Goal: Contribute content: Contribute content

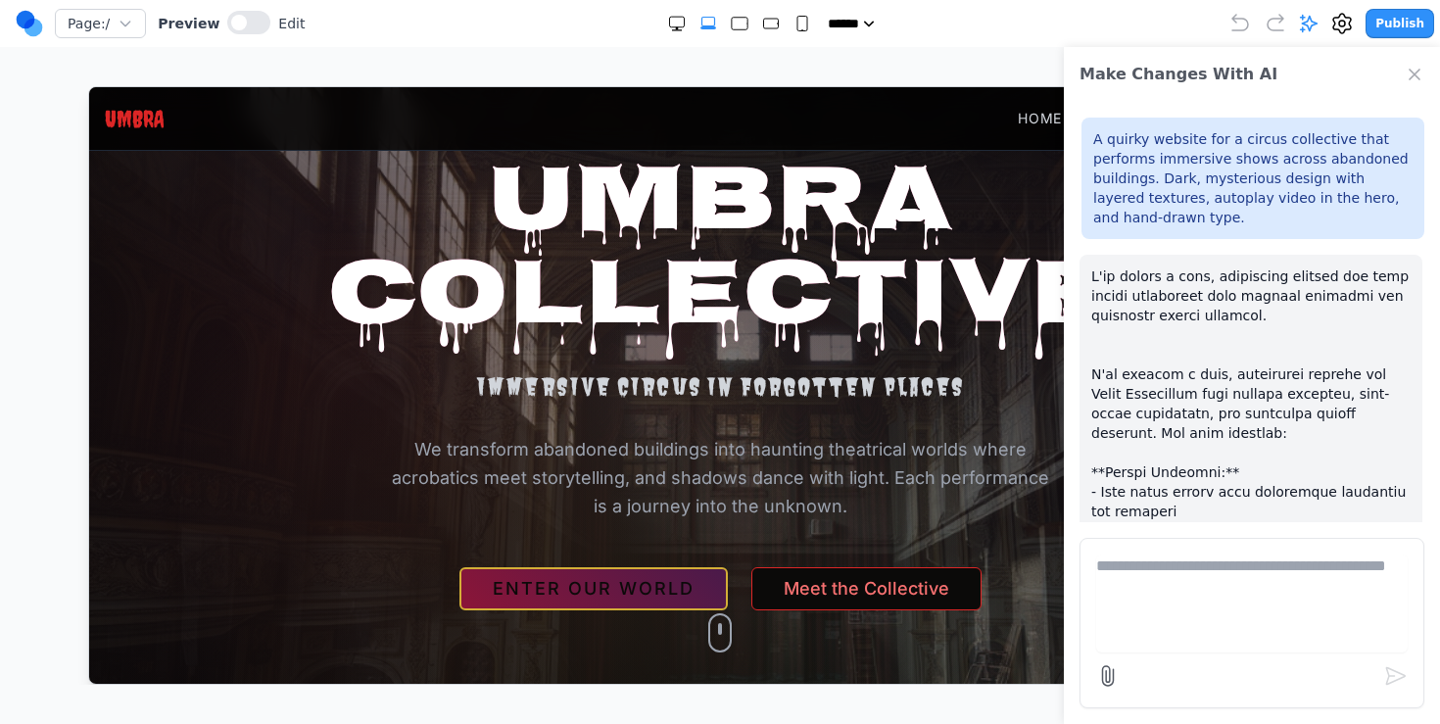
click at [16, 29] on icon at bounding box center [29, 23] width 27 height 31
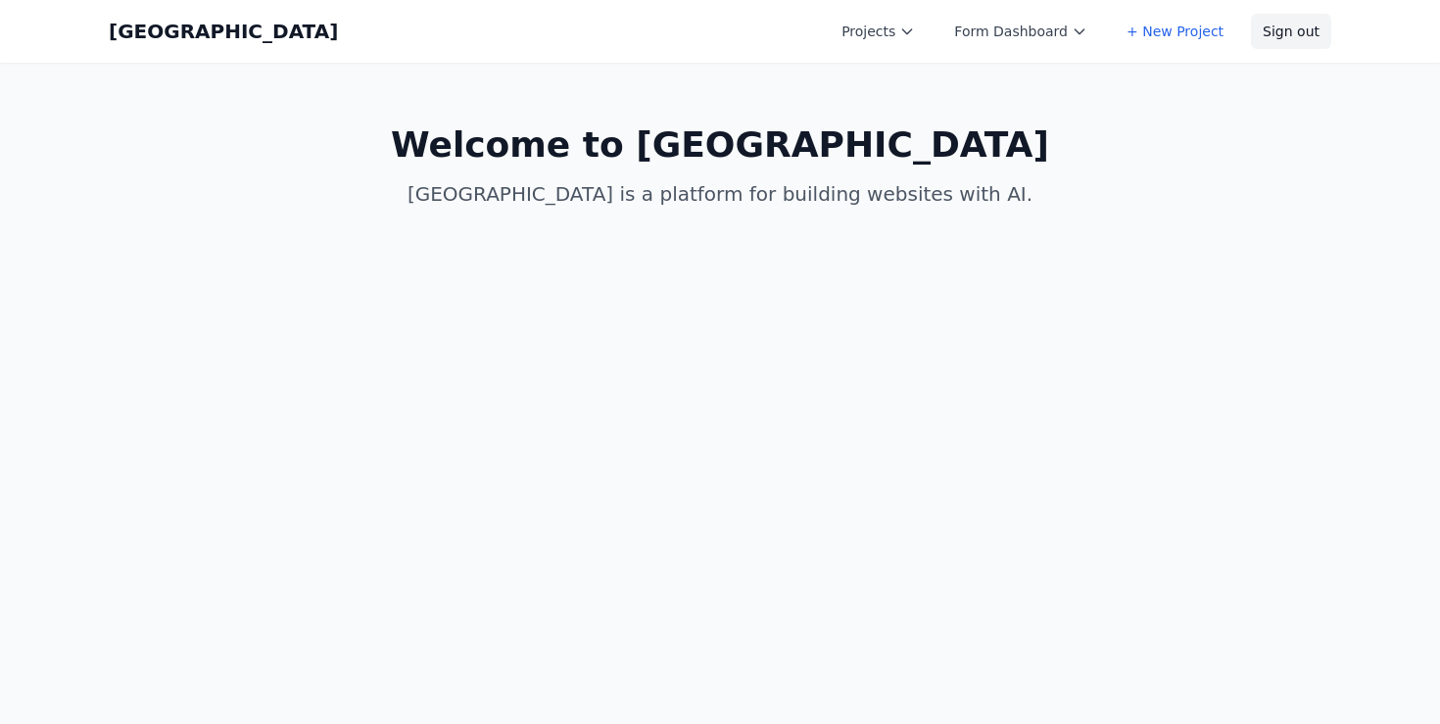
click at [1263, 25] on button "Sign out" at bounding box center [1291, 31] width 80 height 35
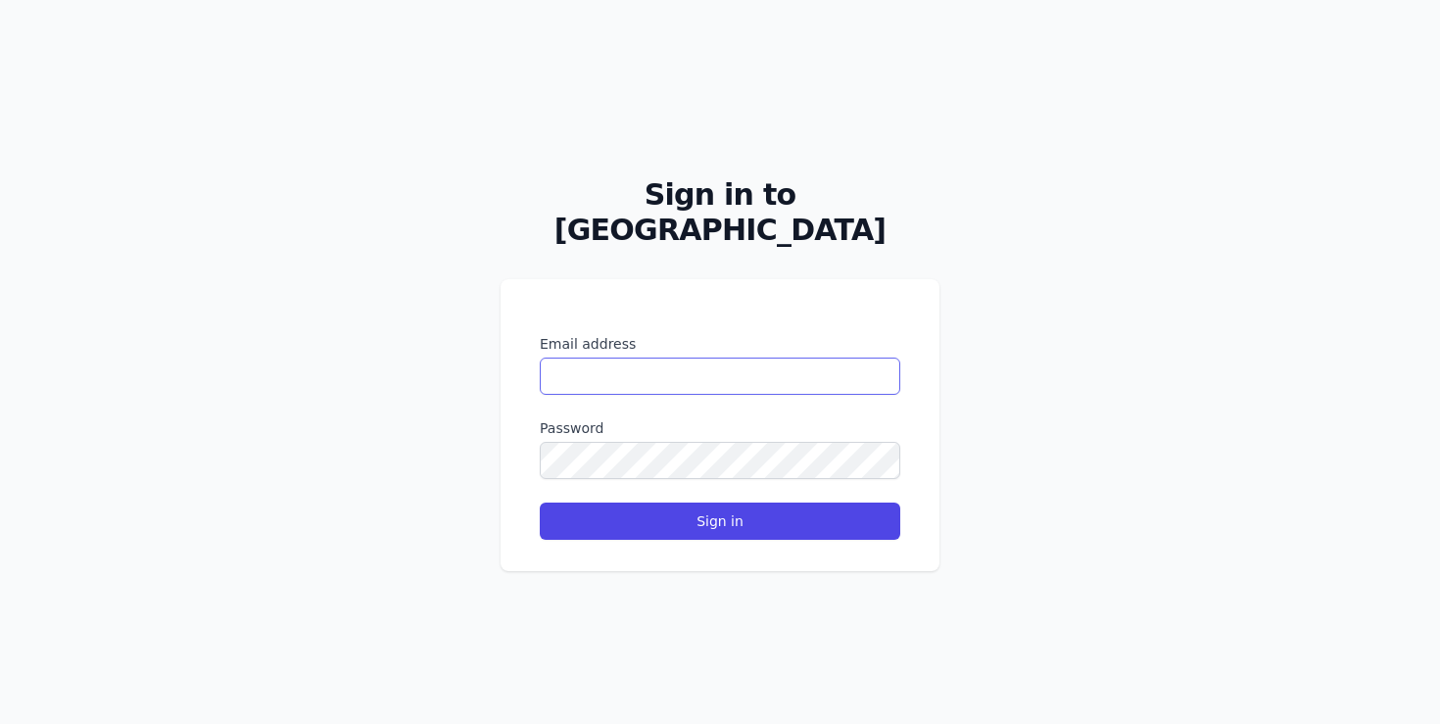
click at [613, 358] on input "Email address" at bounding box center [720, 376] width 360 height 37
type input "**********"
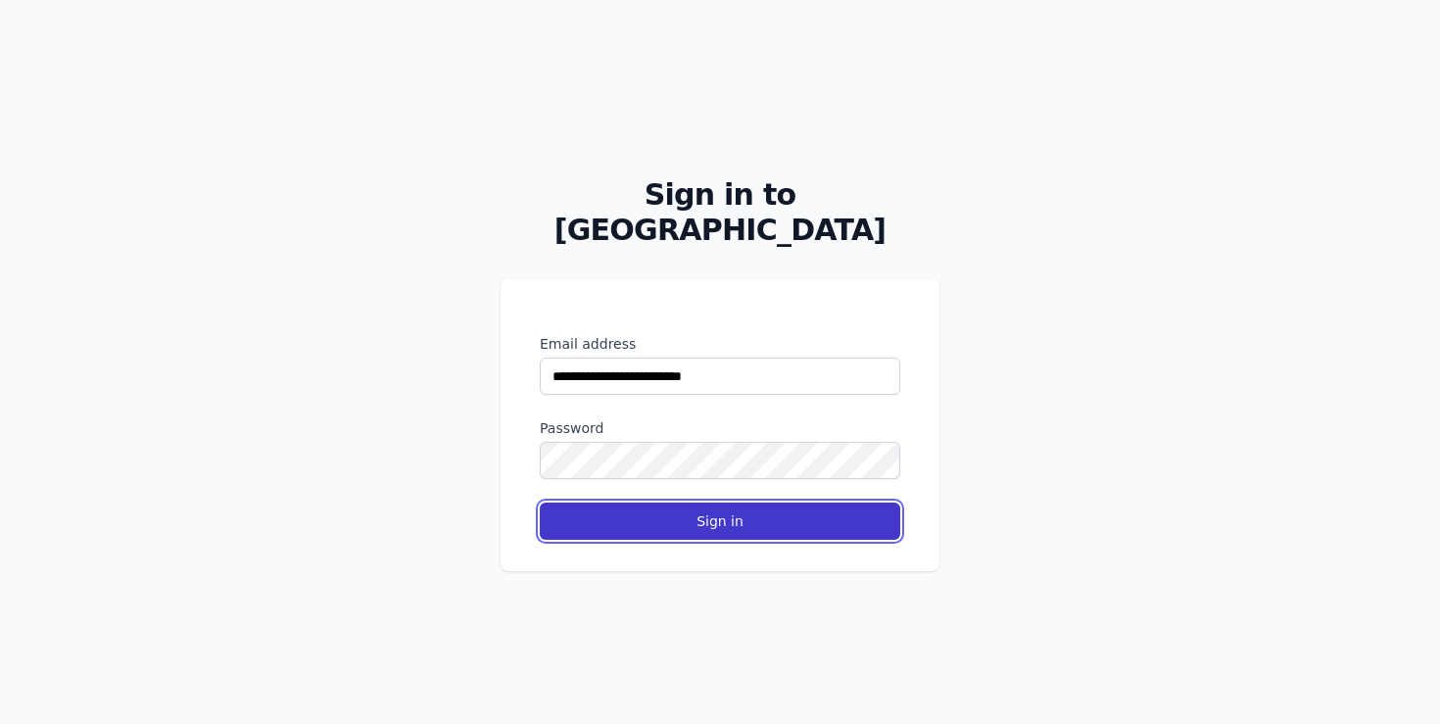
click at [603, 502] on button "Sign in" at bounding box center [720, 520] width 360 height 37
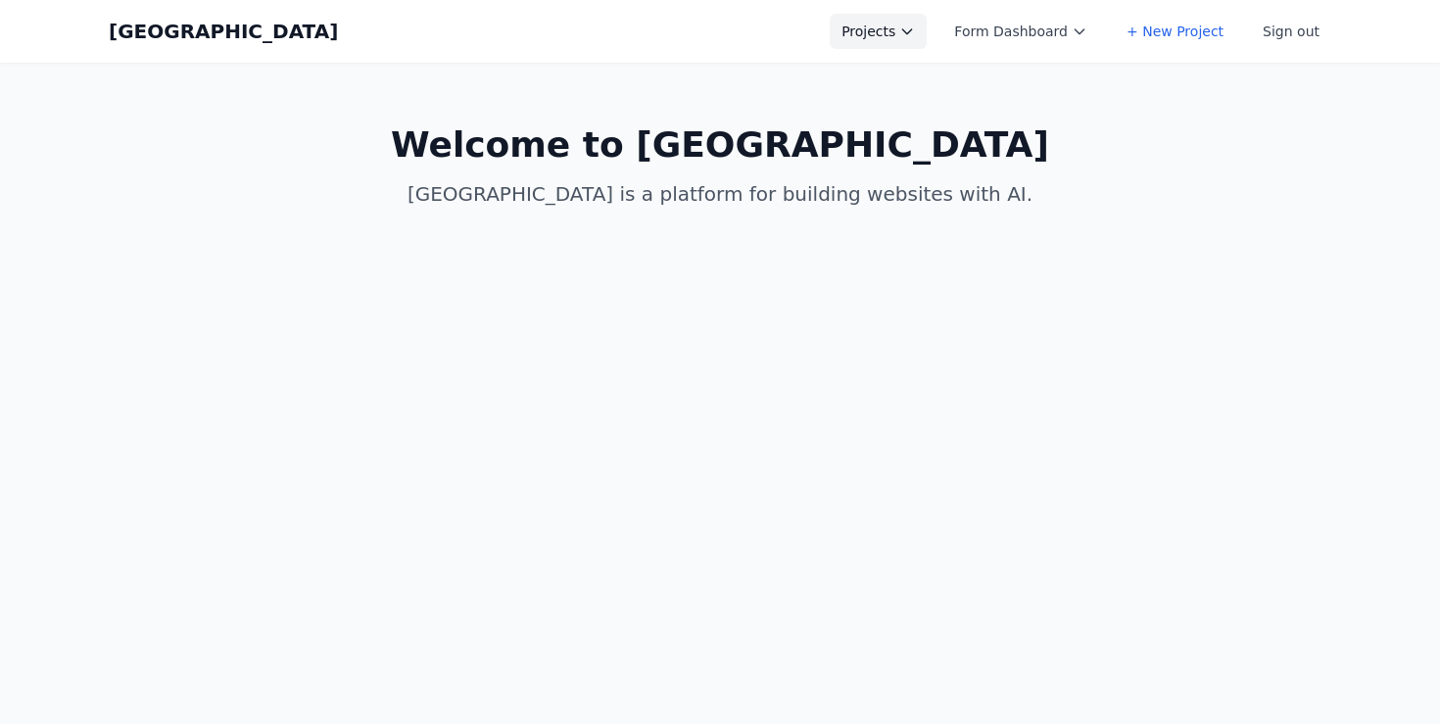
click at [922, 44] on button "Projects" at bounding box center [878, 31] width 97 height 35
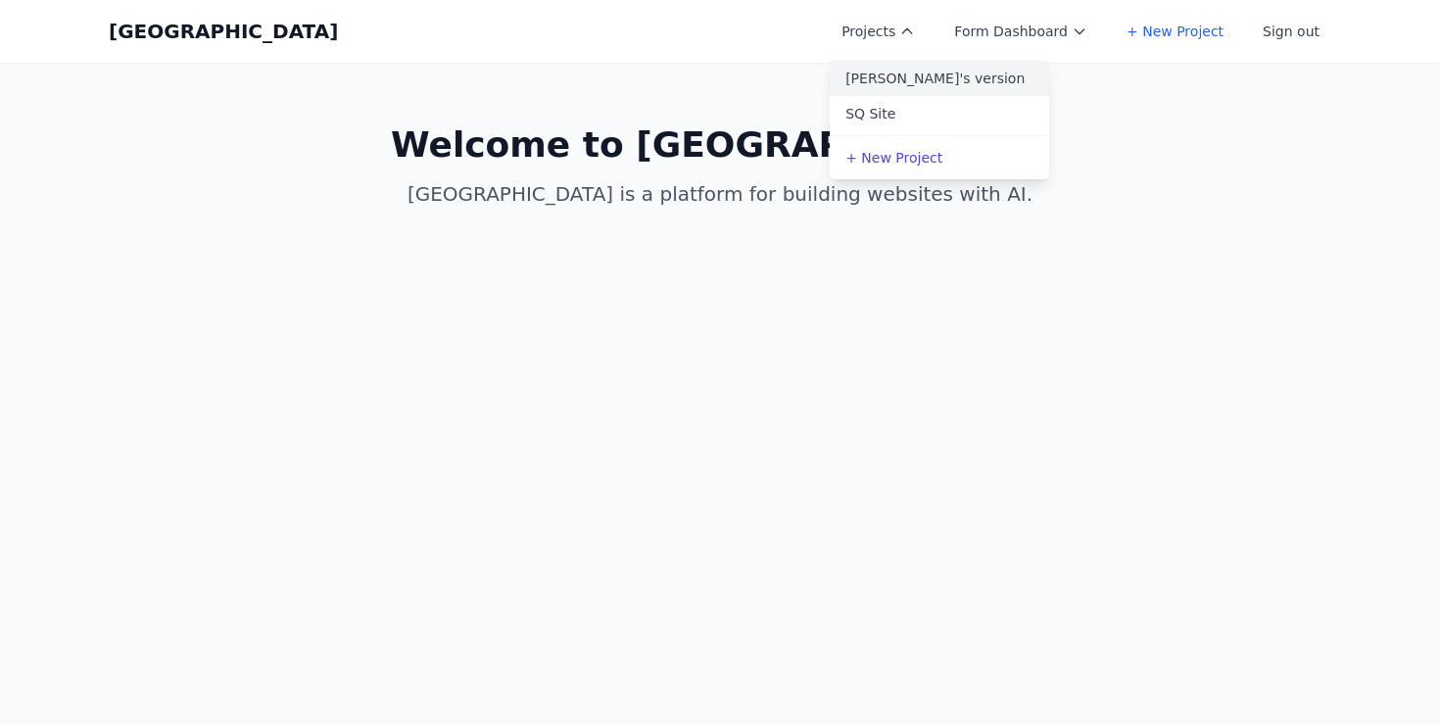
click at [903, 77] on link "whit's version" at bounding box center [939, 78] width 219 height 35
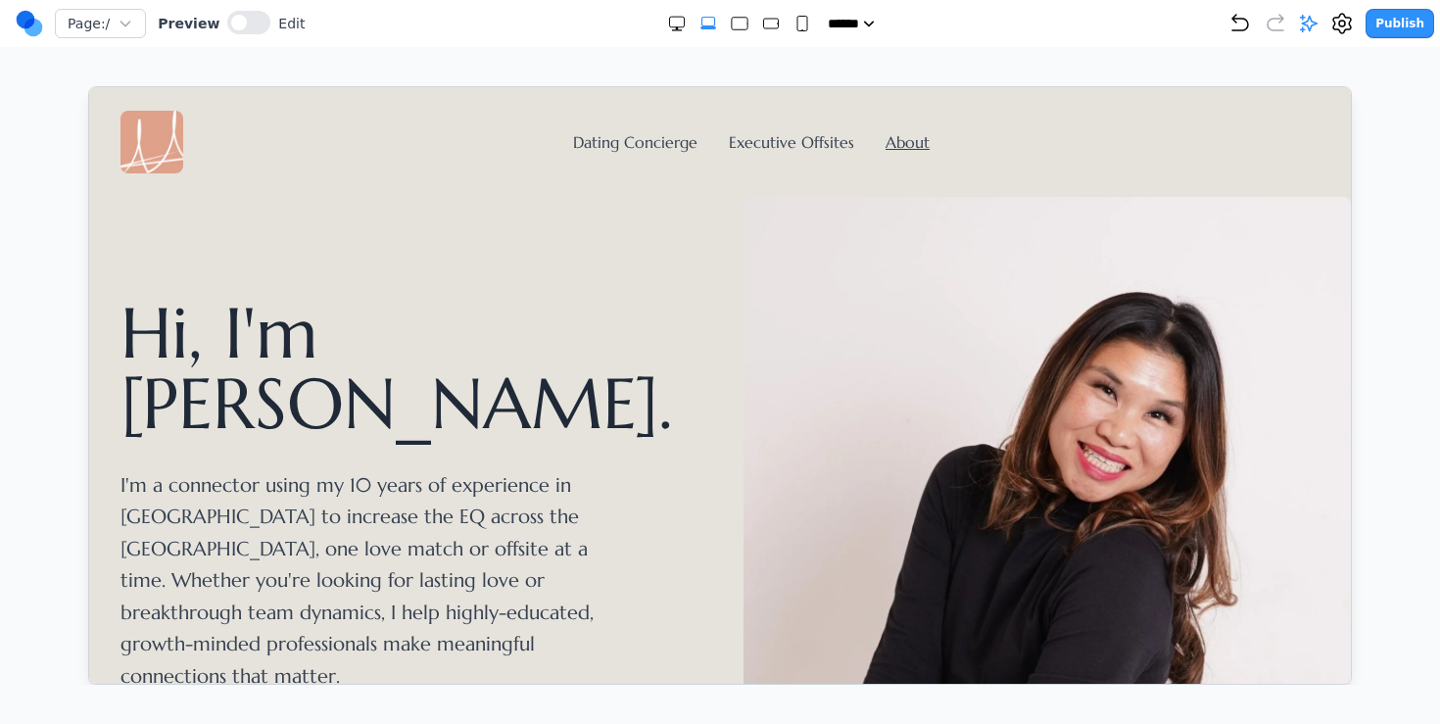
click at [588, 159] on div "Dating Concierge Executive Offsites About" at bounding box center [719, 141] width 1199 height 63
click at [589, 144] on link "Dating Concierge" at bounding box center [634, 141] width 124 height 20
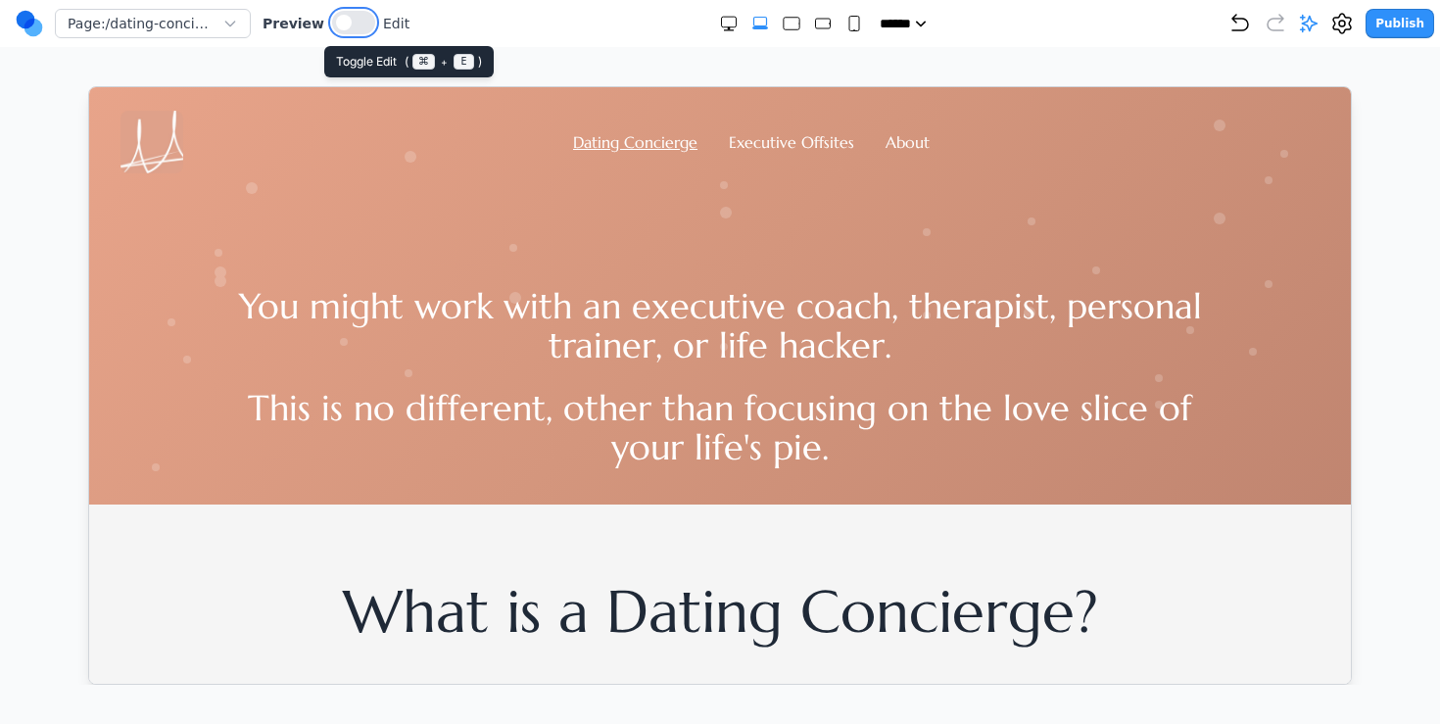
click at [362, 20] on button at bounding box center [353, 23] width 43 height 24
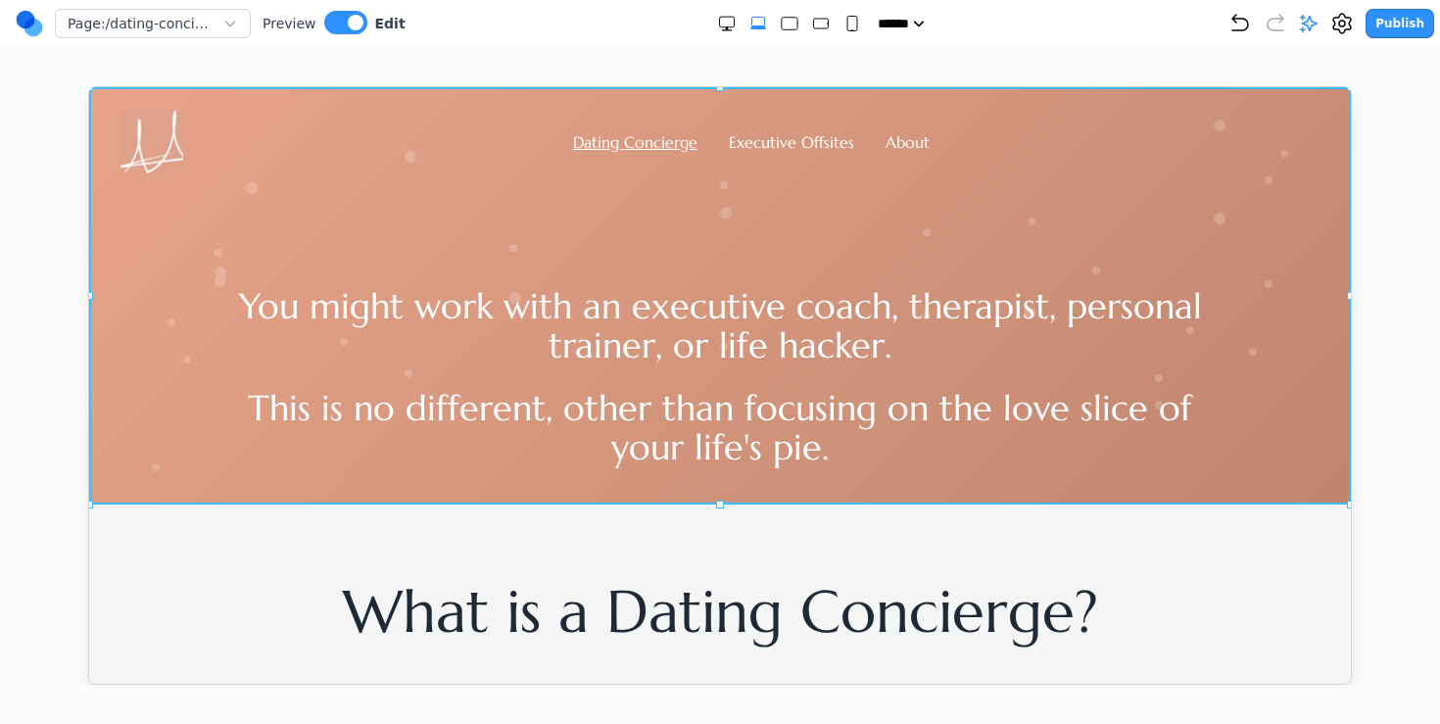
click at [175, 470] on section "Dating Concierge Executive Offsites About You might work with an executive coac…" at bounding box center [719, 294] width 1262 height 417
click at [624, 536] on icon at bounding box center [629, 531] width 20 height 20
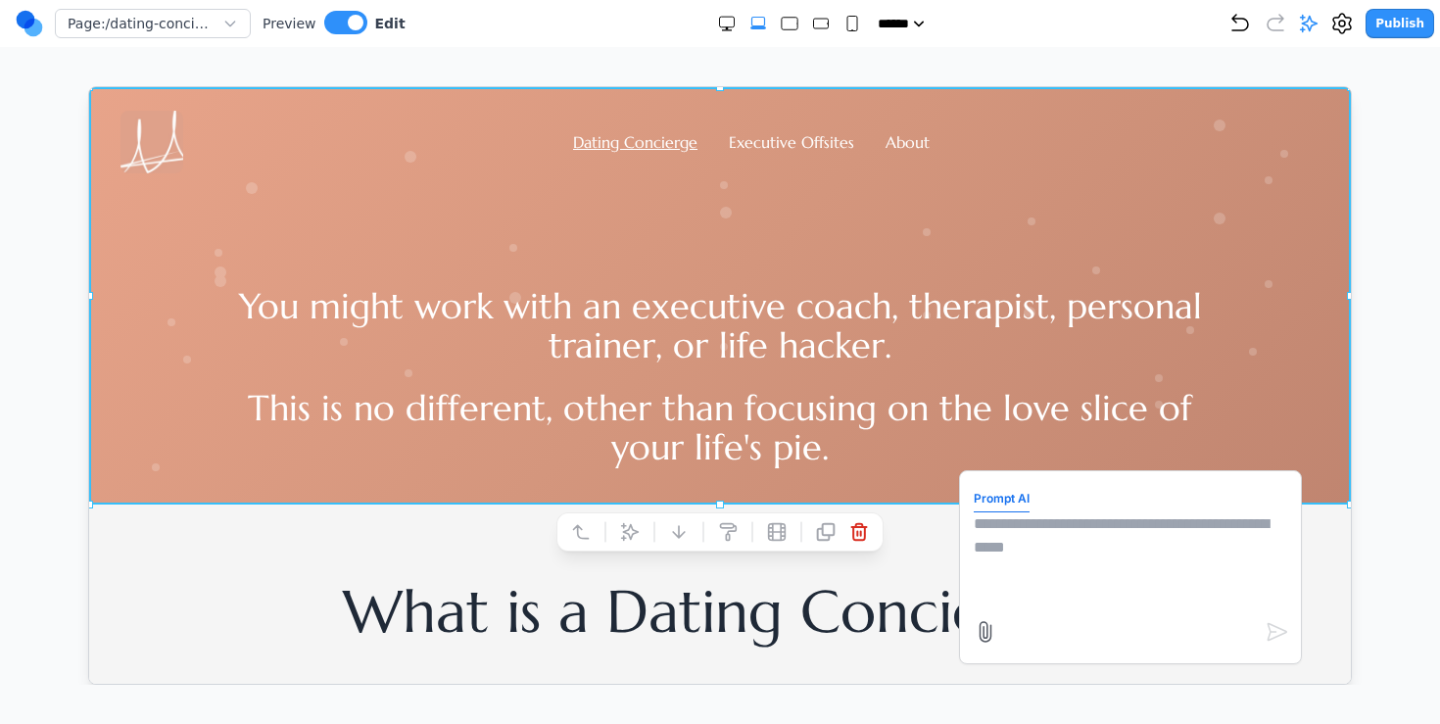
click at [1041, 535] on textarea at bounding box center [1129, 560] width 313 height 98
click at [1097, 521] on textarea "**********" at bounding box center [1129, 560] width 313 height 98
type textarea "**********"
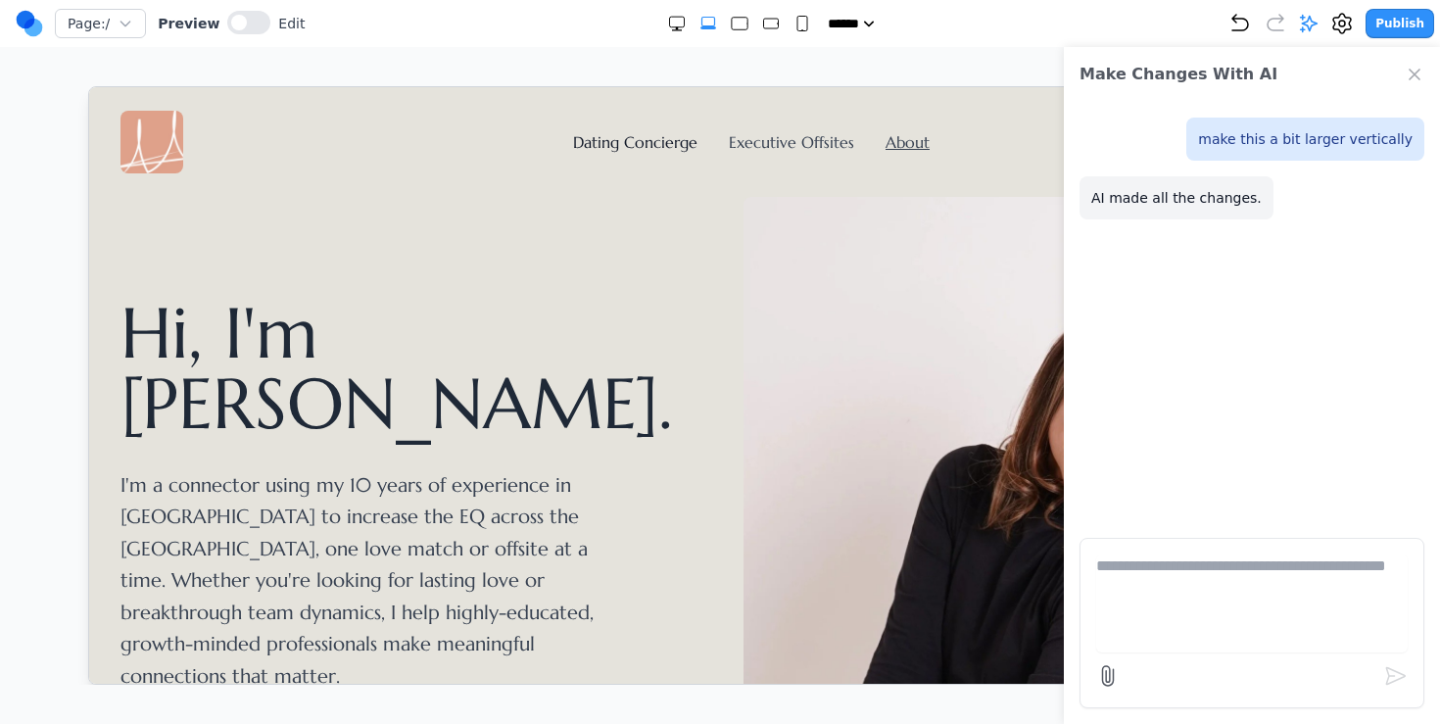
click at [654, 132] on link "Dating Concierge" at bounding box center [634, 141] width 124 height 20
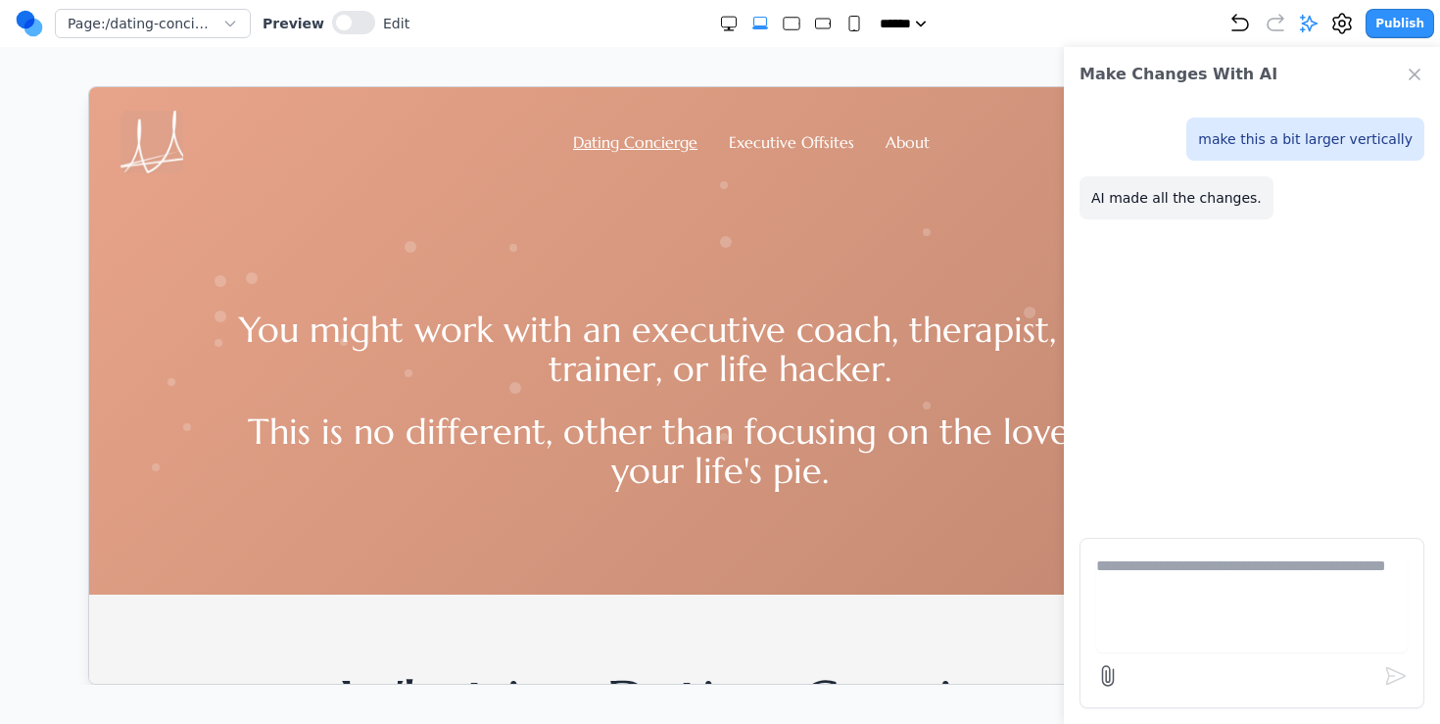
click at [1405, 66] on icon "Close Chat" at bounding box center [1415, 75] width 20 height 20
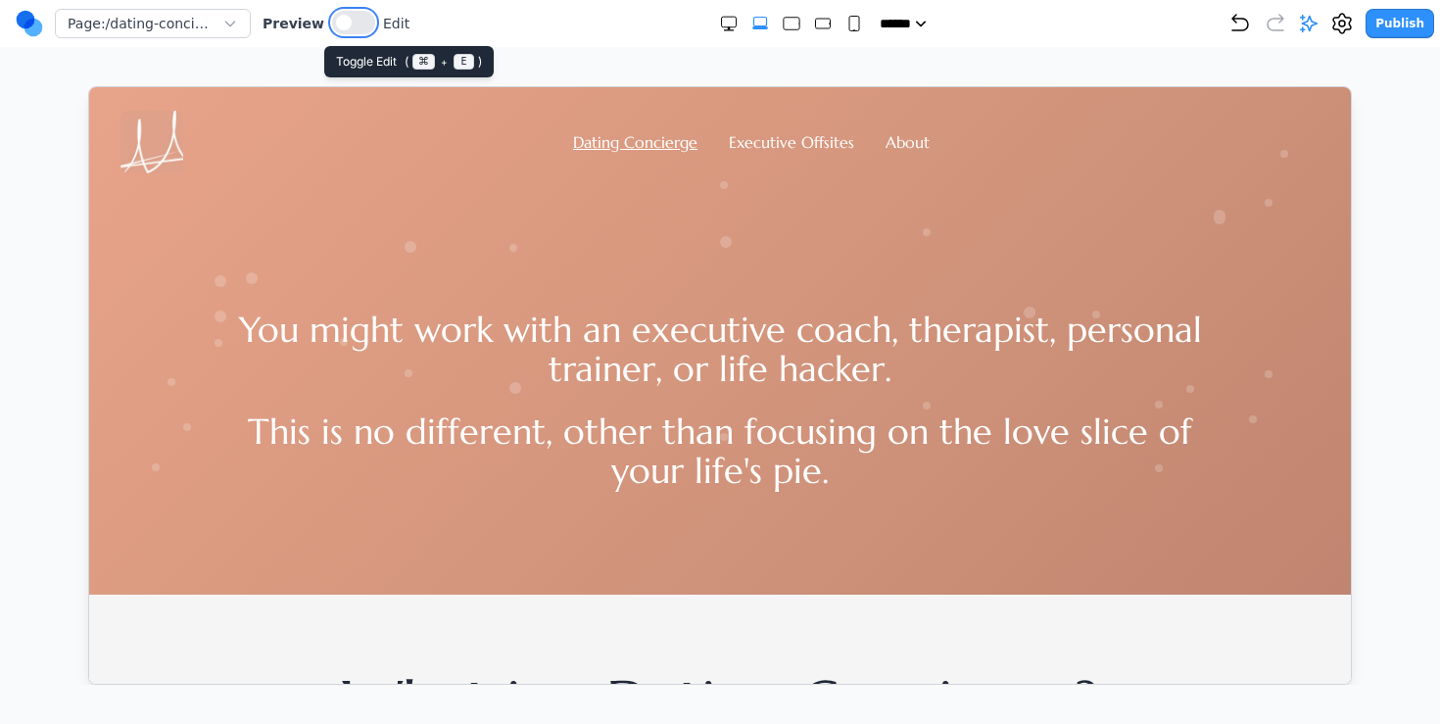
click at [357, 23] on button at bounding box center [353, 23] width 43 height 24
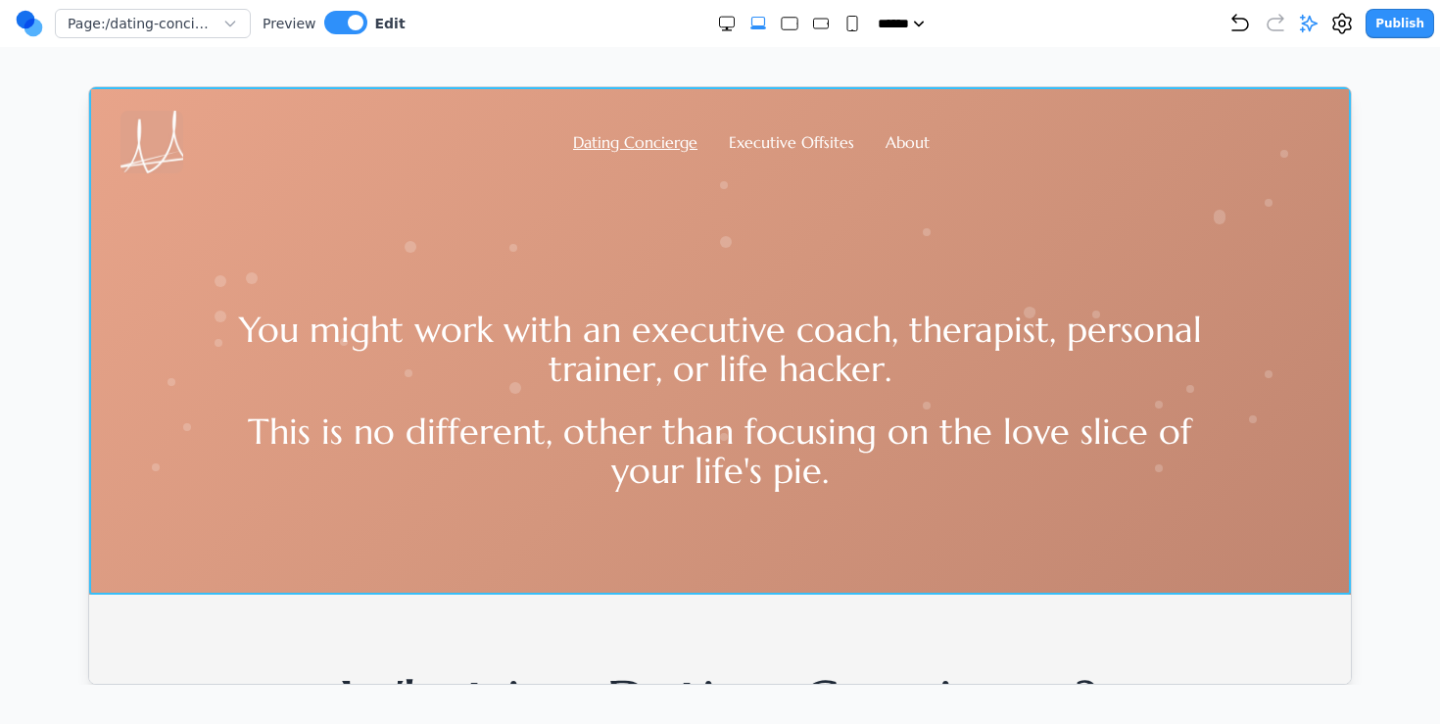
click at [248, 557] on section "Dating Concierge Executive Offsites About You might work with an executive coac…" at bounding box center [719, 339] width 1262 height 507
drag, startPoint x: 720, startPoint y: 592, endPoint x: 775, endPoint y: 456, distance: 145.9
click at [245, 500] on div at bounding box center [719, 310] width 1262 height 448
click at [207, 455] on div "You might work with an executive coach, therapist, personal trainer, or life ha…" at bounding box center [719, 330] width 1262 height 317
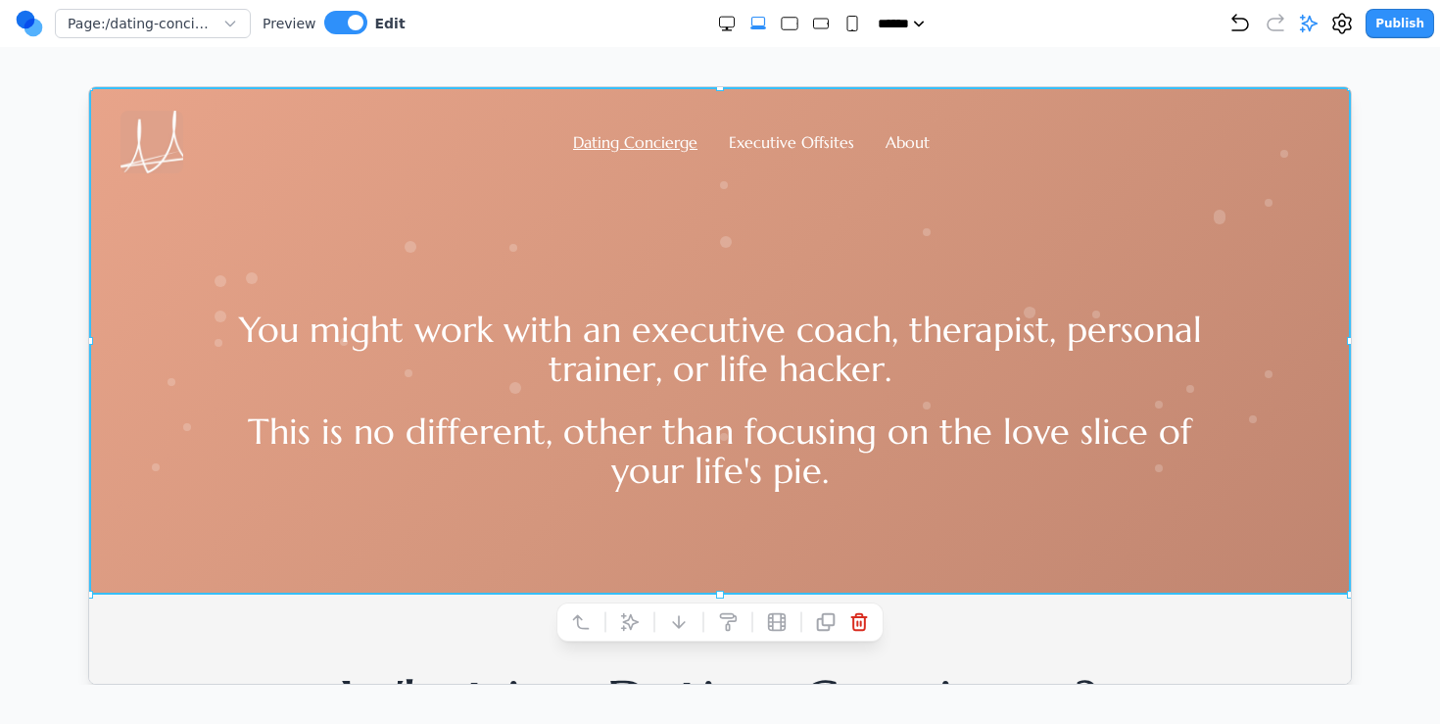
click at [22, 351] on div "Page: /dating-concierge Preview Edit ***** ***** ****** ****** ****** Publish M…" at bounding box center [720, 342] width 1440 height 685
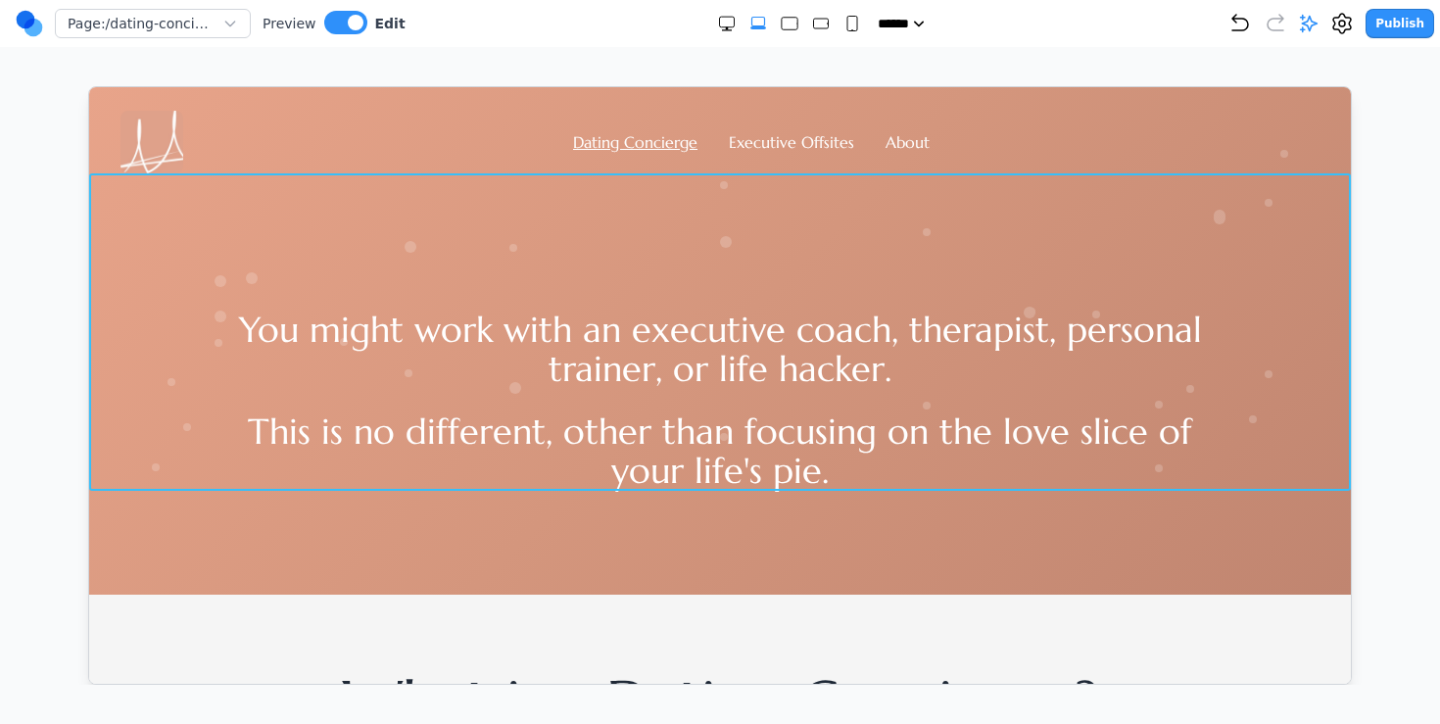
click at [163, 384] on div "You might work with an executive coach, therapist, personal trainer, or life ha…" at bounding box center [719, 330] width 1262 height 317
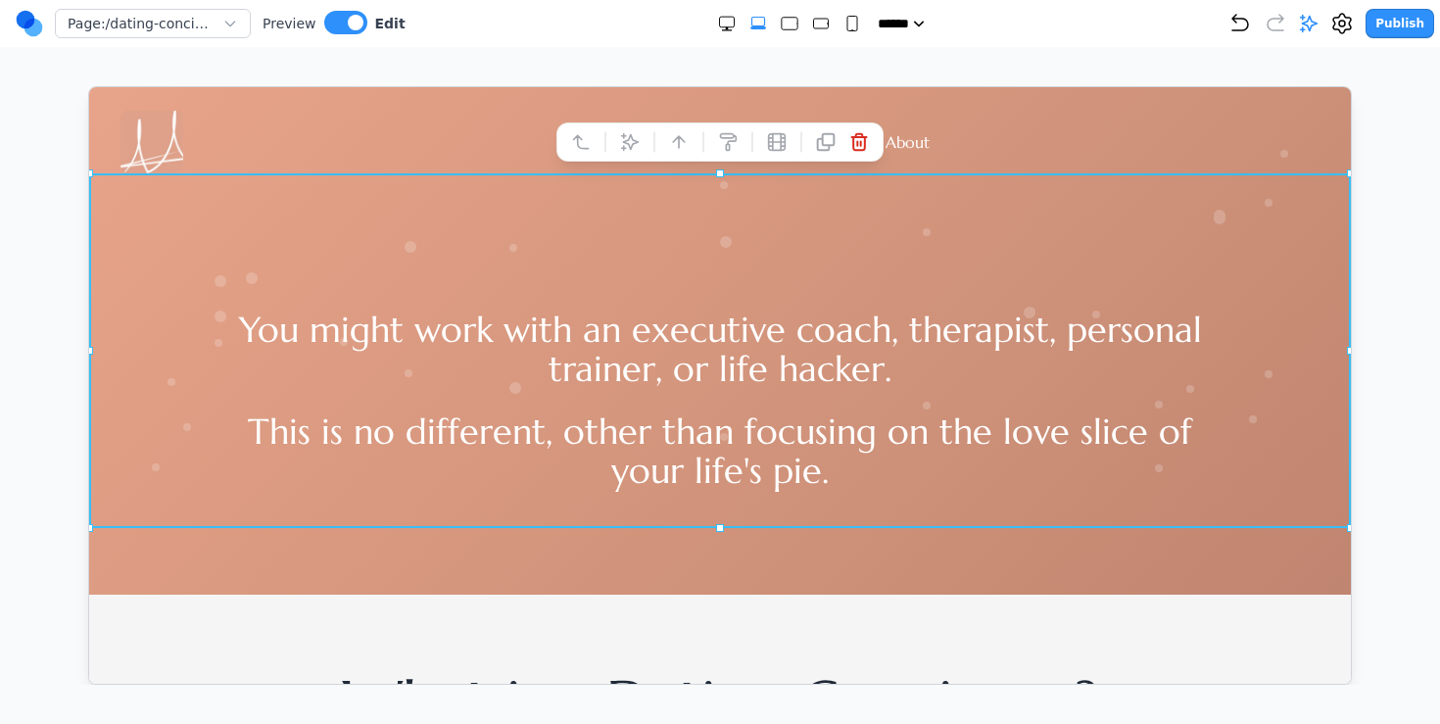
drag, startPoint x: 720, startPoint y: 487, endPoint x: 715, endPoint y: 524, distance: 37.5
click at [715, 524] on div at bounding box center [719, 527] width 8 height 8
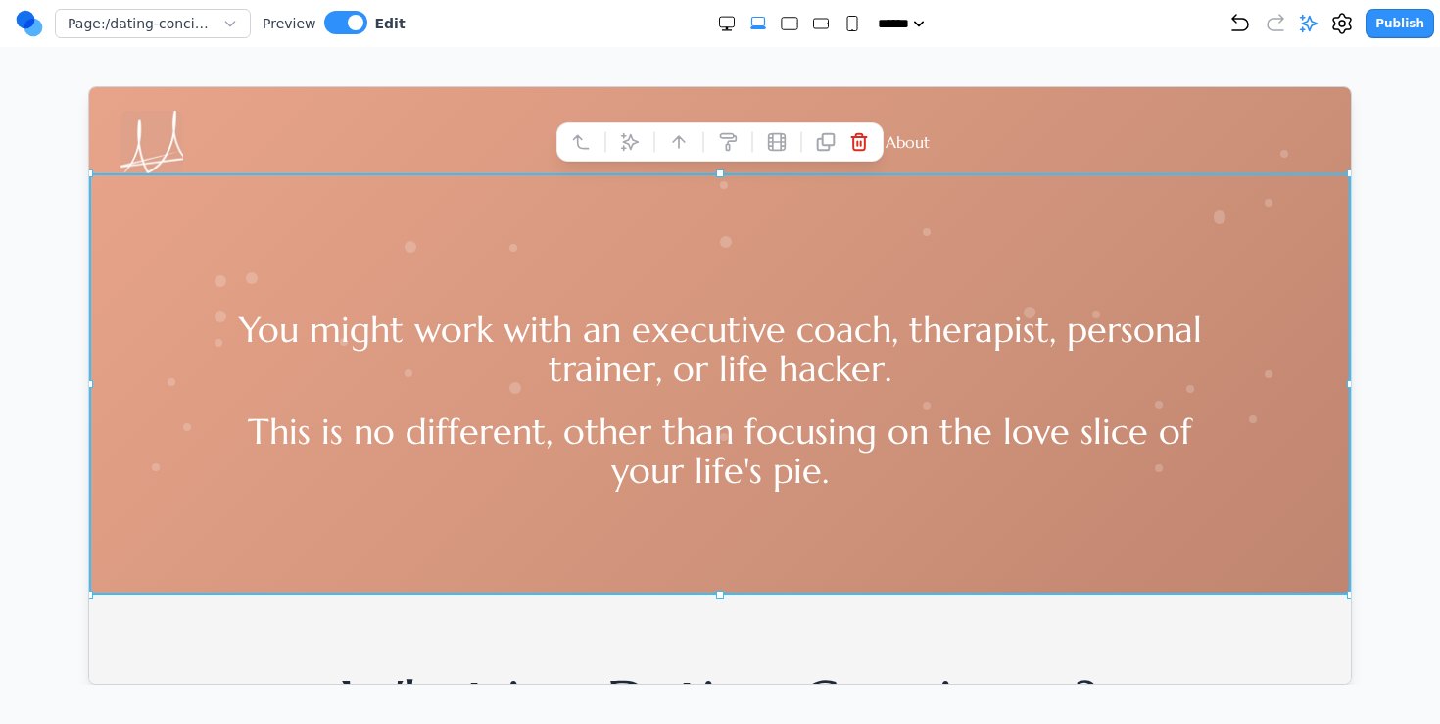
drag, startPoint x: 715, startPoint y: 524, endPoint x: 750, endPoint y: 590, distance: 74.5
click at [625, 59] on div "Page: /dating-concierge Preview Edit ***** ***** ****** ****** ****** Publish M…" at bounding box center [720, 342] width 1440 height 685
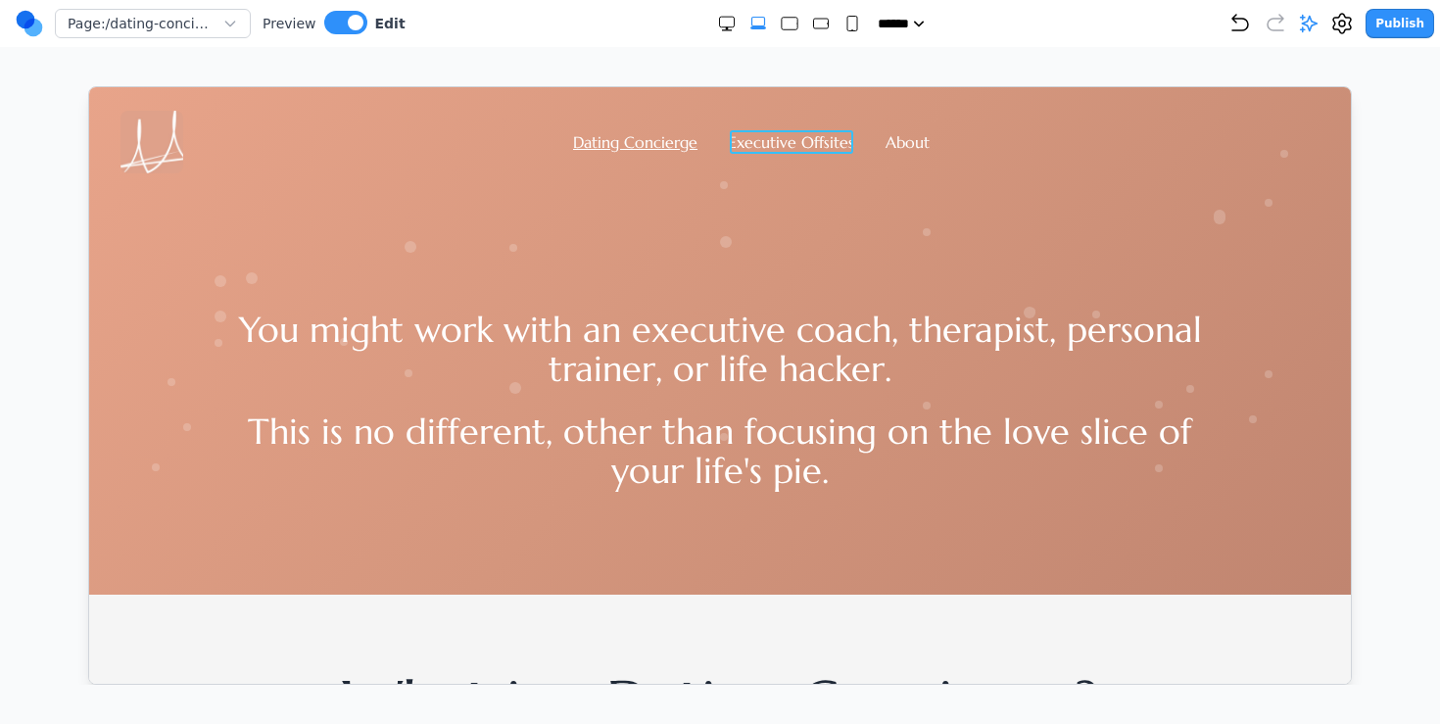
click at [774, 152] on li "Executive Offsites" at bounding box center [790, 141] width 125 height 24
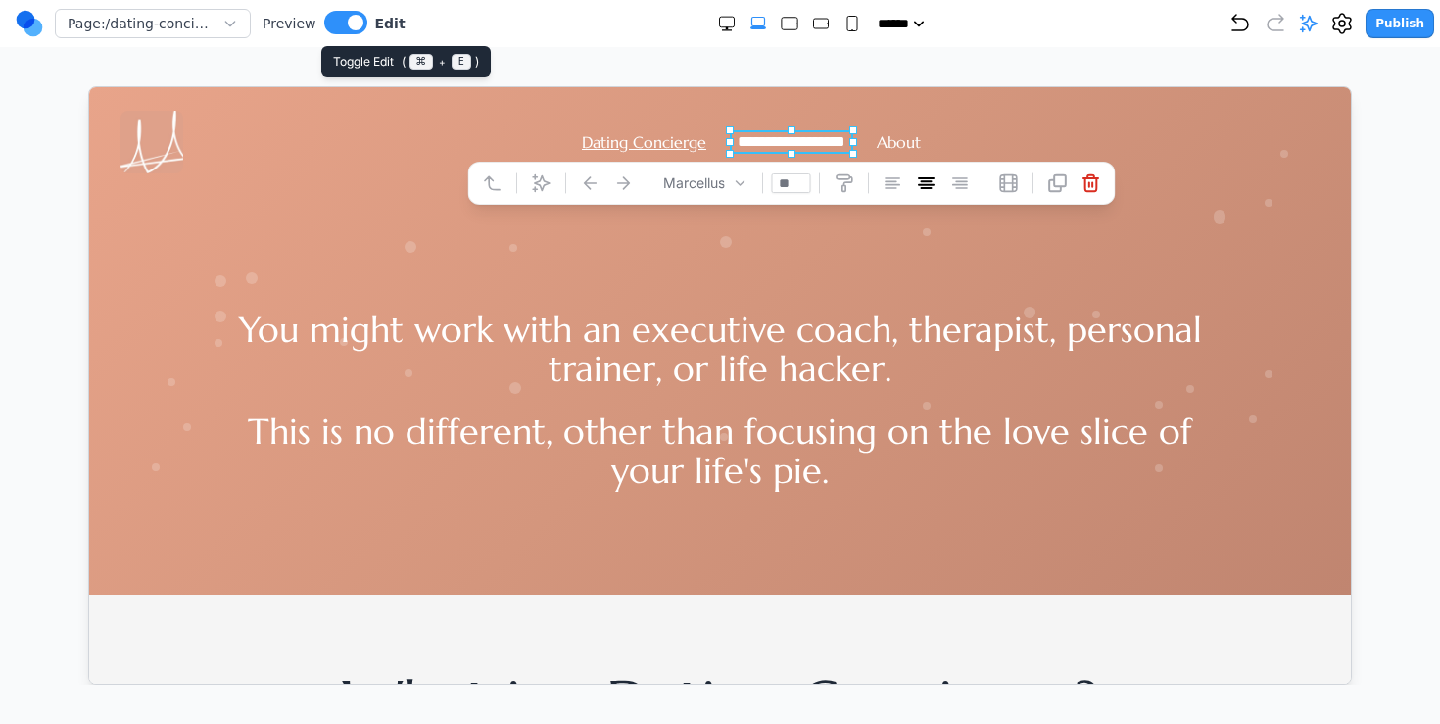
click at [356, 31] on button at bounding box center [345, 23] width 43 height 24
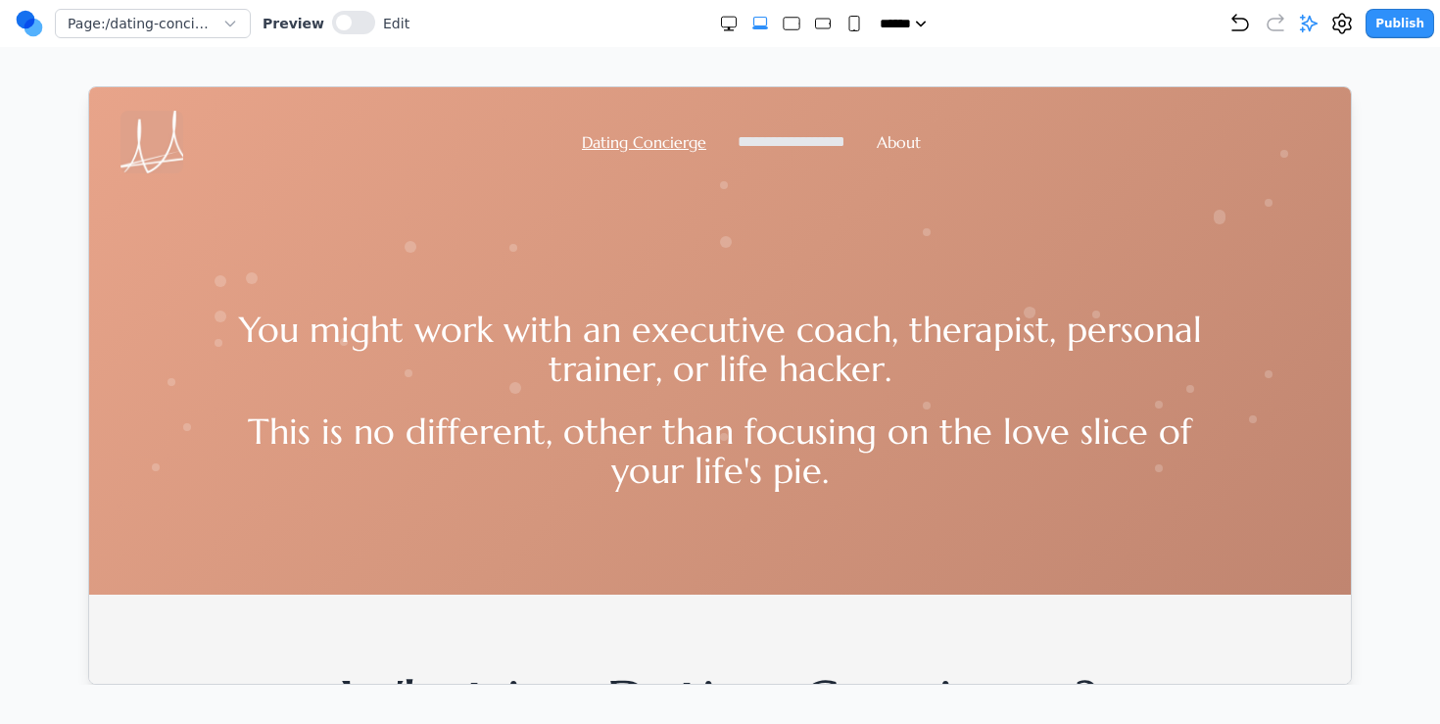
click at [747, 140] on link "**********" at bounding box center [791, 140] width 108 height 15
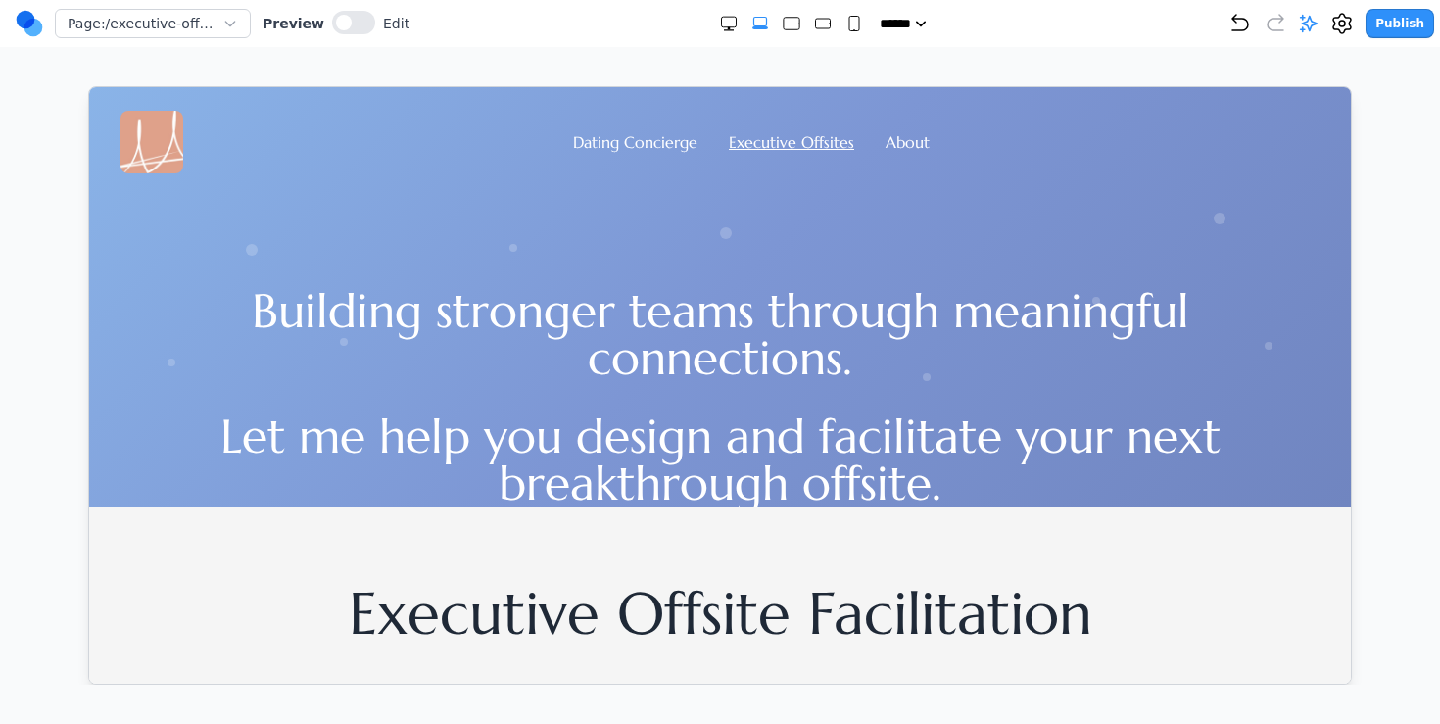
scroll to position [18, 0]
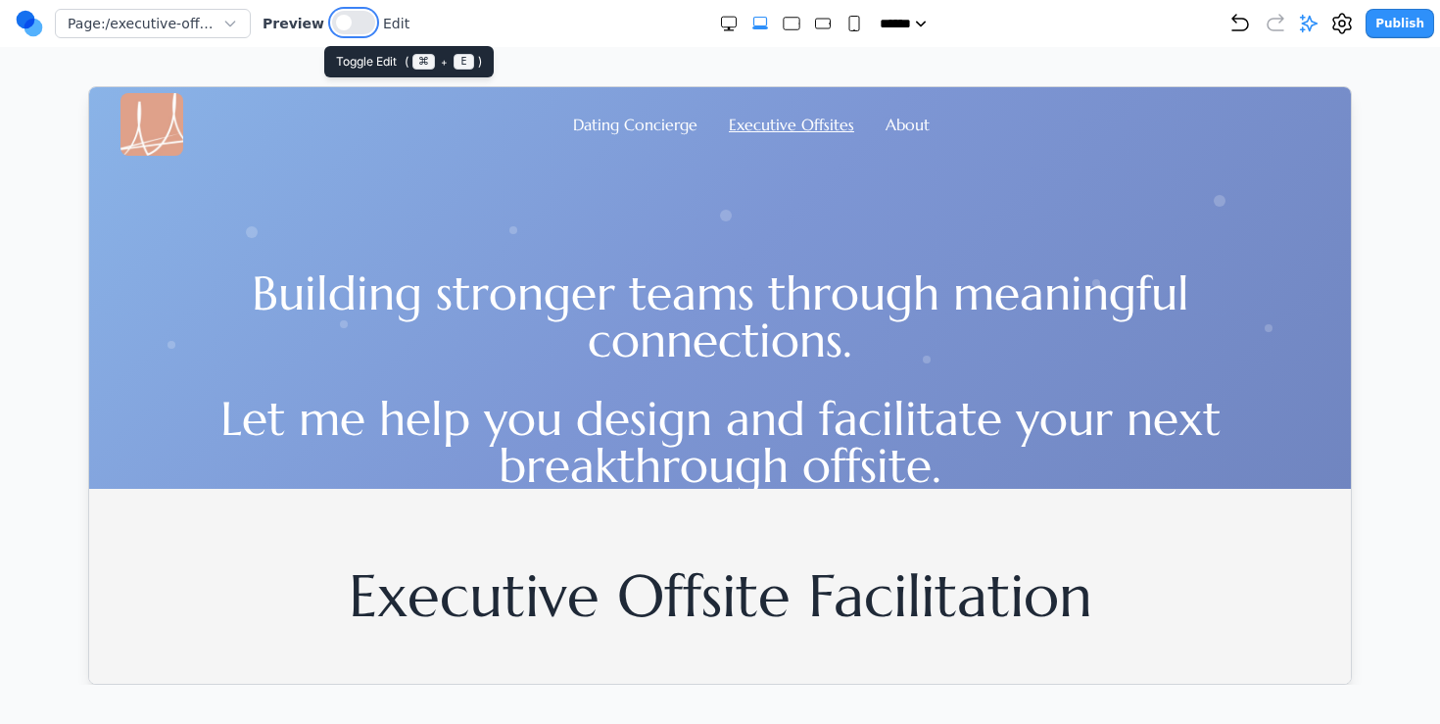
click at [349, 23] on button at bounding box center [353, 23] width 43 height 24
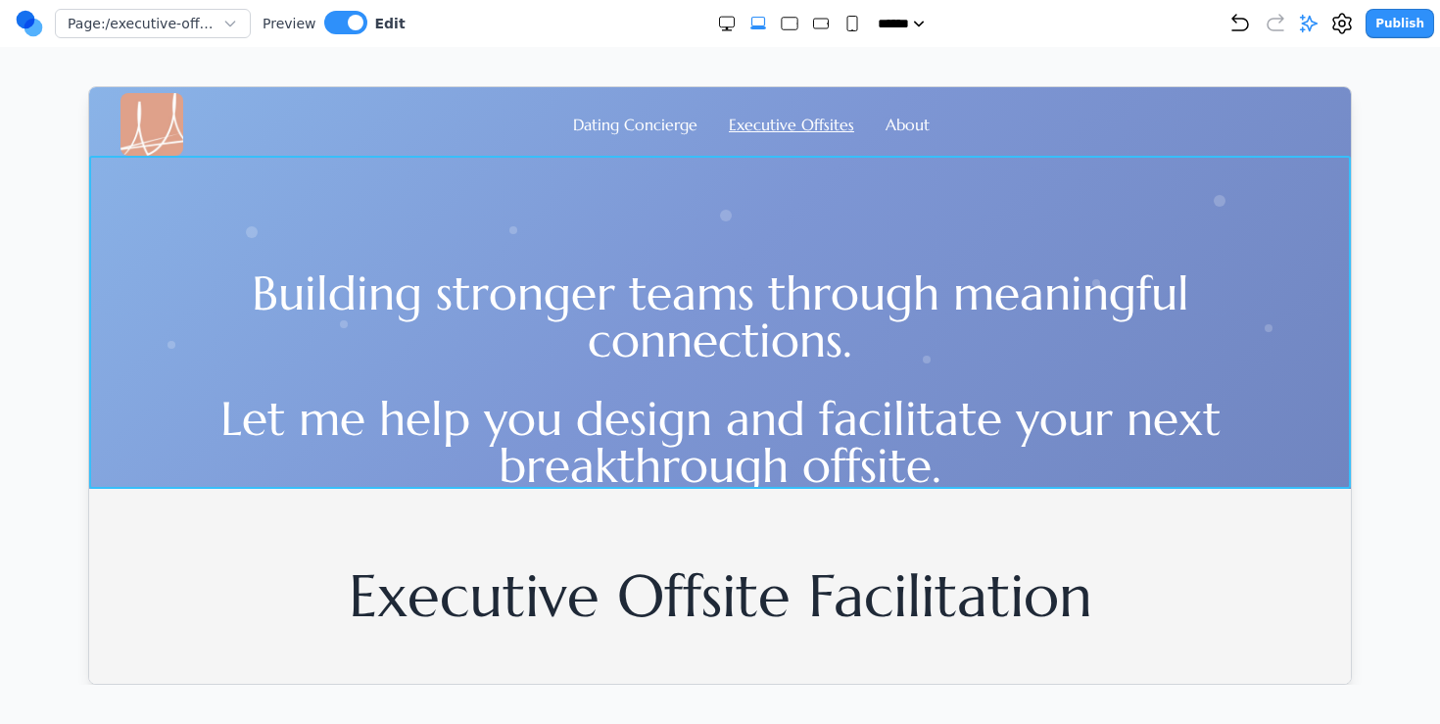
click at [134, 458] on div "Building stronger teams through meaningful connections. Let me help you design …" at bounding box center [719, 321] width 1262 height 333
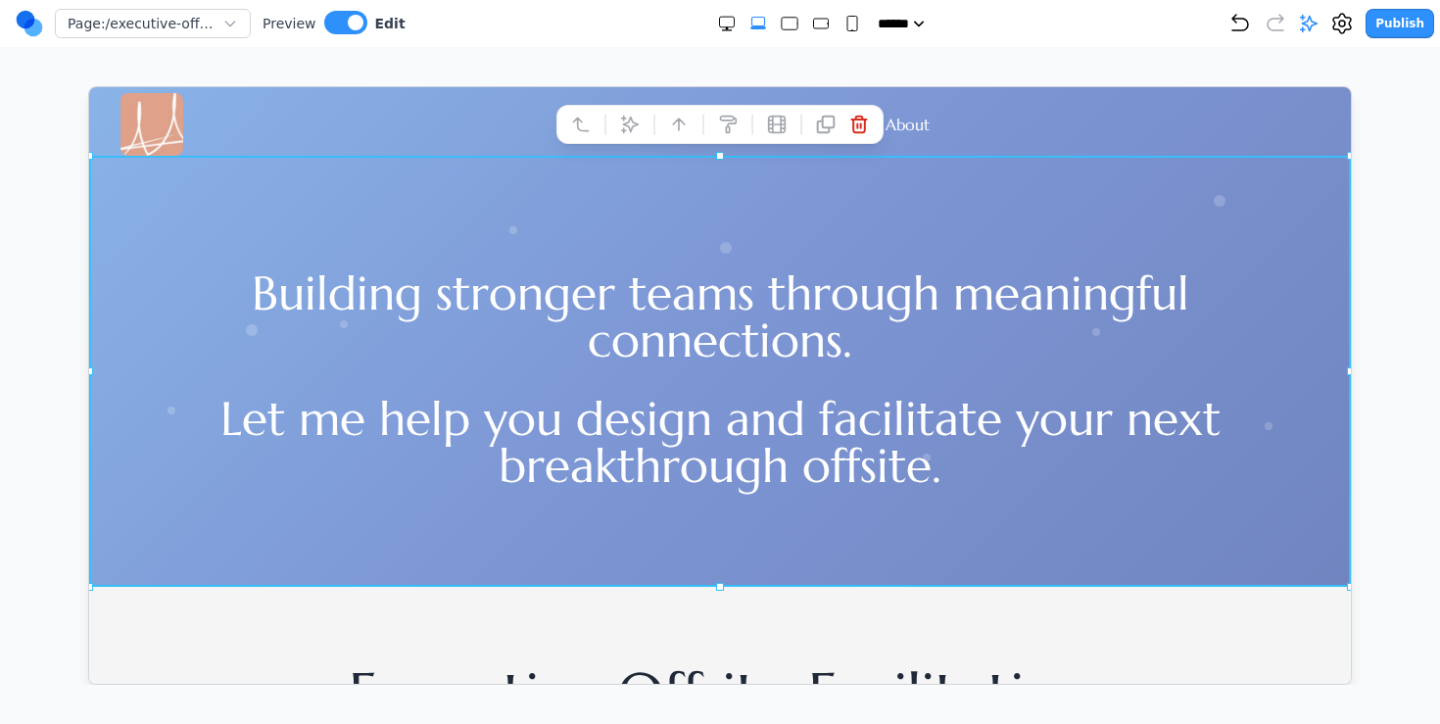
drag, startPoint x: 716, startPoint y: 490, endPoint x: 716, endPoint y: 592, distance: 101.9
click at [716, 590] on div at bounding box center [719, 586] width 8 height 8
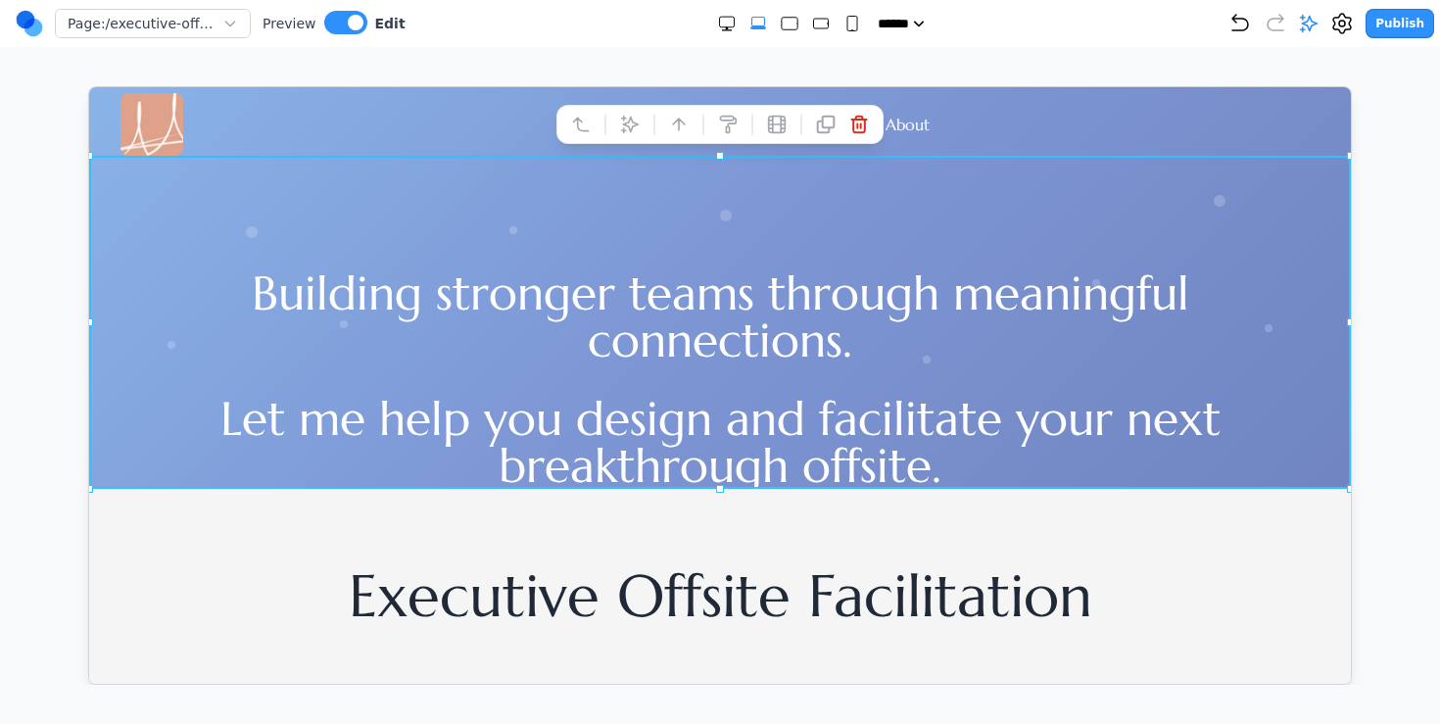
drag, startPoint x: 716, startPoint y: 592, endPoint x: 736, endPoint y: 363, distance: 229.1
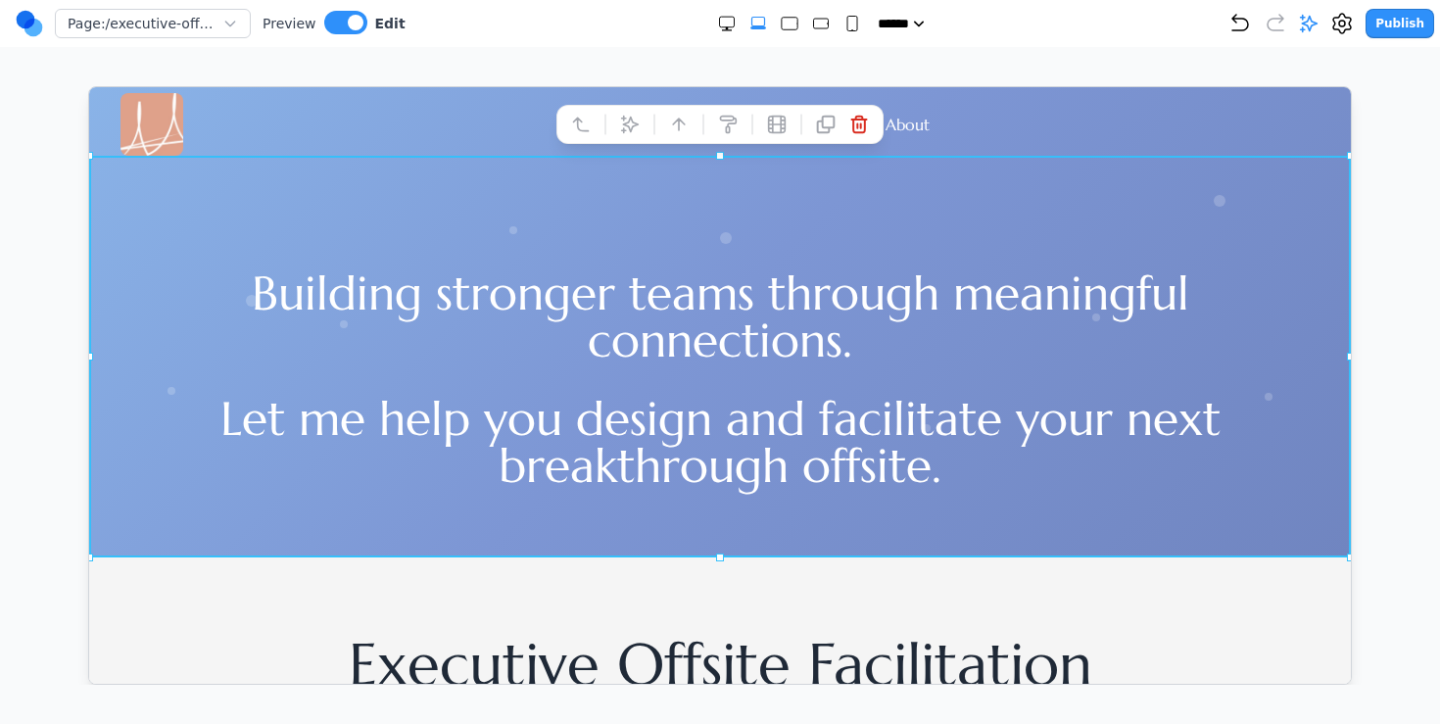
drag, startPoint x: 716, startPoint y: 489, endPoint x: 717, endPoint y: 556, distance: 67.6
click at [717, 556] on div at bounding box center [719, 556] width 8 height 8
click at [508, 64] on div "Page: /executive-offsites Preview Edit ***** ***** ****** ****** ****** Publish…" at bounding box center [720, 342] width 1440 height 685
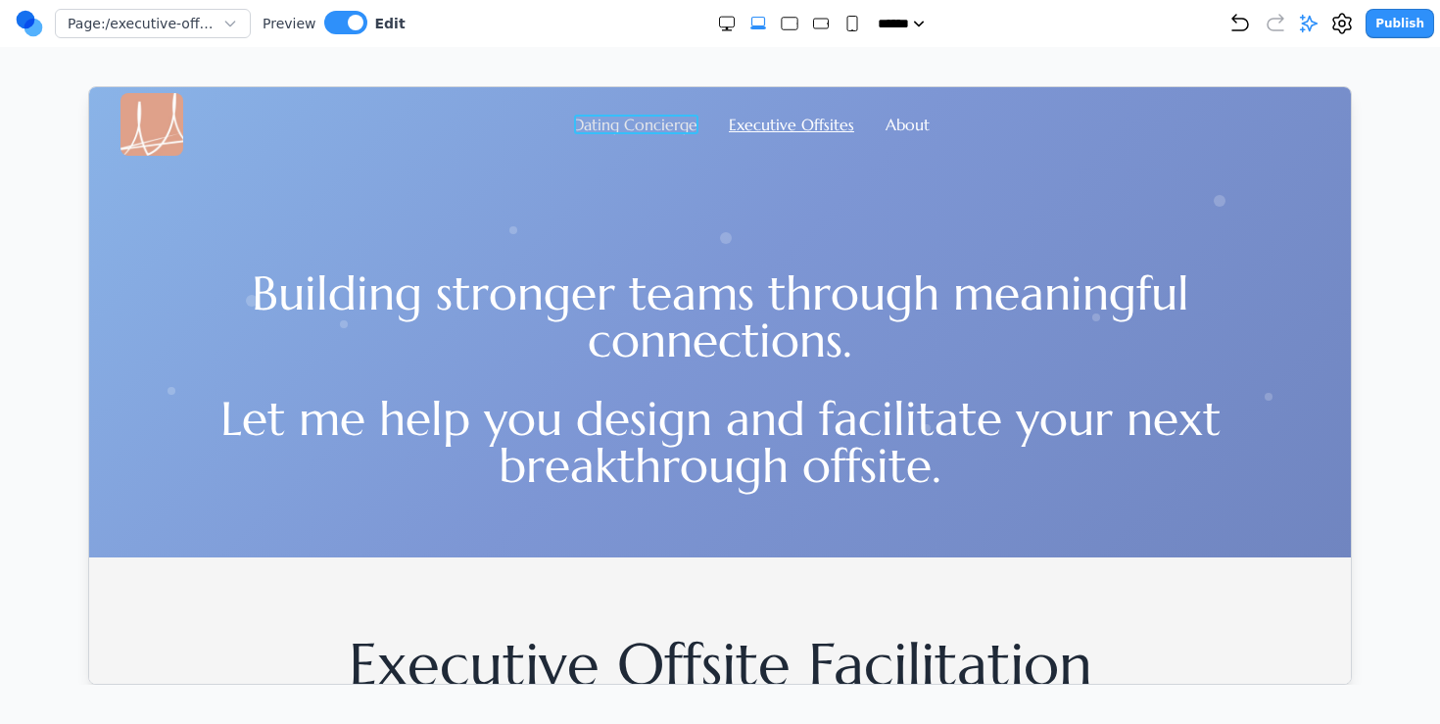
click at [664, 130] on link "Dating Concierge" at bounding box center [634, 124] width 124 height 20
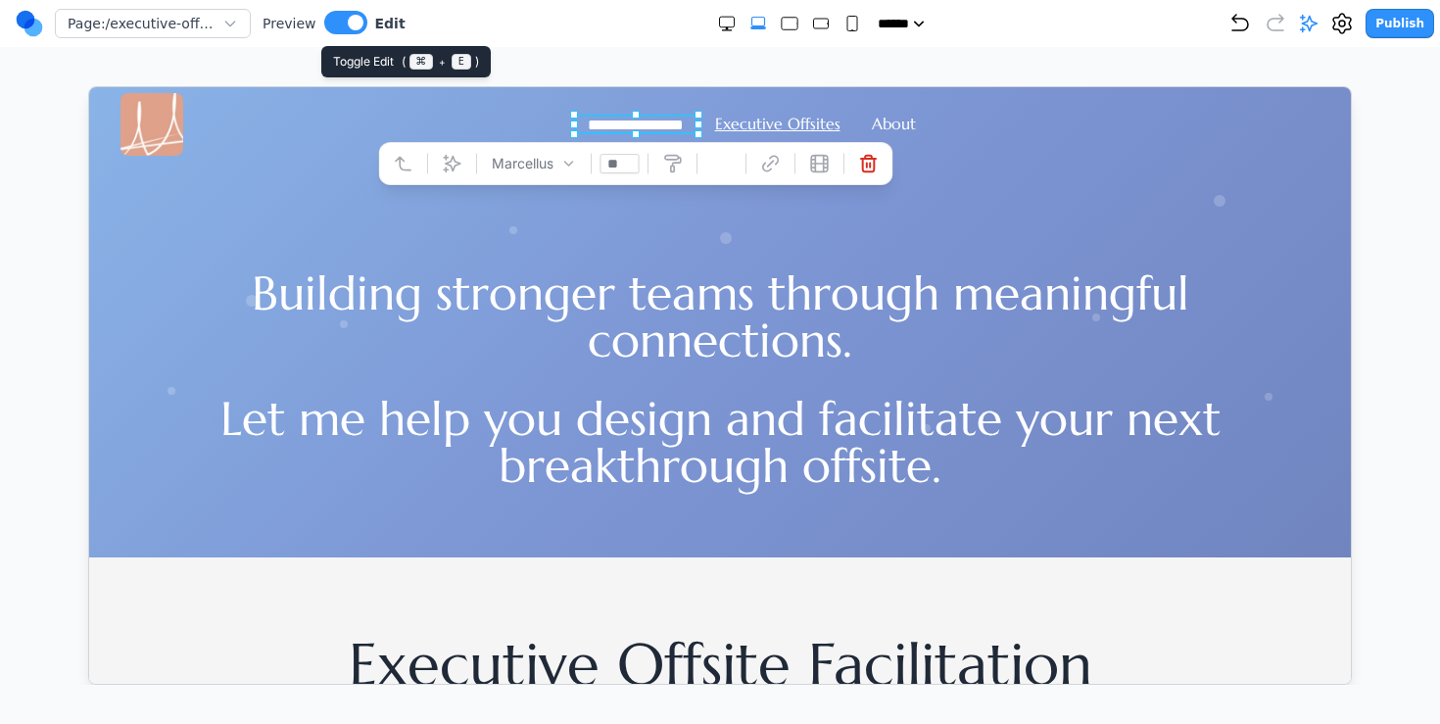
click at [356, 23] on span at bounding box center [356, 23] width 16 height 16
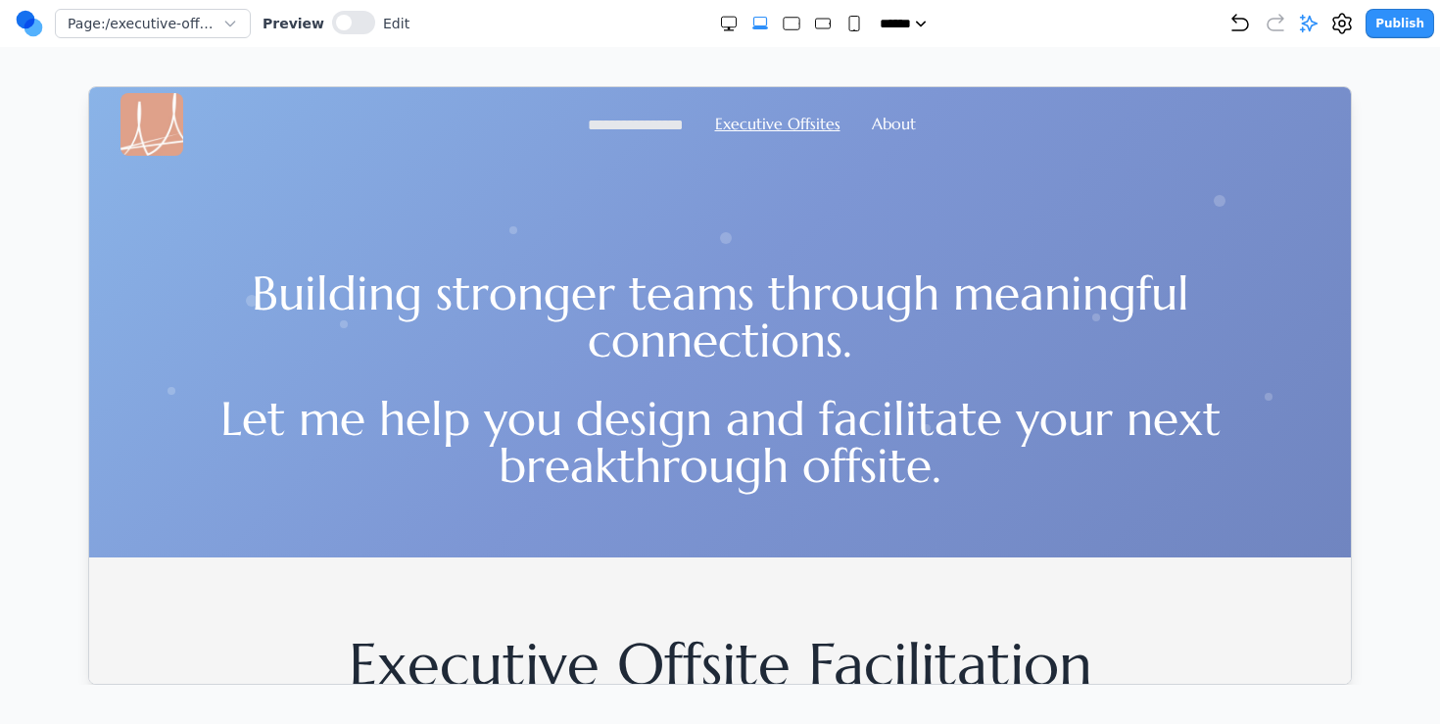
click at [612, 117] on link "**********" at bounding box center [635, 124] width 96 height 15
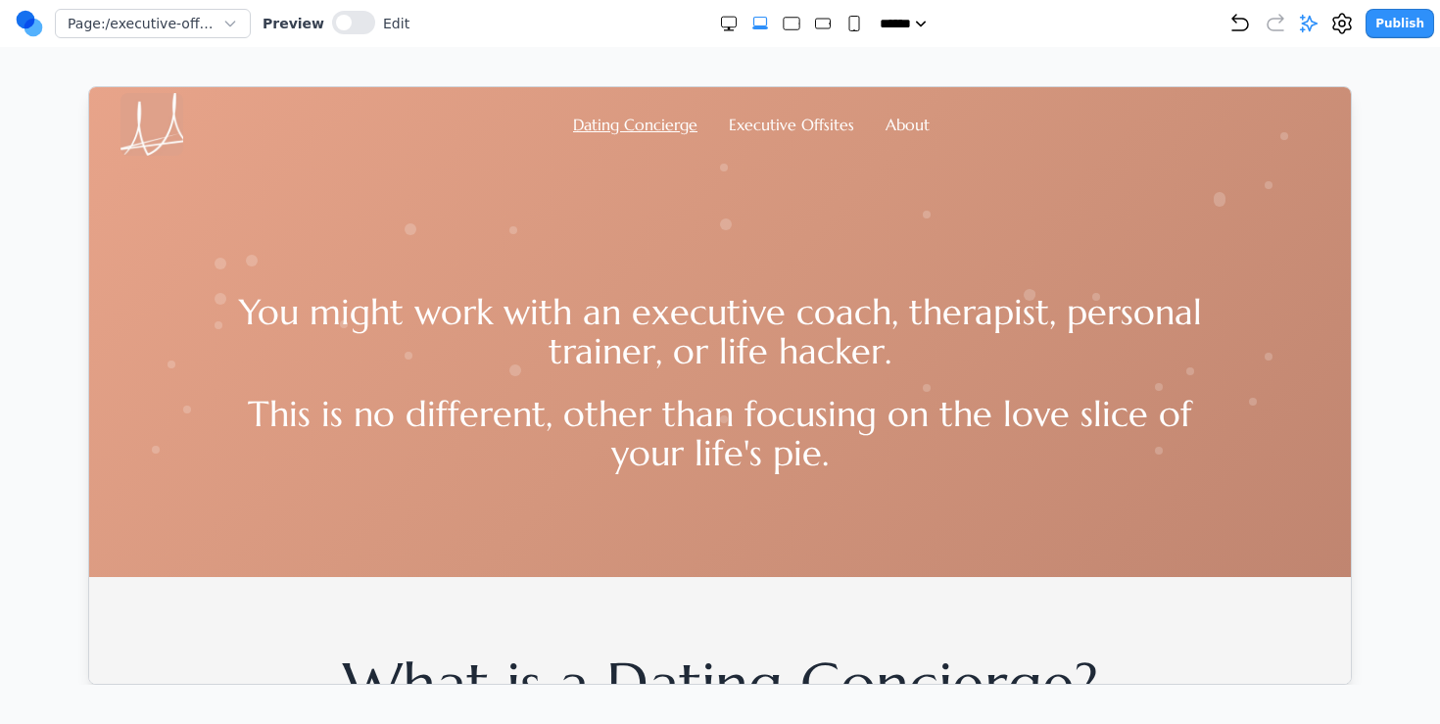
scroll to position [0, 0]
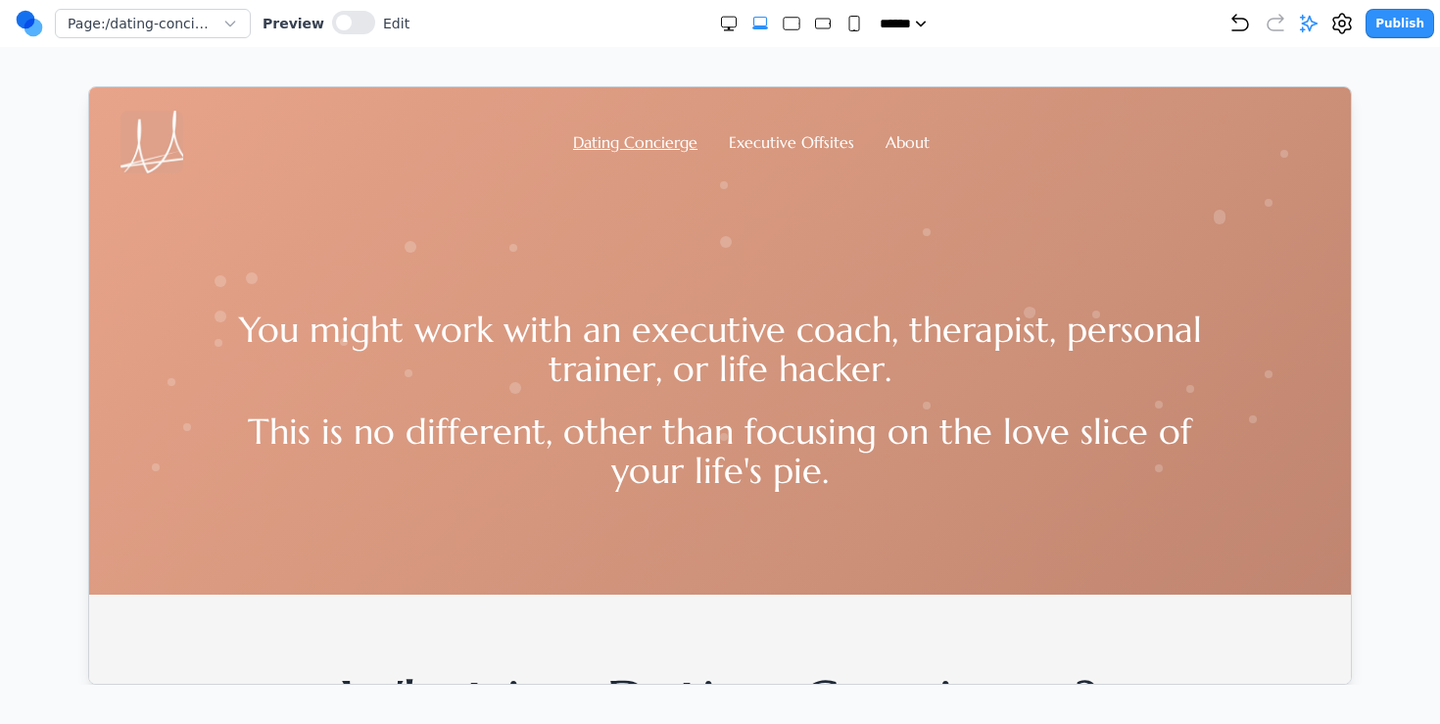
click at [727, 142] on ul "Dating Concierge Executive Offsites About" at bounding box center [750, 141] width 357 height 24
click at [748, 141] on link "Executive Offsites" at bounding box center [790, 141] width 125 height 20
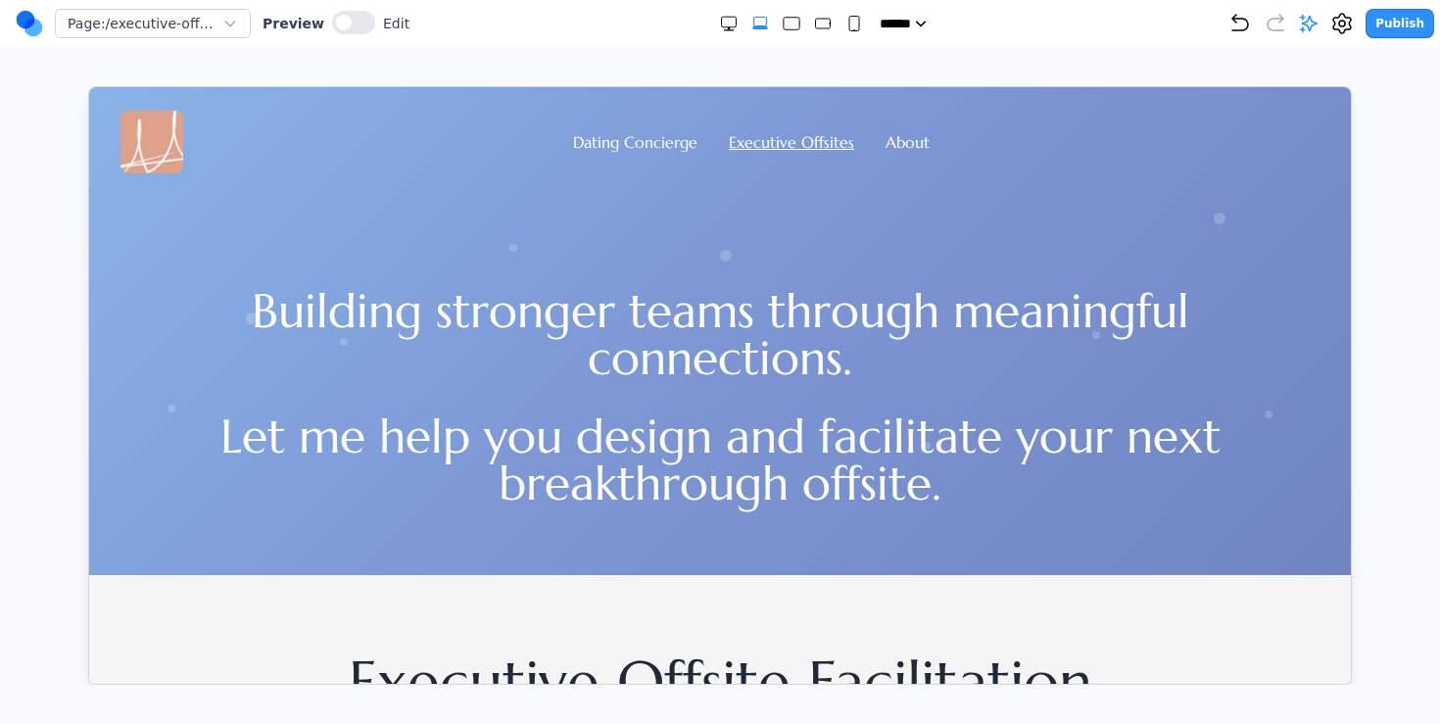
click at [719, 539] on div "Building stronger teams through meaningful connections. Let me help you design …" at bounding box center [719, 373] width 1262 height 402
click at [347, 22] on button at bounding box center [353, 23] width 43 height 24
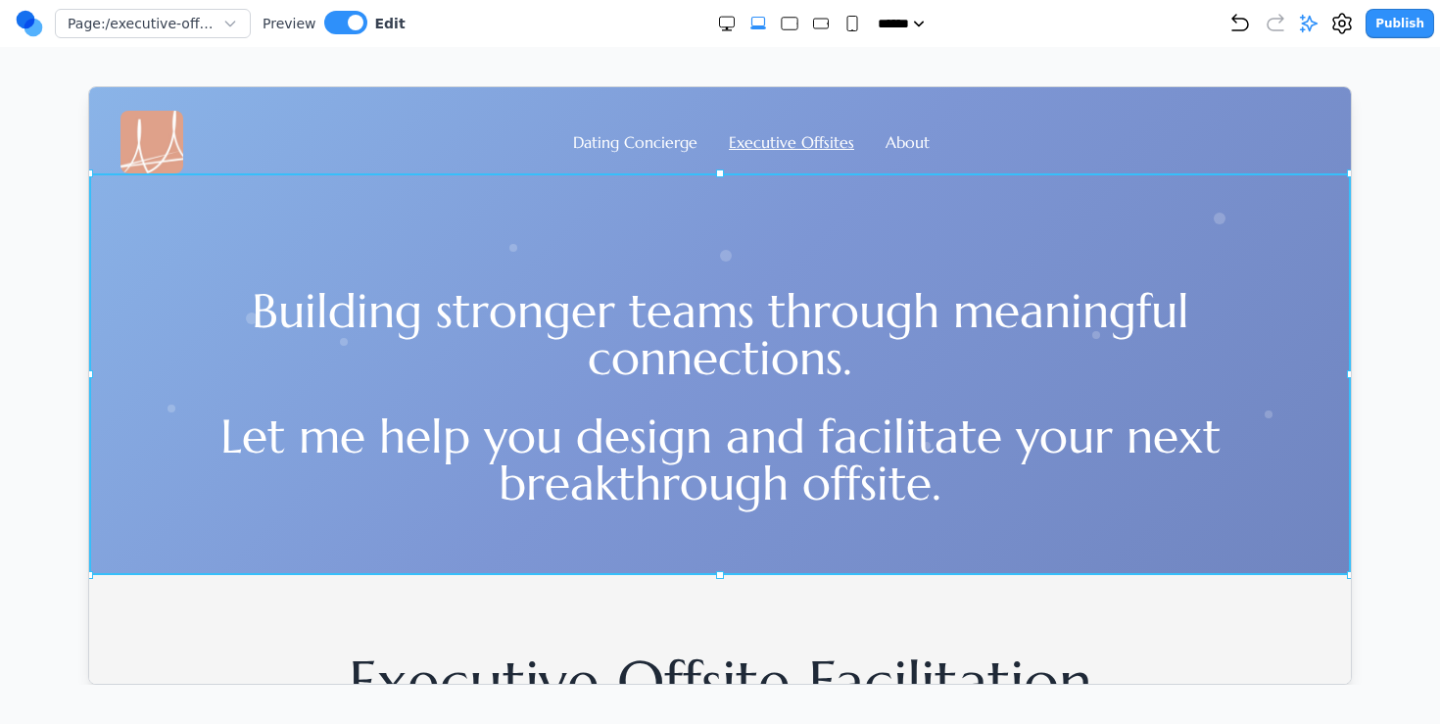
click at [321, 245] on div "Building stronger teams through meaningful connections. Let me help you design …" at bounding box center [719, 373] width 1262 height 402
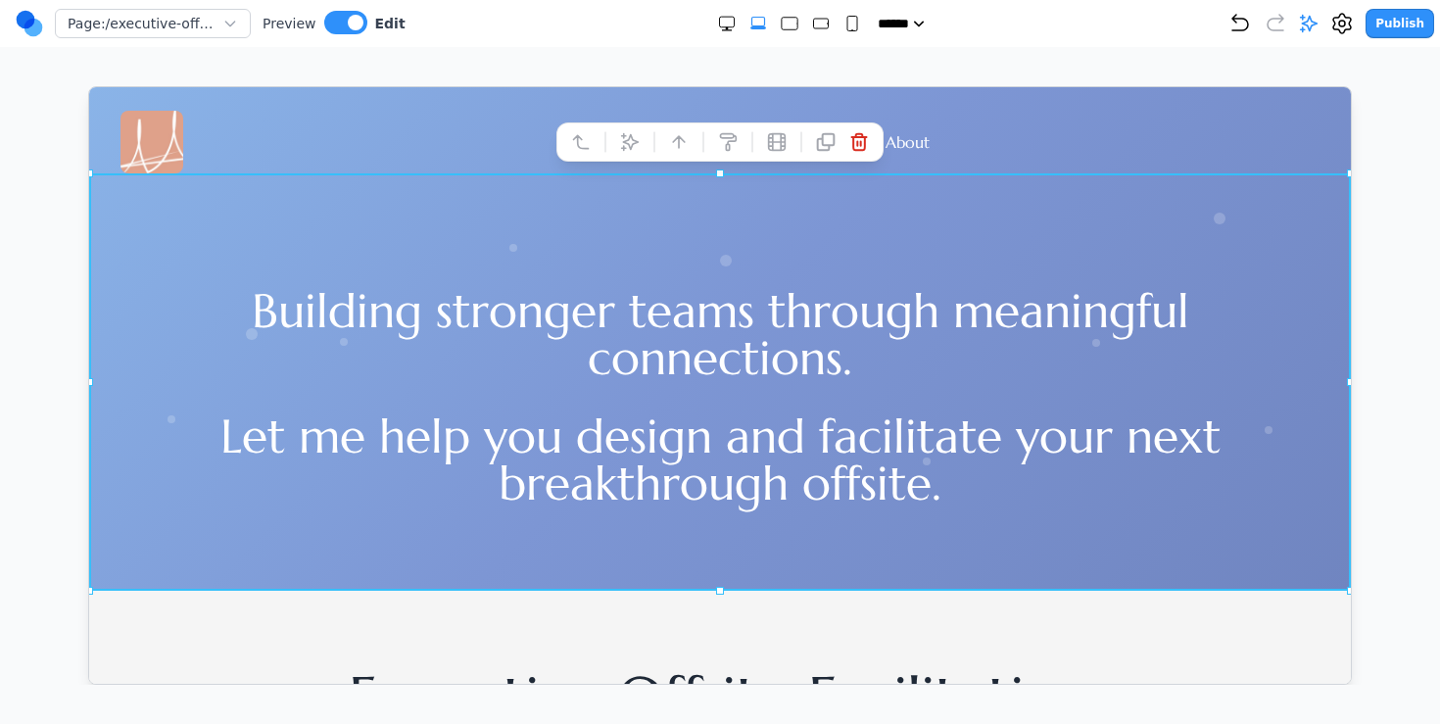
drag, startPoint x: 717, startPoint y: 575, endPoint x: 731, endPoint y: 590, distance: 20.1
click at [842, 16] on icon "Small" at bounding box center [852, 24] width 20 height 20
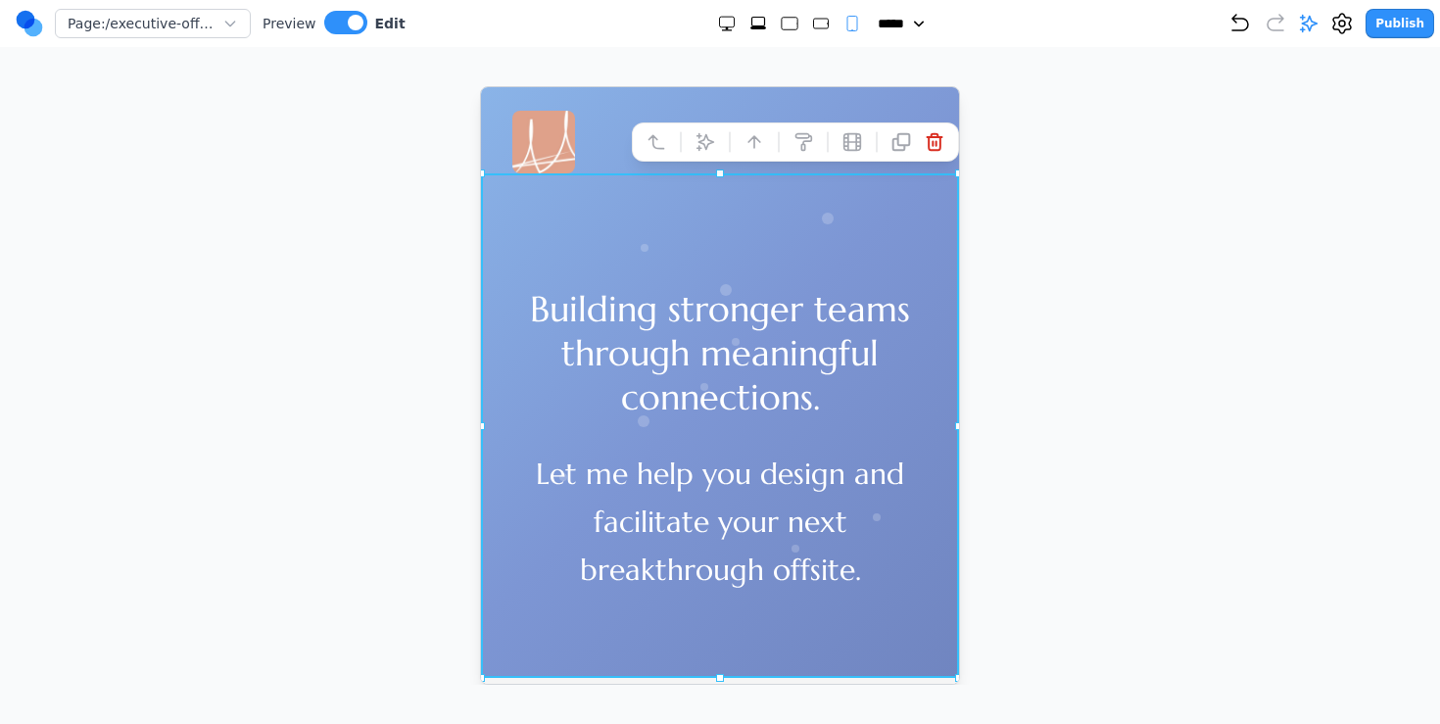
click at [811, 30] on icon "Medium" at bounding box center [821, 24] width 20 height 20
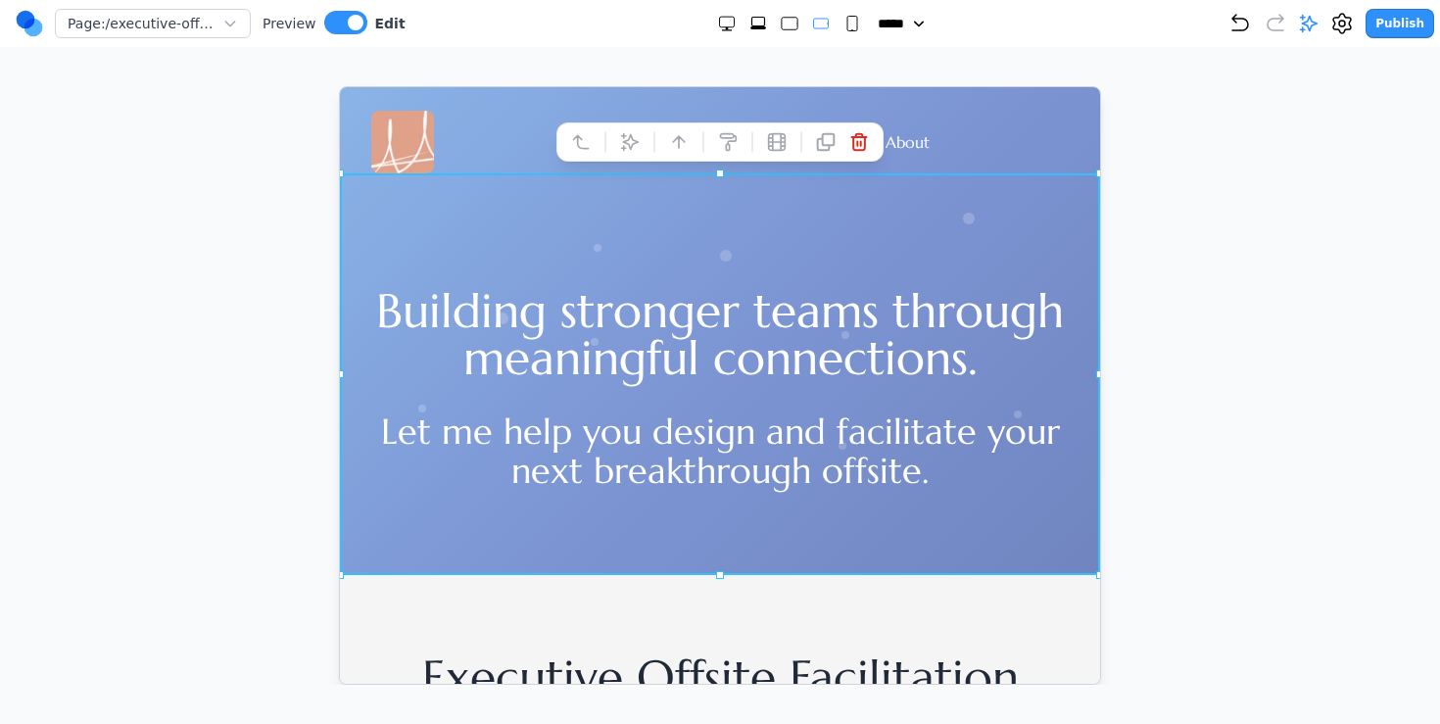
click at [780, 26] on icon "Large" at bounding box center [790, 24] width 20 height 20
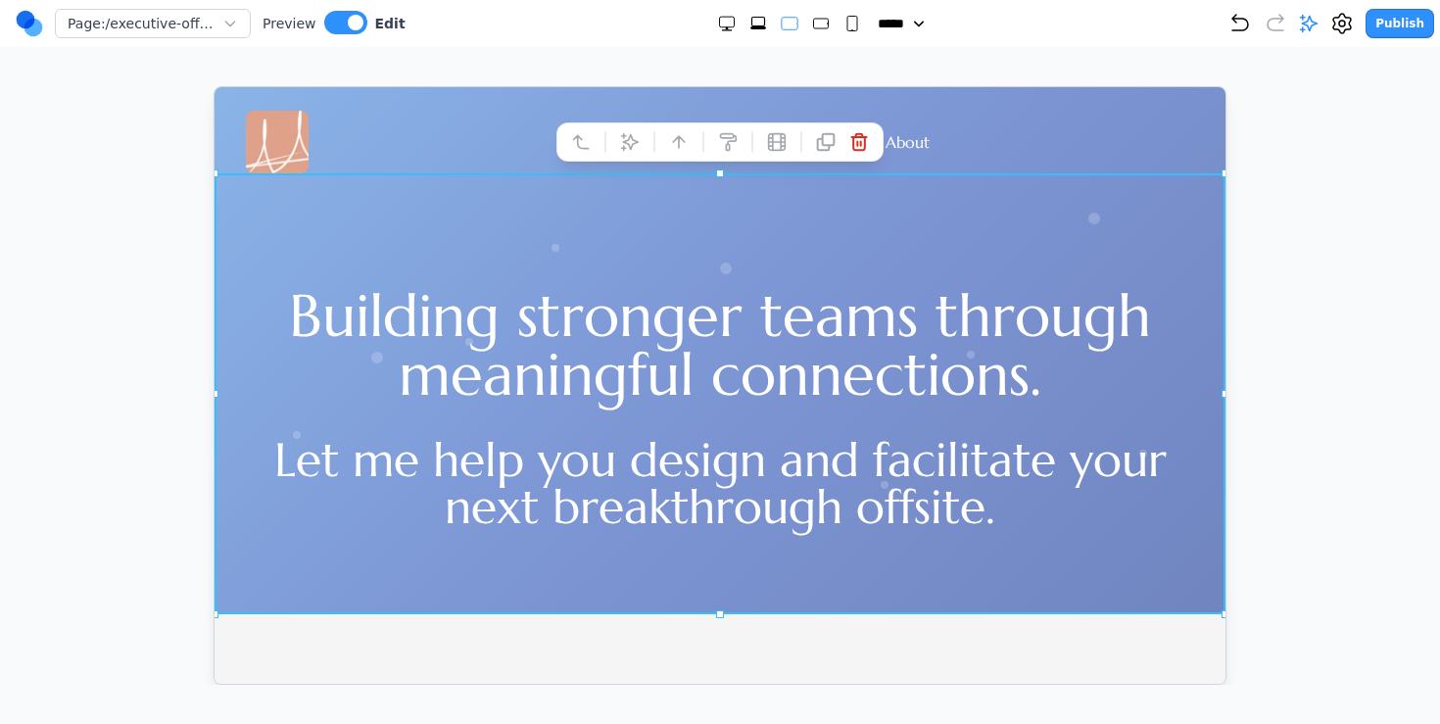
click at [754, 26] on icon "Extra Large" at bounding box center [758, 27] width 16 height 3
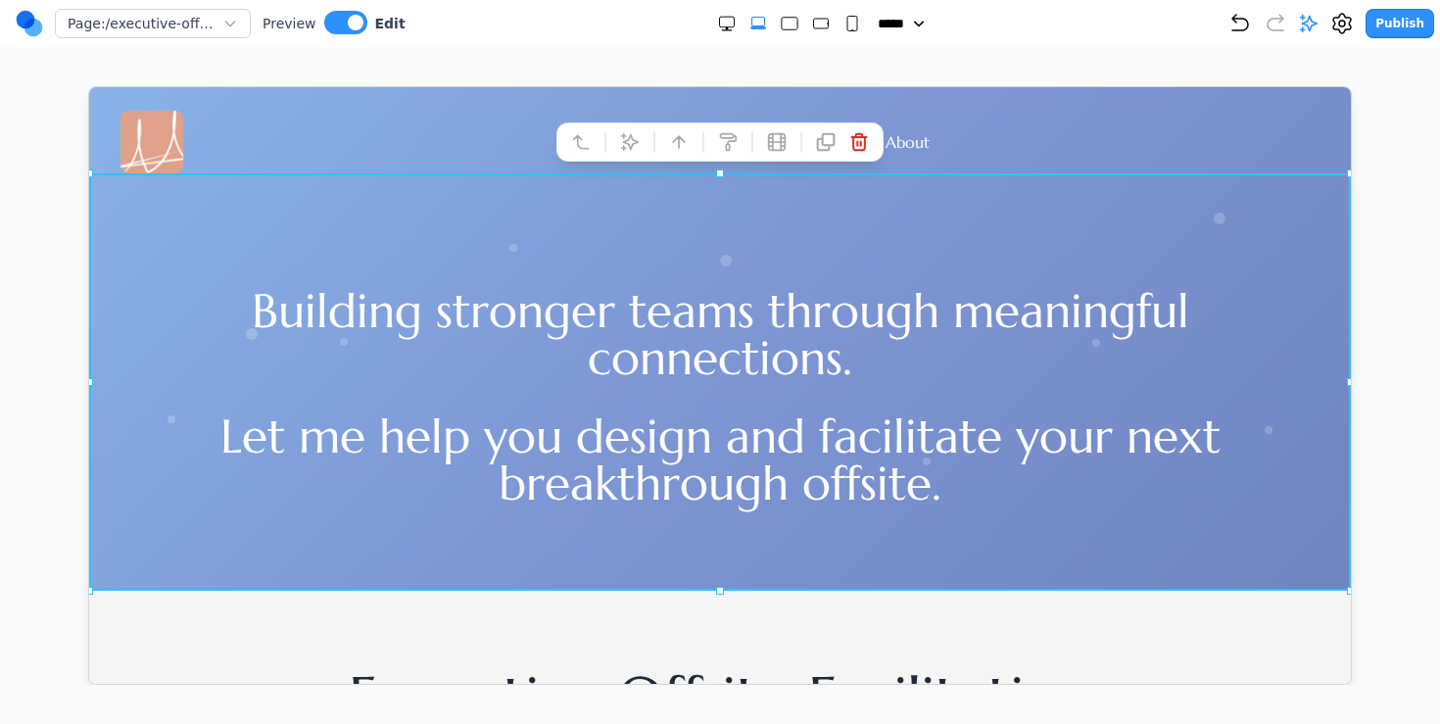
click at [722, 24] on icon "Double Extra Large" at bounding box center [727, 24] width 20 height 20
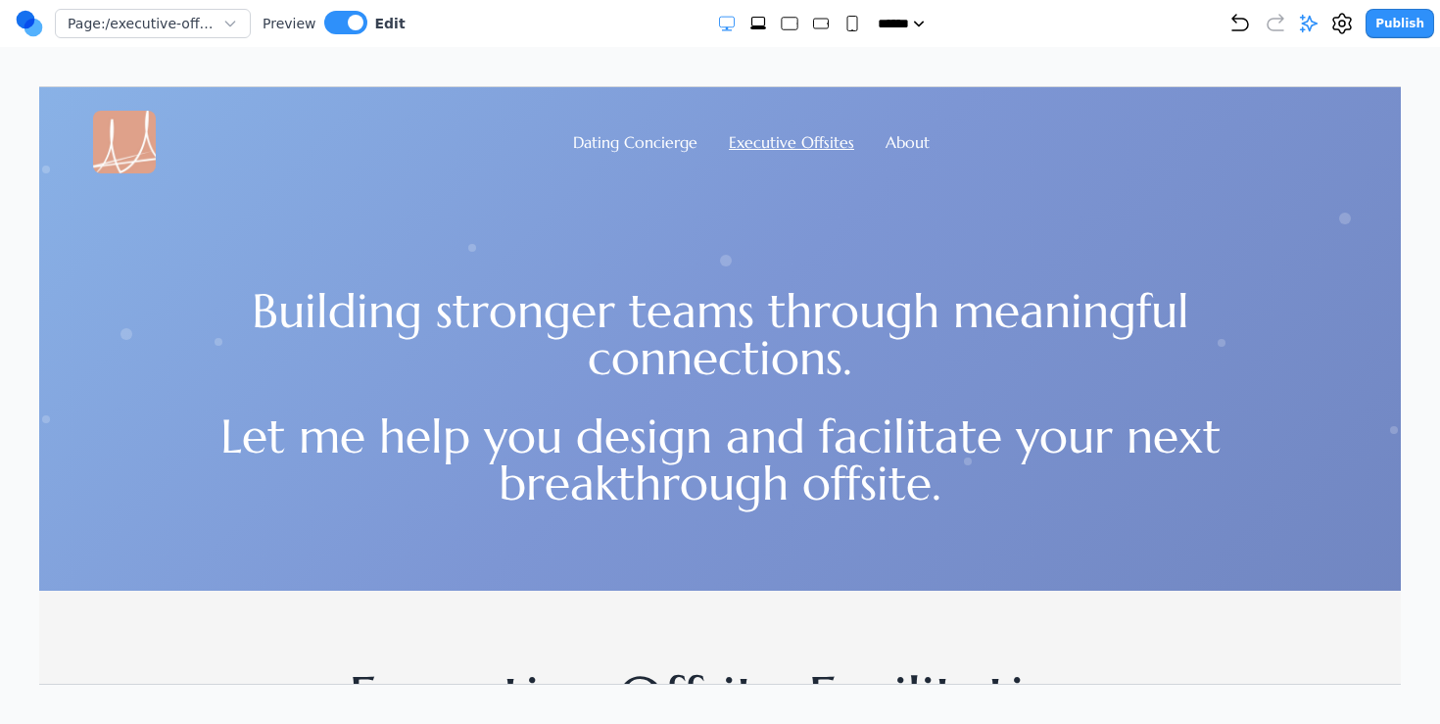
click at [334, 40] on nav "Page: /executive-offsites Preview Edit ***** ***** ****** ****** ****** Publish" at bounding box center [720, 23] width 1440 height 47
click at [334, 35] on div at bounding box center [345, 24] width 43 height 26
click at [347, 30] on button at bounding box center [345, 23] width 43 height 24
click at [618, 139] on link "Dating Concierge" at bounding box center [634, 141] width 124 height 20
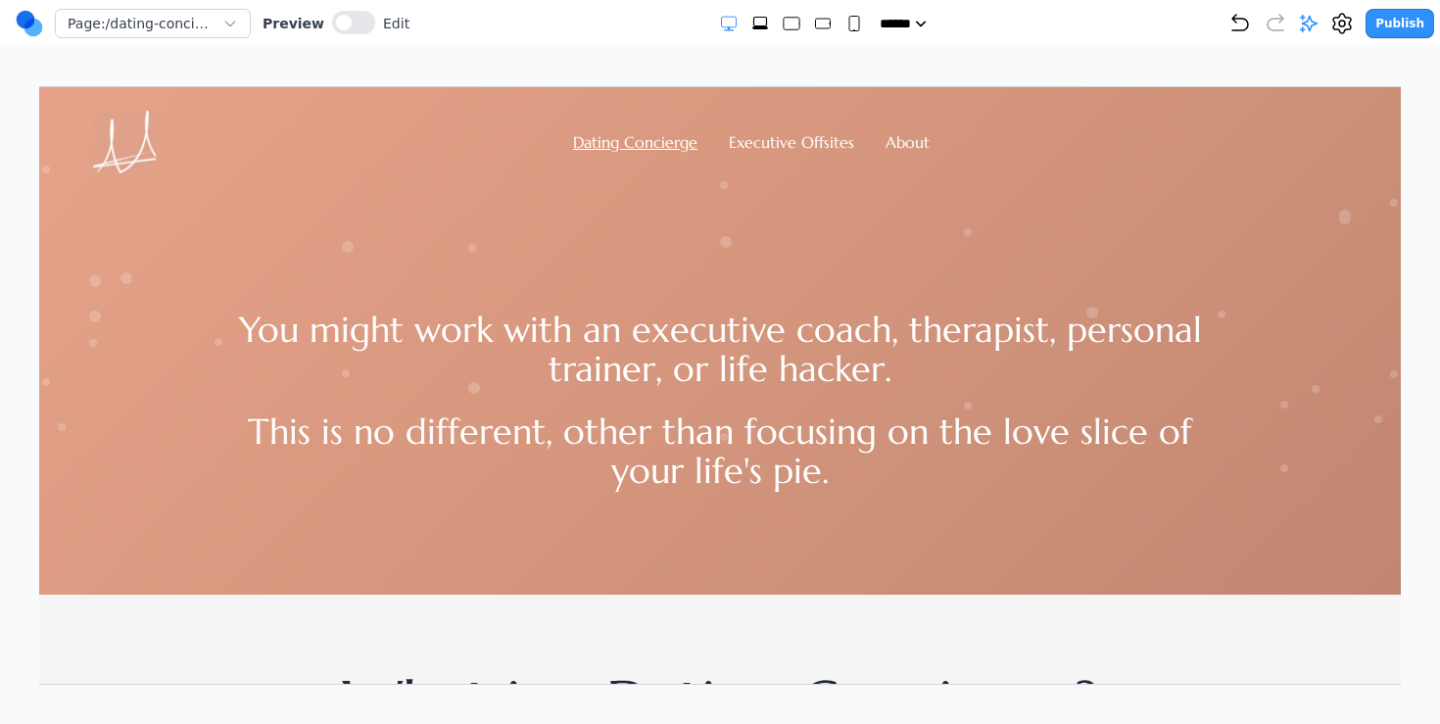
click at [835, 19] on div at bounding box center [791, 24] width 145 height 20
click at [849, 25] on rect "Small" at bounding box center [854, 24] width 10 height 15
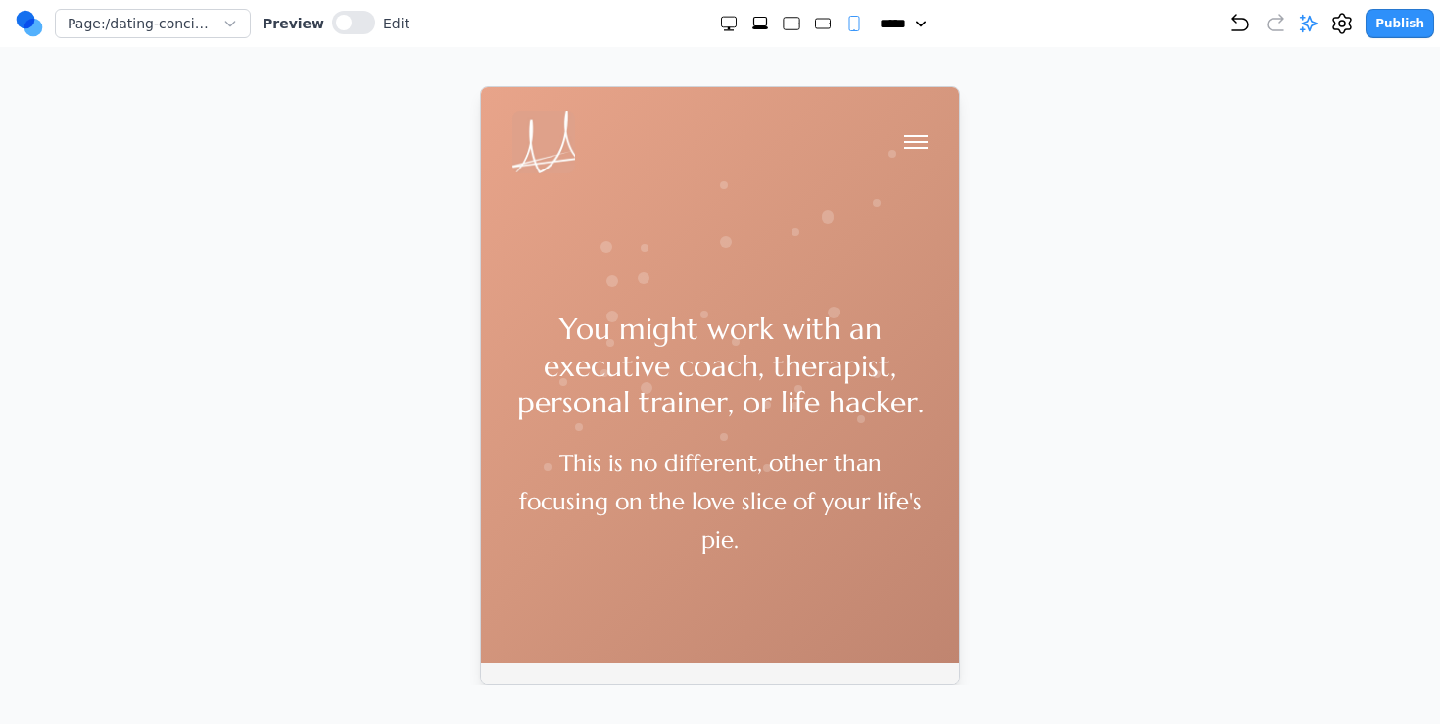
click at [649, 482] on p "This is no different, other than focusing on the love slice of your life's pie." at bounding box center [718, 501] width 415 height 115
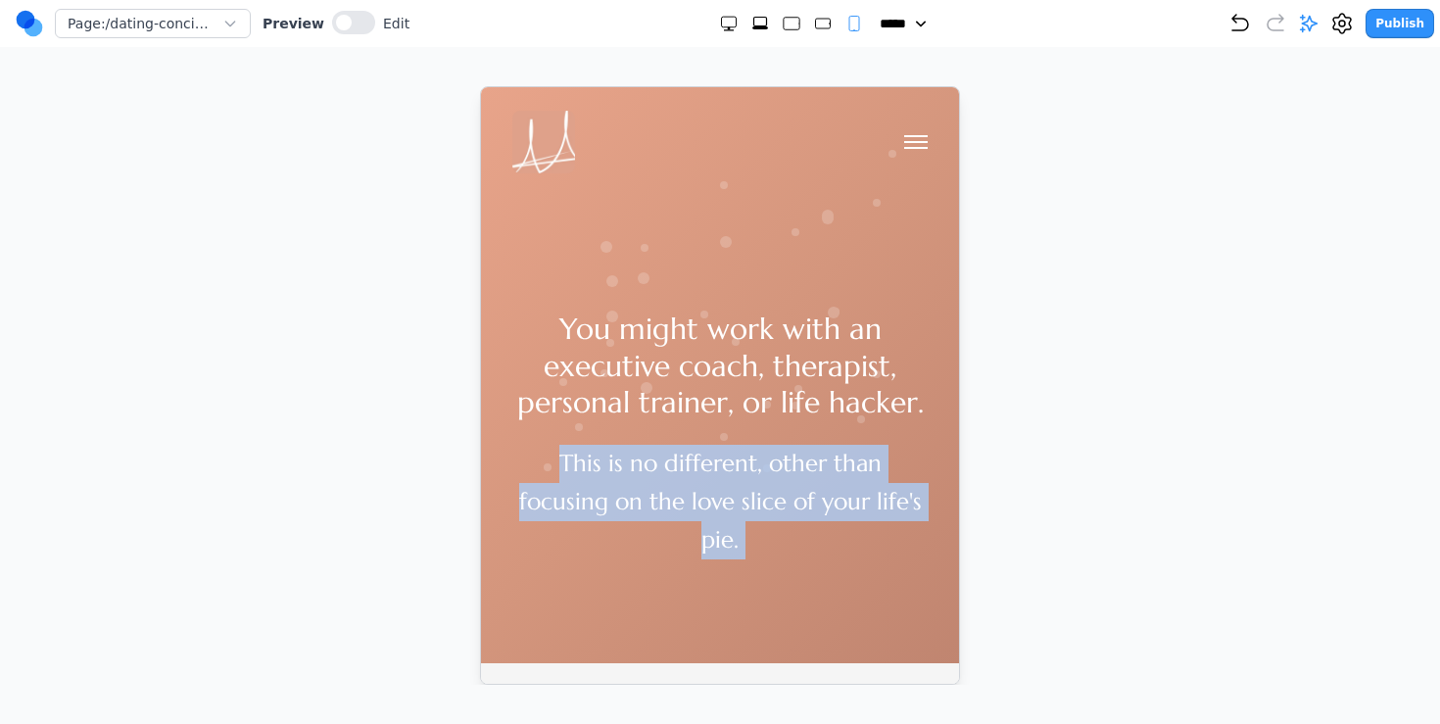
click at [649, 482] on p "This is no different, other than focusing on the love slice of your life's pie." at bounding box center [718, 501] width 415 height 115
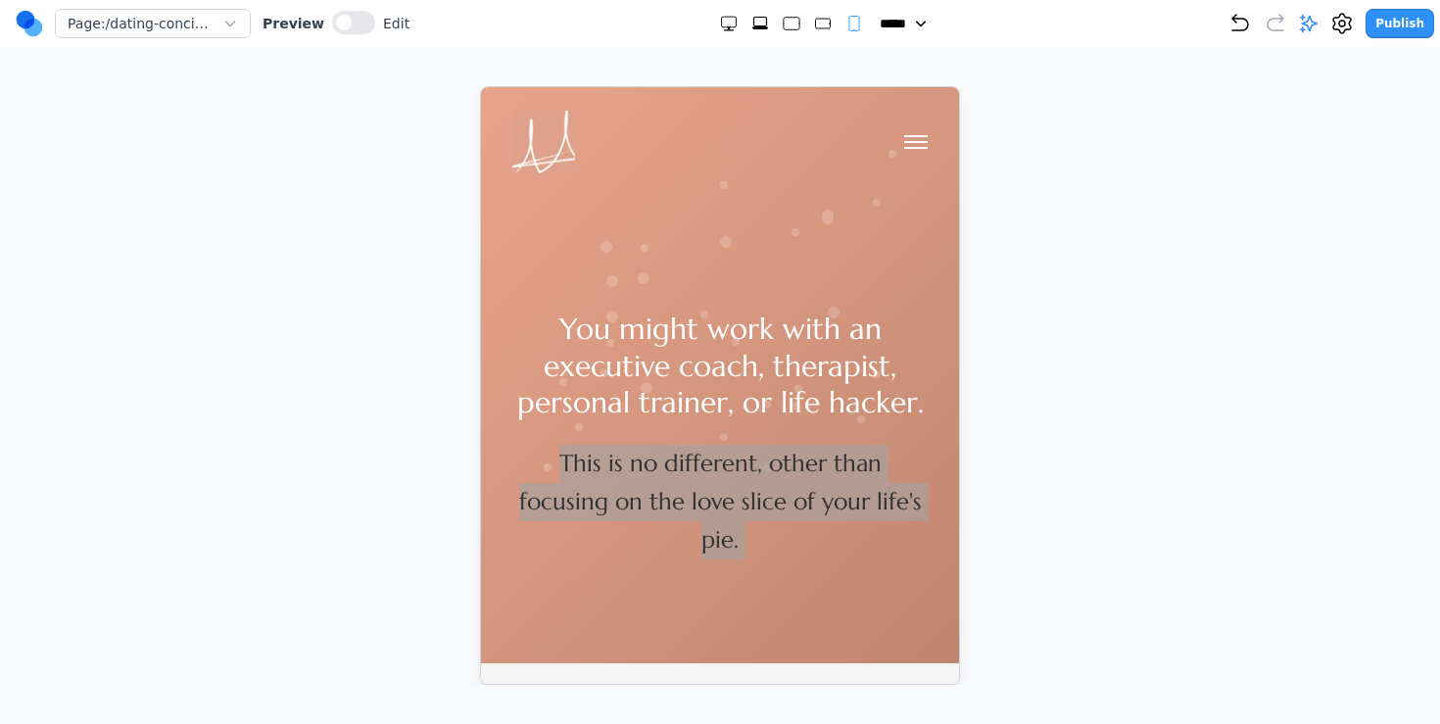
click at [831, 22] on div at bounding box center [791, 24] width 145 height 20
click at [822, 22] on icon "Medium" at bounding box center [823, 24] width 20 height 20
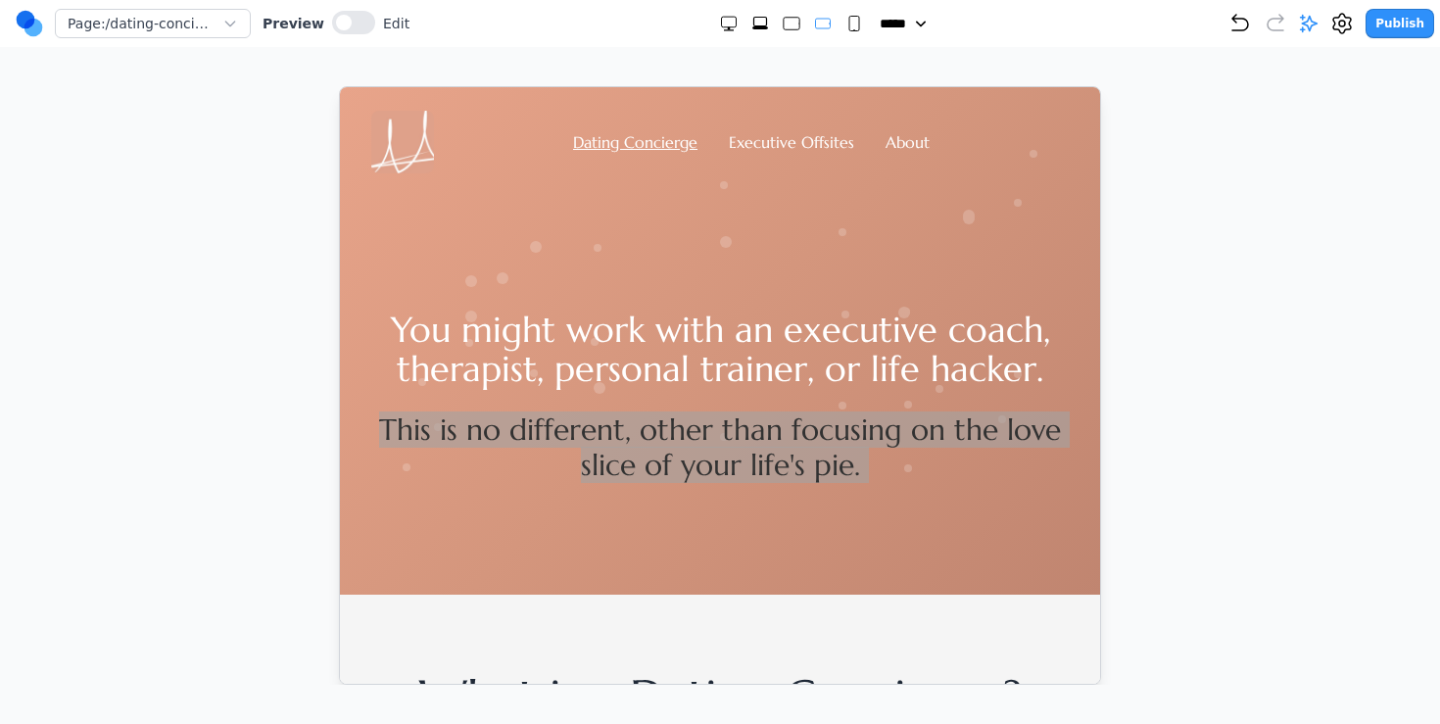
click at [719, 22] on icon "Double Extra Large" at bounding box center [729, 24] width 20 height 20
select select "***"
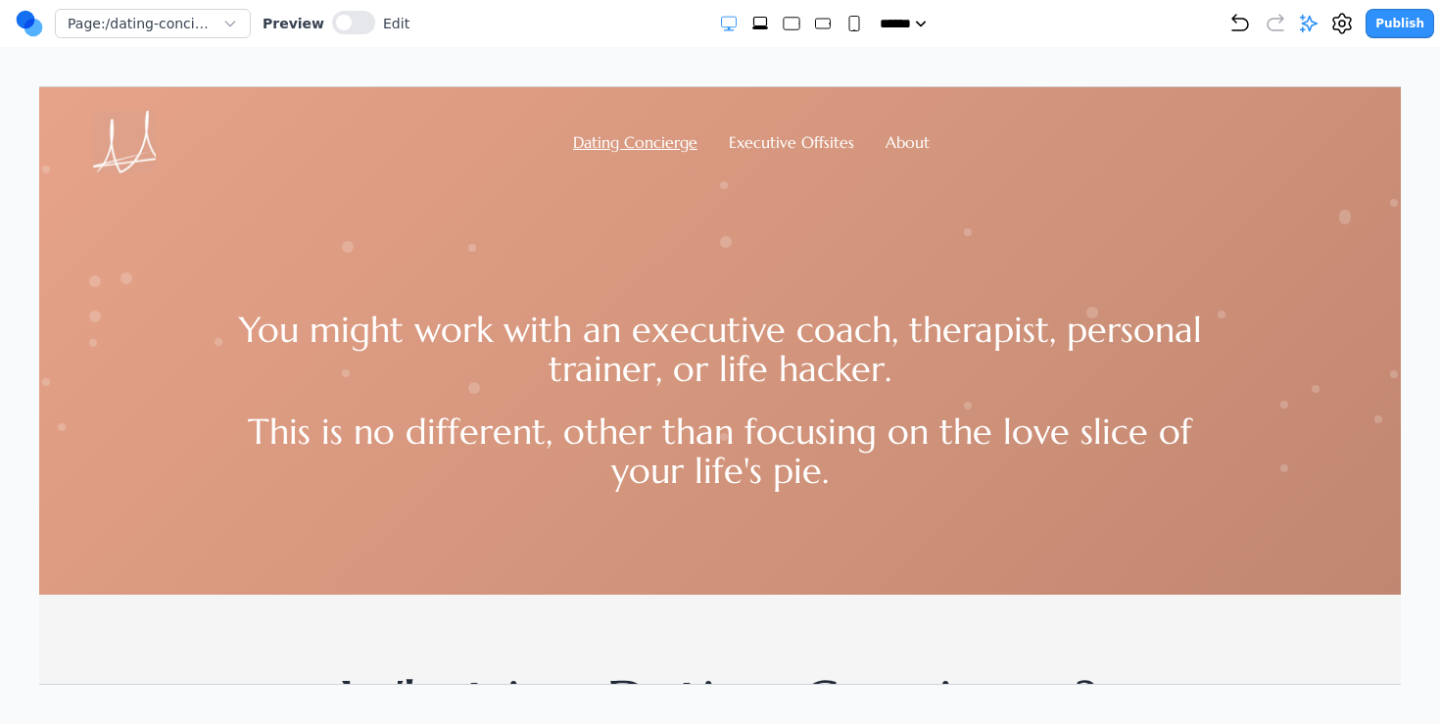
click at [922, 196] on div "You might work with an executive coach, therapist, personal trainer, or life ha…" at bounding box center [719, 382] width 1512 height 421
click at [343, 20] on span at bounding box center [344, 23] width 16 height 16
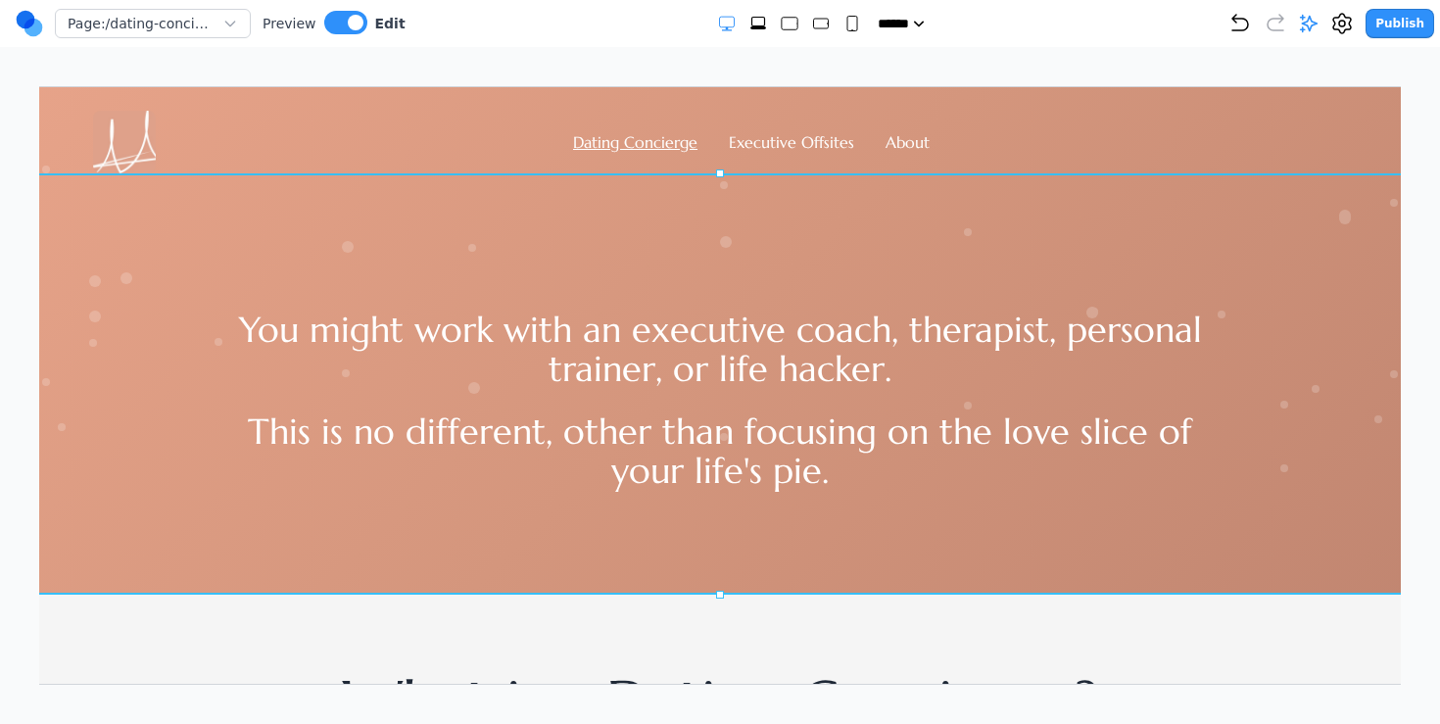
click at [210, 537] on div "You might work with an executive coach, therapist, personal trainer, or life ha…" at bounding box center [719, 382] width 1512 height 421
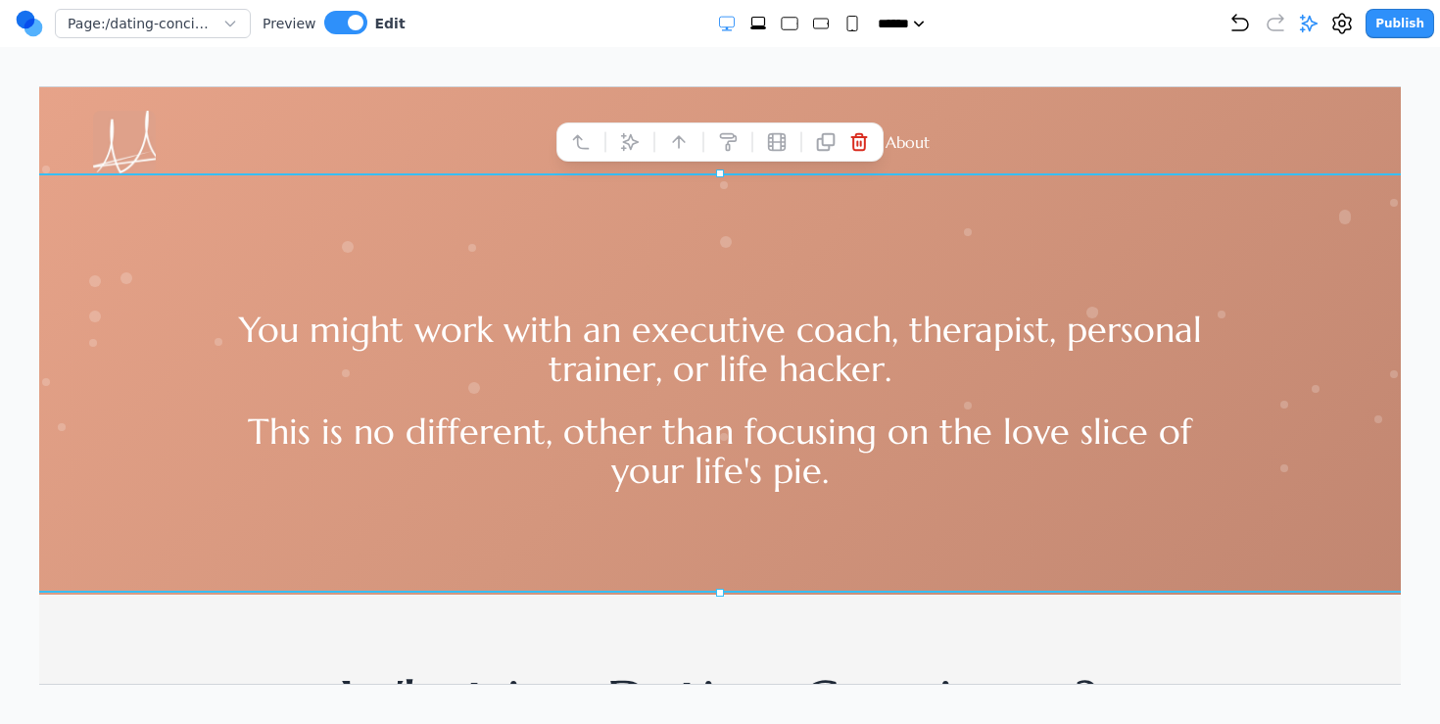
drag, startPoint x: 716, startPoint y: 594, endPoint x: 730, endPoint y: 592, distance: 13.9
click at [1318, 22] on icon at bounding box center [1309, 24] width 20 height 20
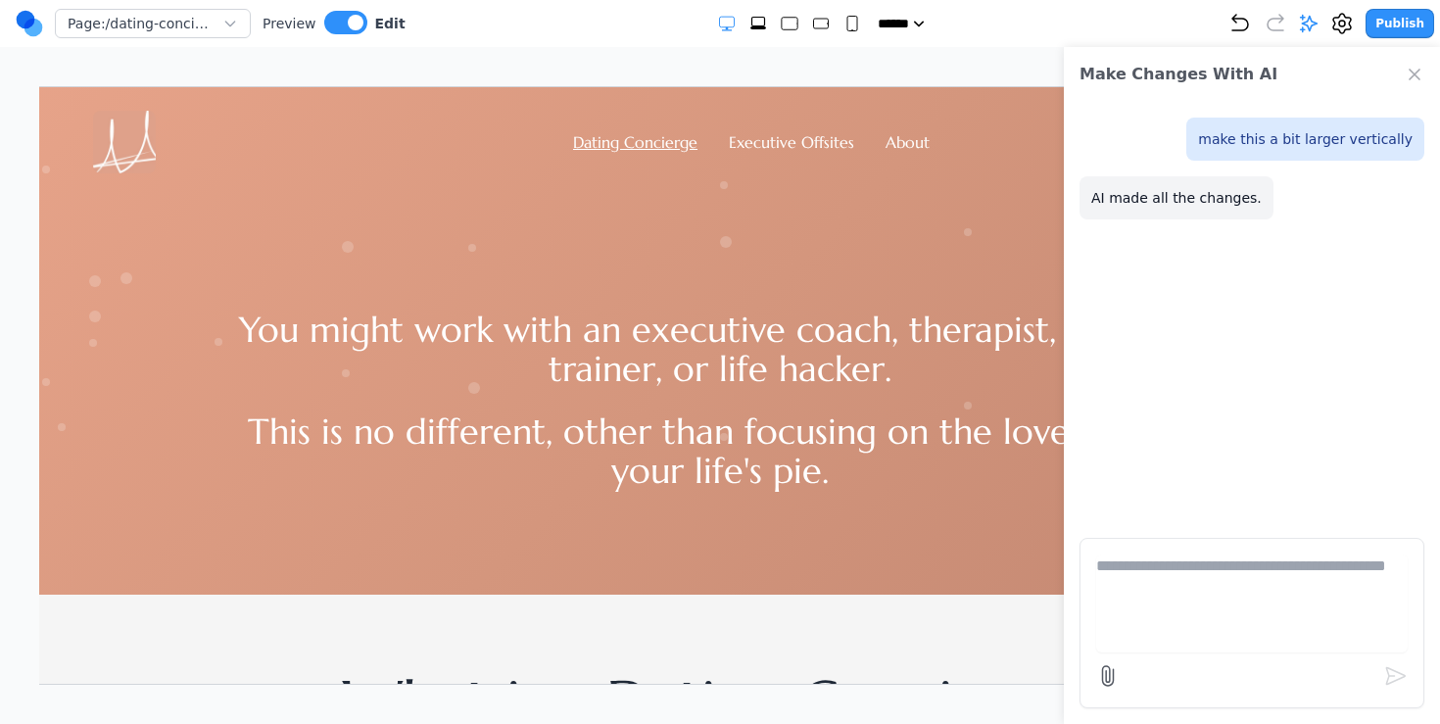
click at [1177, 534] on div "Make Changes With AI make this a bit larger vertically AI made all the changes." at bounding box center [1252, 385] width 376 height 677
click at [1154, 575] on textarea at bounding box center [1251, 603] width 311 height 98
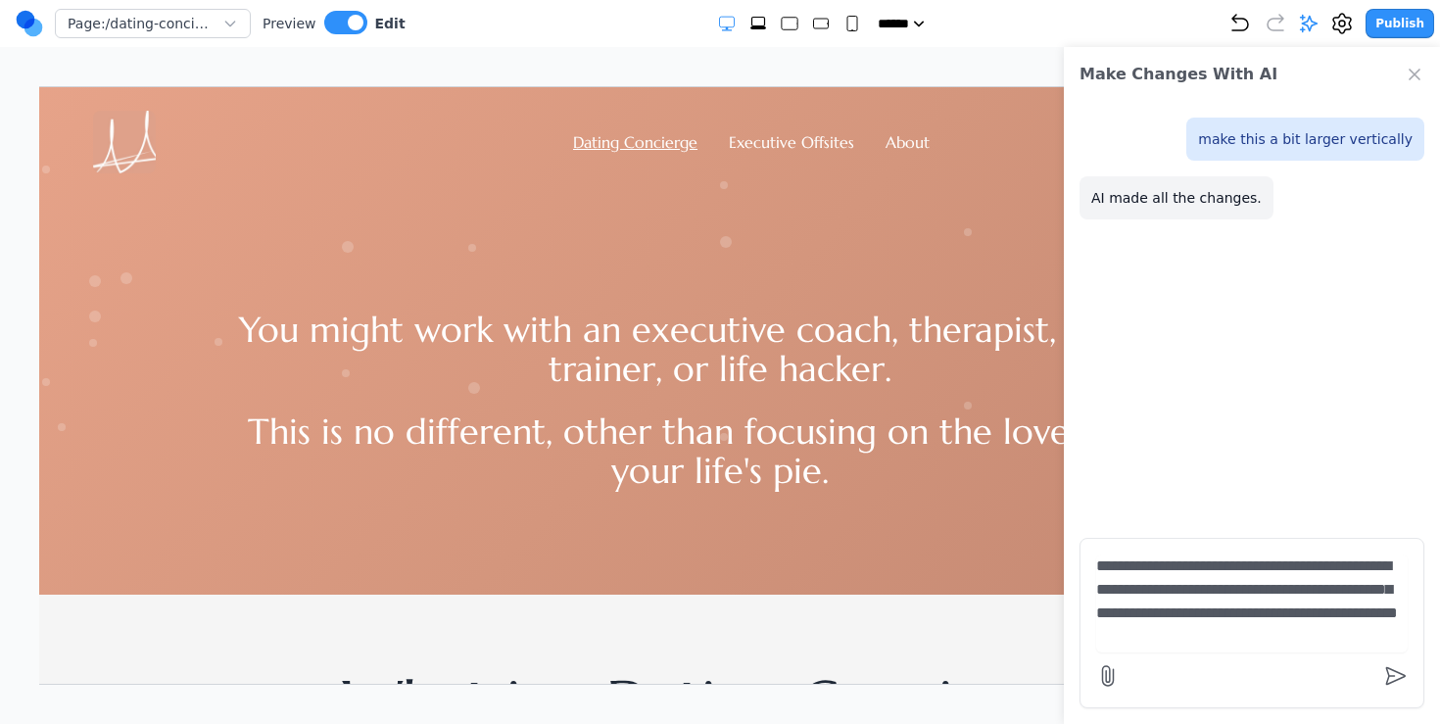
type textarea "**********"
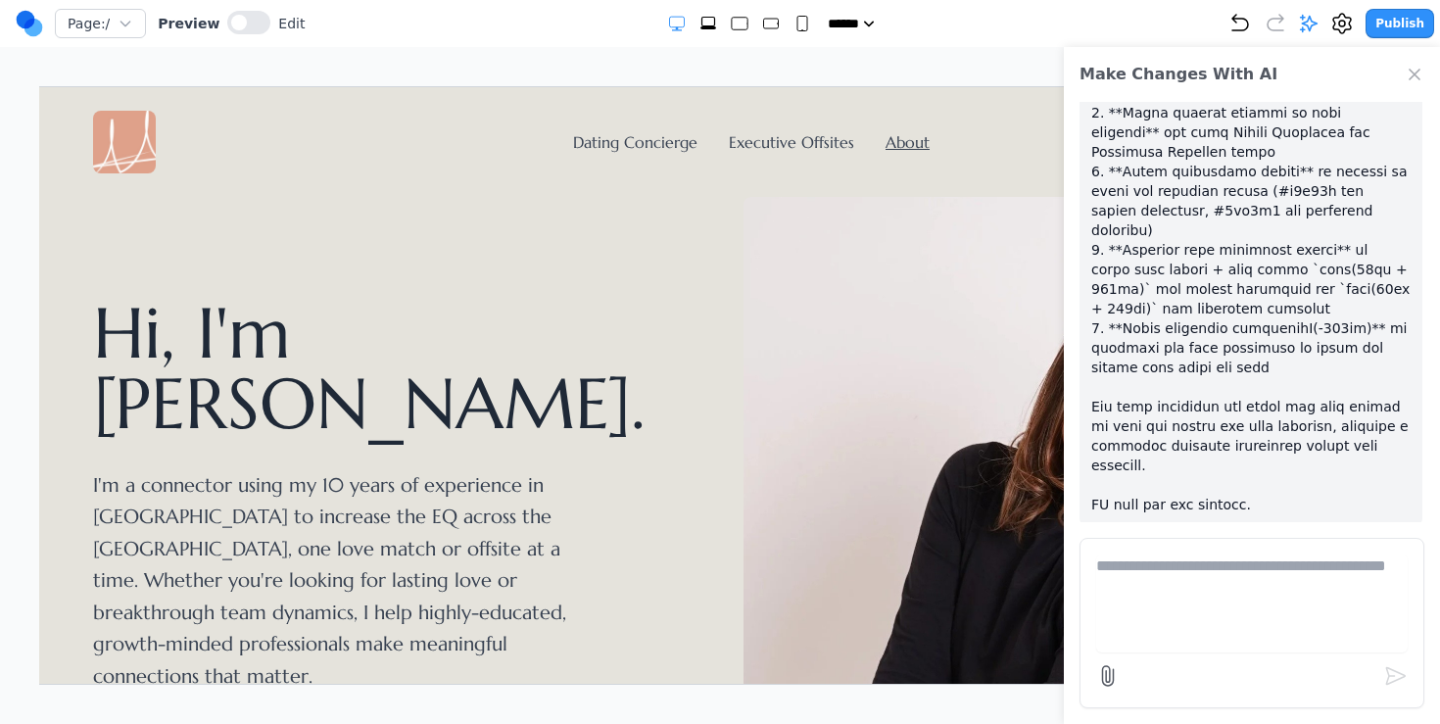
click at [693, 440] on div "Hi, I'm [PERSON_NAME]. I'm a connector using my 10 years of experience in [GEOG…" at bounding box center [393, 495] width 603 height 396
click at [671, 136] on link "Dating Concierge" at bounding box center [634, 141] width 124 height 20
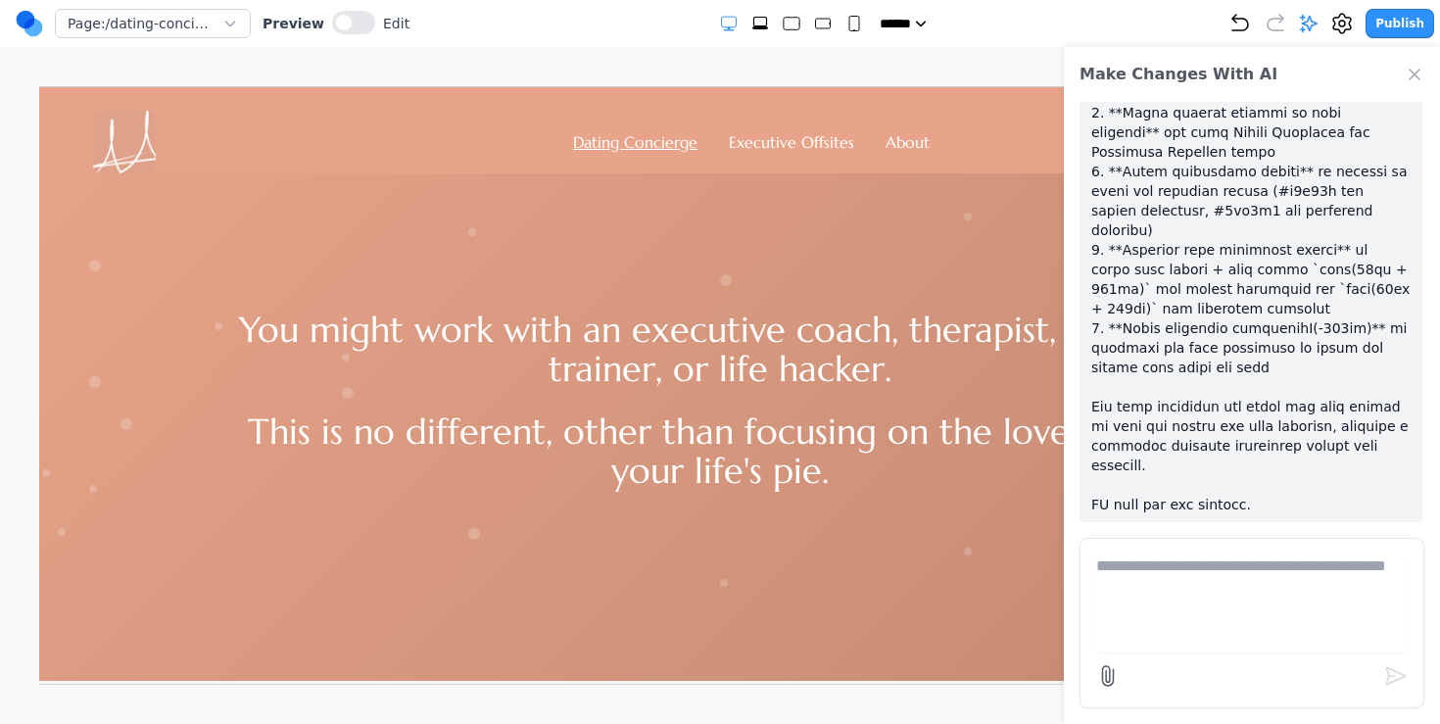
click at [1419, 77] on icon "Close Chat" at bounding box center [1415, 75] width 20 height 20
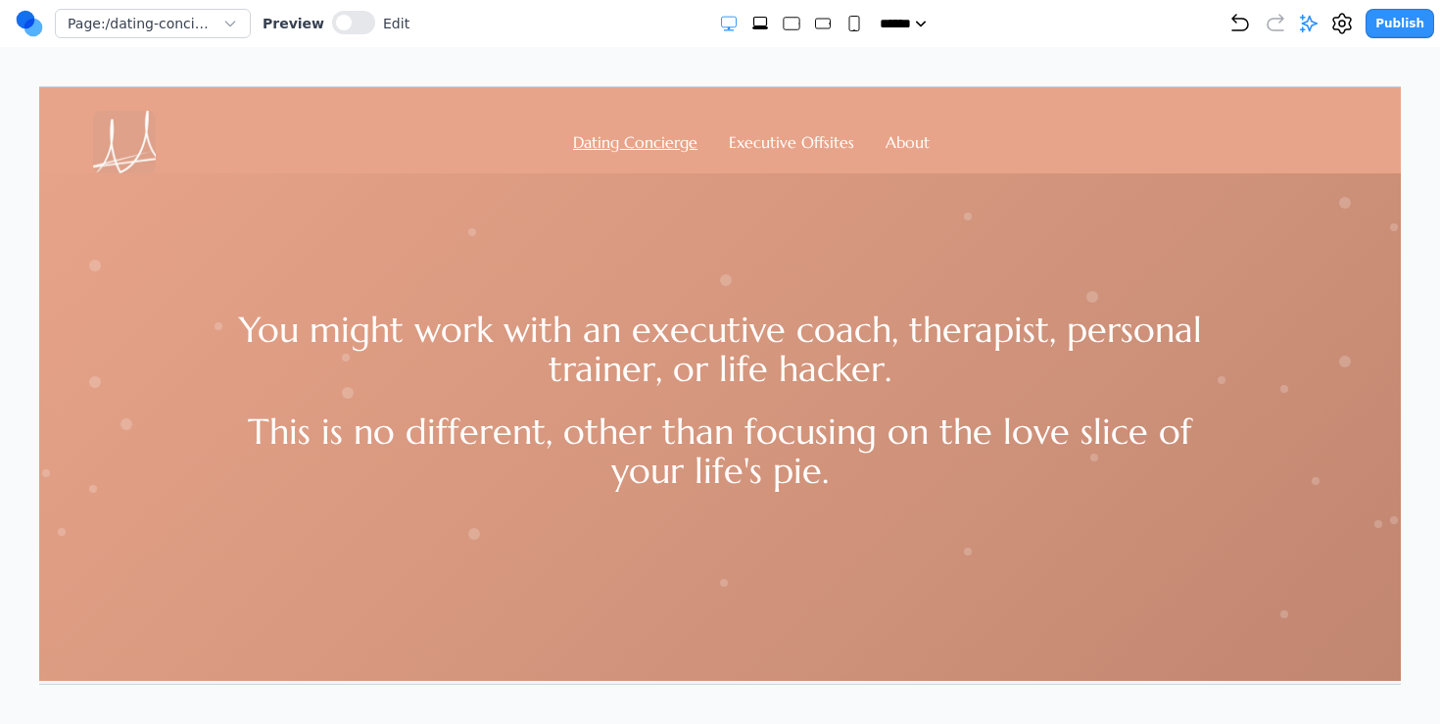
click at [1084, 248] on div "You might work with an executive coach, therapist, personal trainer, or life ha…" at bounding box center [719, 381] width 1512 height 419
click at [336, 28] on span at bounding box center [344, 23] width 16 height 16
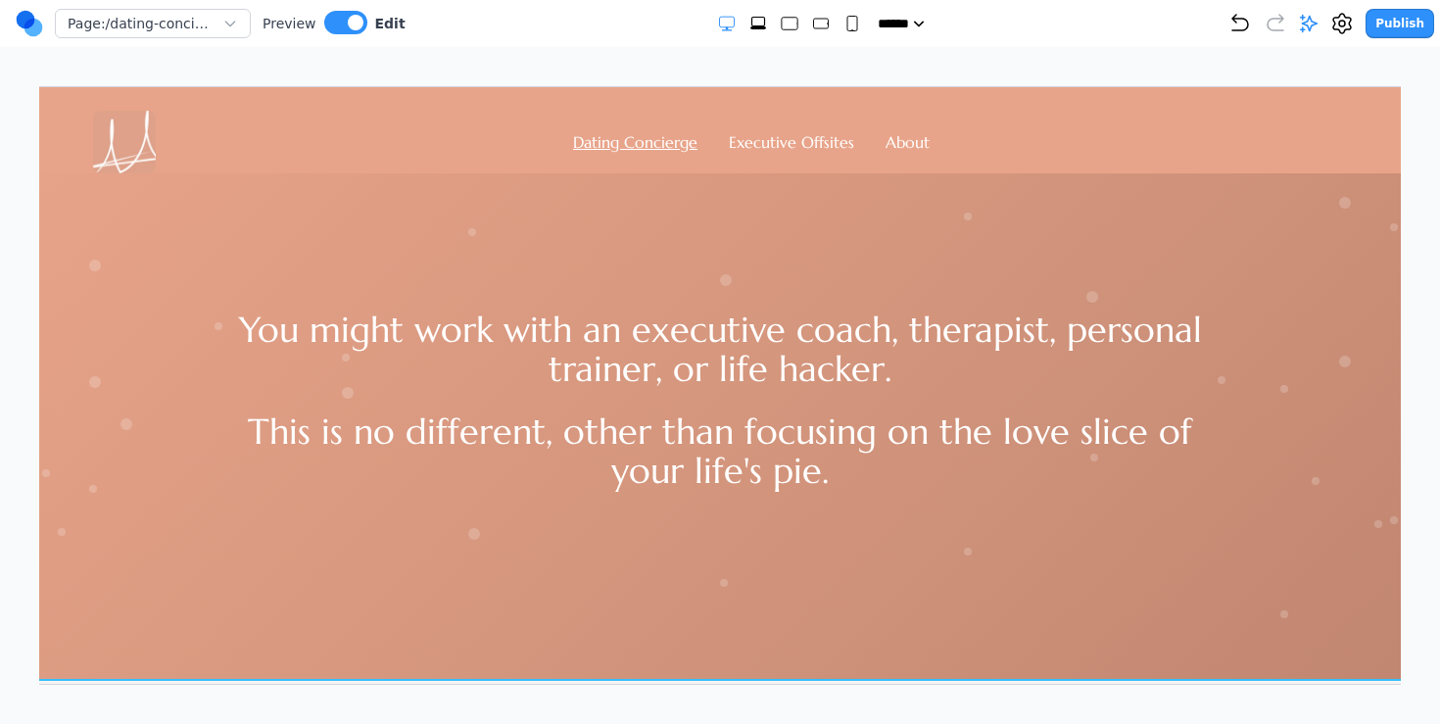
click at [167, 620] on div at bounding box center [719, 375] width 1512 height 609
drag, startPoint x: 755, startPoint y: 594, endPoint x: 646, endPoint y: 723, distance: 169.6
click at [664, 536] on div "You might work with an executive coach, therapist, personal trainer, or life ha…" at bounding box center [719, 381] width 1512 height 419
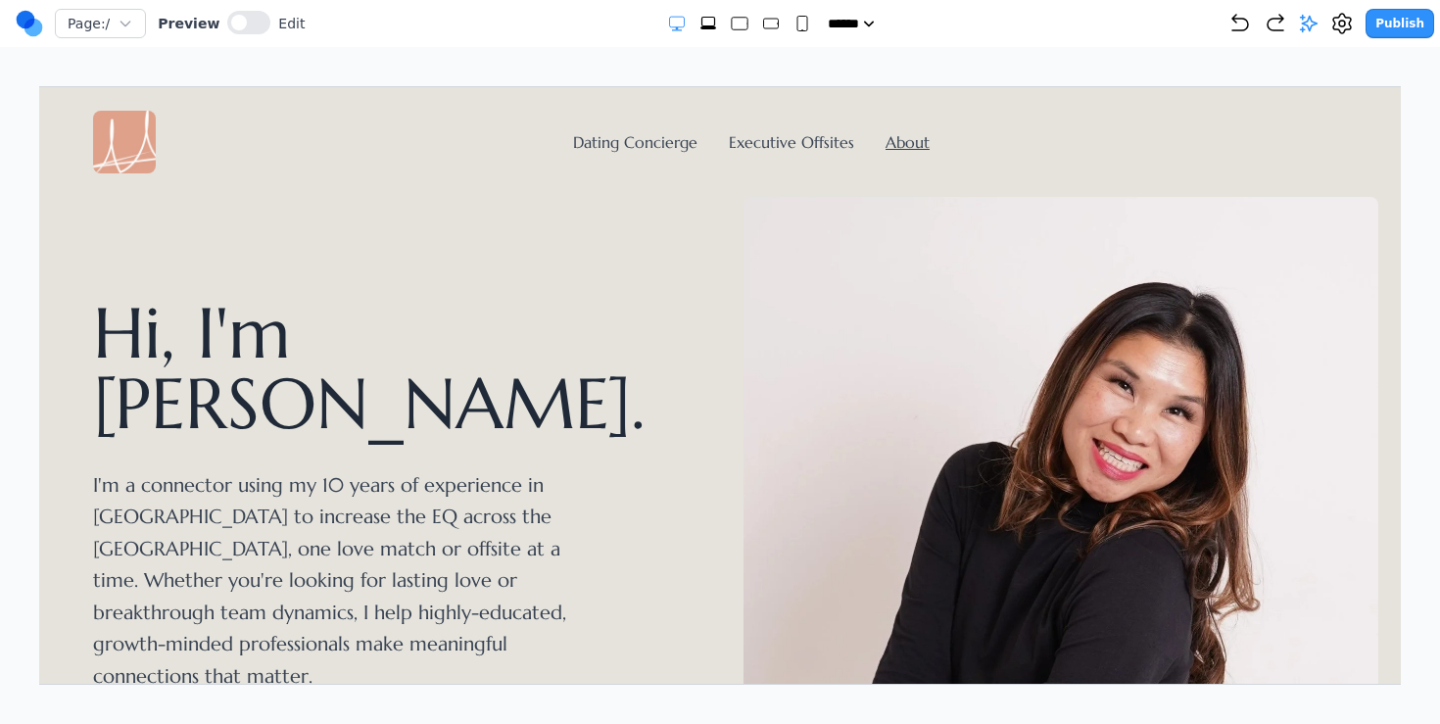
click at [644, 151] on li "Dating Concierge" at bounding box center [634, 141] width 124 height 24
click at [642, 146] on link "Dating Concierge" at bounding box center [634, 141] width 124 height 20
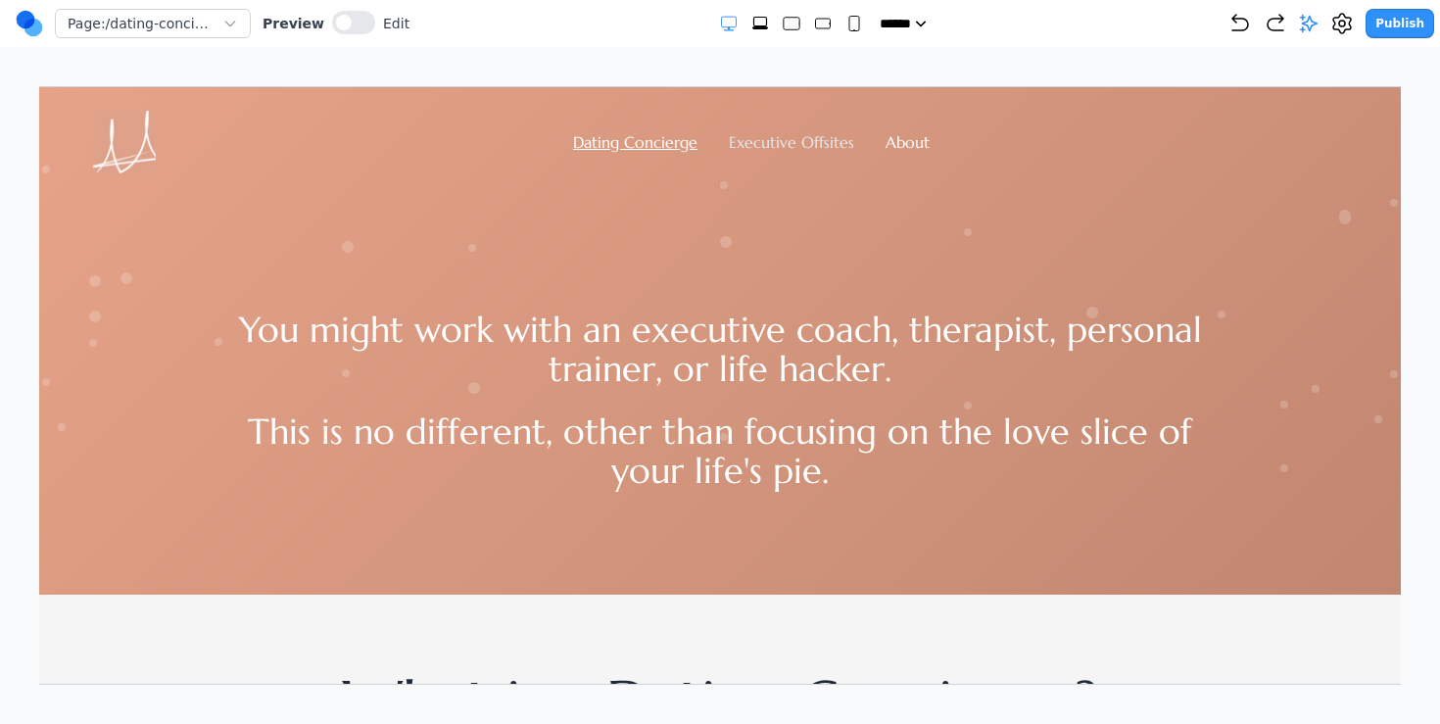
click at [781, 148] on link "Executive Offsites" at bounding box center [790, 141] width 125 height 20
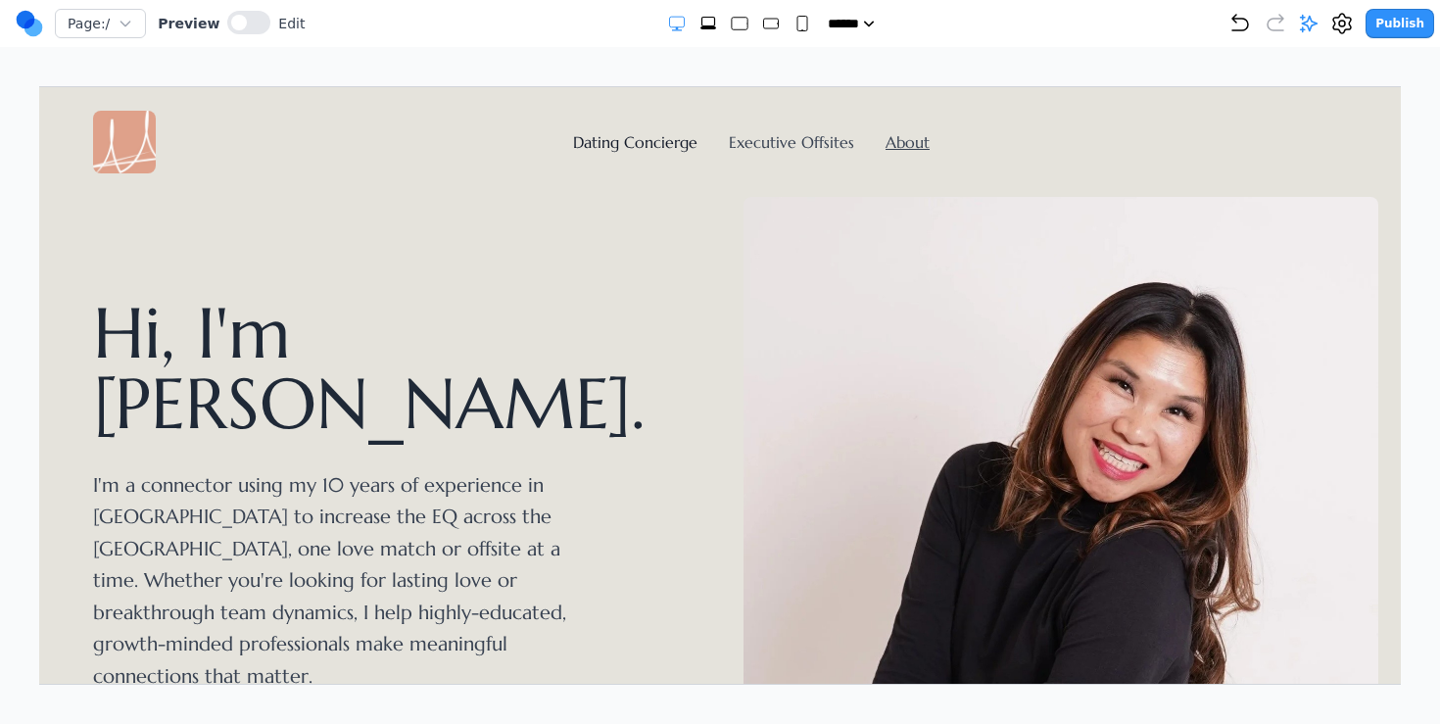
click at [613, 136] on link "Dating Concierge" at bounding box center [634, 141] width 124 height 20
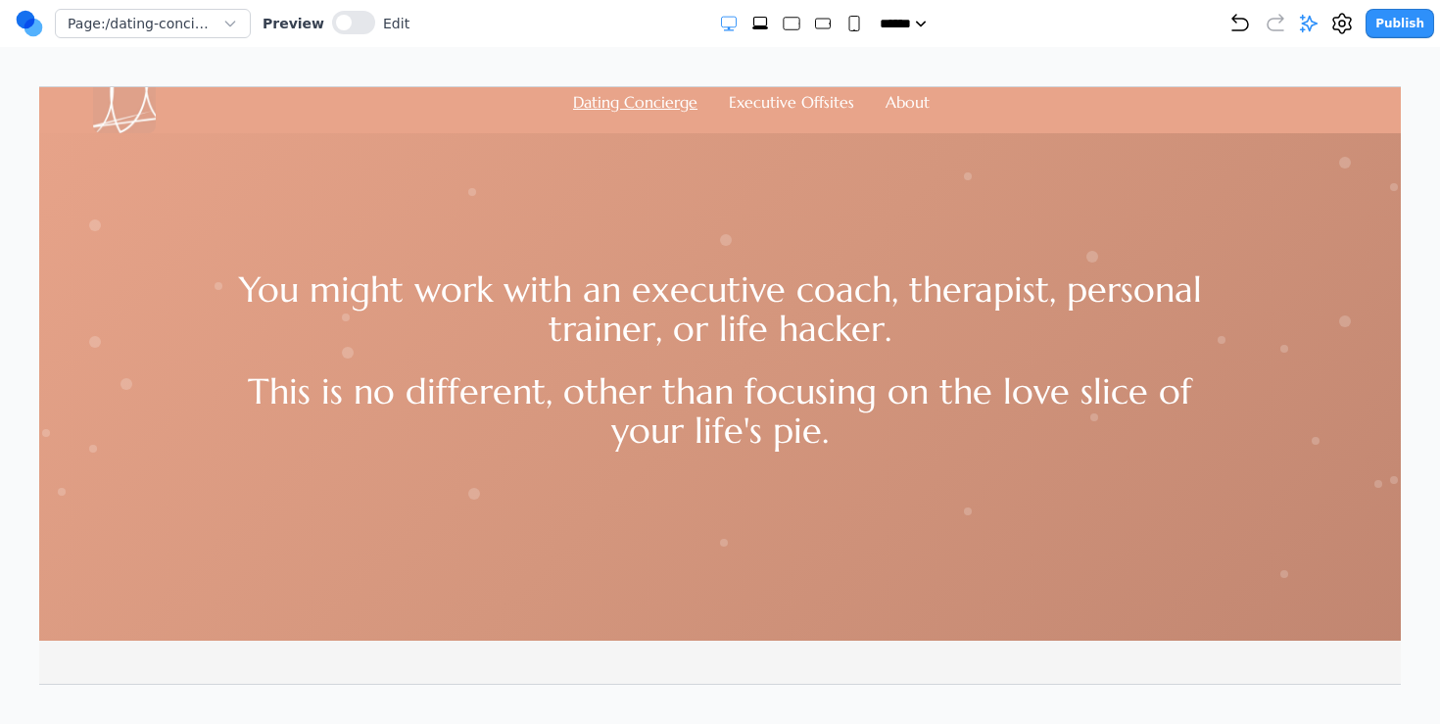
scroll to position [43, 0]
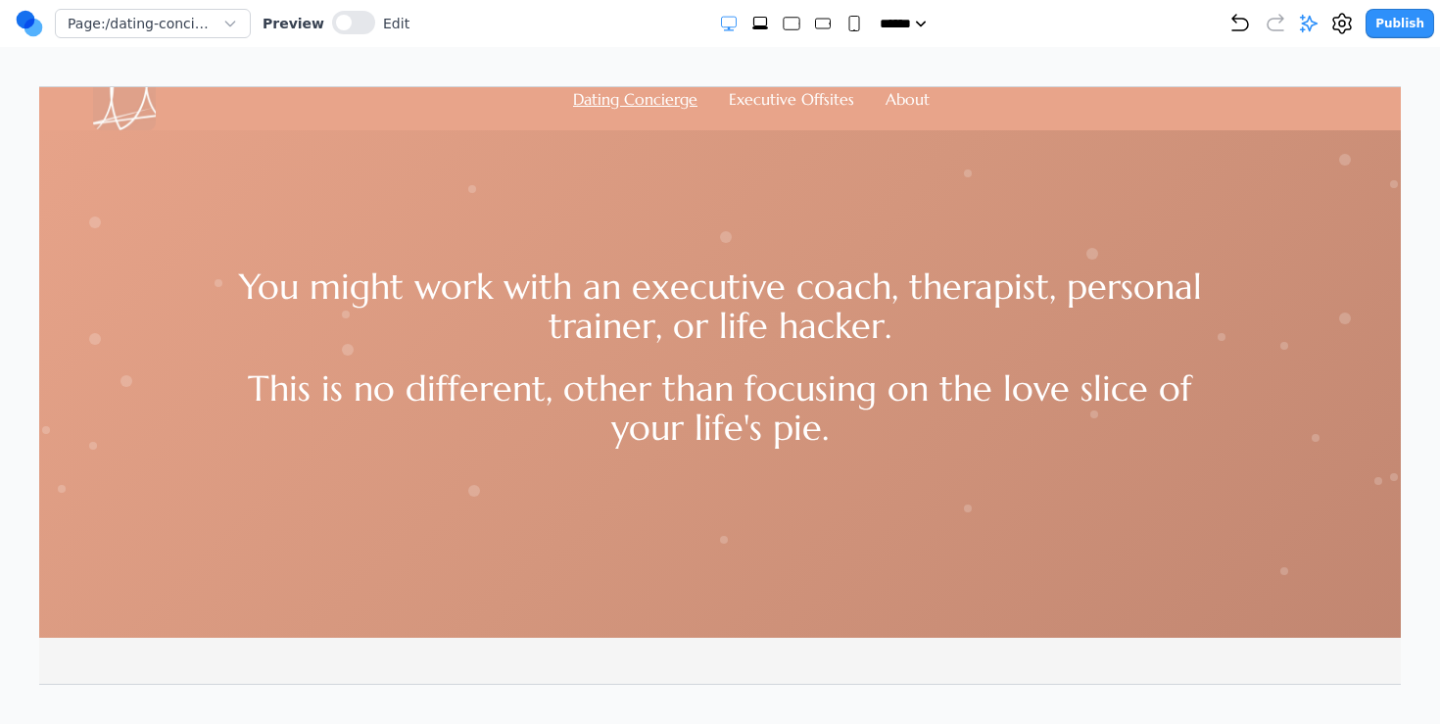
click at [900, 467] on div "You might work with an executive coach, therapist, personal trainer, or life ha…" at bounding box center [719, 338] width 1512 height 419
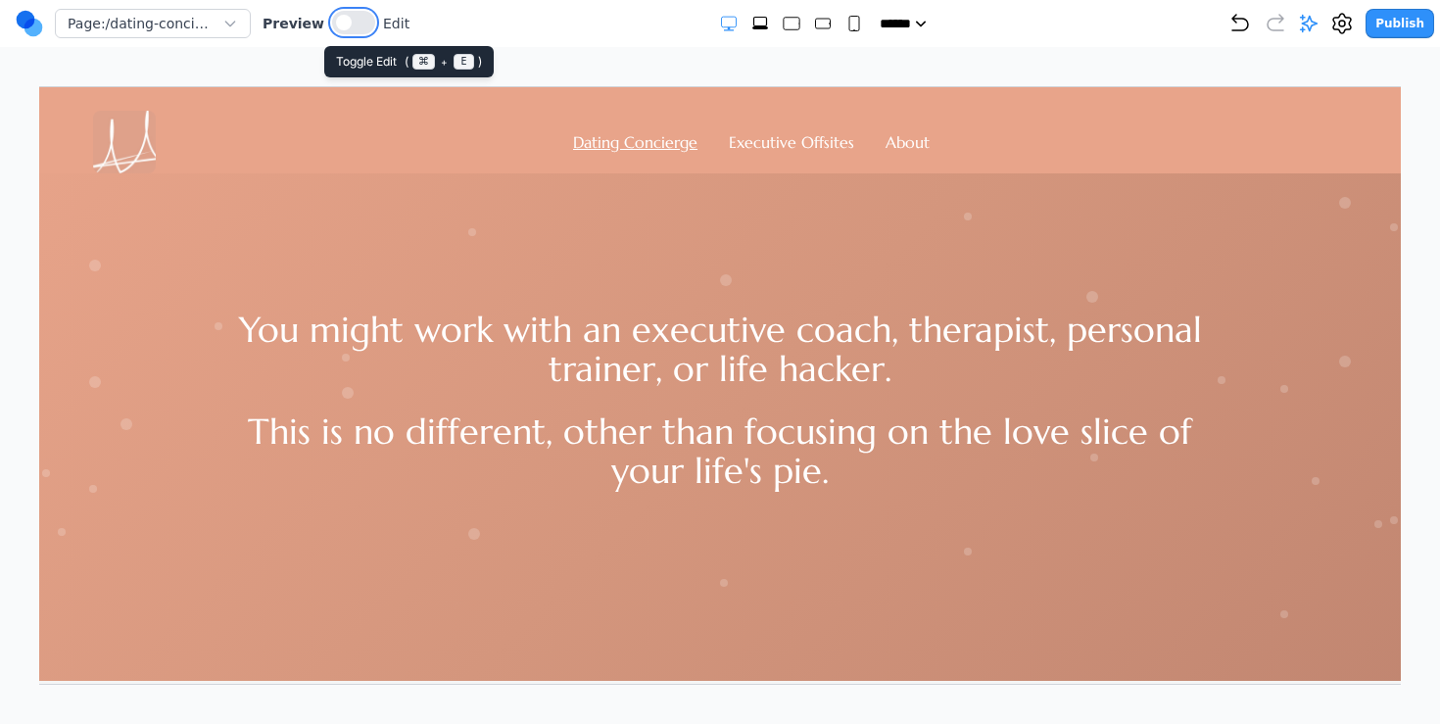
click at [341, 21] on span at bounding box center [344, 23] width 16 height 16
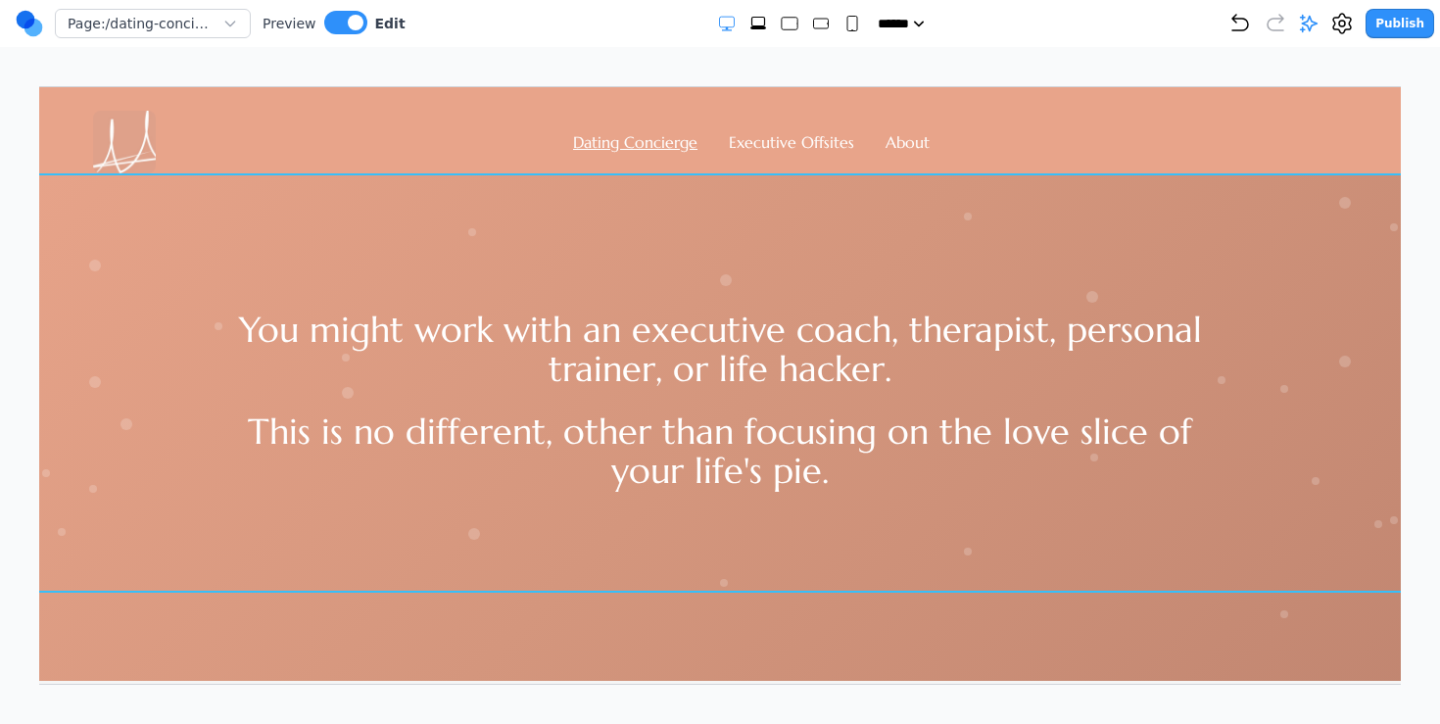
click at [376, 527] on div "You might work with an executive coach, therapist, personal trainer, or life ha…" at bounding box center [719, 381] width 1512 height 419
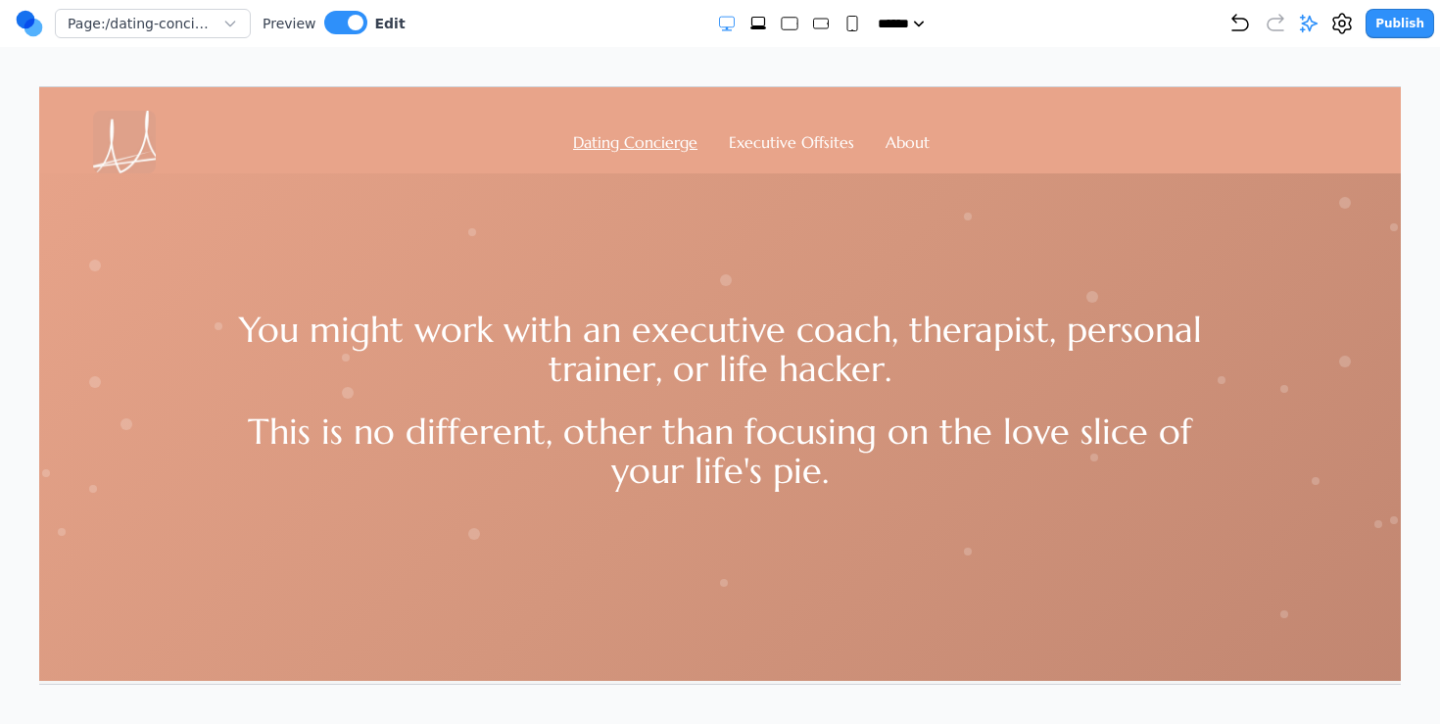
click at [428, 660] on div at bounding box center [719, 375] width 1512 height 609
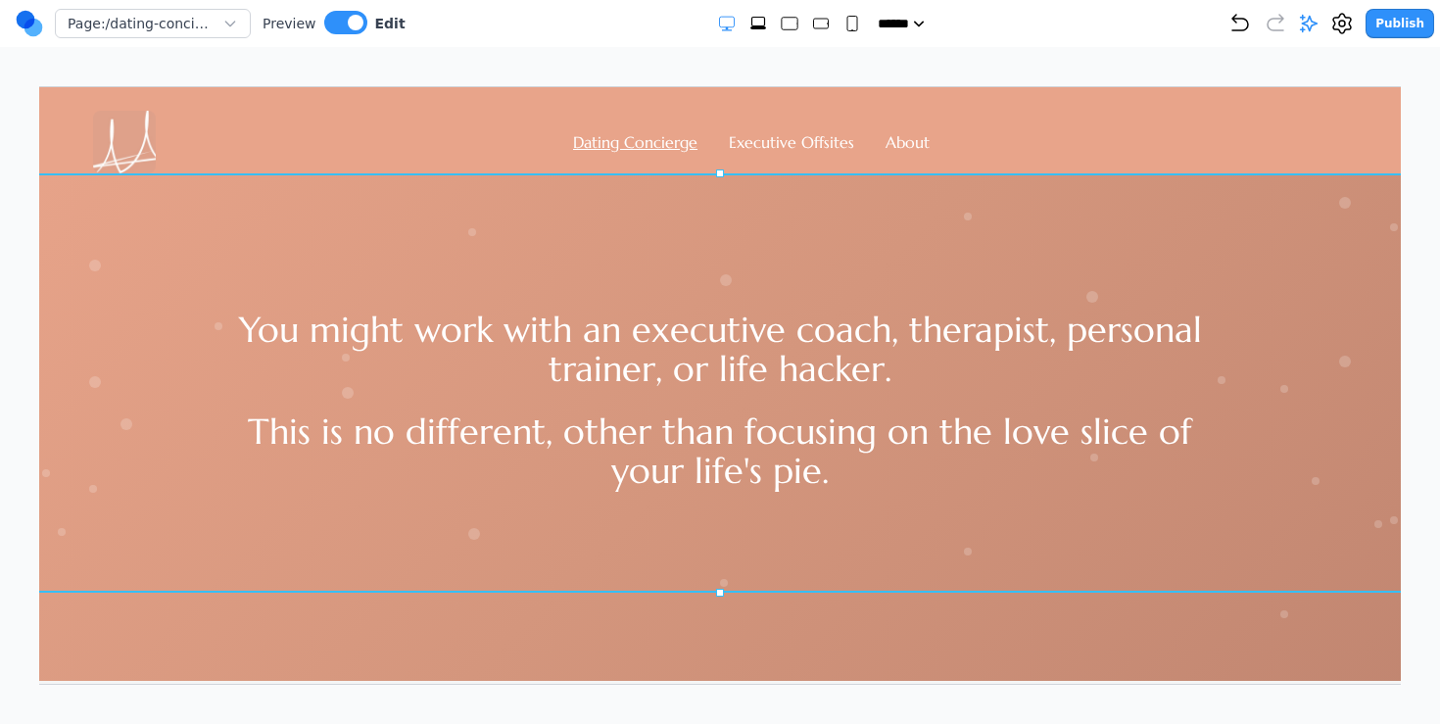
click at [438, 493] on div "You might work with an executive coach, therapist, personal trainer, or life ha…" at bounding box center [719, 381] width 1512 height 419
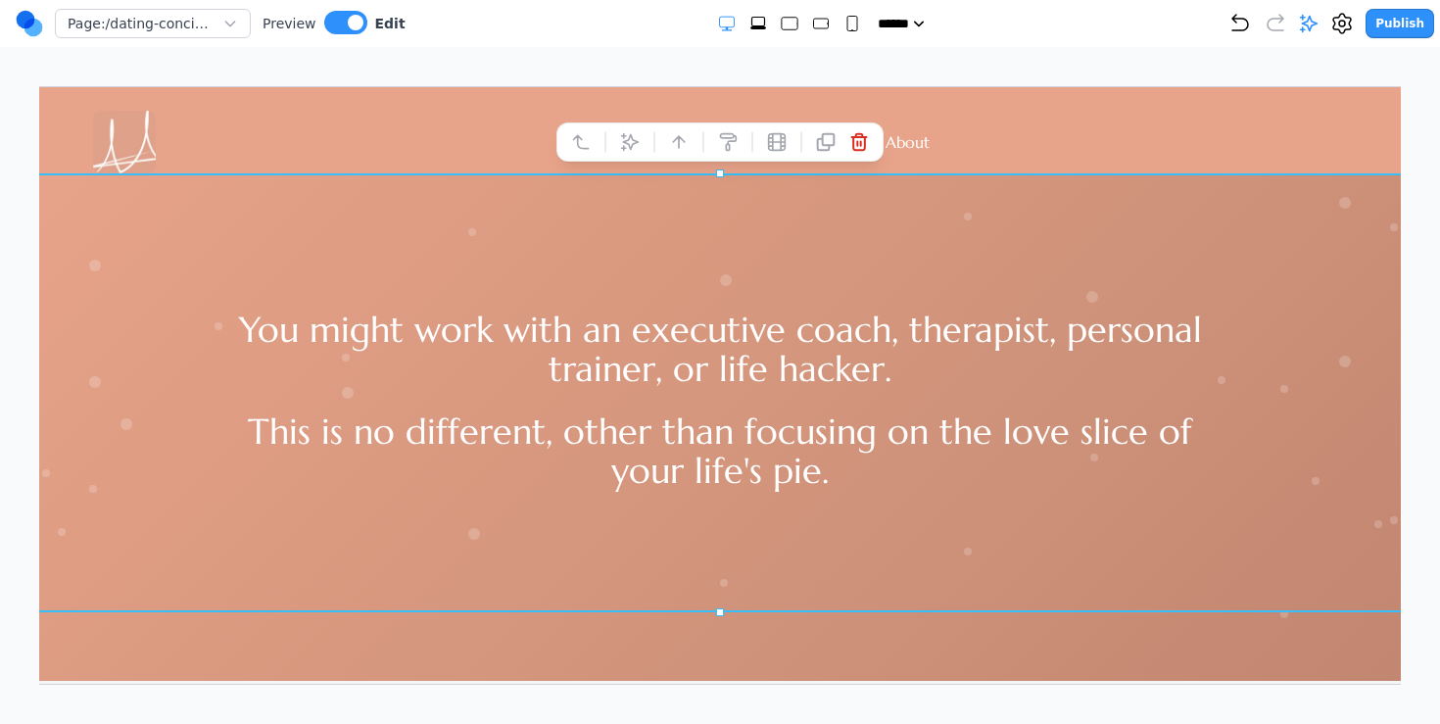
drag, startPoint x: 718, startPoint y: 593, endPoint x: 710, endPoint y: 617, distance: 25.7
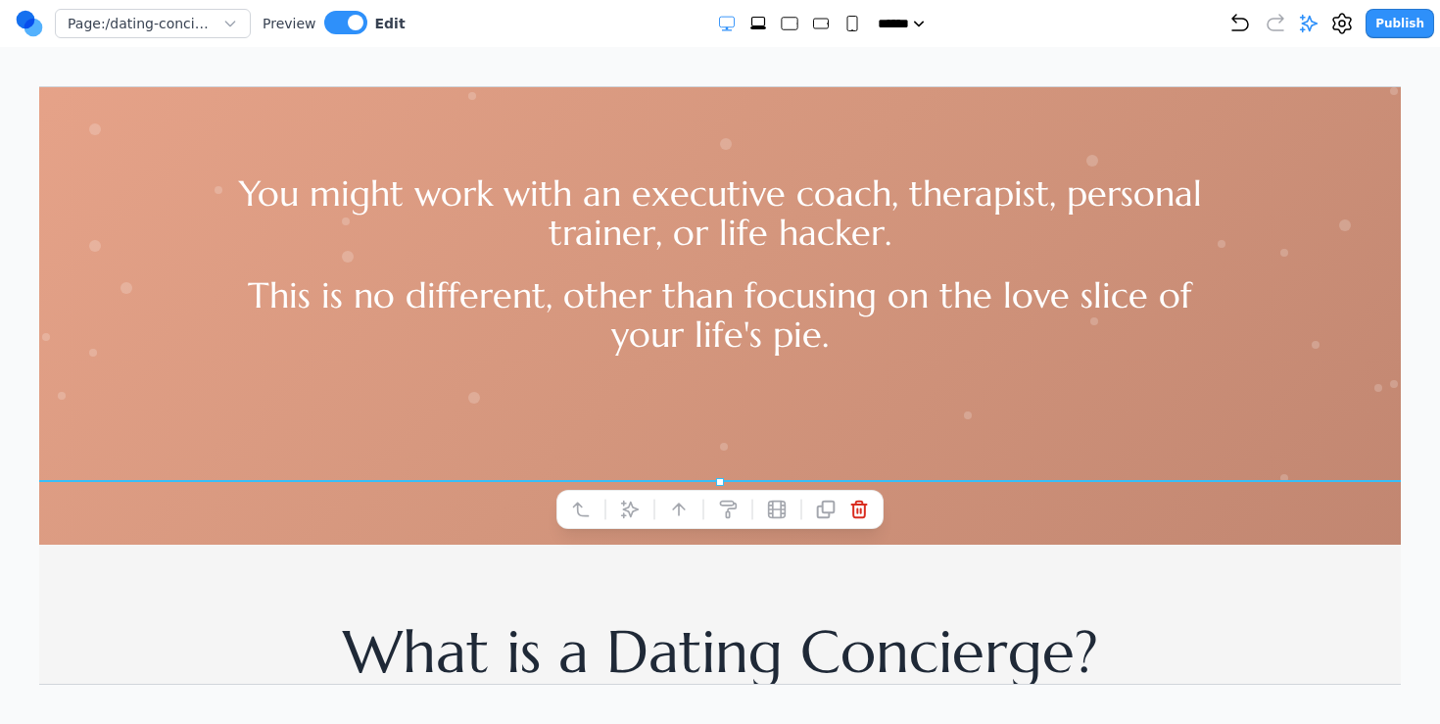
scroll to position [141, 0]
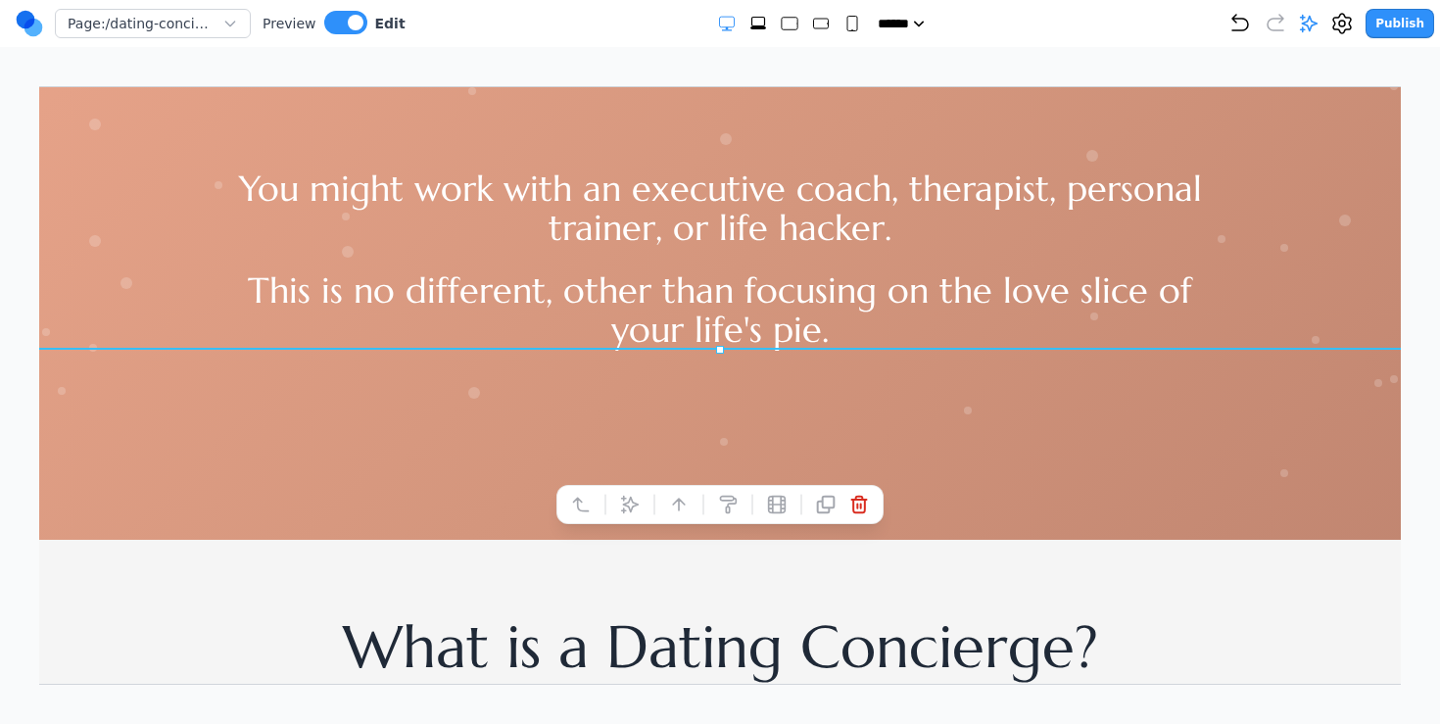
drag, startPoint x: 721, startPoint y: 475, endPoint x: 781, endPoint y: 251, distance: 232.1
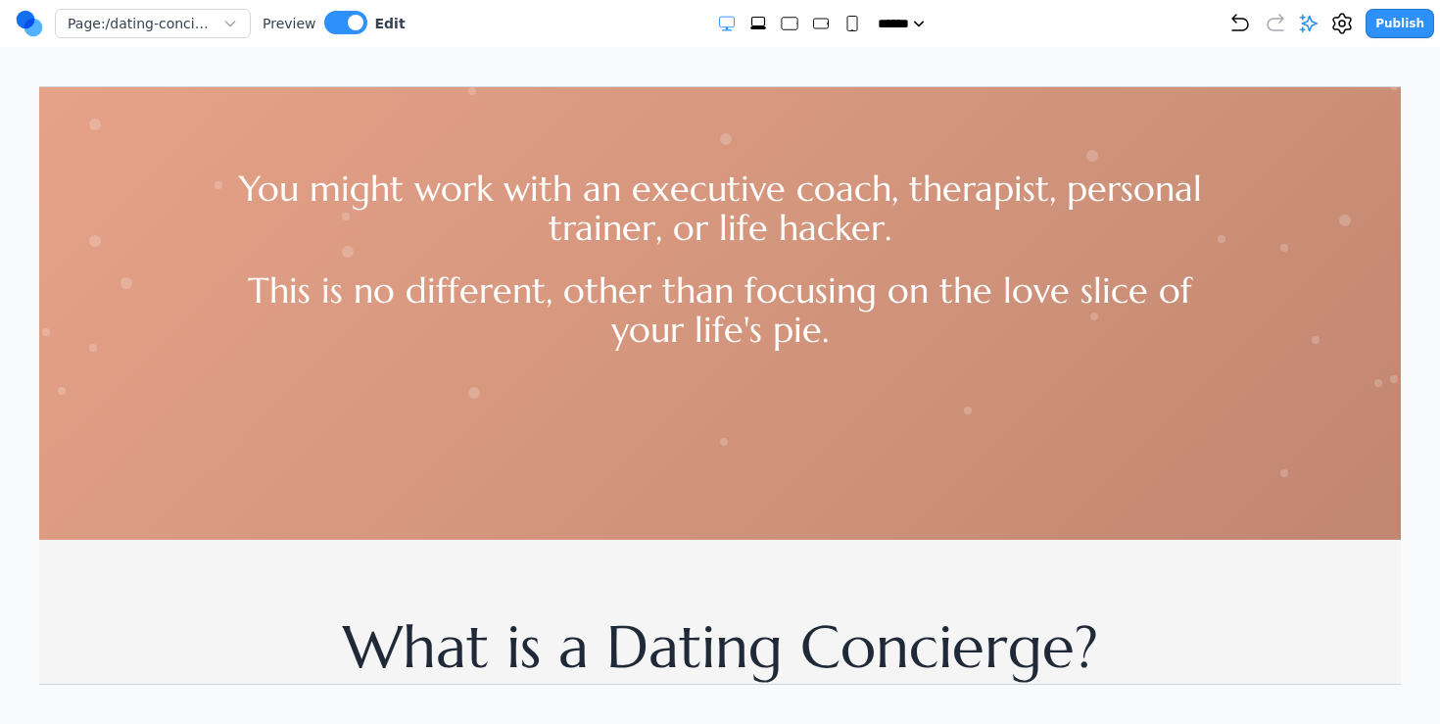
click at [495, 486] on div at bounding box center [719, 233] width 1512 height 609
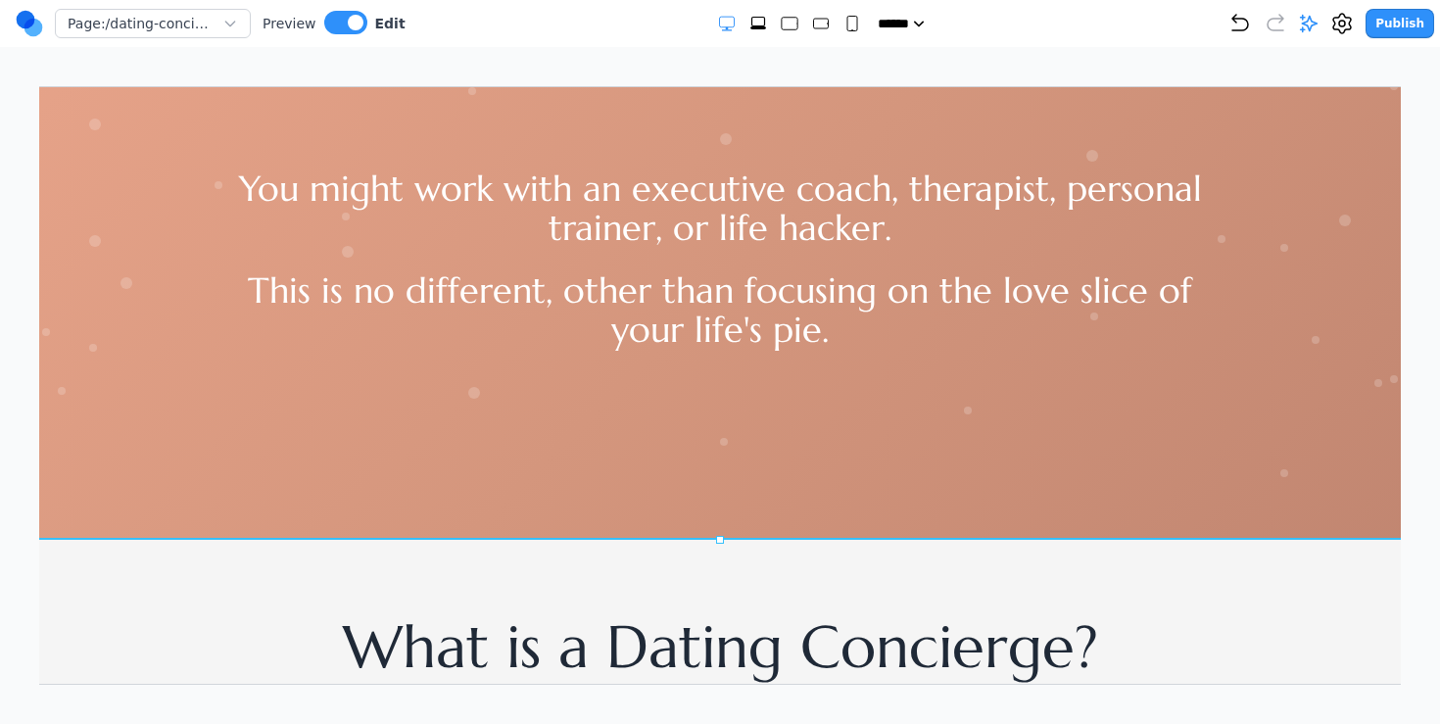
click at [457, 509] on div at bounding box center [719, 233] width 1512 height 609
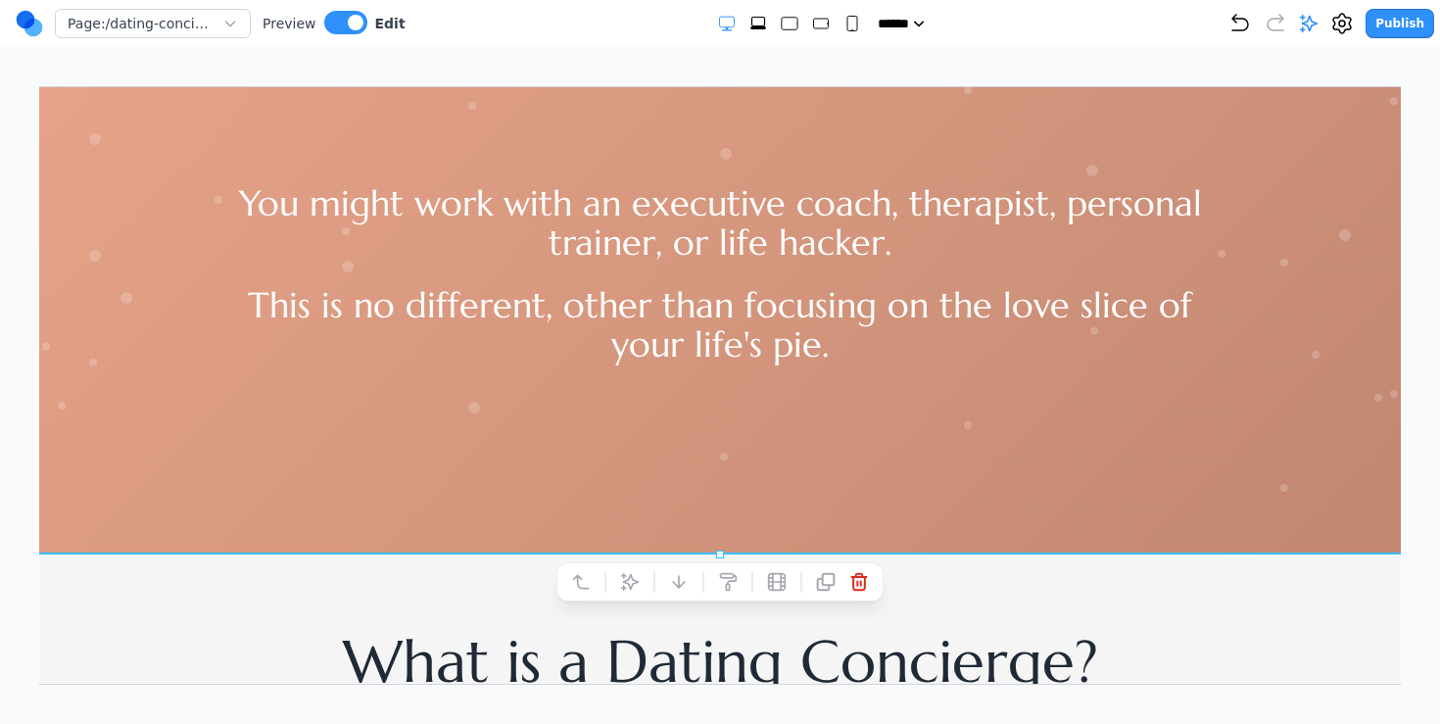
scroll to position [127, 0]
drag, startPoint x: 719, startPoint y: 550, endPoint x: 731, endPoint y: 346, distance: 204.1
click at [559, 374] on div at bounding box center [719, 247] width 1512 height 609
click at [500, 374] on div at bounding box center [719, 247] width 1512 height 609
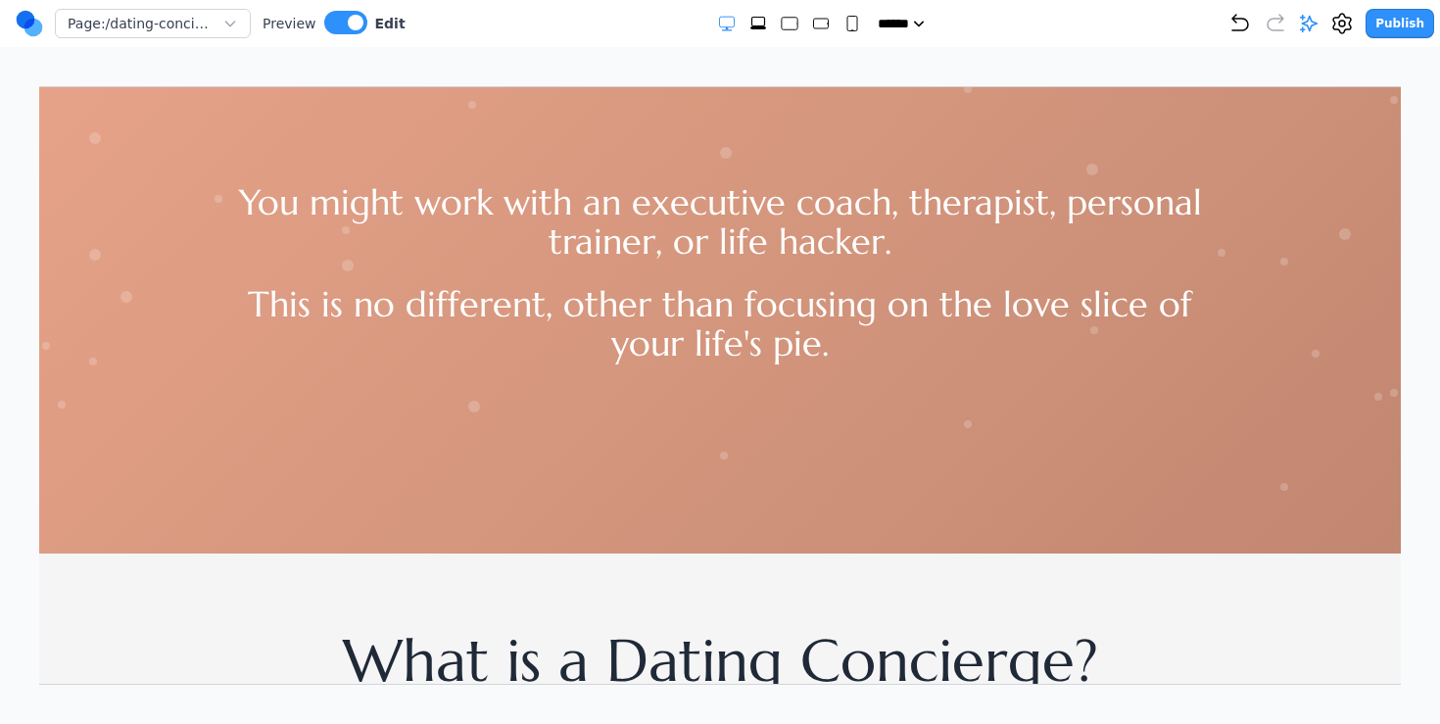
click at [463, 323] on p "This is no different, other than focusing on the love slice of your life's pie." at bounding box center [718, 323] width 1003 height 78
click at [458, 264] on div "You might work with an executive coach, therapist, personal trainer, or life ha…" at bounding box center [718, 272] width 1003 height 180
click at [434, 405] on div at bounding box center [719, 247] width 1512 height 609
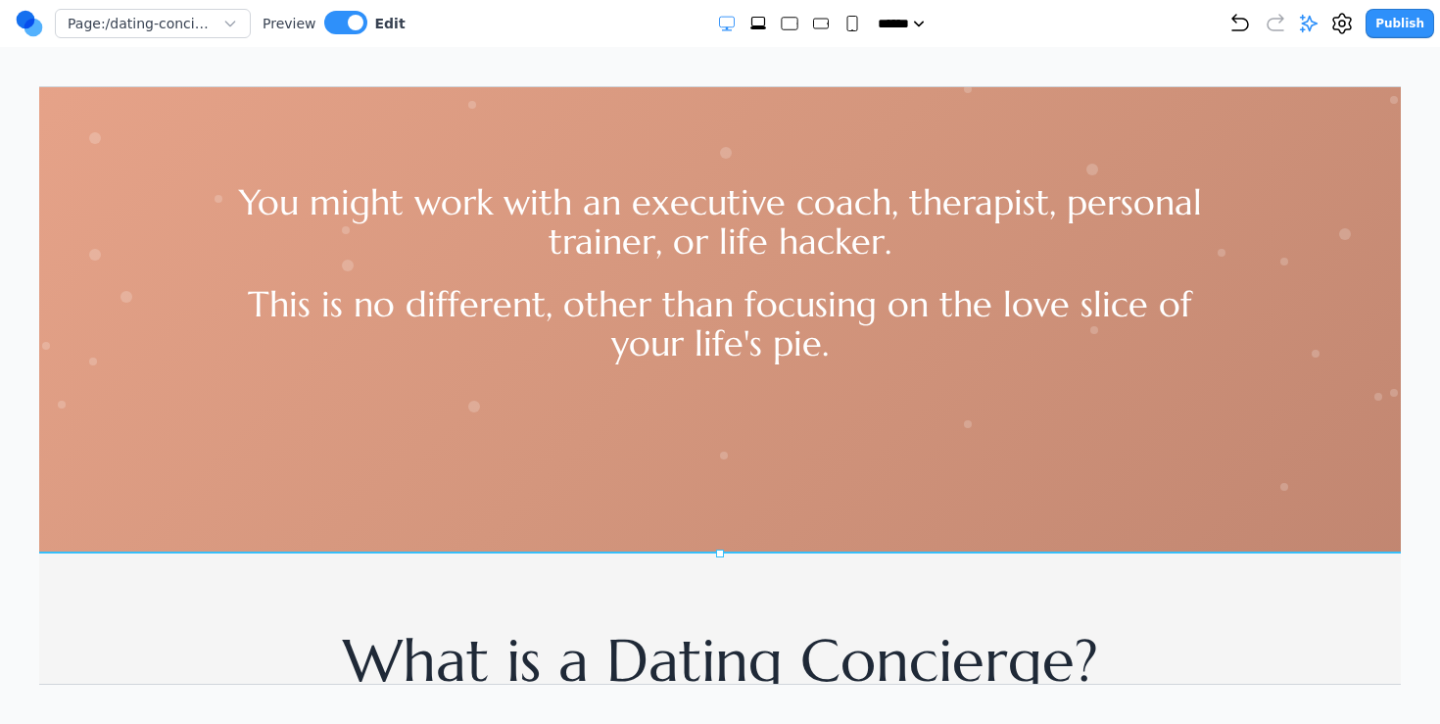
click at [206, 512] on div at bounding box center [719, 247] width 1512 height 609
click at [175, 511] on div at bounding box center [719, 247] width 1512 height 609
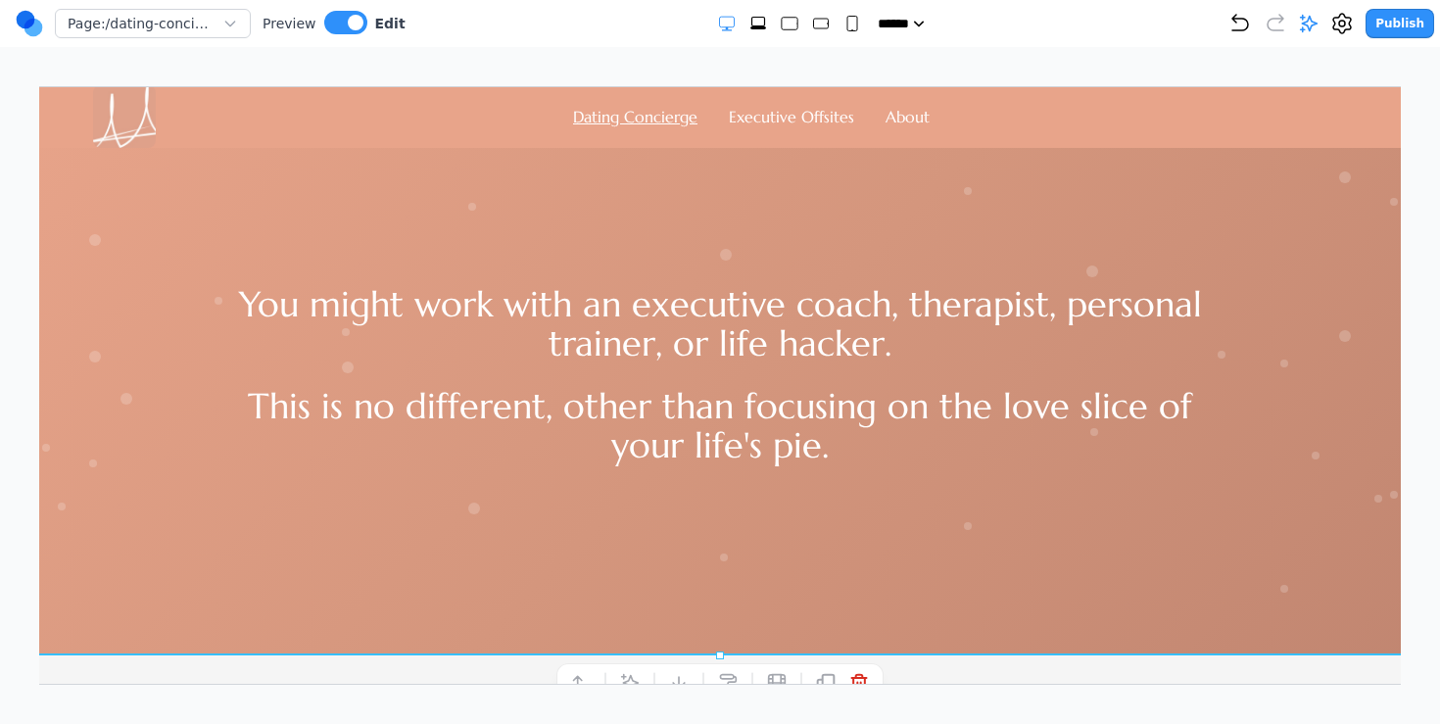
scroll to position [16, 0]
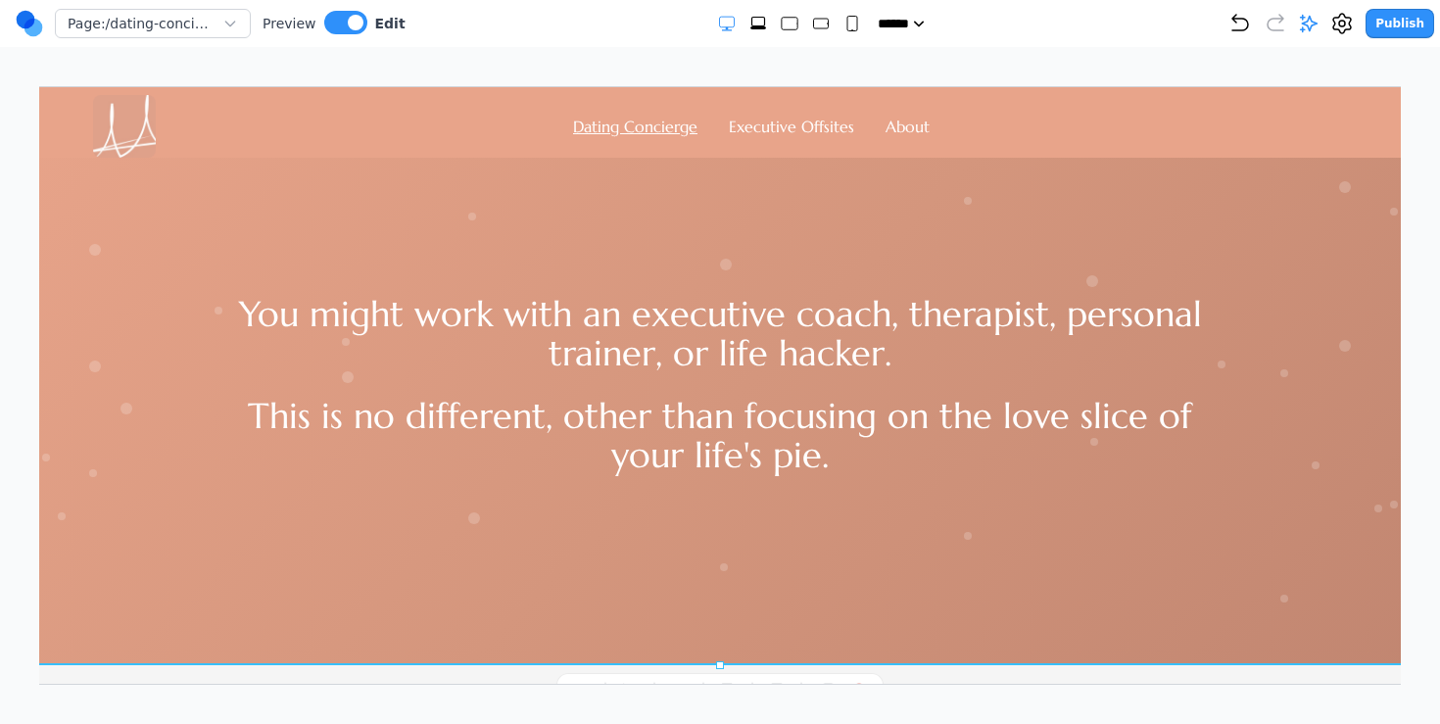
click at [548, 499] on div at bounding box center [719, 359] width 1512 height 609
click at [521, 478] on div at bounding box center [719, 359] width 1512 height 609
click at [511, 456] on p "This is no different, other than focusing on the love slice of your life's pie." at bounding box center [718, 435] width 1003 height 78
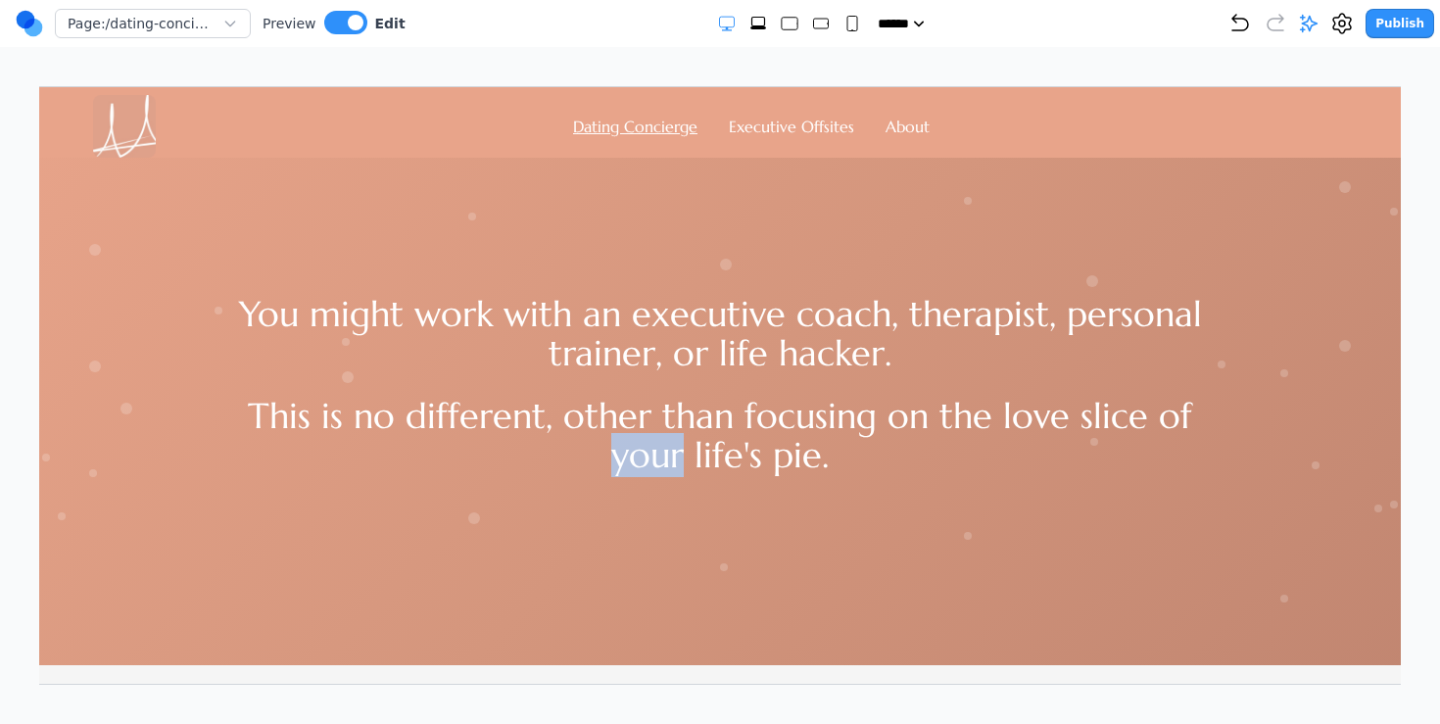
click at [511, 456] on p "This is no different, other than focusing on the love slice of your life's pie." at bounding box center [718, 435] width 1003 height 78
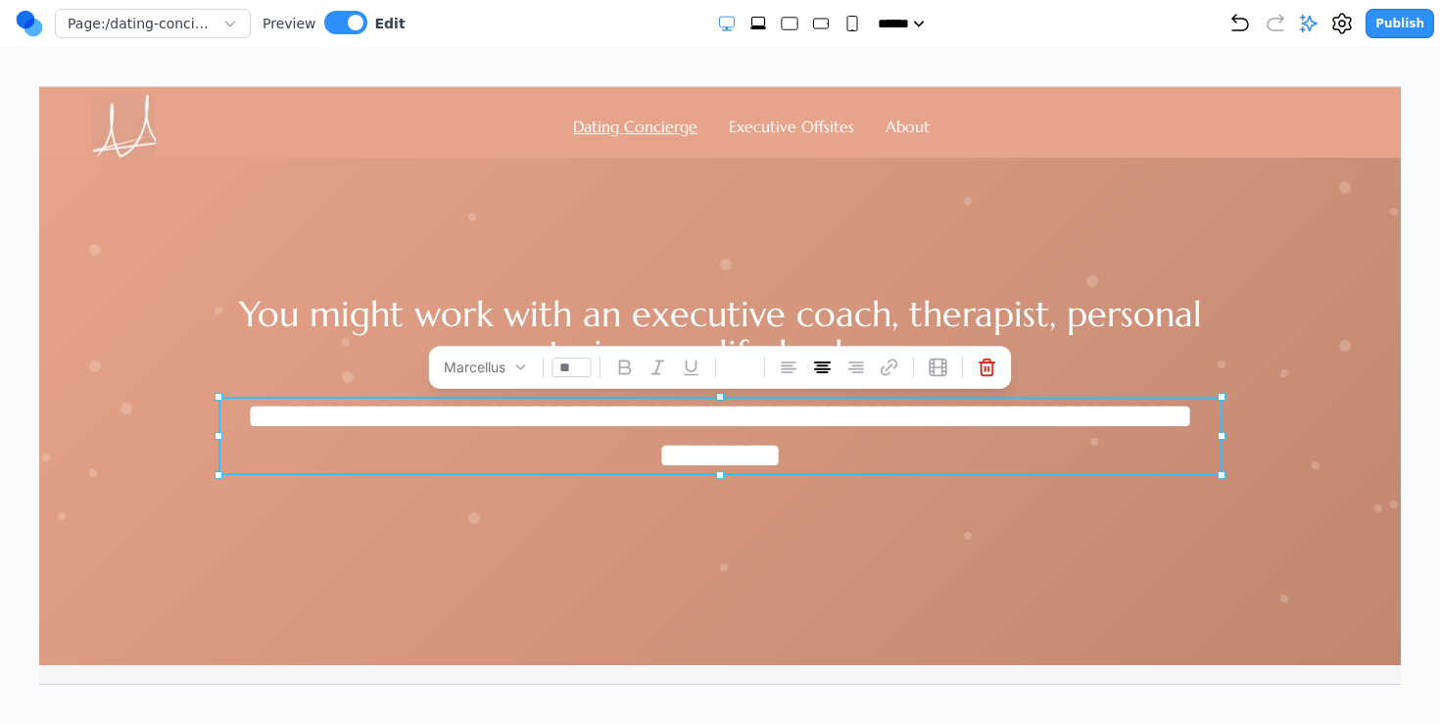
click at [491, 508] on div at bounding box center [719, 359] width 1512 height 609
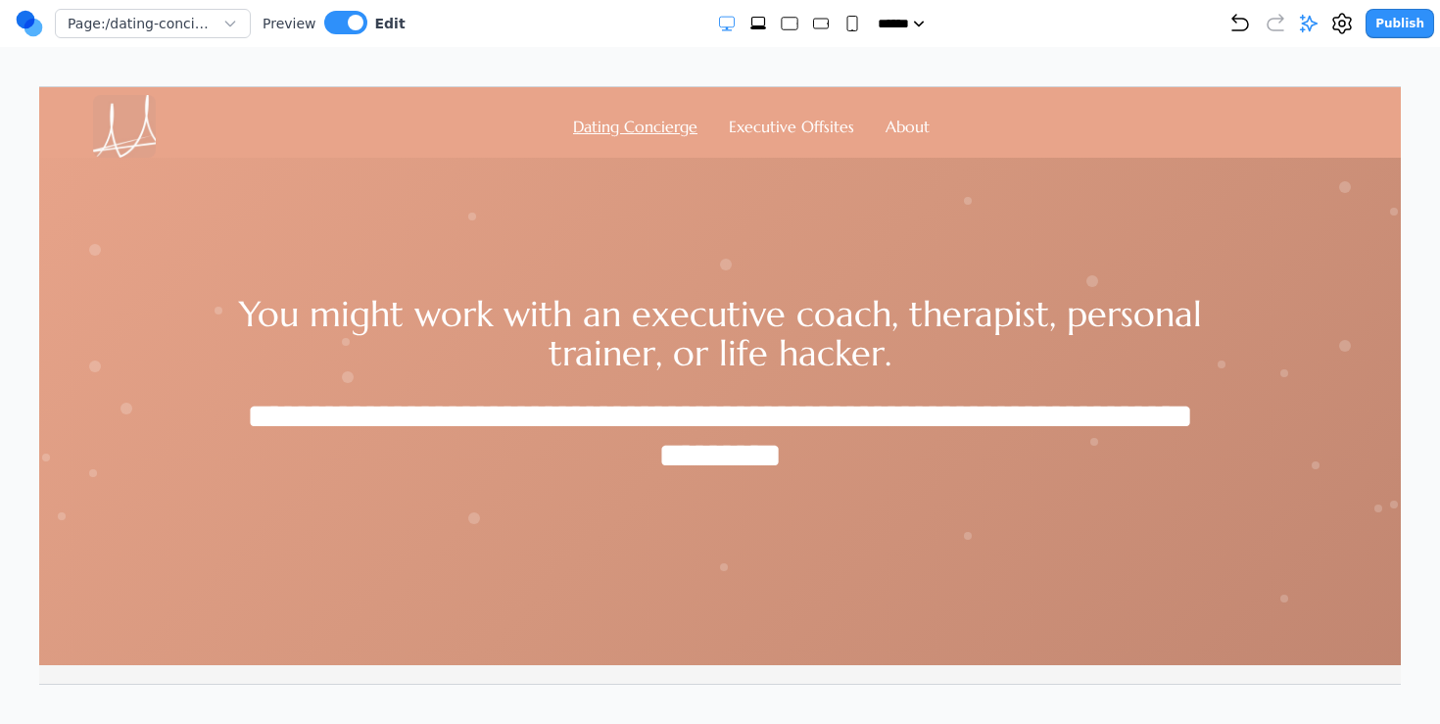
click at [428, 525] on div at bounding box center [719, 359] width 1512 height 609
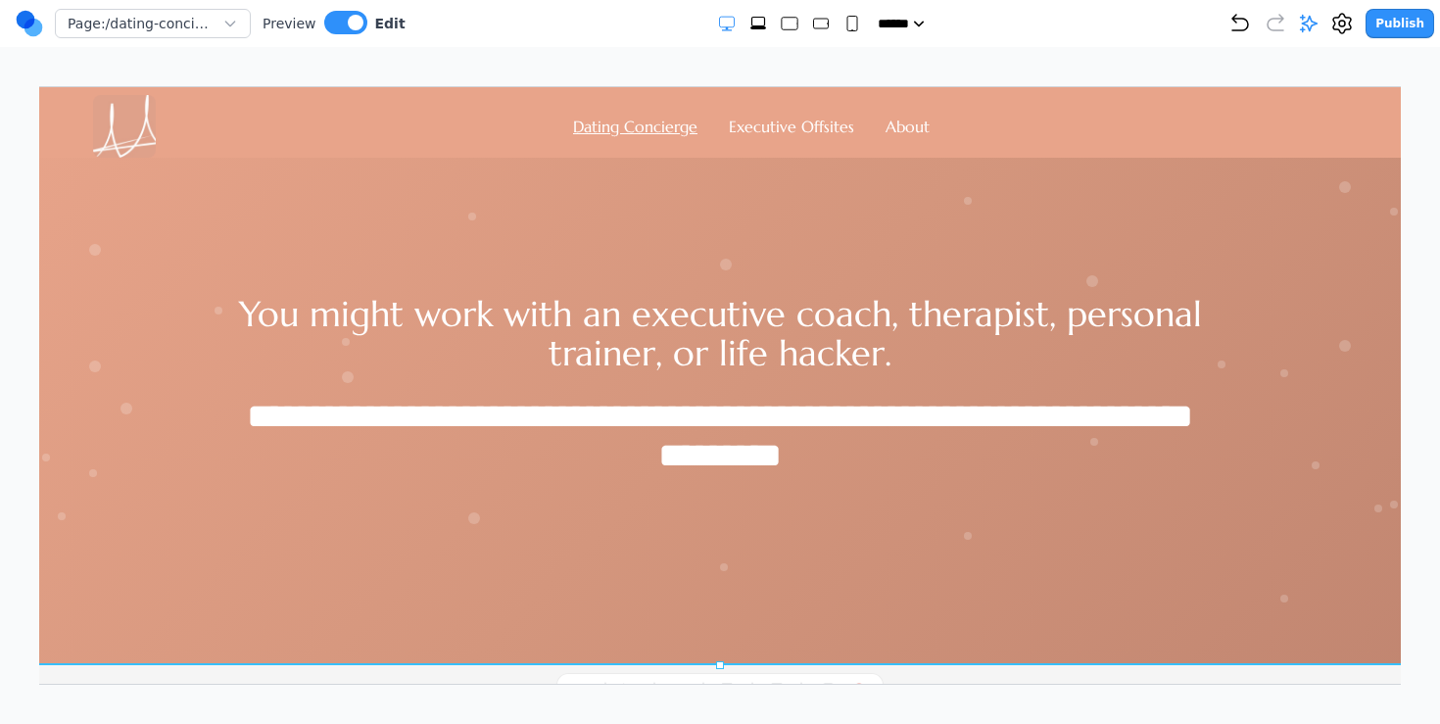
drag, startPoint x: 721, startPoint y: 662, endPoint x: 740, endPoint y: 510, distance: 153.0
click at [1318, 26] on icon at bounding box center [1309, 24] width 20 height 20
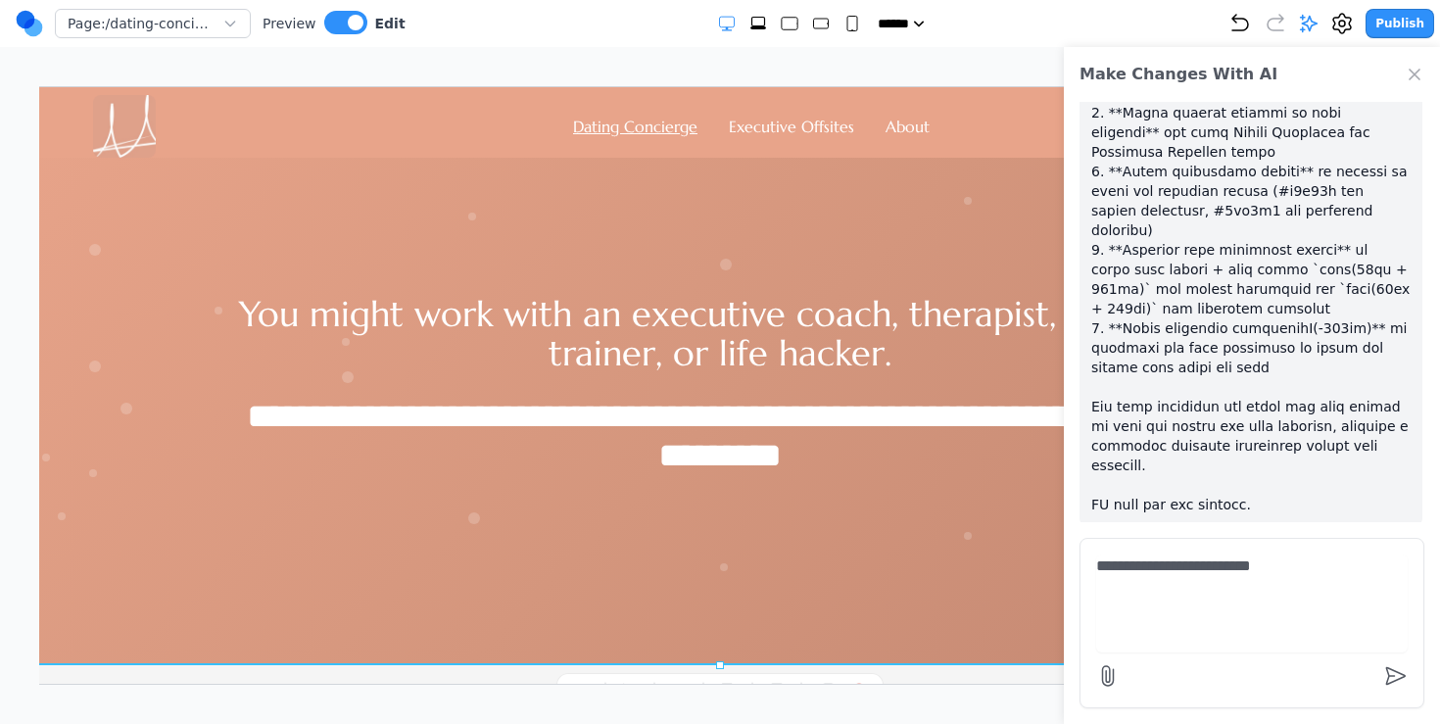
type textarea "**********"
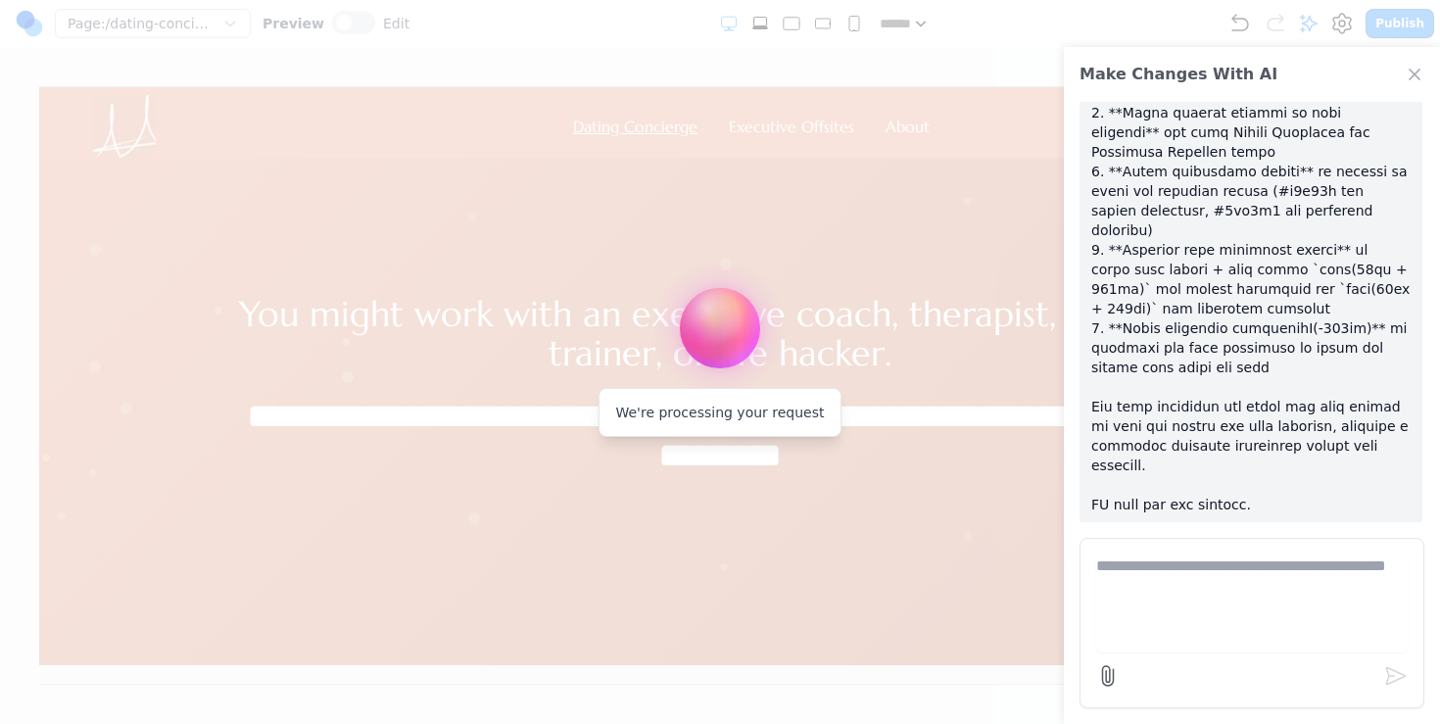
scroll to position [732, 0]
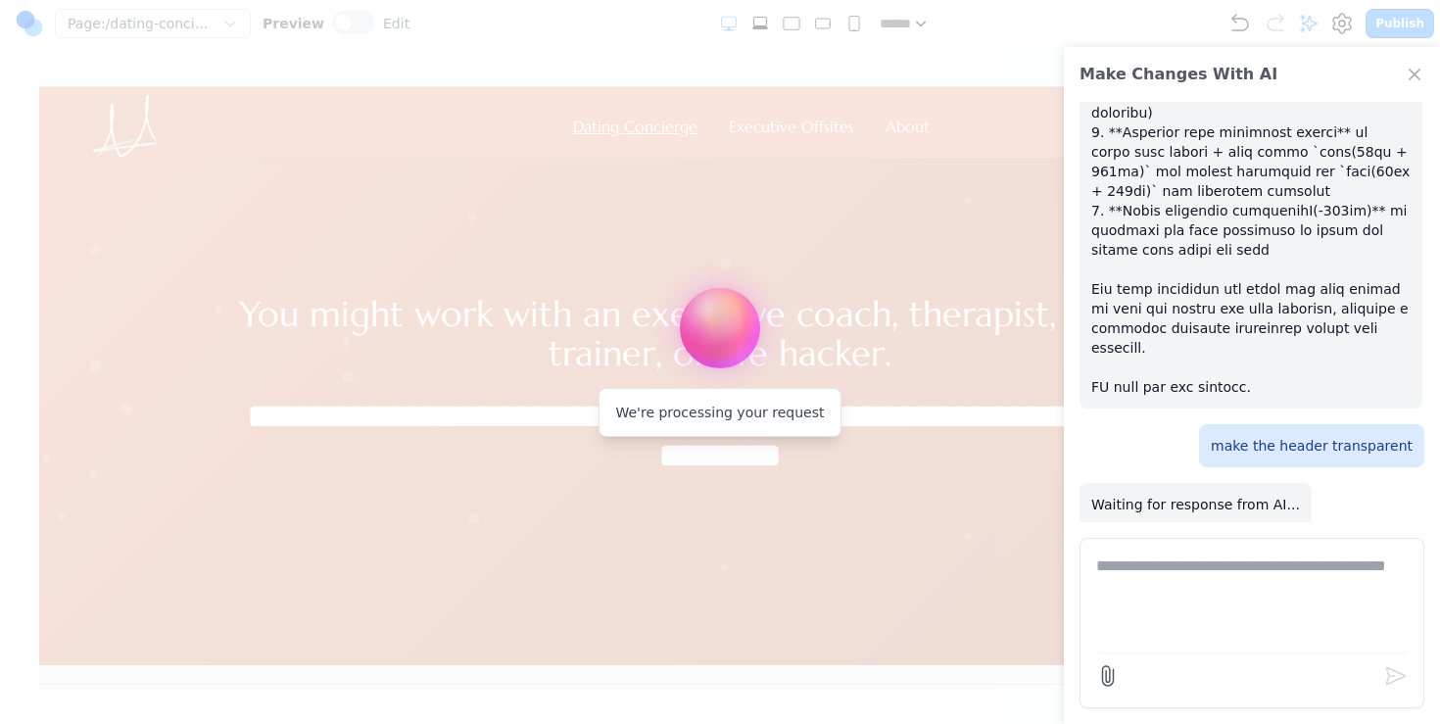
click at [753, 551] on div at bounding box center [720, 362] width 1440 height 724
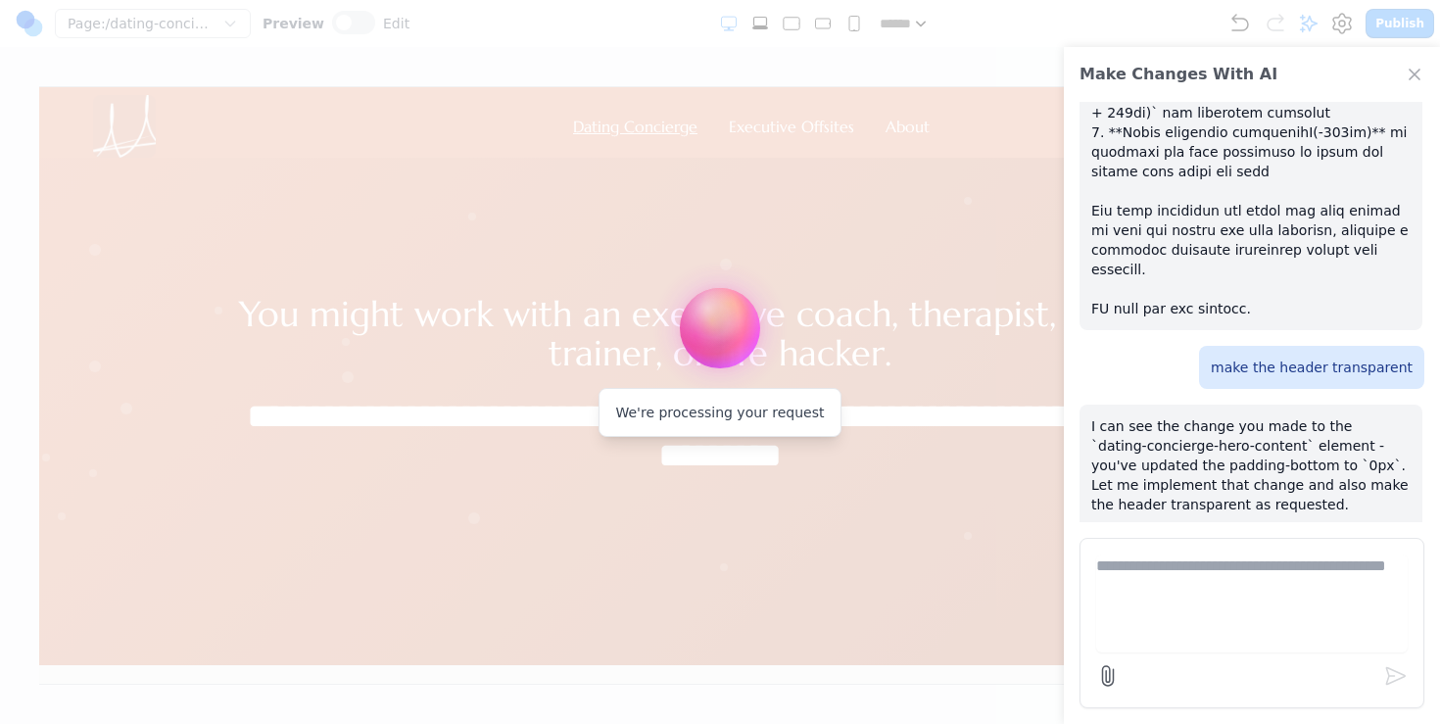
scroll to position [888, 0]
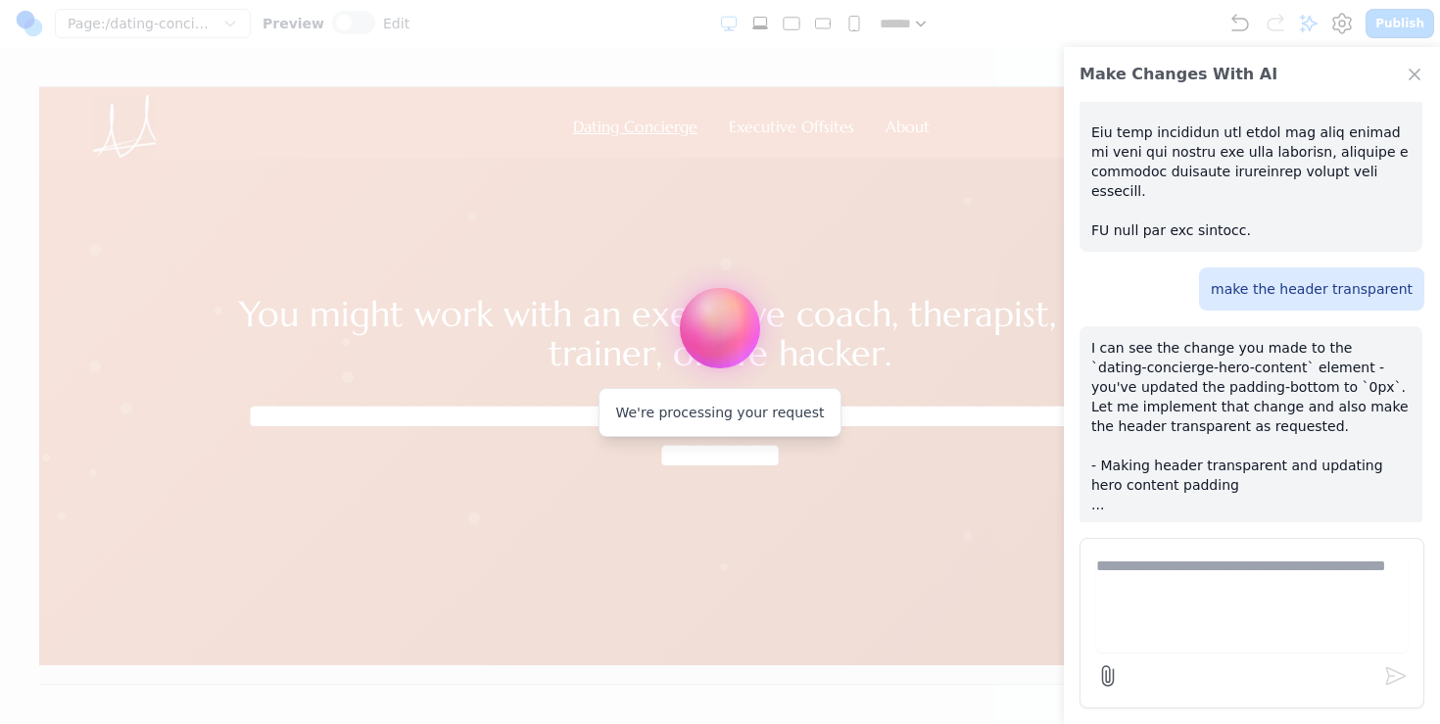
click at [619, 170] on div at bounding box center [720, 362] width 1440 height 724
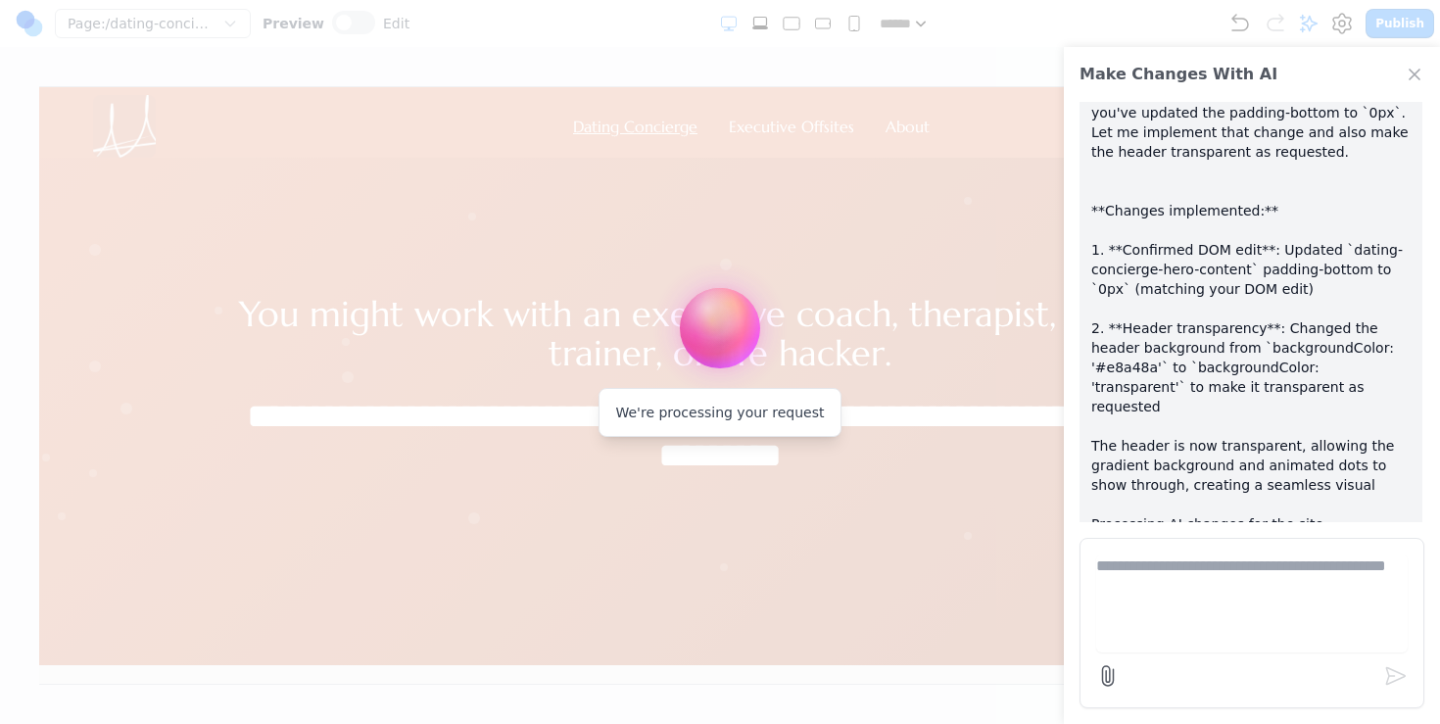
scroll to position [1182, 0]
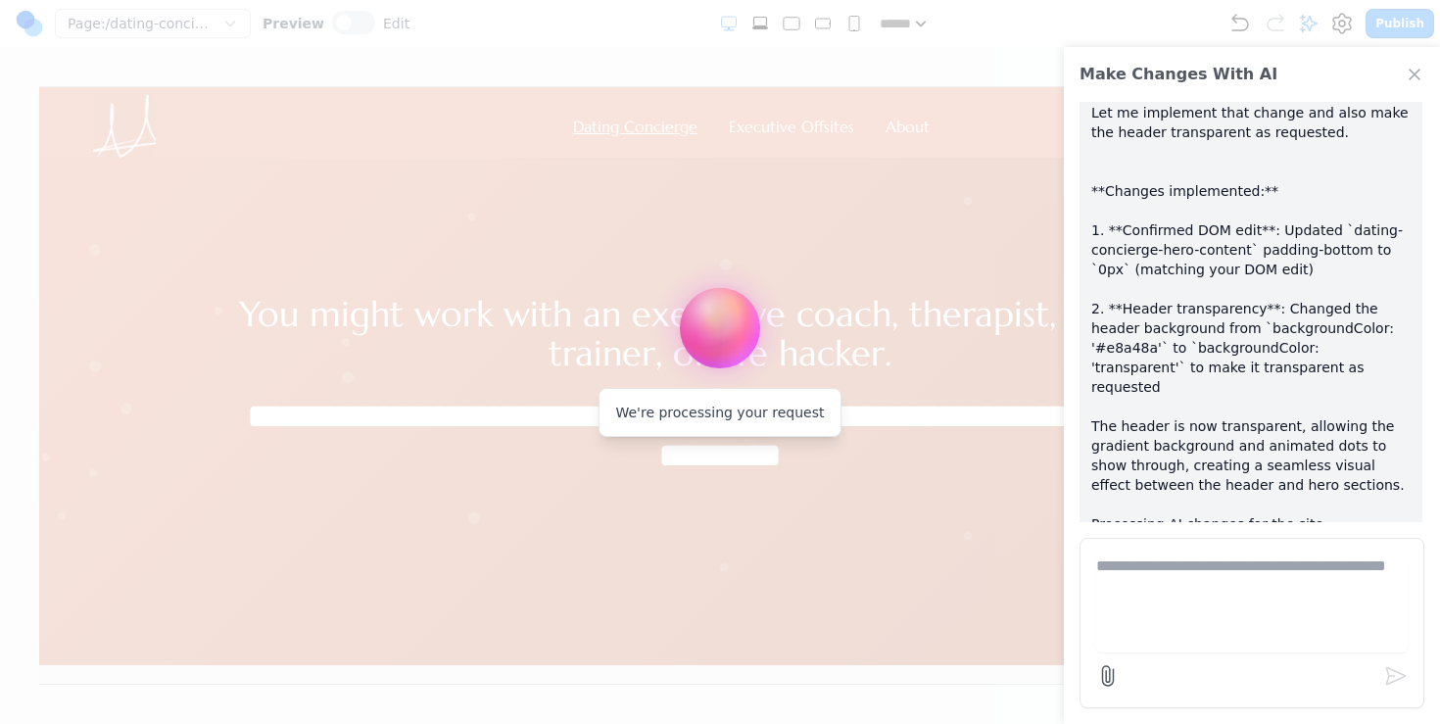
click at [868, 272] on div at bounding box center [720, 362] width 1440 height 724
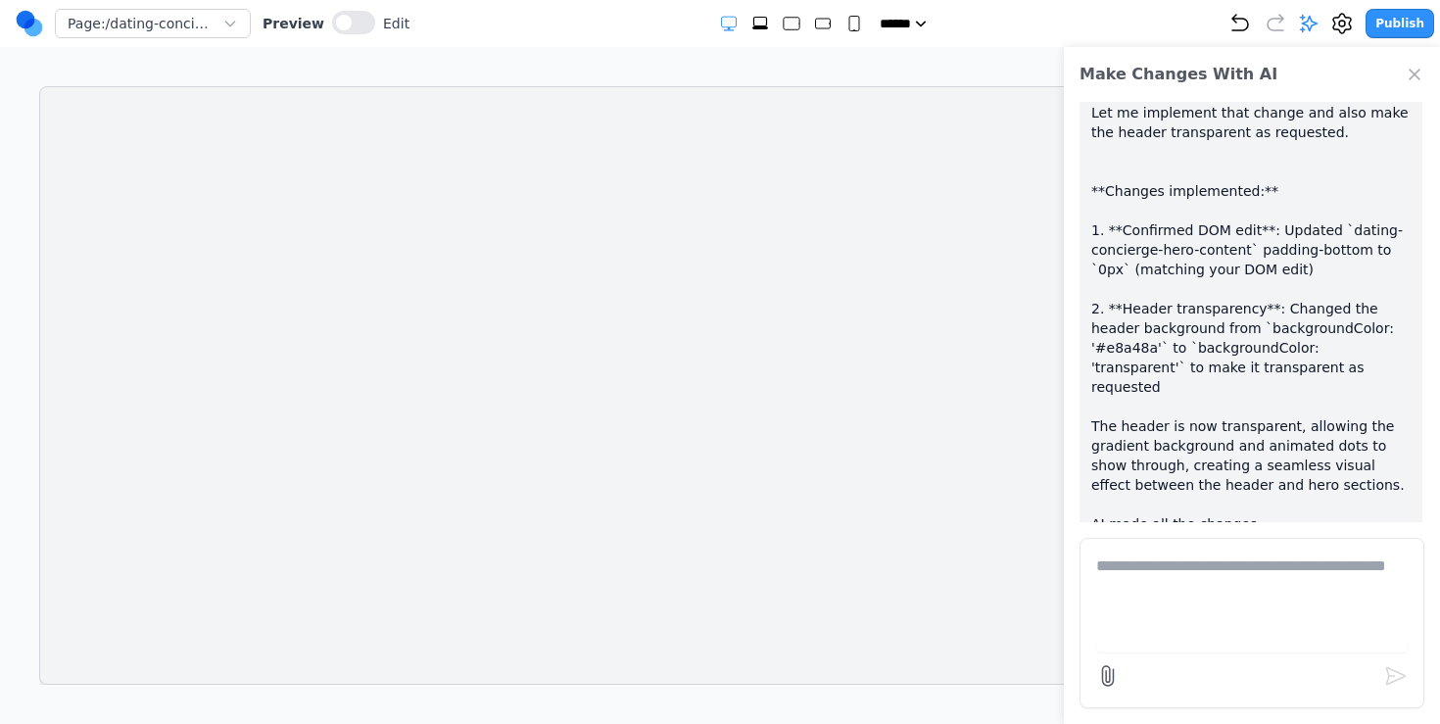
scroll to position [0, 0]
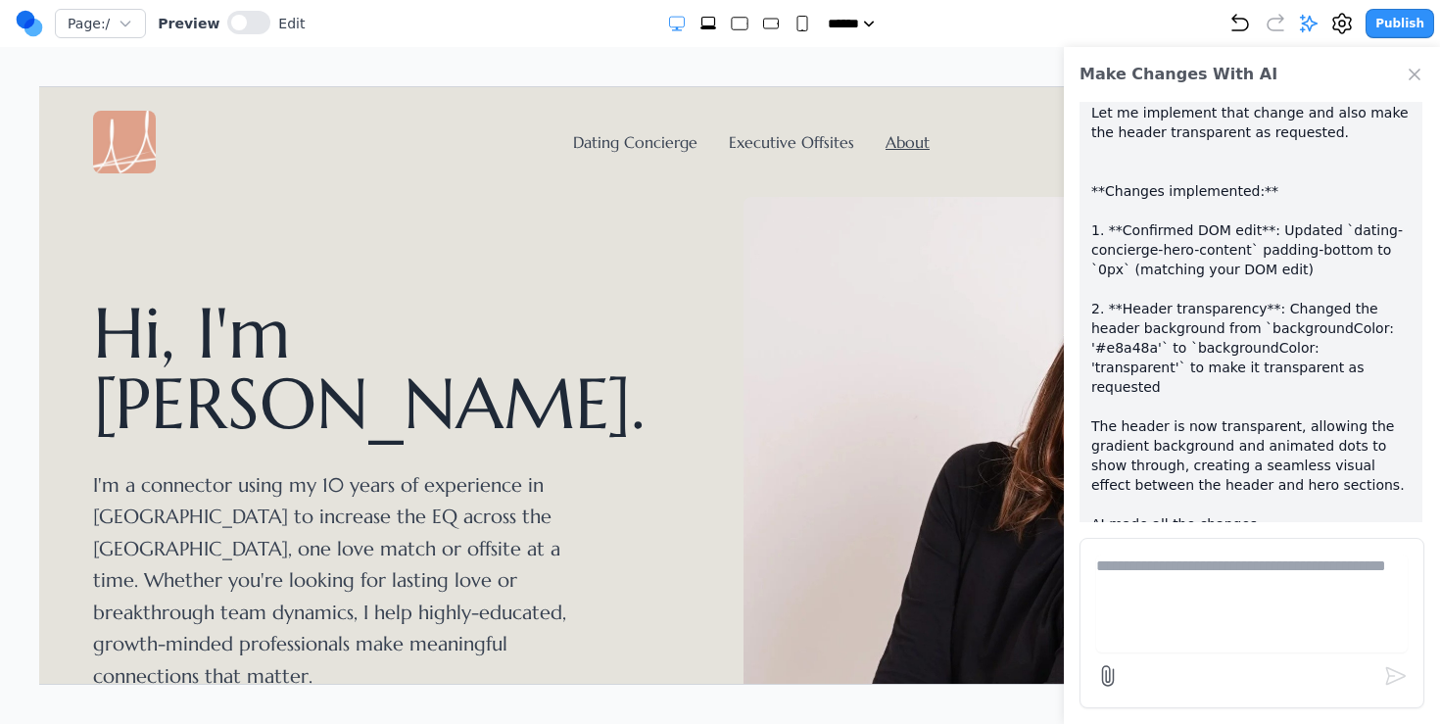
click at [1415, 74] on icon "Close Chat" at bounding box center [1415, 75] width 10 height 10
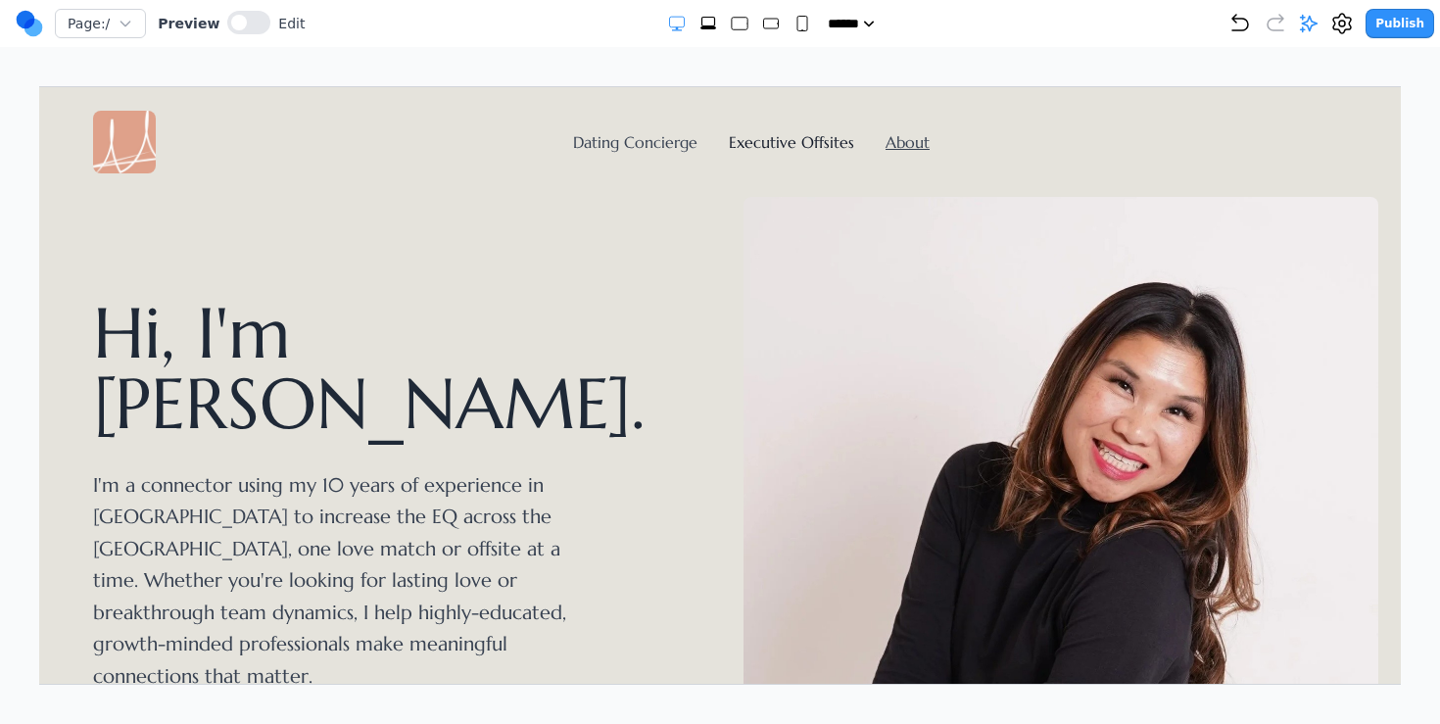
click at [785, 133] on link "Executive Offsites" at bounding box center [790, 141] width 125 height 20
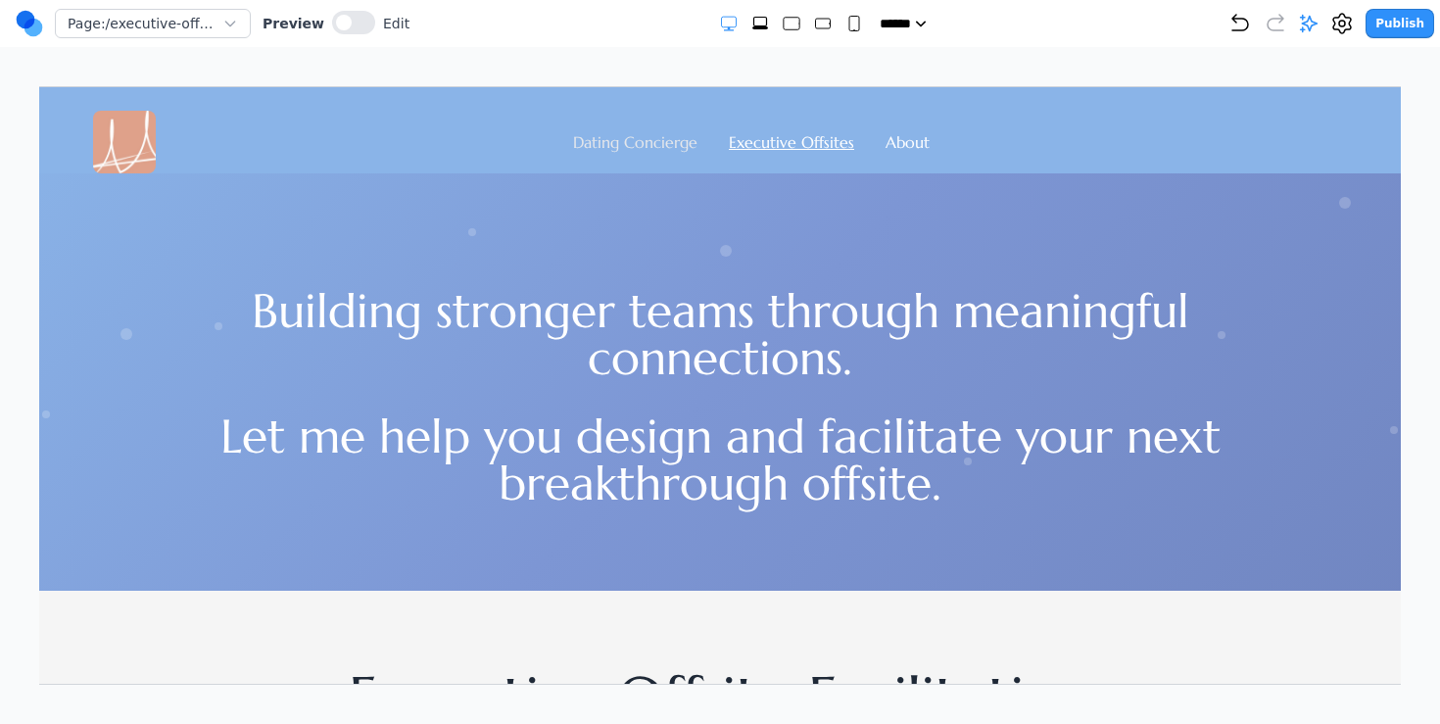
click at [637, 135] on link "Dating Concierge" at bounding box center [634, 141] width 124 height 20
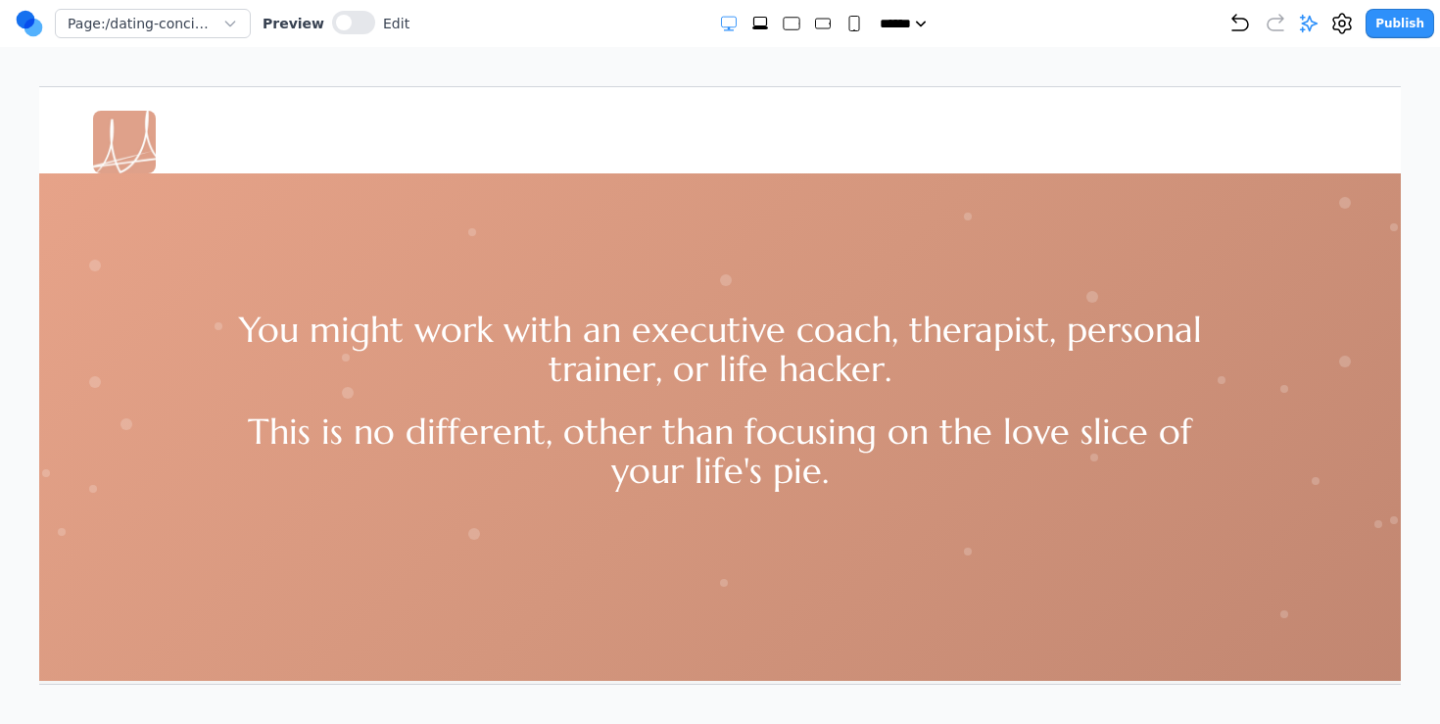
click at [534, 280] on div "You might work with an executive coach, therapist, personal trainer, or life ha…" at bounding box center [719, 330] width 1512 height 317
click at [470, 240] on div "You might work with an executive coach, therapist, personal trainer, or life ha…" at bounding box center [719, 330] width 1512 height 317
click at [351, 19] on button at bounding box center [353, 23] width 43 height 24
click at [335, 27] on button at bounding box center [345, 23] width 43 height 24
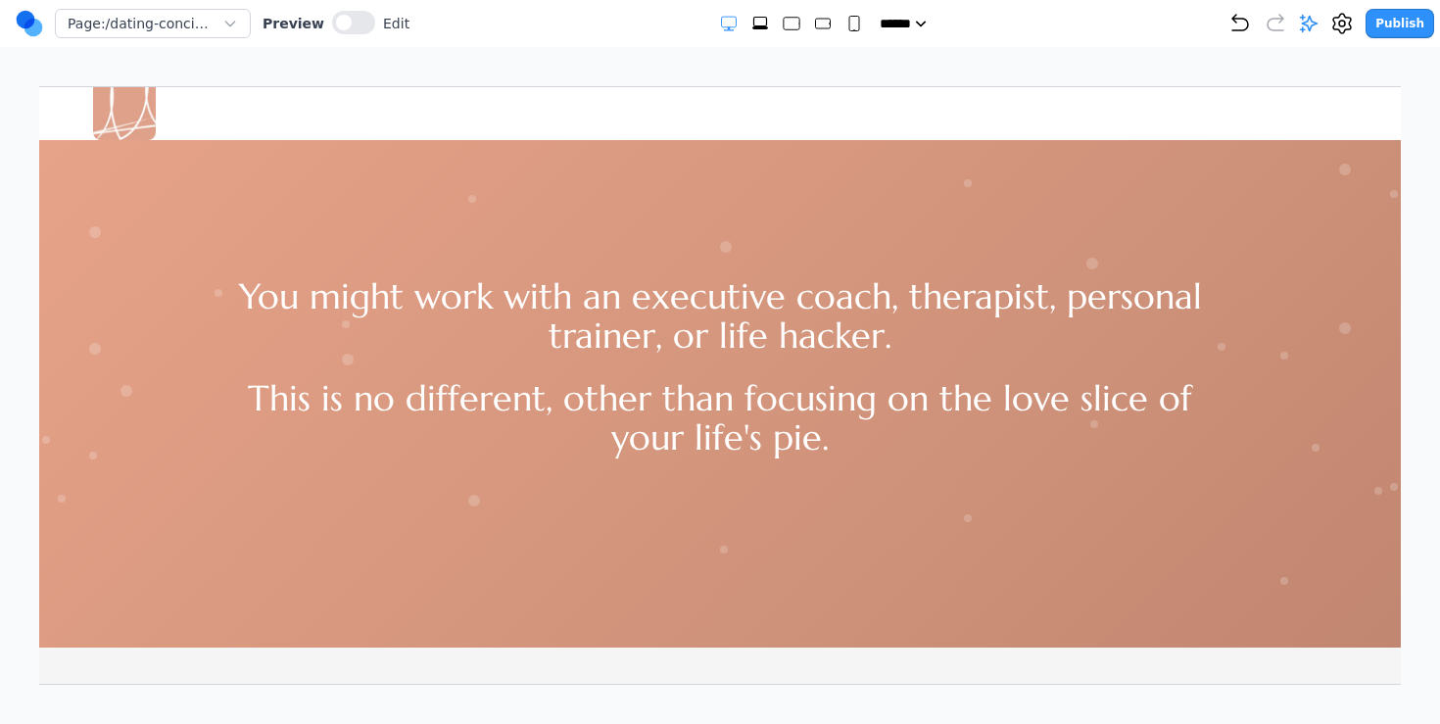
scroll to position [98, 0]
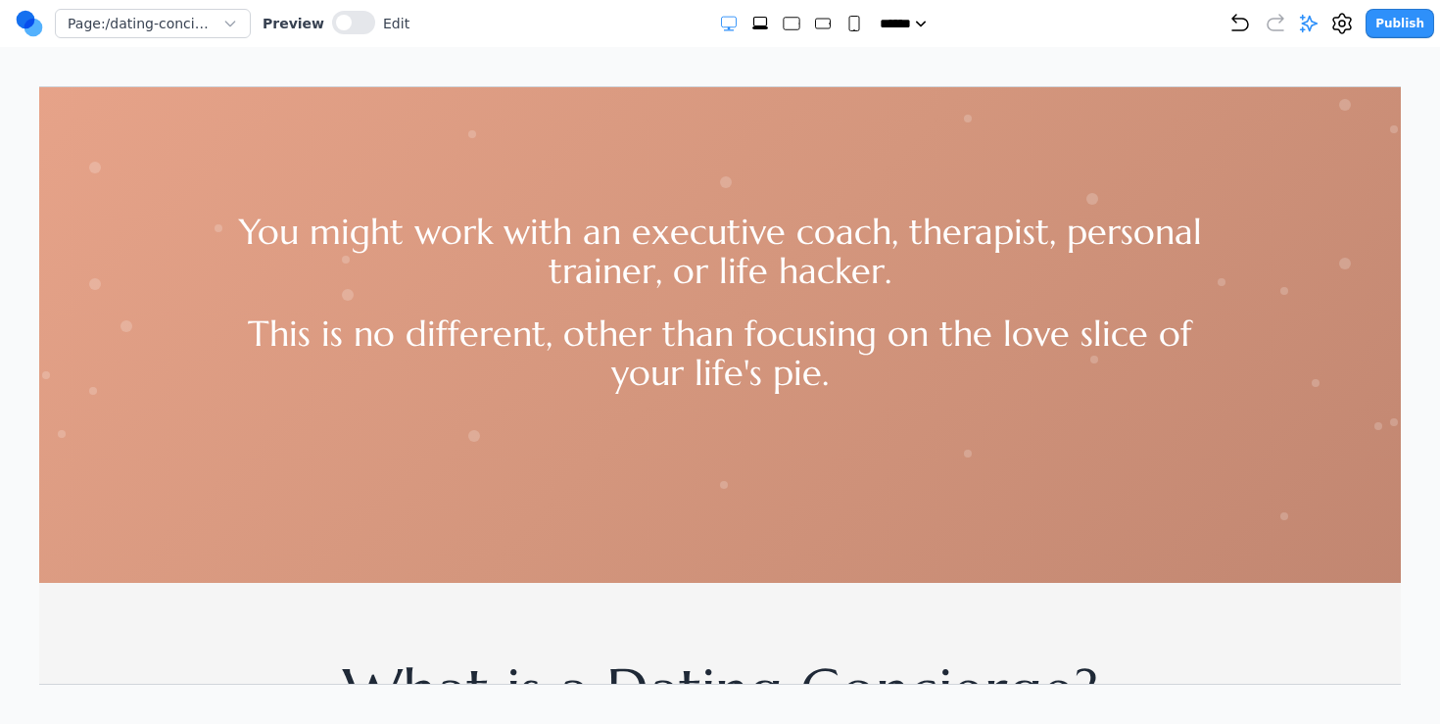
click at [230, 456] on div at bounding box center [719, 277] width 1512 height 609
click at [346, 21] on button at bounding box center [353, 23] width 43 height 24
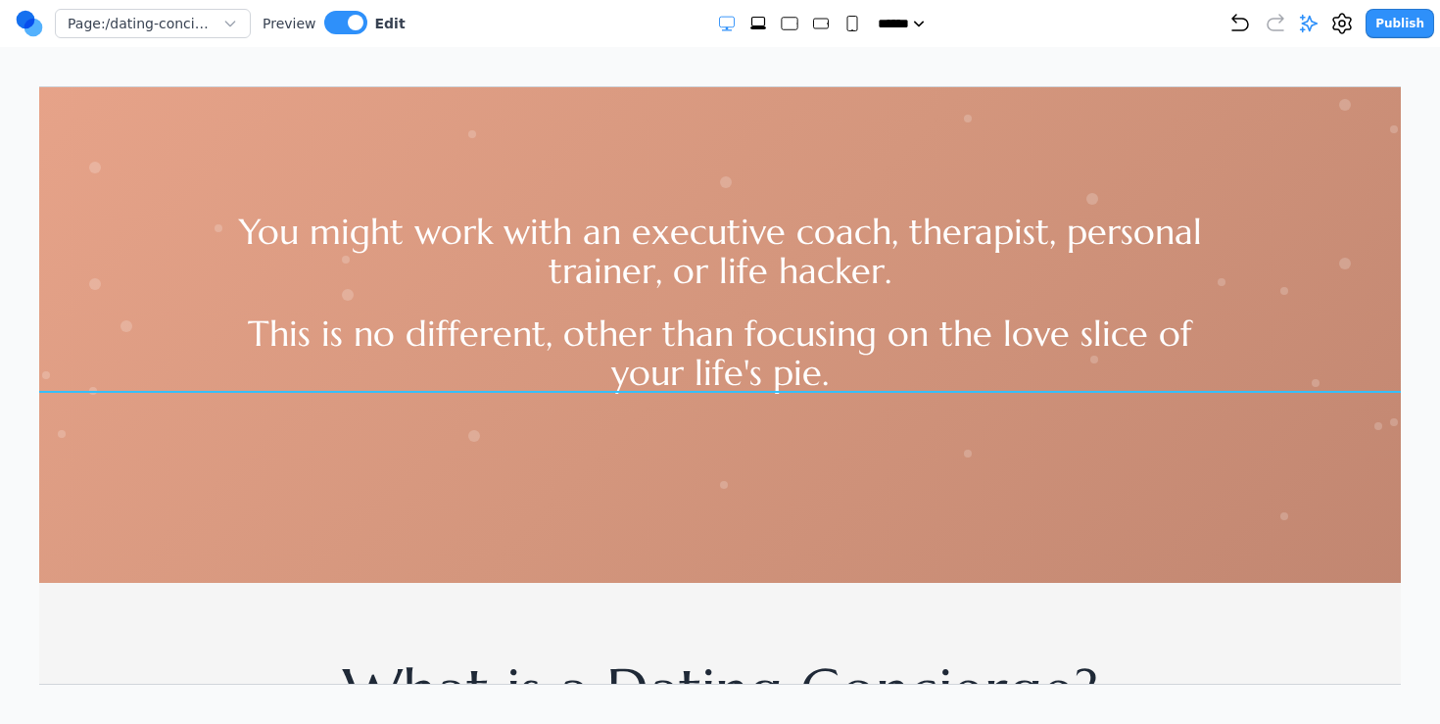
click at [130, 349] on div "You might work with an executive coach, therapist, personal trainer, or life ha…" at bounding box center [719, 232] width 1512 height 317
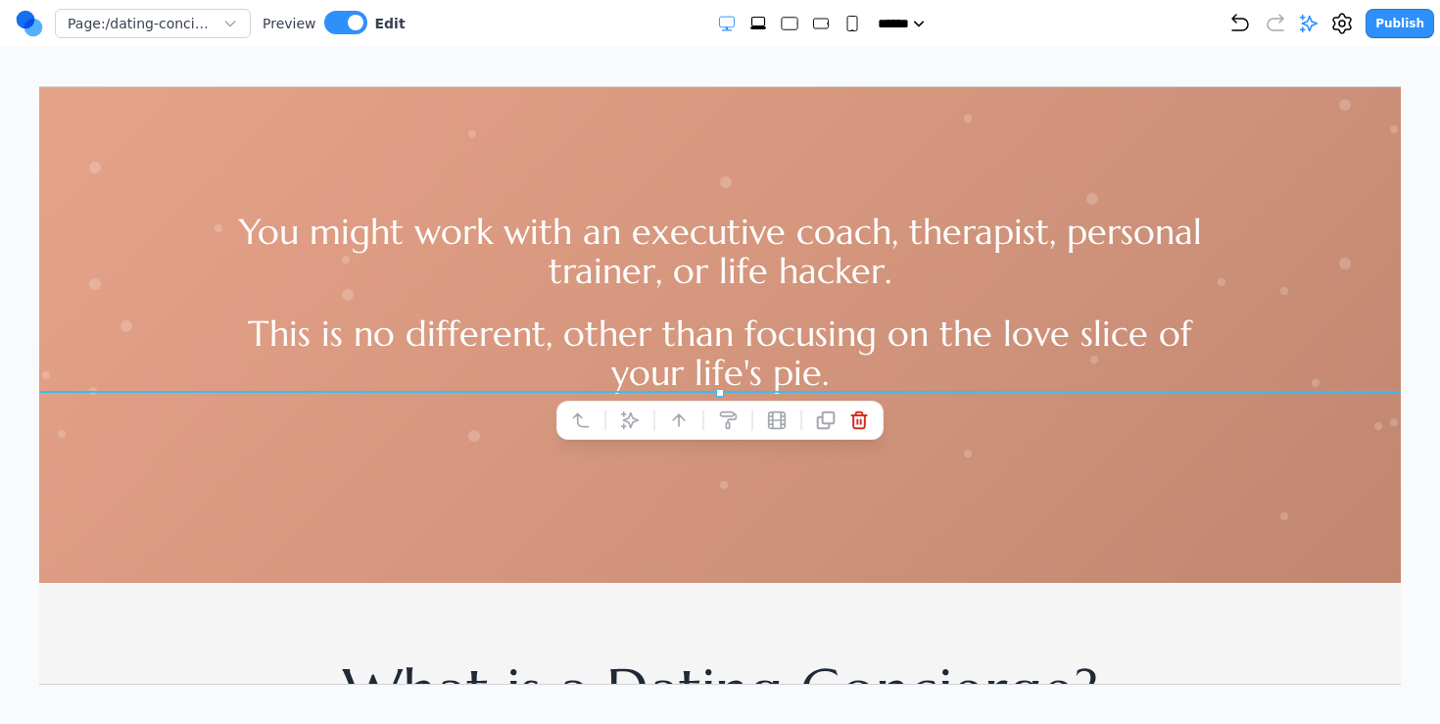
scroll to position [0, 0]
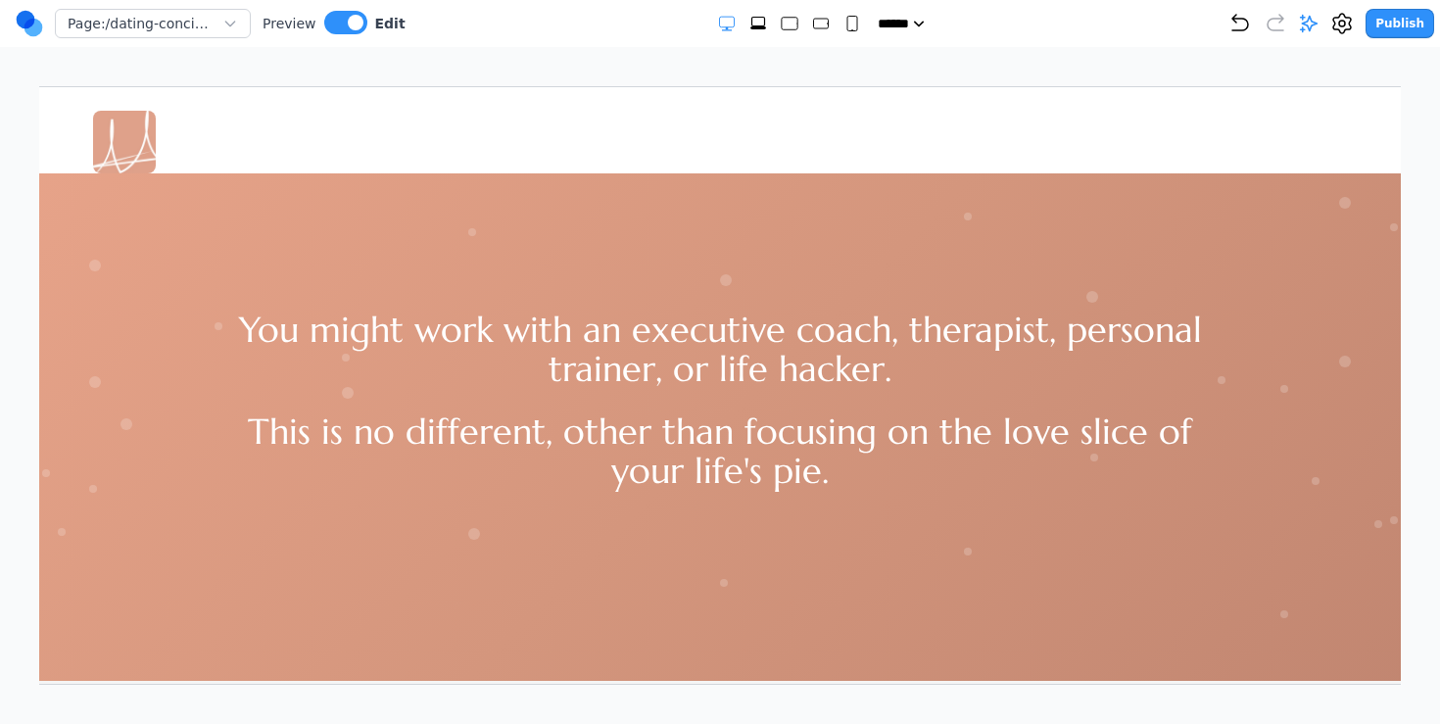
click at [296, 608] on div at bounding box center [719, 375] width 1512 height 609
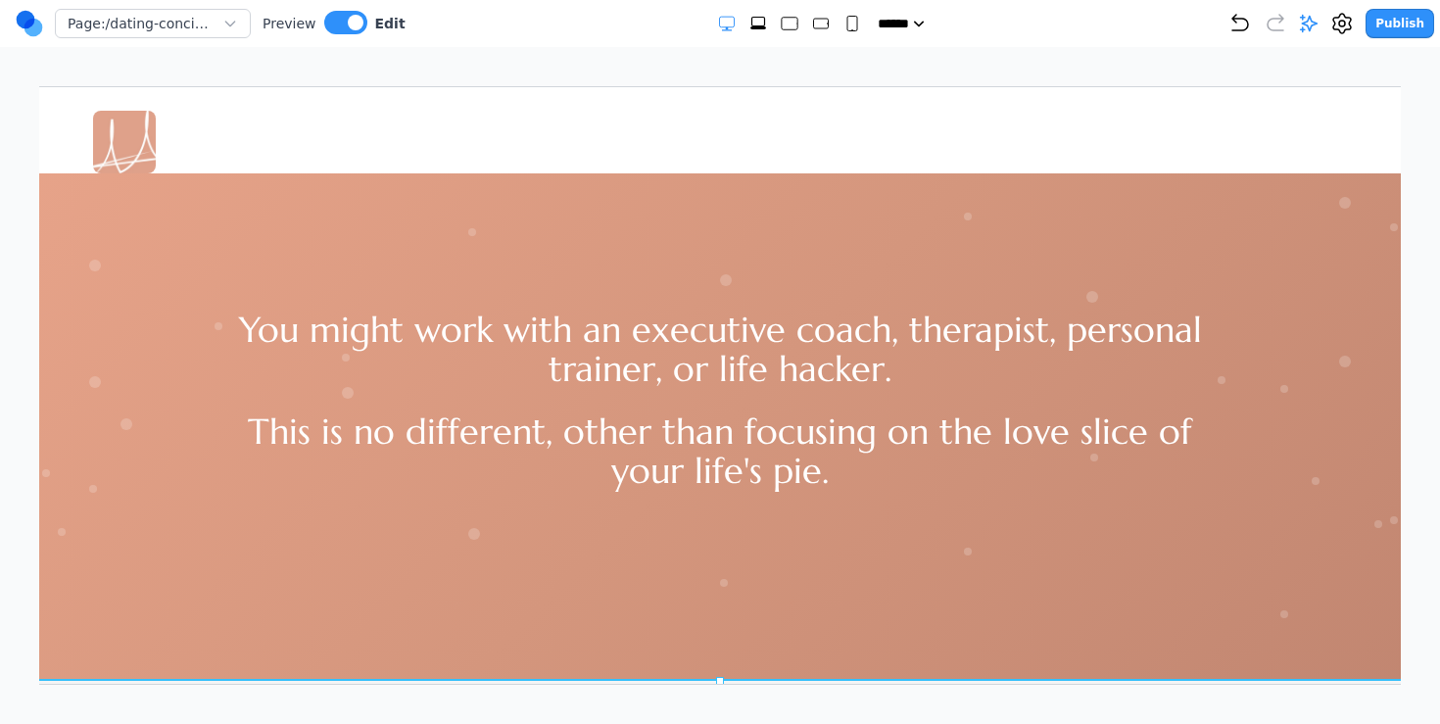
click at [267, 585] on div at bounding box center [719, 375] width 1512 height 609
click at [299, 124] on div "Dating Concierge Executive Offsites About" at bounding box center [719, 141] width 1254 height 63
click at [240, 598] on div at bounding box center [719, 375] width 1512 height 609
click at [1314, 19] on icon at bounding box center [1309, 24] width 17 height 17
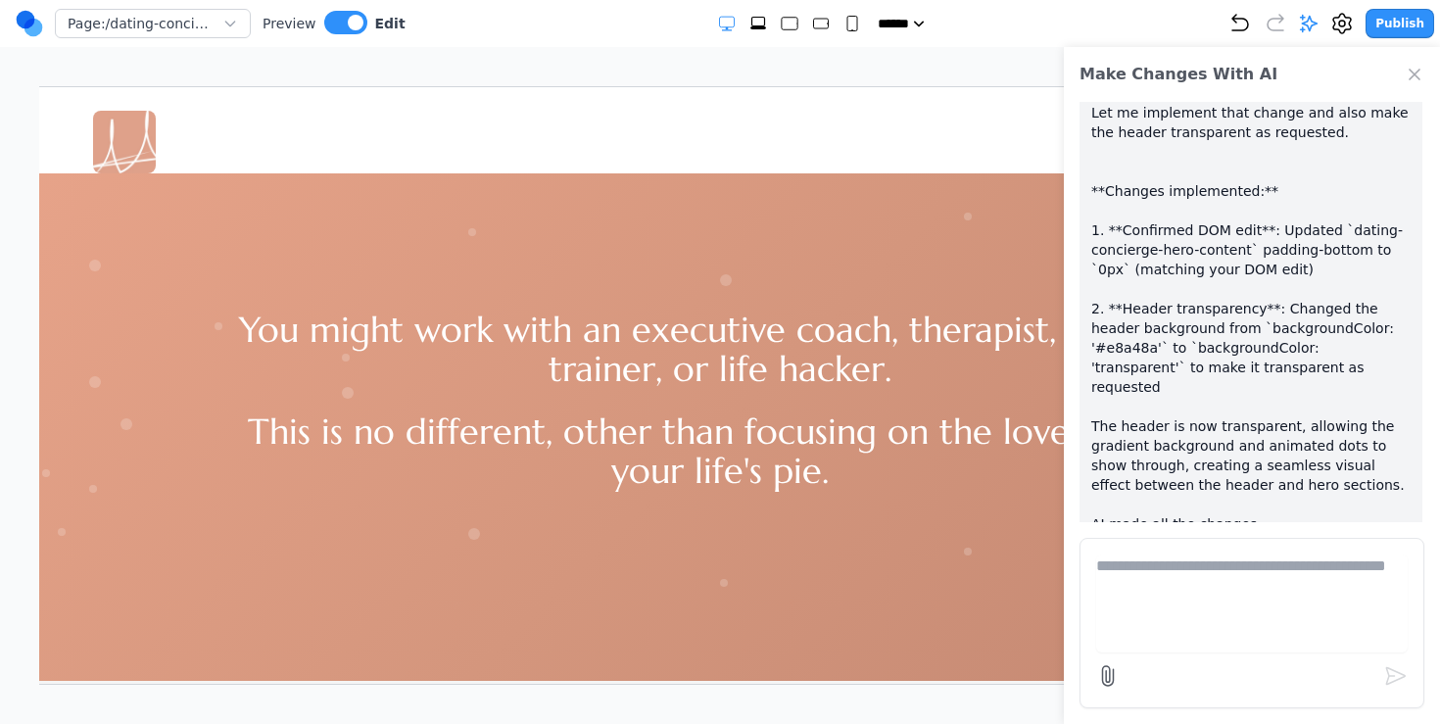
click at [1169, 583] on textarea at bounding box center [1251, 603] width 311 height 98
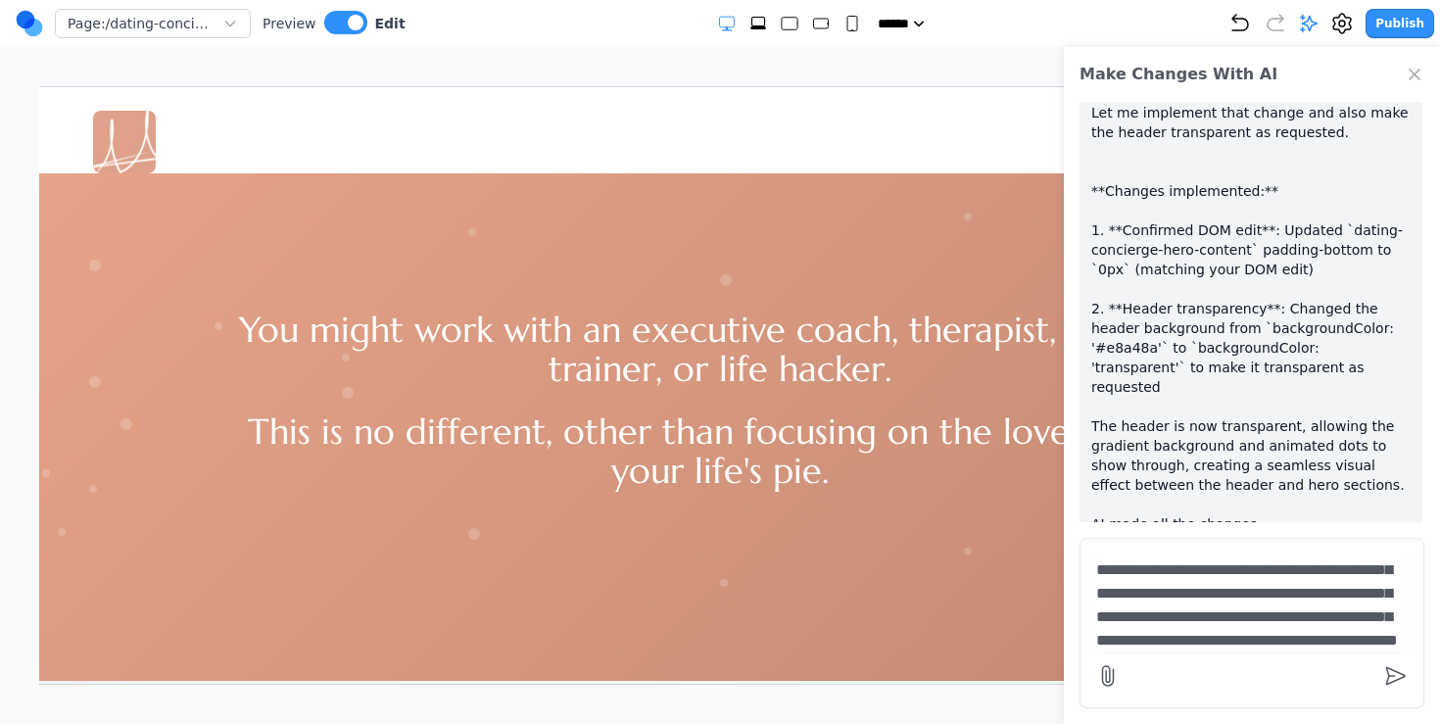
scroll to position [64, 0]
type textarea "**********"
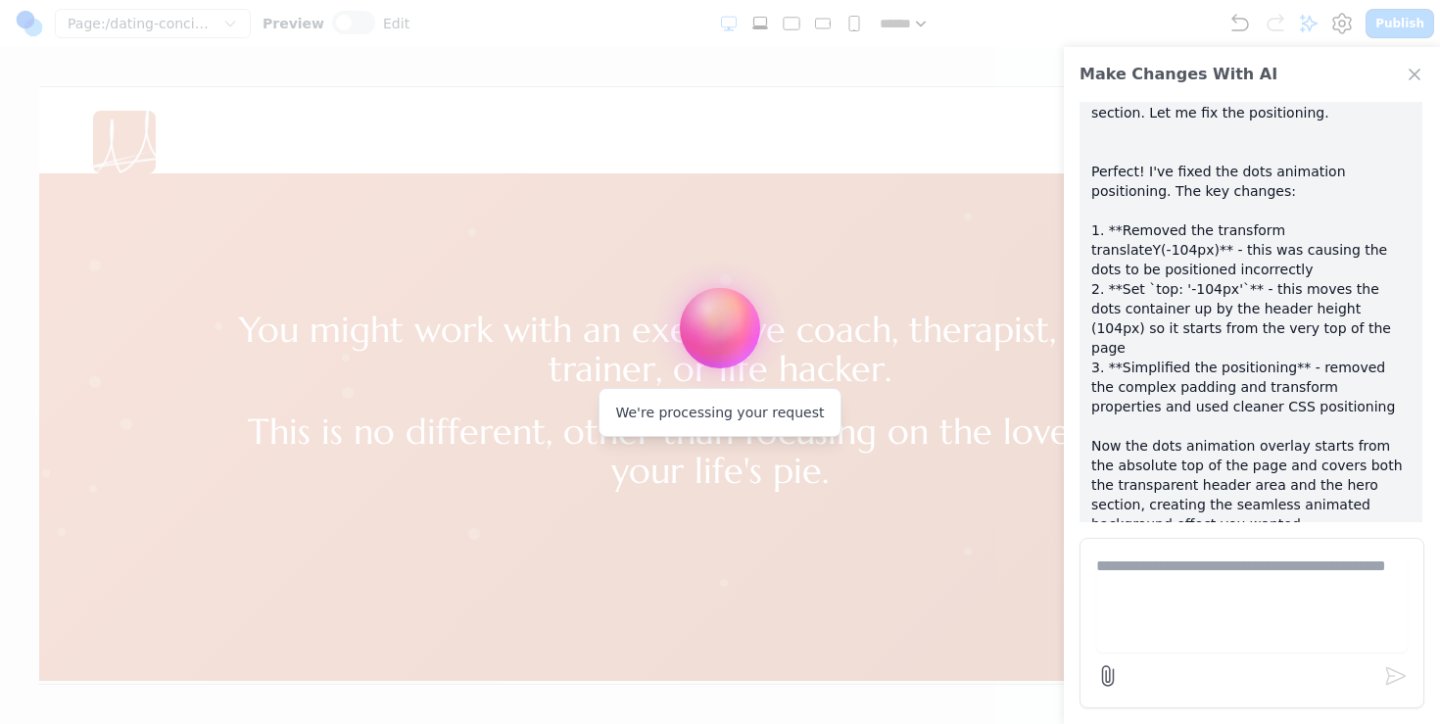
scroll to position [1907, 0]
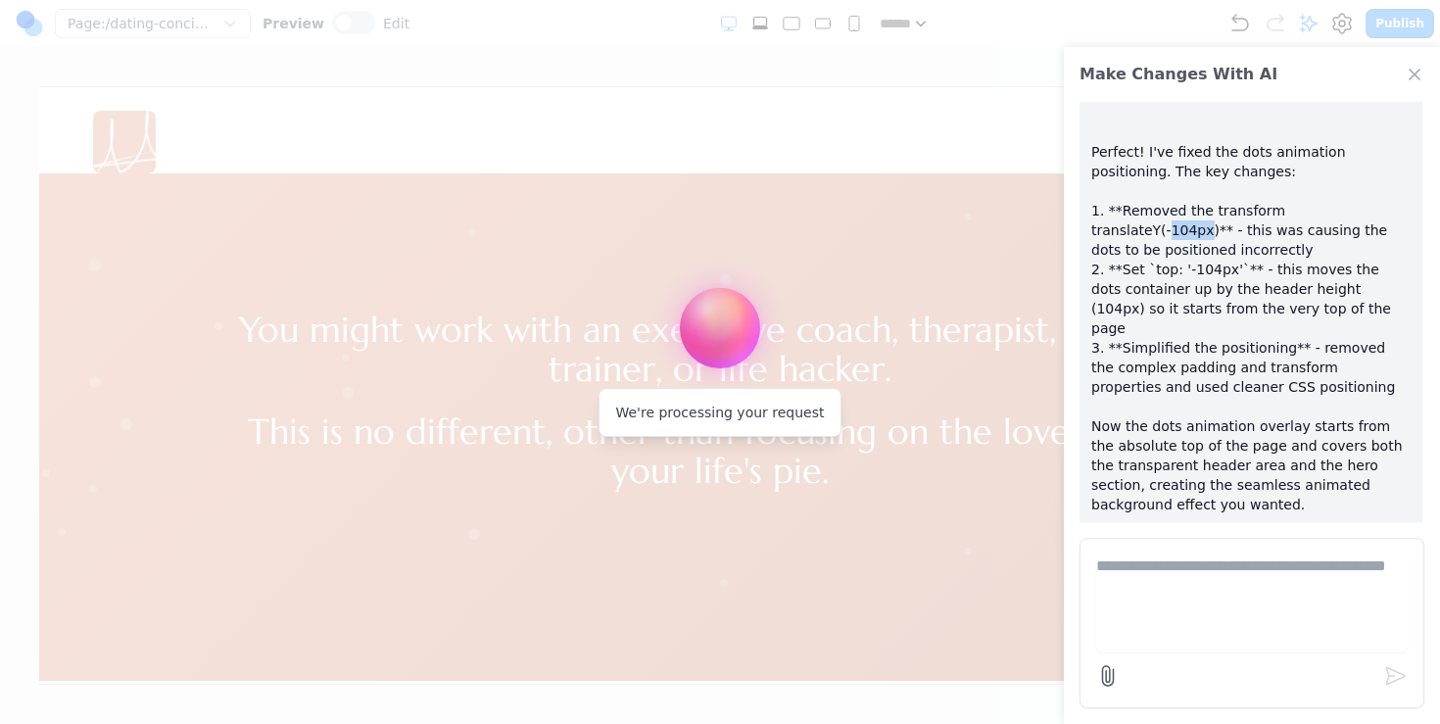
drag, startPoint x: 1379, startPoint y: 173, endPoint x: 1344, endPoint y: 173, distance: 35.3
click at [1344, 173] on p "I understand! The dots animation overlay needs to start from the very top of th…" at bounding box center [1250, 279] width 319 height 549
drag, startPoint x: 1332, startPoint y: 170, endPoint x: 1404, endPoint y: 167, distance: 71.6
click at [1404, 167] on p "I understand! The dots animation overlay needs to start from the very top of th…" at bounding box center [1250, 279] width 319 height 549
click at [1300, 276] on p "I understand! The dots animation overlay needs to start from the very top of th…" at bounding box center [1250, 279] width 319 height 549
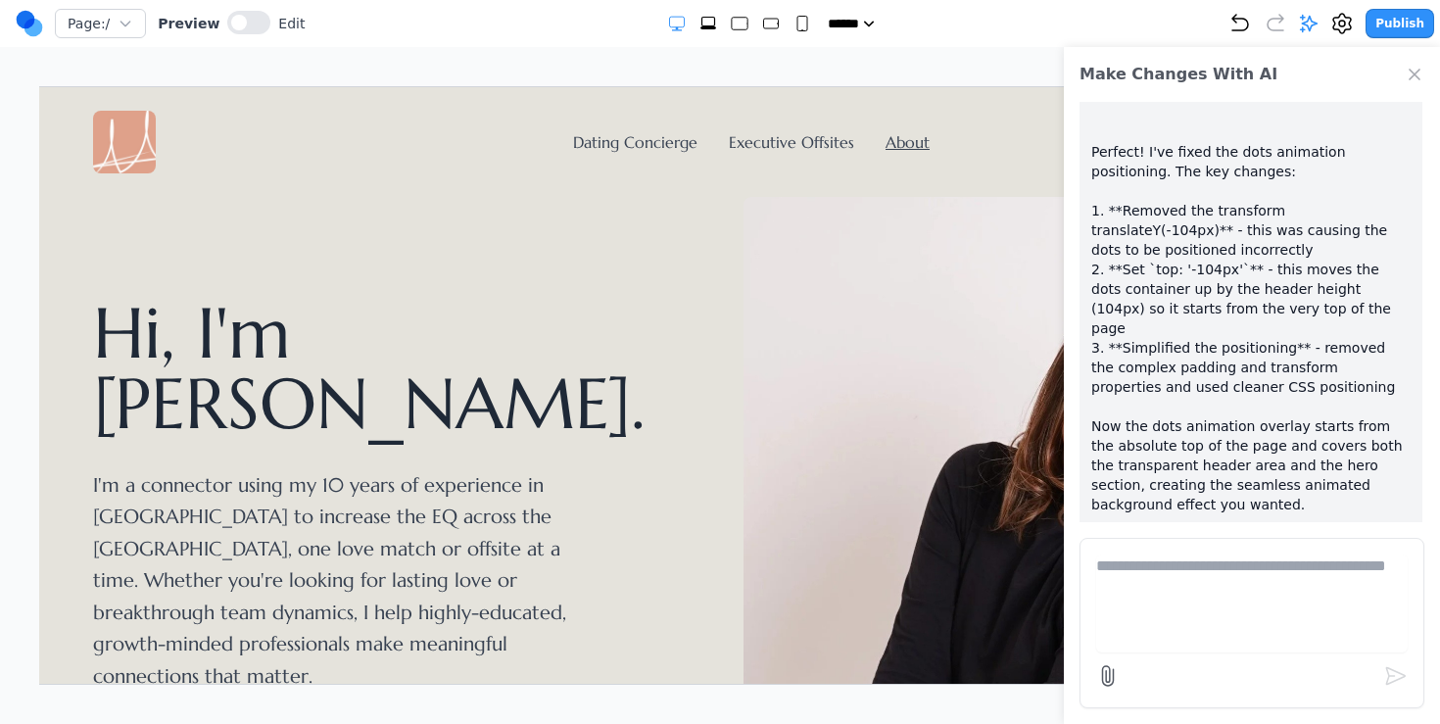
scroll to position [0, 0]
click at [785, 153] on div "Dating Concierge Executive Offsites About" at bounding box center [719, 141] width 1254 height 63
click at [785, 140] on link "Executive Offsites" at bounding box center [790, 141] width 125 height 20
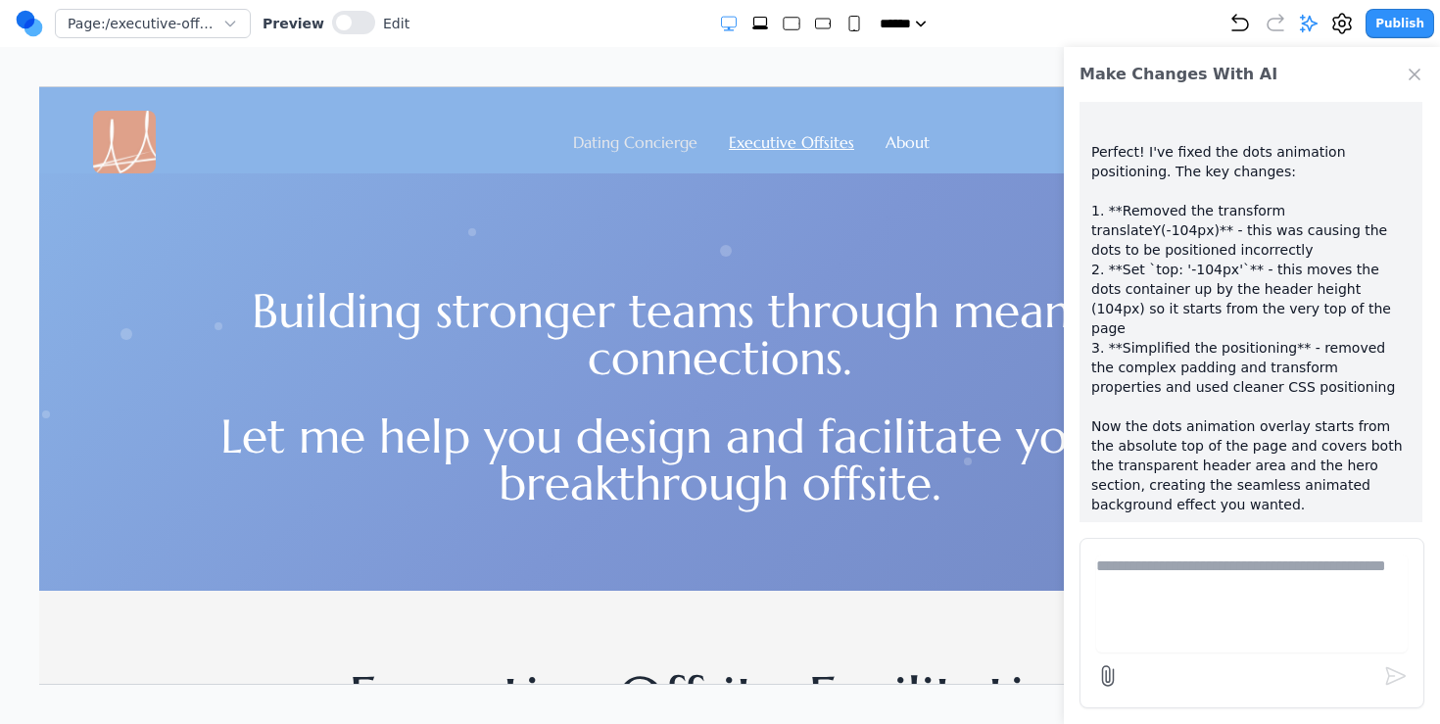
click at [623, 139] on link "Dating Concierge" at bounding box center [634, 141] width 124 height 20
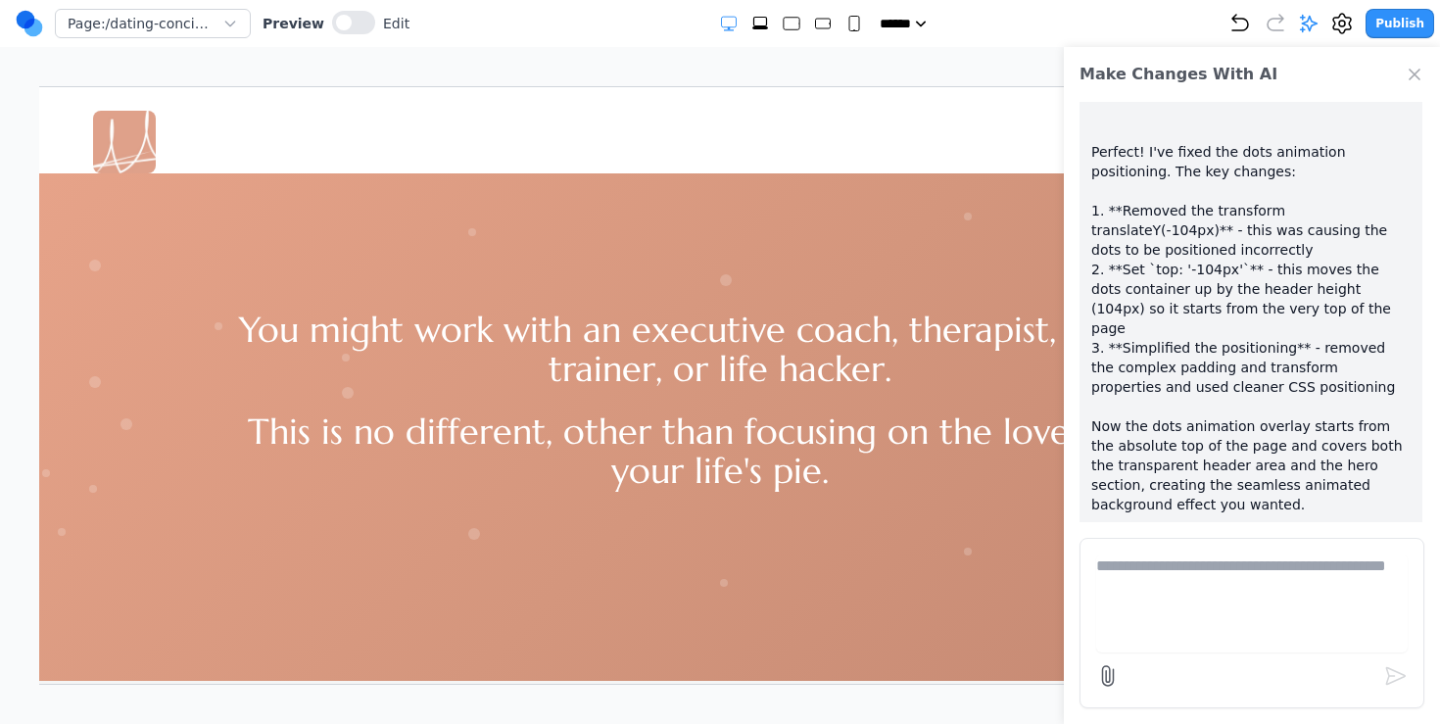
click at [1403, 442] on p "I understand! The dots animation overlay needs to start from the very top of th…" at bounding box center [1250, 279] width 319 height 549
click at [1229, 334] on p "I understand! The dots animation overlay needs to start from the very top of th…" at bounding box center [1250, 279] width 319 height 549
click at [1239, 539] on form at bounding box center [1251, 623] width 345 height 170
click at [1272, 407] on p "I understand! The dots animation overlay needs to start from the very top of th…" at bounding box center [1250, 279] width 319 height 549
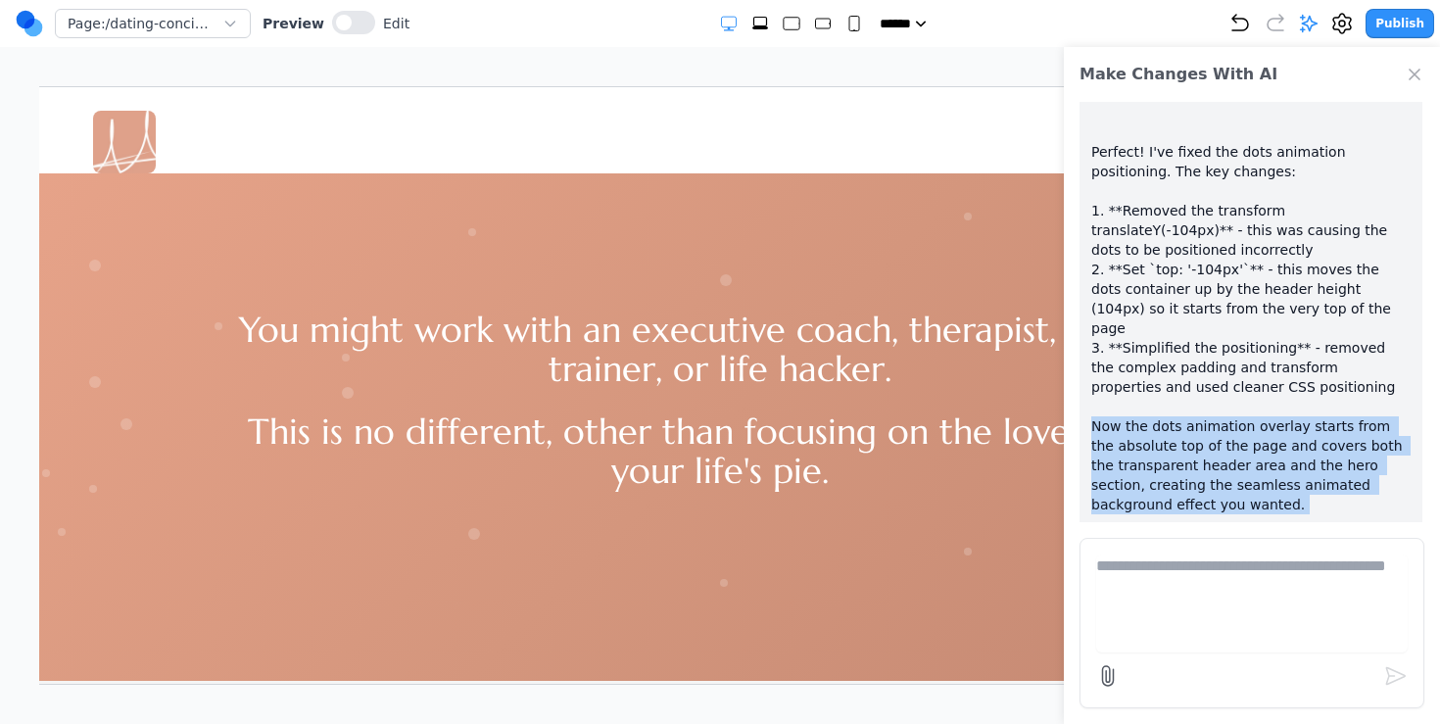
click at [1272, 407] on p "I understand! The dots animation overlay needs to start from the very top of th…" at bounding box center [1250, 279] width 319 height 549
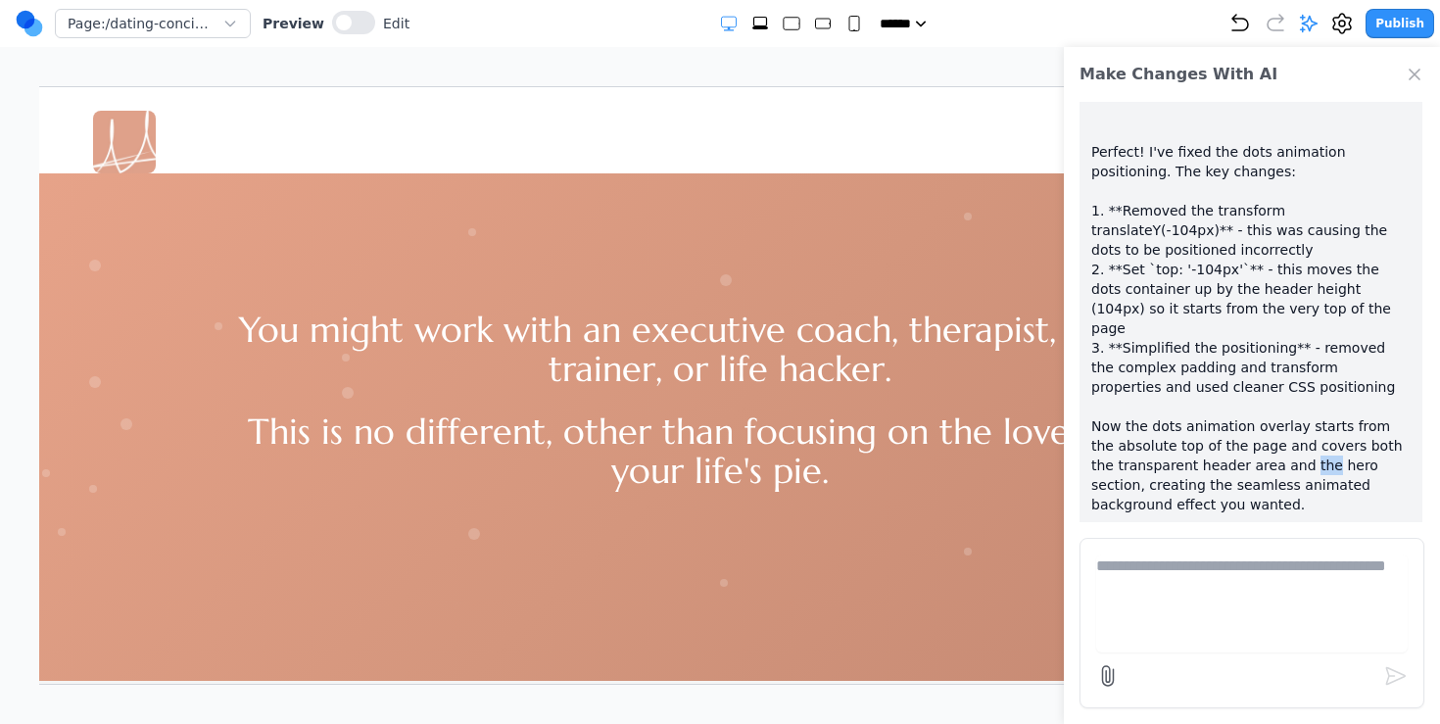
click at [1272, 407] on p "I understand! The dots animation overlay needs to start from the very top of th…" at bounding box center [1250, 279] width 319 height 549
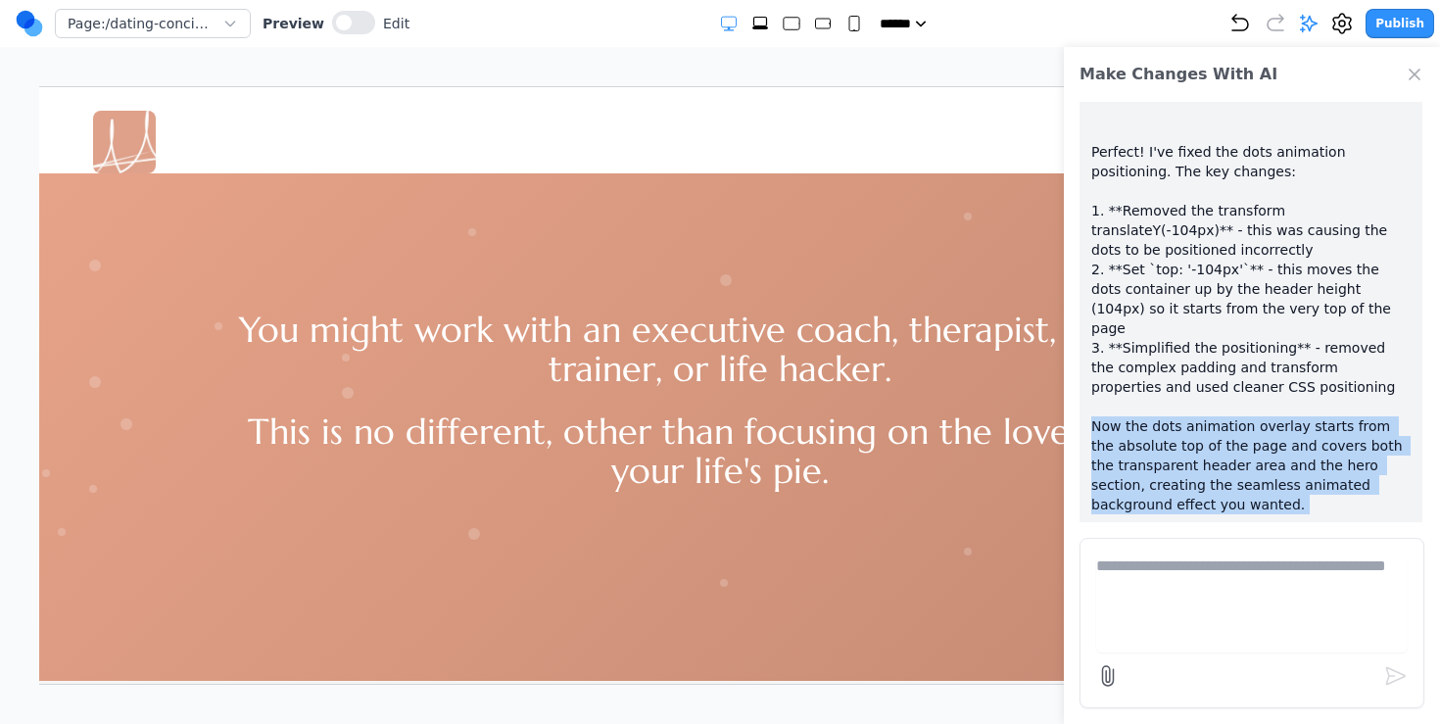
click at [1272, 407] on p "I understand! The dots animation overlay needs to start from the very top of th…" at bounding box center [1250, 279] width 319 height 549
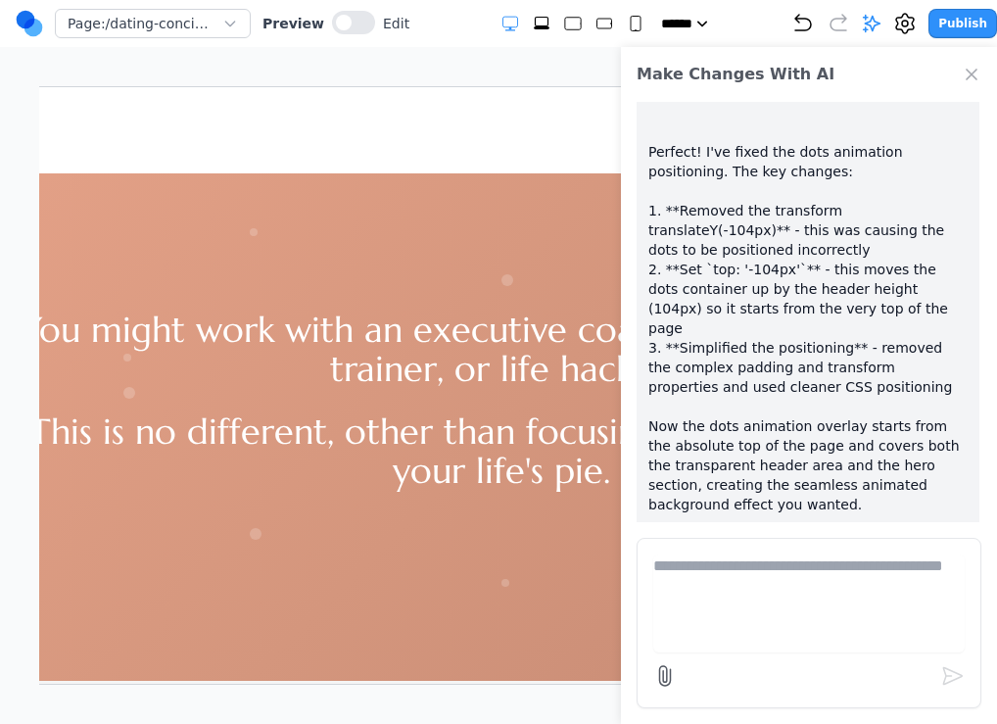
click at [735, 403] on p "I understand! The dots animation overlay needs to start from the very top of th…" at bounding box center [807, 279] width 319 height 549
click at [973, 78] on icon "Close Chat" at bounding box center [972, 75] width 20 height 20
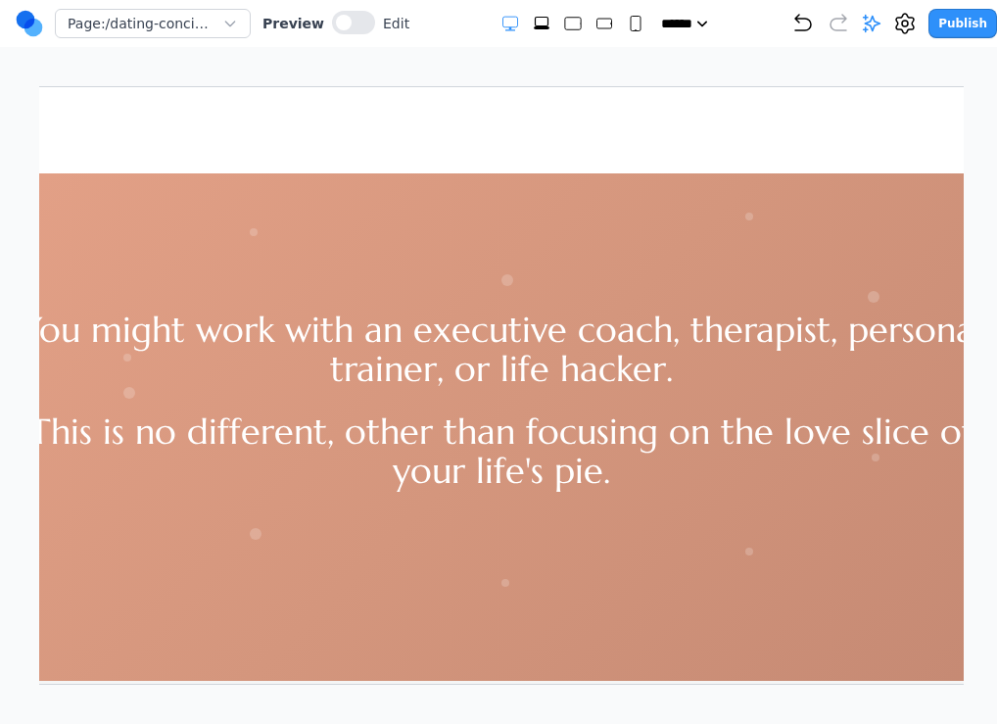
click at [718, 317] on h1 "You might work with an executive coach, therapist, personal trainer, or life ha…" at bounding box center [500, 349] width 1003 height 78
click at [866, 227] on div "You might work with an executive coach, therapist, personal trainer, or life ha…" at bounding box center [500, 330] width 1512 height 317
click at [765, 342] on h1 "You might work with an executive coach, therapist, personal trainer, or life ha…" at bounding box center [500, 349] width 1003 height 78
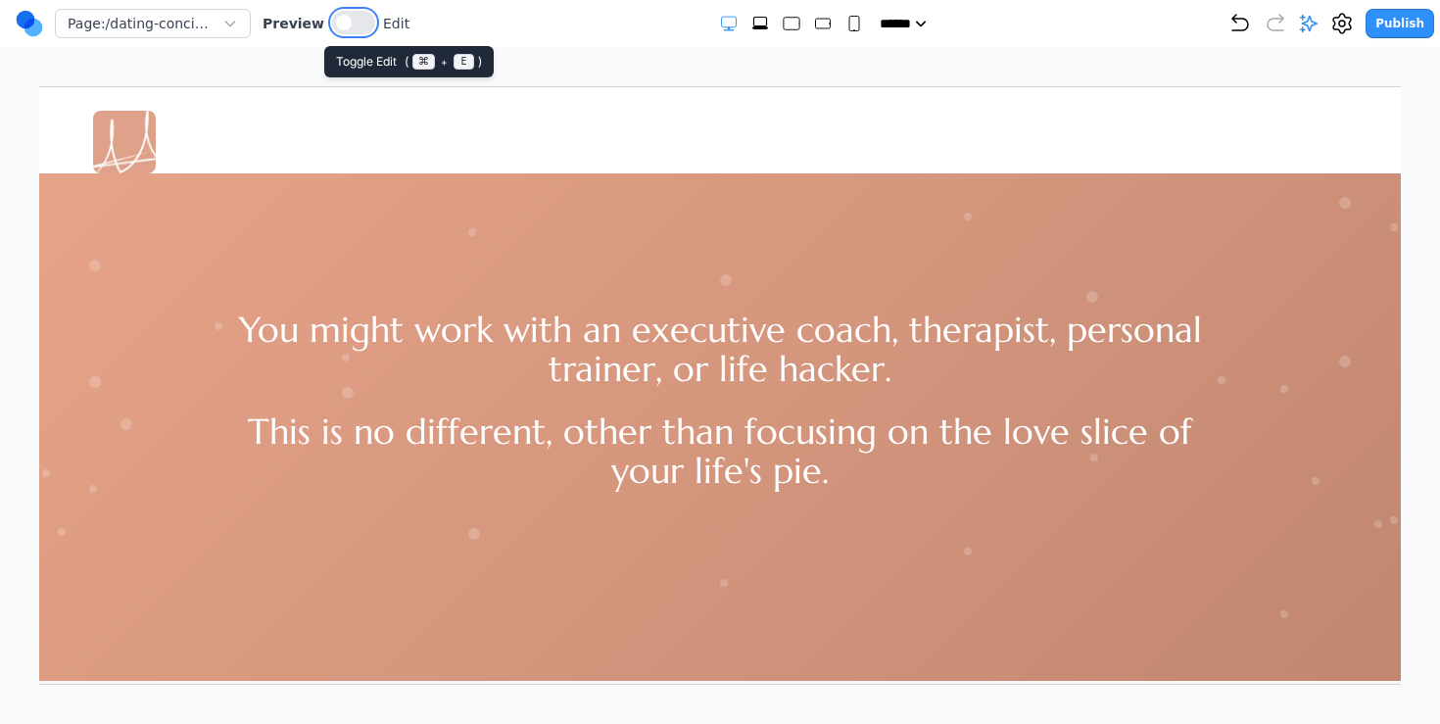
click at [357, 19] on button at bounding box center [353, 23] width 43 height 24
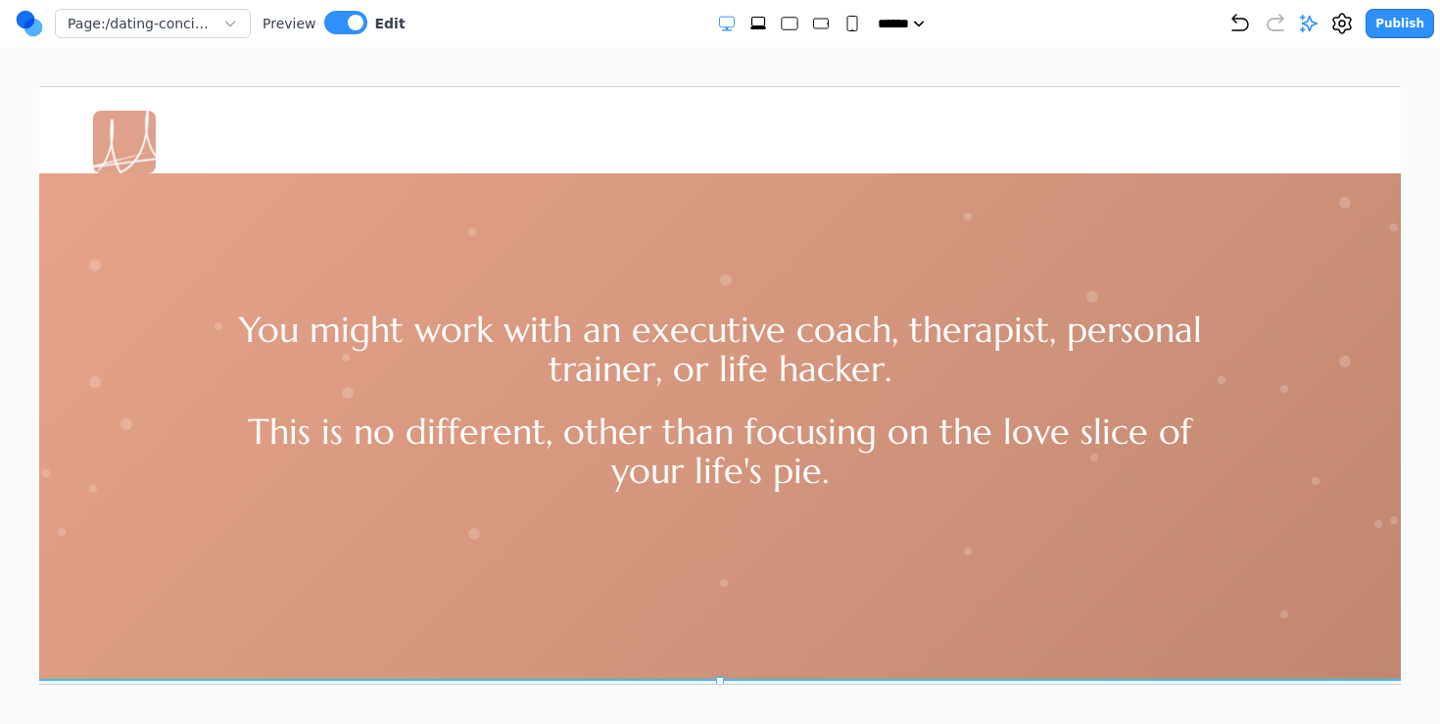
click at [172, 558] on div at bounding box center [719, 375] width 1512 height 609
click at [268, 155] on div "Dating Concierge Executive Offsites About" at bounding box center [719, 141] width 1254 height 63
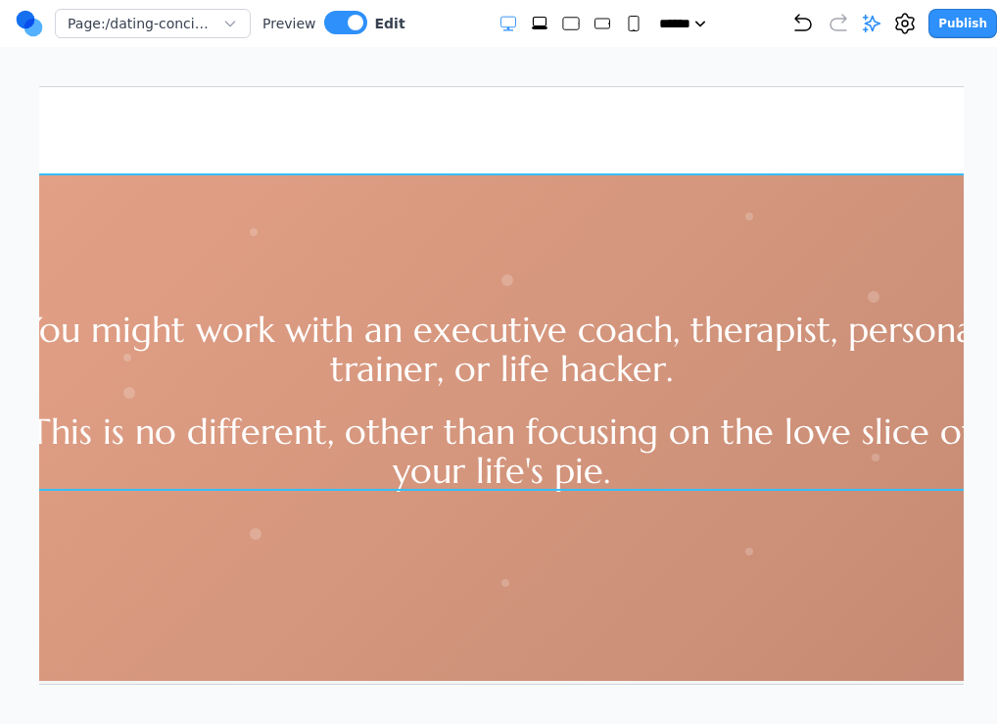
click at [504, 261] on div "You might work with an executive coach, therapist, personal trainer, or life ha…" at bounding box center [500, 330] width 1512 height 317
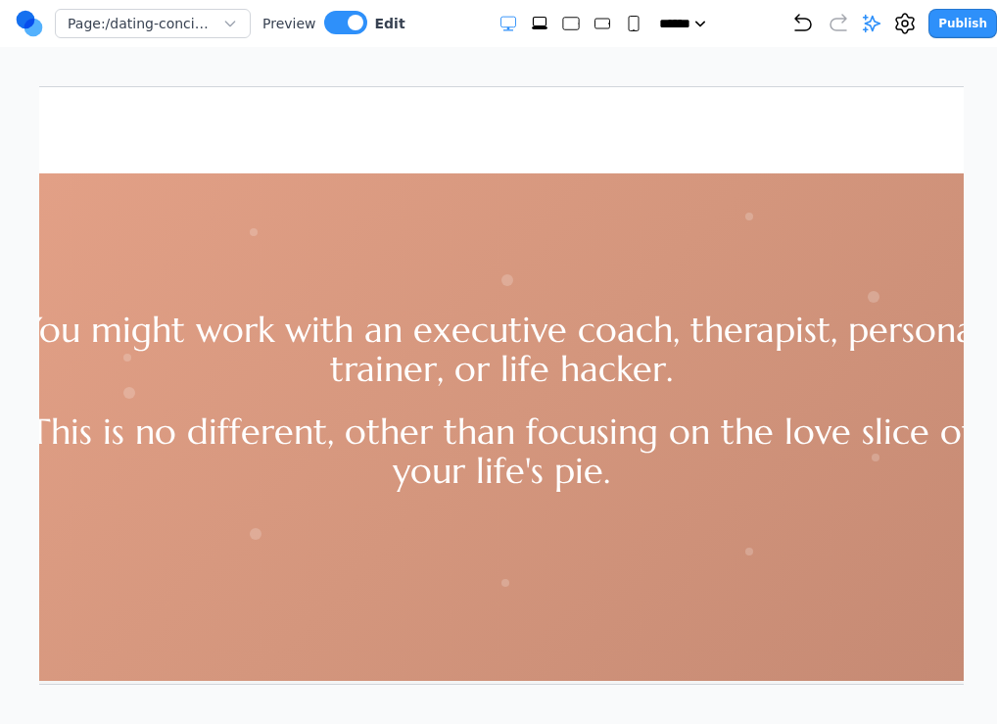
click at [756, 127] on div "Dating Concierge Executive Offsites About" at bounding box center [501, 141] width 1254 height 63
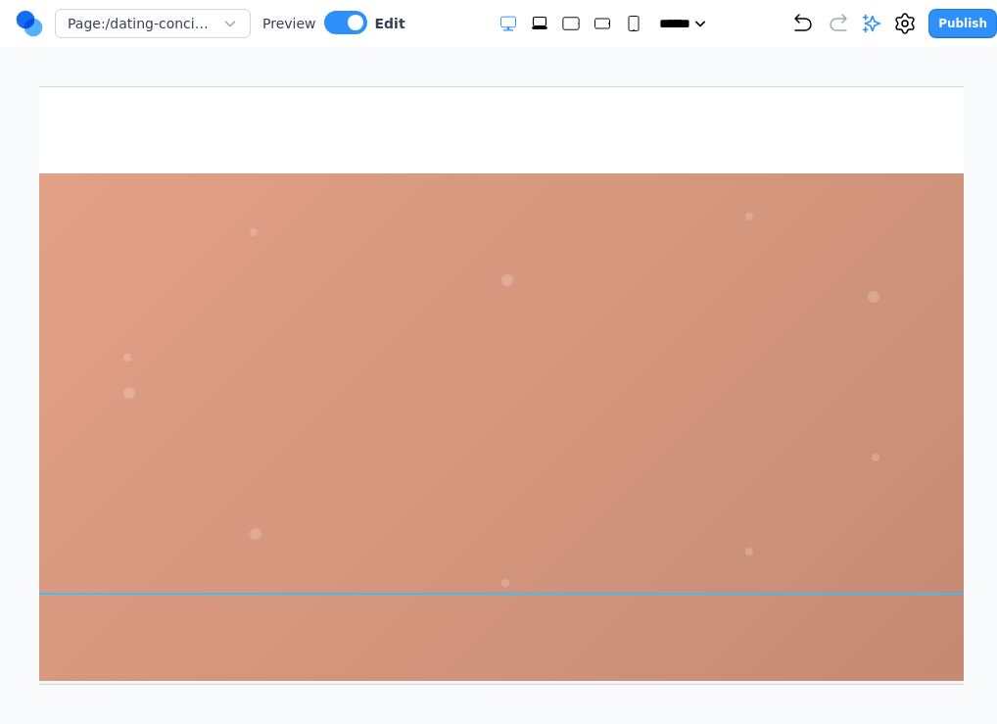
click at [265, 516] on div at bounding box center [500, 375] width 1512 height 609
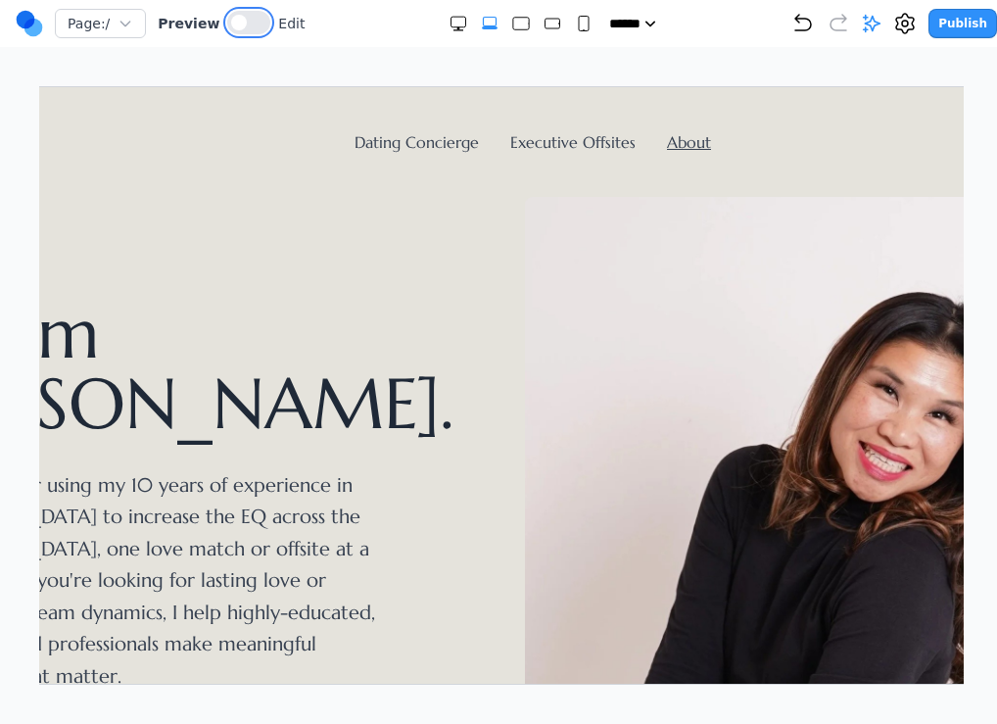
click at [254, 21] on button at bounding box center [248, 23] width 43 height 24
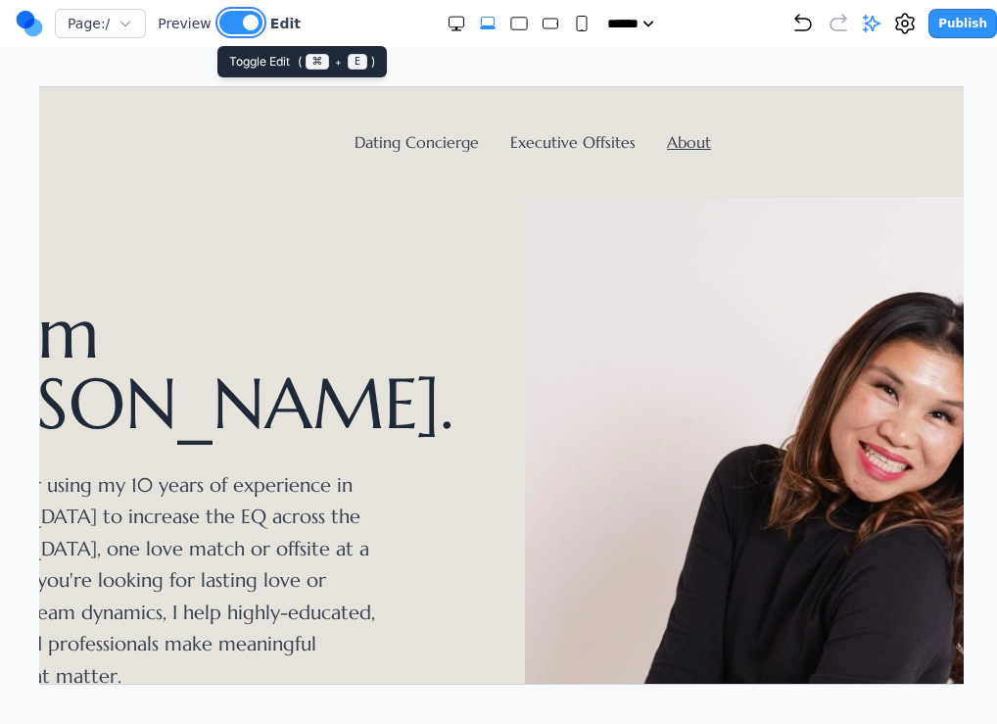
click at [243, 22] on span at bounding box center [251, 23] width 16 height 16
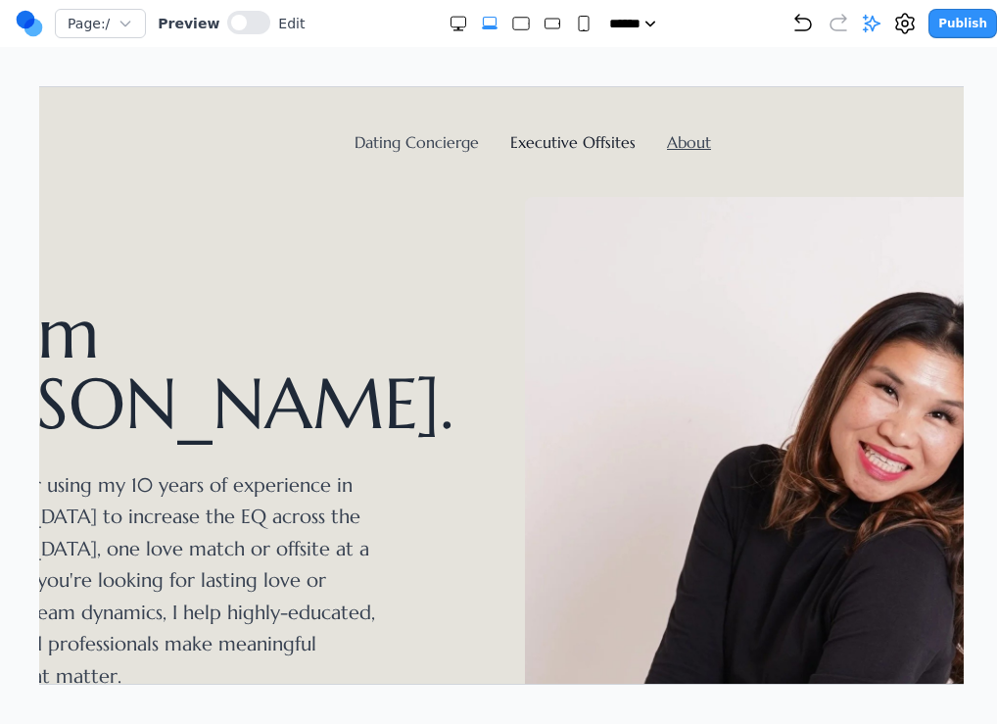
click at [529, 140] on link "Executive Offsites" at bounding box center [571, 141] width 125 height 20
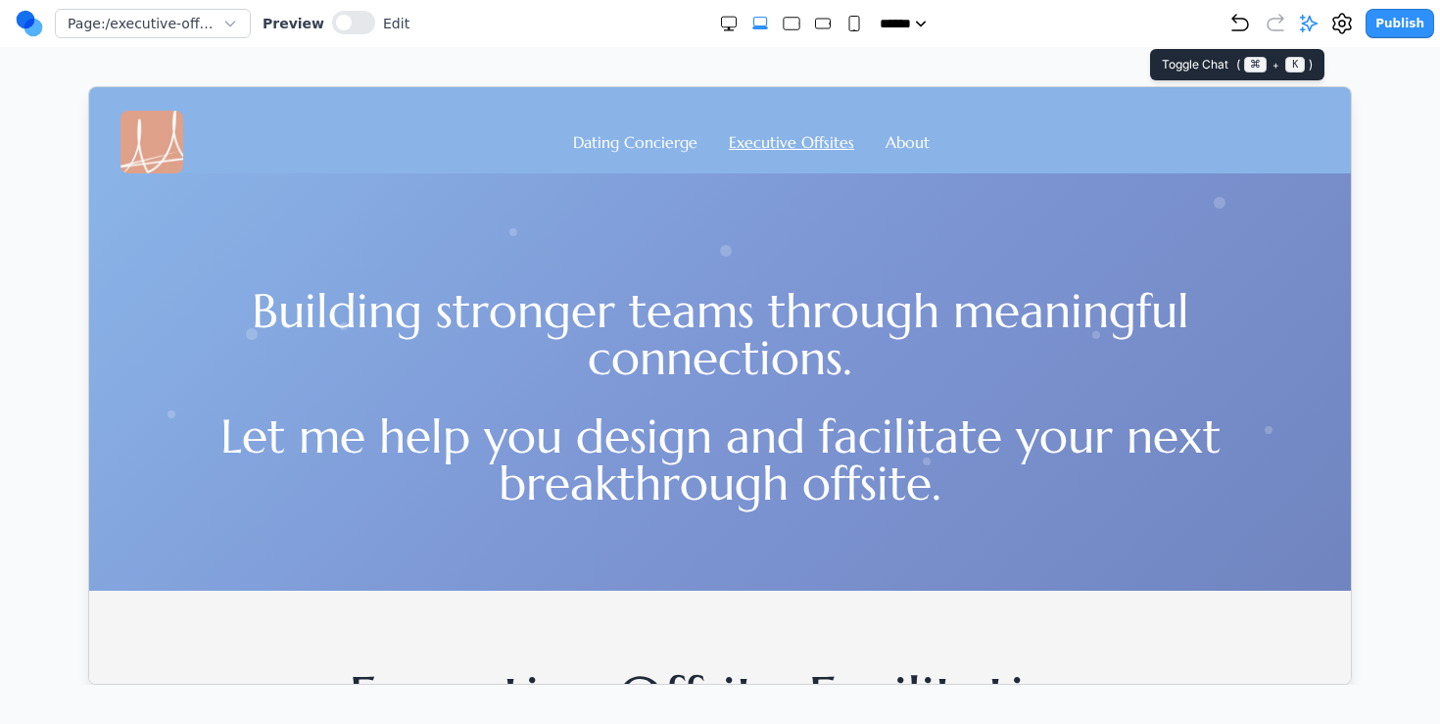
click at [996, 18] on icon at bounding box center [1309, 24] width 20 height 20
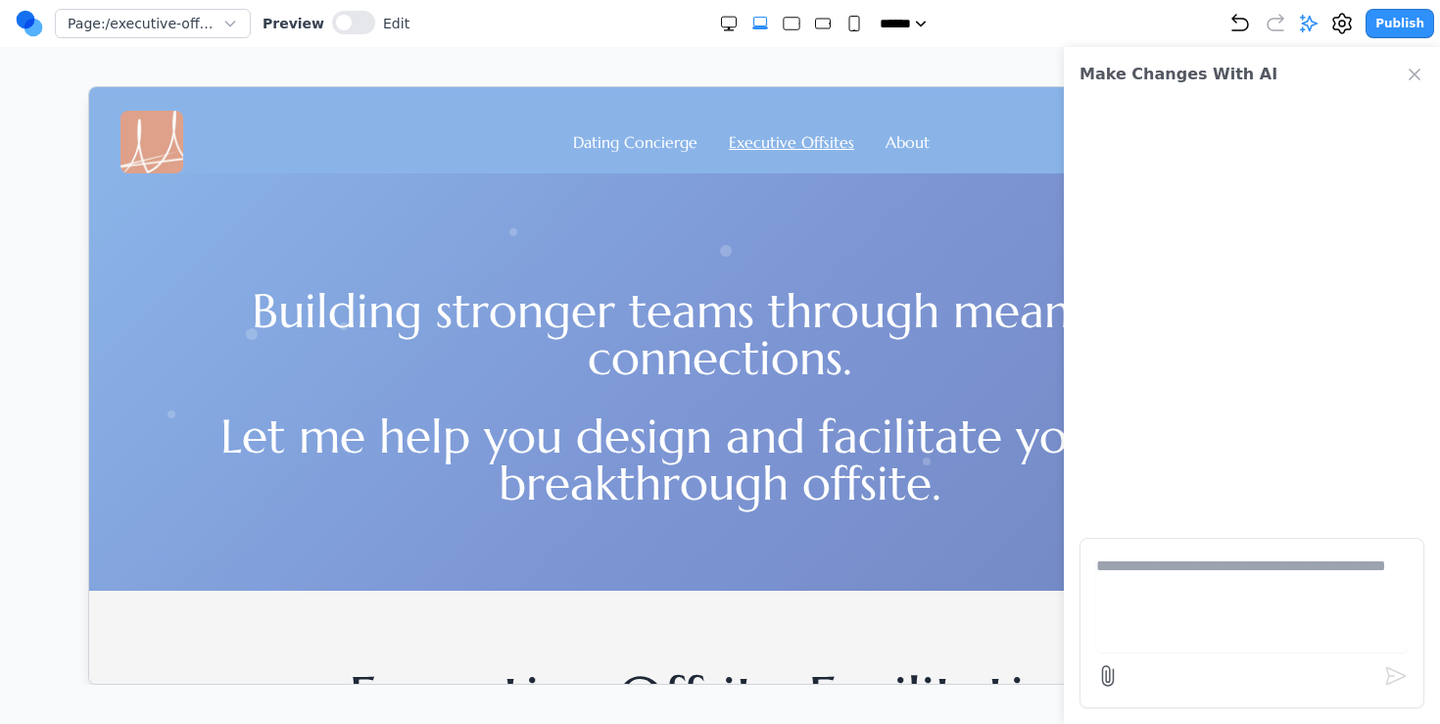
click at [996, 616] on textarea at bounding box center [1251, 603] width 311 height 98
type textarea "**********"
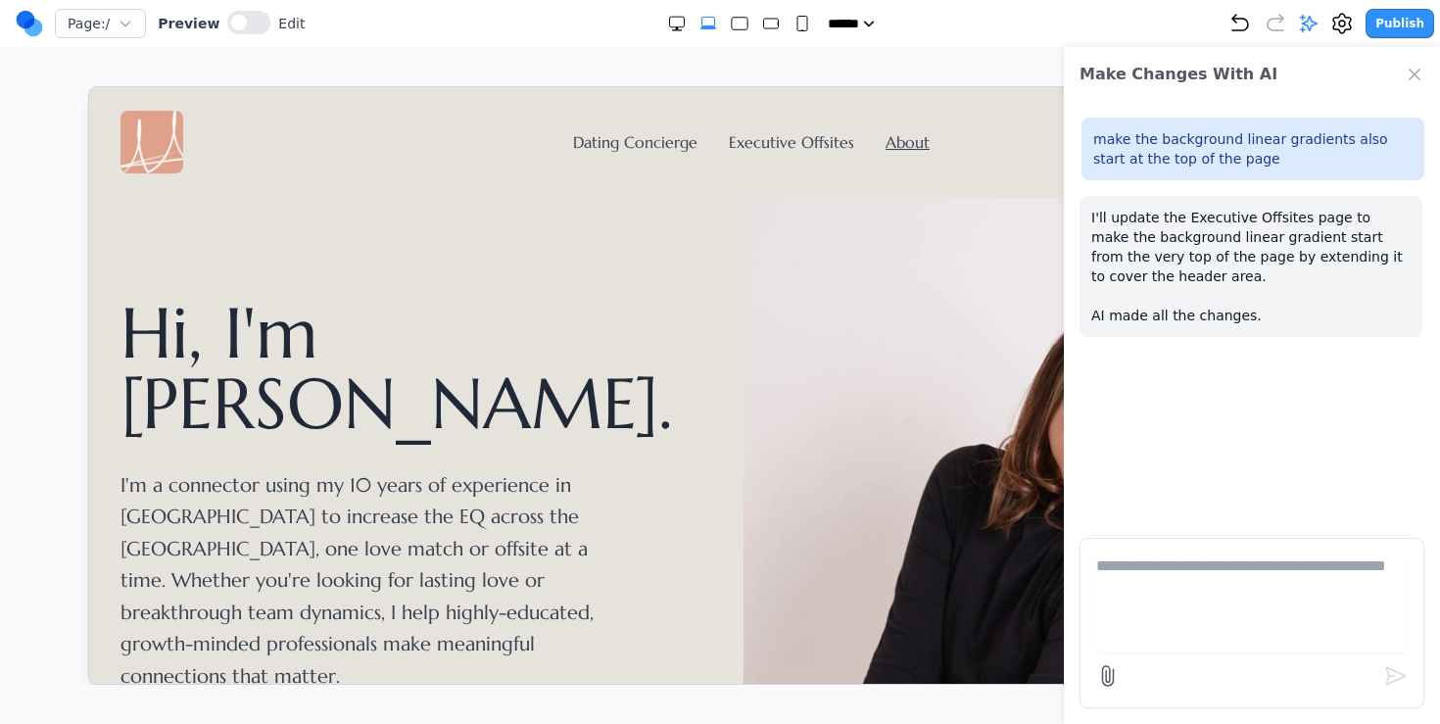
click at [646, 157] on div "Dating Concierge Executive Offsites About" at bounding box center [719, 141] width 1199 height 63
click at [646, 140] on link "Dating Concierge" at bounding box center [634, 141] width 124 height 20
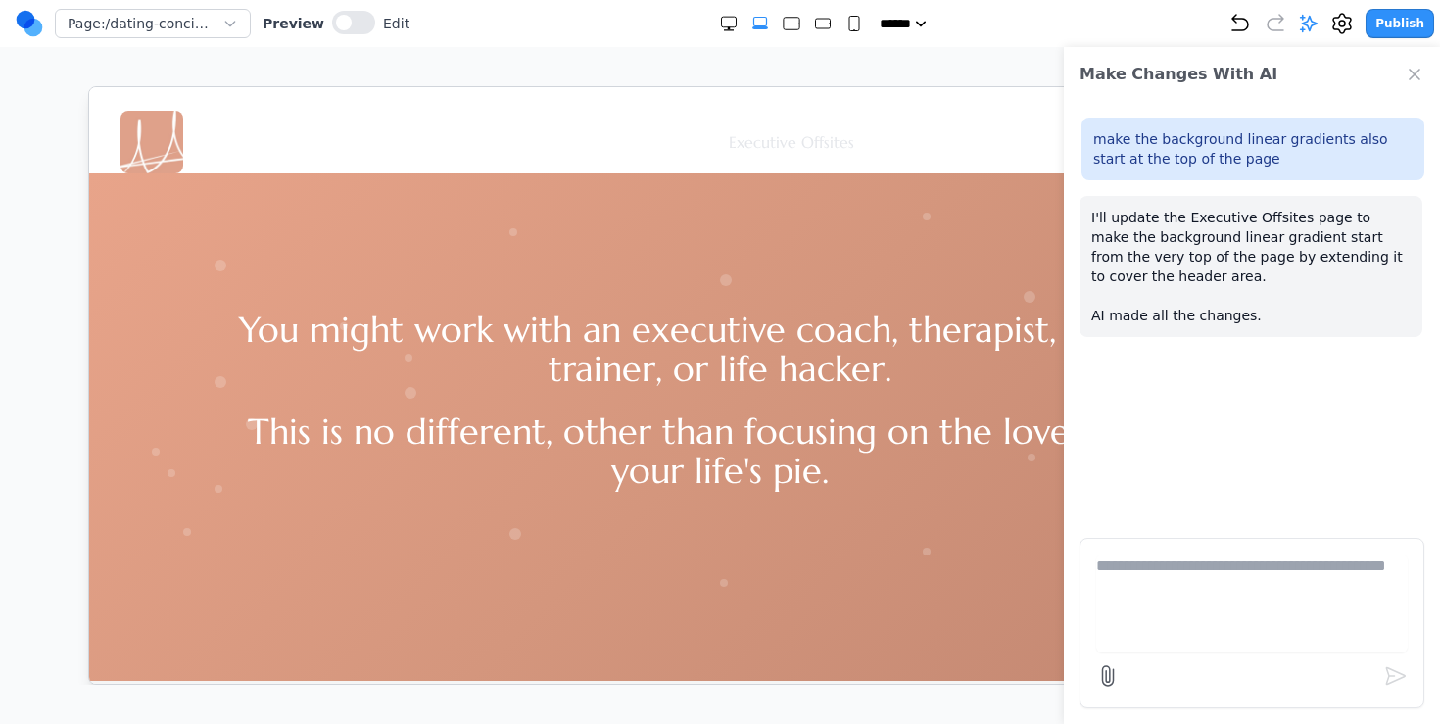
click at [753, 135] on link "Executive Offsites" at bounding box center [790, 141] width 125 height 20
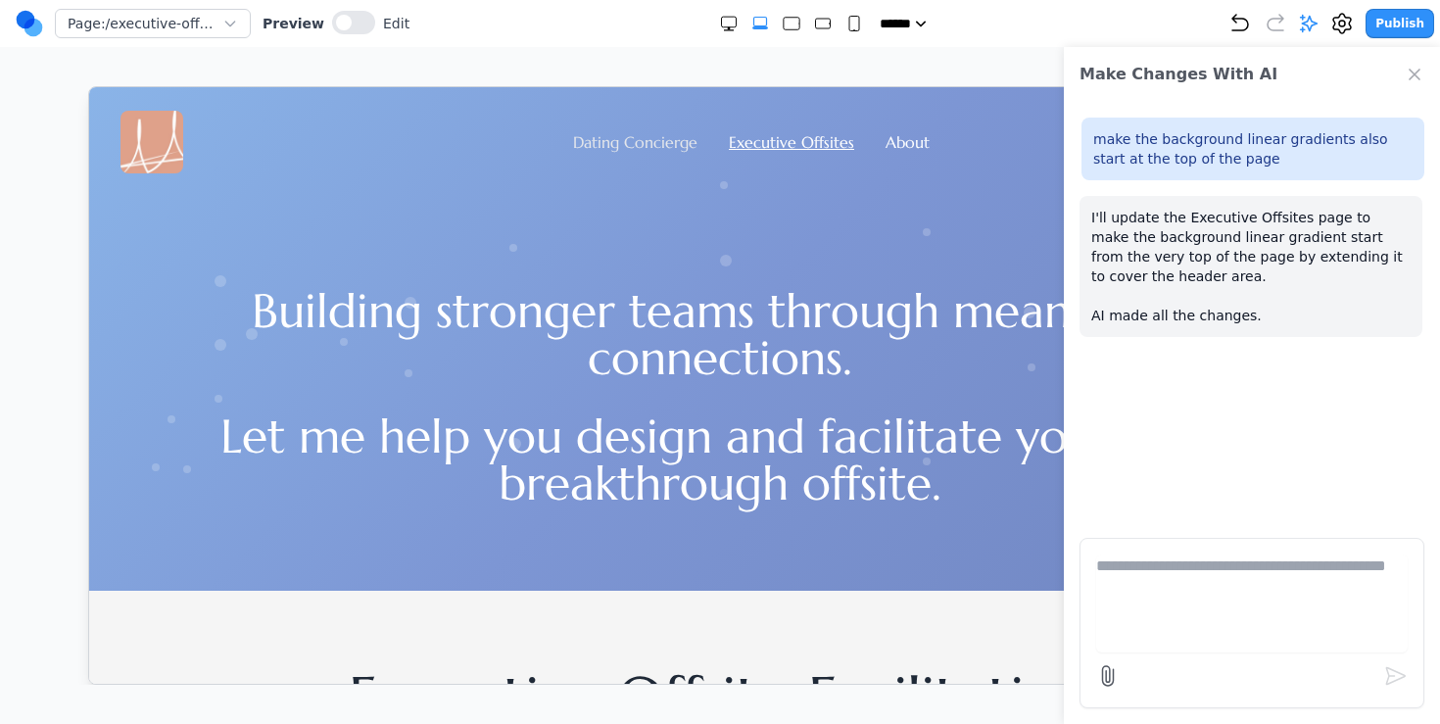
click at [615, 139] on link "Dating Concierge" at bounding box center [634, 141] width 124 height 20
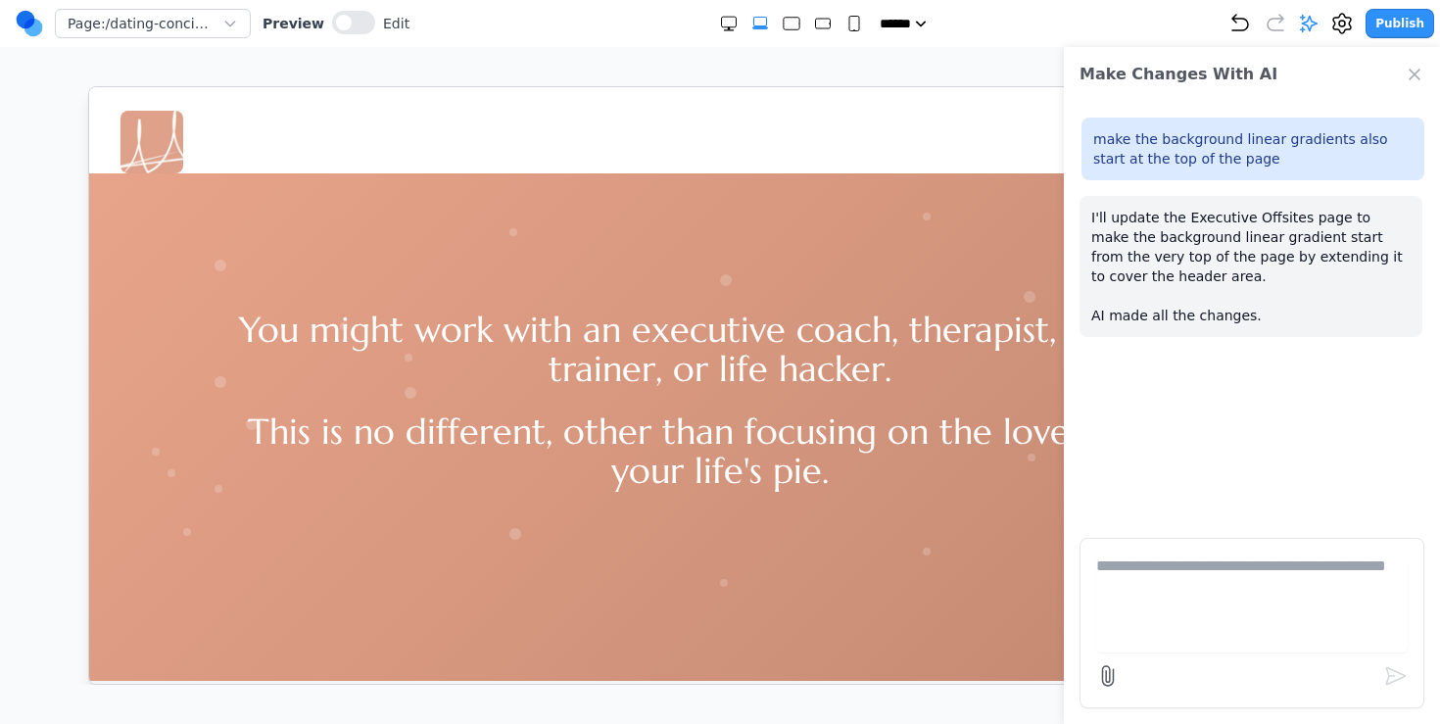
click at [996, 149] on p "make the background linear gradients also start at the top of the page" at bounding box center [1252, 148] width 319 height 39
copy p "make the background linear gradients also start at the top of the page"
click at [996, 558] on textarea at bounding box center [1251, 603] width 311 height 98
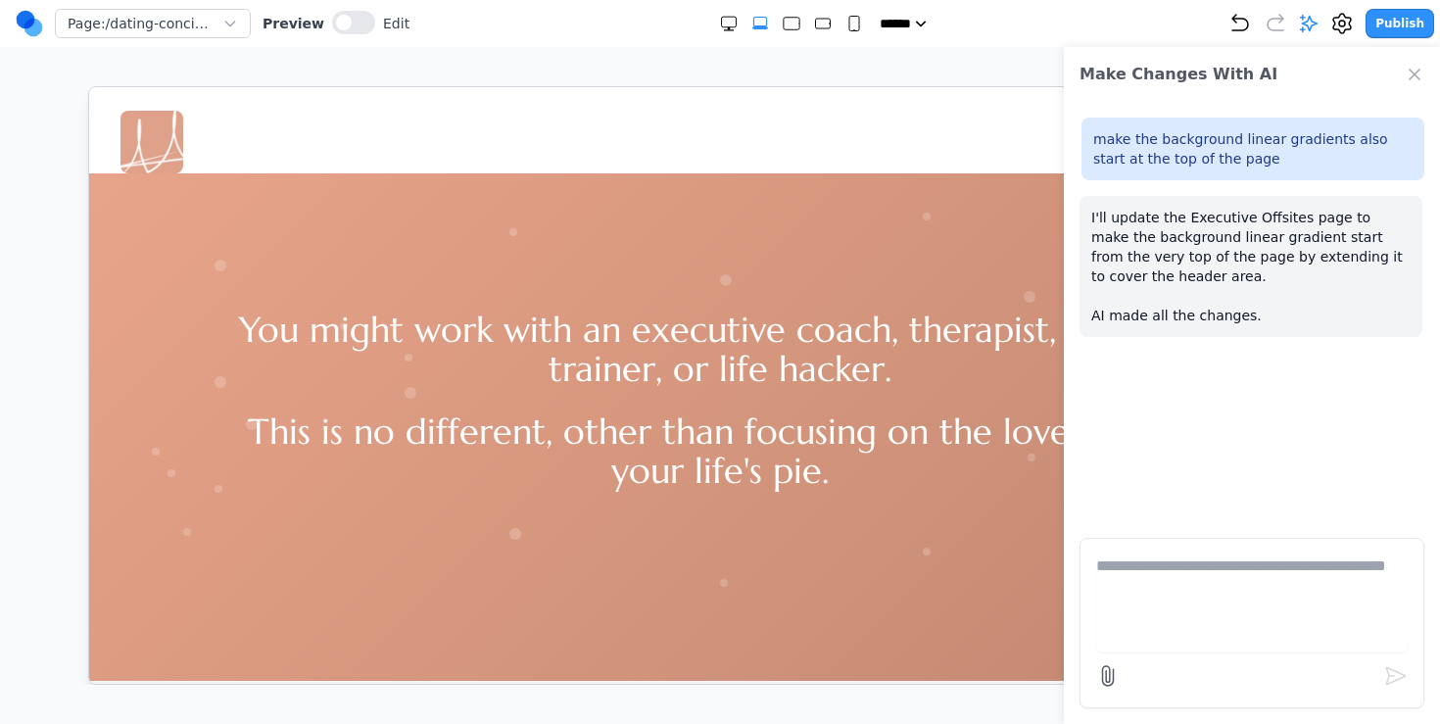
click at [731, 127] on div "Dating Concierge Executive Offsites About" at bounding box center [719, 141] width 1199 height 63
click at [807, 128] on div "Dating Concierge Executive Offsites About" at bounding box center [719, 141] width 1199 height 63
click at [770, 138] on link "Executive Offsites" at bounding box center [790, 141] width 125 height 20
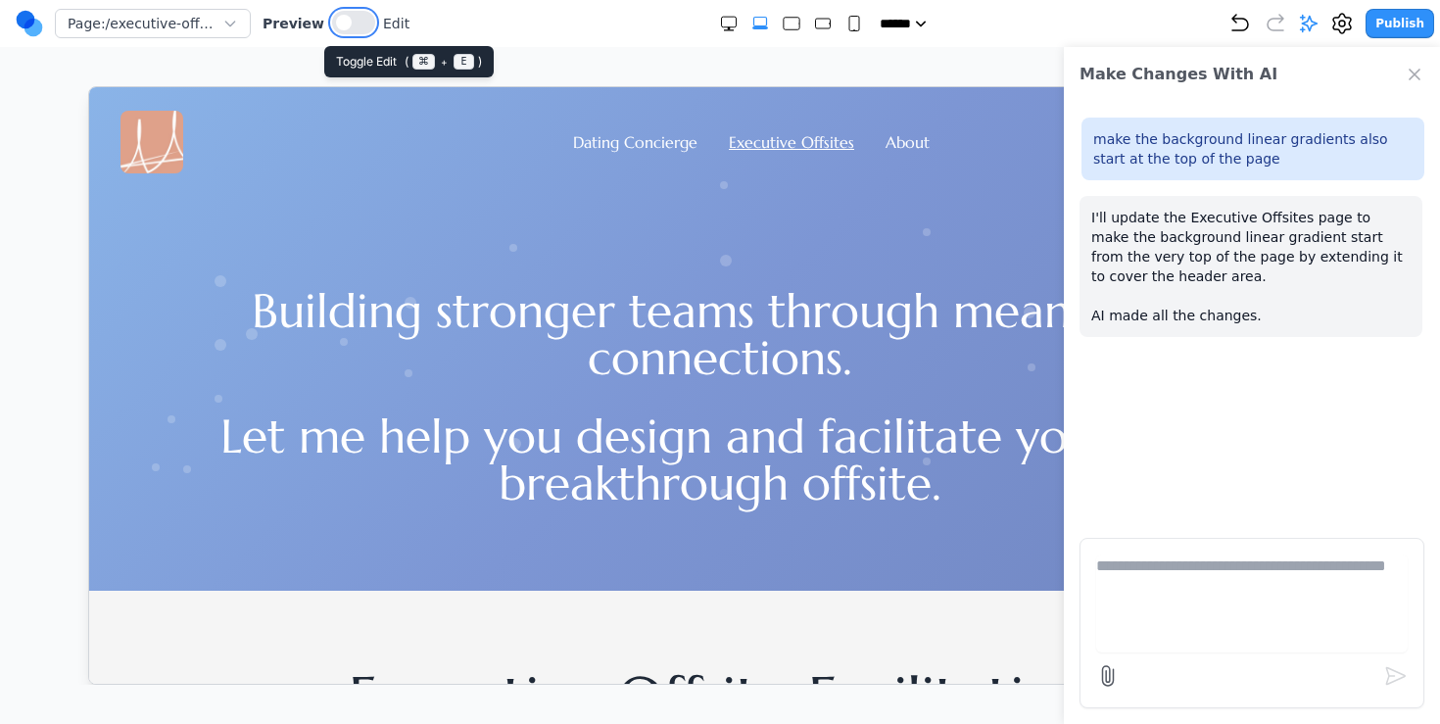
click at [347, 24] on button at bounding box center [353, 23] width 43 height 24
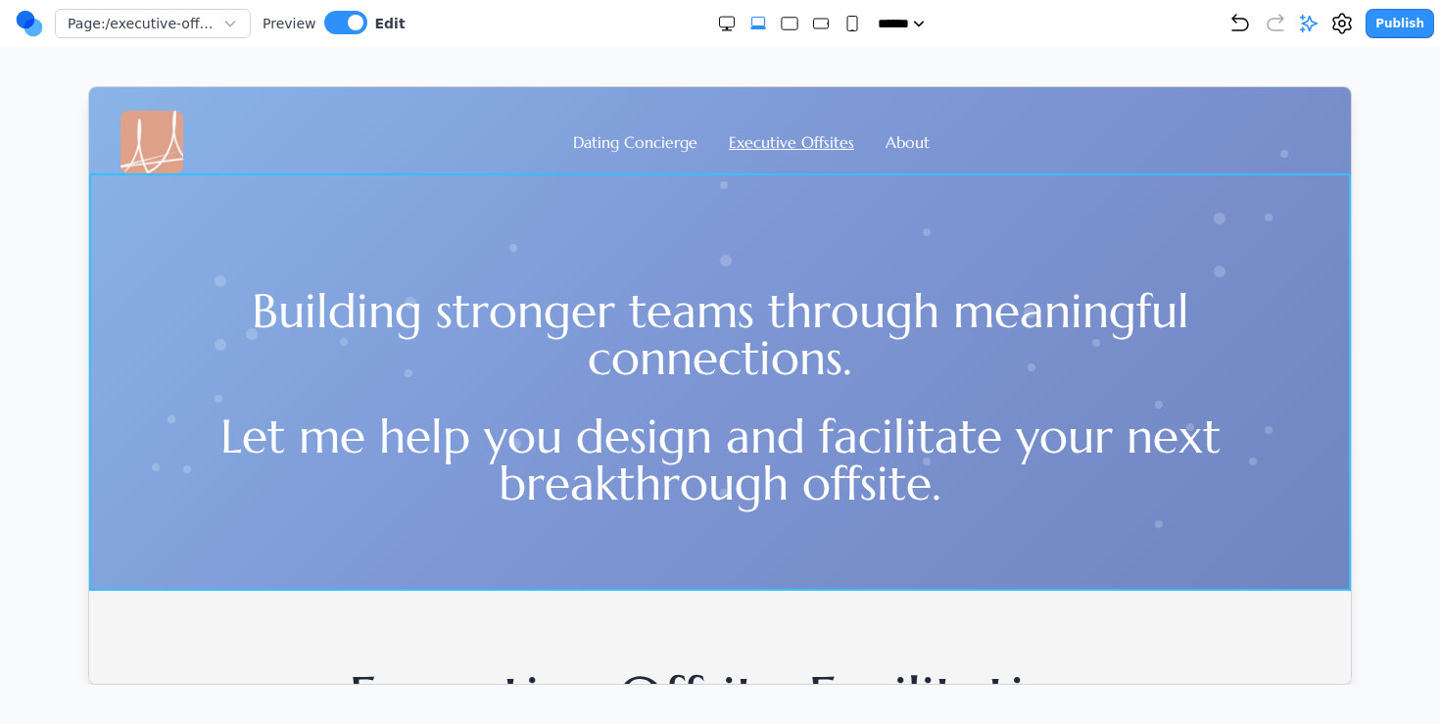
click at [317, 550] on div "Building stronger teams through meaningful connections. Let me help you design …" at bounding box center [719, 380] width 1262 height 417
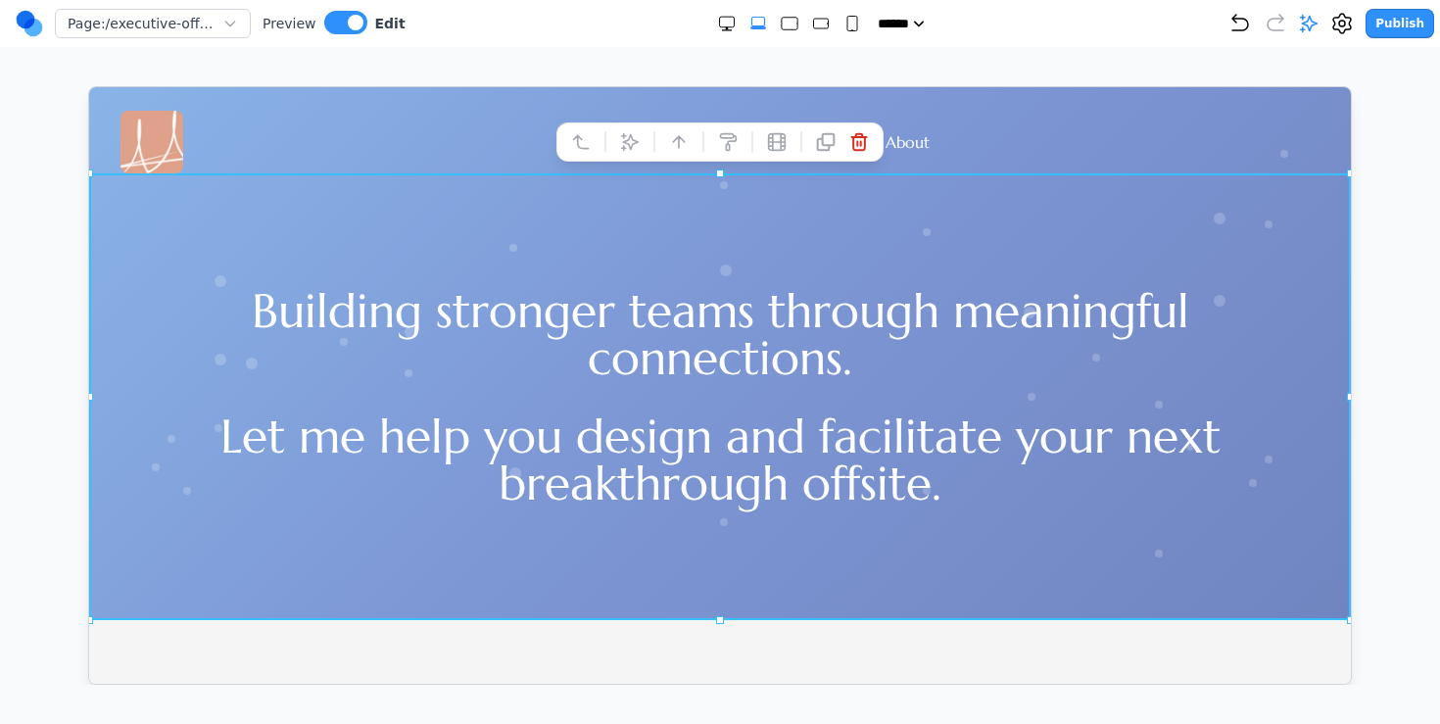
drag, startPoint x: 719, startPoint y: 589, endPoint x: 726, endPoint y: 617, distance: 29.2
click at [623, 47] on div "Page: /executive-offsites Preview Edit ***** ***** ****** ****** ****** Publish…" at bounding box center [720, 342] width 1440 height 685
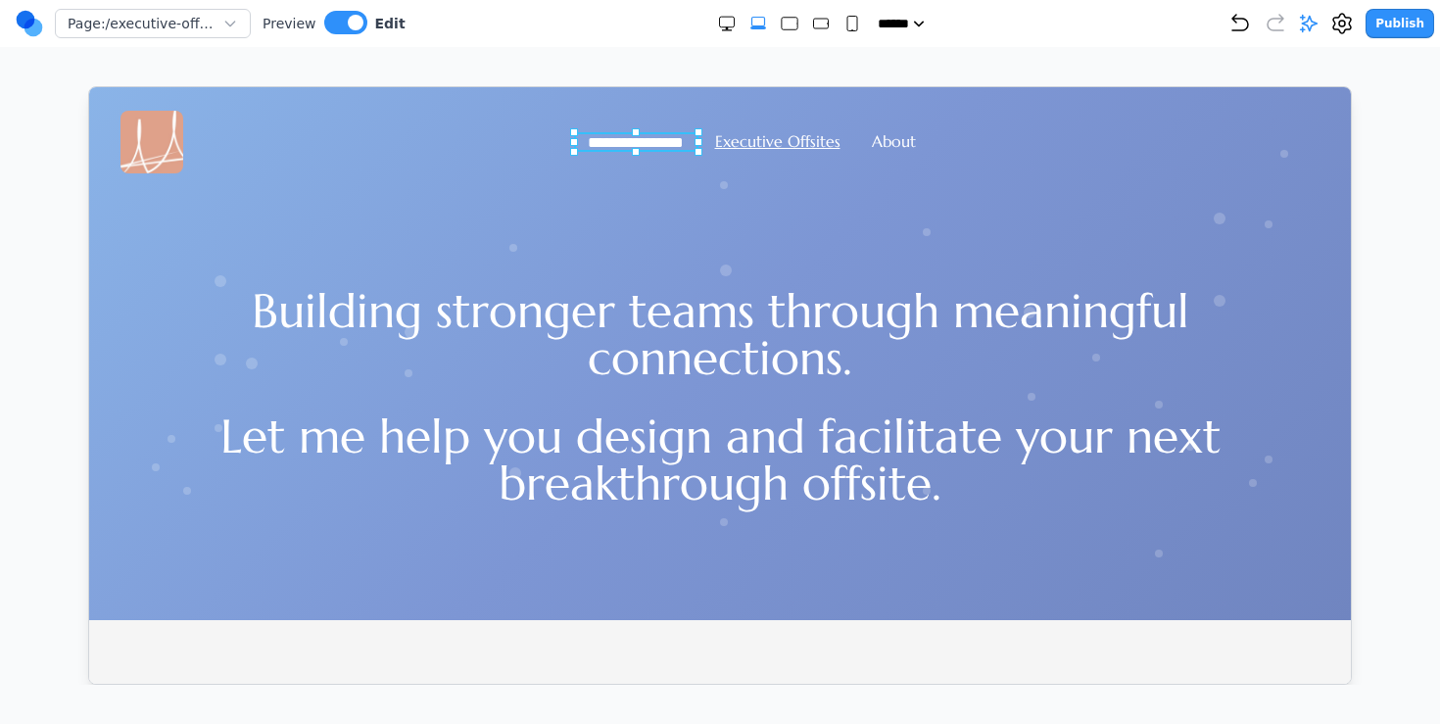
click at [621, 140] on link "**********" at bounding box center [635, 141] width 96 height 15
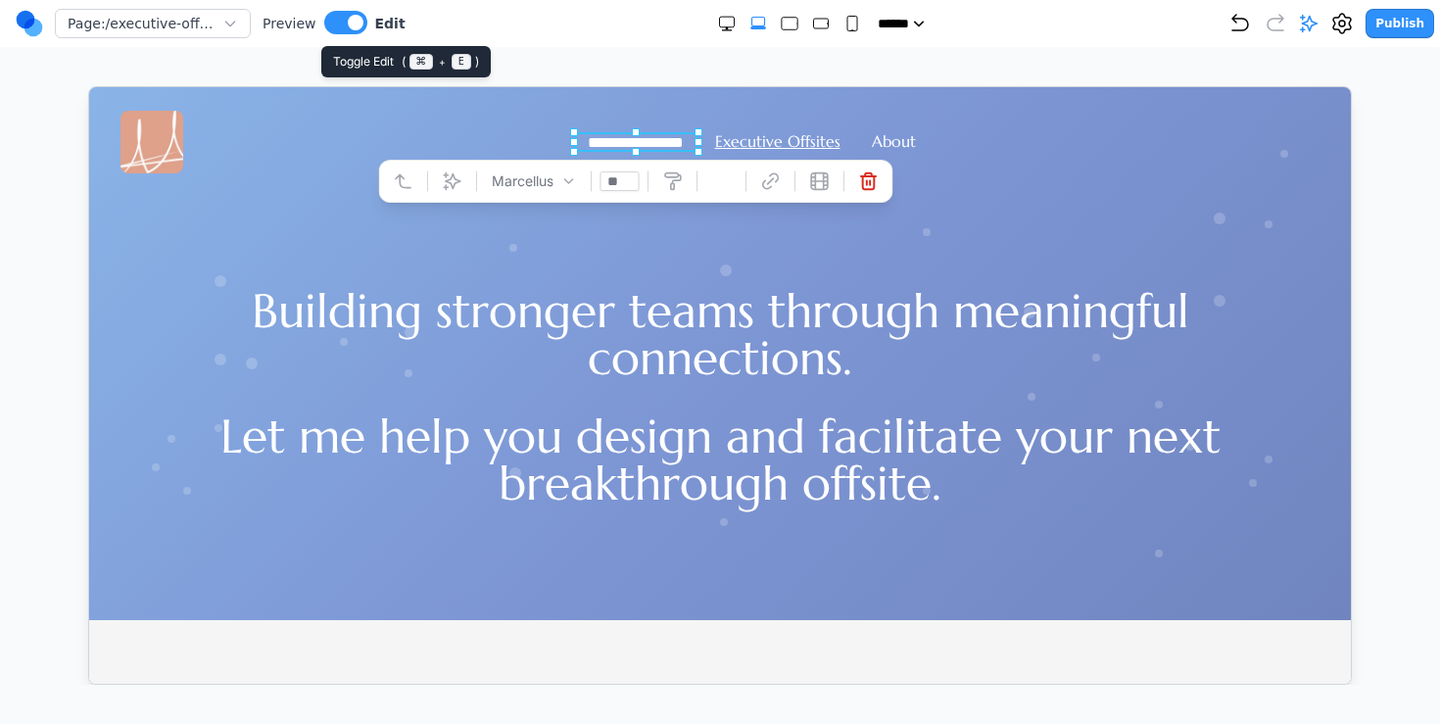
click at [348, 25] on span at bounding box center [356, 23] width 16 height 16
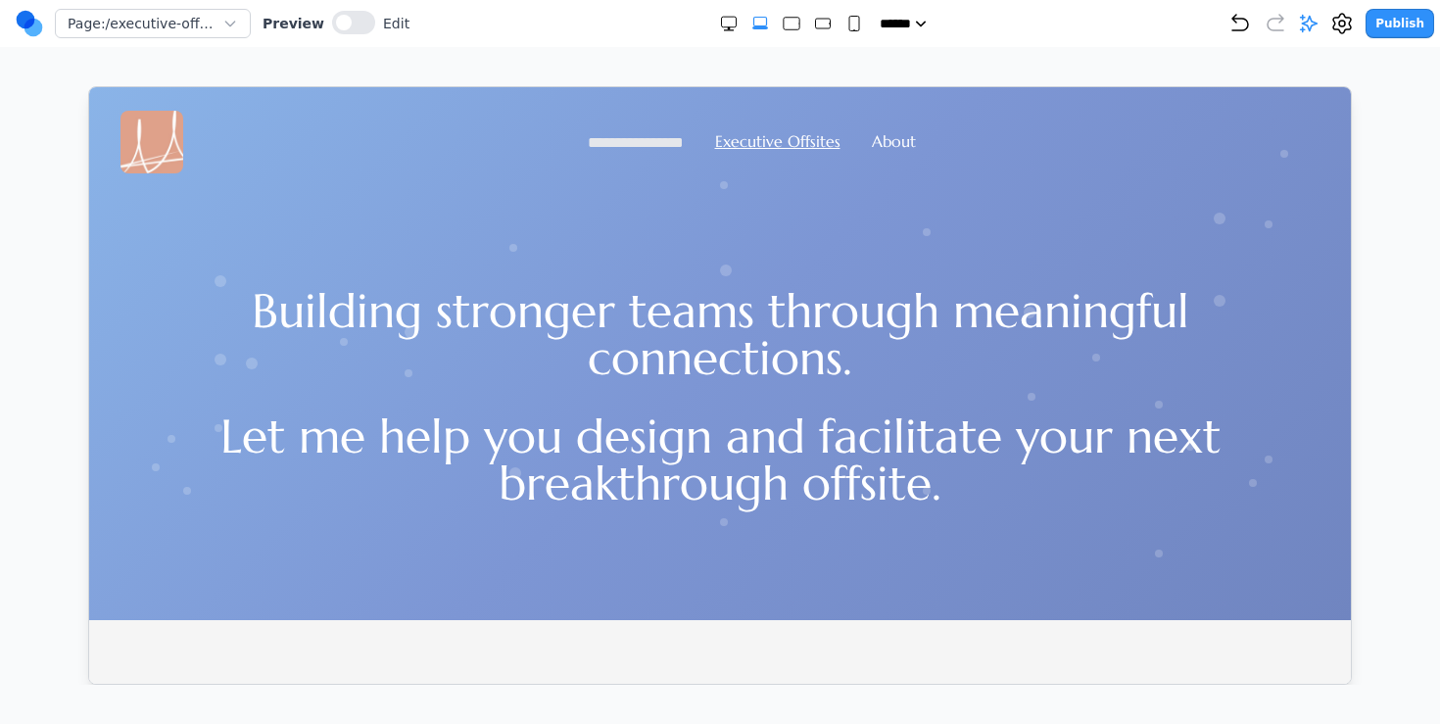
click at [602, 147] on link "**********" at bounding box center [635, 141] width 96 height 15
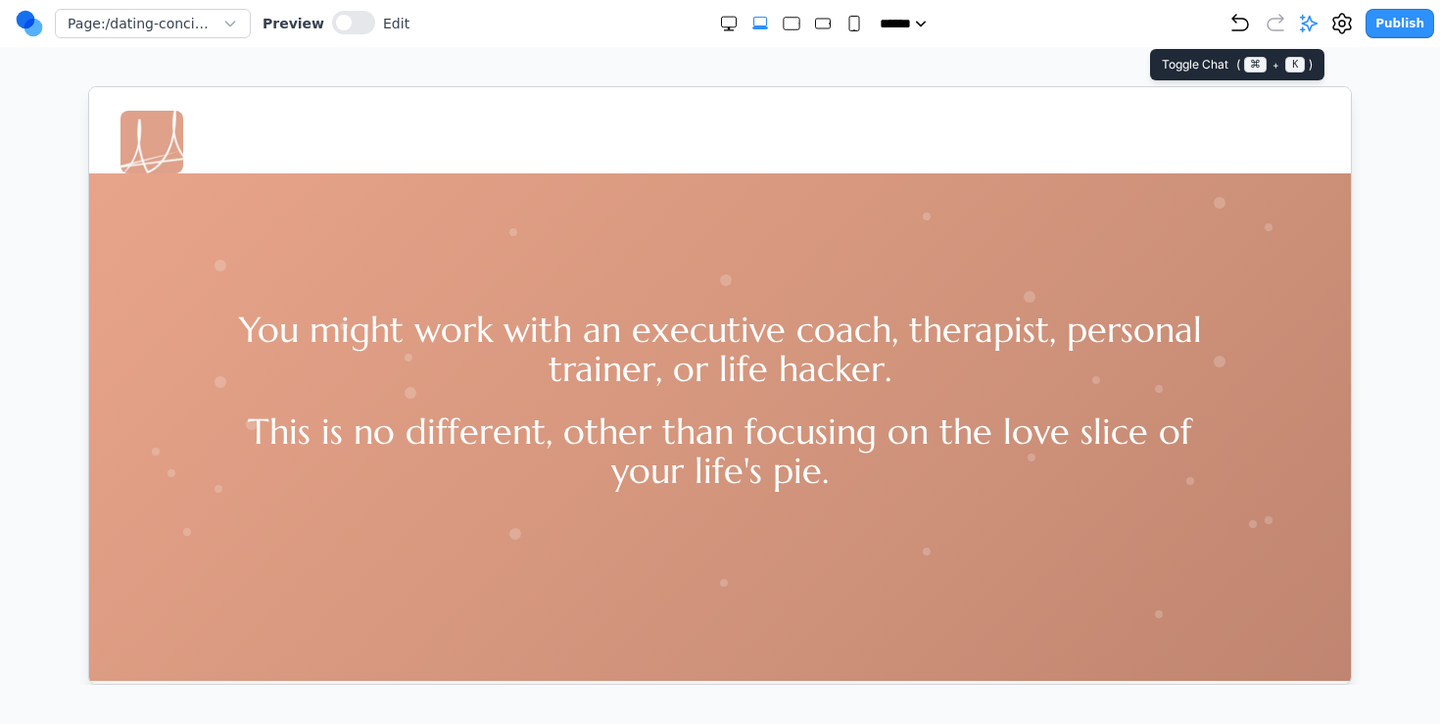
click at [996, 20] on icon at bounding box center [1309, 24] width 20 height 20
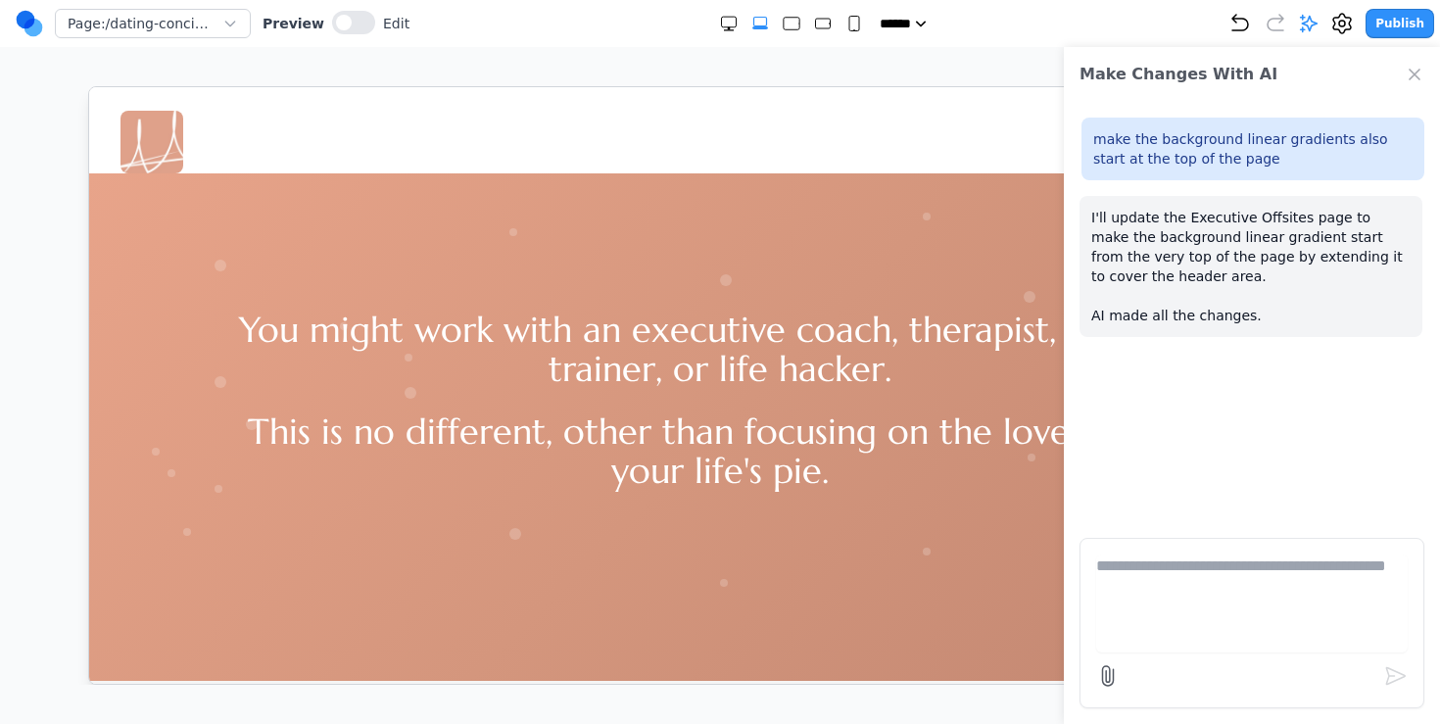
click at [996, 574] on textarea at bounding box center [1251, 603] width 311 height 98
paste textarea "**********"
type textarea "**********"
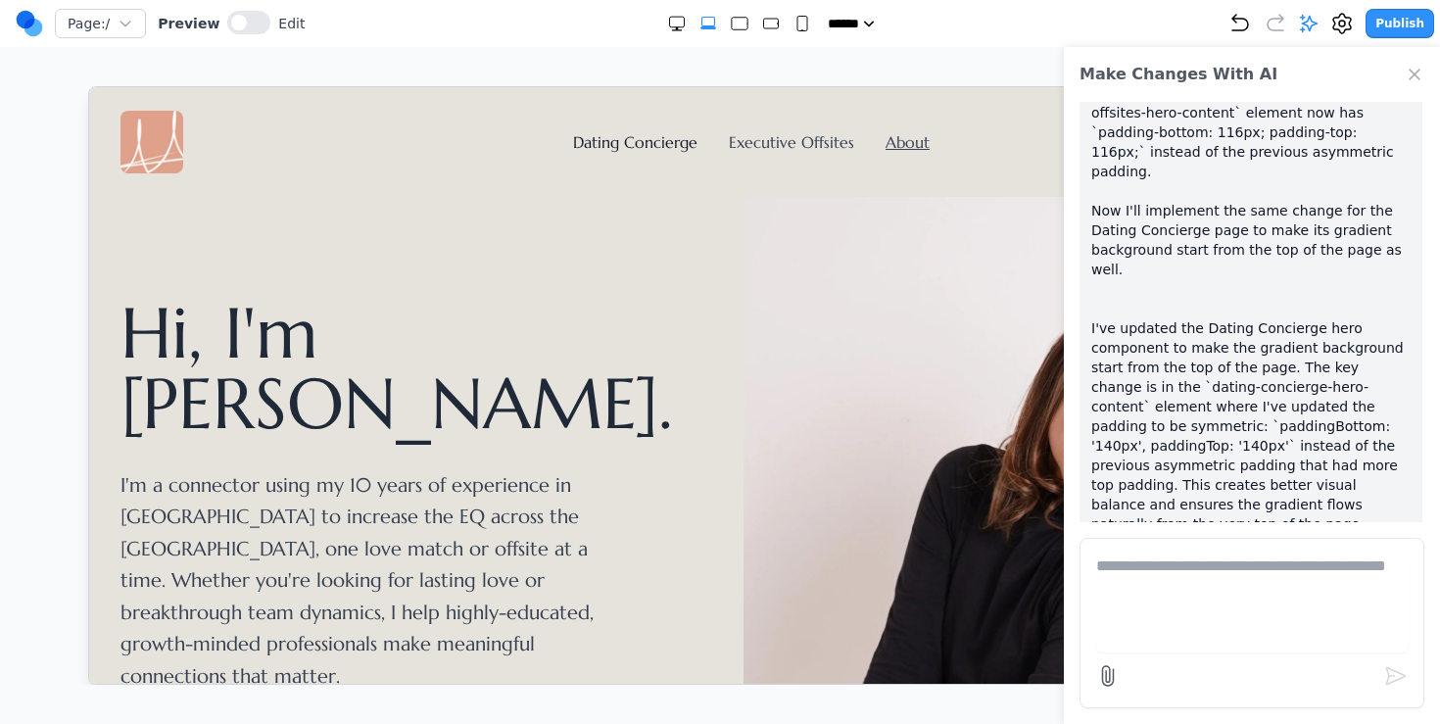
click at [664, 147] on link "Dating Concierge" at bounding box center [634, 141] width 124 height 20
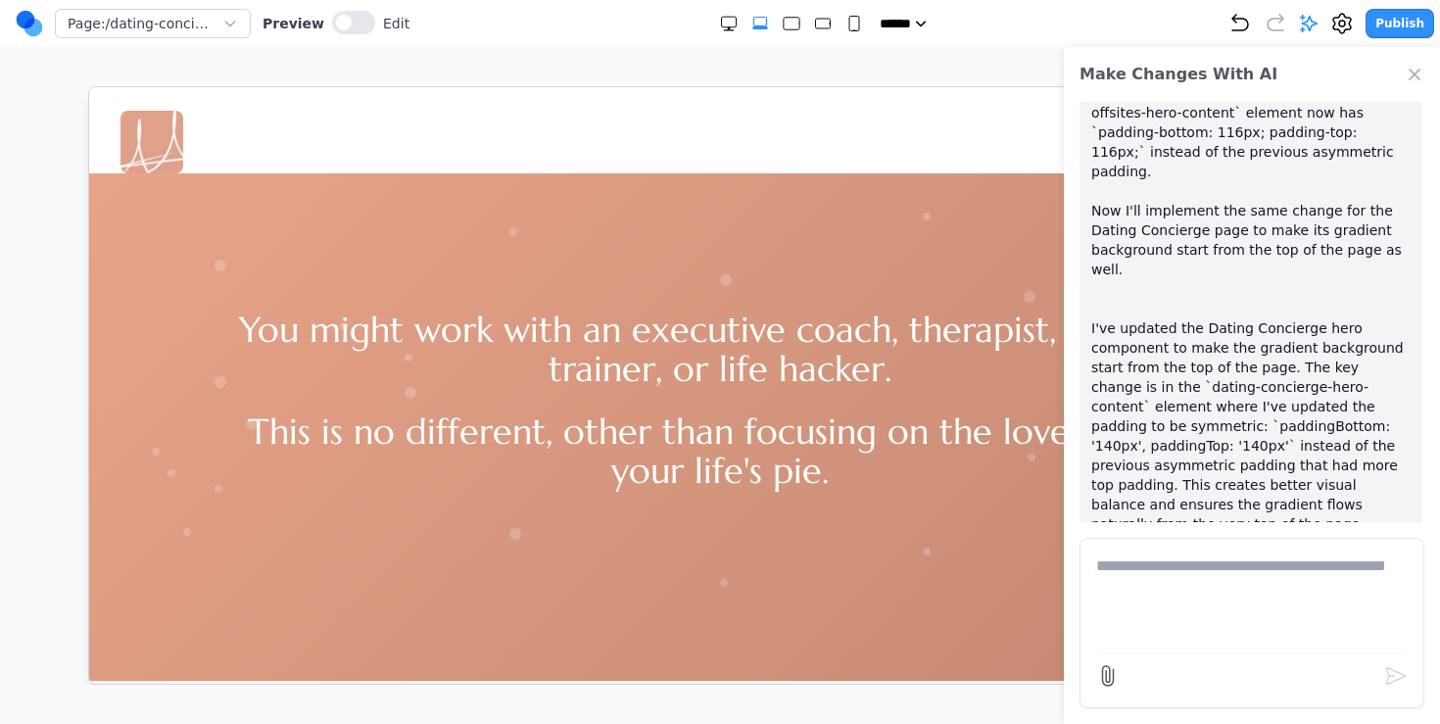
click at [996, 412] on p "I can see from the DOM edits that you've already made the background gradient s…" at bounding box center [1250, 289] width 319 height 568
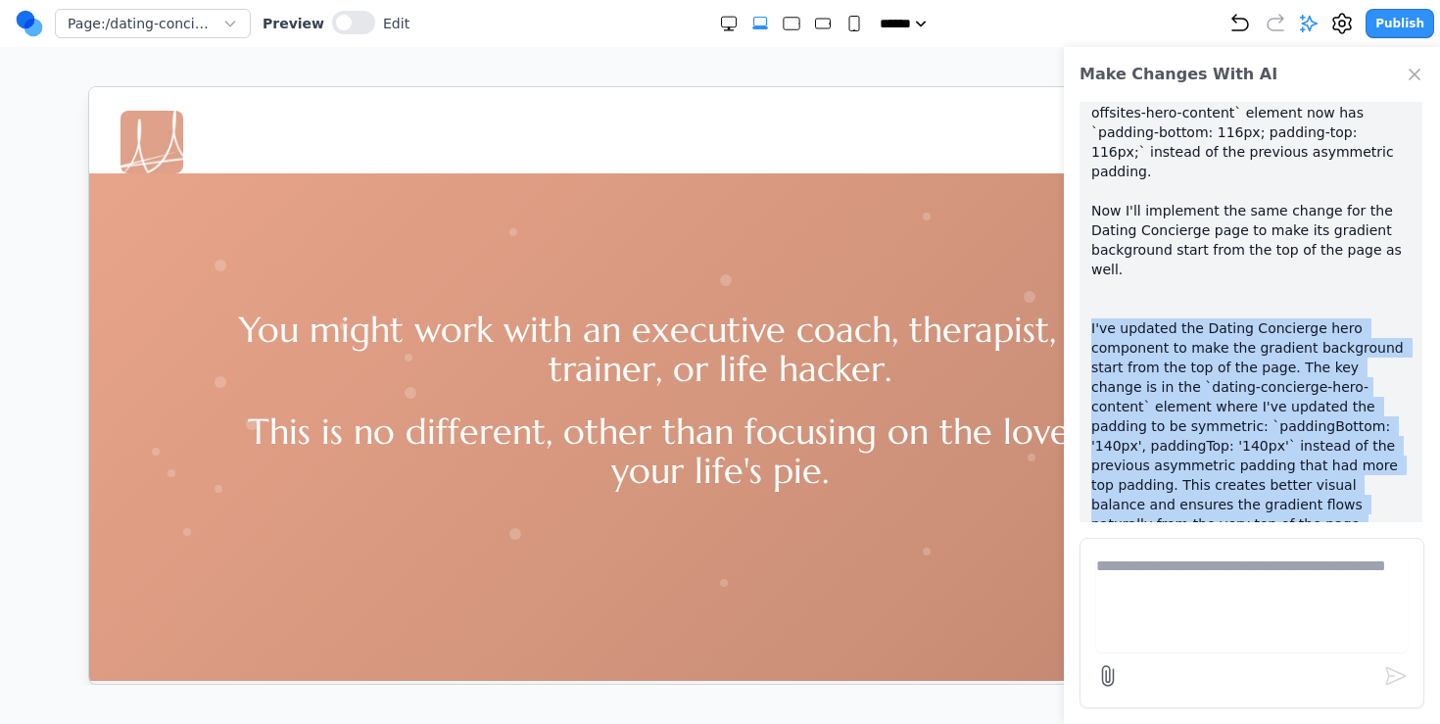
click at [996, 412] on p "I can see from the DOM edits that you've already made the background gradient s…" at bounding box center [1250, 289] width 319 height 568
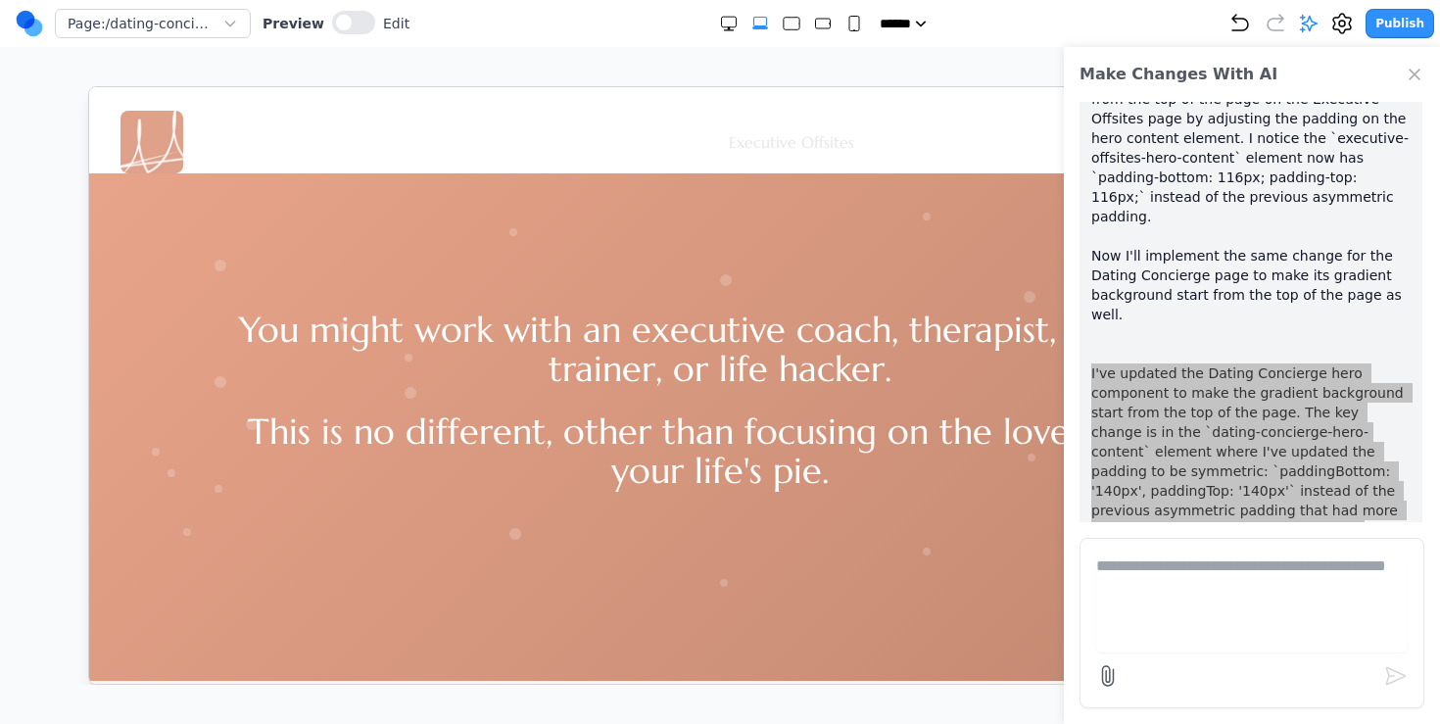
click at [793, 133] on link "Executive Offsites" at bounding box center [790, 141] width 125 height 20
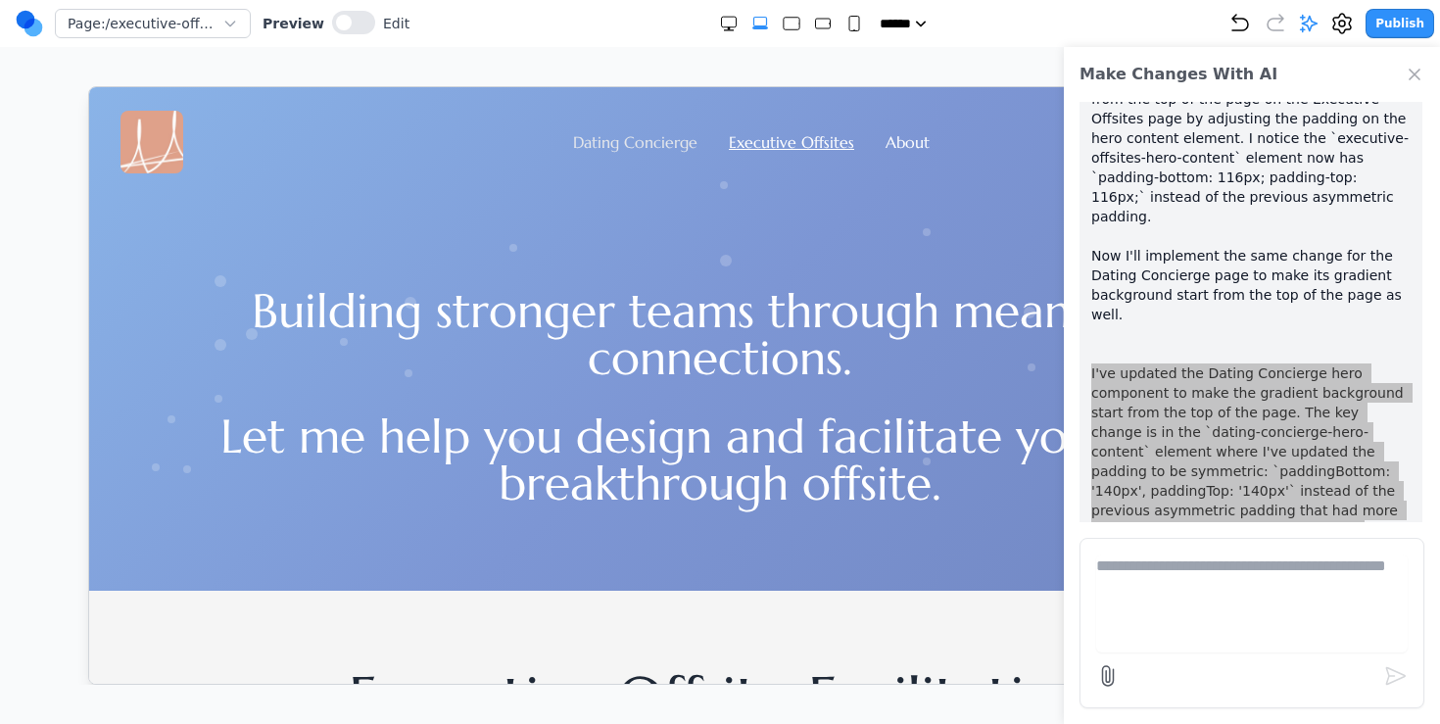
click at [593, 134] on link "Dating Concierge" at bounding box center [634, 141] width 124 height 20
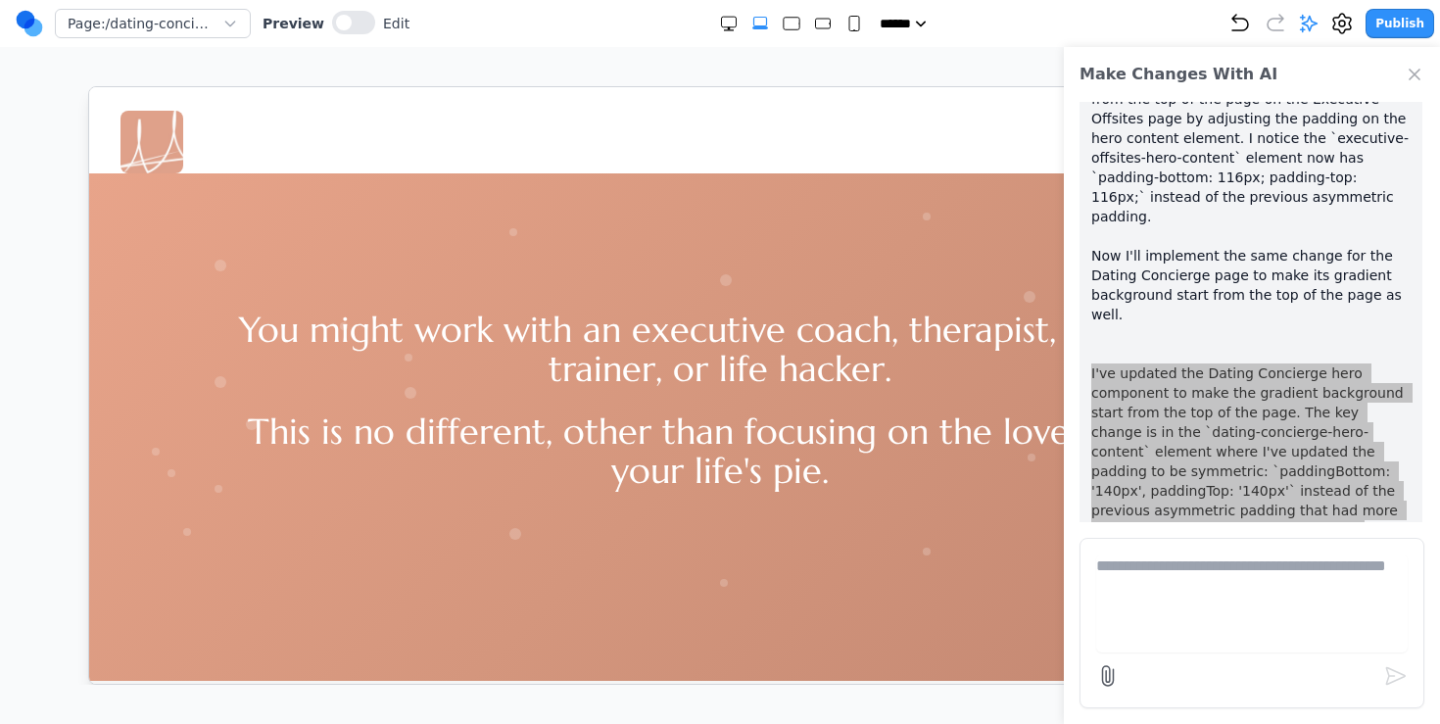
click at [827, 129] on li "Executive Offsites" at bounding box center [790, 141] width 125 height 24
click at [815, 140] on link "Executive Offsites" at bounding box center [790, 141] width 125 height 20
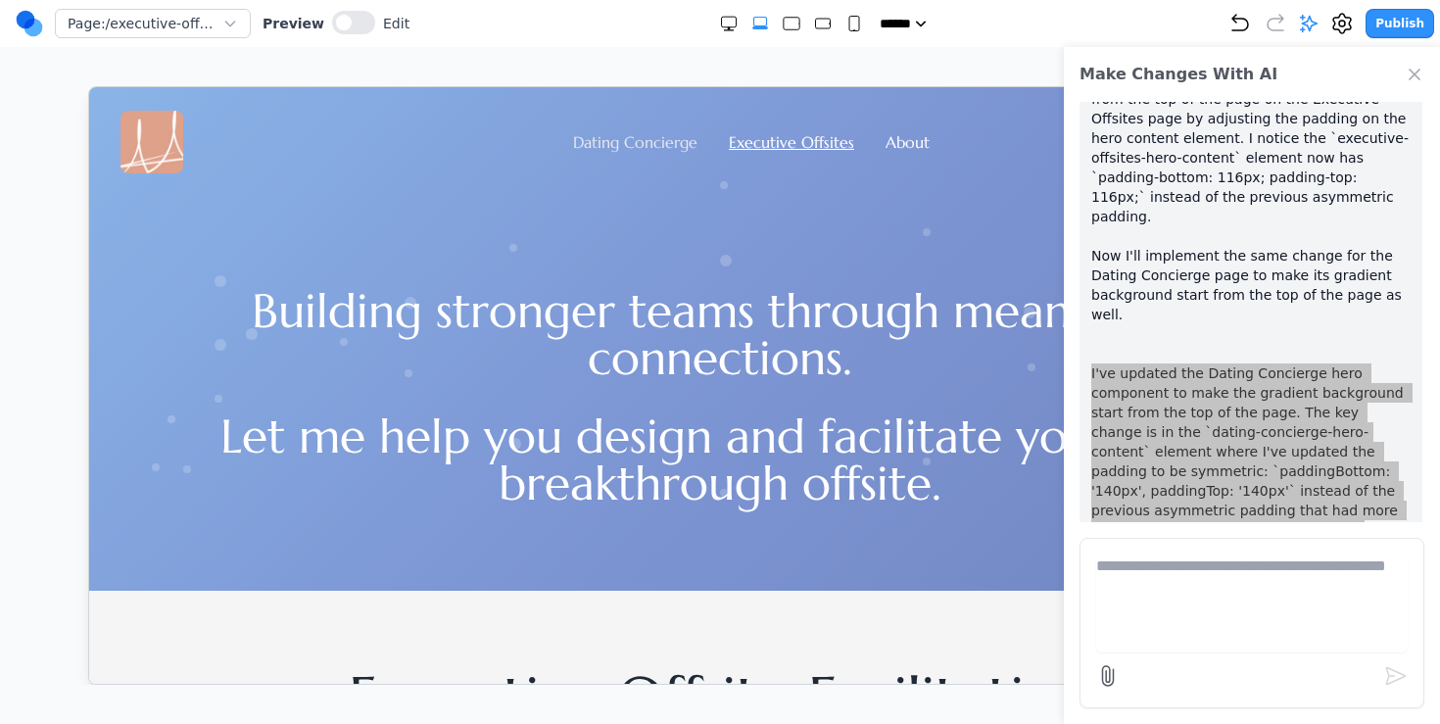
click at [640, 148] on link "Dating Concierge" at bounding box center [634, 141] width 124 height 20
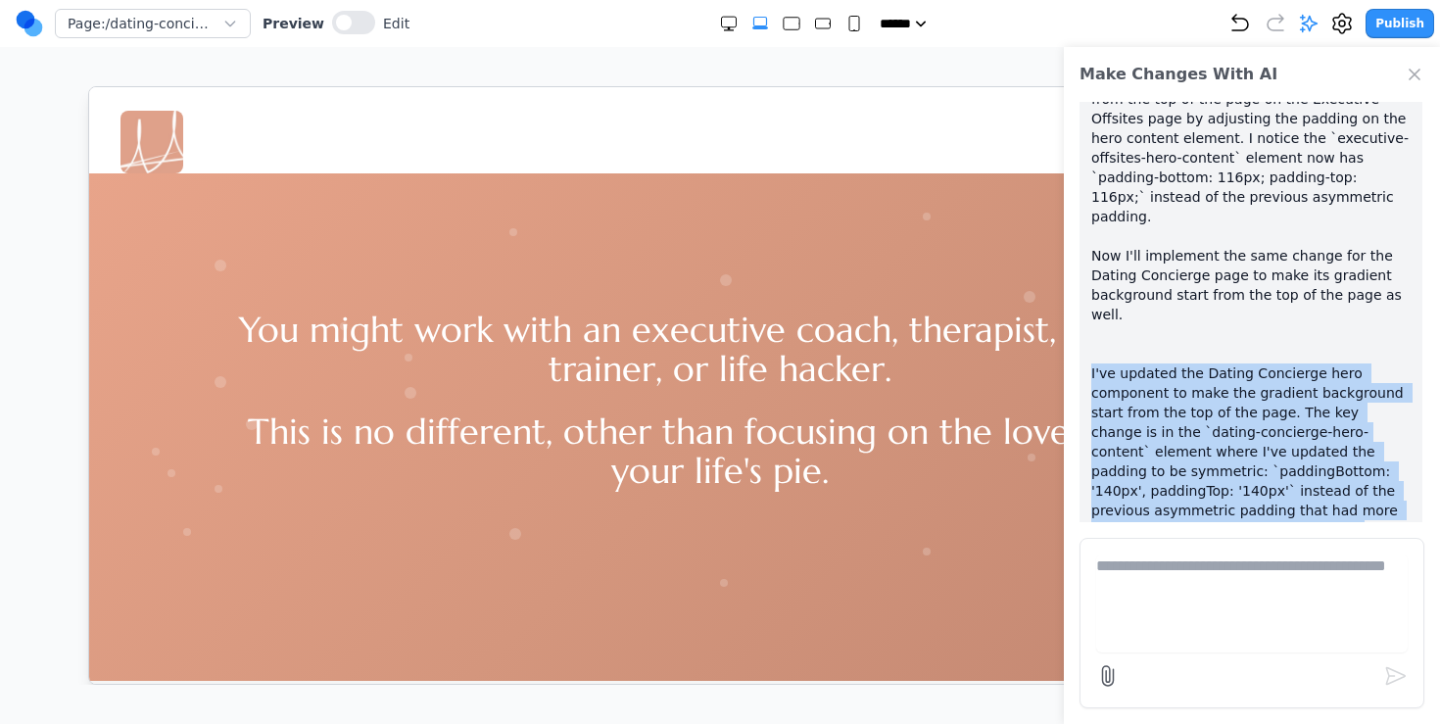
click at [996, 578] on textarea at bounding box center [1251, 603] width 311 height 98
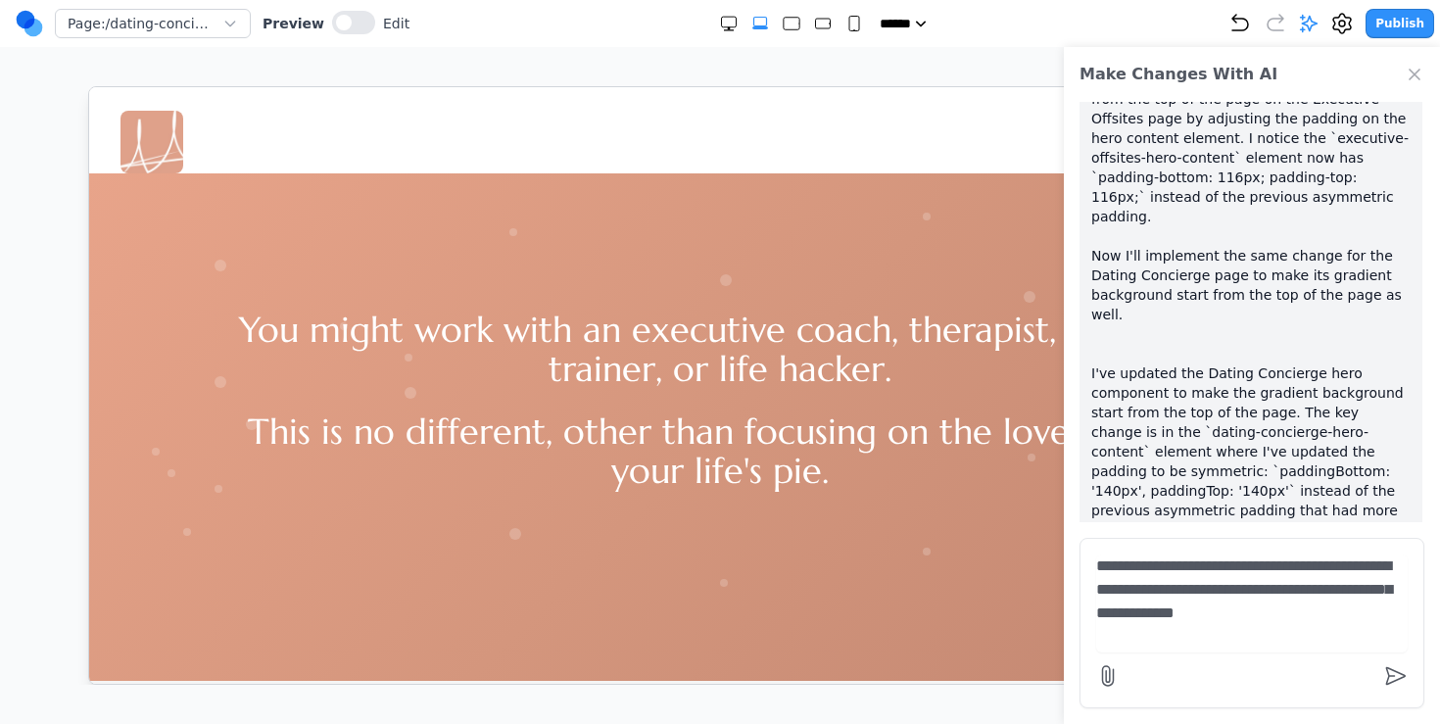
type textarea "**********"
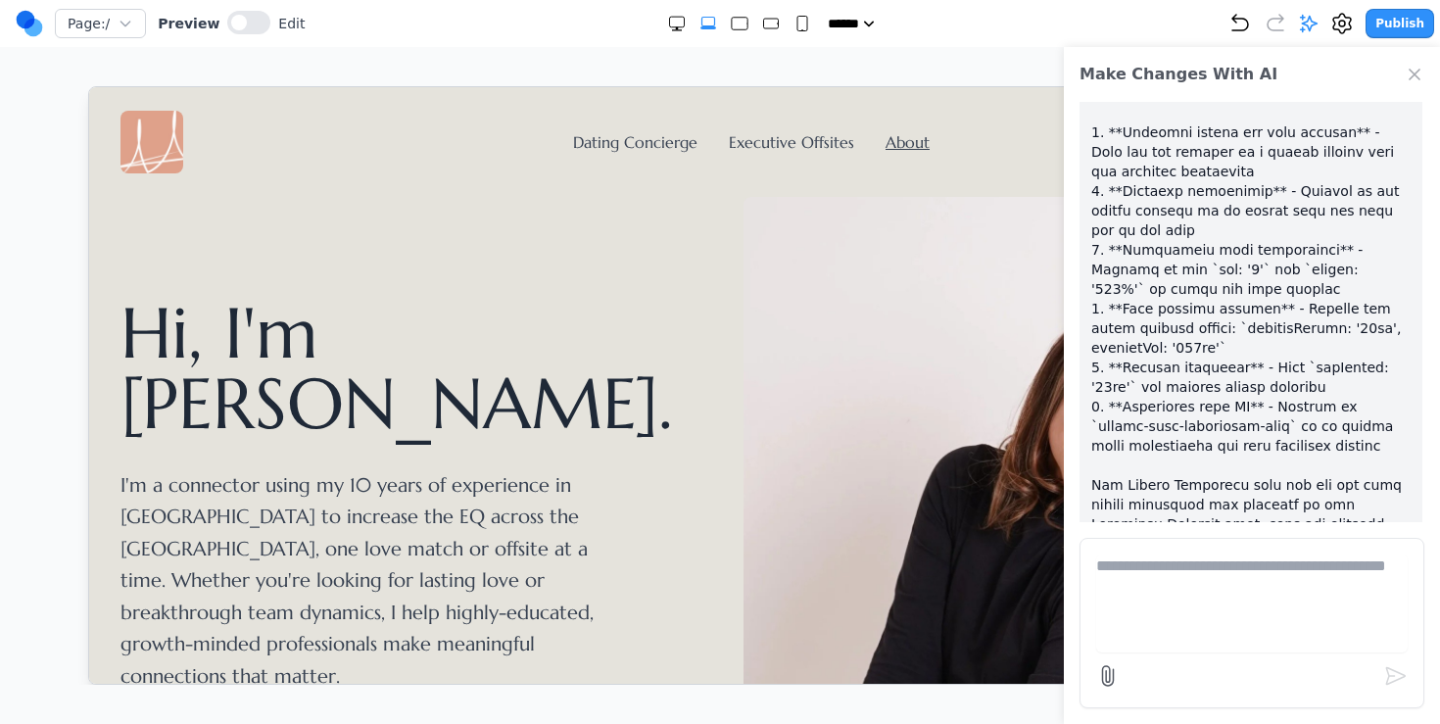
scroll to position [0, 0]
click at [589, 146] on link "Dating Concierge" at bounding box center [634, 141] width 124 height 20
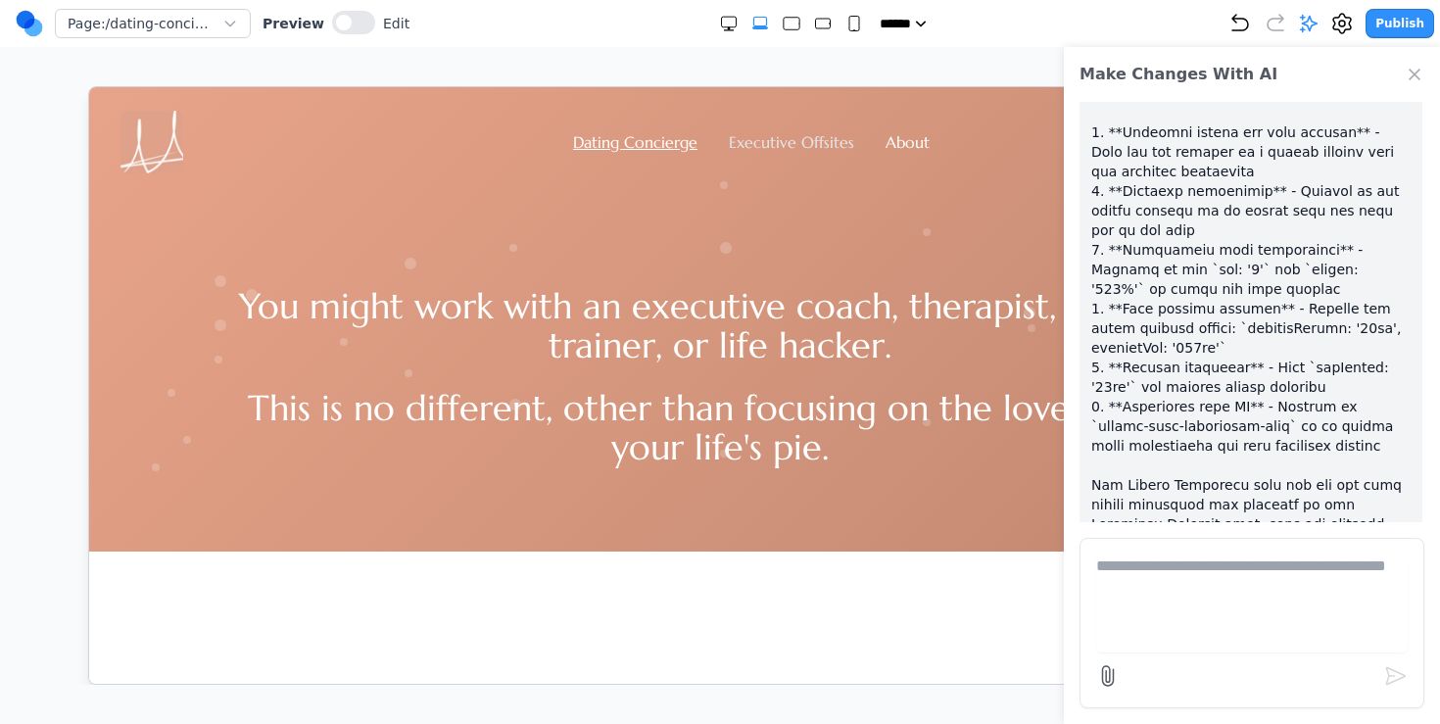
click at [755, 138] on link "Executive Offsites" at bounding box center [790, 141] width 125 height 20
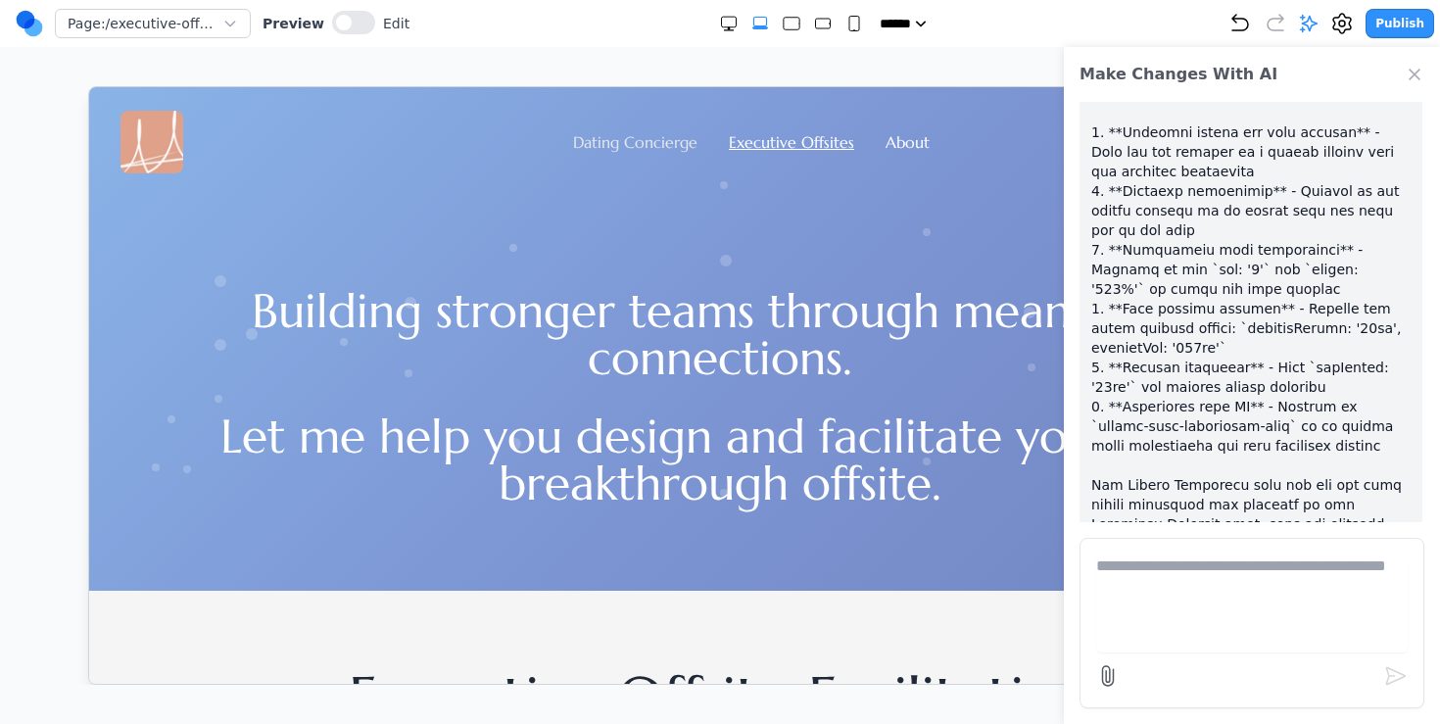
click at [658, 138] on link "Dating Concierge" at bounding box center [634, 141] width 124 height 20
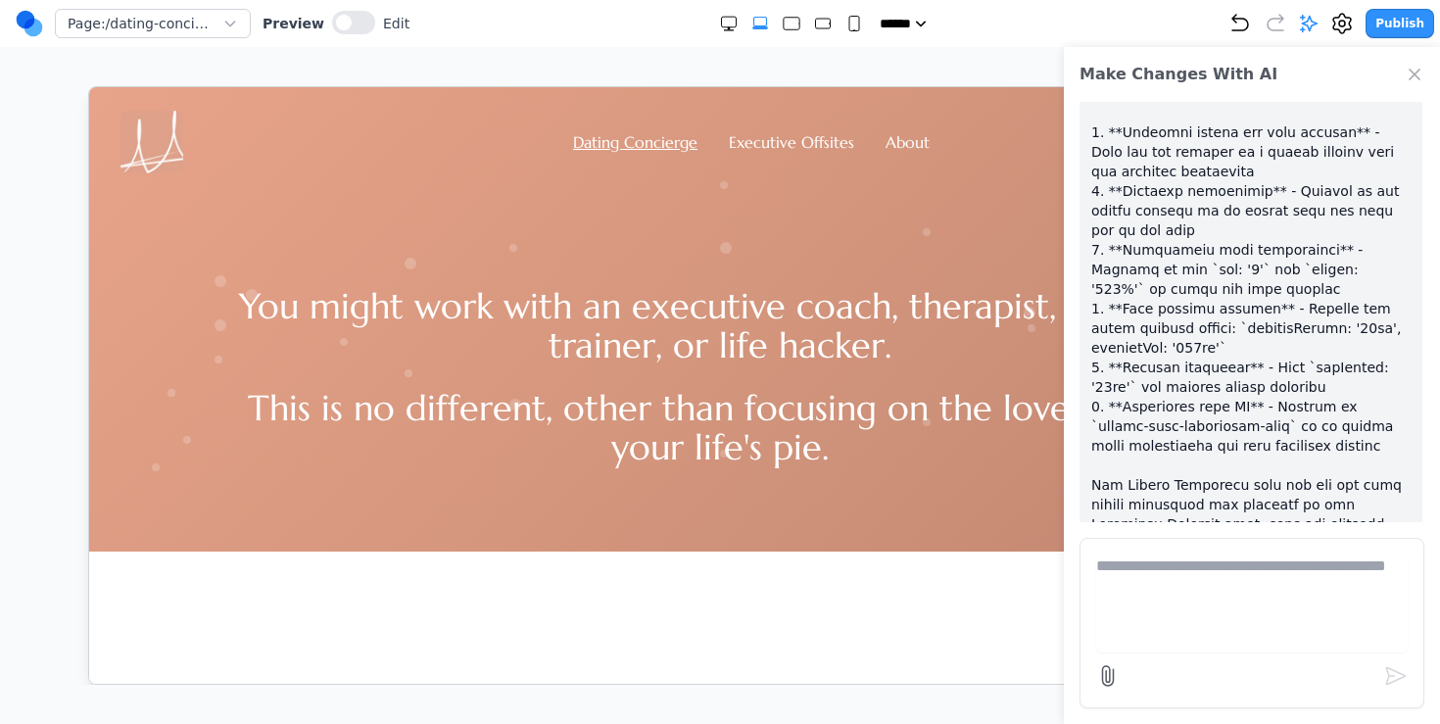
click at [343, 36] on div "Page: /dating-concierge Preview Edit" at bounding box center [213, 23] width 394 height 31
click at [344, 21] on button at bounding box center [353, 23] width 43 height 24
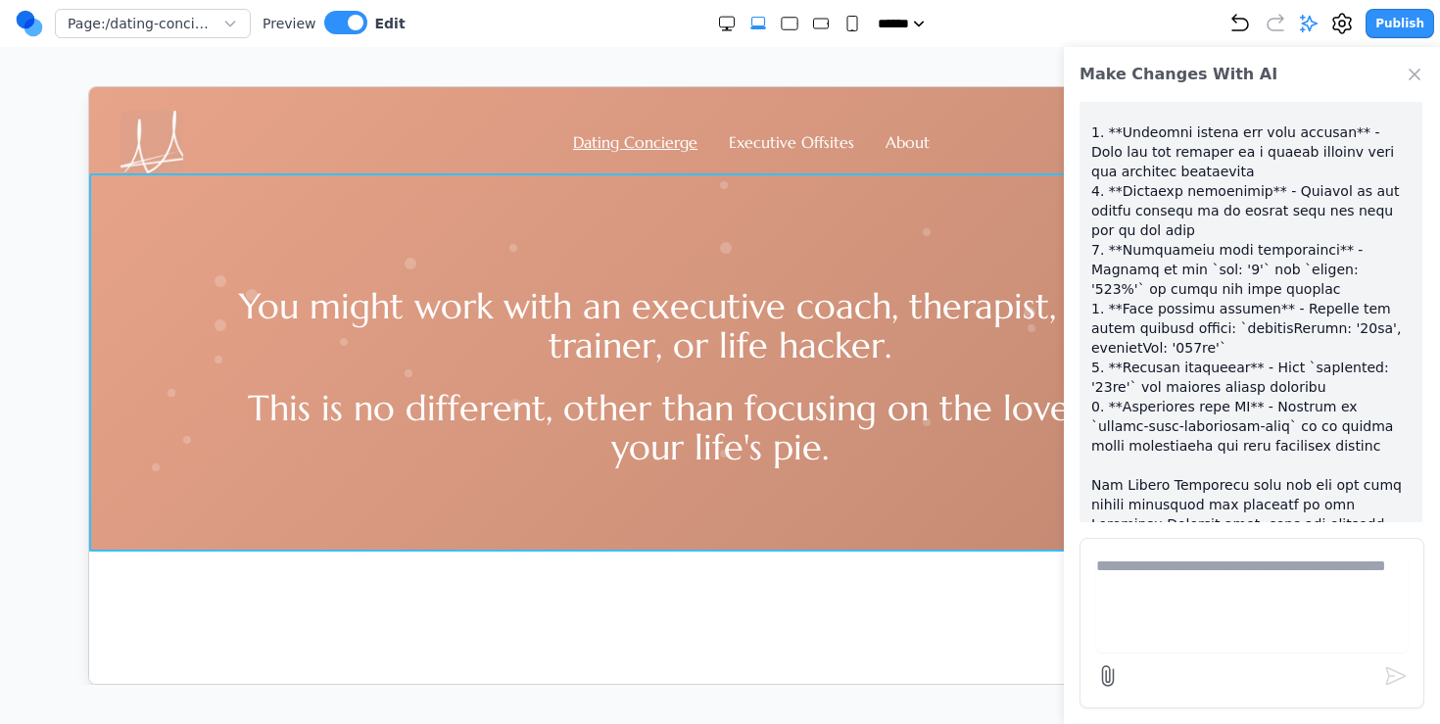
click at [351, 524] on div "You might work with an executive coach, therapist, personal trainer, or life ha…" at bounding box center [719, 361] width 1262 height 378
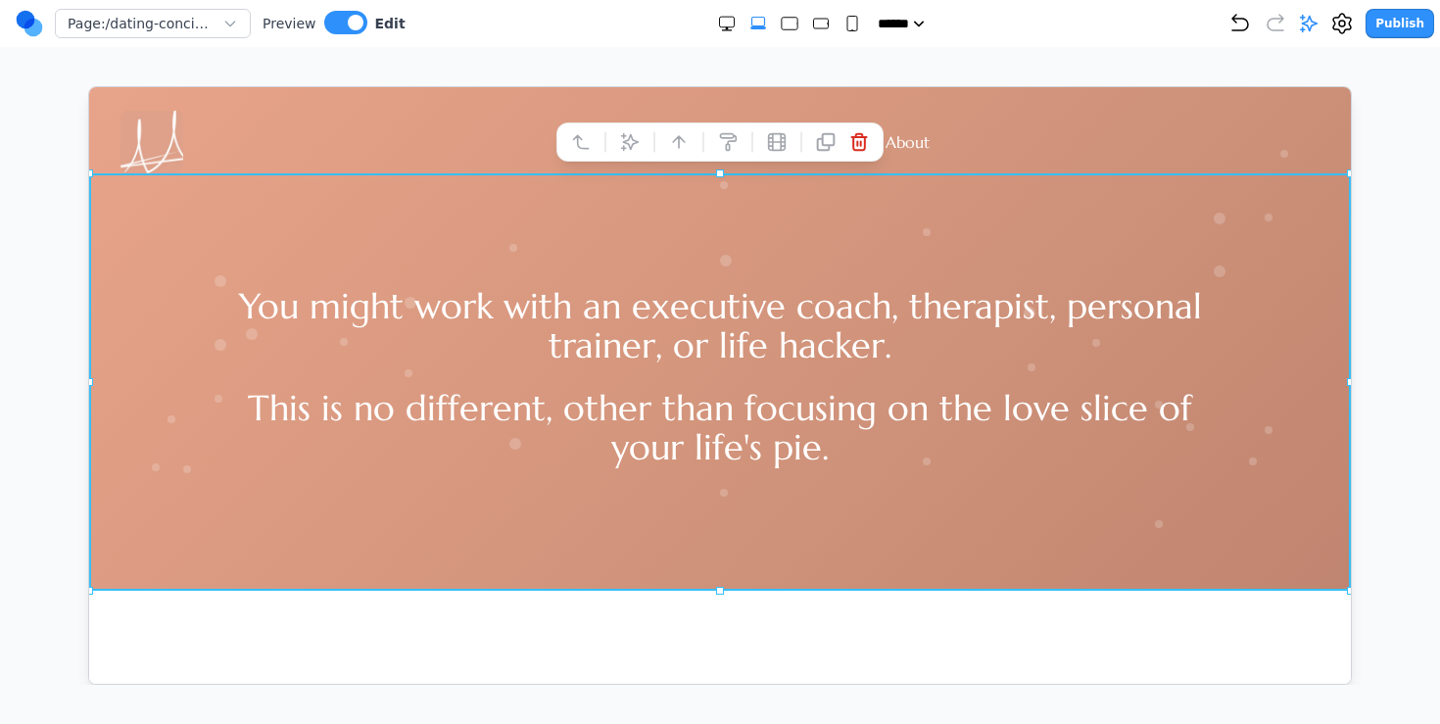
drag, startPoint x: 718, startPoint y: 548, endPoint x: 718, endPoint y: 586, distance: 38.2
click at [718, 586] on div at bounding box center [719, 590] width 8 height 8
click at [635, 630] on div "Dating Concierge Executive Offsites About You might work with an executive coac…" at bounding box center [719, 384] width 1262 height 597
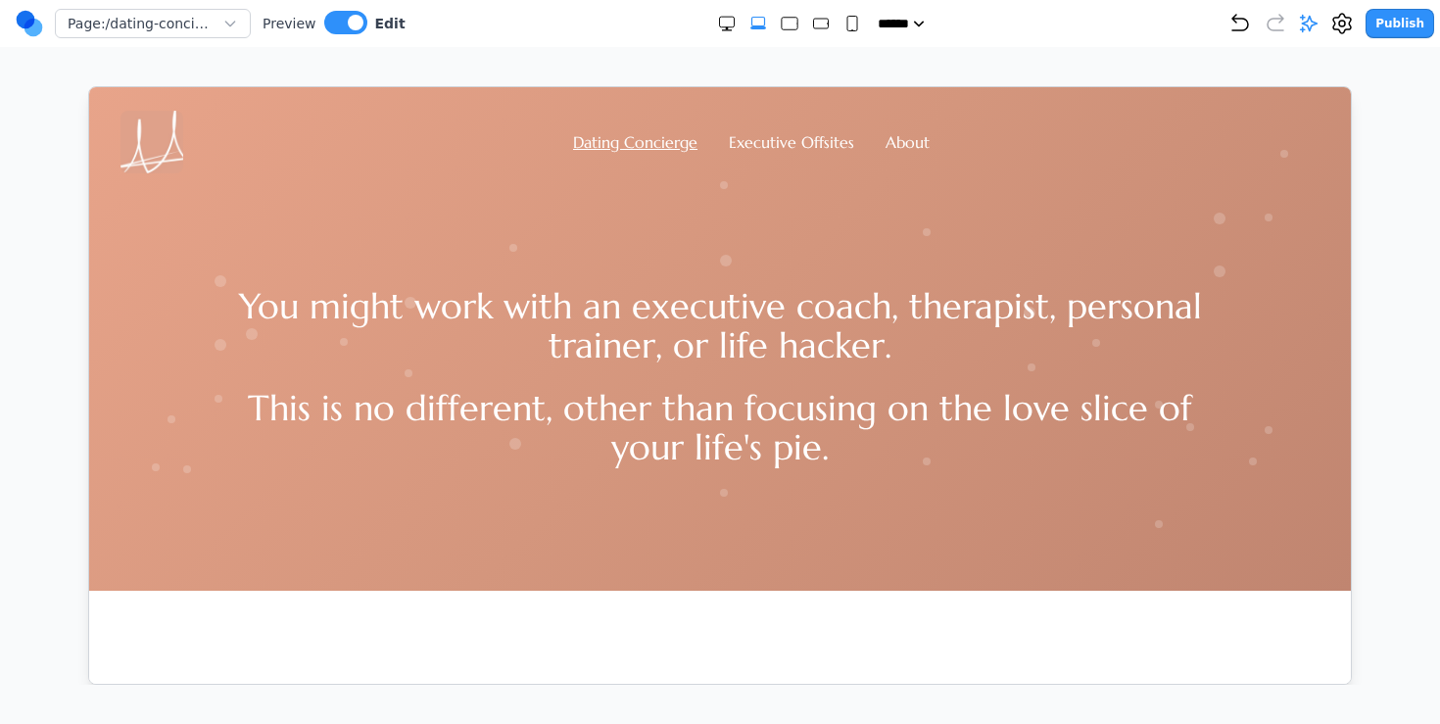
click at [364, 19] on div "Preview Edit" at bounding box center [334, 24] width 143 height 26
click at [354, 19] on span at bounding box center [356, 23] width 16 height 16
click at [755, 121] on div "Dating Concierge Executive Offsites About" at bounding box center [719, 141] width 1199 height 63
click at [755, 127] on div "Dating Concierge Executive Offsites About" at bounding box center [719, 141] width 1199 height 63
click at [755, 137] on link "Executive Offsites" at bounding box center [790, 141] width 125 height 20
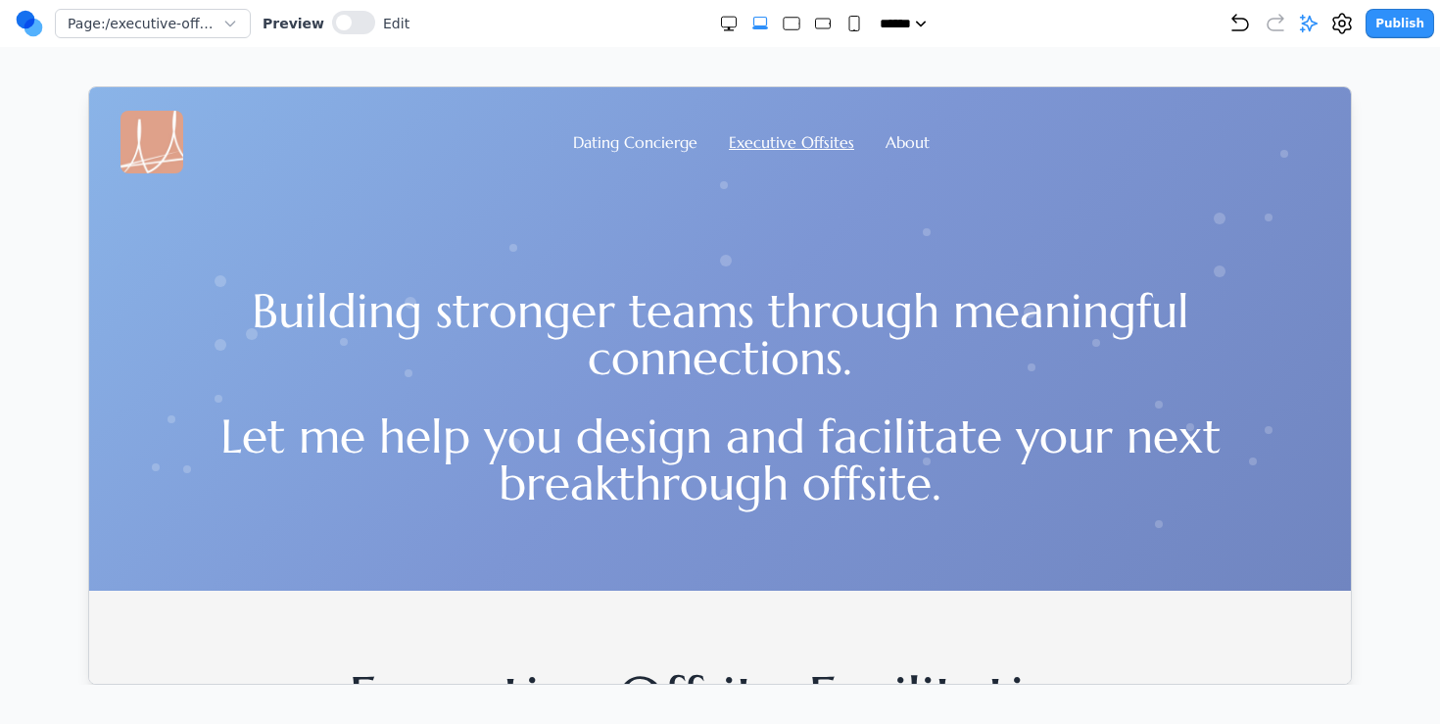
click at [726, 563] on div "Building stronger teams through meaningful connections. Let me help you design …" at bounding box center [719, 380] width 1262 height 417
click at [642, 156] on div "Dating Concierge Executive Offsites About" at bounding box center [719, 141] width 1199 height 63
click at [643, 137] on link "Dating Concierge" at bounding box center [634, 141] width 124 height 20
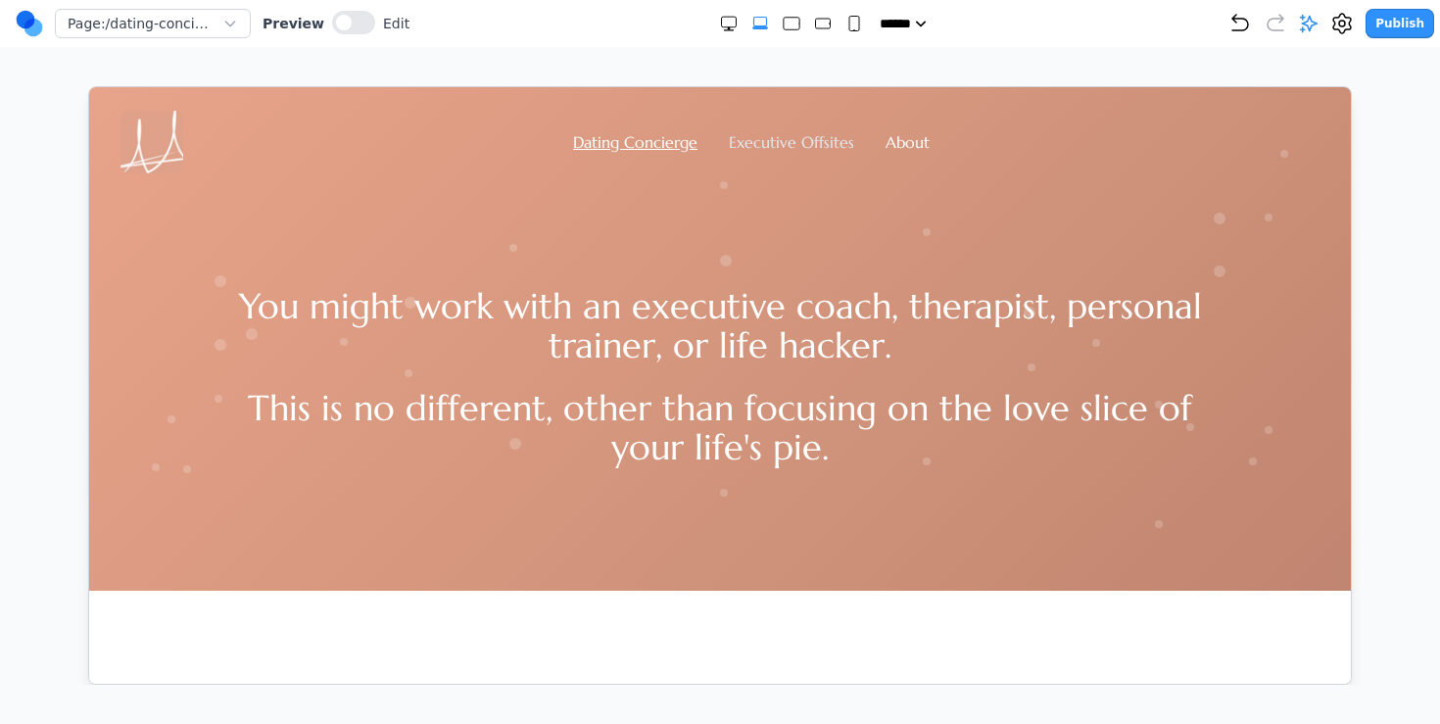
click at [769, 144] on link "Executive Offsites" at bounding box center [790, 141] width 125 height 20
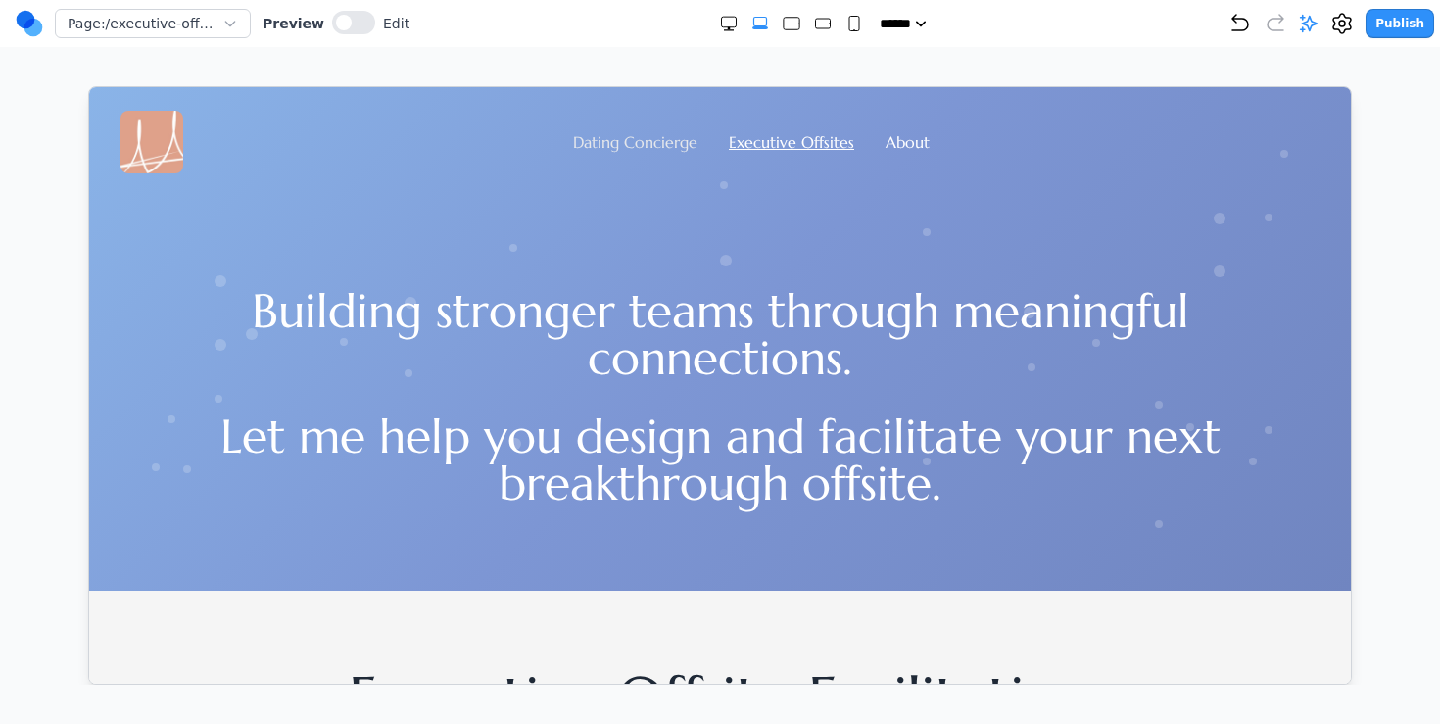
click at [650, 149] on link "Dating Concierge" at bounding box center [634, 141] width 124 height 20
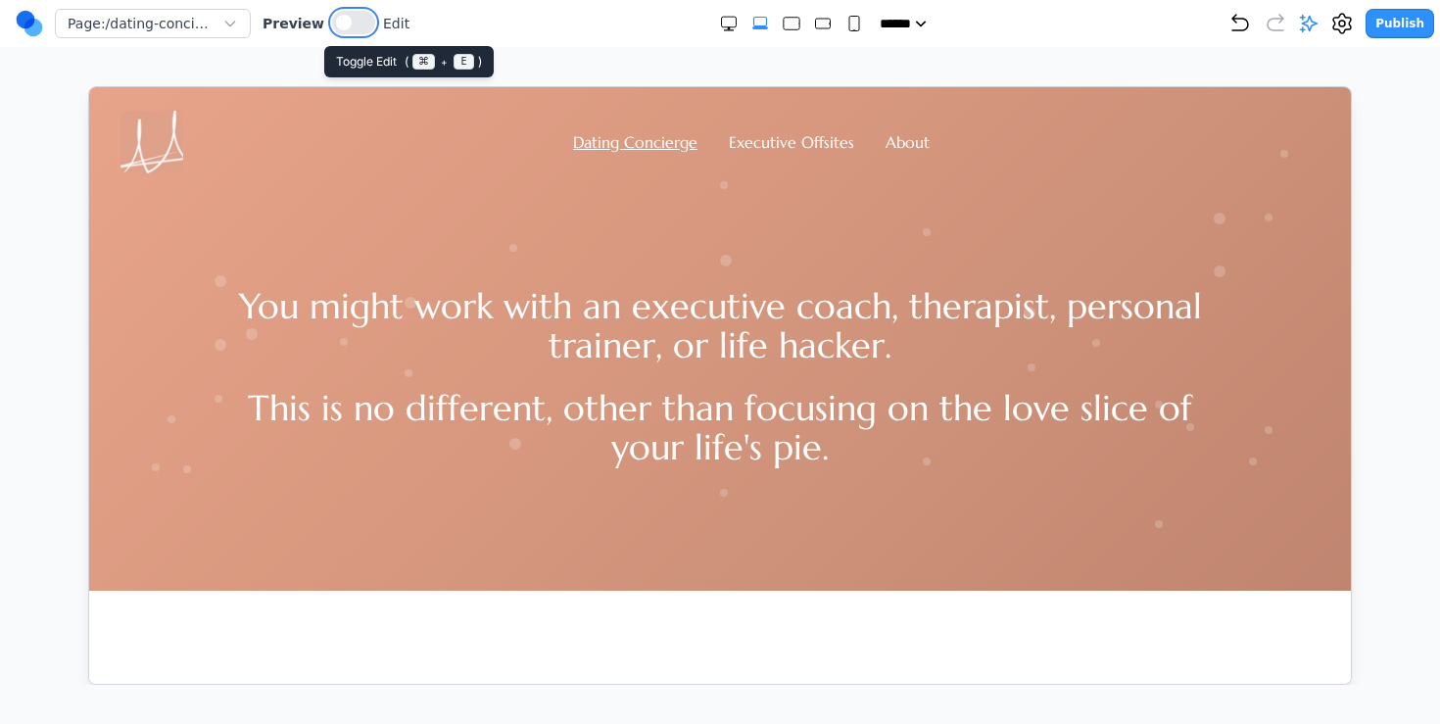
click at [336, 21] on span at bounding box center [344, 23] width 16 height 16
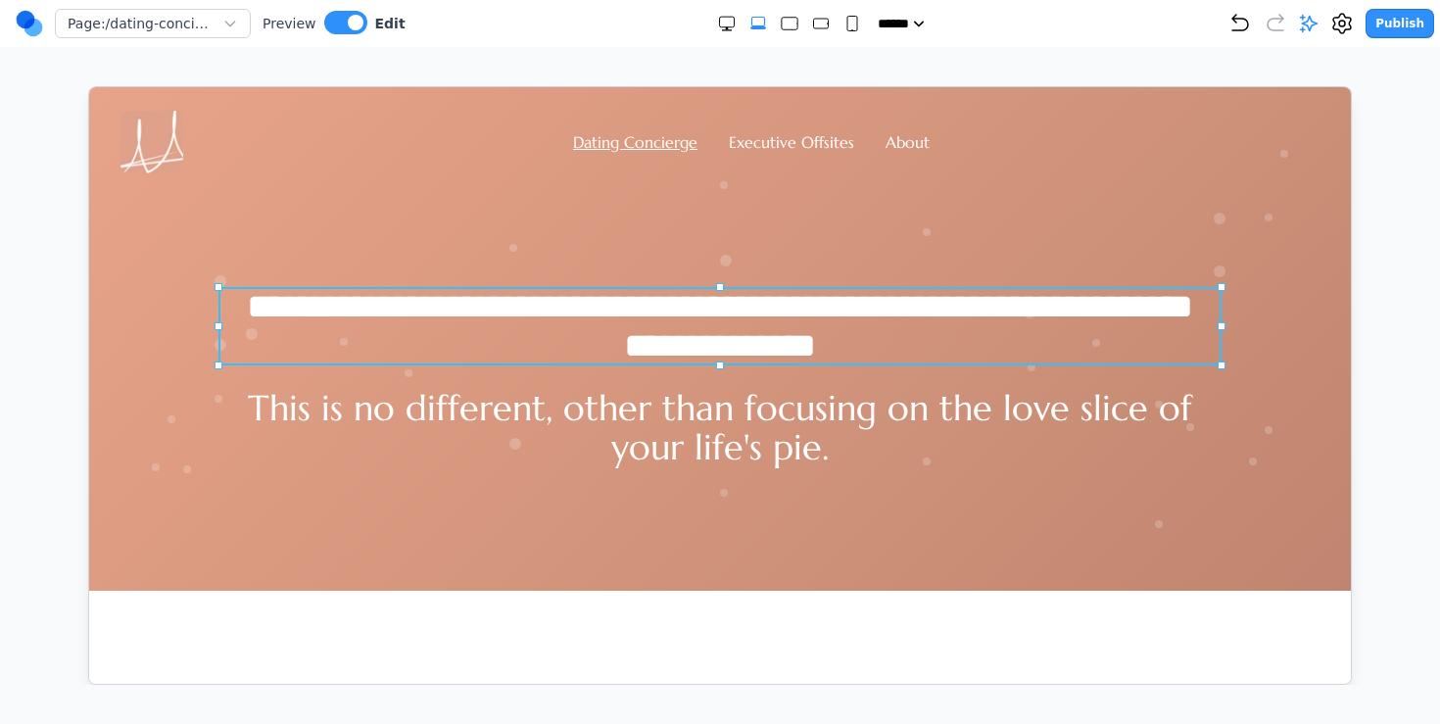
click at [377, 310] on h1 "**********" at bounding box center [718, 325] width 1003 height 78
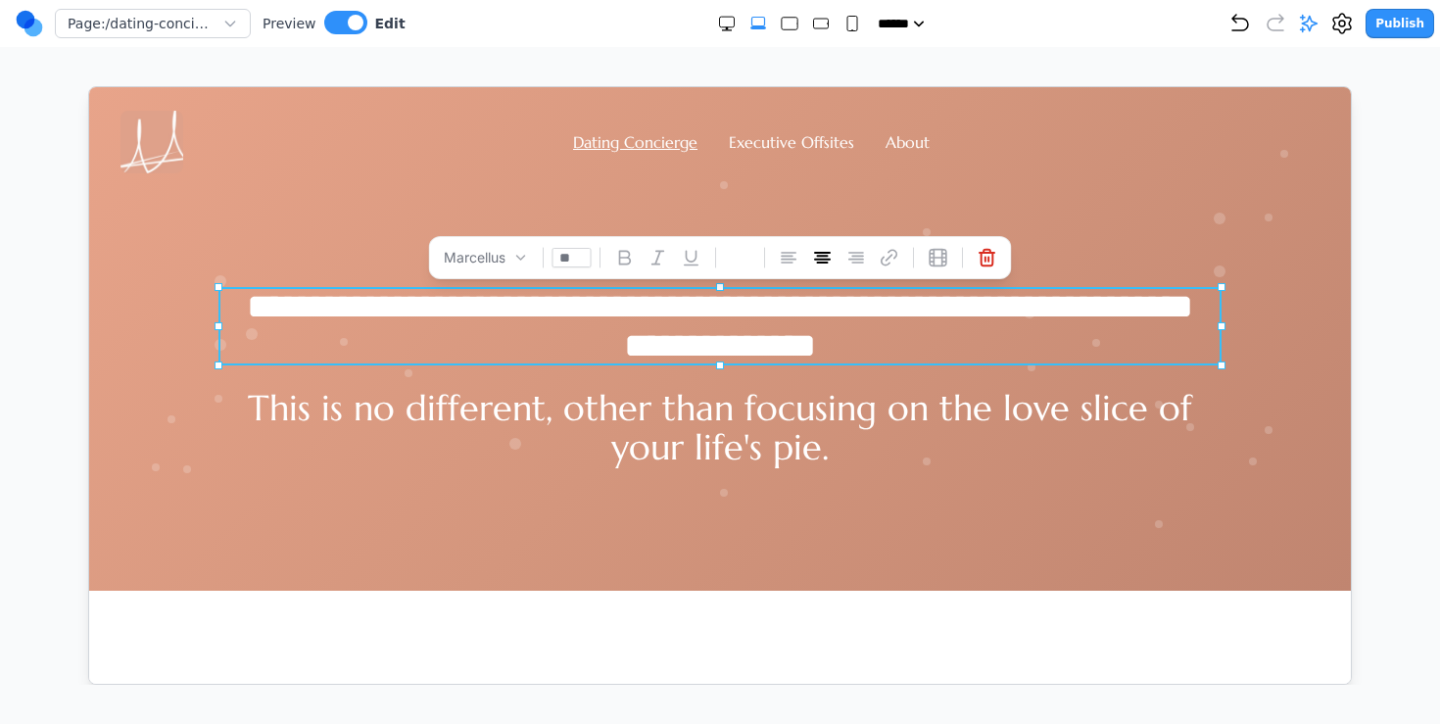
click at [527, 409] on p "This is no different, other than focusing on the love slice of your life's pie." at bounding box center [718, 427] width 1003 height 78
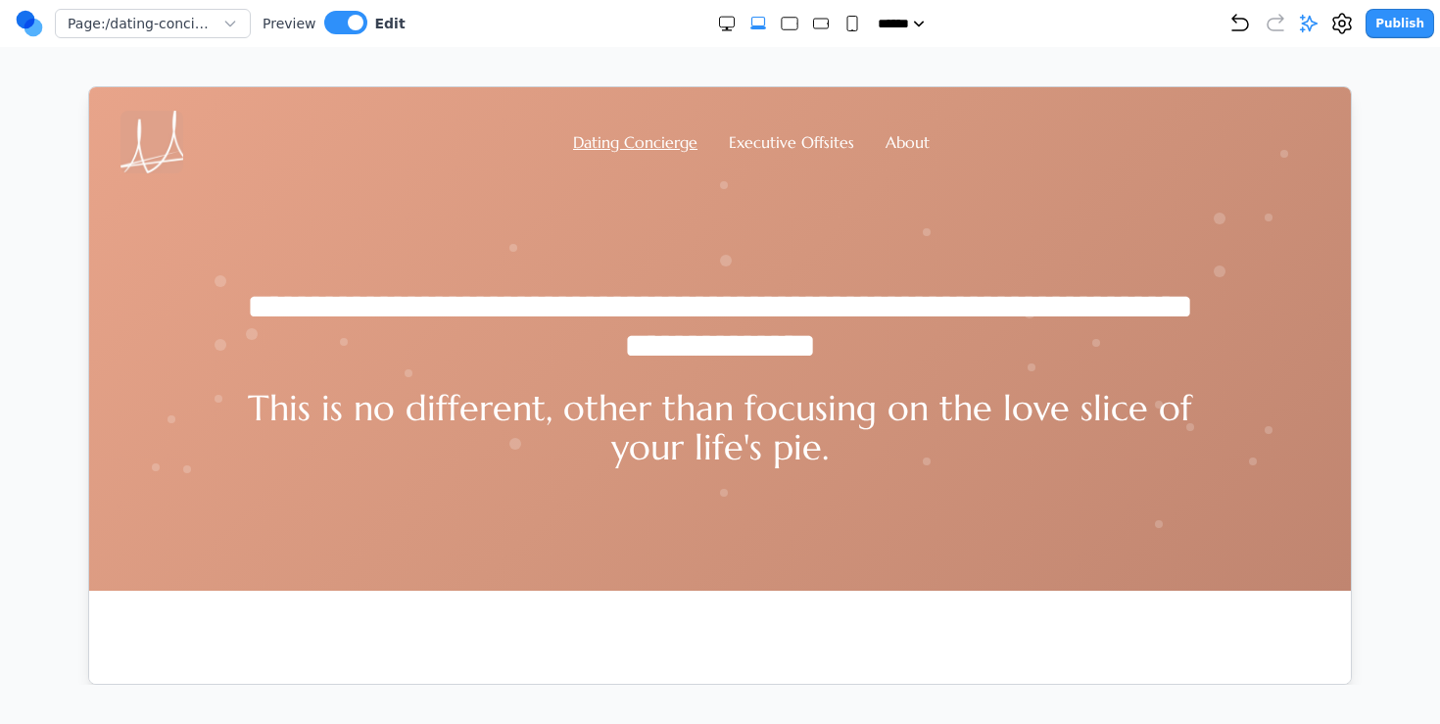
click at [527, 409] on p "This is no different, other than focusing on the love slice of your life's pie." at bounding box center [718, 427] width 1003 height 78
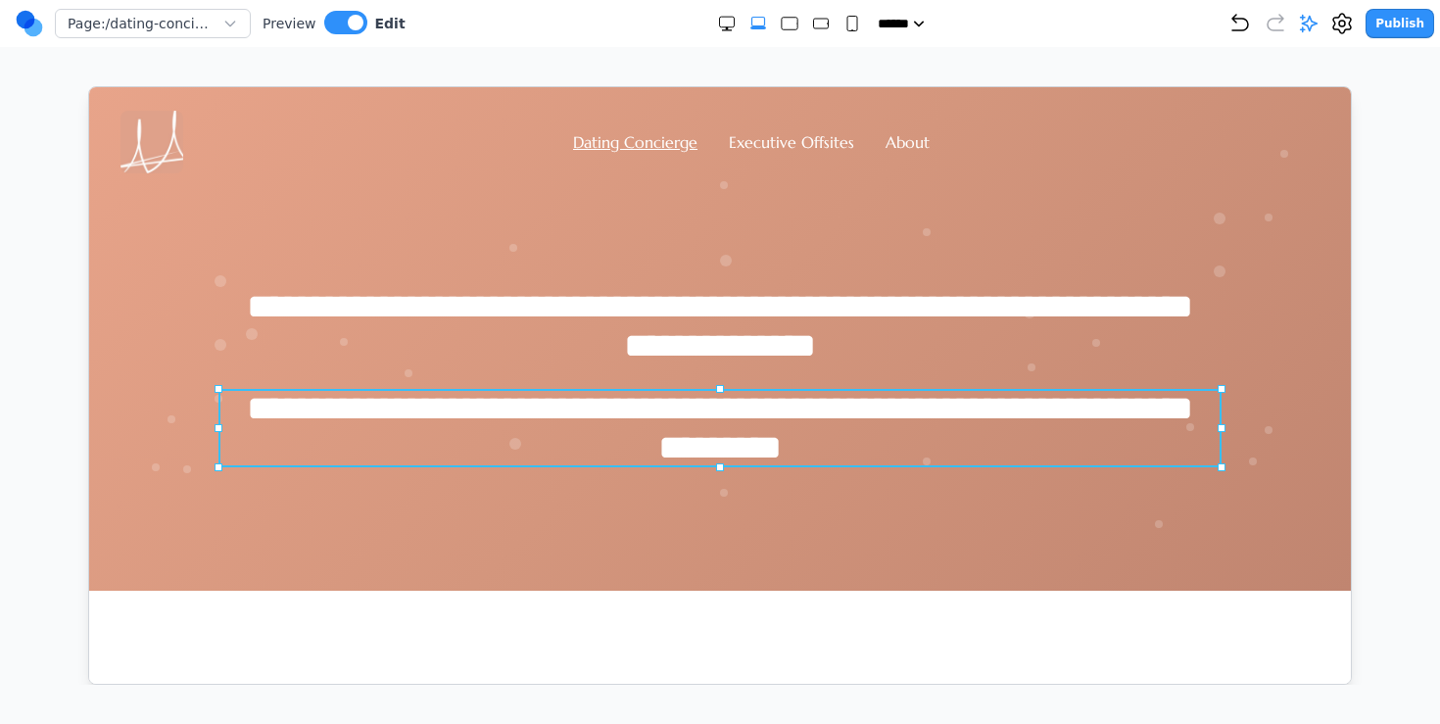
click at [527, 409] on p "**********" at bounding box center [718, 427] width 1003 height 78
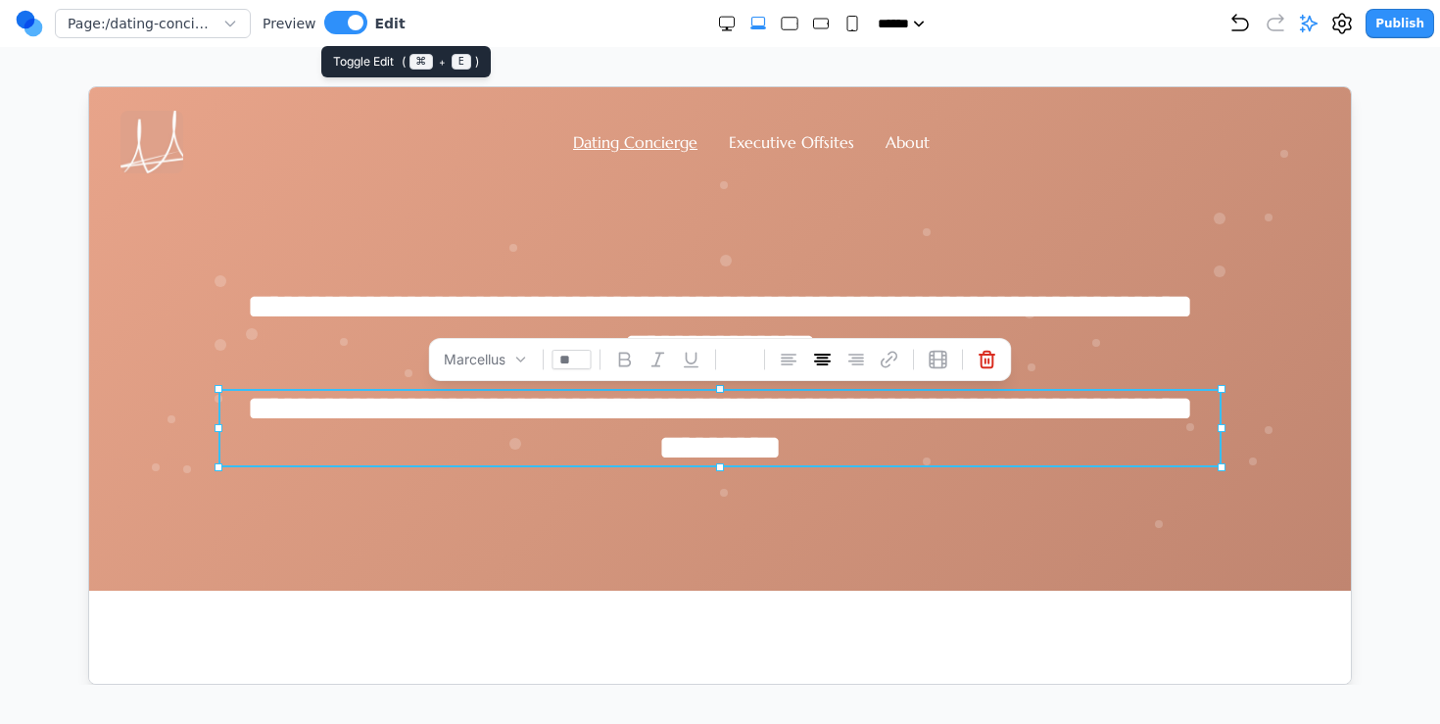
click at [339, 23] on button at bounding box center [345, 23] width 43 height 24
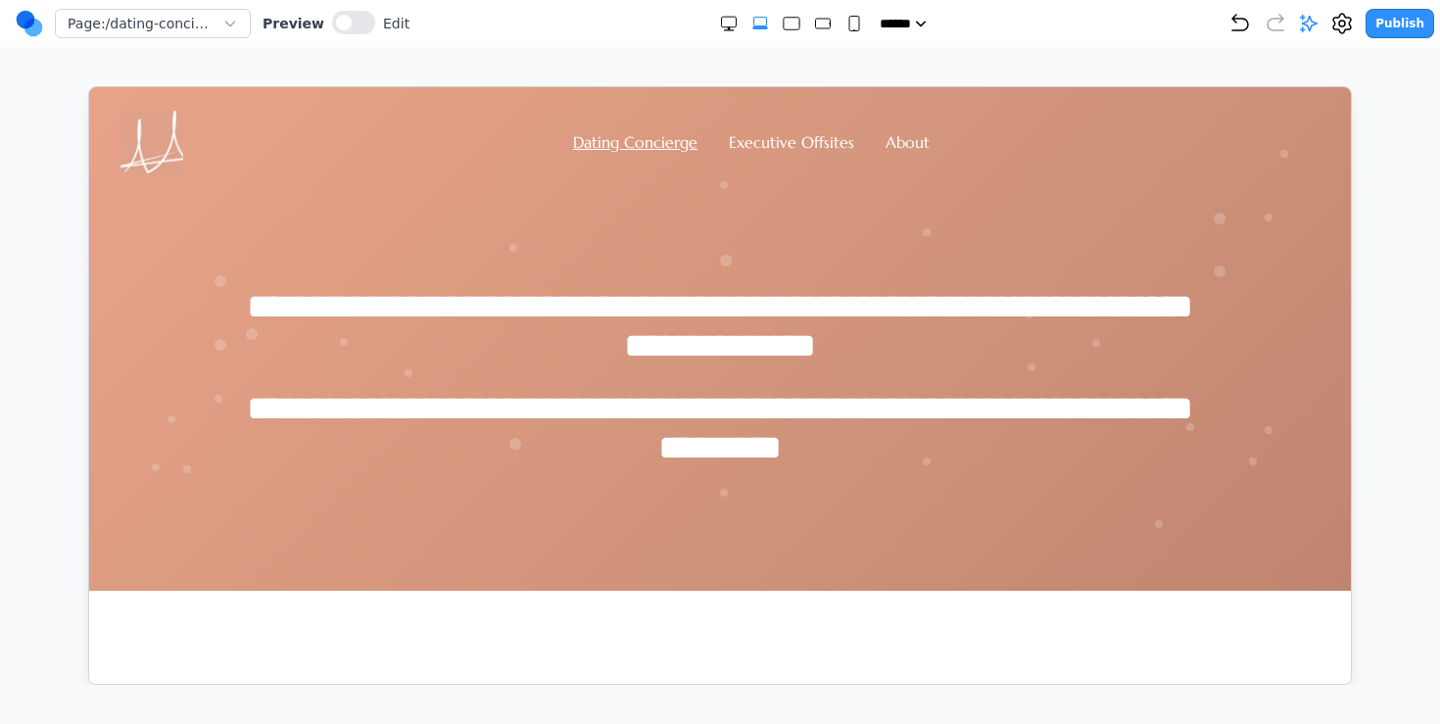
click at [802, 154] on div "Dating Concierge Executive Offsites About" at bounding box center [719, 141] width 1199 height 63
click at [802, 147] on link "Executive Offsites" at bounding box center [790, 141] width 125 height 20
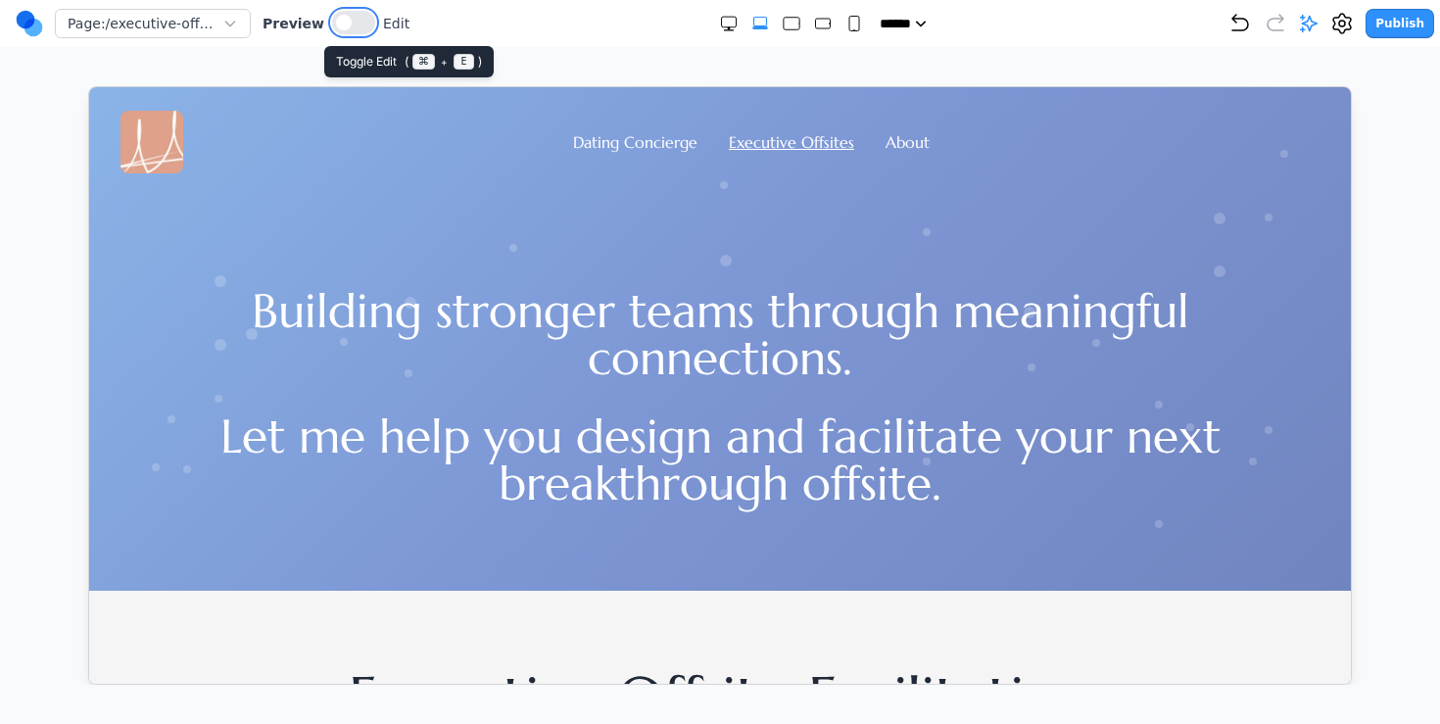
click at [349, 14] on button at bounding box center [353, 23] width 43 height 24
click at [577, 329] on h1 "Building stronger teams through meaningful connections." at bounding box center [719, 333] width 1128 height 94
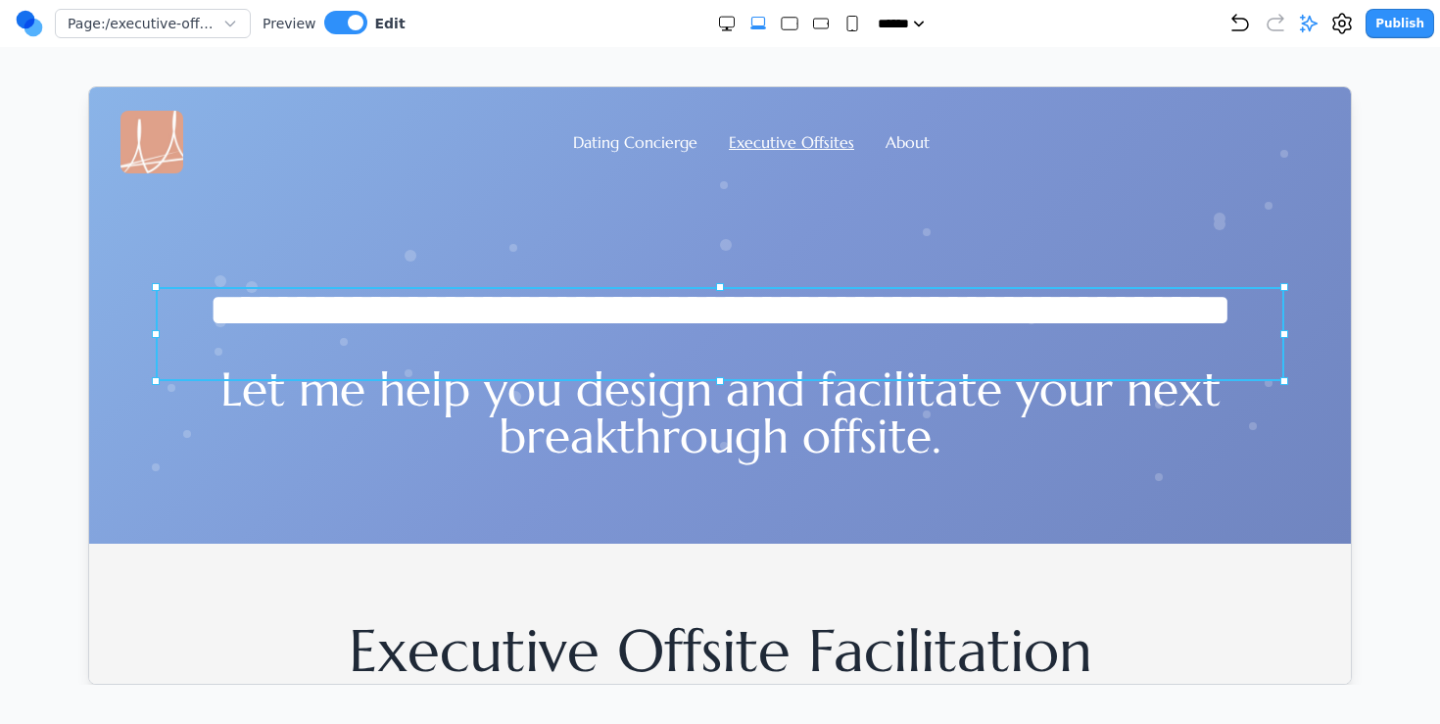
click at [577, 329] on h1 "**********" at bounding box center [719, 309] width 1128 height 47
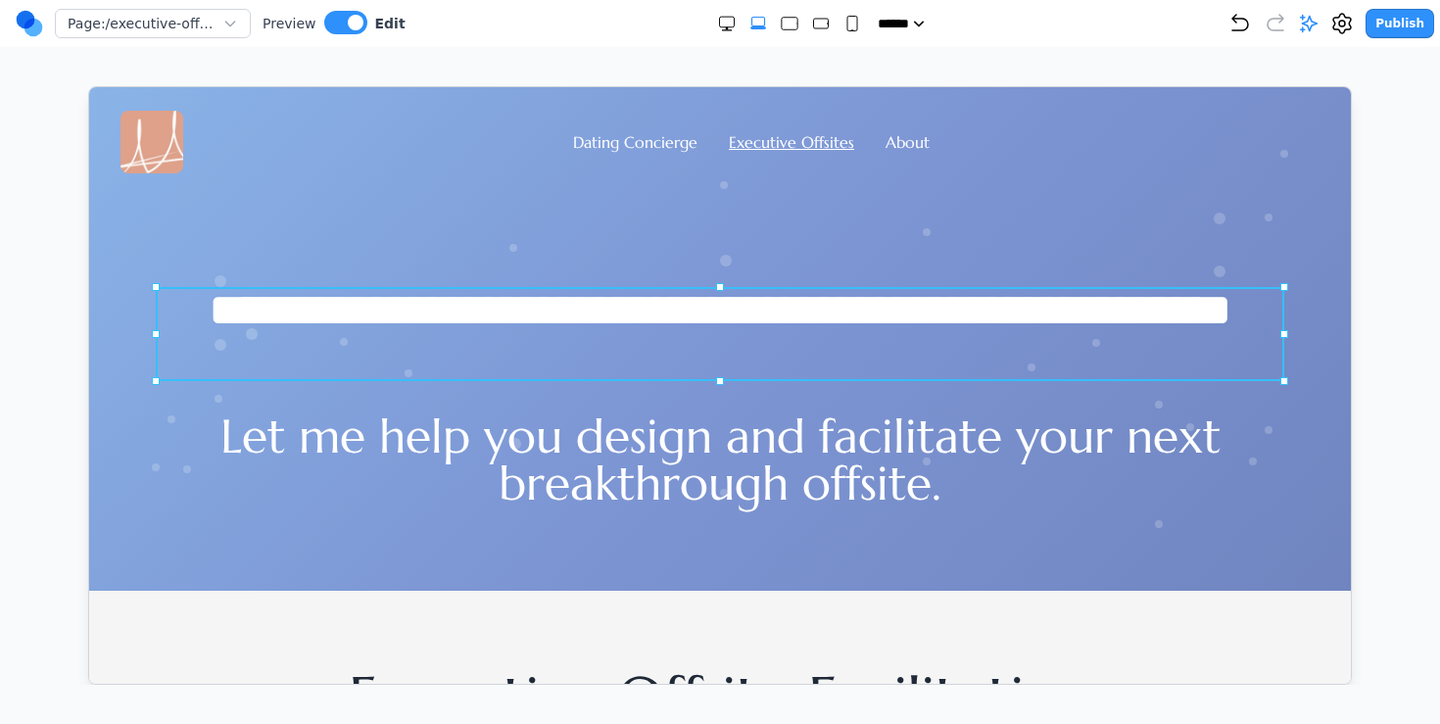
click at [577, 329] on h1 "**********" at bounding box center [719, 333] width 1128 height 94
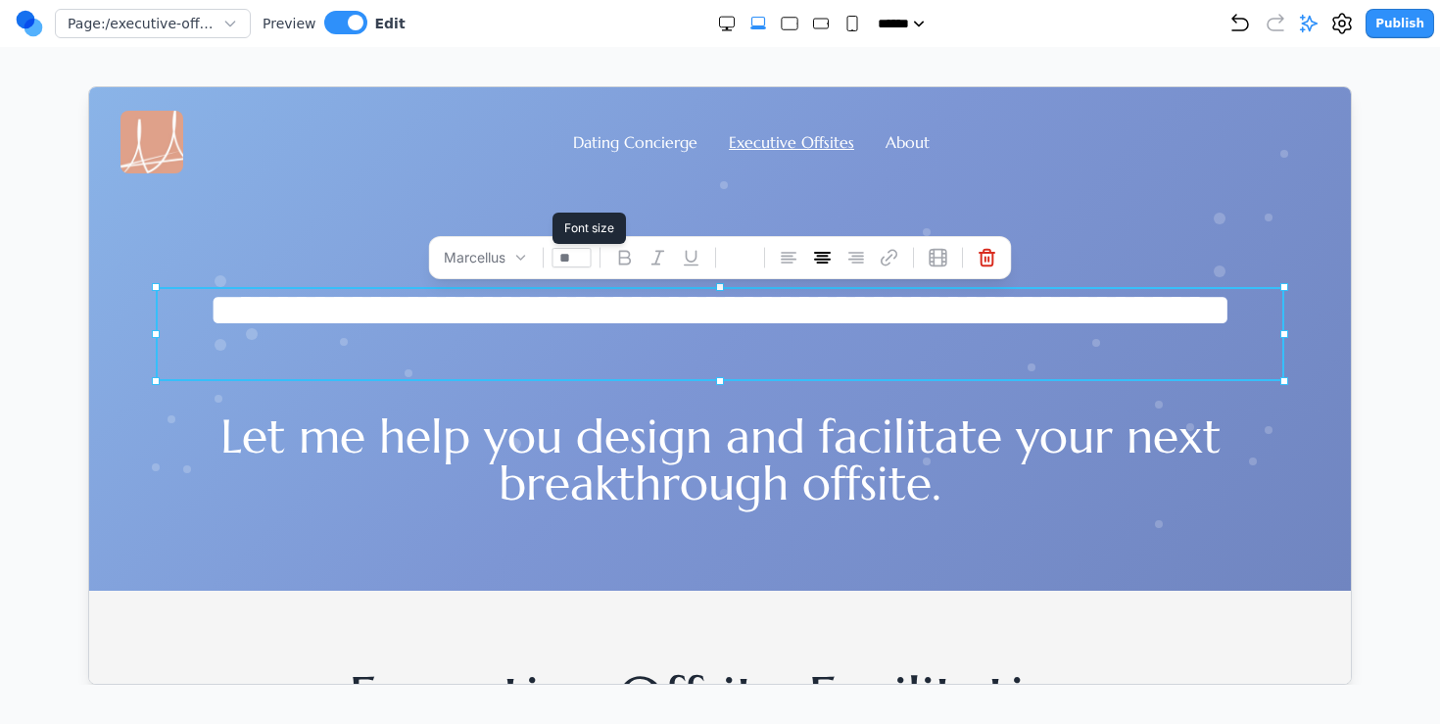
click at [571, 259] on input "**" at bounding box center [570, 257] width 39 height 20
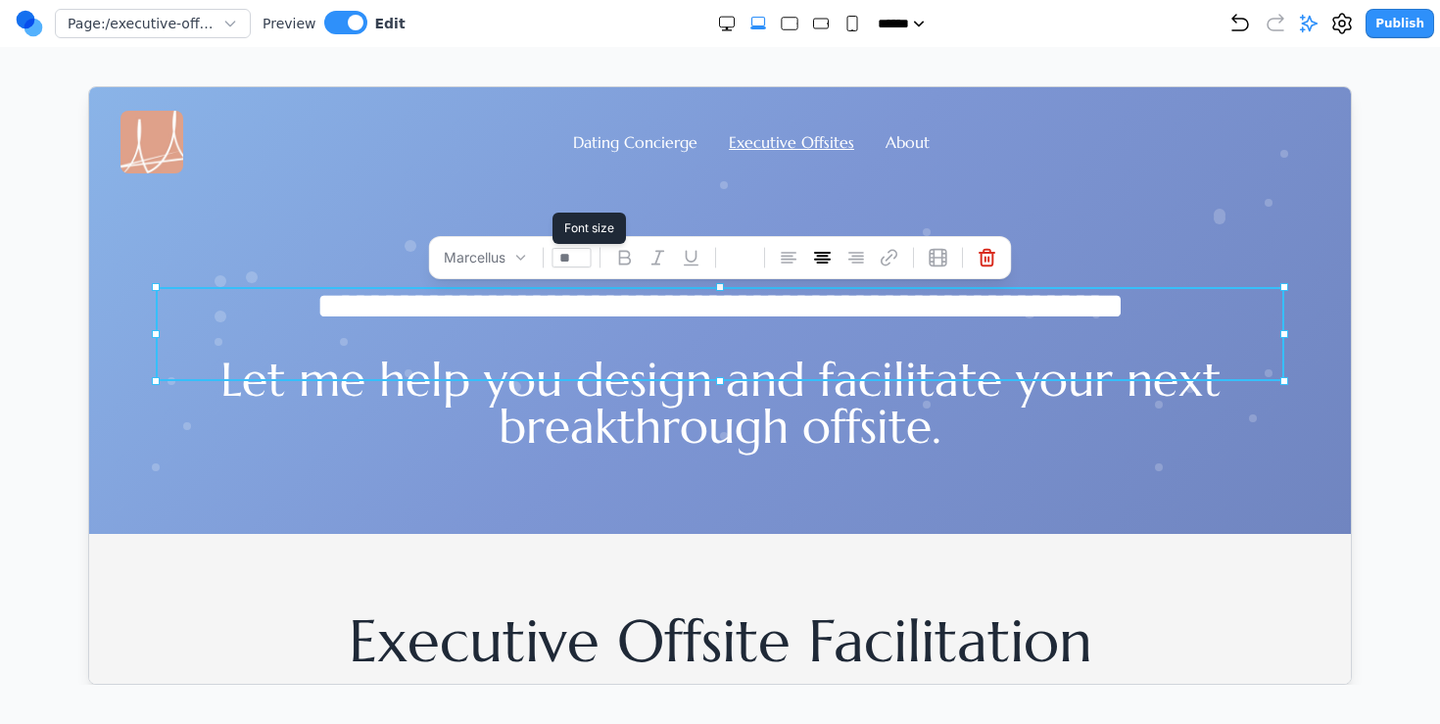
click at [566, 261] on input "**" at bounding box center [570, 257] width 39 height 20
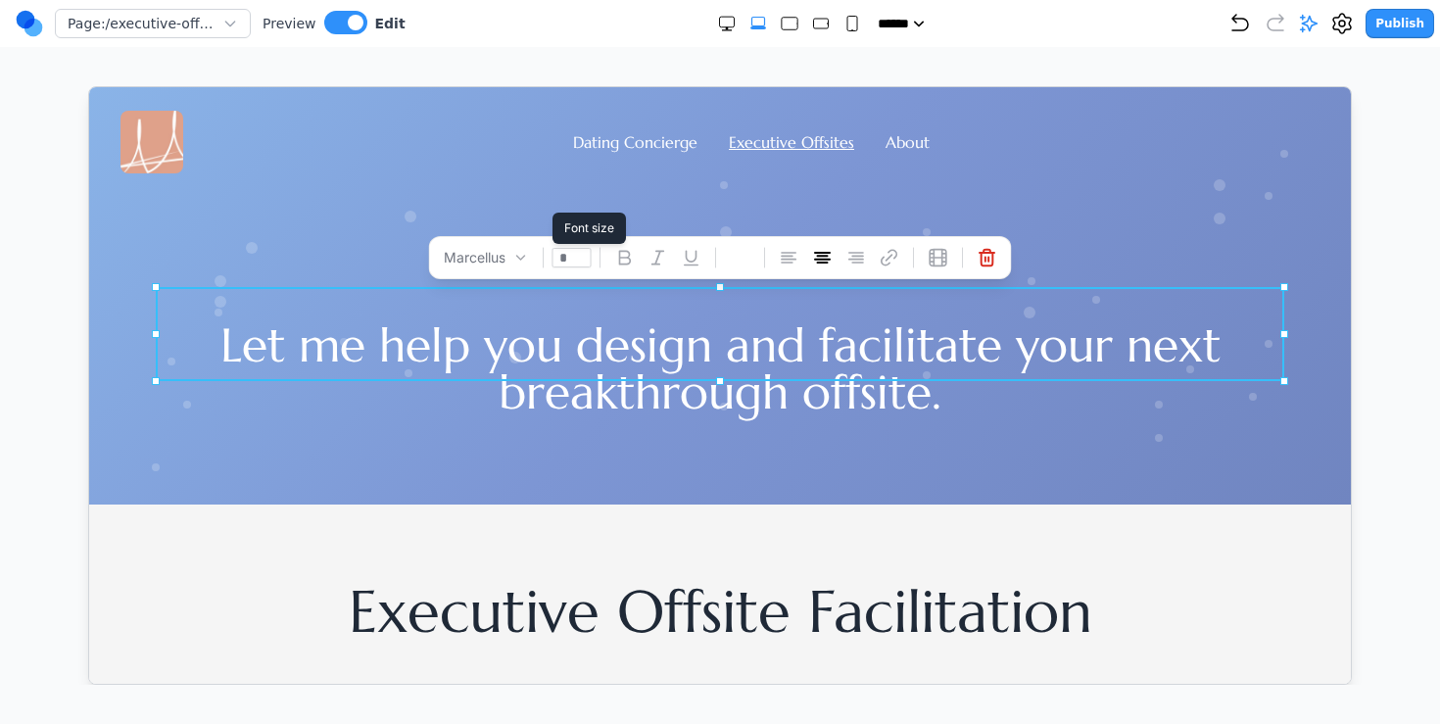
type input "**"
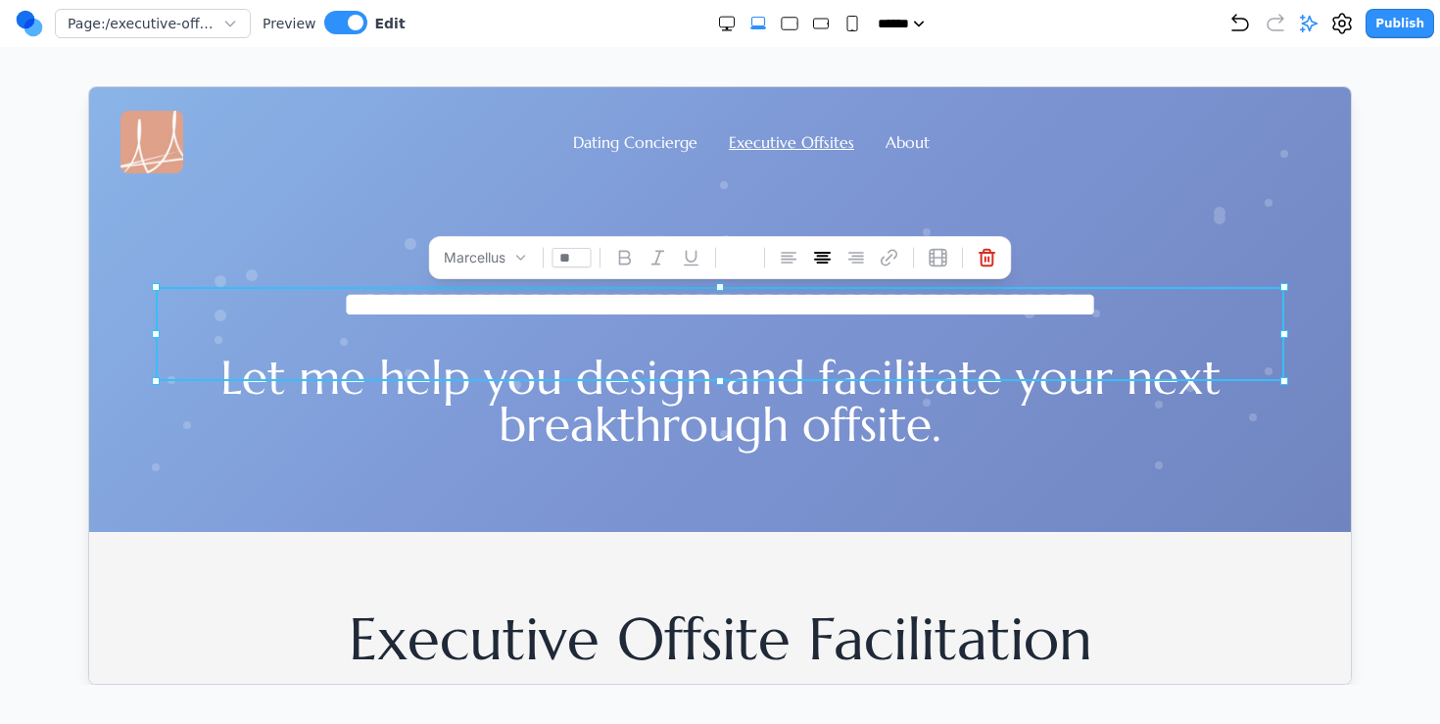
click at [612, 399] on p "Let me help you design and facilitate your next breakthrough offsite." at bounding box center [719, 400] width 1128 height 94
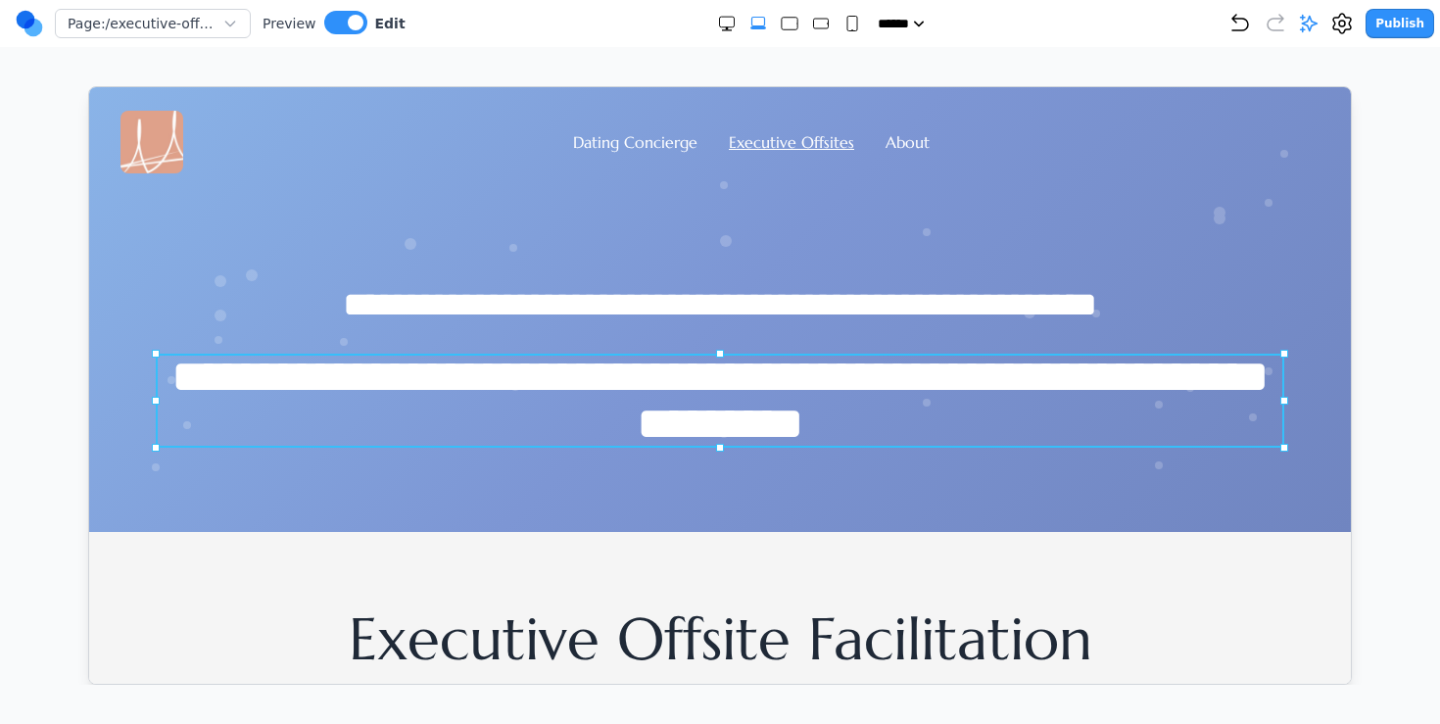
click at [612, 399] on p "**********" at bounding box center [719, 400] width 1128 height 94
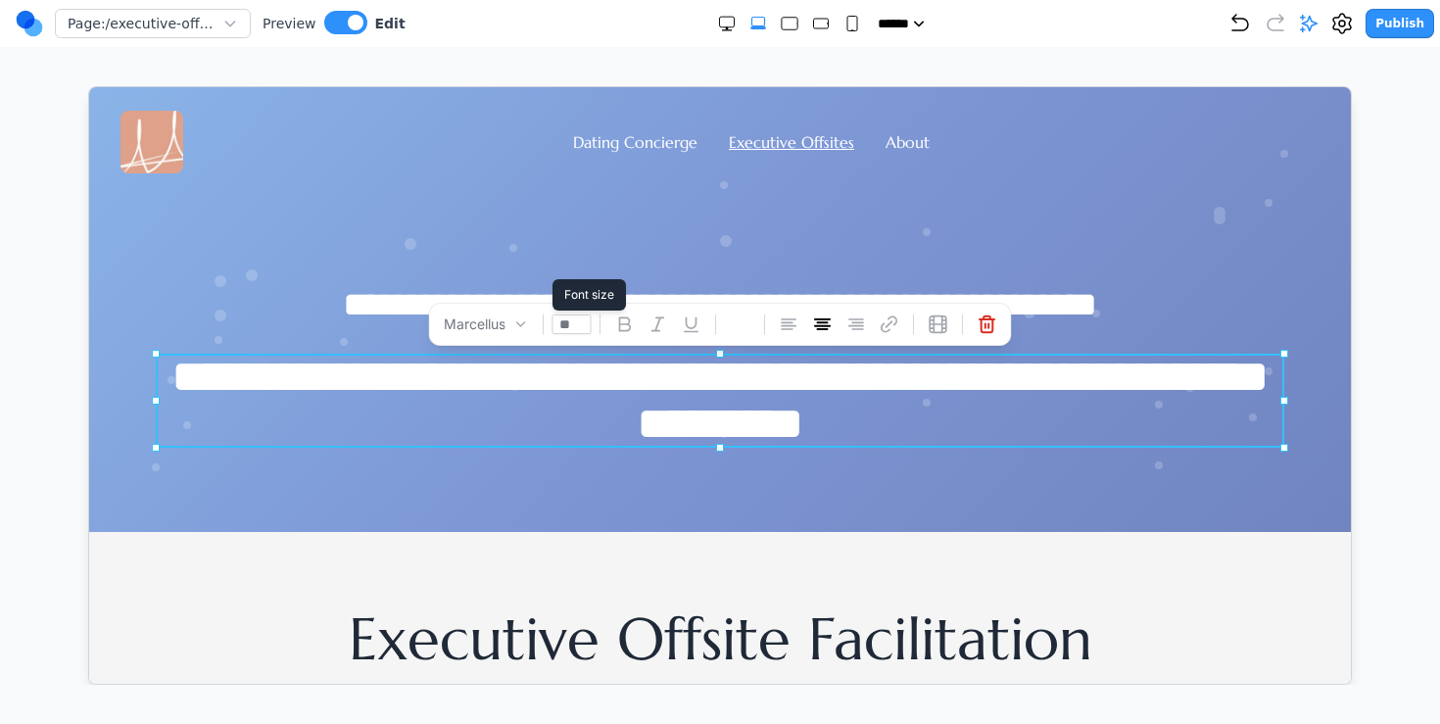
click at [574, 327] on input "**" at bounding box center [570, 323] width 39 height 20
type input "*"
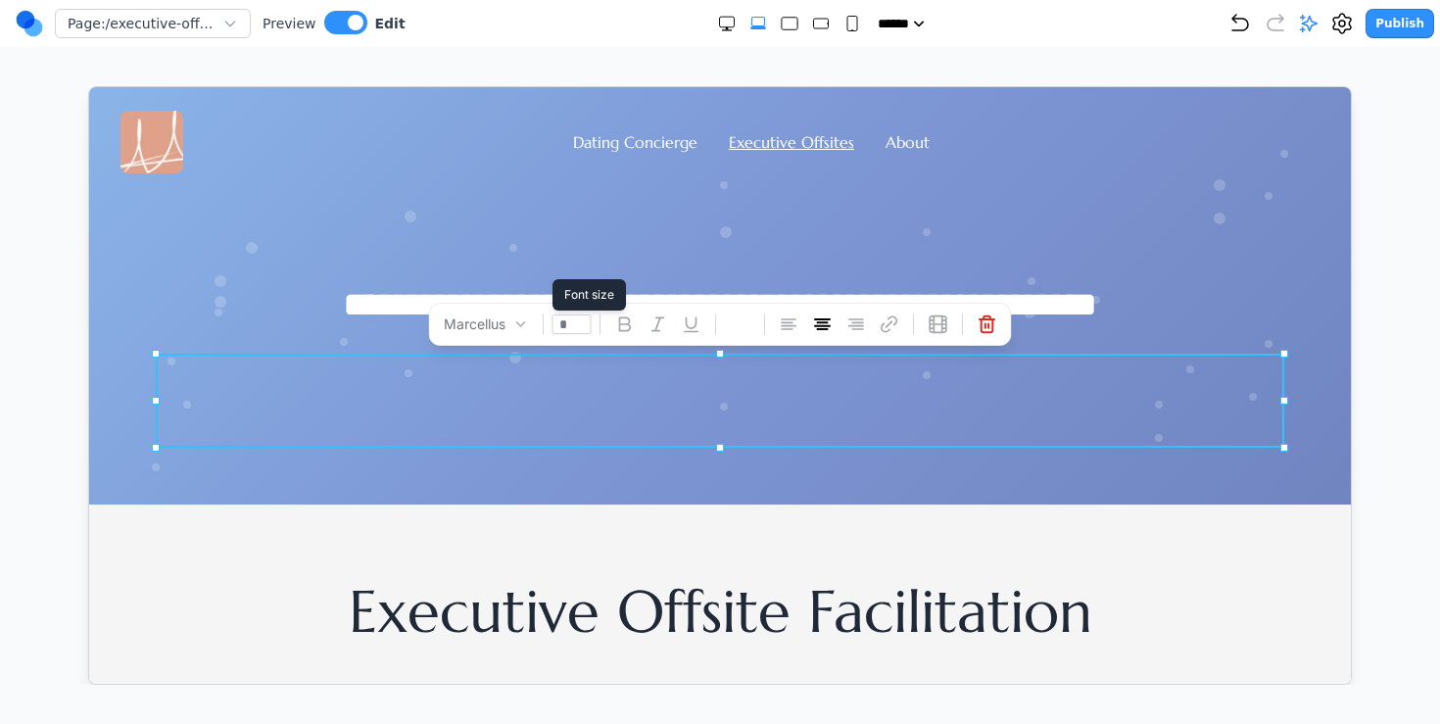
type input "**"
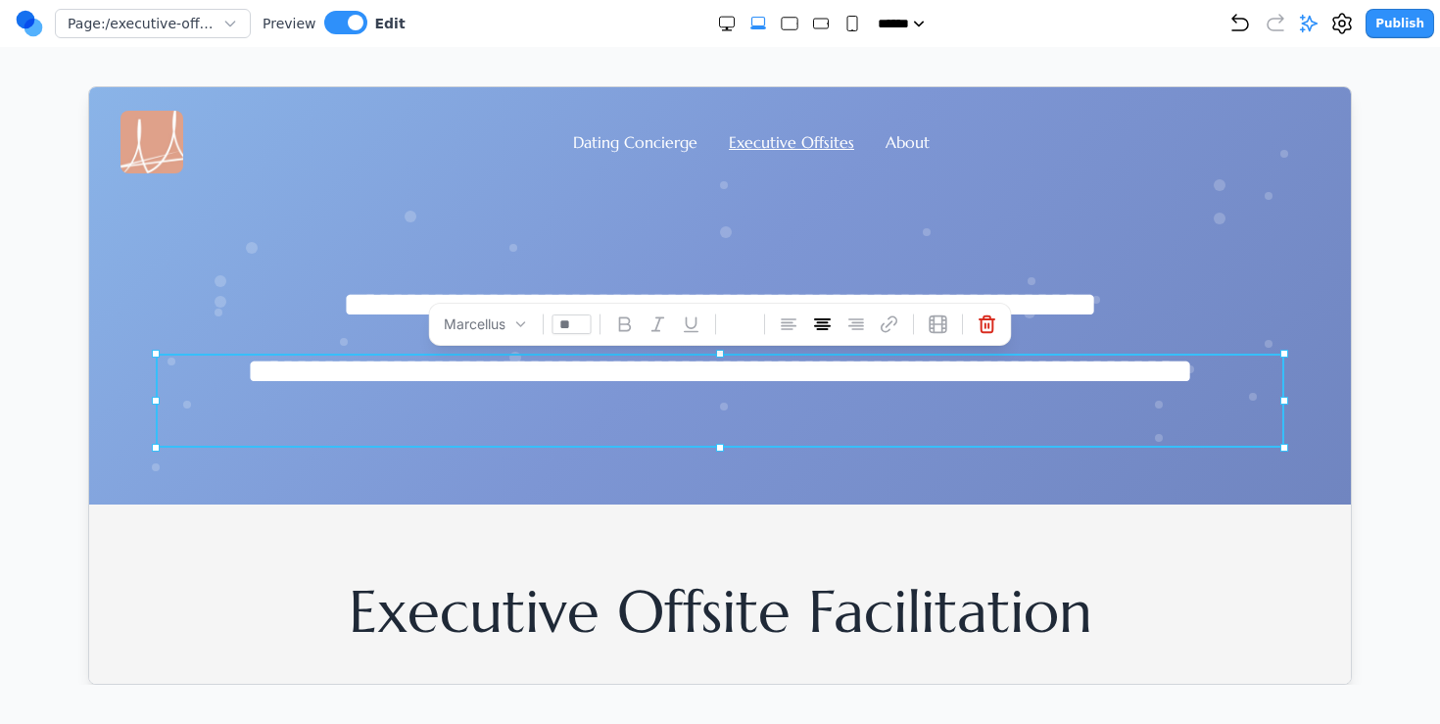
click at [716, 165] on div "Dating Concierge Executive Offsites About" at bounding box center [719, 141] width 1199 height 63
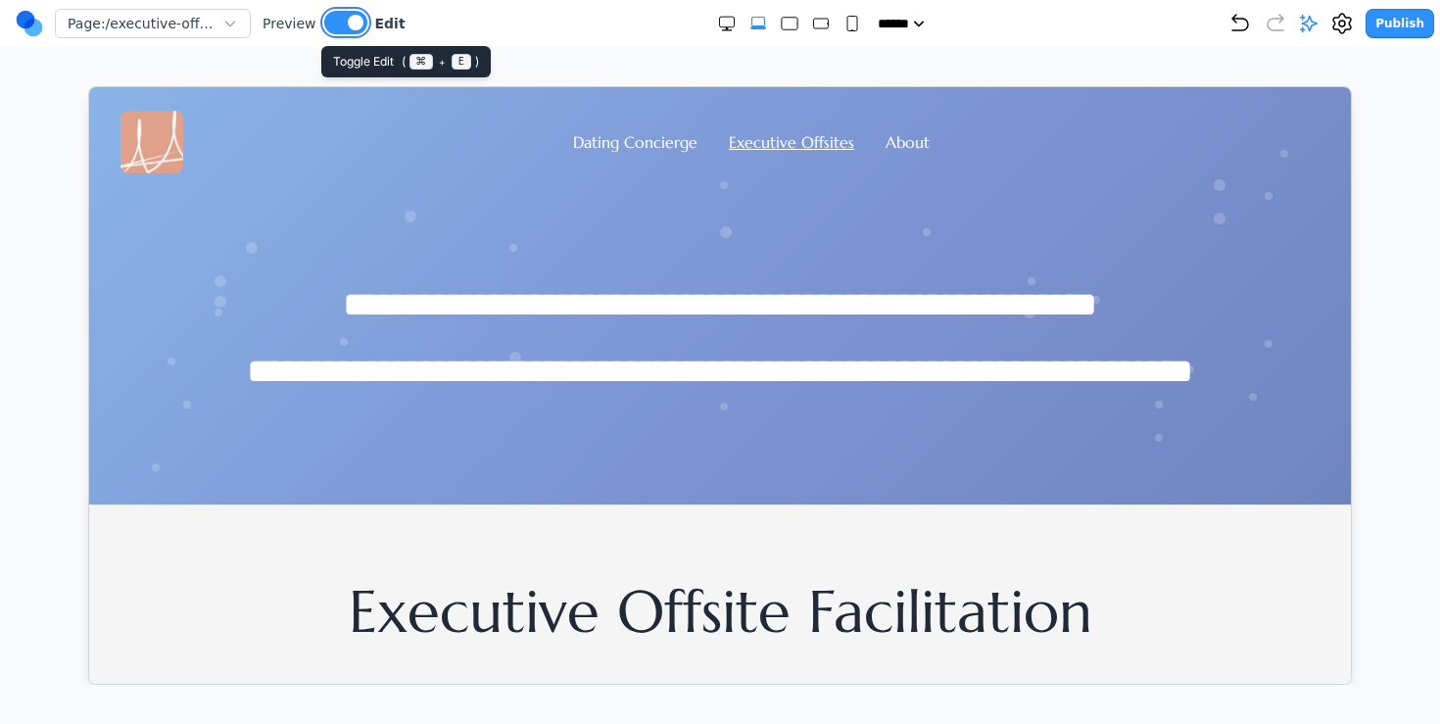
click at [343, 33] on button at bounding box center [345, 23] width 43 height 24
click at [608, 302] on h1 "**********" at bounding box center [718, 303] width 1097 height 35
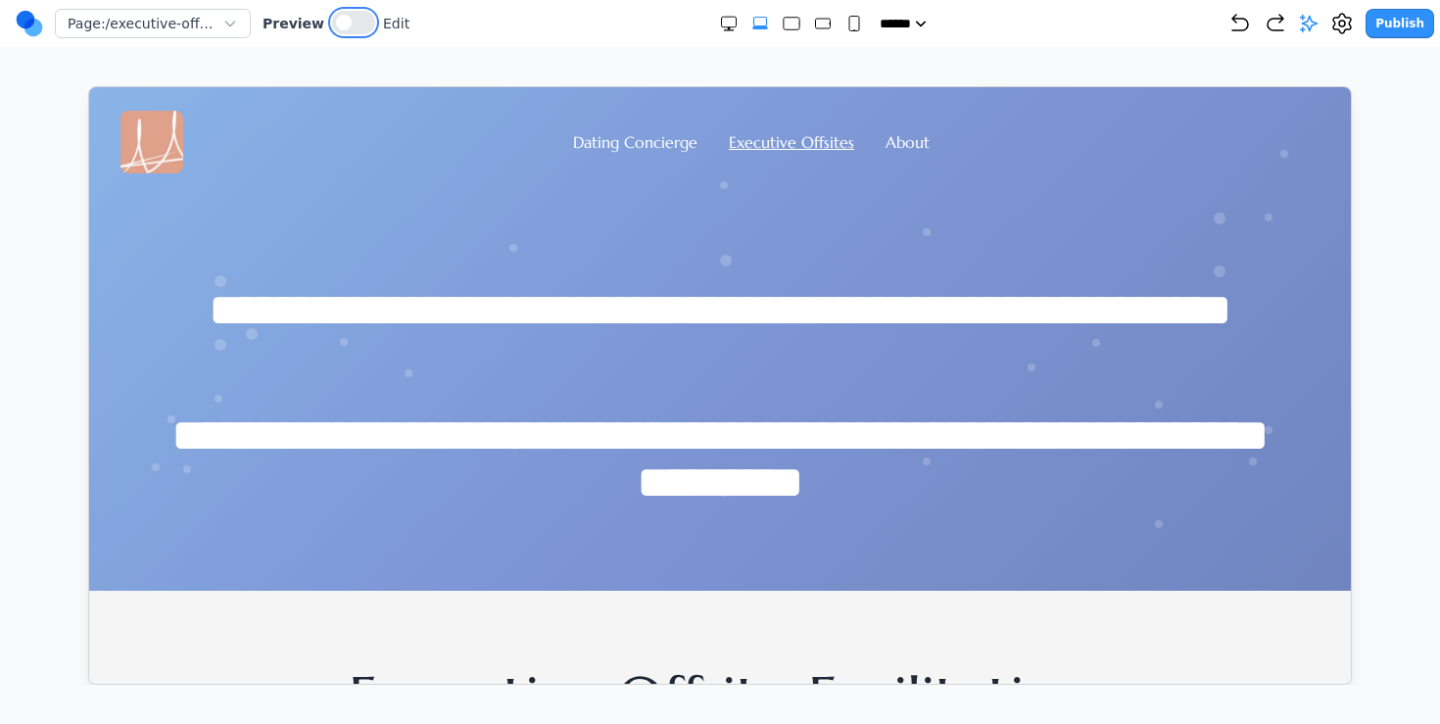
click at [346, 26] on button at bounding box center [353, 23] width 43 height 24
click at [342, 24] on button at bounding box center [345, 23] width 43 height 24
click at [613, 141] on link "Dating Concierge" at bounding box center [634, 141] width 124 height 20
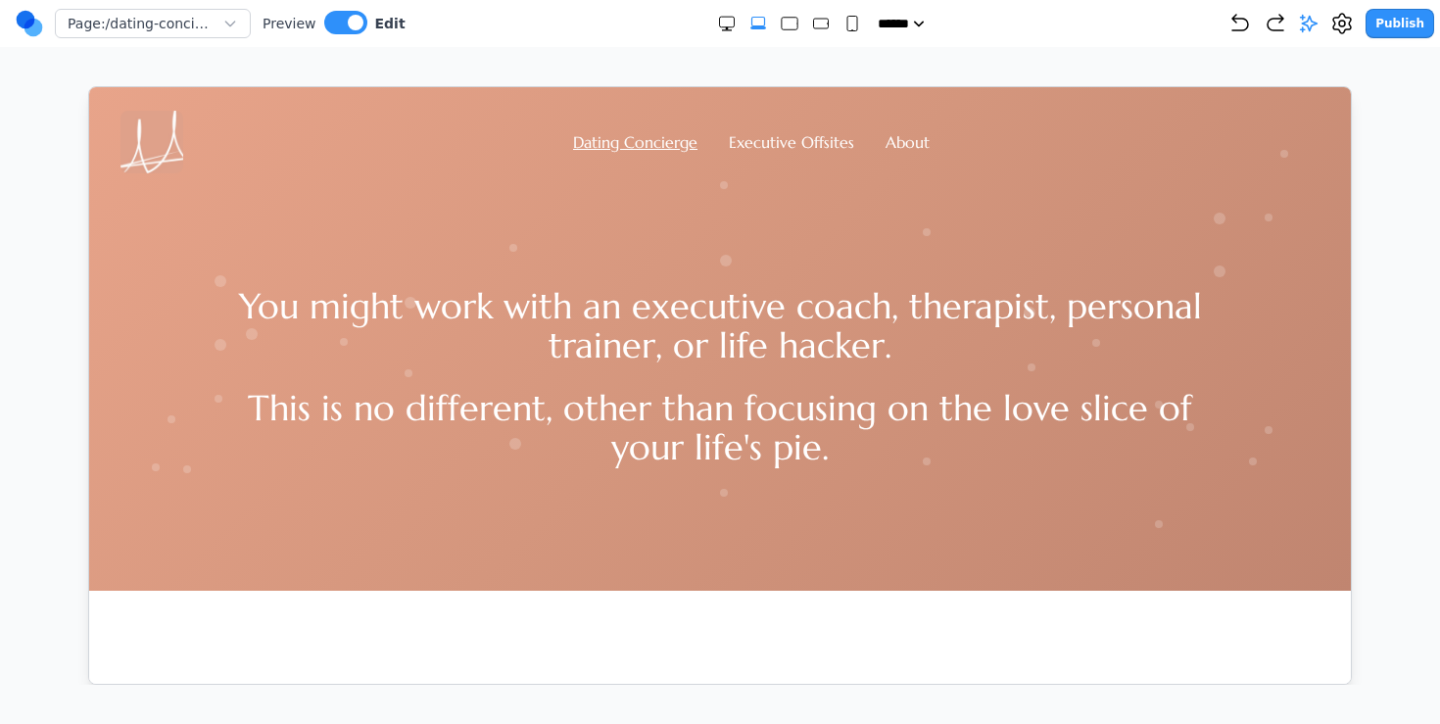
click at [664, 316] on h1 "You might work with an executive coach, therapist, personal trainer, or life ha…" at bounding box center [718, 325] width 1003 height 78
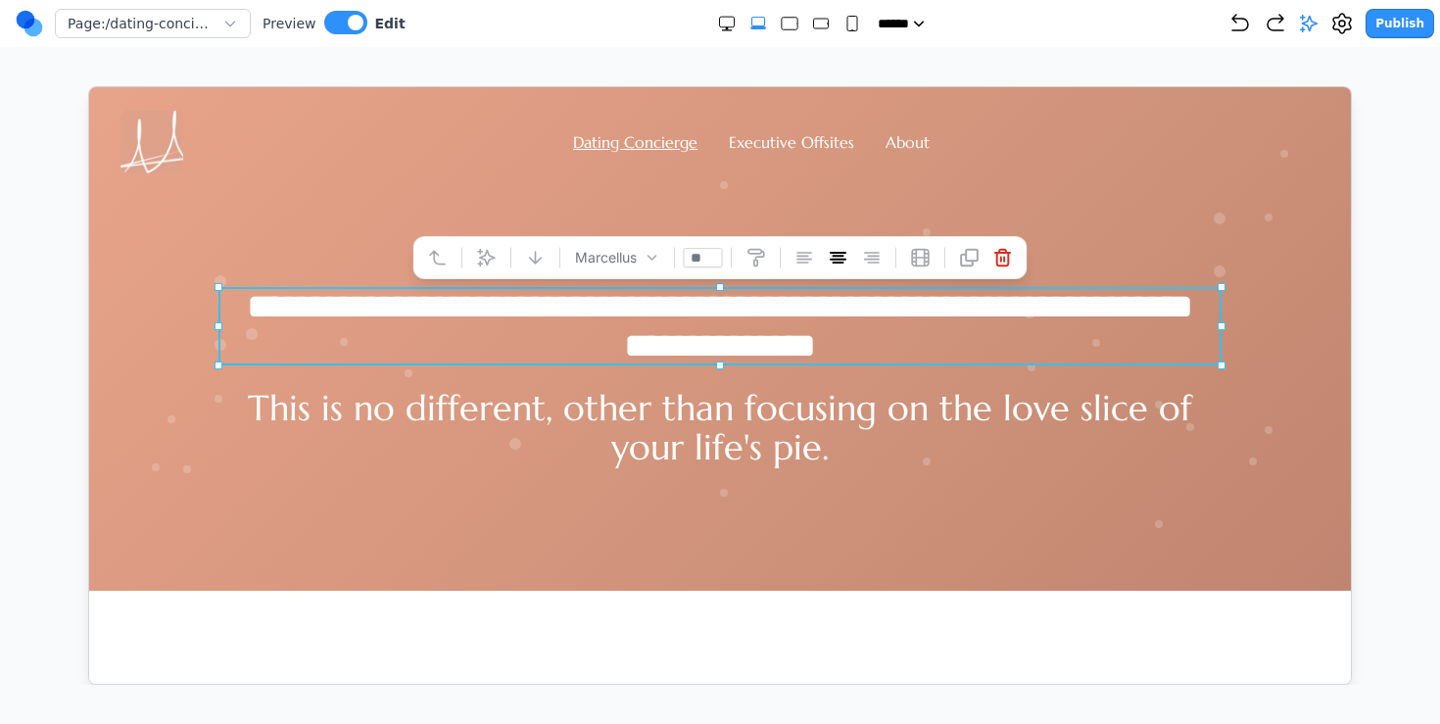
click at [664, 316] on h1 "**********" at bounding box center [718, 325] width 1003 height 78
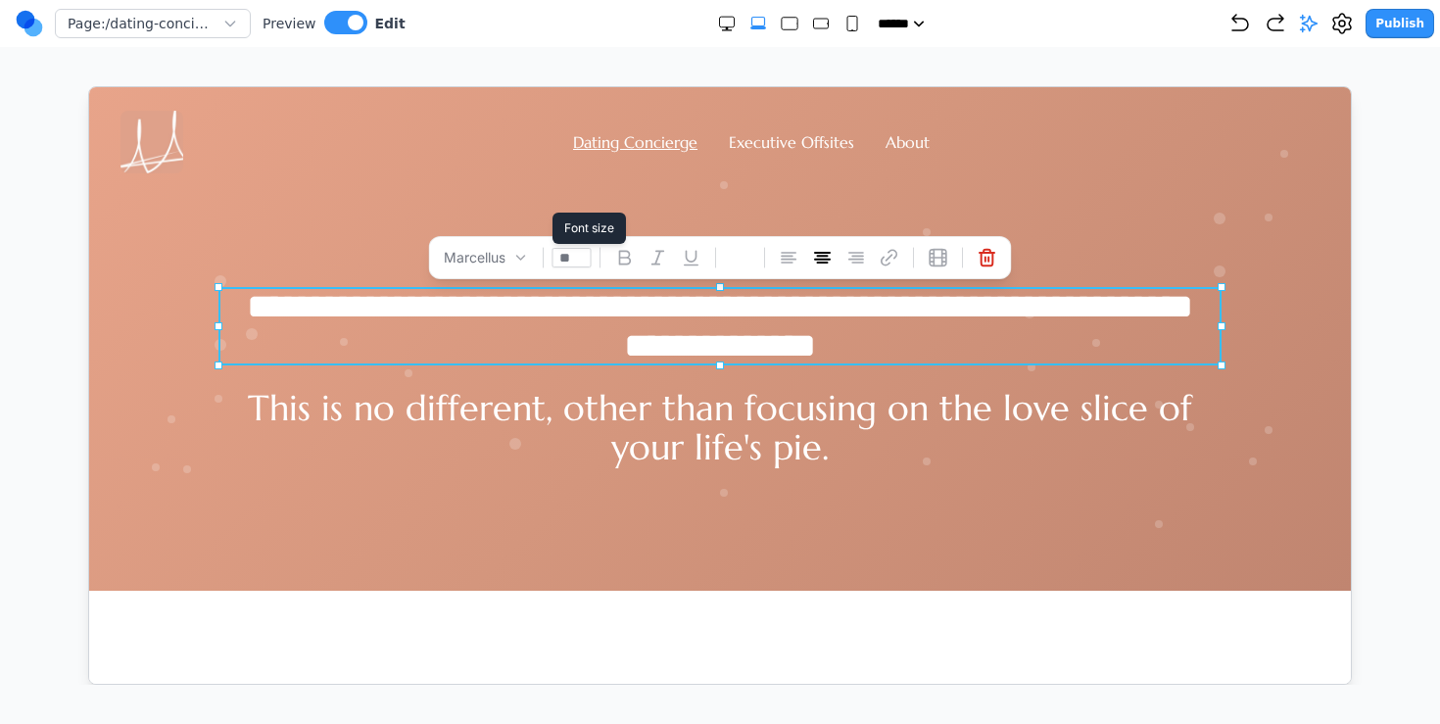
click at [569, 257] on input "**" at bounding box center [570, 257] width 39 height 20
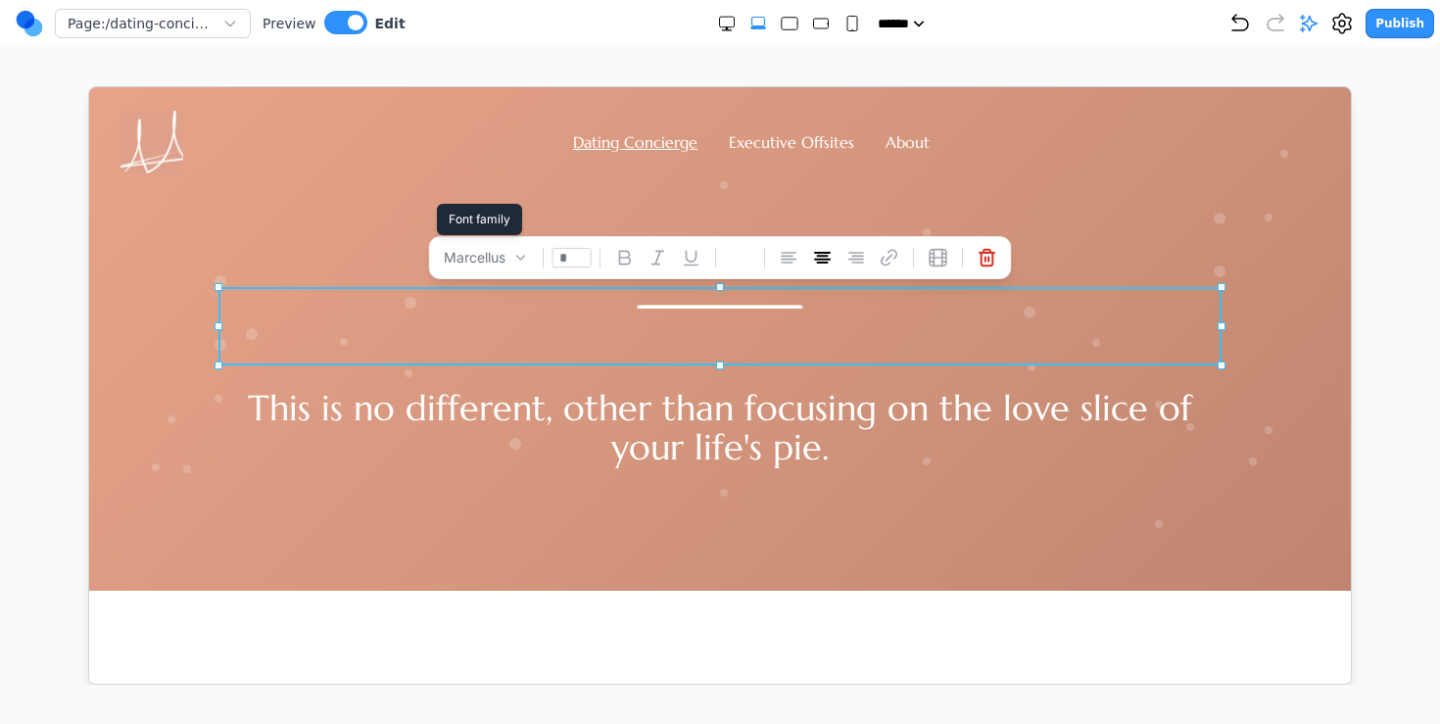
drag, startPoint x: 578, startPoint y: 255, endPoint x: 460, endPoint y: 254, distance: 117.5
click at [460, 254] on div "[PERSON_NAME] *" at bounding box center [719, 256] width 583 height 43
type input "**"
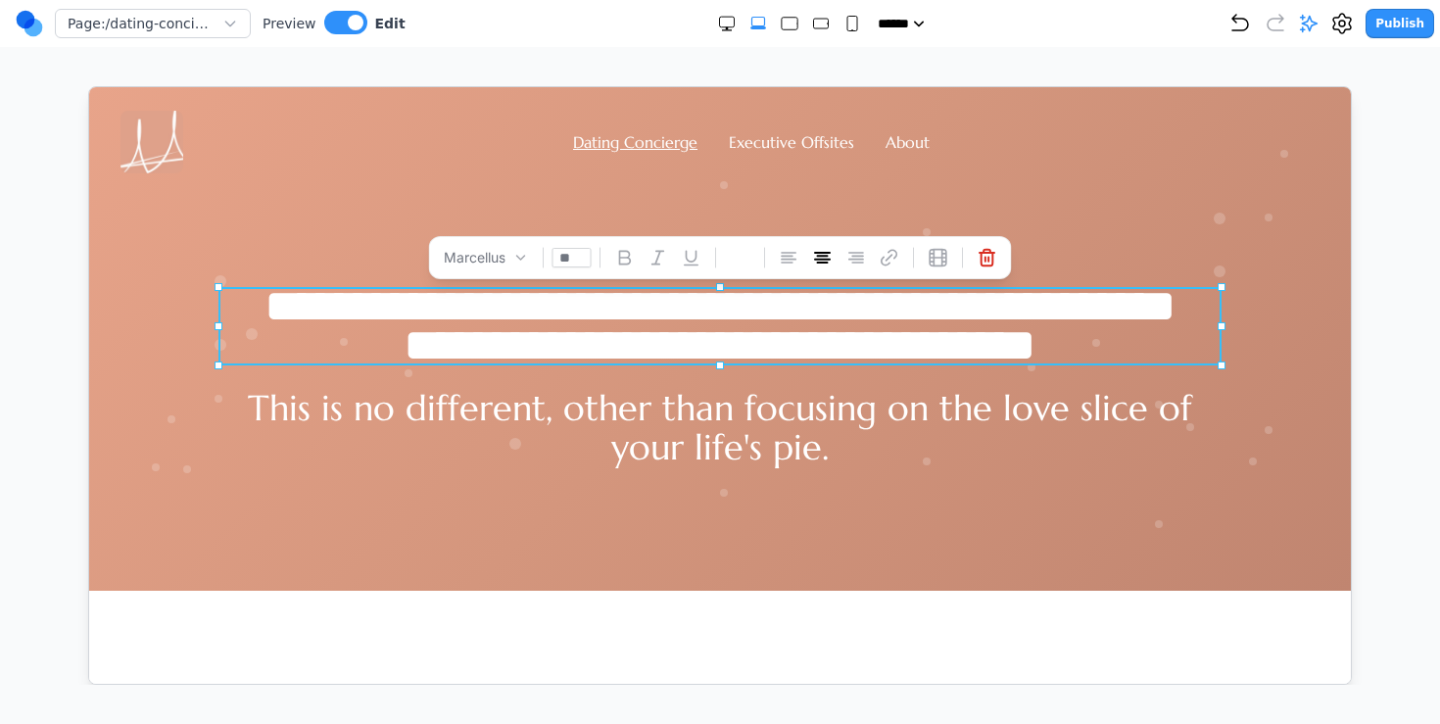
click at [612, 408] on p "This is no different, other than focusing on the love slice of your life's pie." at bounding box center [718, 427] width 1003 height 78
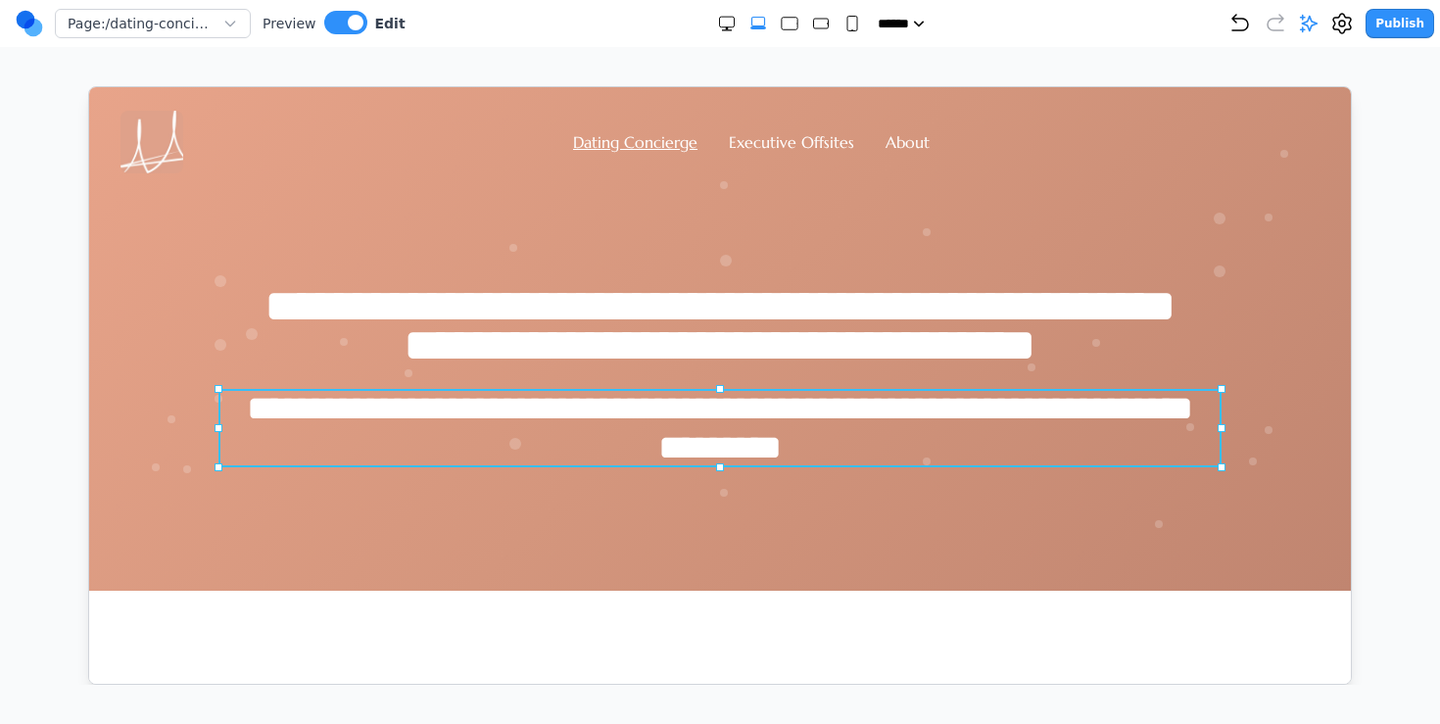
click at [612, 408] on p "**********" at bounding box center [718, 427] width 1003 height 78
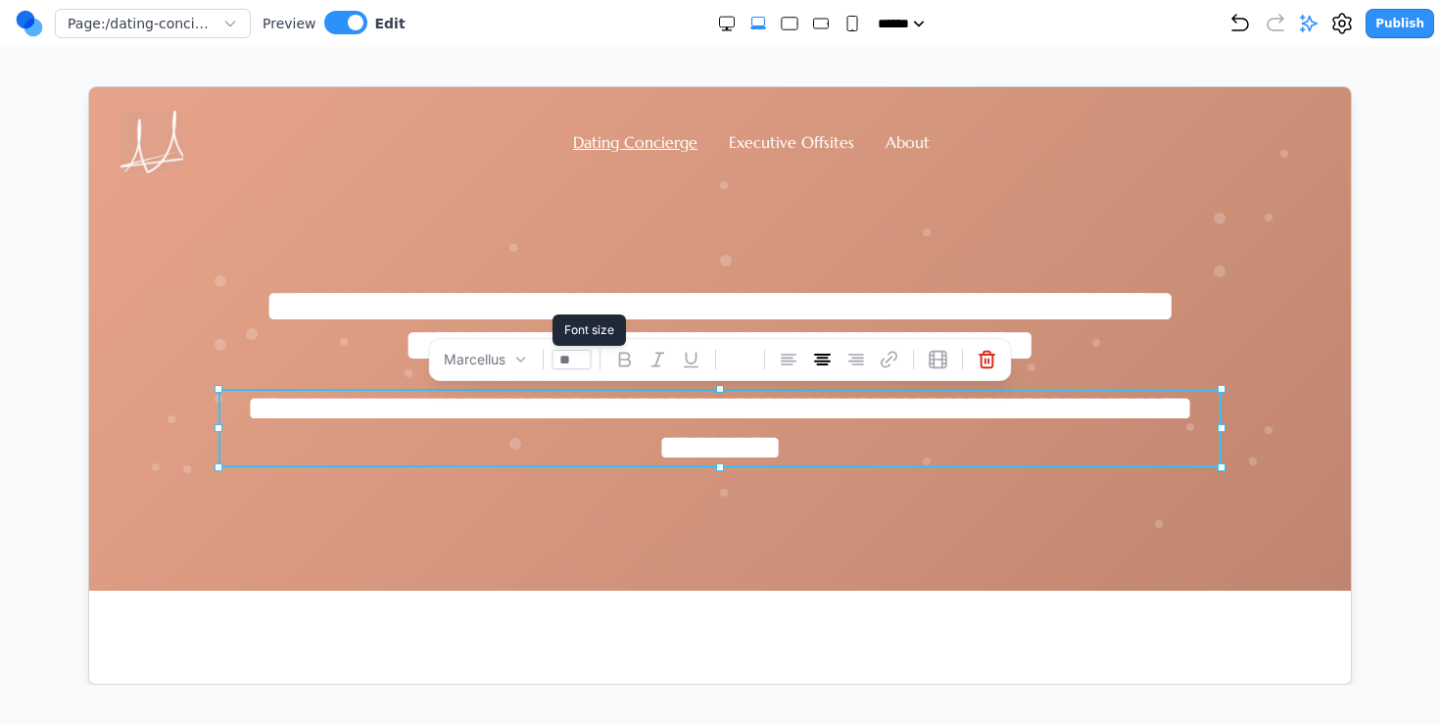
drag, startPoint x: 579, startPoint y: 358, endPoint x: 484, endPoint y: 358, distance: 95.0
click at [484, 358] on div "[PERSON_NAME] **" at bounding box center [719, 358] width 583 height 43
type input "**"
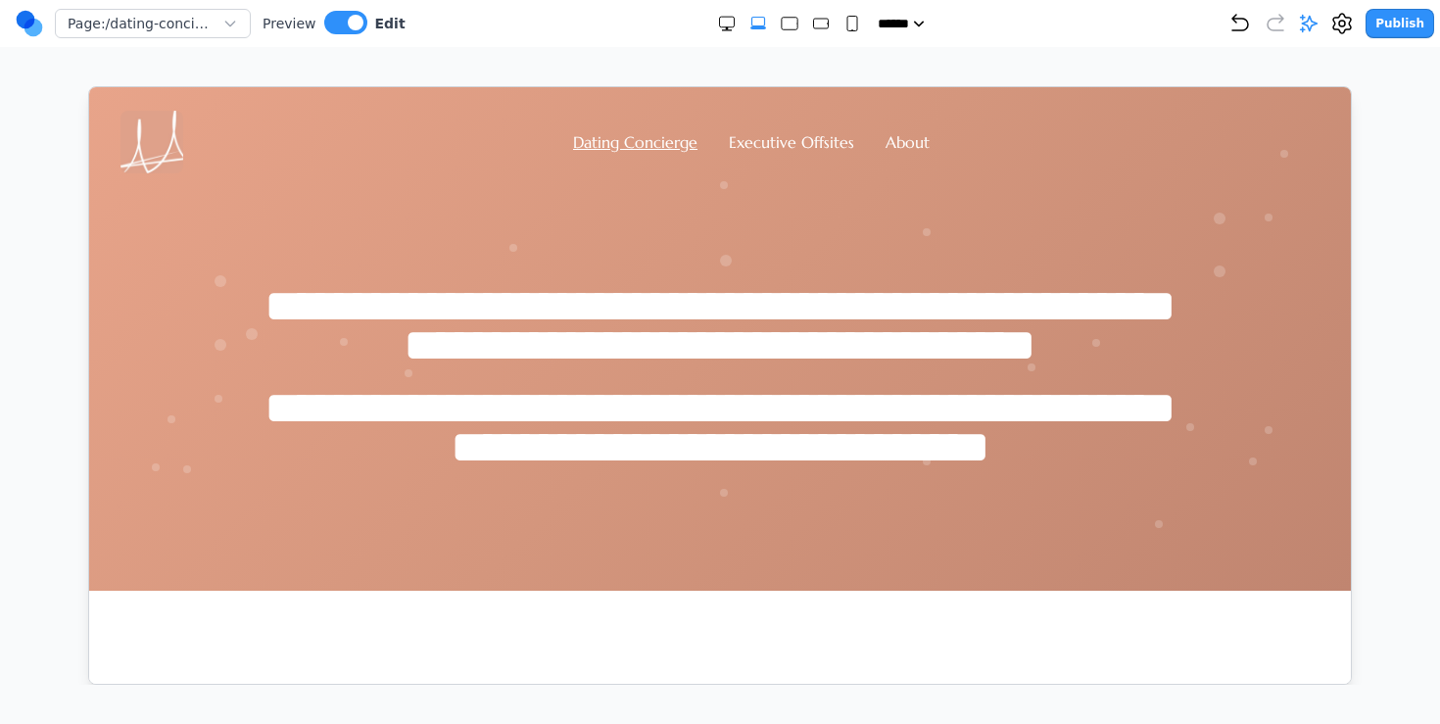
click at [892, 125] on div "Dating Concierge Executive Offsites About" at bounding box center [719, 141] width 1199 height 63
click at [344, 9] on div "Page: /dating-concierge Preview Edit" at bounding box center [211, 23] width 390 height 31
click at [339, 14] on button at bounding box center [345, 23] width 43 height 24
click at [918, 145] on link "About" at bounding box center [907, 141] width 44 height 20
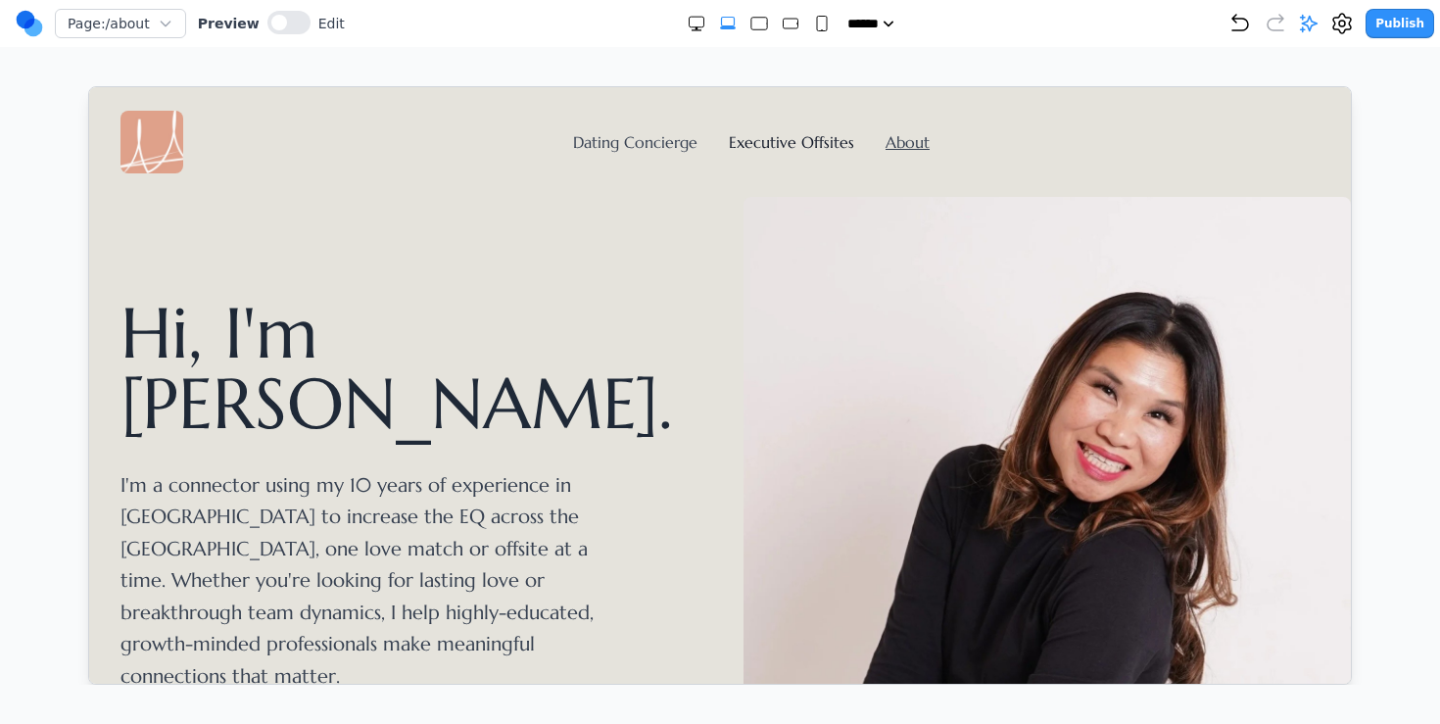
click at [815, 148] on link "Executive Offsites" at bounding box center [790, 141] width 125 height 20
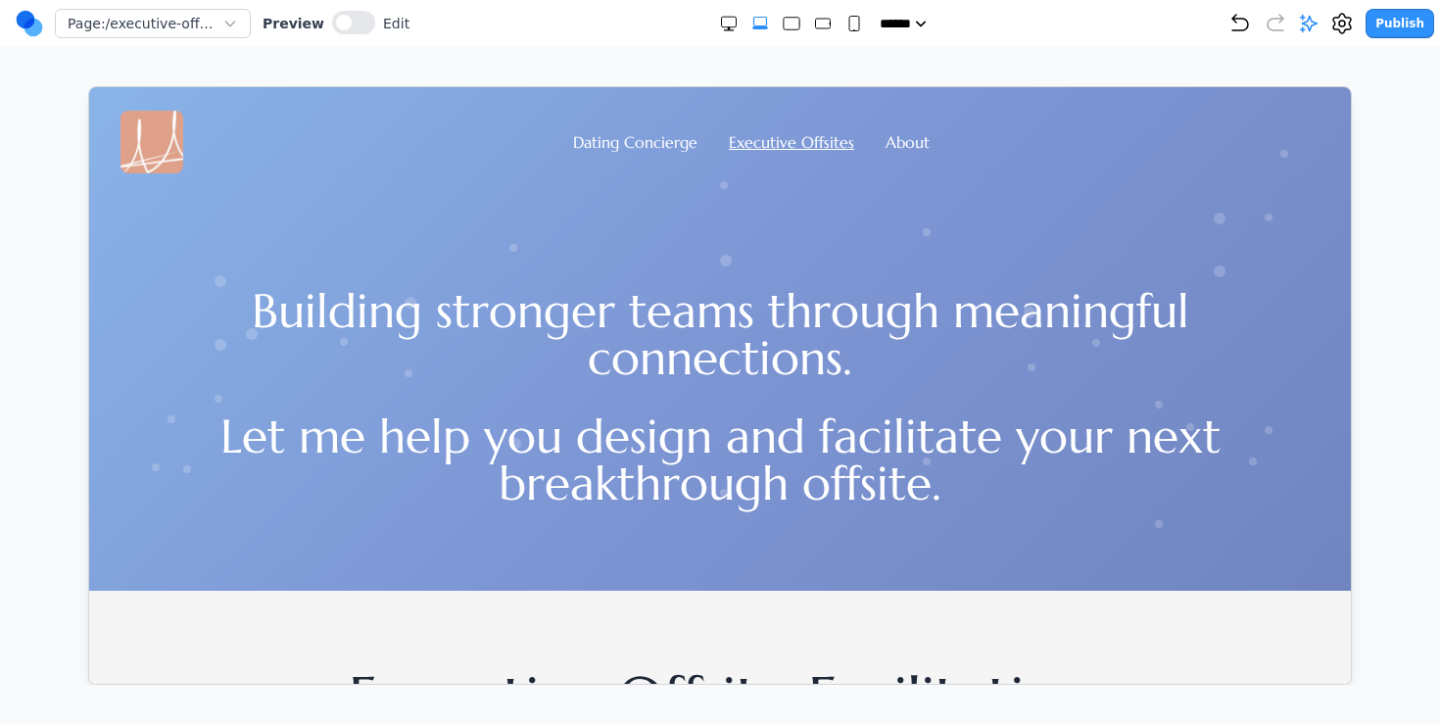
click at [862, 32] on div "***** ***** ****** ****** ******" at bounding box center [818, 24] width 819 height 20
click at [849, 30] on rect "Small" at bounding box center [854, 24] width 10 height 15
select select "**"
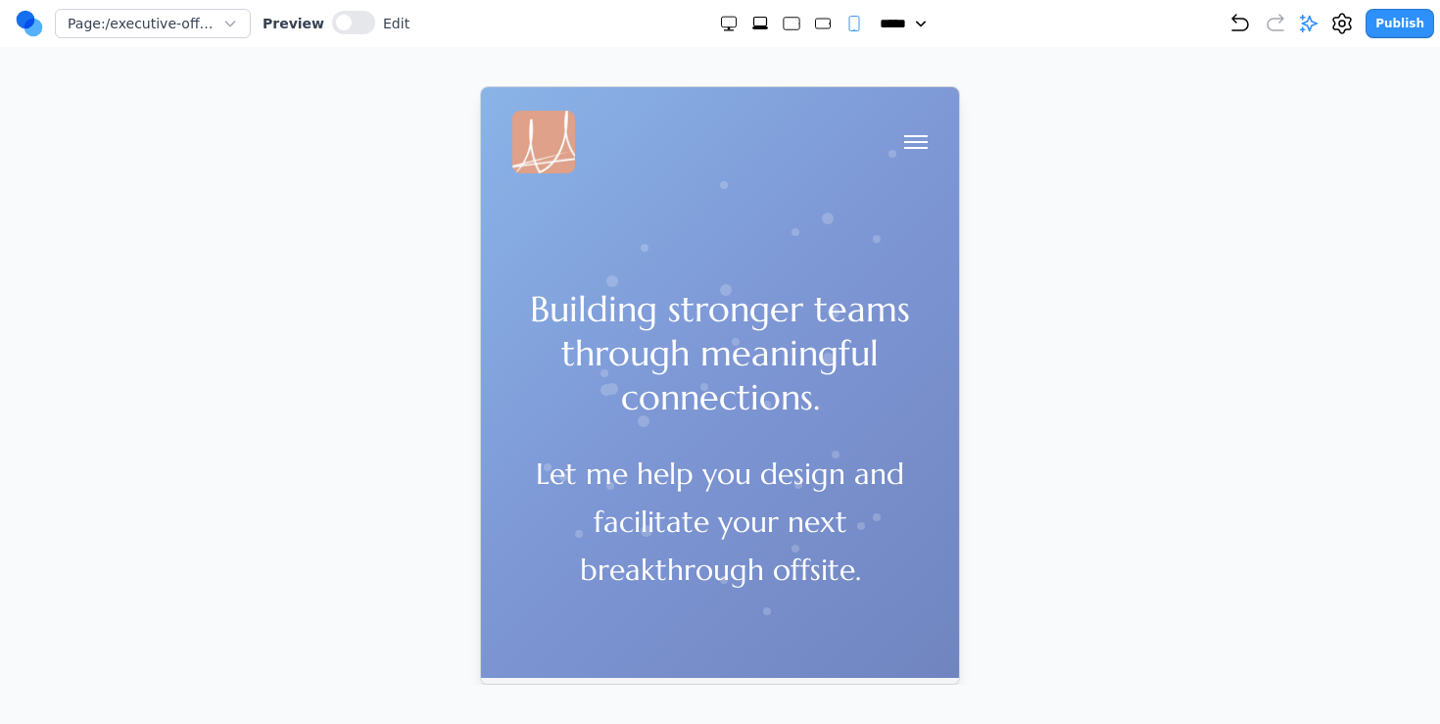
click at [724, 312] on h1 "Building stronger teams through meaningful connections." at bounding box center [718, 352] width 415 height 132
click at [336, 24] on span at bounding box center [344, 23] width 16 height 16
click at [686, 351] on h1 "Building stronger teams through meaningful connections." at bounding box center [718, 352] width 415 height 132
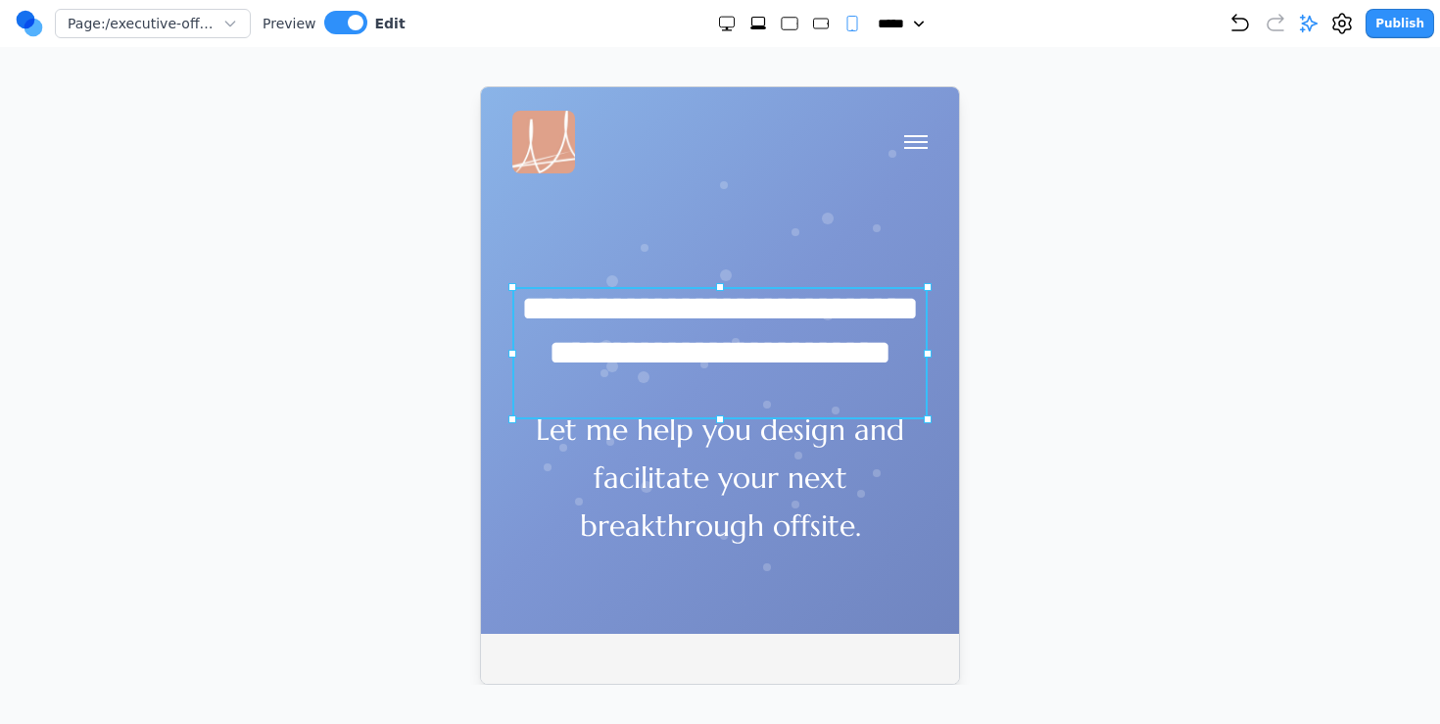
click at [686, 351] on h1 "**********" at bounding box center [718, 330] width 415 height 88
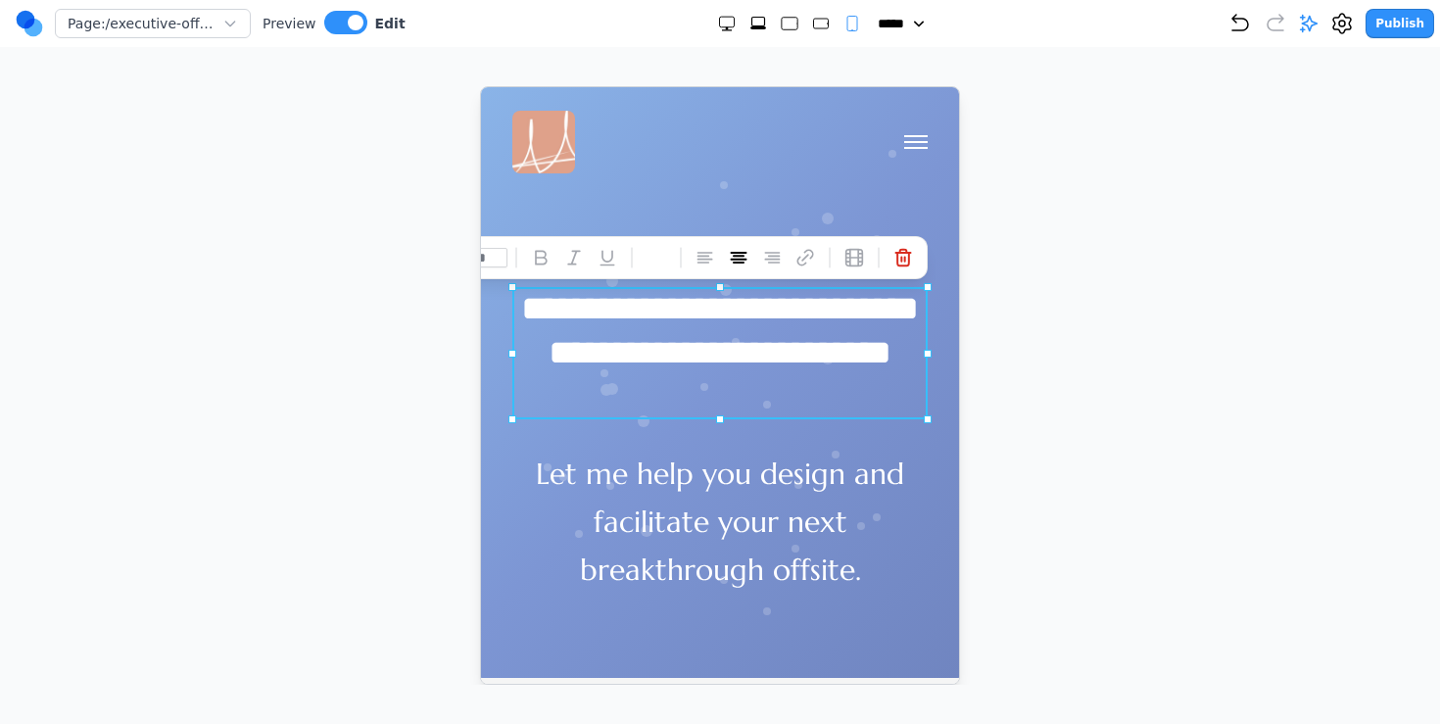
click at [645, 514] on p "Let me help you design and facilitate your next breakthrough offsite." at bounding box center [718, 521] width 415 height 143
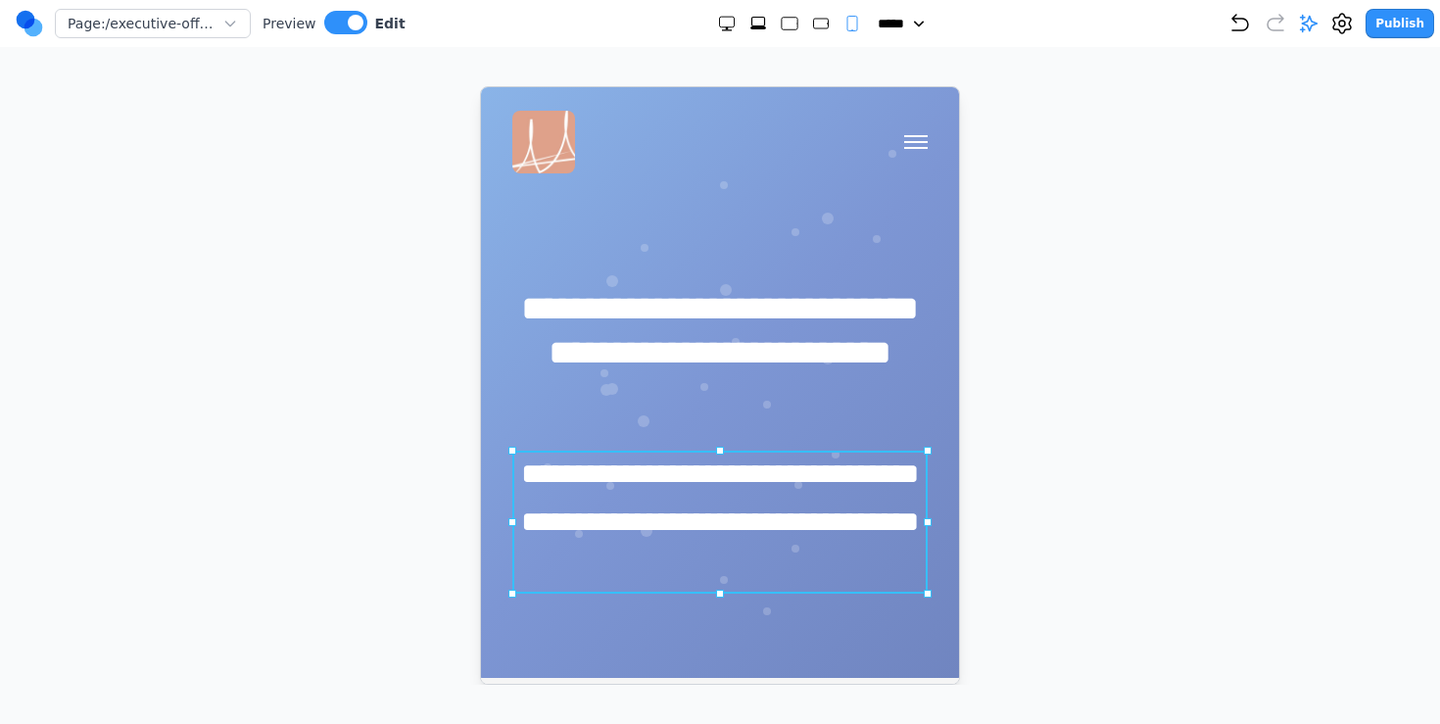
click at [645, 514] on p "**********" at bounding box center [718, 521] width 415 height 143
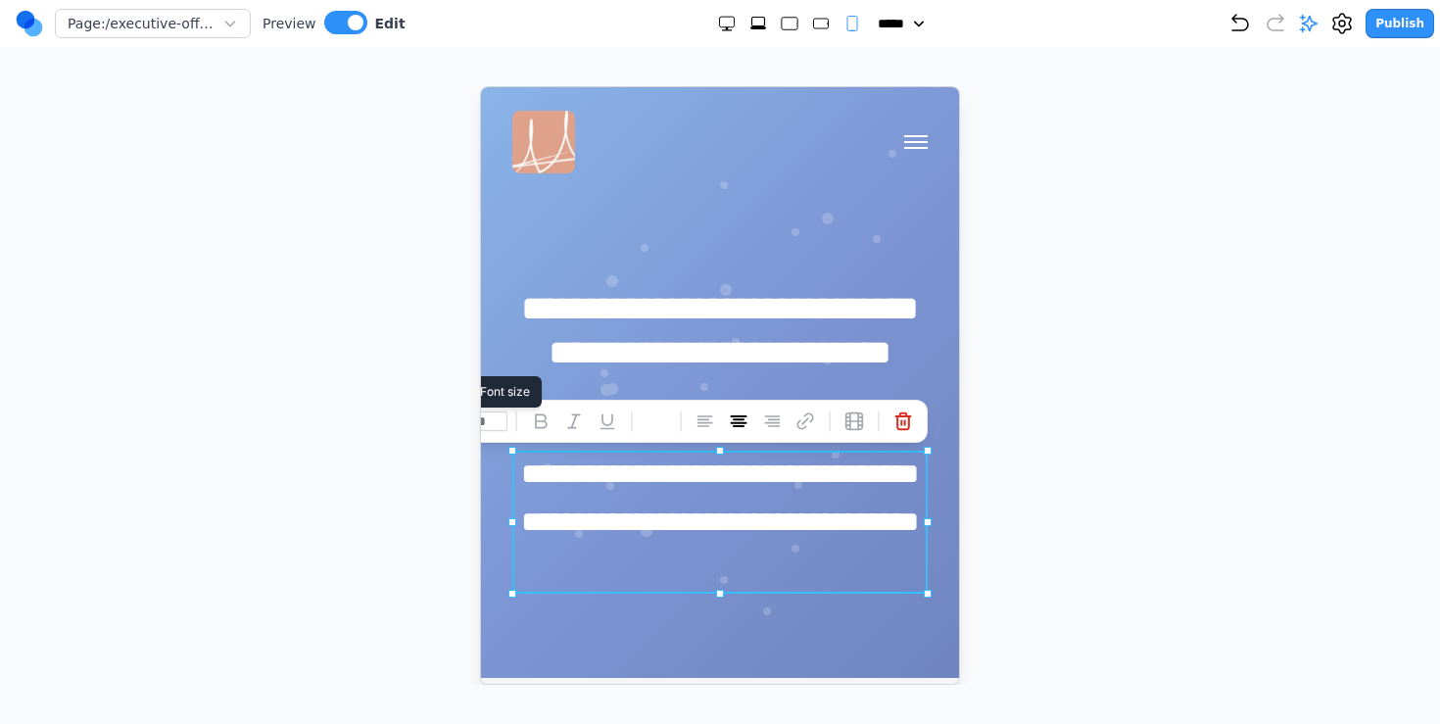
click at [499, 416] on input "**" at bounding box center [486, 420] width 39 height 20
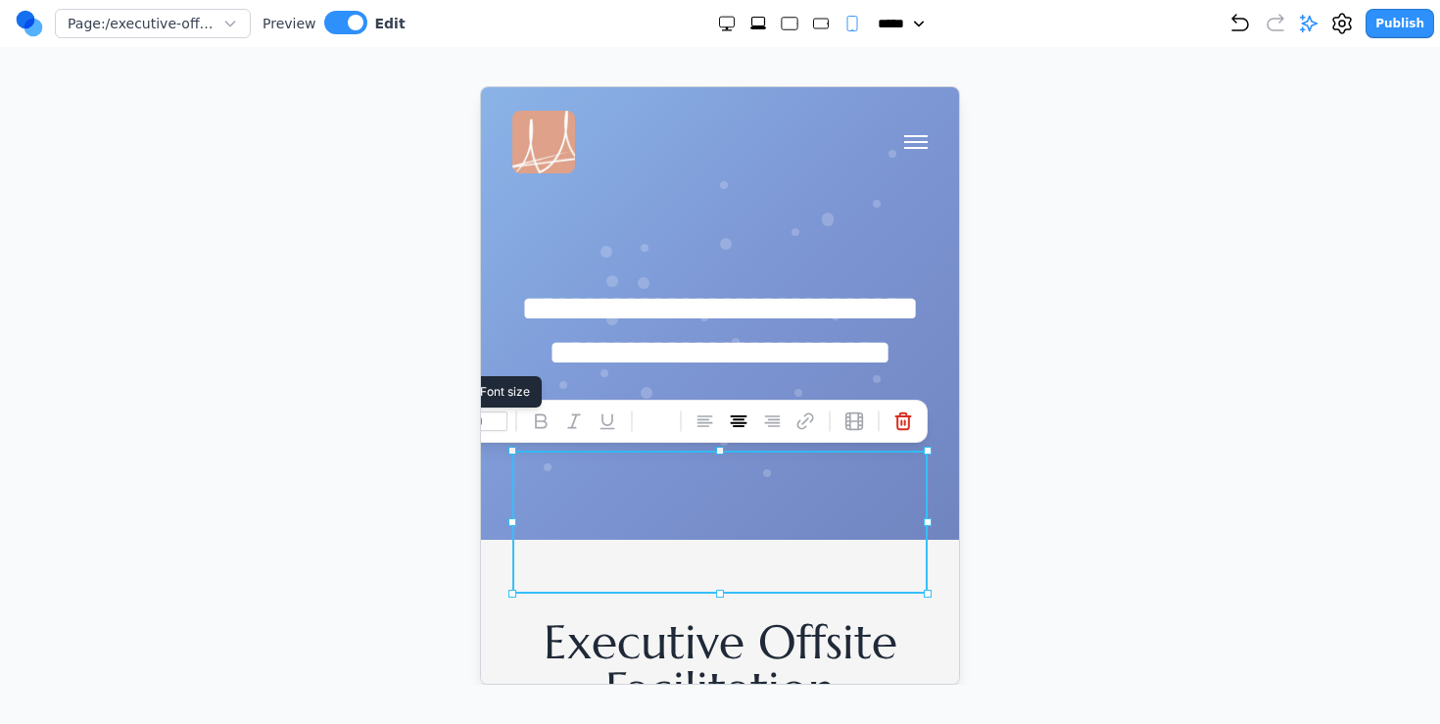
type input "**"
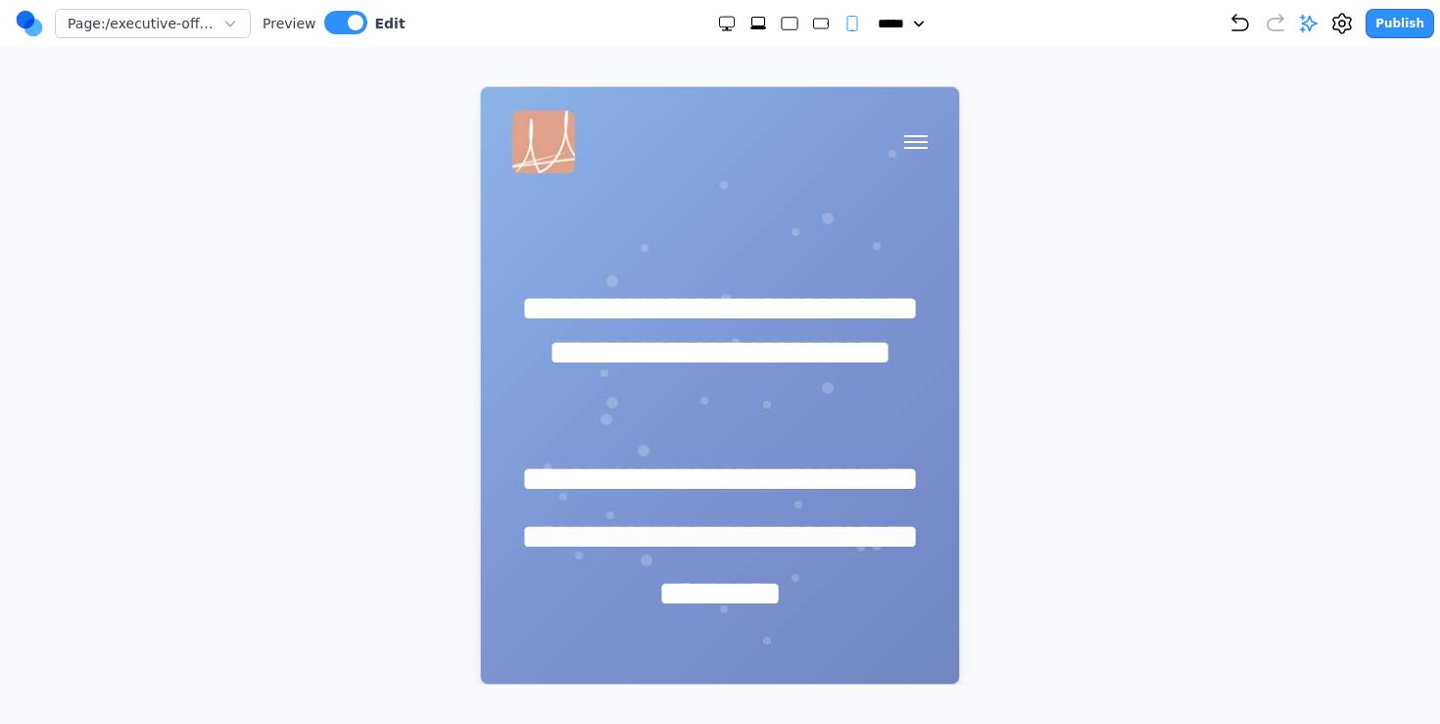
drag, startPoint x: 962, startPoint y: 311, endPoint x: 468, endPoint y: 223, distance: 501.5
click at [962, 311] on div at bounding box center [720, 385] width 1362 height 598
click at [348, 20] on span at bounding box center [356, 23] width 16 height 16
click at [754, 18] on rect "Extra Large" at bounding box center [760, 22] width 13 height 9
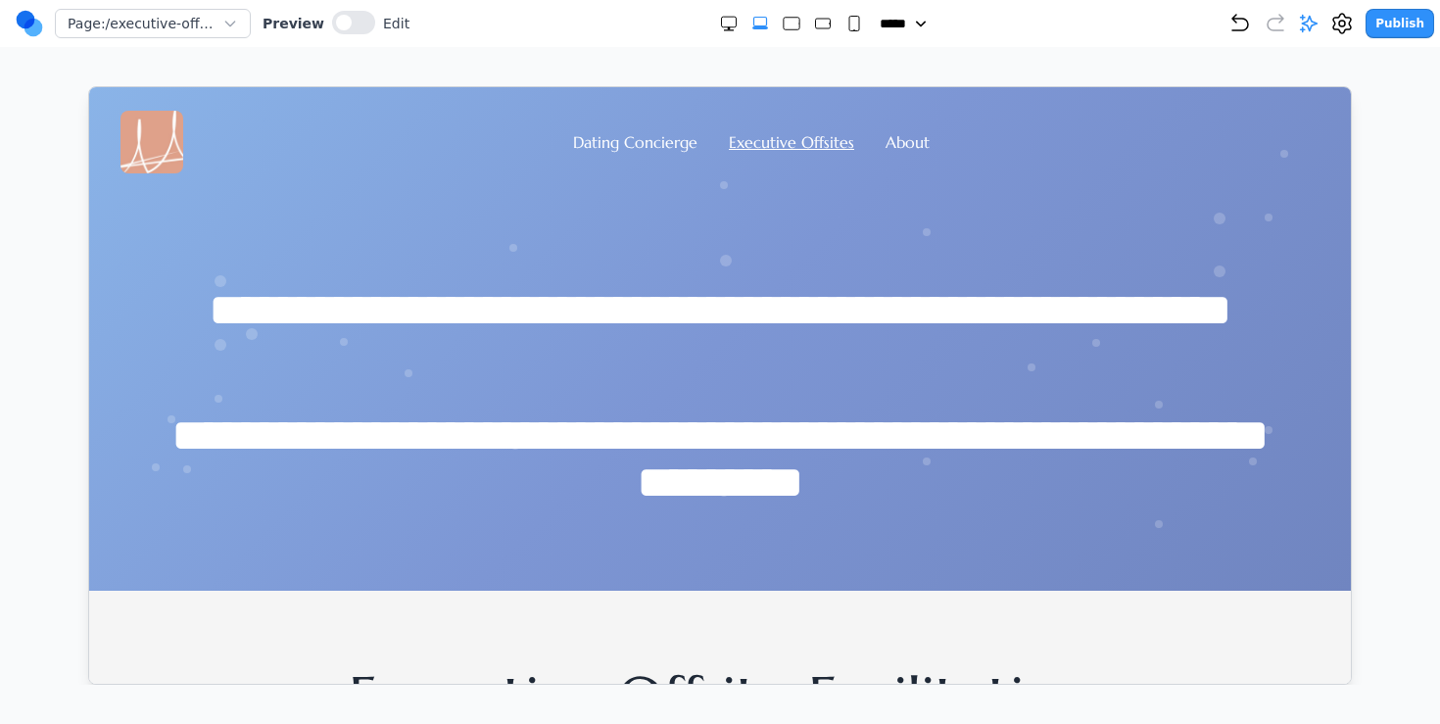
click at [849, 20] on rect "Small" at bounding box center [854, 24] width 10 height 15
select select "**"
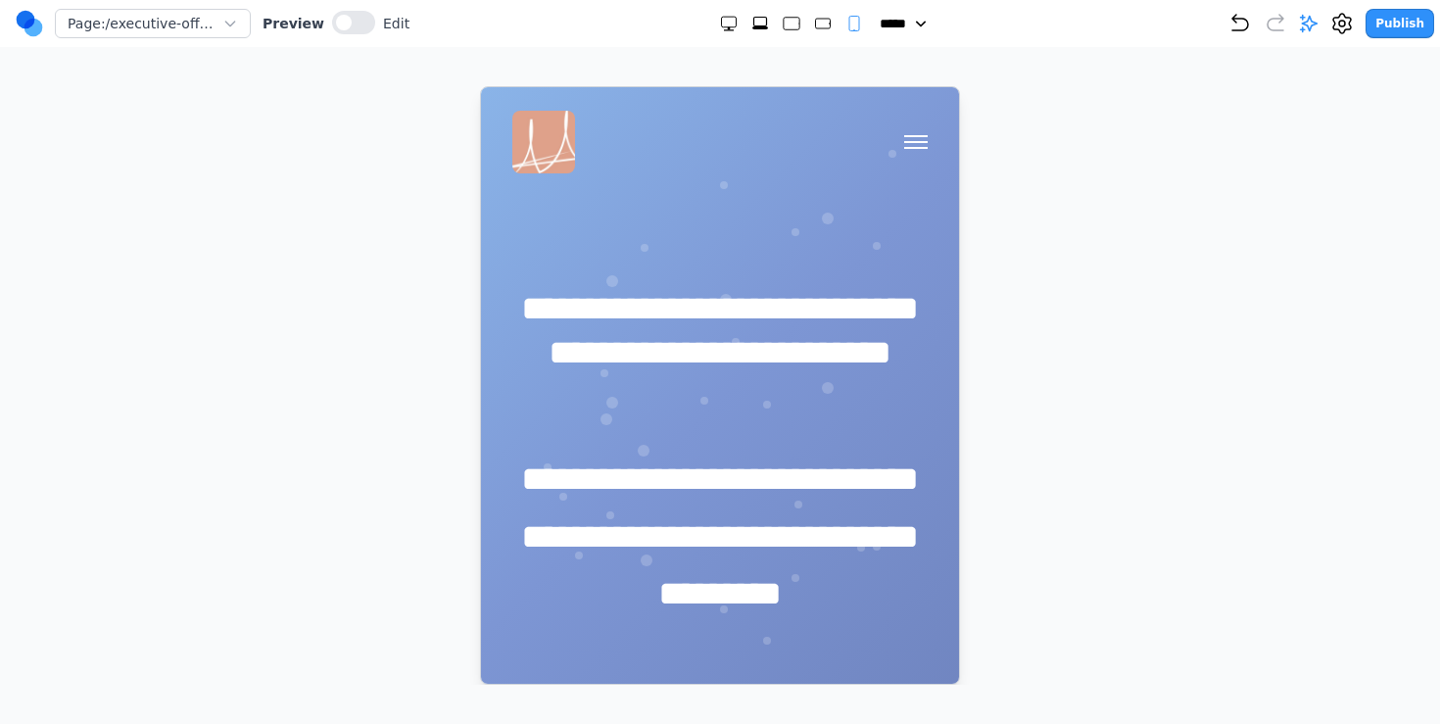
click at [892, 137] on div "Dating Concierge Executive Offsites About" at bounding box center [718, 141] width 415 height 63
click at [909, 140] on span "Open navigation menu" at bounding box center [915, 141] width 24 height 2
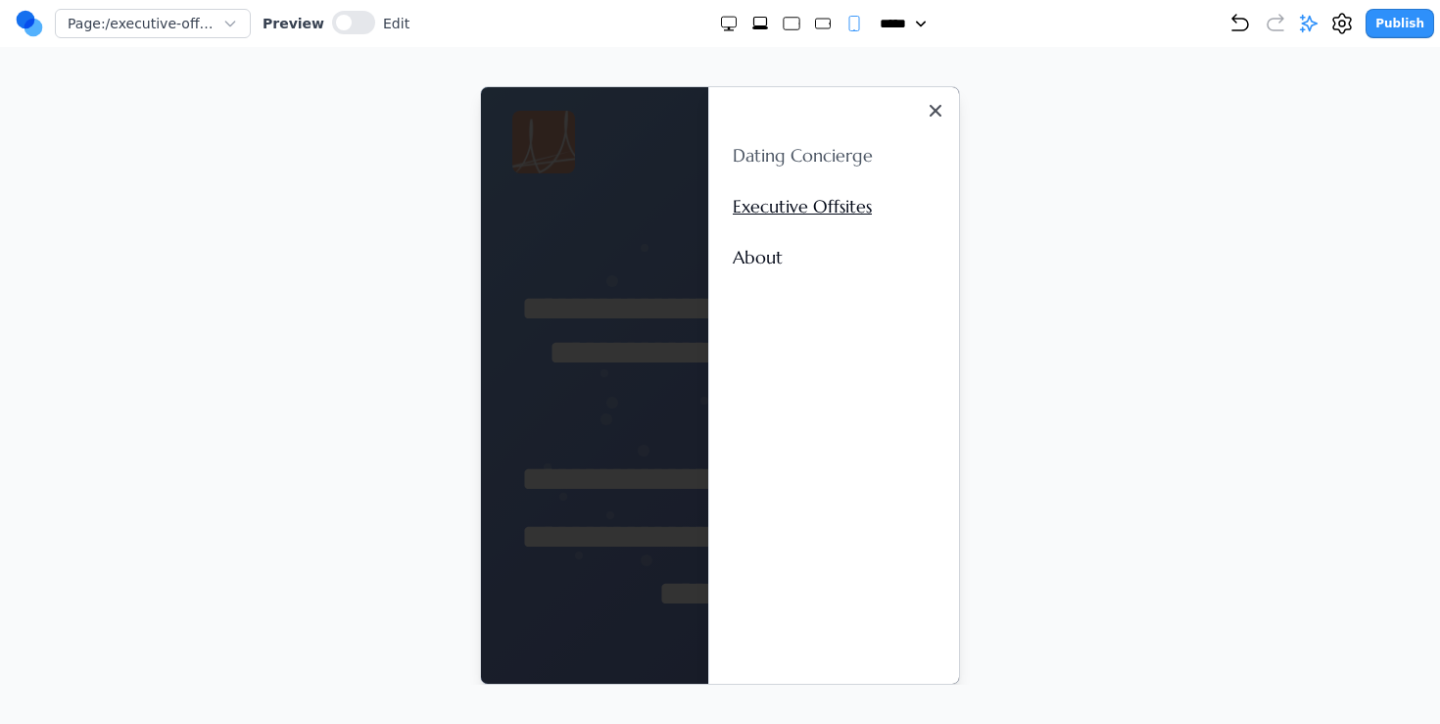
click at [822, 161] on link "Dating Concierge" at bounding box center [833, 154] width 203 height 27
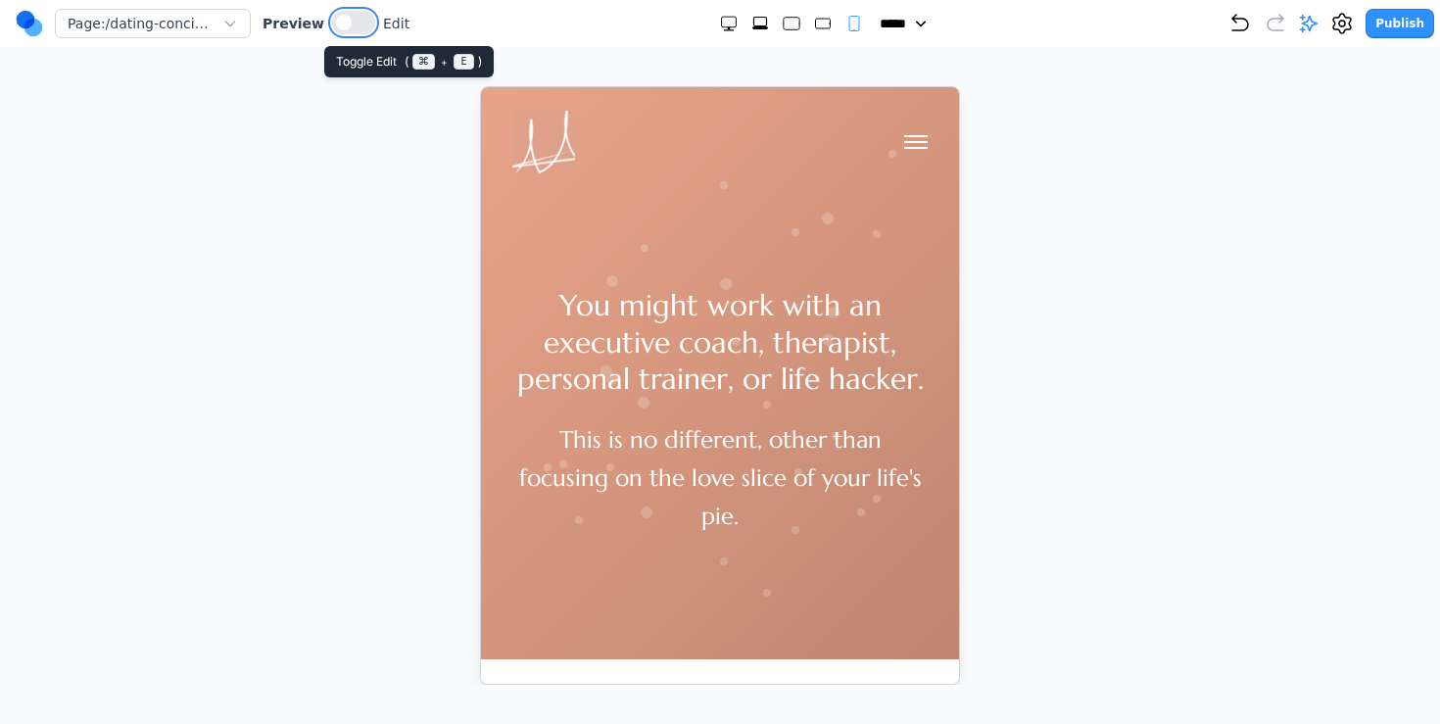
click at [364, 24] on button at bounding box center [353, 23] width 43 height 24
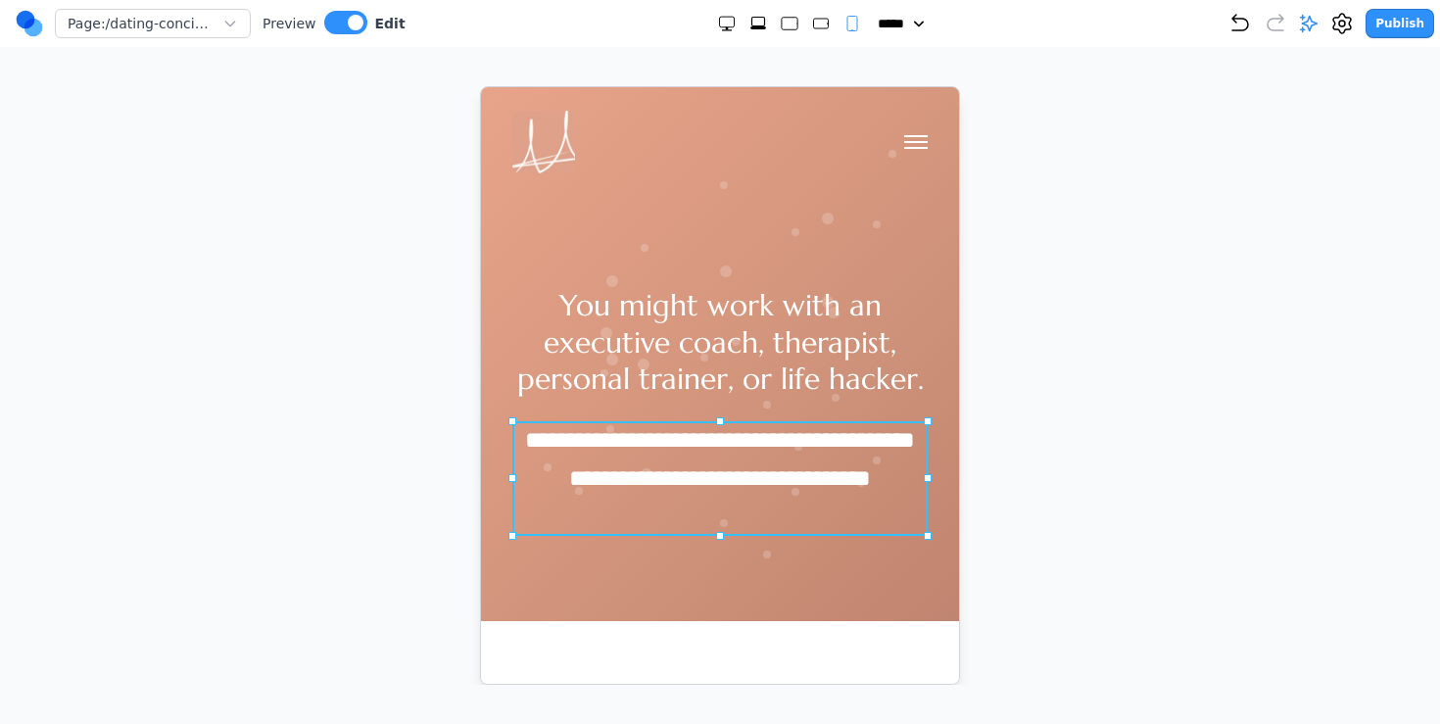
click at [656, 465] on p "**********" at bounding box center [718, 458] width 415 height 76
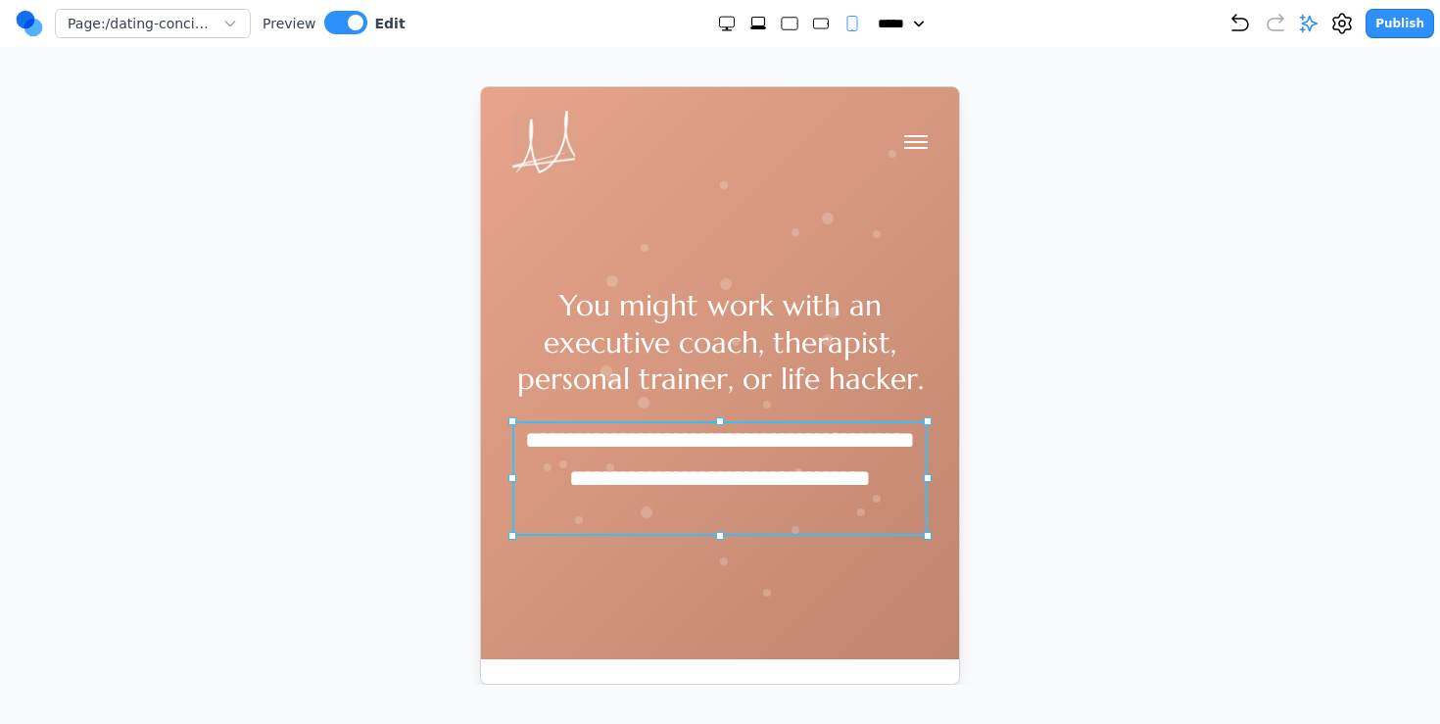
click at [656, 465] on p "**********" at bounding box center [718, 477] width 415 height 115
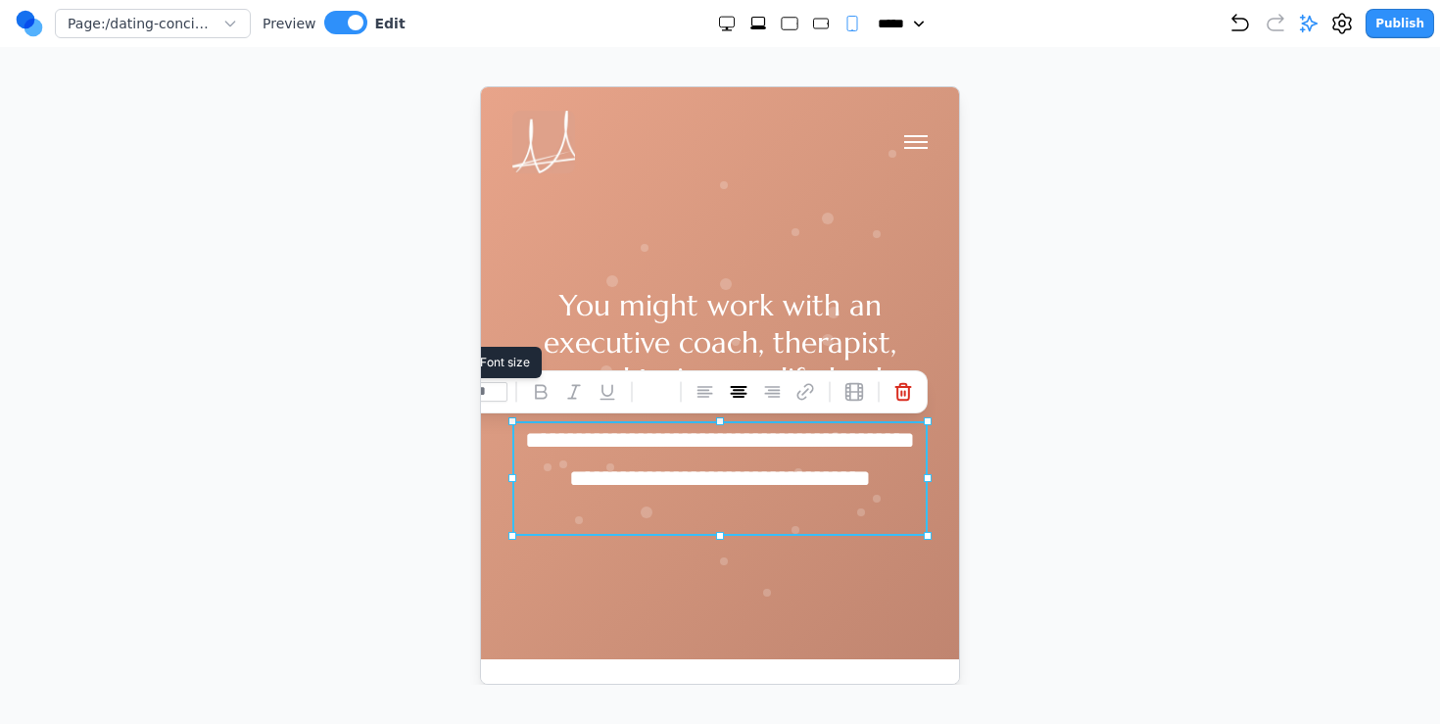
drag, startPoint x: 500, startPoint y: 390, endPoint x: 405, endPoint y: 390, distance: 95.0
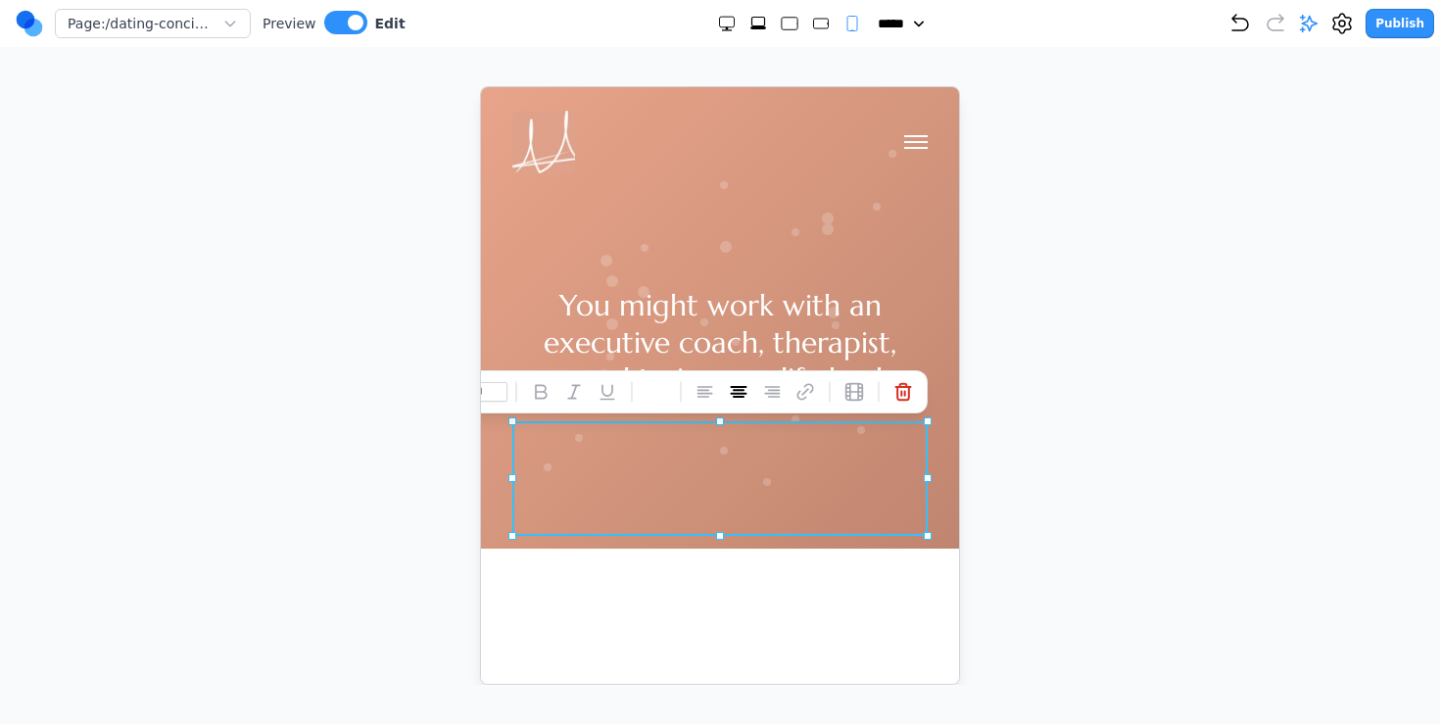
type input "**"
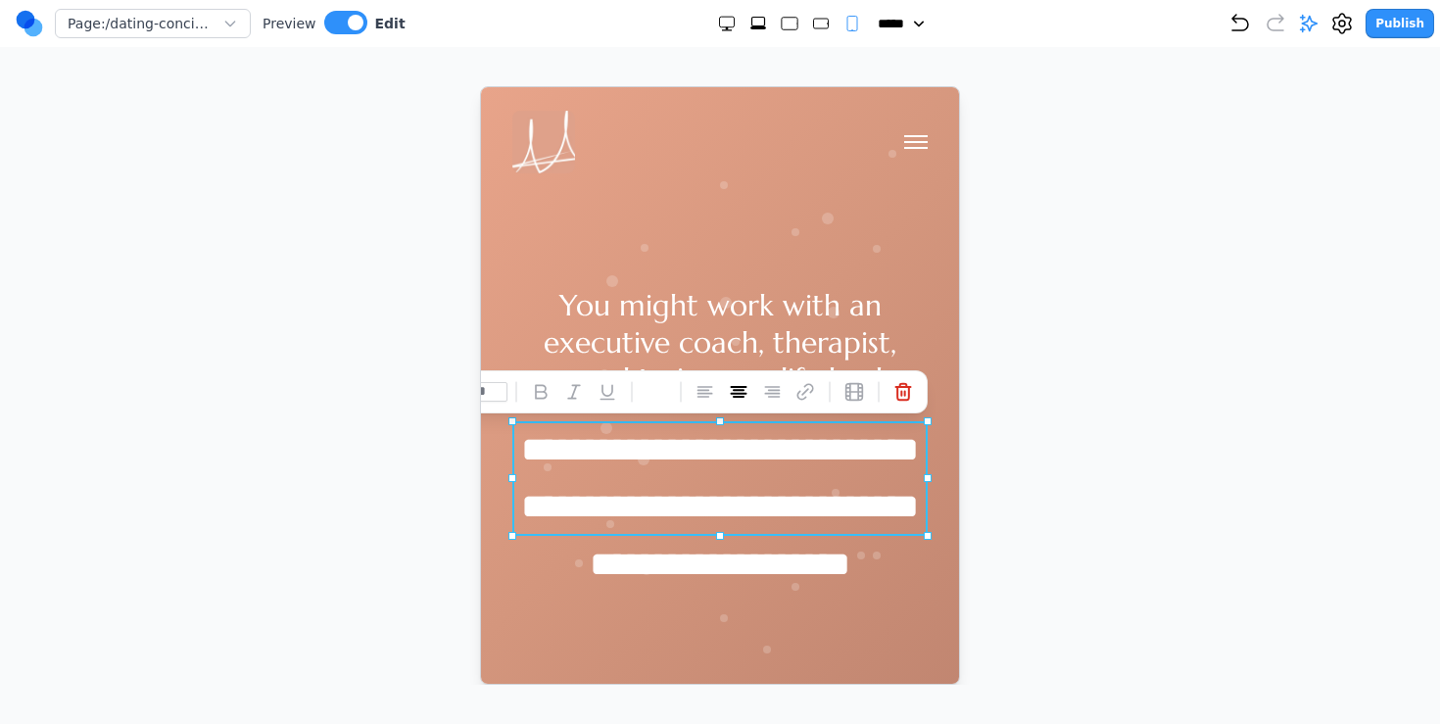
click at [659, 324] on h1 "You might work with an executive coach, therapist, personal trainer, or life ha…" at bounding box center [718, 341] width 415 height 111
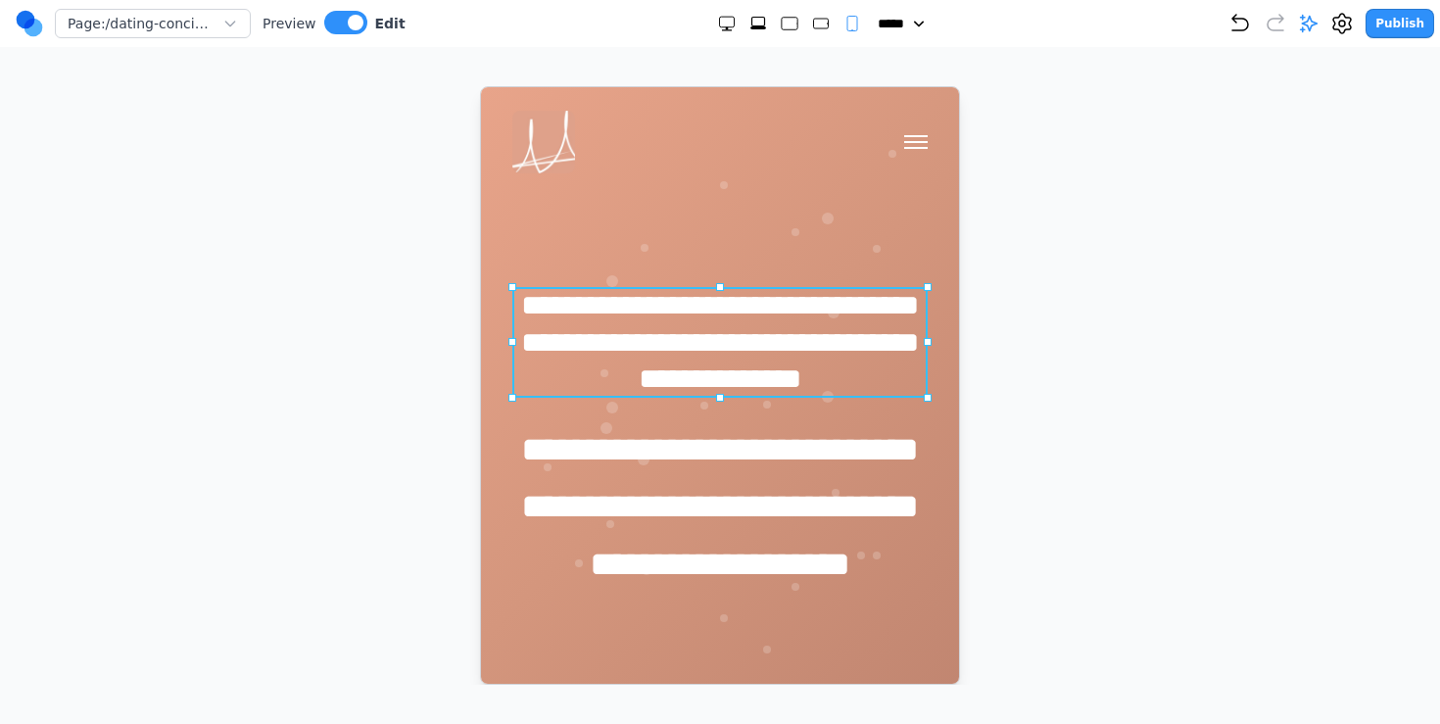
click at [659, 324] on h1 "**********" at bounding box center [718, 341] width 415 height 111
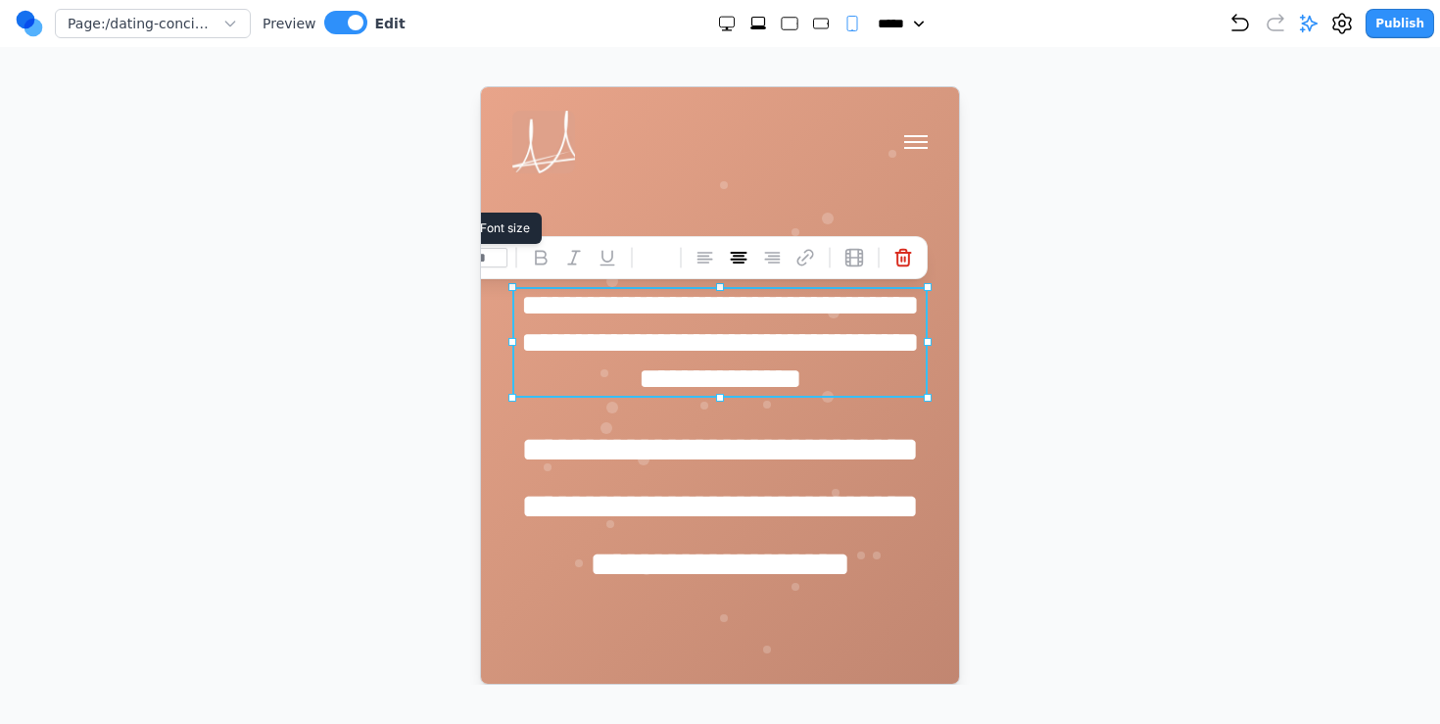
drag, startPoint x: 15, startPoint y: 169, endPoint x: 382, endPoint y: 257, distance: 377.5
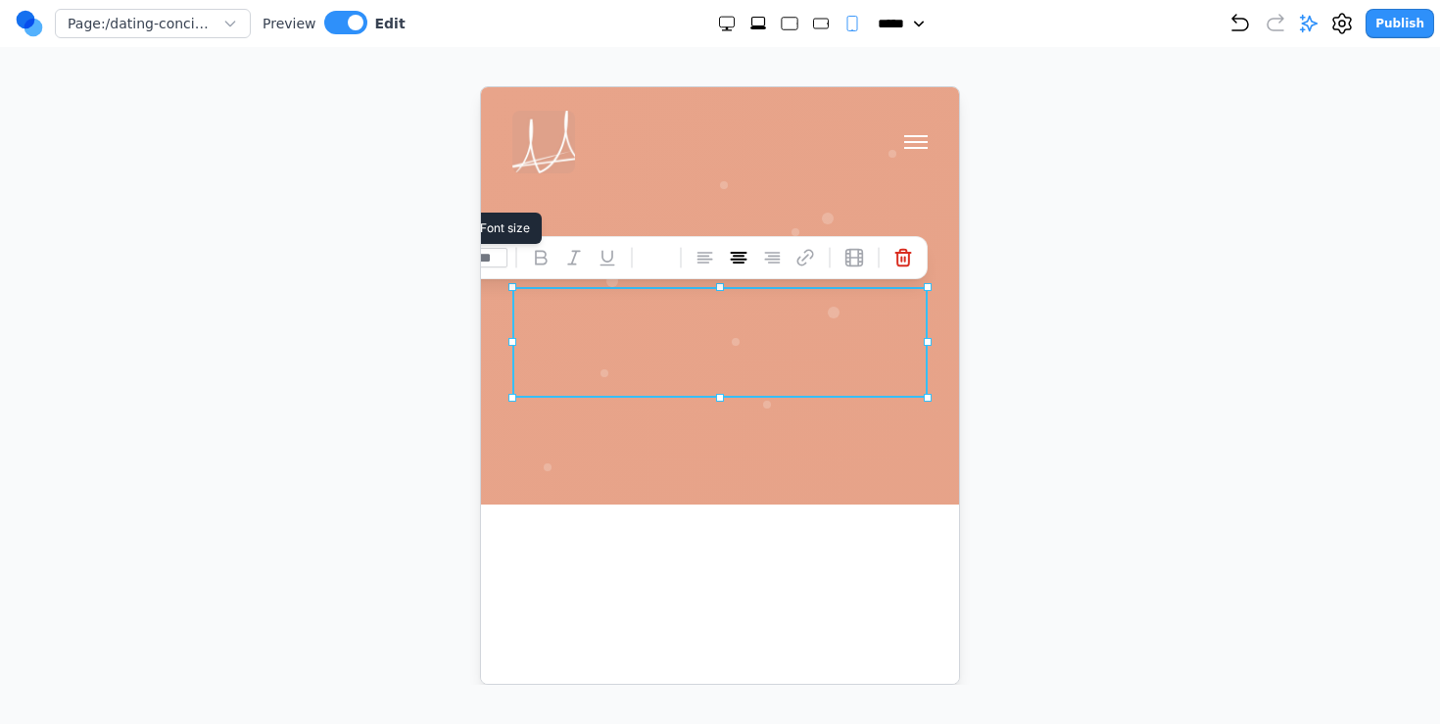
click at [493, 261] on input "***" at bounding box center [486, 257] width 39 height 20
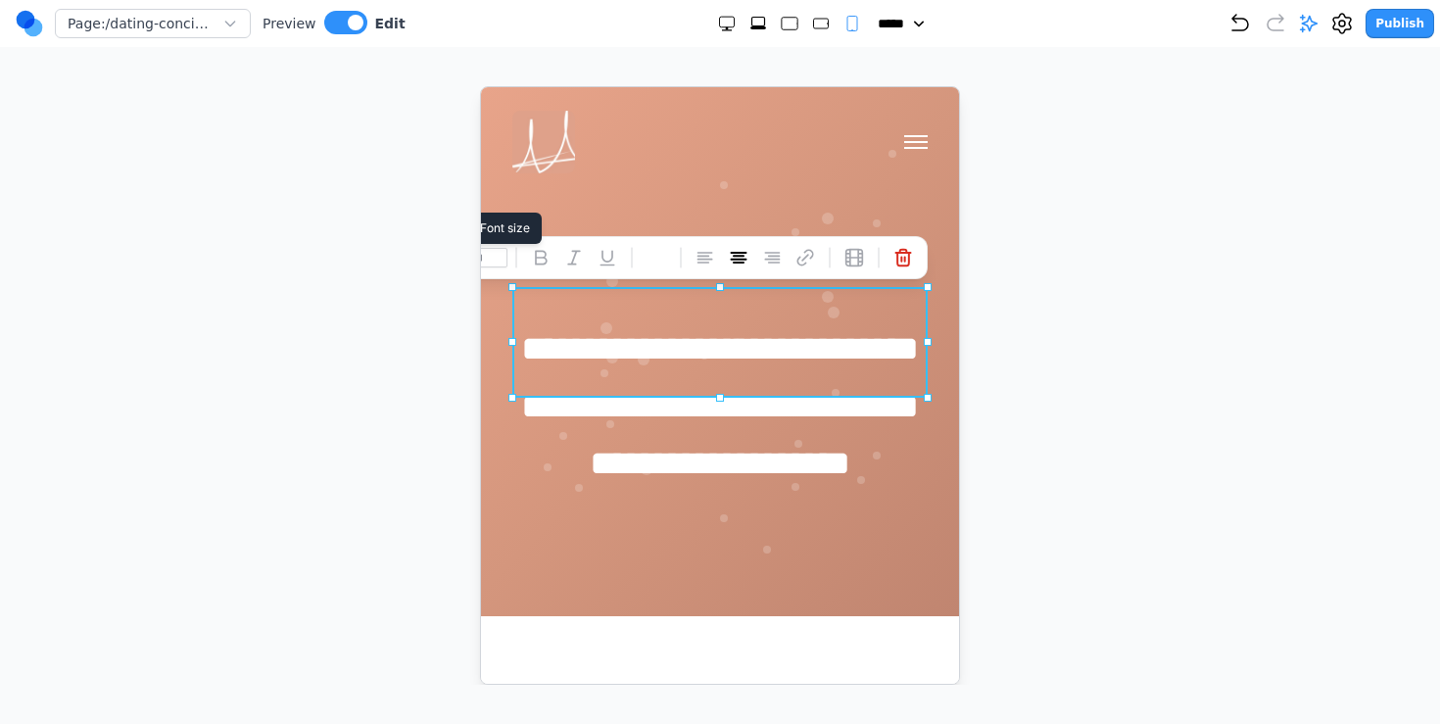
type input "**"
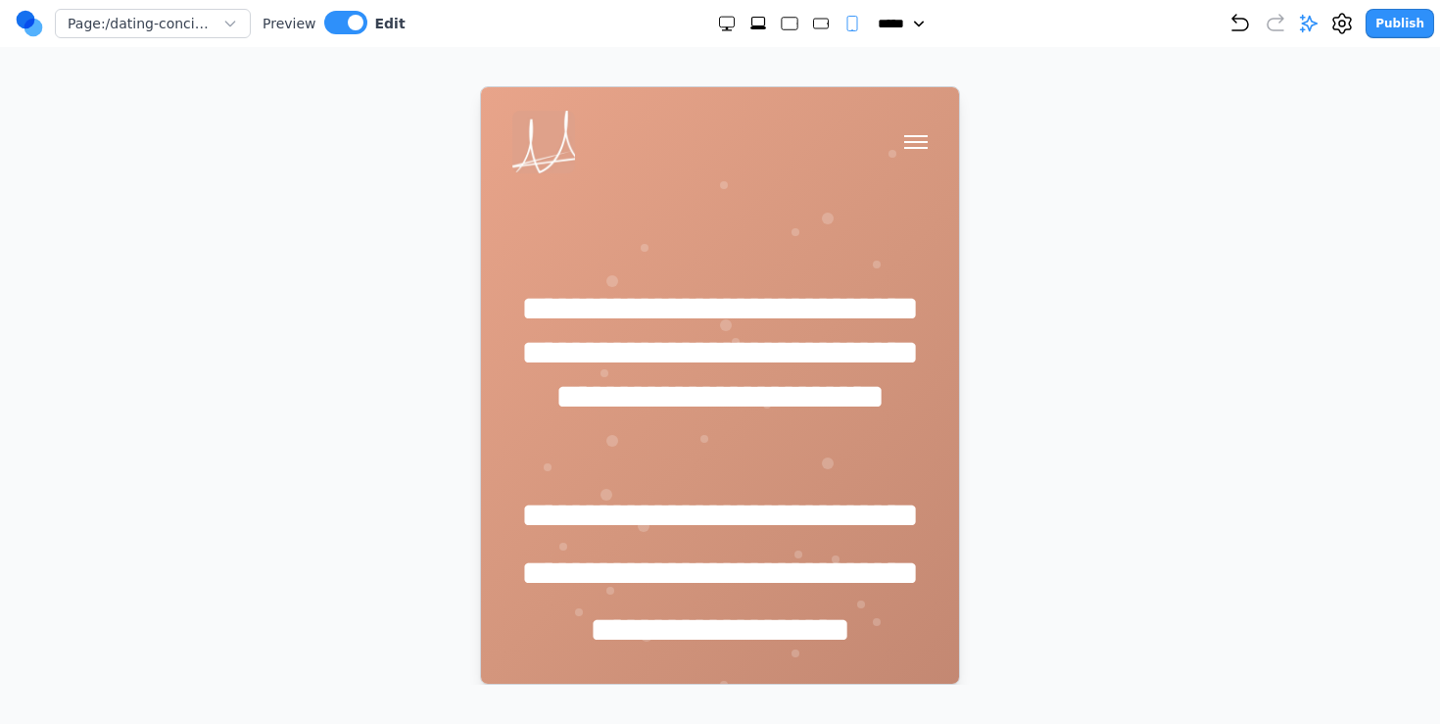
click at [963, 428] on div at bounding box center [720, 385] width 1362 height 598
click at [982, 41] on nav "Page: /dating-concierge Preview Edit ***** ***** ****** ****** ****** Publish" at bounding box center [720, 23] width 1440 height 47
click at [338, 27] on button at bounding box center [345, 23] width 43 height 24
click at [750, 24] on icon "Extra Large" at bounding box center [760, 24] width 20 height 20
select select "**"
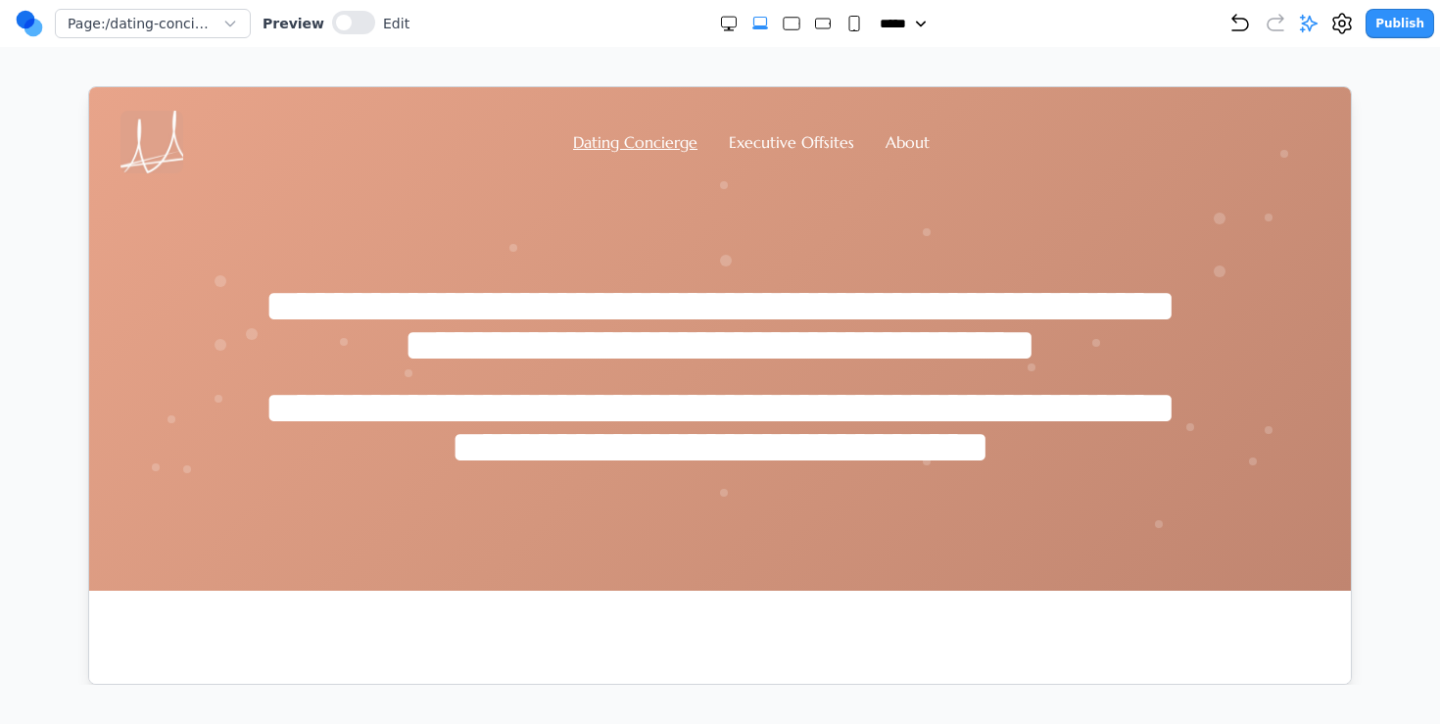
click at [996, 24] on button "Publish" at bounding box center [1399, 23] width 69 height 29
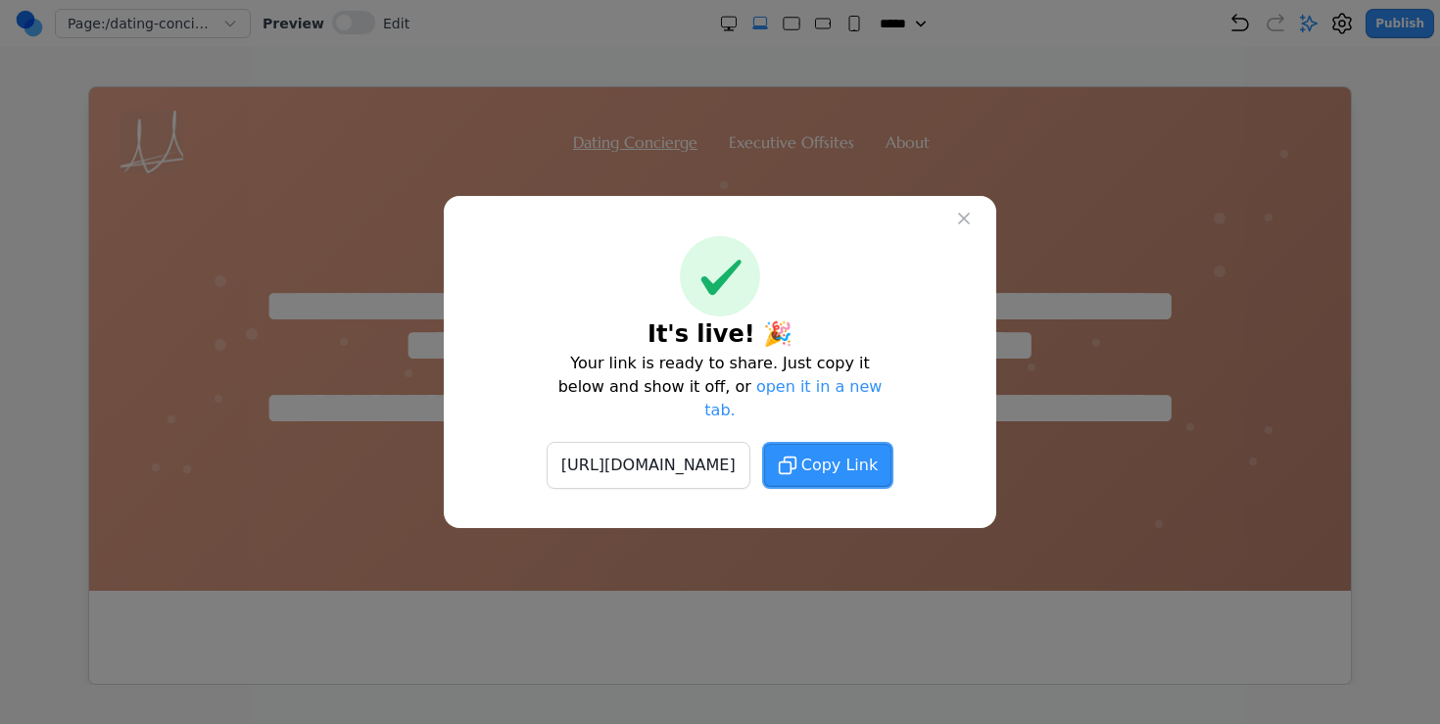
click at [950, 226] on button at bounding box center [963, 218] width 35 height 35
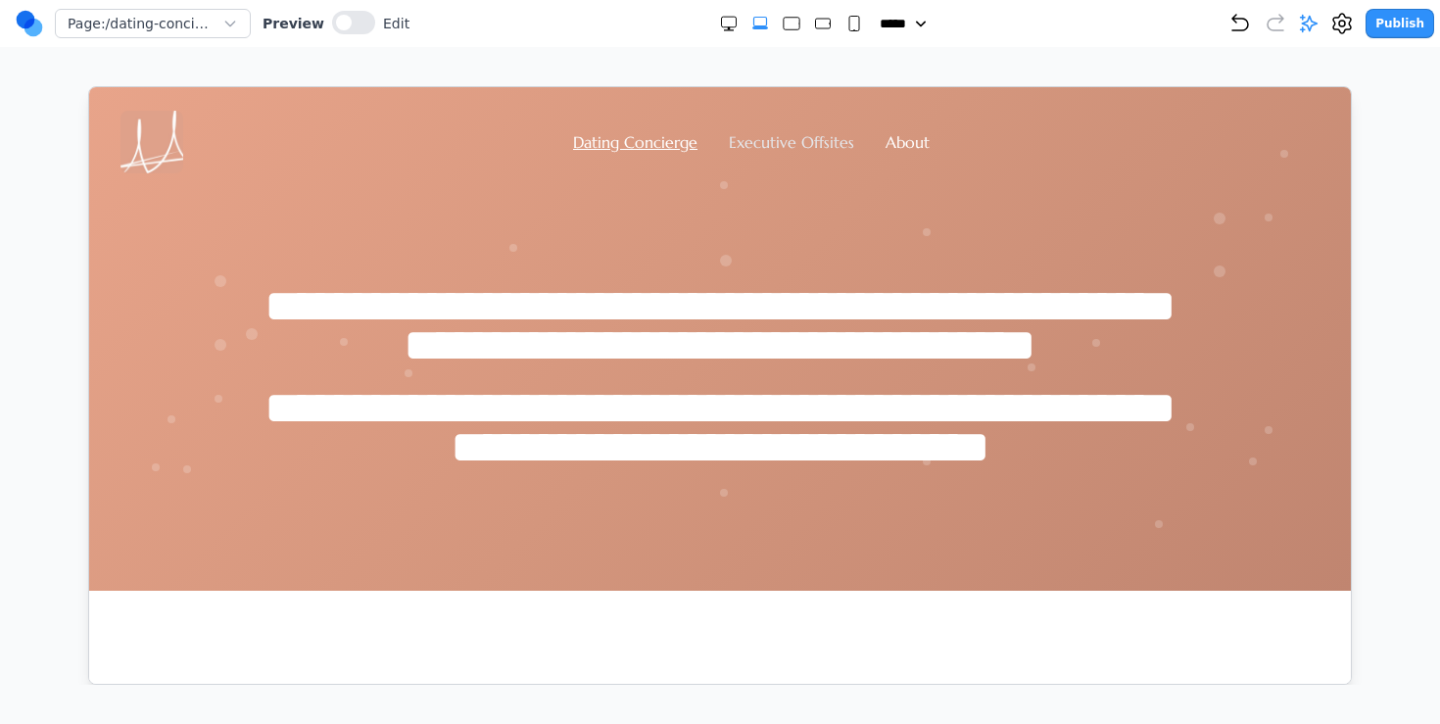
click at [768, 146] on link "Executive Offsites" at bounding box center [790, 141] width 125 height 20
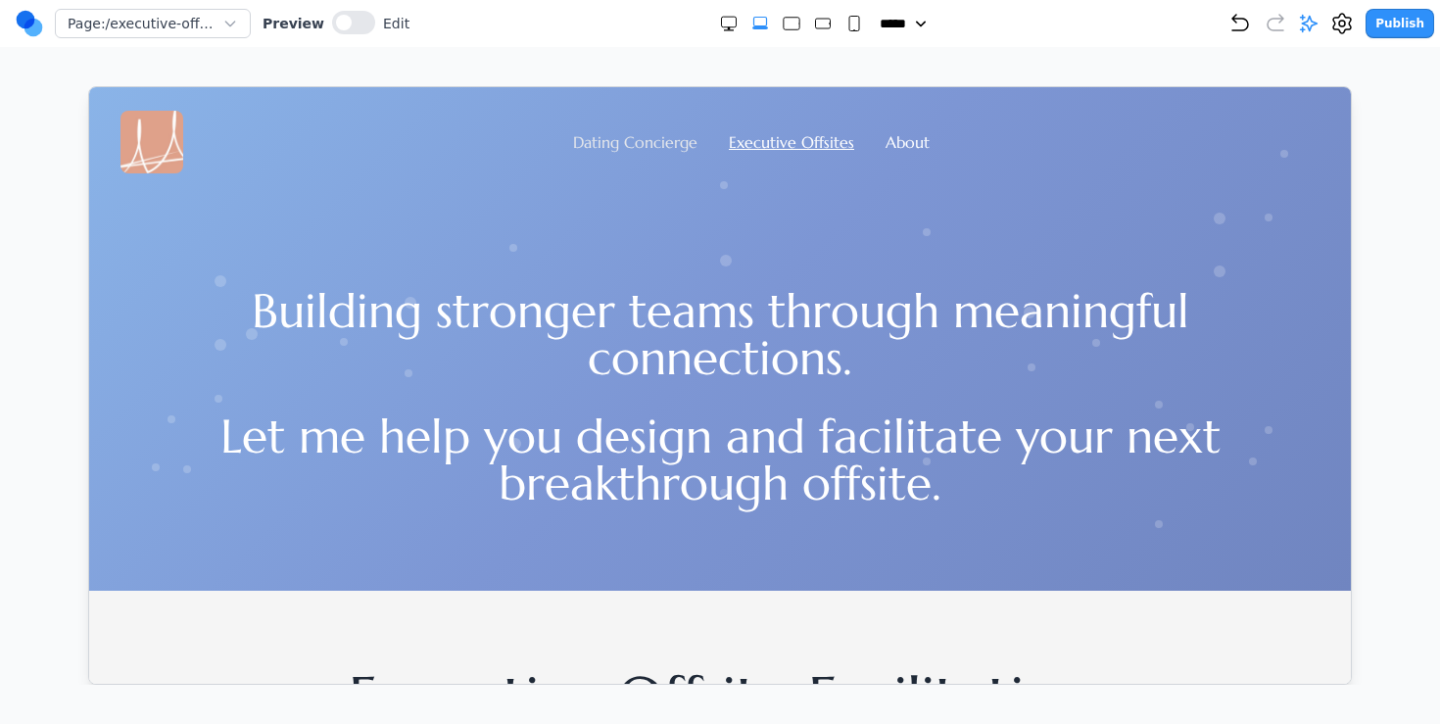
click at [682, 146] on link "Dating Concierge" at bounding box center [634, 141] width 124 height 20
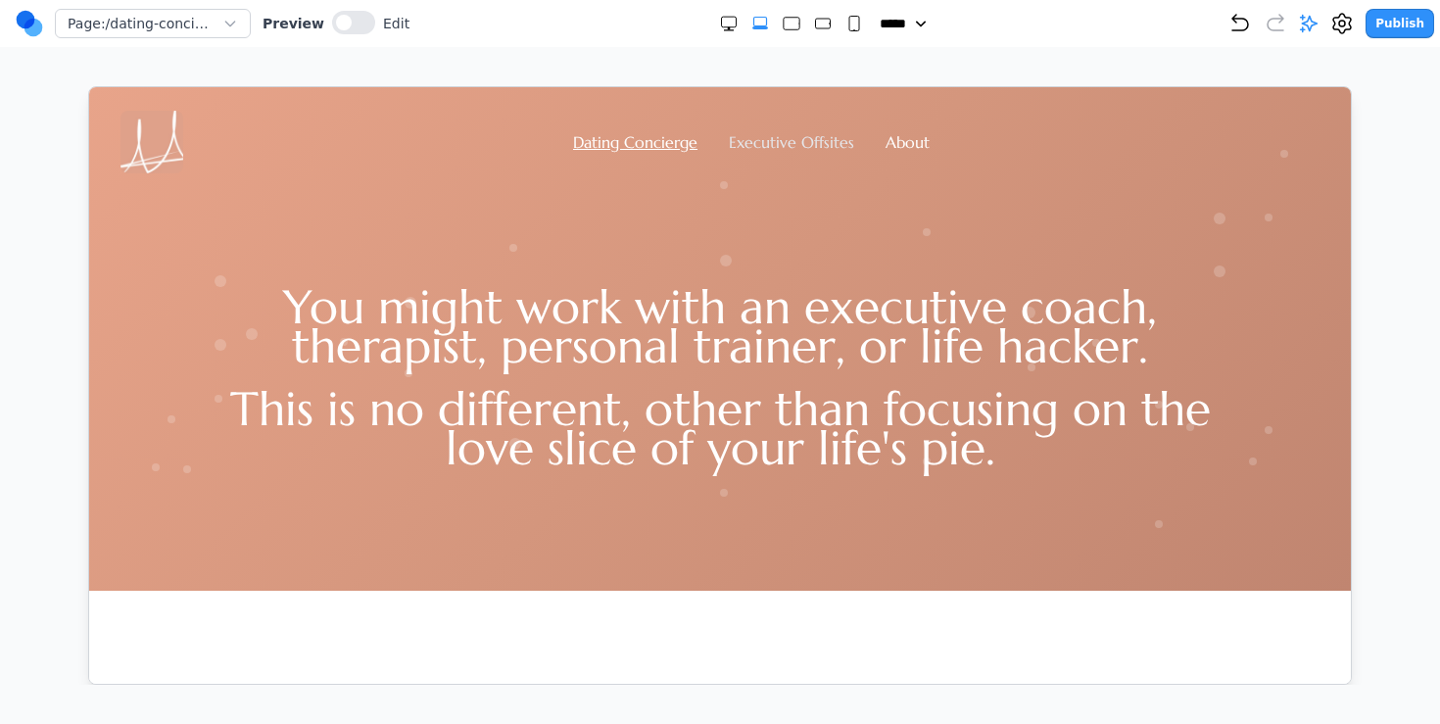
click at [753, 136] on link "Executive Offsites" at bounding box center [790, 141] width 125 height 20
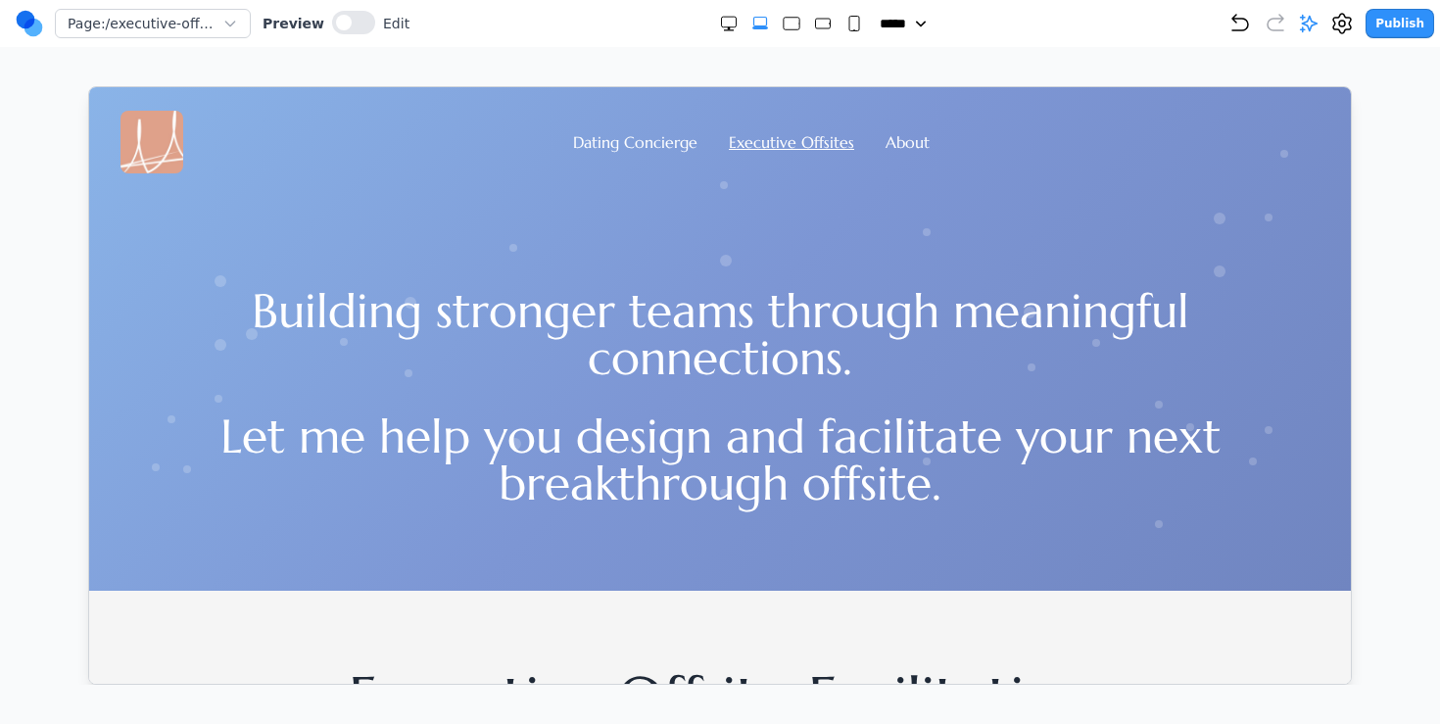
click at [658, 117] on div "Dating Concierge Executive Offsites About" at bounding box center [719, 141] width 1199 height 63
click at [639, 133] on link "Dating Concierge" at bounding box center [634, 141] width 124 height 20
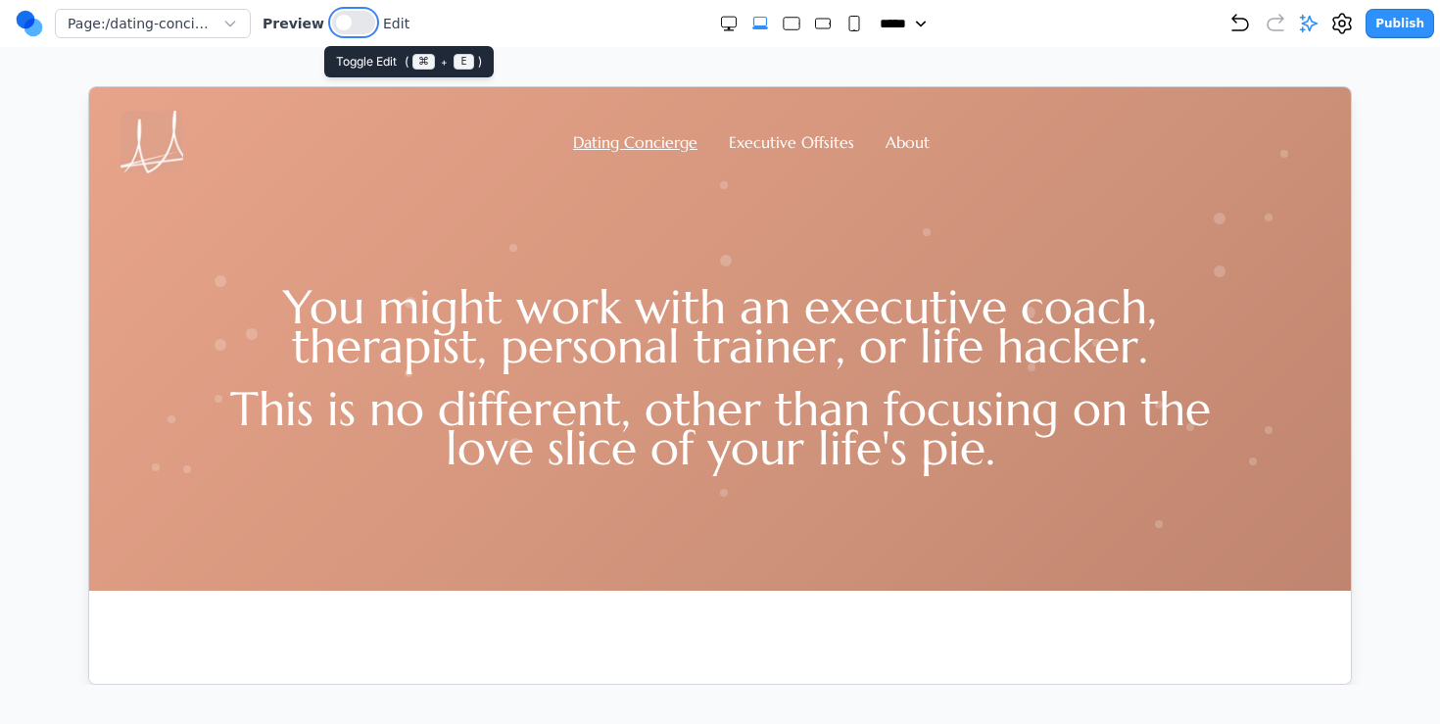
click at [361, 17] on button at bounding box center [353, 23] width 43 height 24
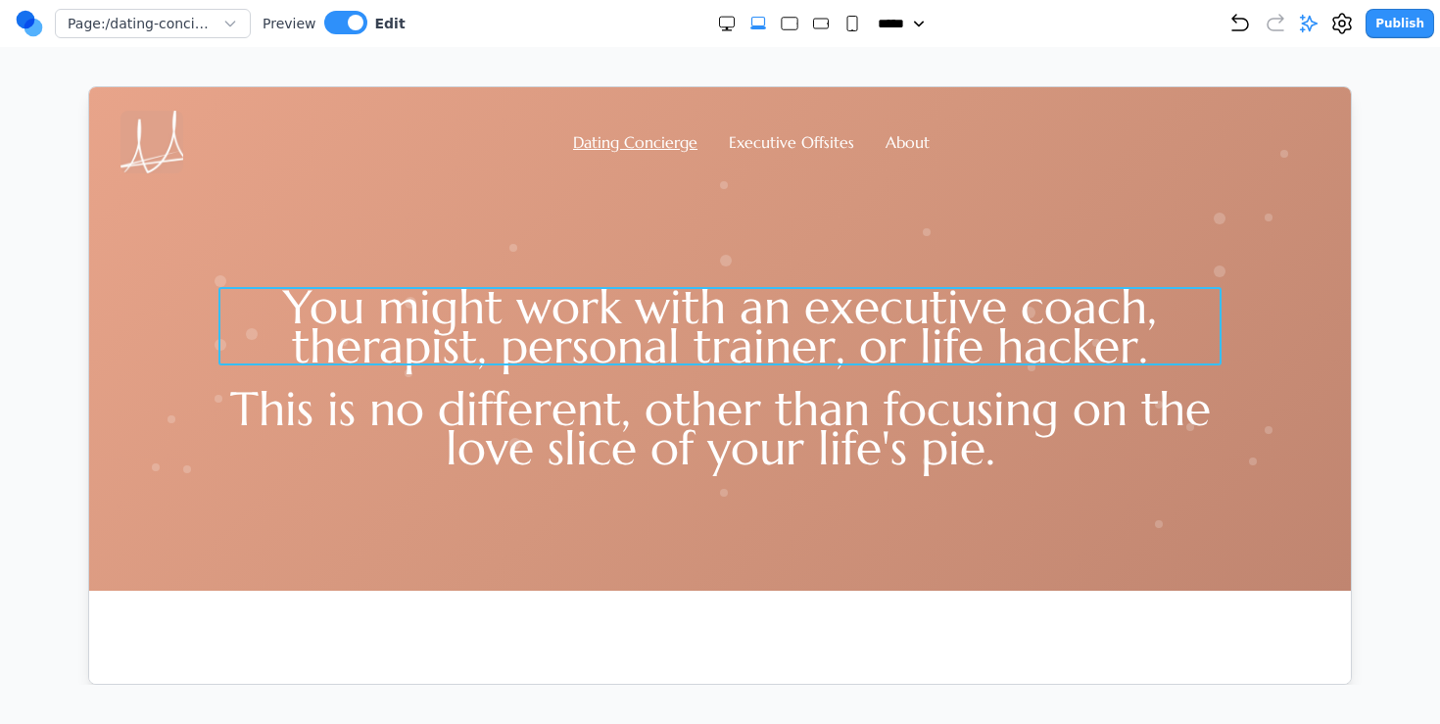
click at [506, 331] on h1 "You might work with an executive coach, therapist, personal trainer, or life ha…" at bounding box center [718, 325] width 1003 height 78
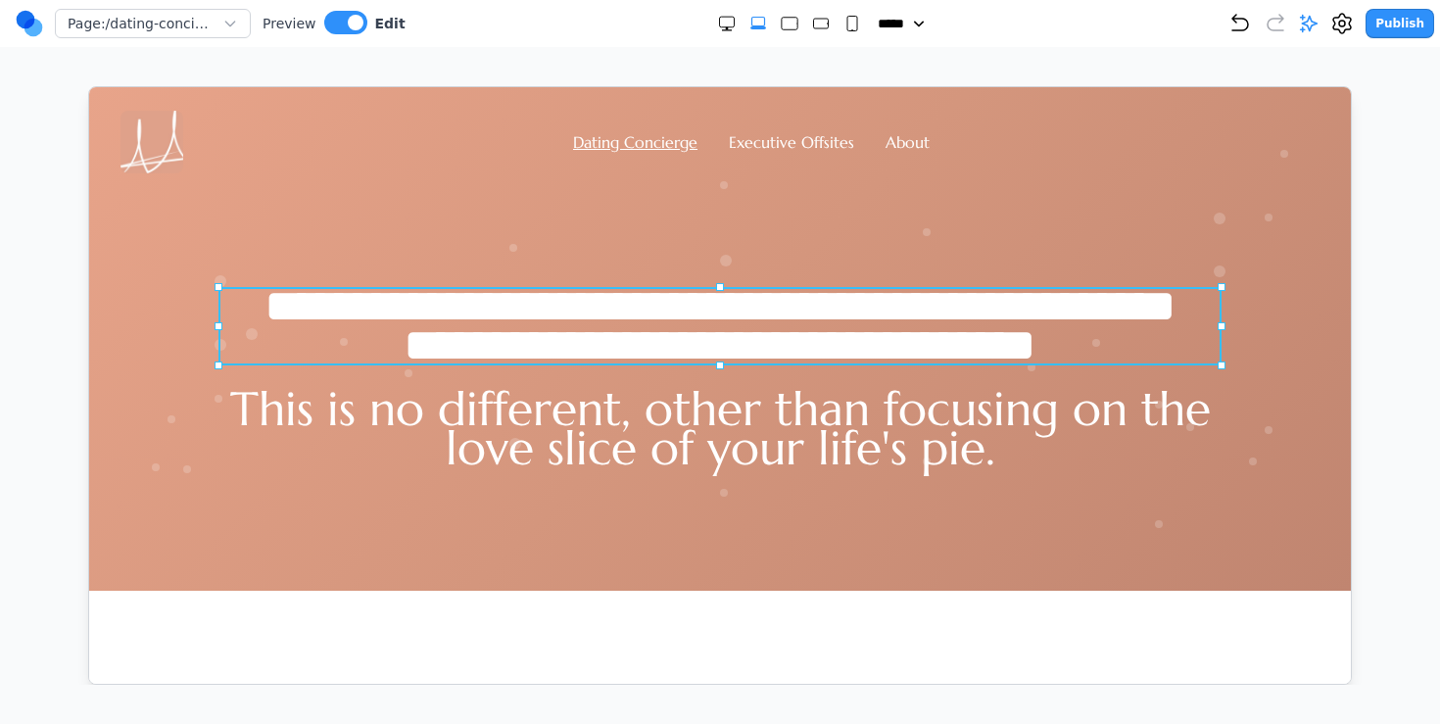
click at [506, 331] on h1 "**********" at bounding box center [718, 325] width 1003 height 78
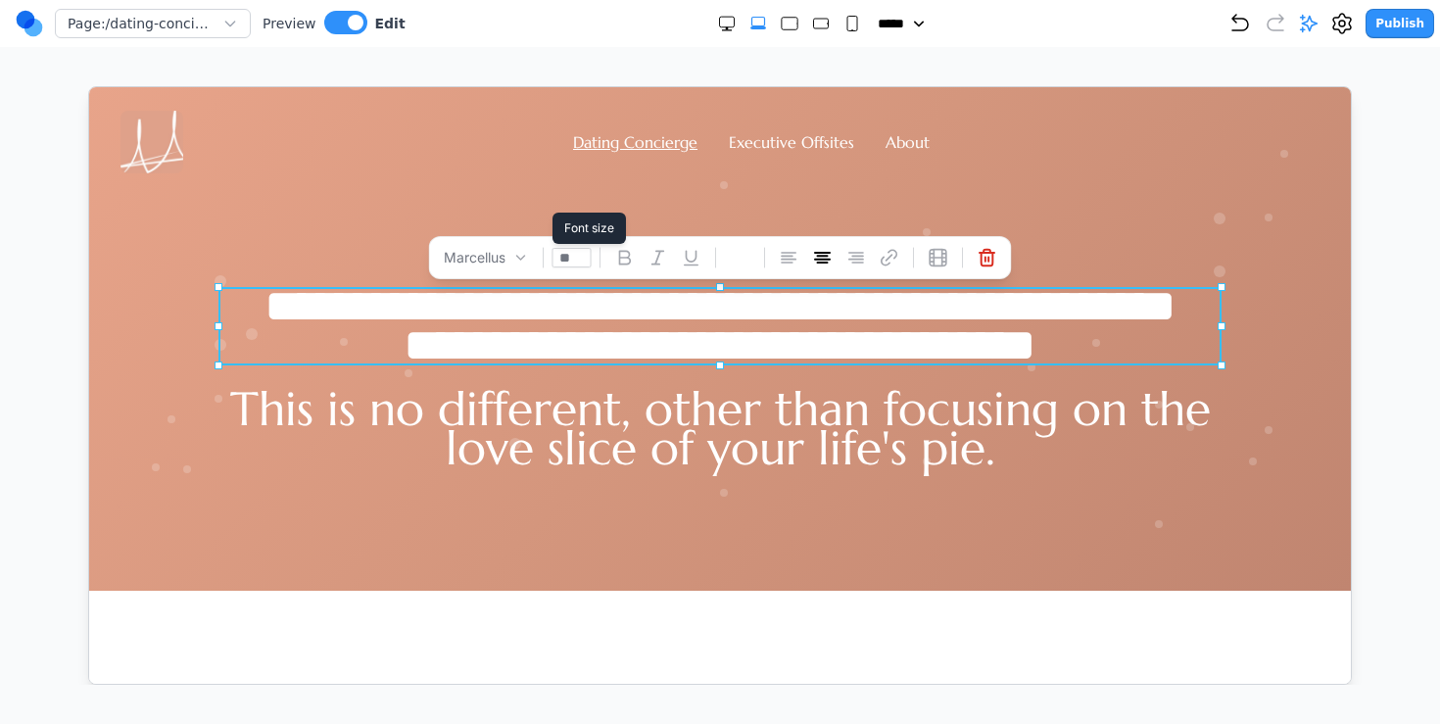
drag, startPoint x: 576, startPoint y: 255, endPoint x: 504, endPoint y: 254, distance: 71.5
click at [527, 254] on div "[PERSON_NAME] **" at bounding box center [719, 256] width 583 height 43
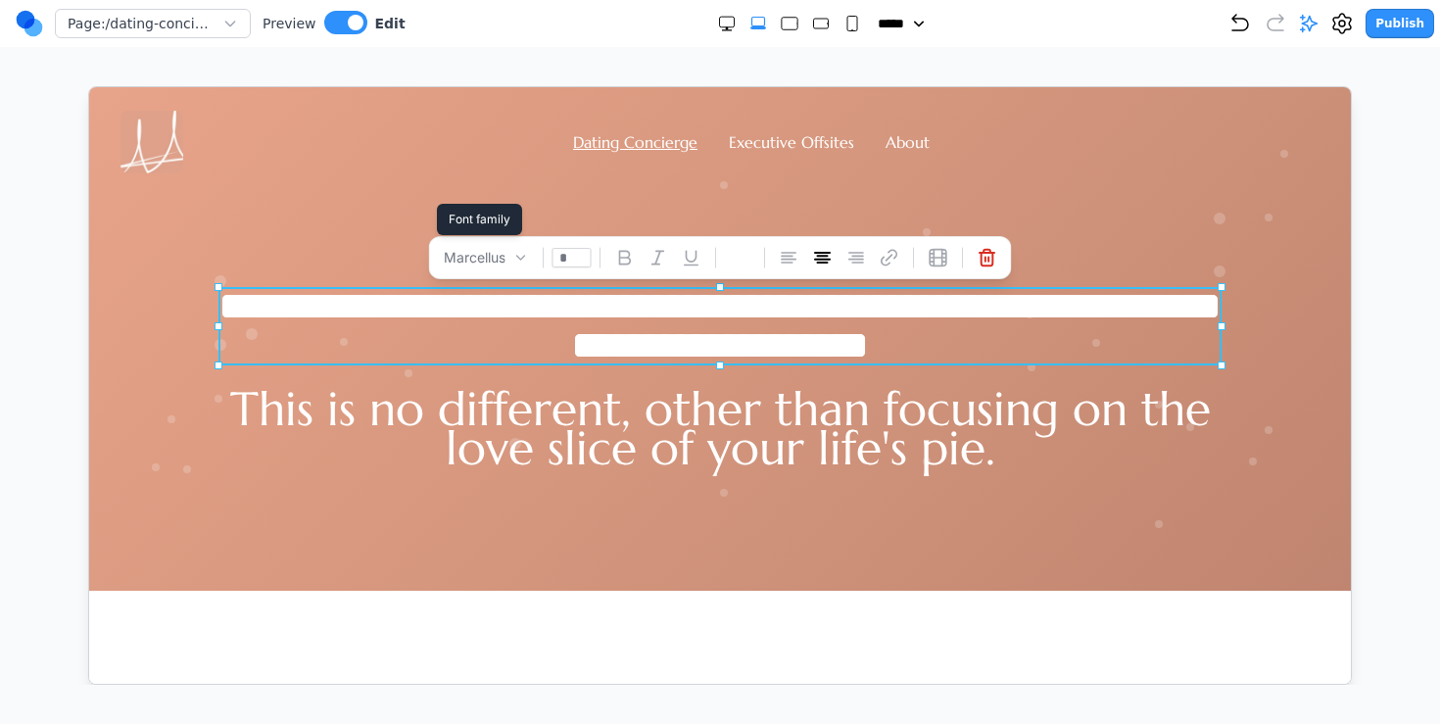
type input "**"
click at [595, 445] on p "This is no different, other than focusing on the love slice of your life's pie." at bounding box center [718, 427] width 1003 height 78
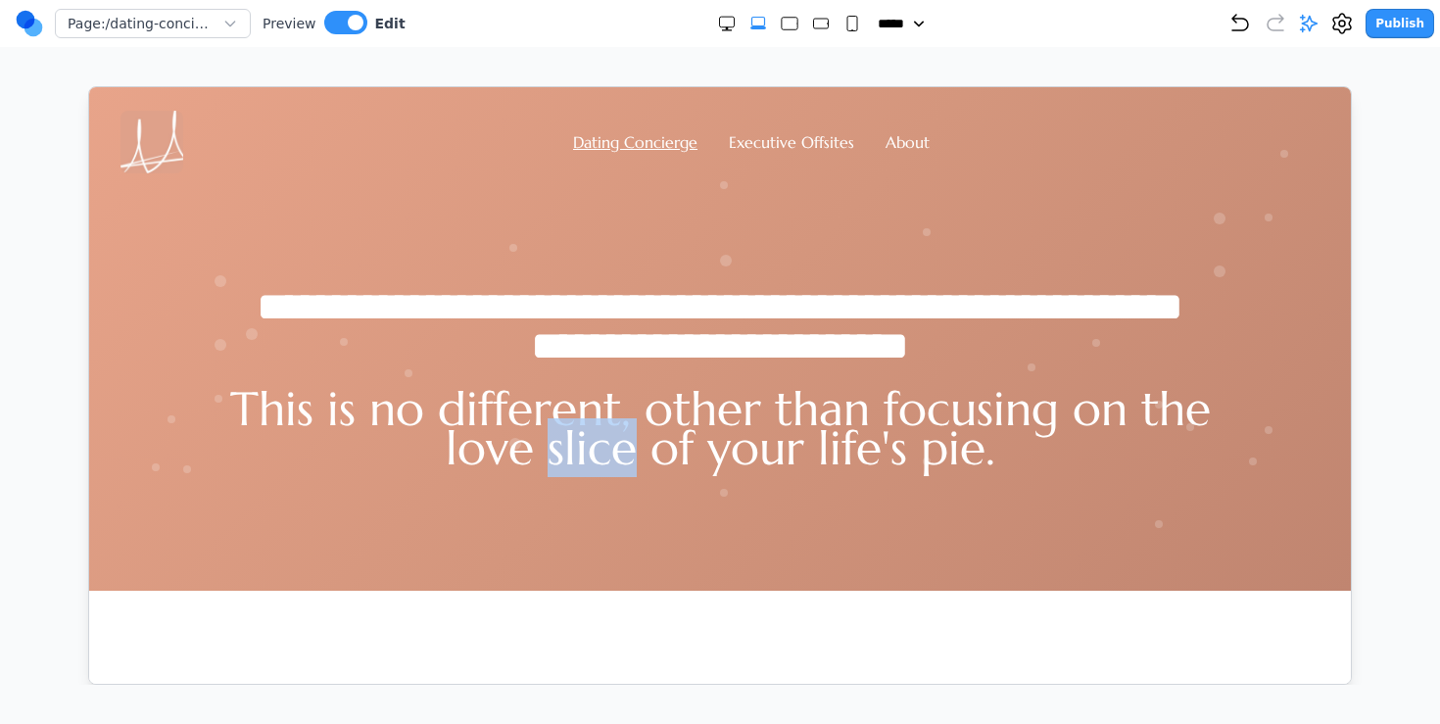
click at [595, 445] on p "This is no different, other than focusing on the love slice of your life's pie." at bounding box center [718, 427] width 1003 height 78
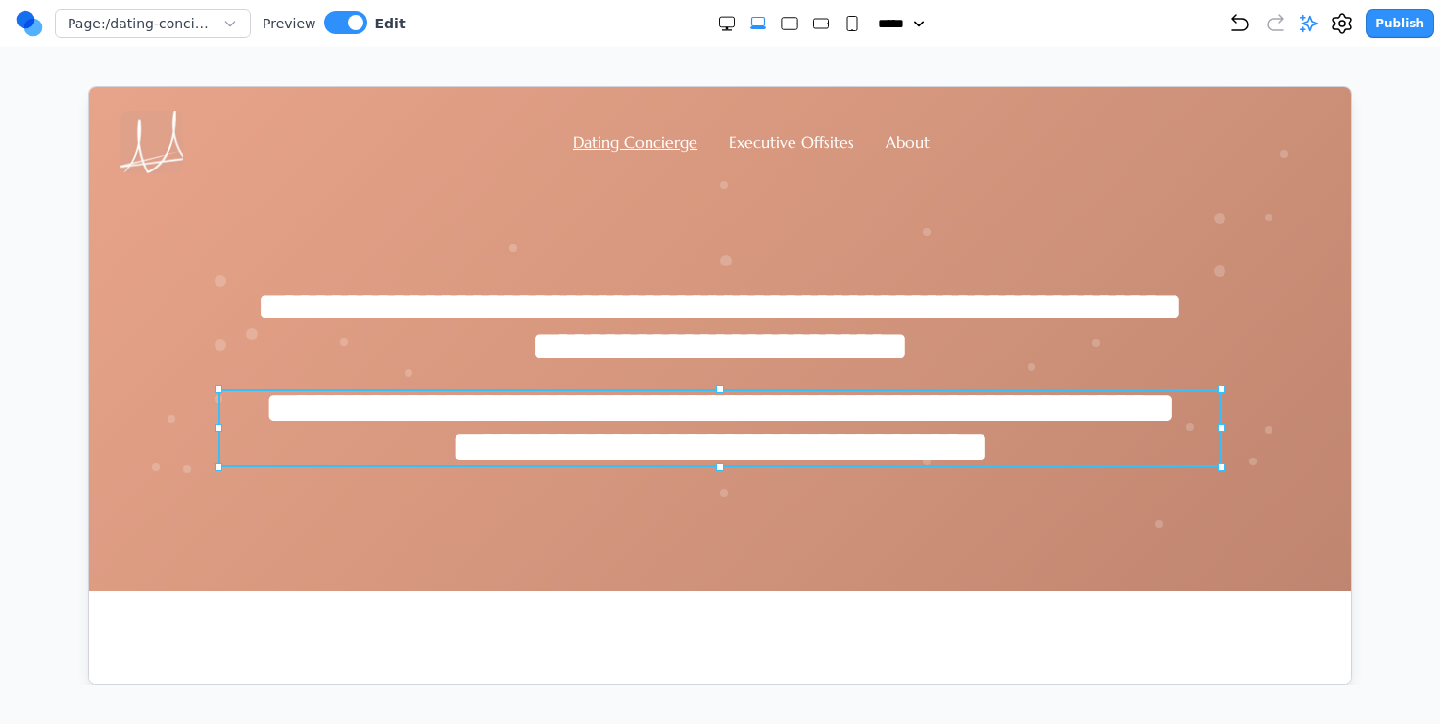
click at [595, 445] on p "**********" at bounding box center [718, 427] width 1003 height 78
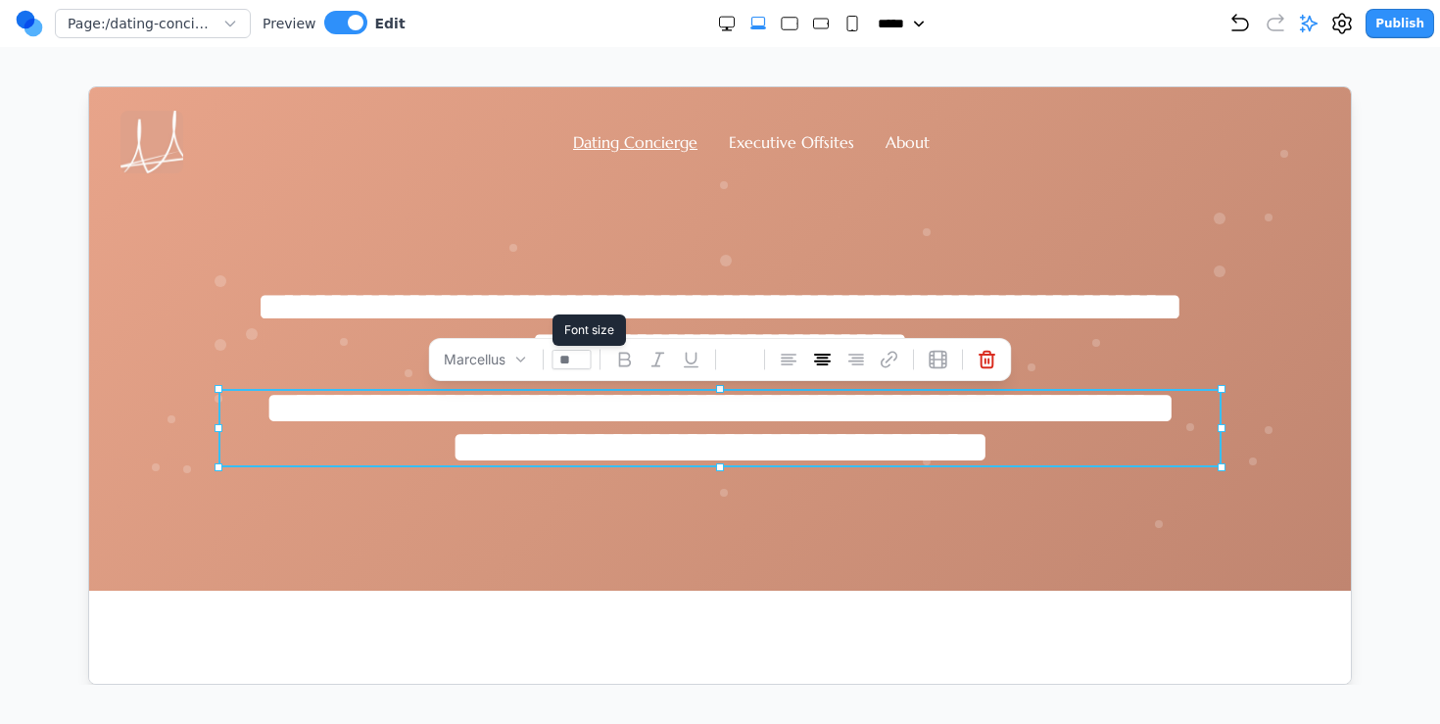
drag, startPoint x: 577, startPoint y: 357, endPoint x: 390, endPoint y: 356, distance: 187.1
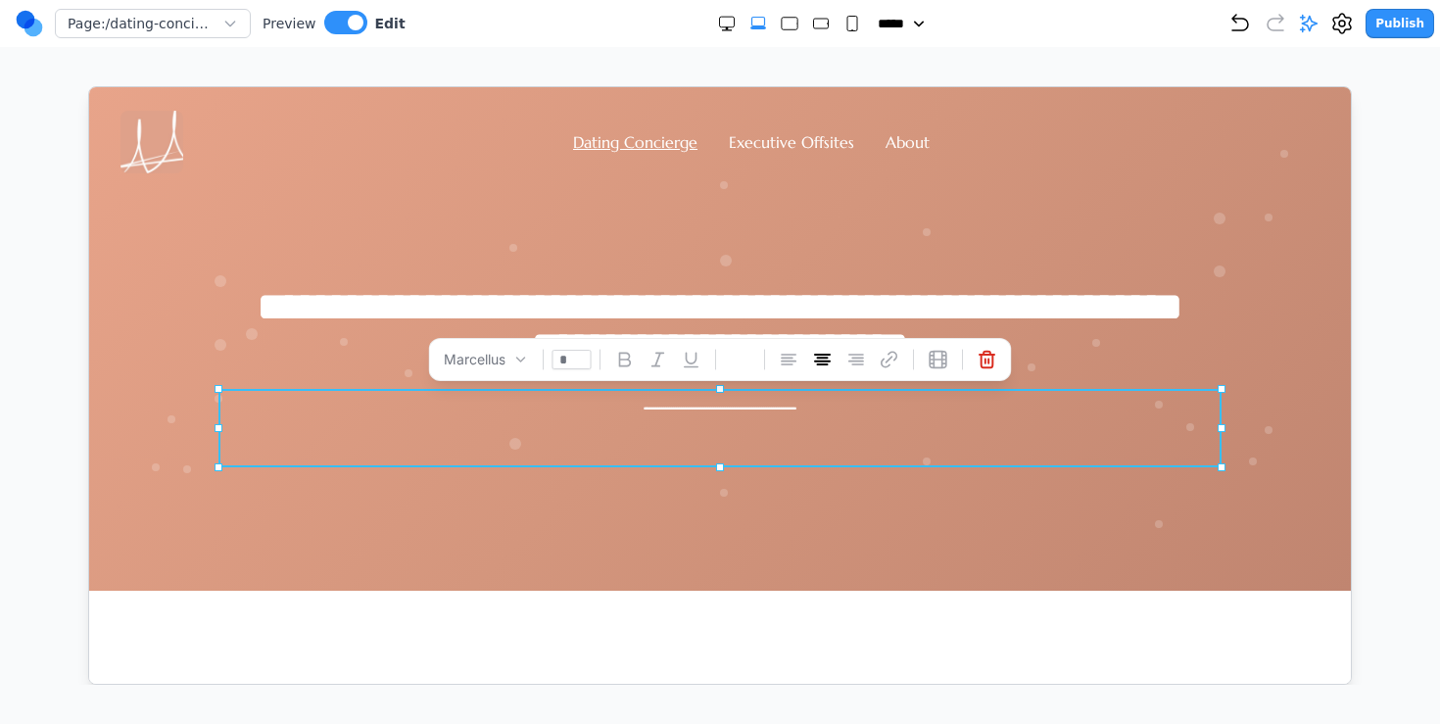
type input "**"
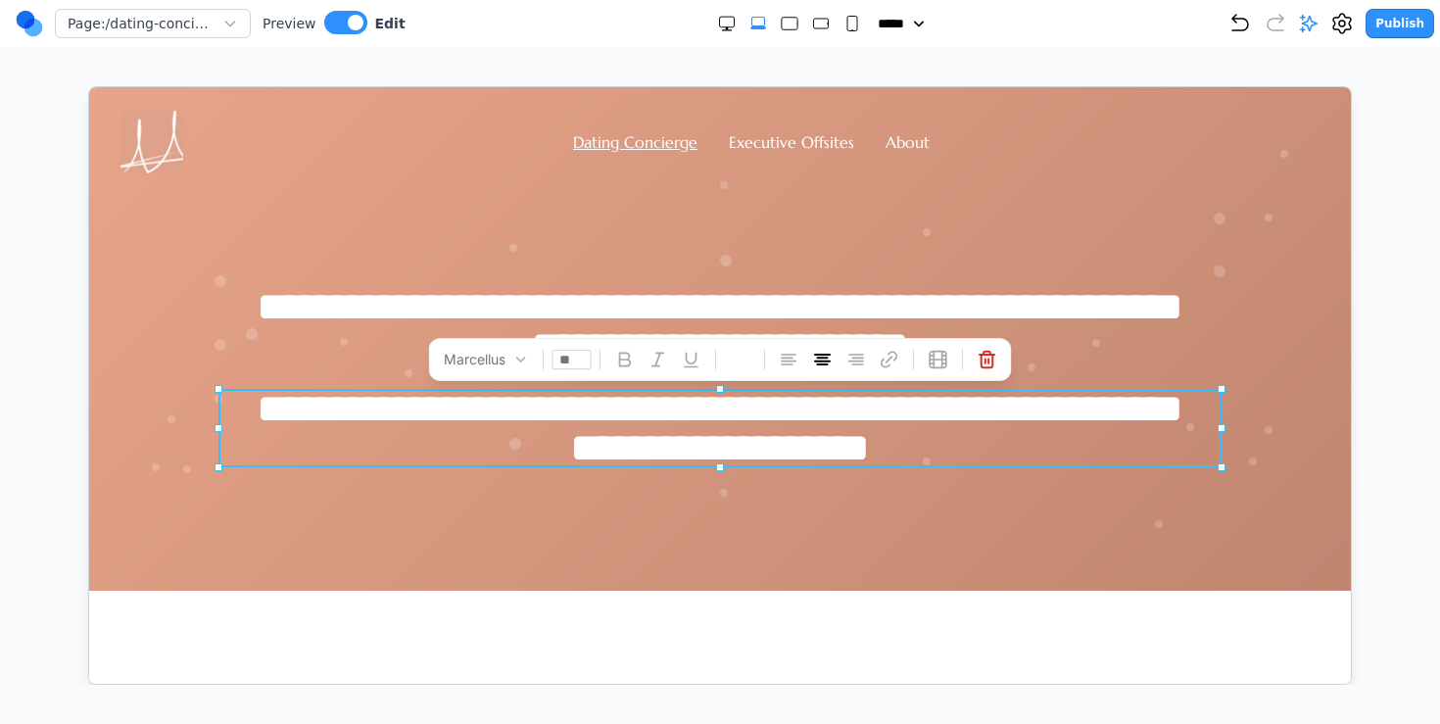
click at [887, 172] on div "**********" at bounding box center [719, 380] width 1262 height 417
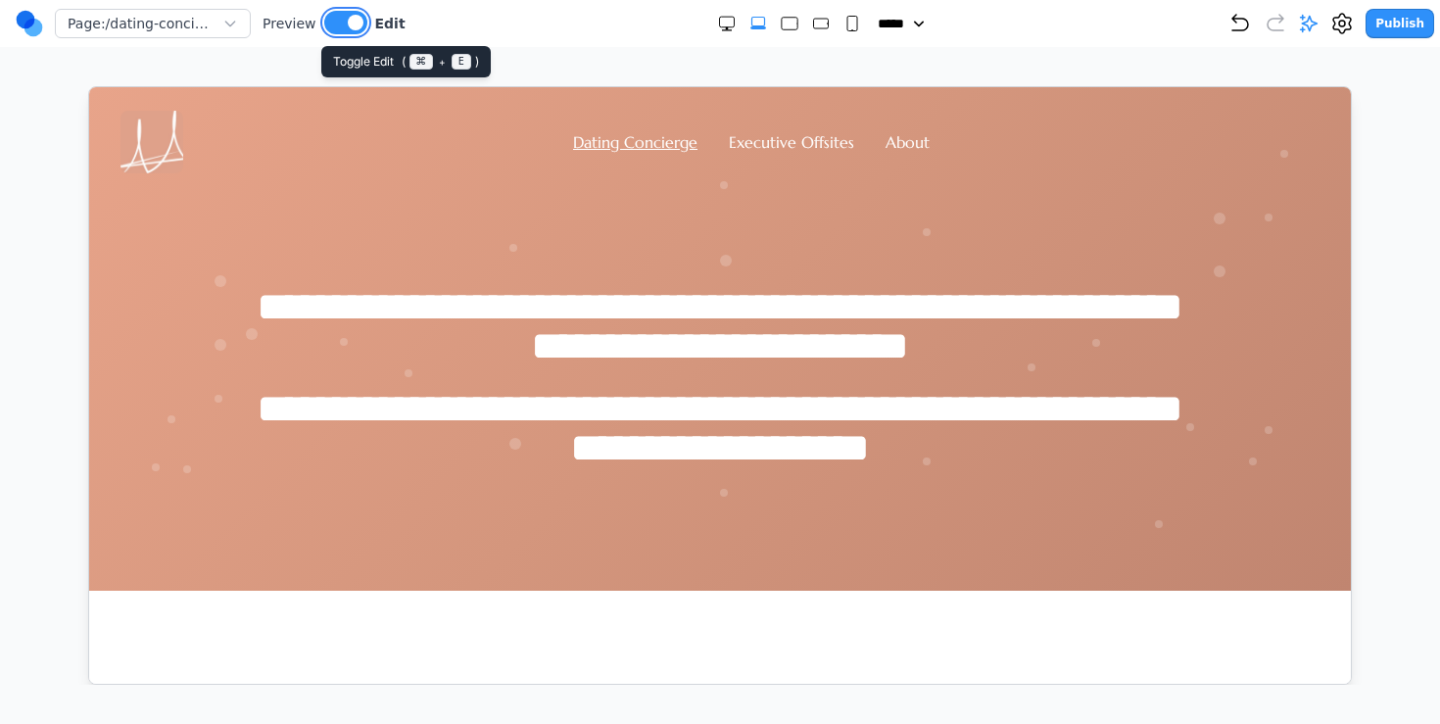
click at [339, 20] on button at bounding box center [345, 23] width 43 height 24
click at [694, 364] on h1 "**********" at bounding box center [718, 325] width 1003 height 78
click at [730, 310] on h1 "**********" at bounding box center [718, 325] width 1003 height 78
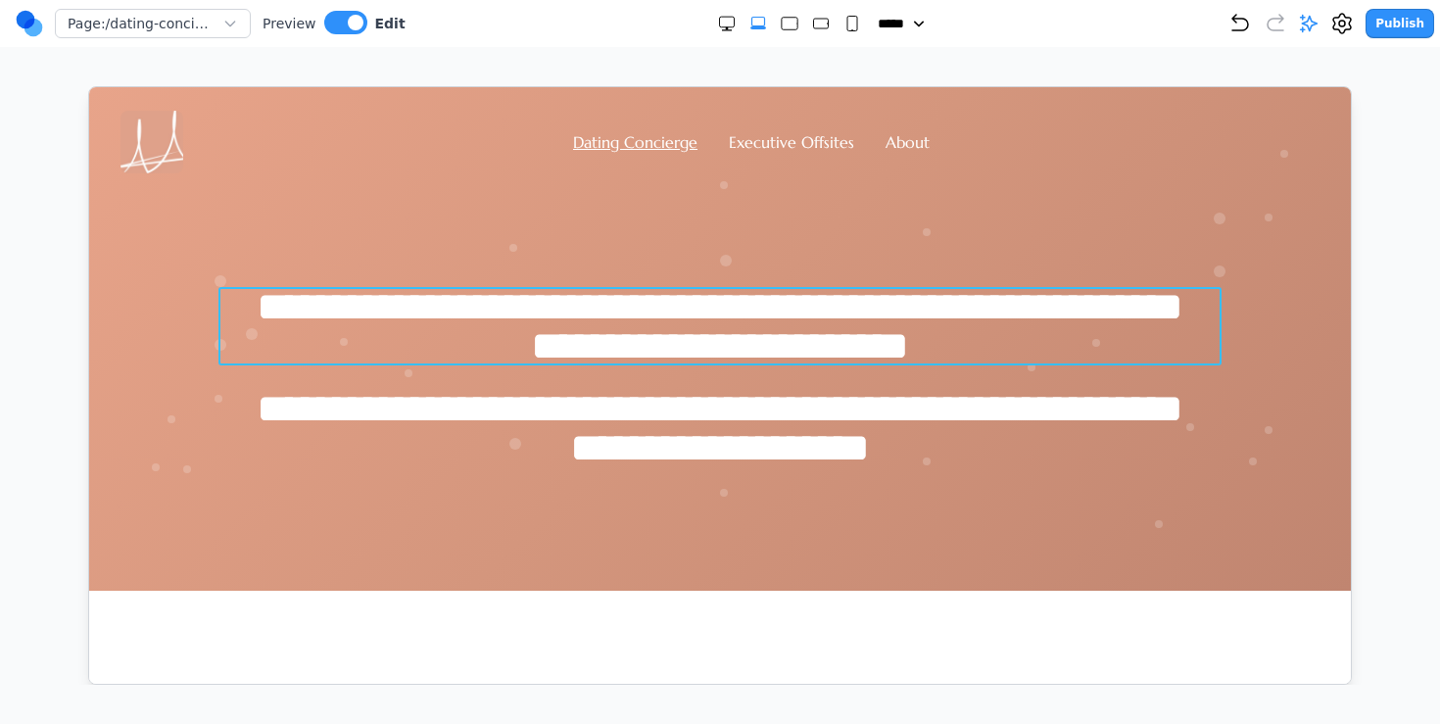
click at [631, 344] on h1 "**********" at bounding box center [718, 325] width 1003 height 78
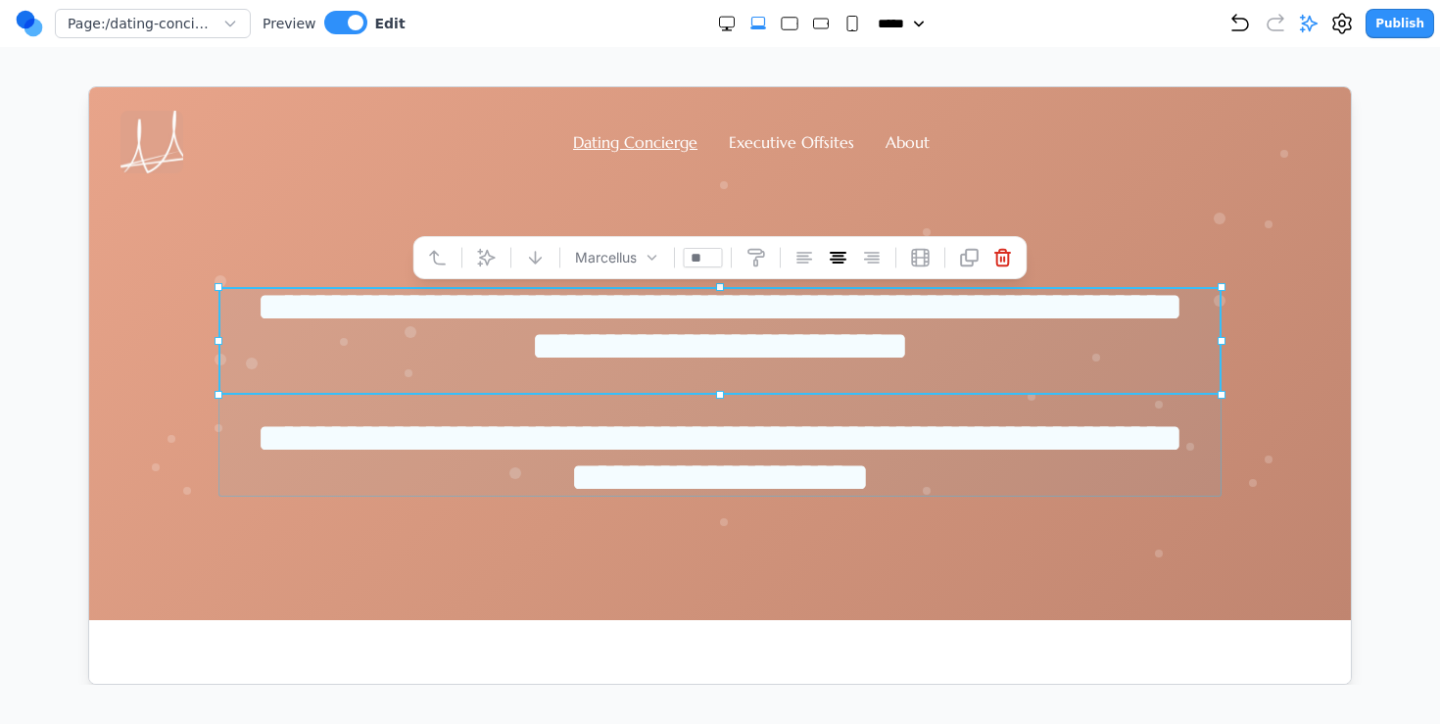
drag, startPoint x: 717, startPoint y: 363, endPoint x: 717, endPoint y: 393, distance: 29.4
click at [717, 393] on div at bounding box center [719, 394] width 8 height 8
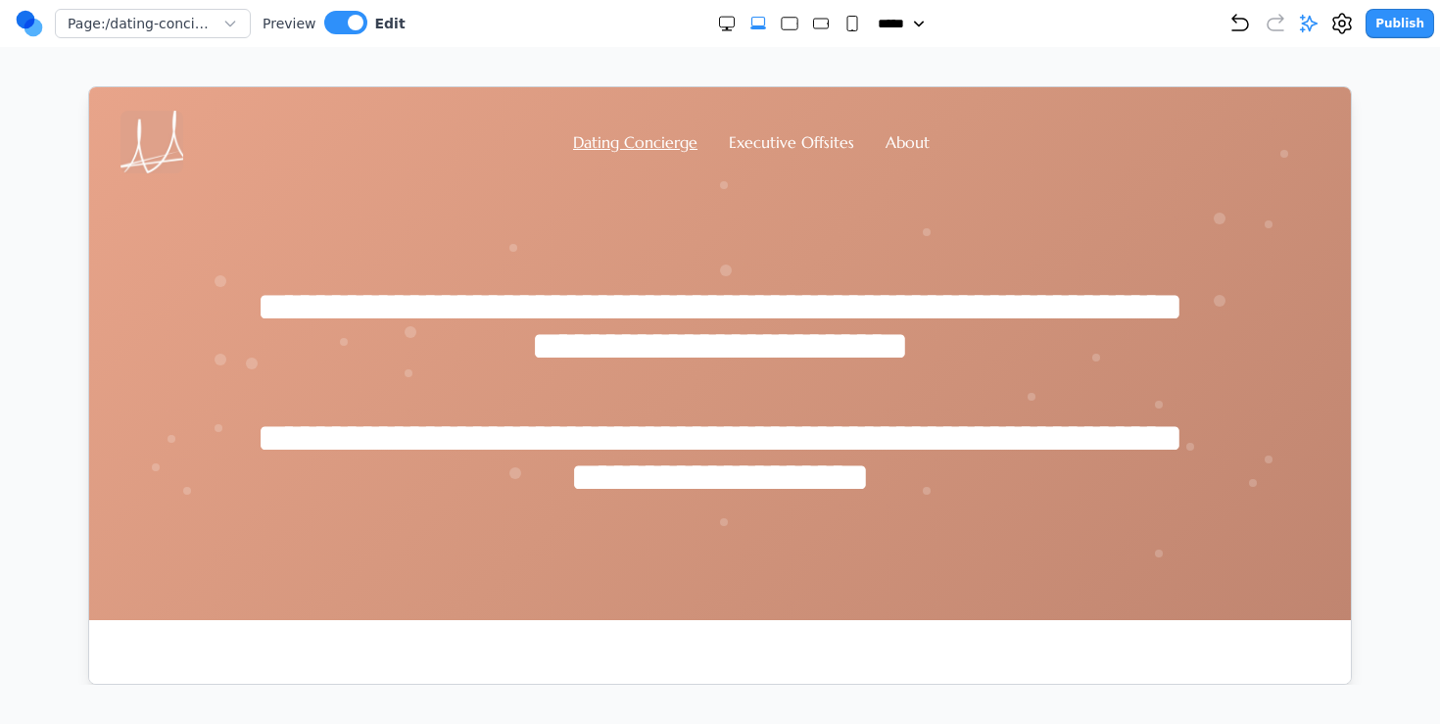
click at [996, 201] on div "**********" at bounding box center [719, 395] width 1262 height 447
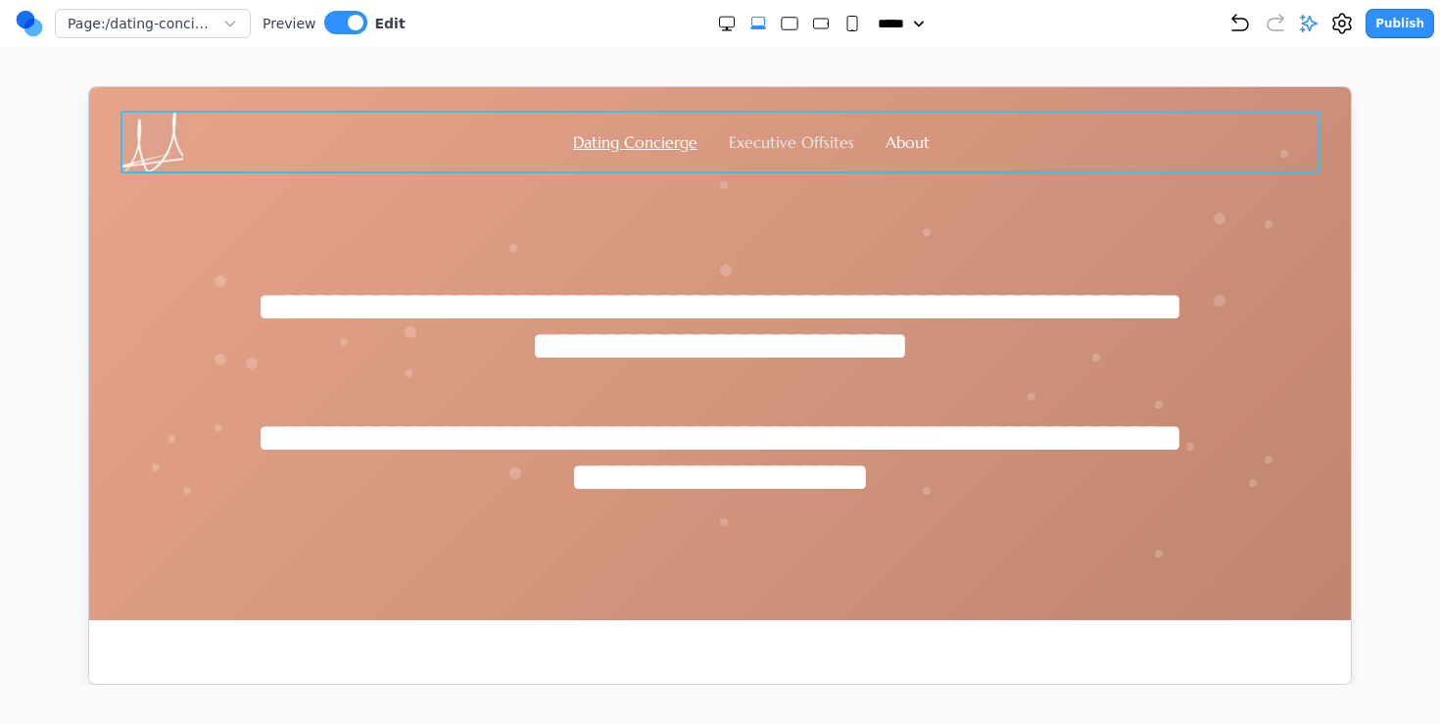
click at [781, 146] on link "Executive Offsites" at bounding box center [790, 141] width 125 height 20
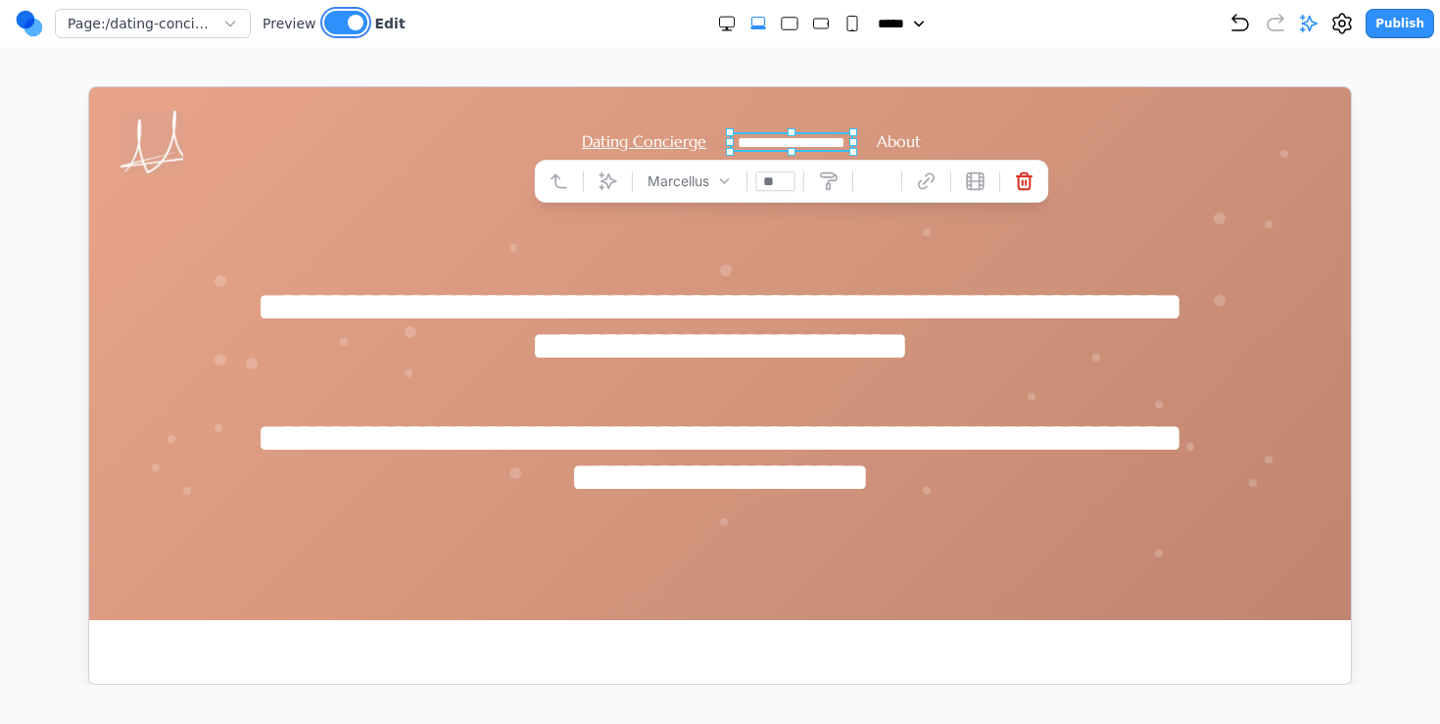
click at [335, 28] on button at bounding box center [345, 23] width 43 height 24
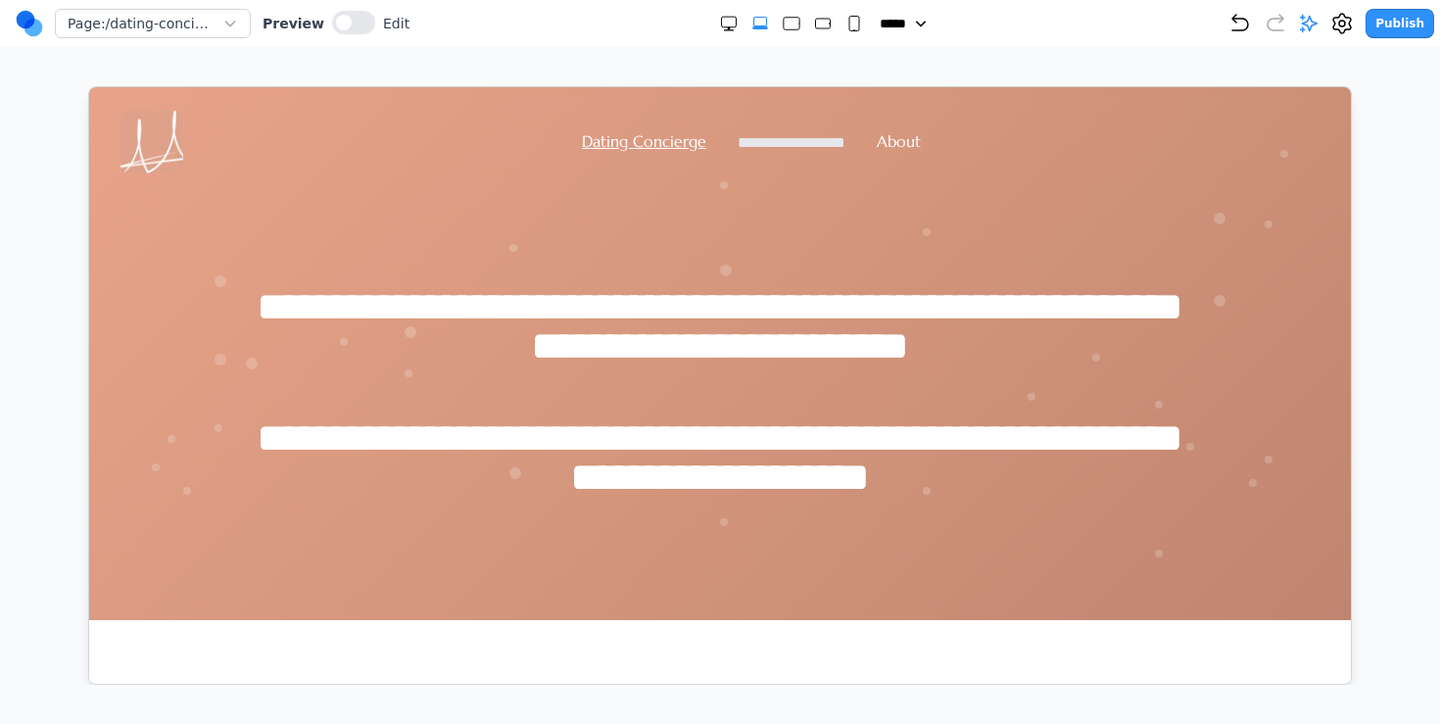
click at [775, 147] on link "**********" at bounding box center [791, 141] width 108 height 15
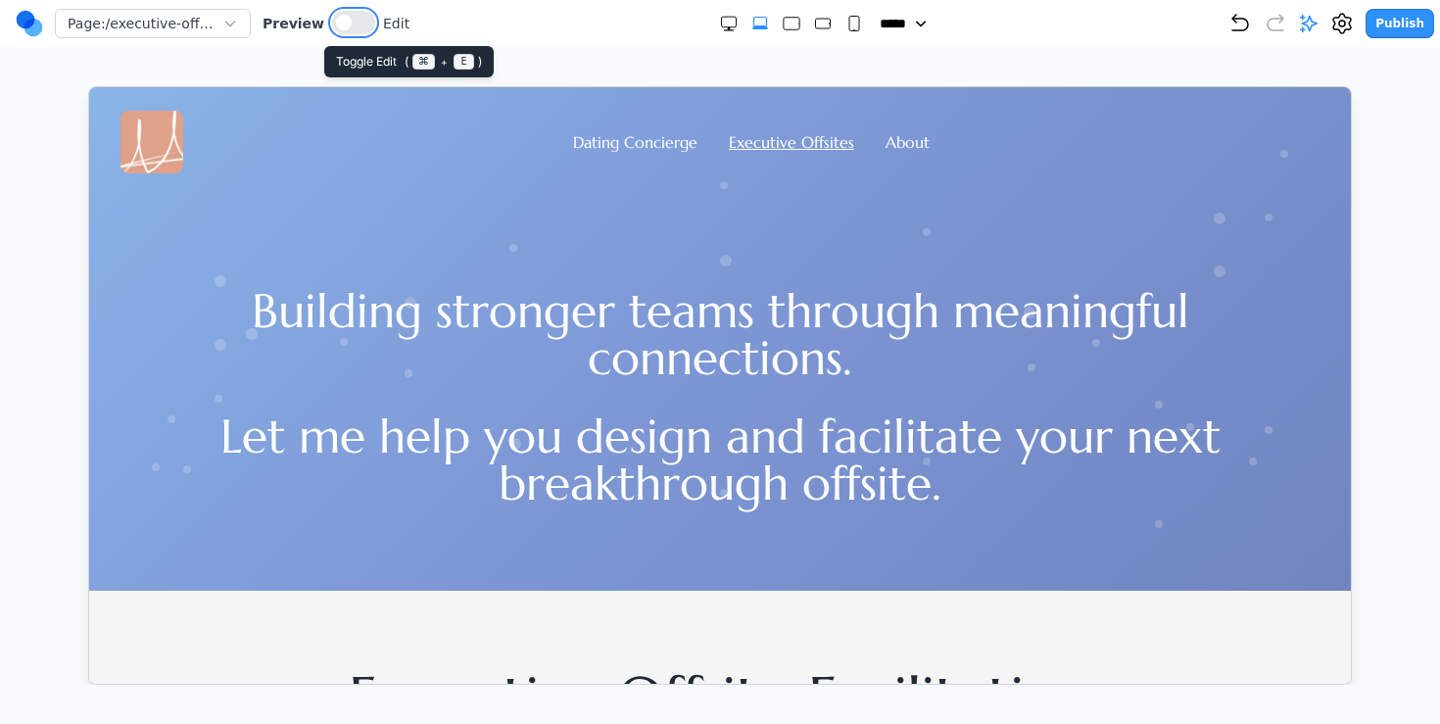
click at [340, 20] on span at bounding box center [344, 23] width 16 height 16
click at [349, 20] on span at bounding box center [356, 23] width 16 height 16
click at [643, 147] on link "Dating Concierge" at bounding box center [634, 141] width 124 height 20
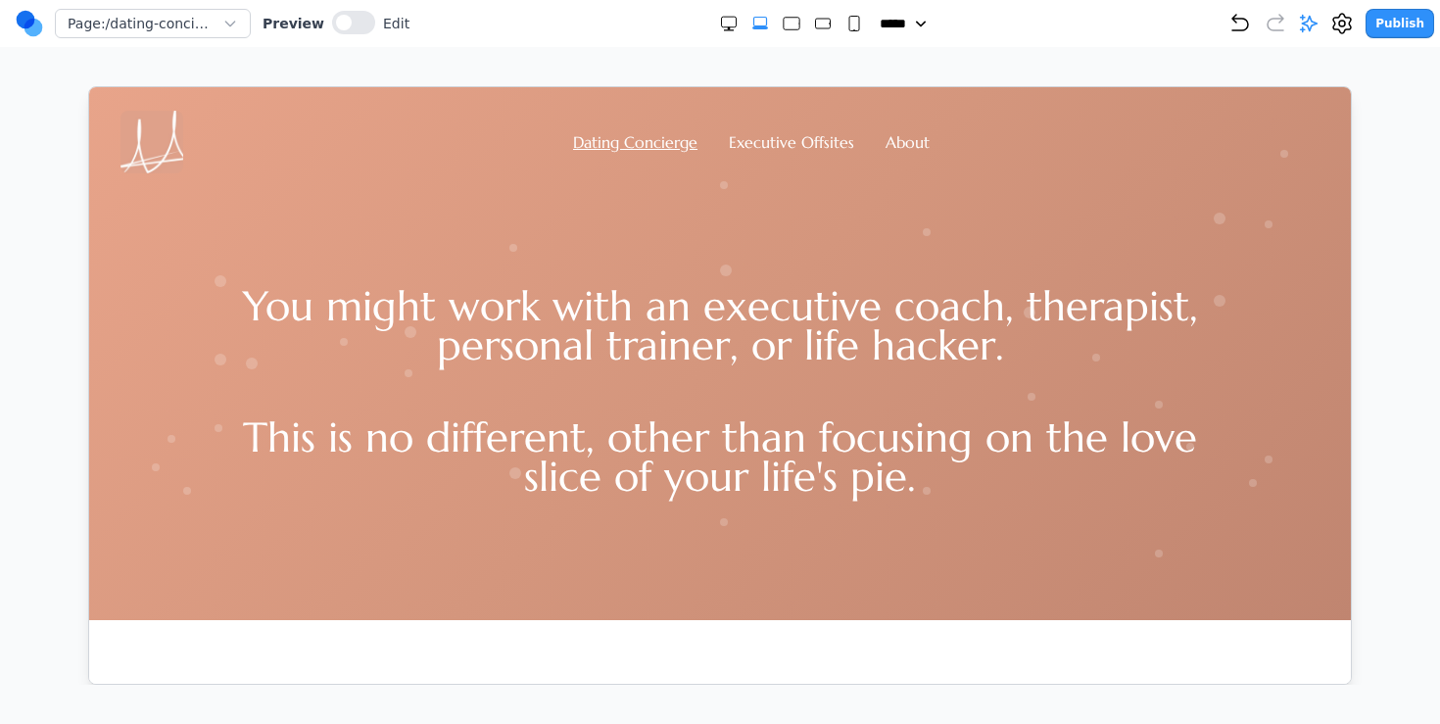
click at [674, 341] on h1 "You might work with an executive coach, therapist, personal trainer, or life ha…" at bounding box center [718, 340] width 1003 height 108
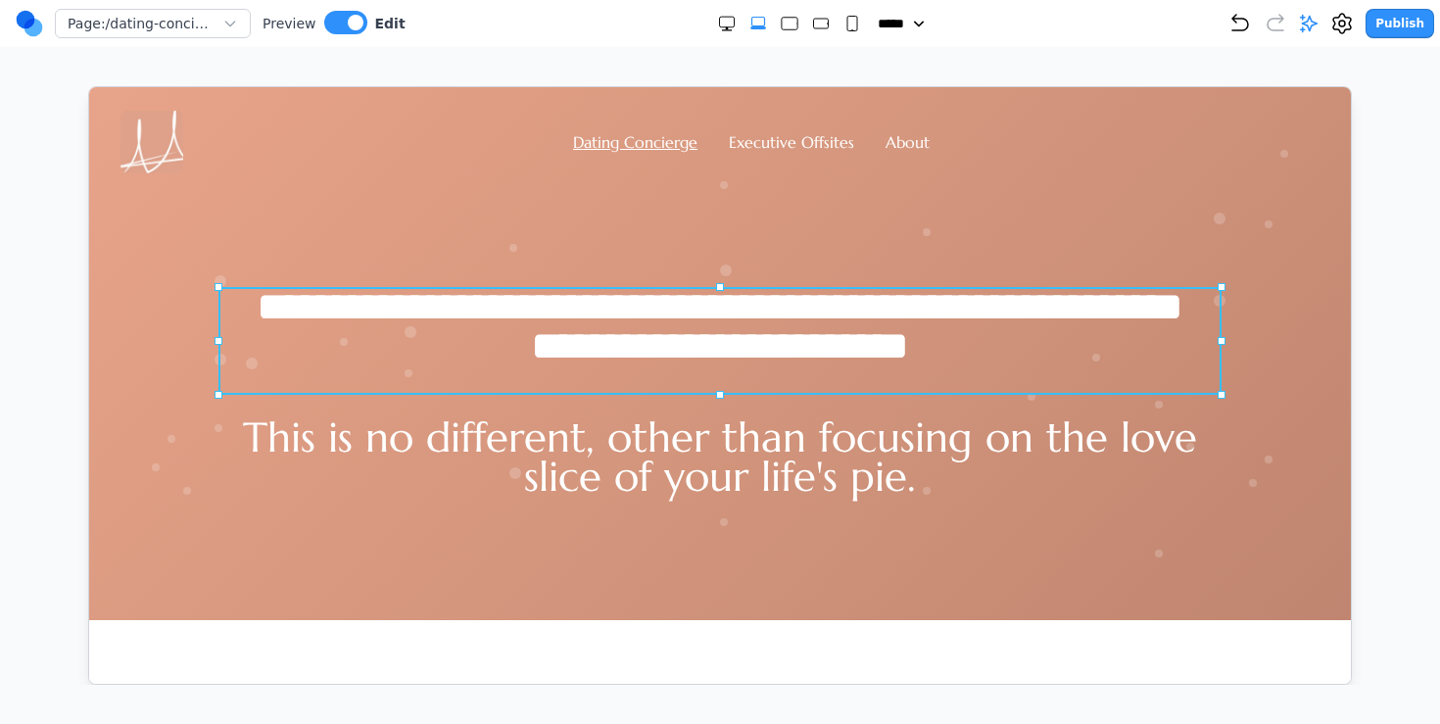
click at [703, 349] on h1 "**********" at bounding box center [718, 340] width 1003 height 108
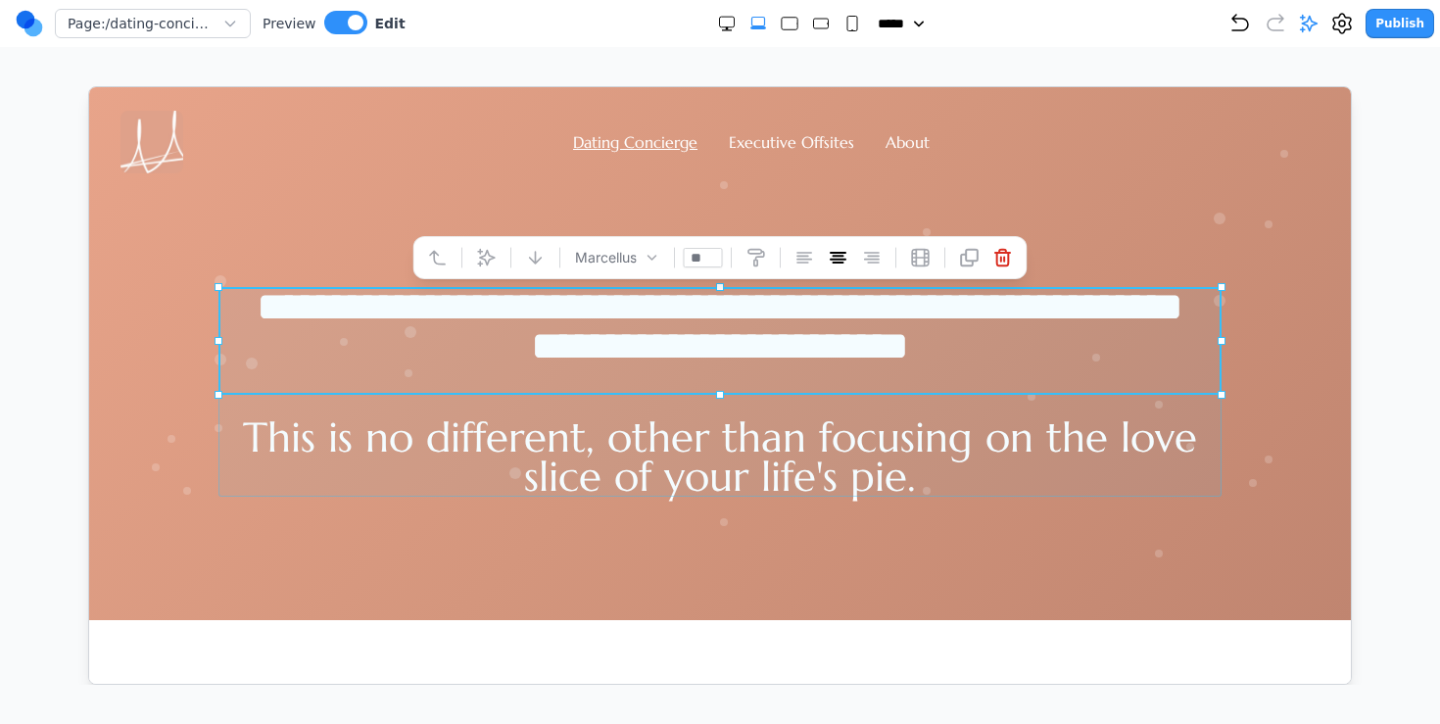
drag, startPoint x: 716, startPoint y: 393, endPoint x: 745, endPoint y: 394, distance: 29.4
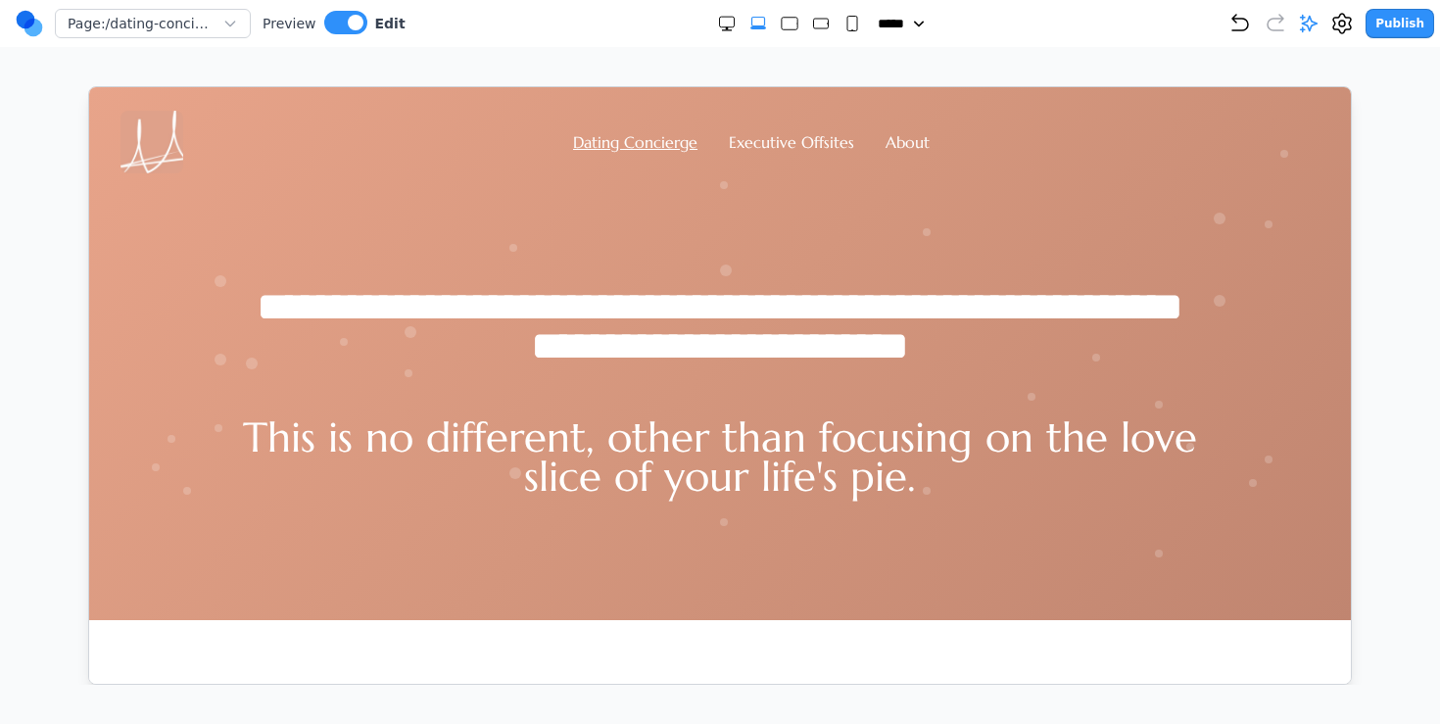
click at [717, 495] on p "This is no different, other than focusing on the love slice of your life's pie." at bounding box center [718, 456] width 1003 height 78
click at [812, 138] on link "Executive Offsites" at bounding box center [790, 141] width 125 height 20
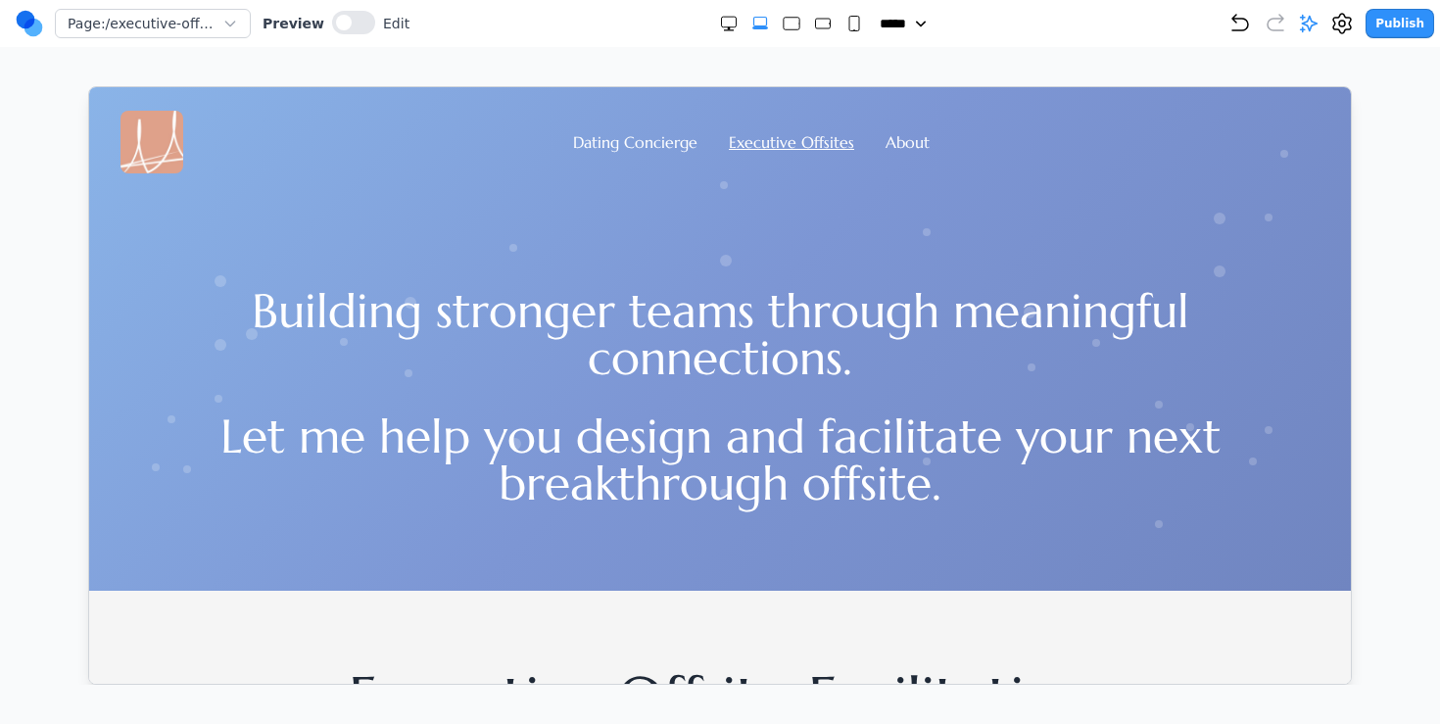
click at [649, 311] on h1 "Building stronger teams through meaningful connections." at bounding box center [719, 333] width 1128 height 94
click at [686, 375] on h1 "Building stronger teams through meaningful connections." at bounding box center [719, 333] width 1128 height 94
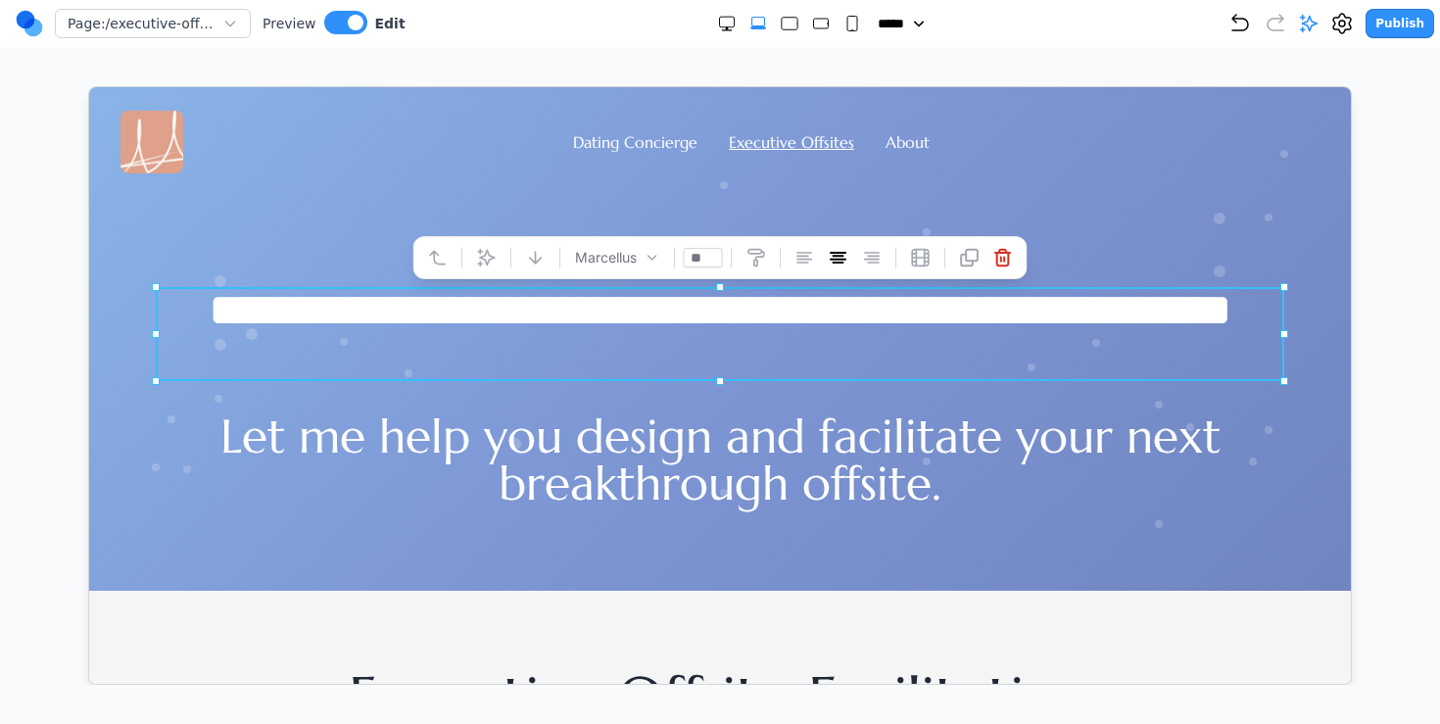
click at [724, 428] on p "Let me help you design and facilitate your next breakthrough offsite." at bounding box center [719, 458] width 1128 height 94
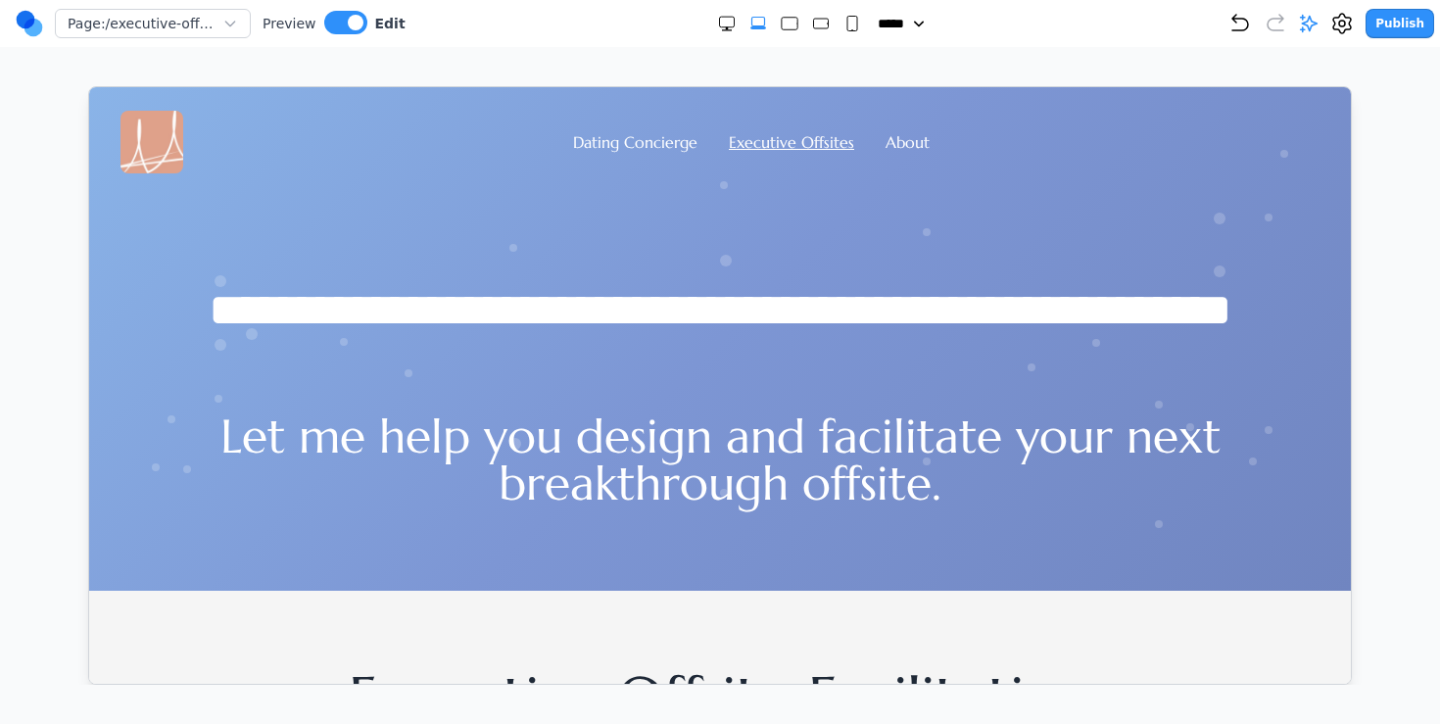
click at [718, 454] on p "Let me help you design and facilitate your next breakthrough offsite." at bounding box center [719, 458] width 1128 height 94
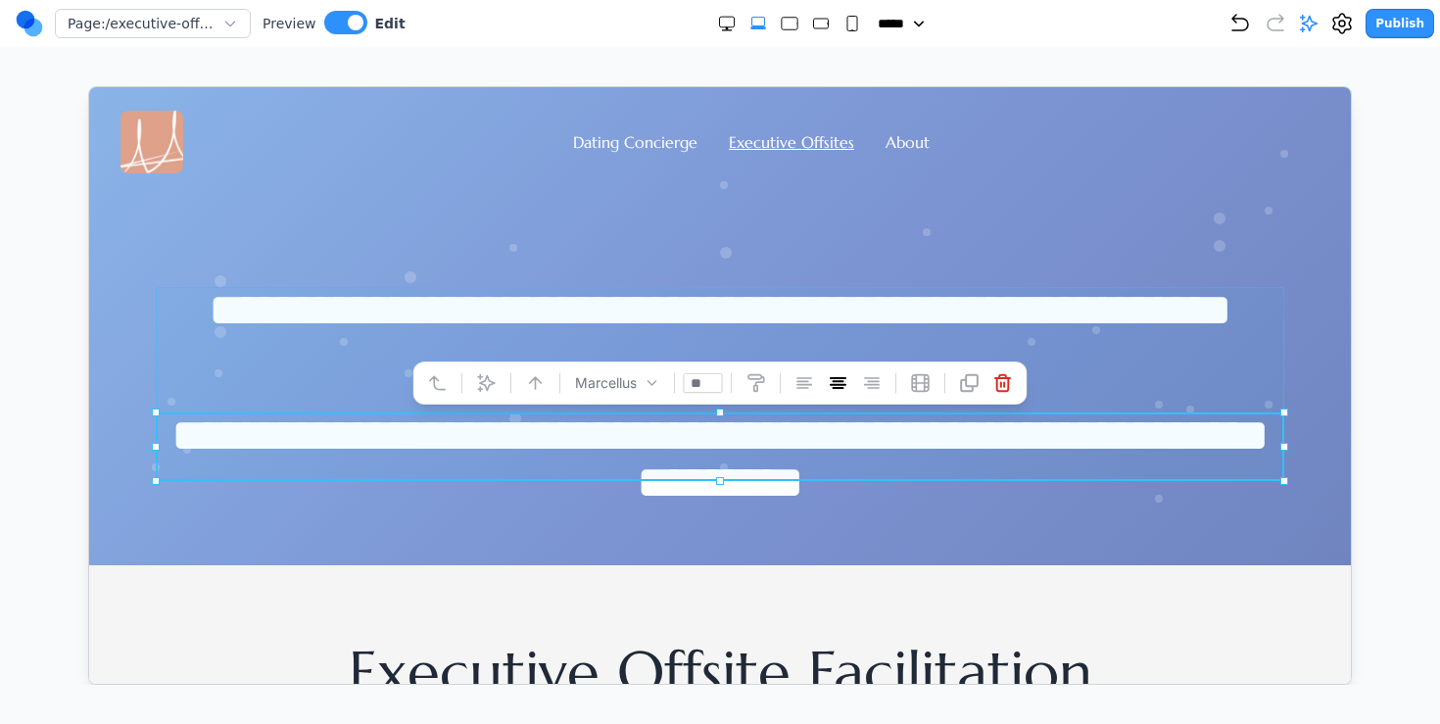
drag, startPoint x: 718, startPoint y: 409, endPoint x: 724, endPoint y: 433, distance: 24.2
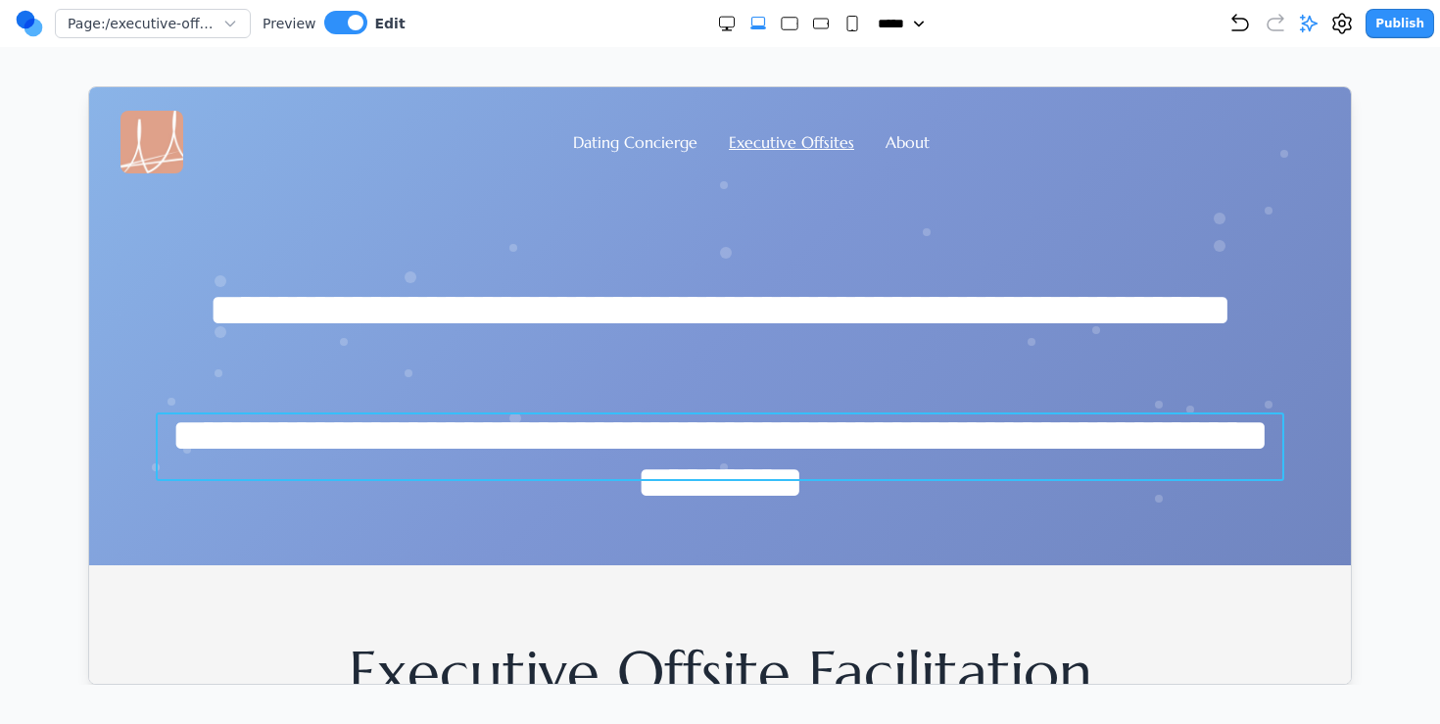
click at [738, 438] on p "**********" at bounding box center [719, 445] width 1128 height 69
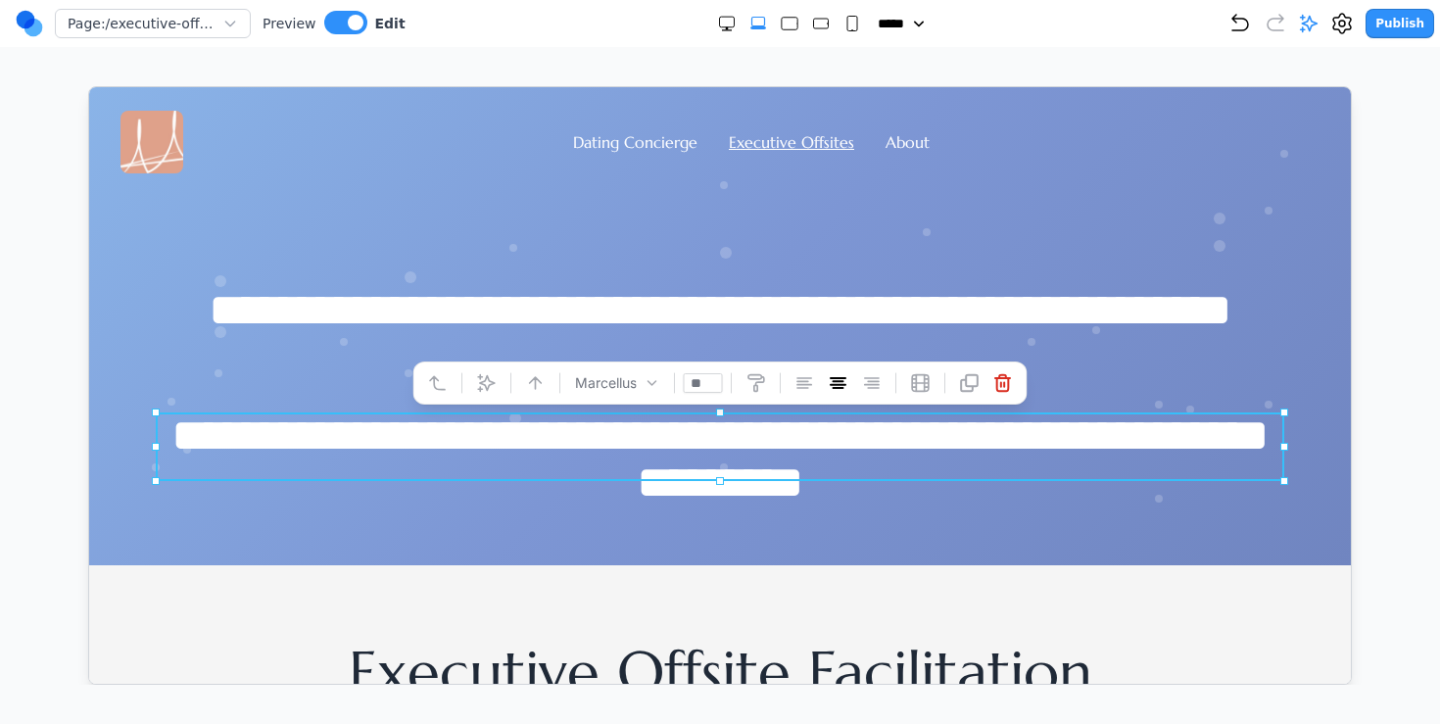
drag, startPoint x: 977, startPoint y: 546, endPoint x: 971, endPoint y: 534, distance: 13.1
click at [977, 546] on div "**********" at bounding box center [719, 368] width 1262 height 392
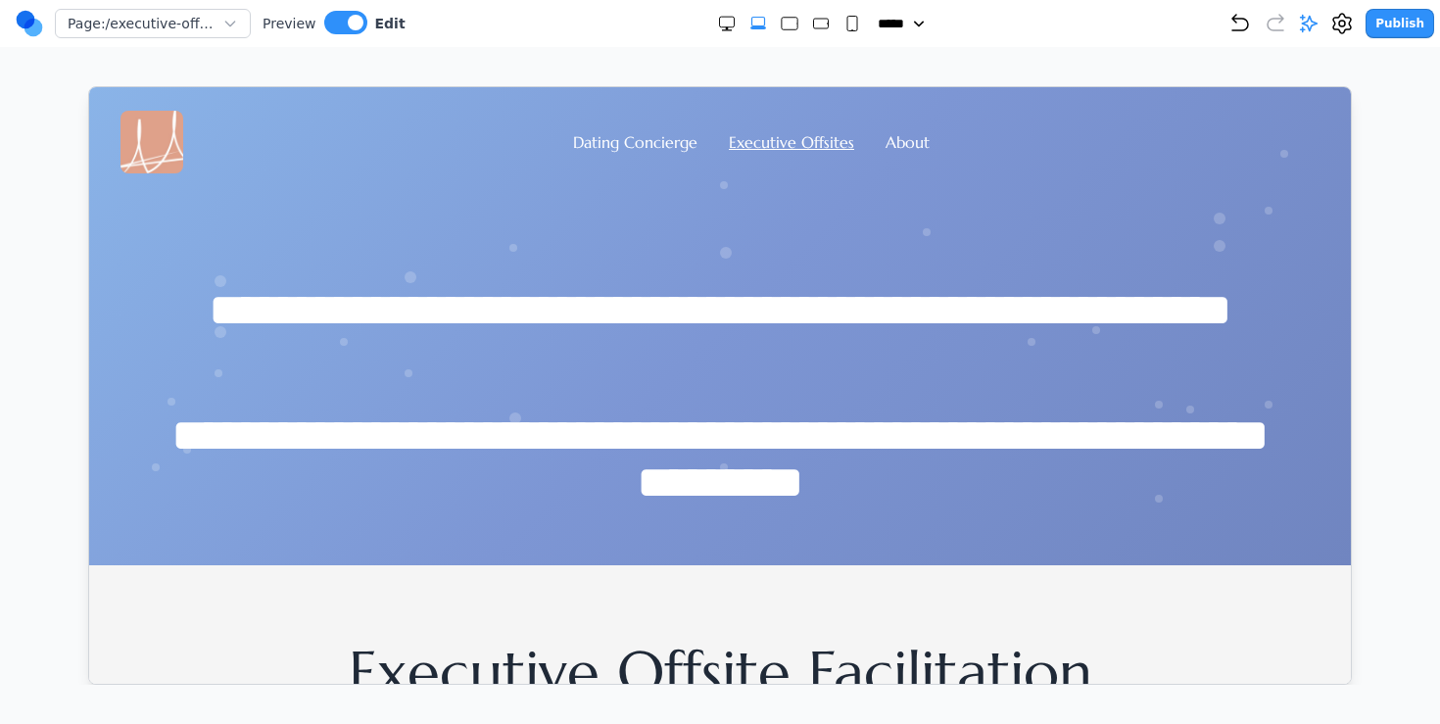
click at [971, 534] on div "**********" at bounding box center [719, 368] width 1262 height 392
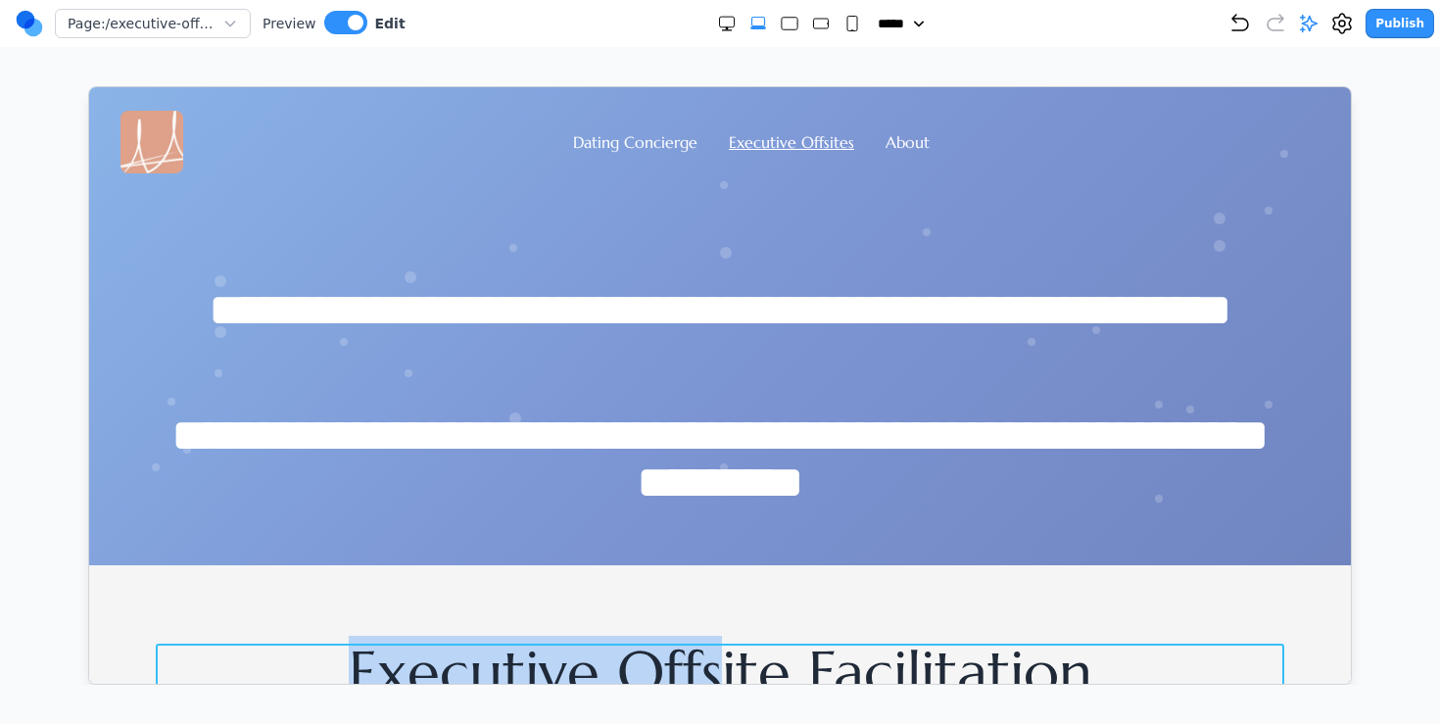
drag, startPoint x: 716, startPoint y: 568, endPoint x: 717, endPoint y: 637, distance: 68.6
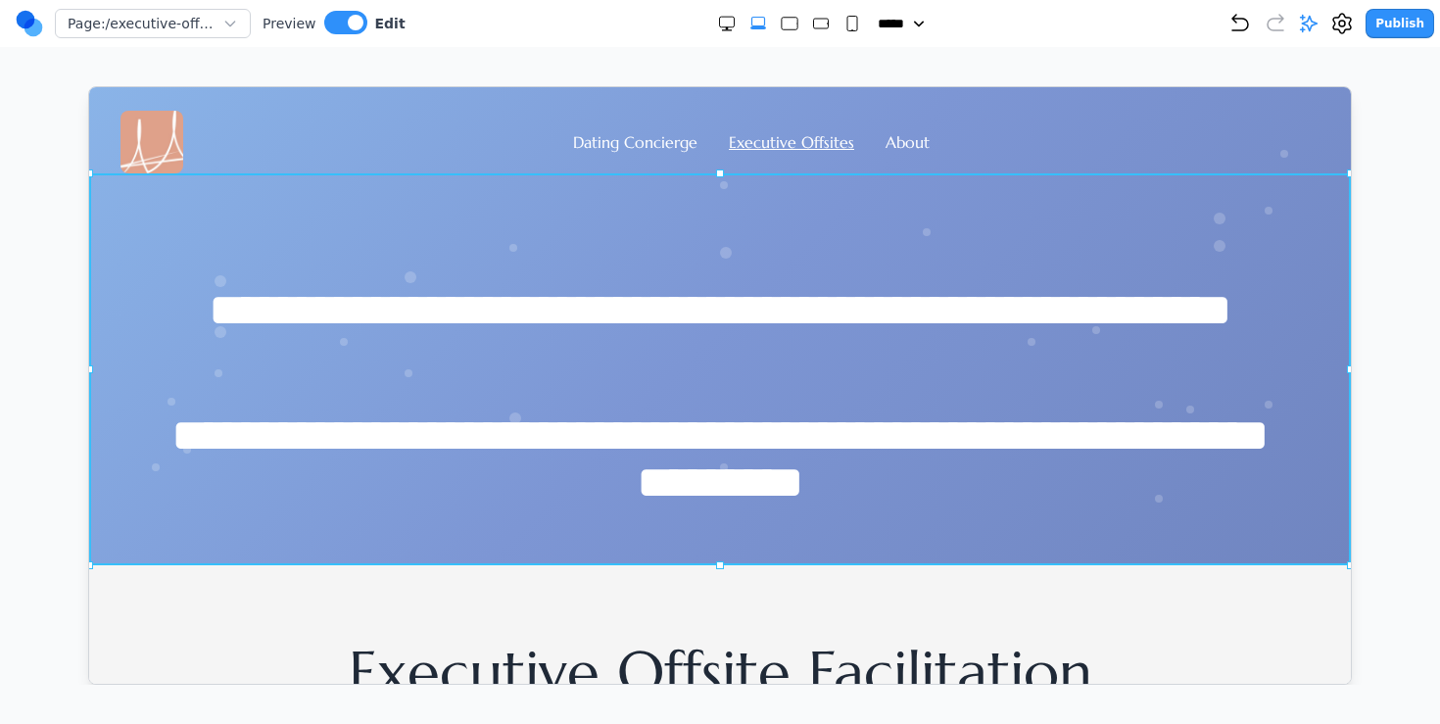
click at [706, 535] on div "**********" at bounding box center [719, 368] width 1262 height 392
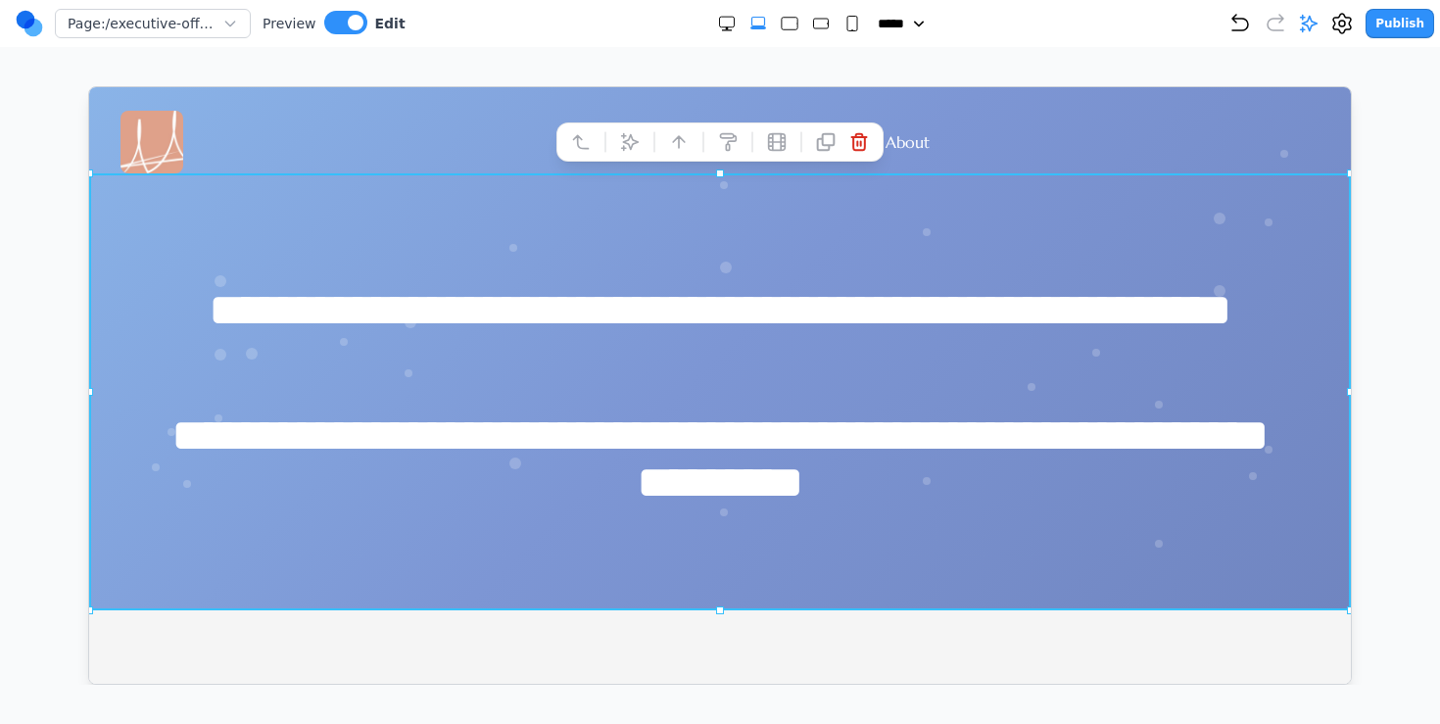
drag, startPoint x: 721, startPoint y: 562, endPoint x: 744, endPoint y: 607, distance: 50.8
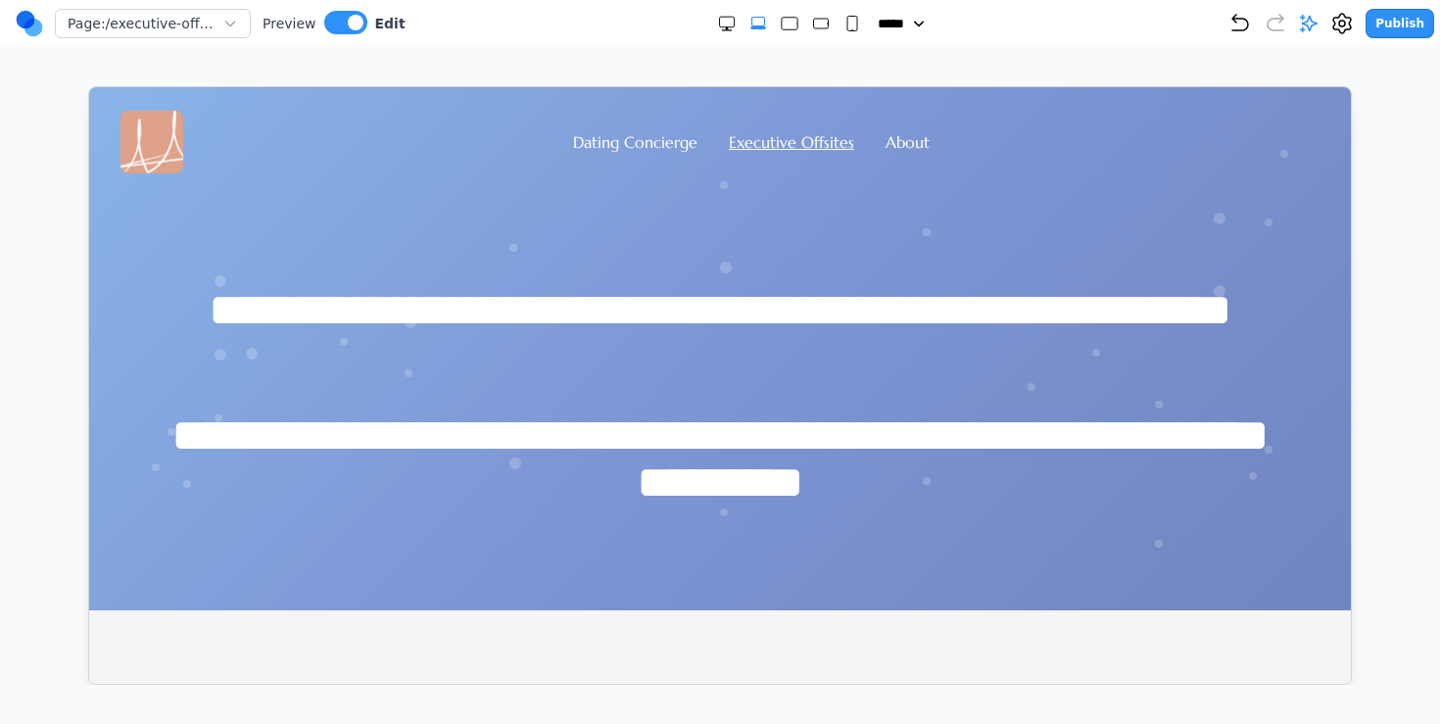
click at [550, 88] on header "Dating Concierge Executive Offsites About" at bounding box center [719, 129] width 1262 height 86
click at [341, 25] on button at bounding box center [345, 23] width 43 height 24
click at [585, 137] on link "Dating Concierge" at bounding box center [634, 141] width 124 height 20
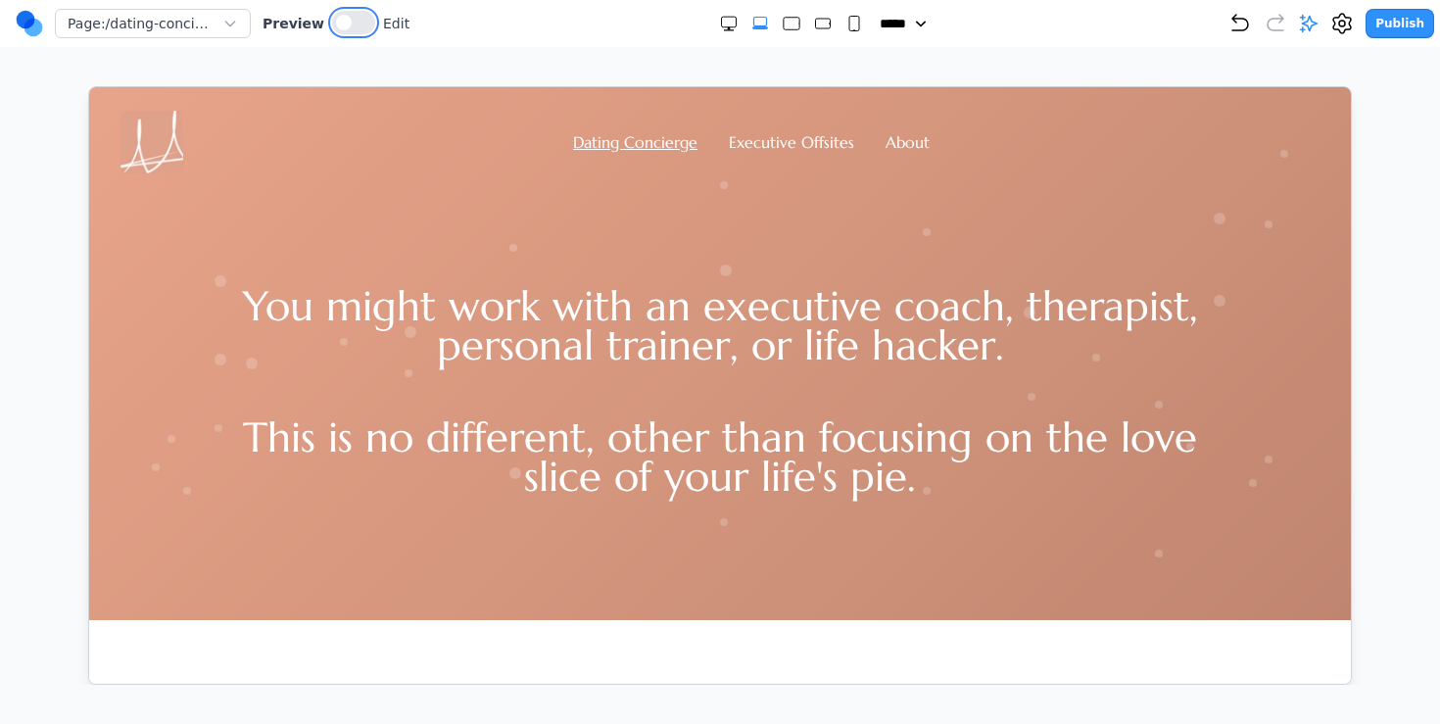
click at [345, 26] on button at bounding box center [353, 23] width 43 height 24
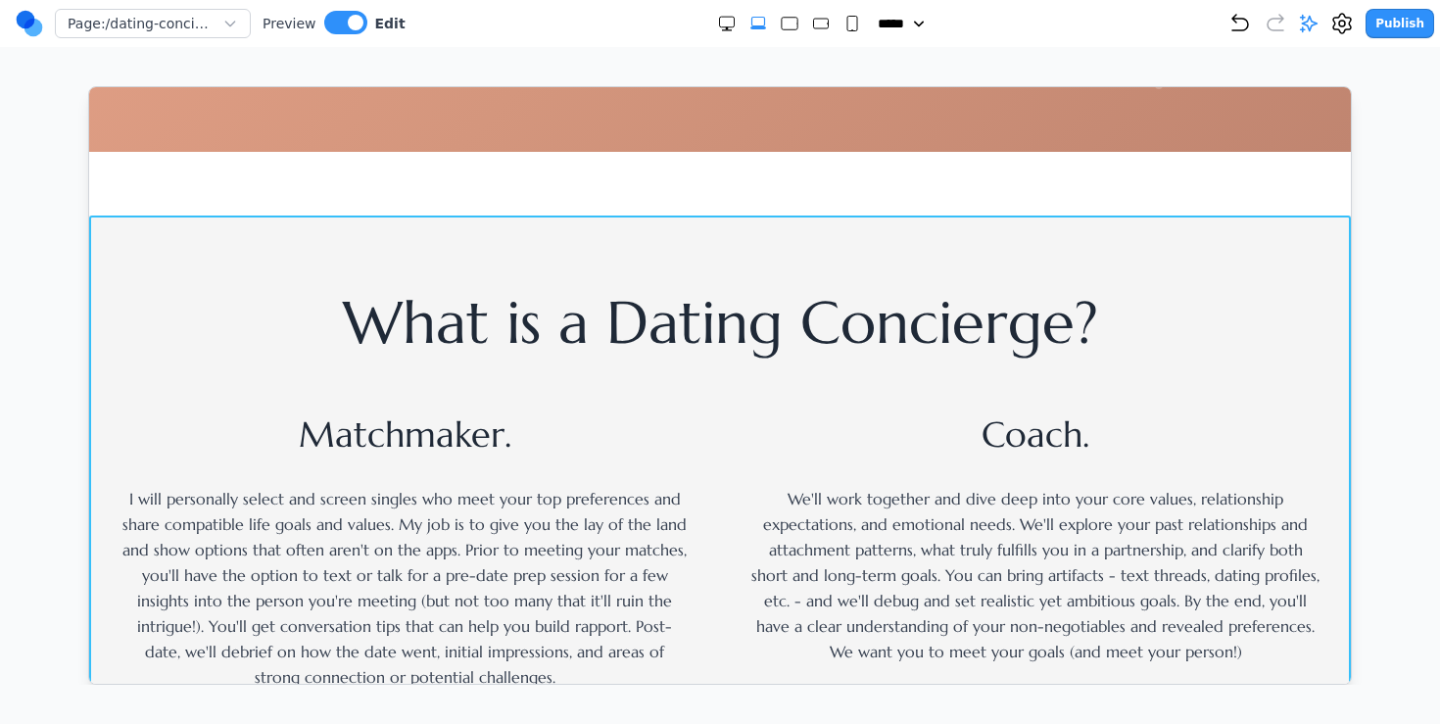
scroll to position [436, 0]
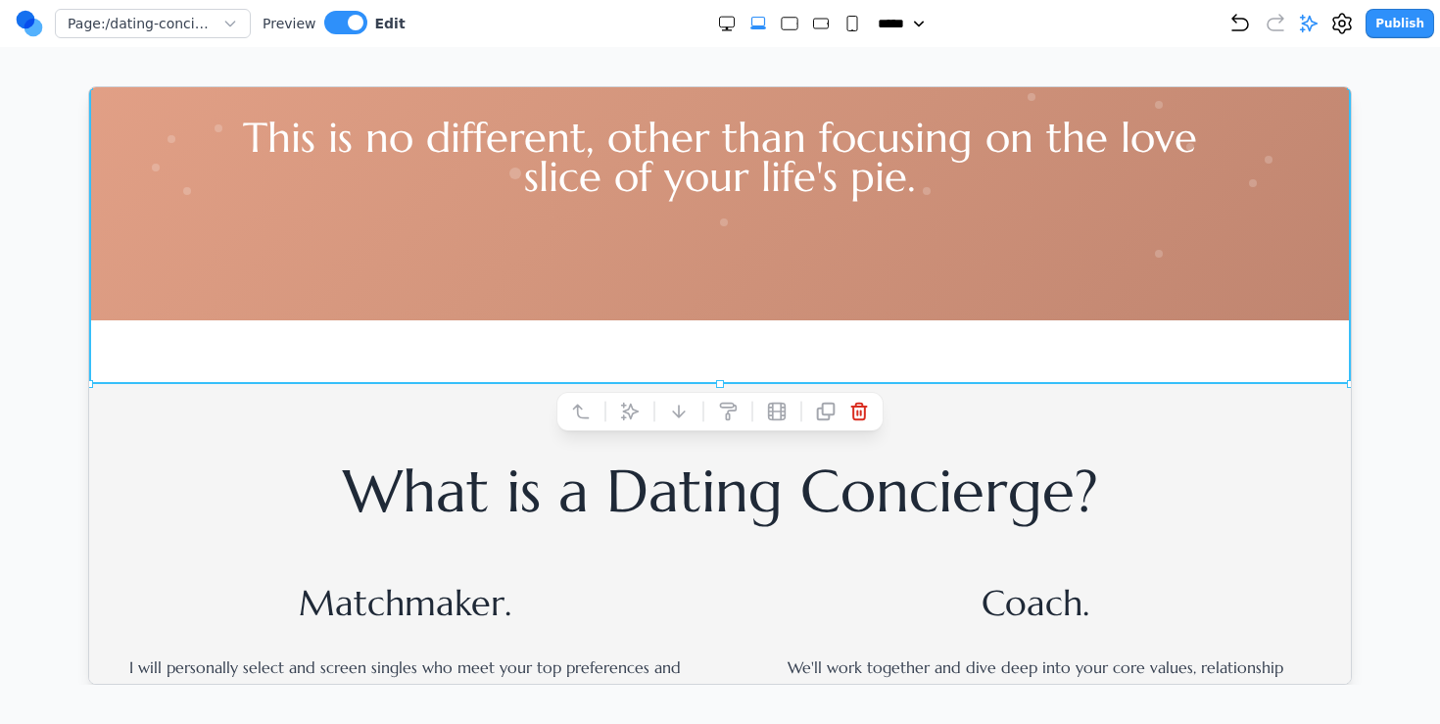
scroll to position [299, 0]
drag, startPoint x: 719, startPoint y: 379, endPoint x: 729, endPoint y: 311, distance: 69.3
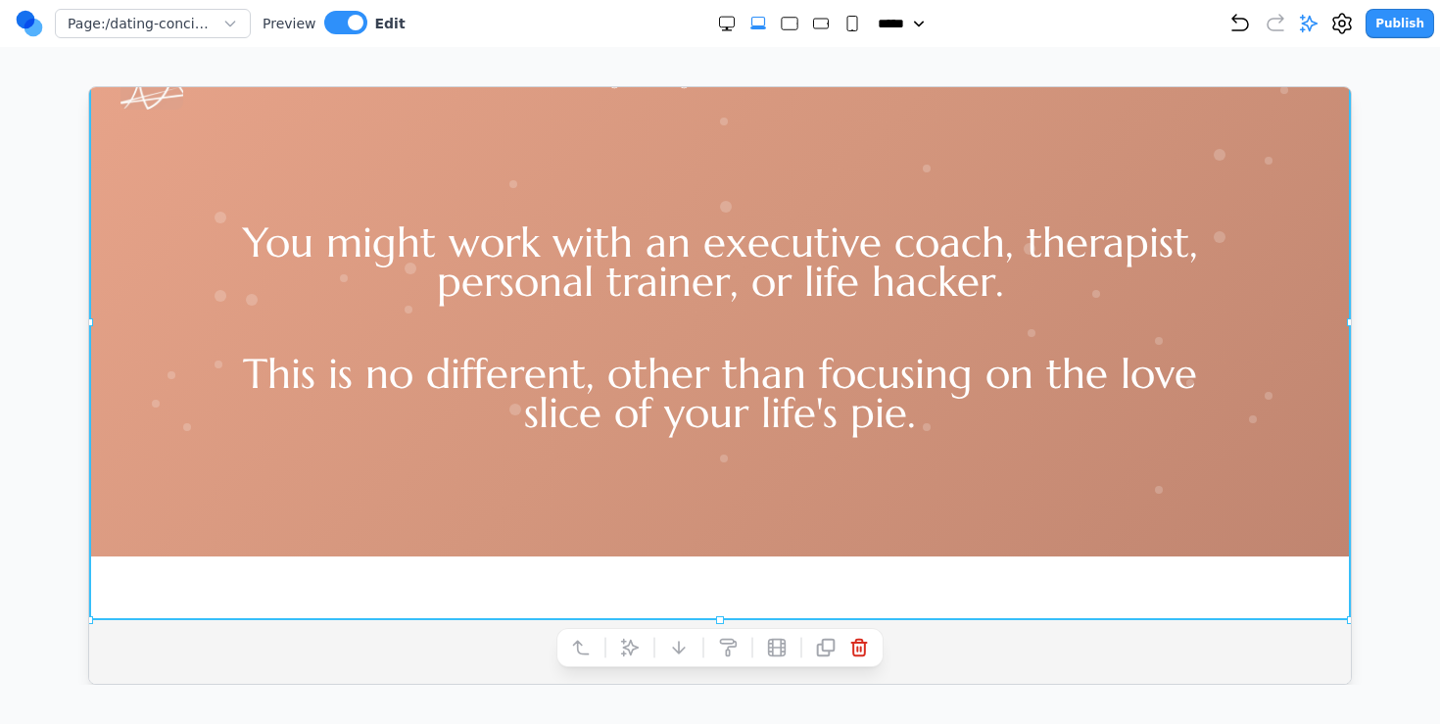
scroll to position [0, 0]
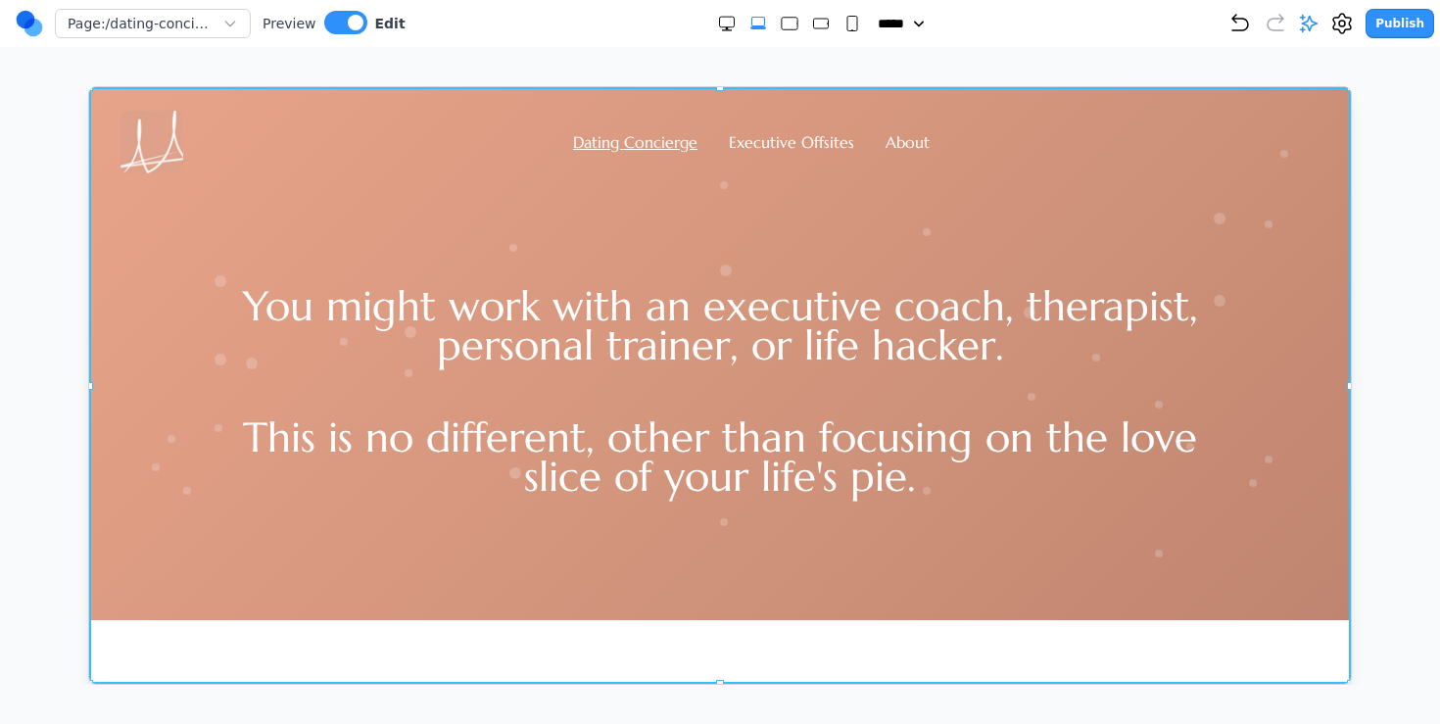
click at [489, 545] on div "You might work with an executive coach, therapist, personal trainer, or life ha…" at bounding box center [719, 395] width 1262 height 447
click at [439, 572] on div "You might work with an executive coach, therapist, personal trainer, or life ha…" at bounding box center [719, 395] width 1262 height 447
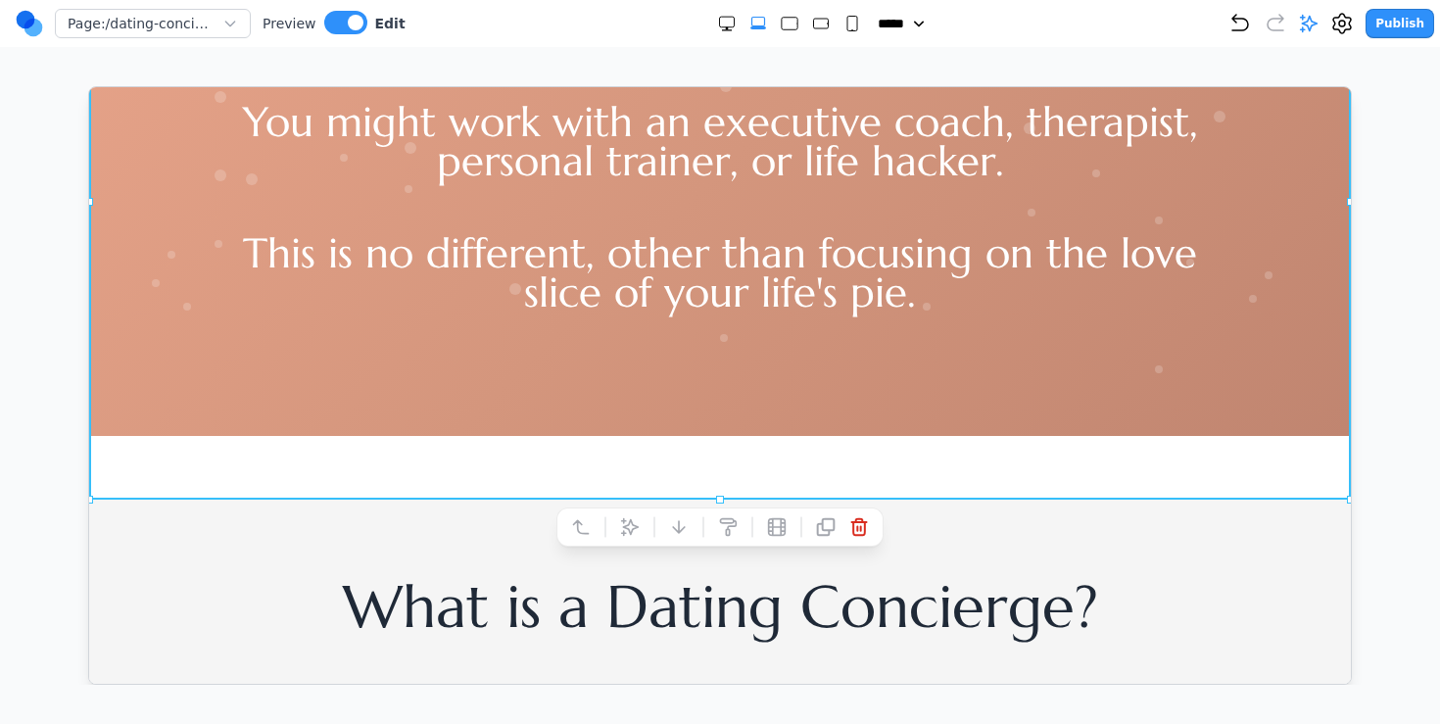
scroll to position [202, 0]
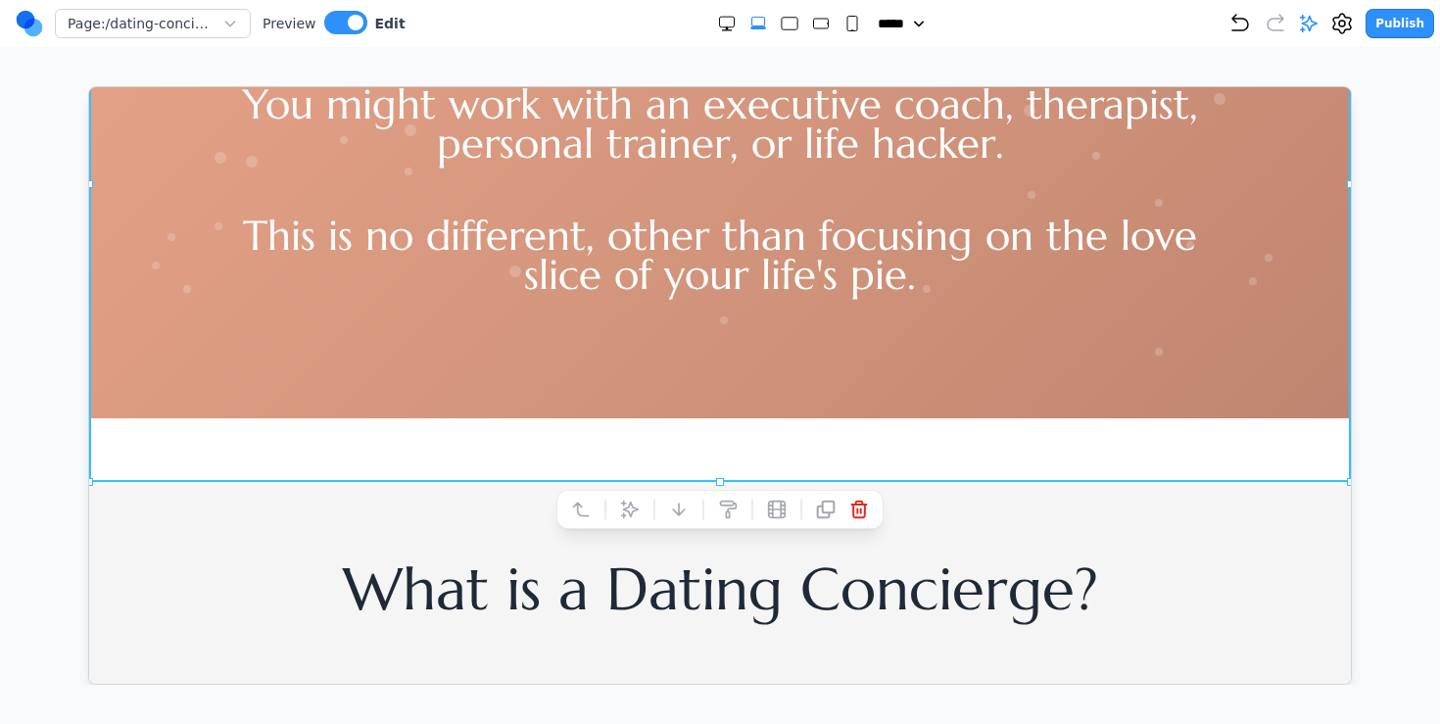
click at [274, 568] on h2 "What is a Dating Concierge?" at bounding box center [719, 588] width 1199 height 59
click at [301, 420] on div "Dating Concierge Executive Offsites About You might work with an executive coac…" at bounding box center [719, 182] width 1262 height 597
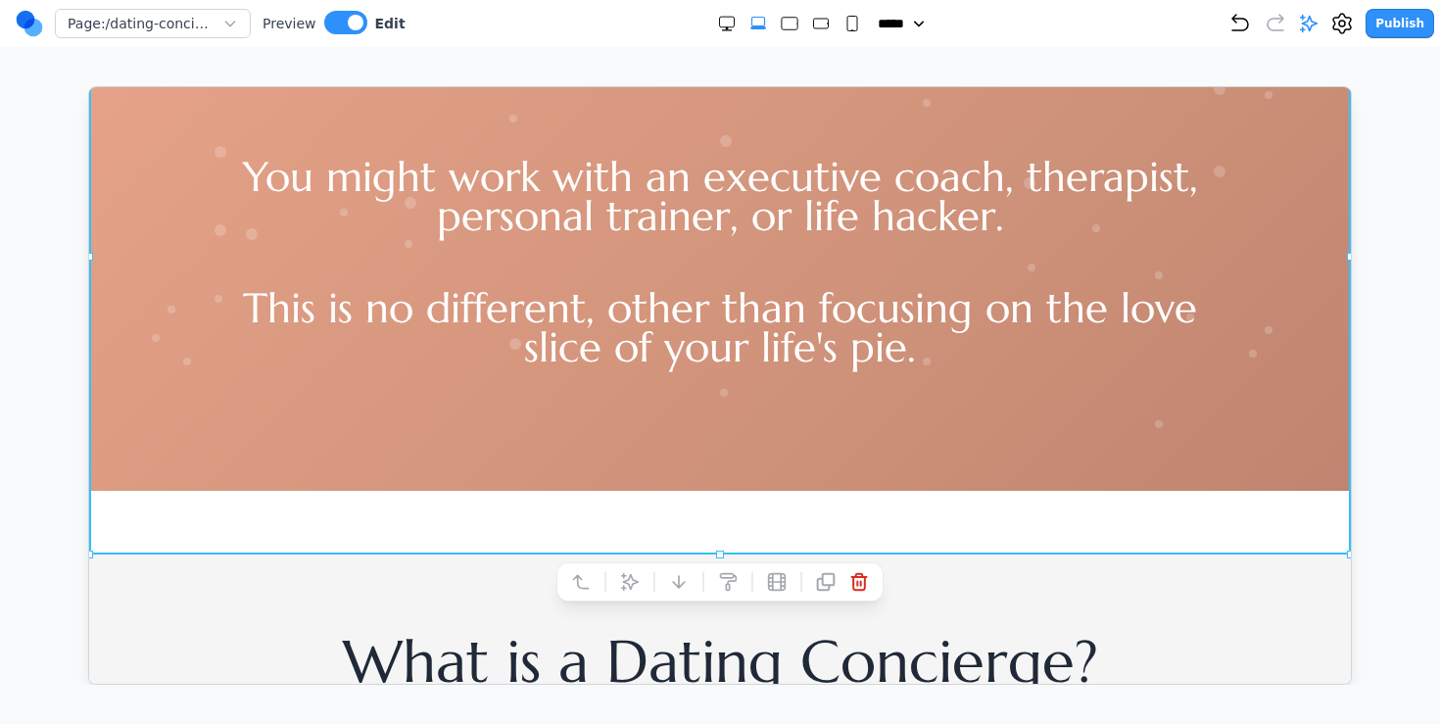
scroll to position [154, 0]
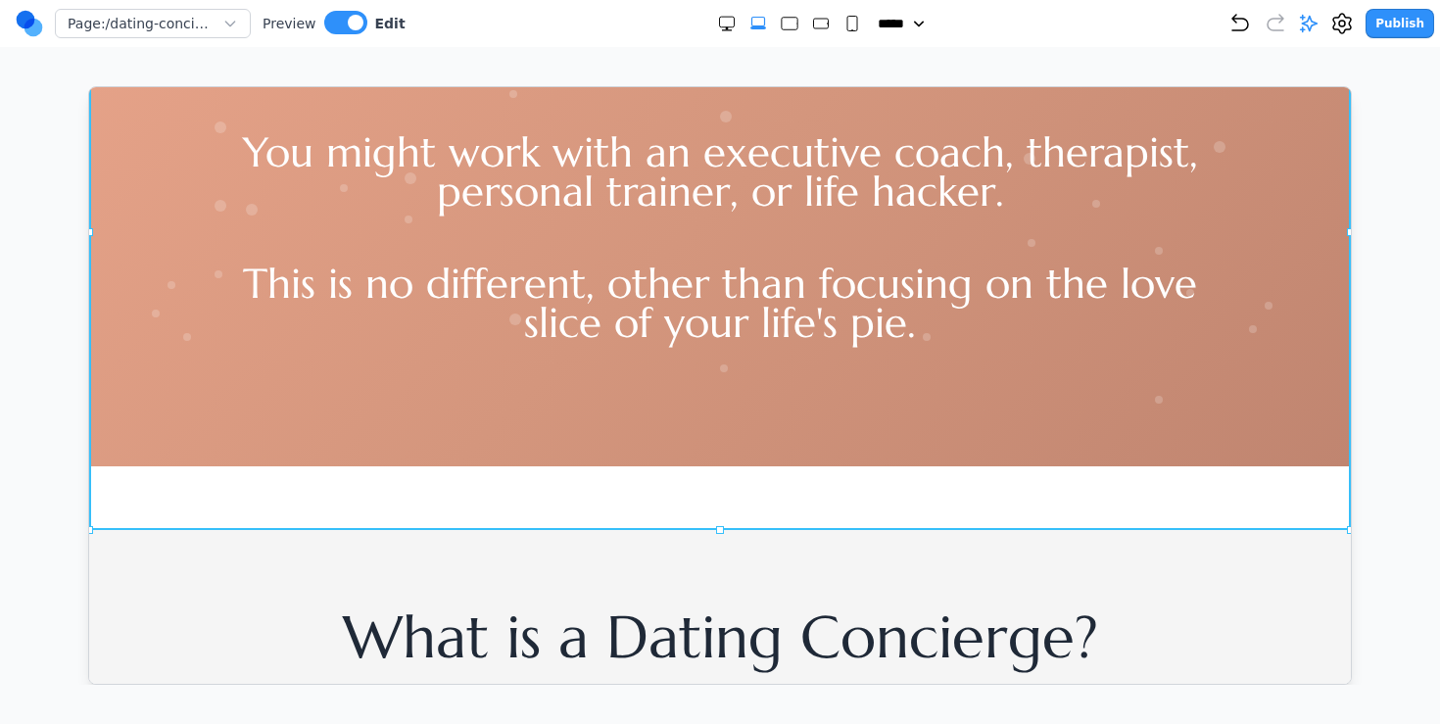
click at [727, 433] on div "You might work with an executive coach, therapist, personal trainer, or life ha…" at bounding box center [719, 242] width 1262 height 447
drag, startPoint x: 720, startPoint y: 530, endPoint x: 726, endPoint y: 407, distance: 122.6
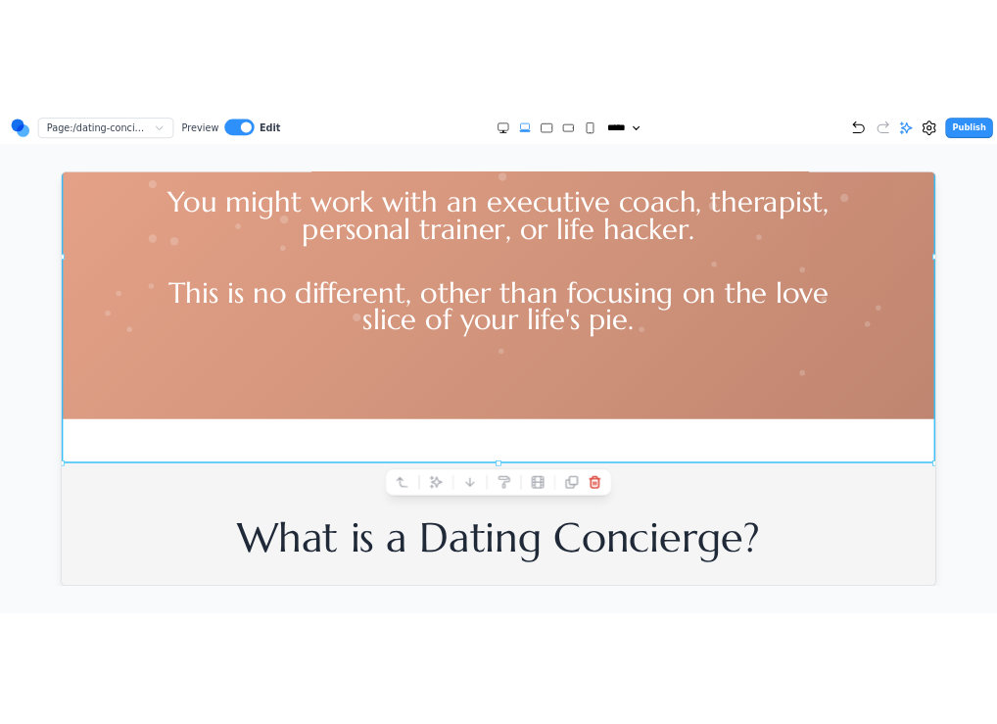
scroll to position [256, 0]
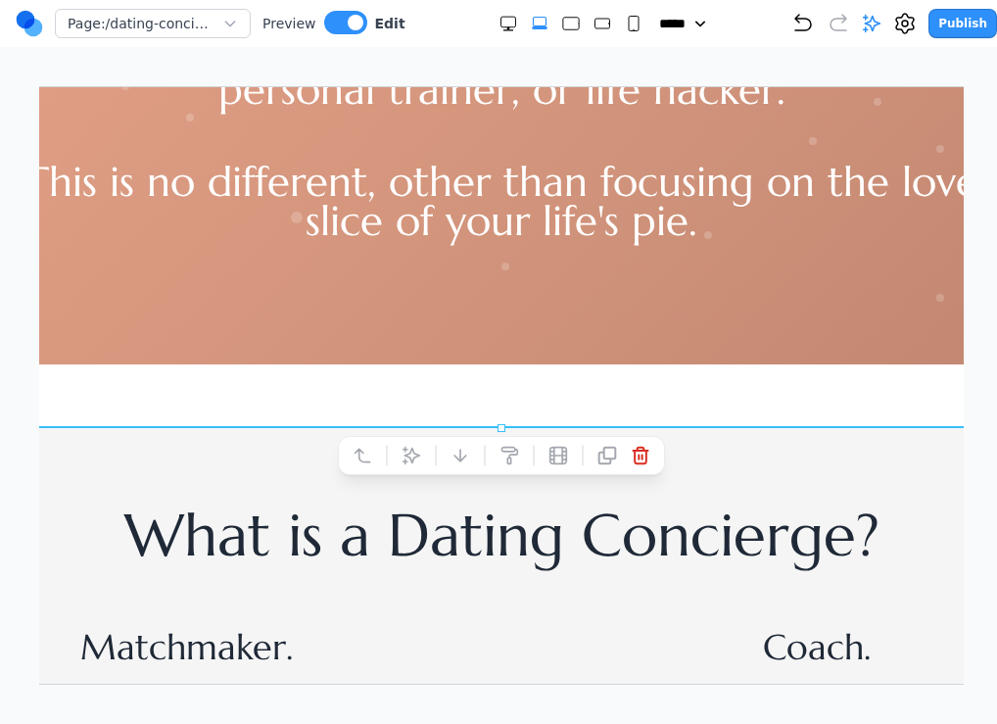
click at [880, 23] on icon at bounding box center [872, 24] width 20 height 20
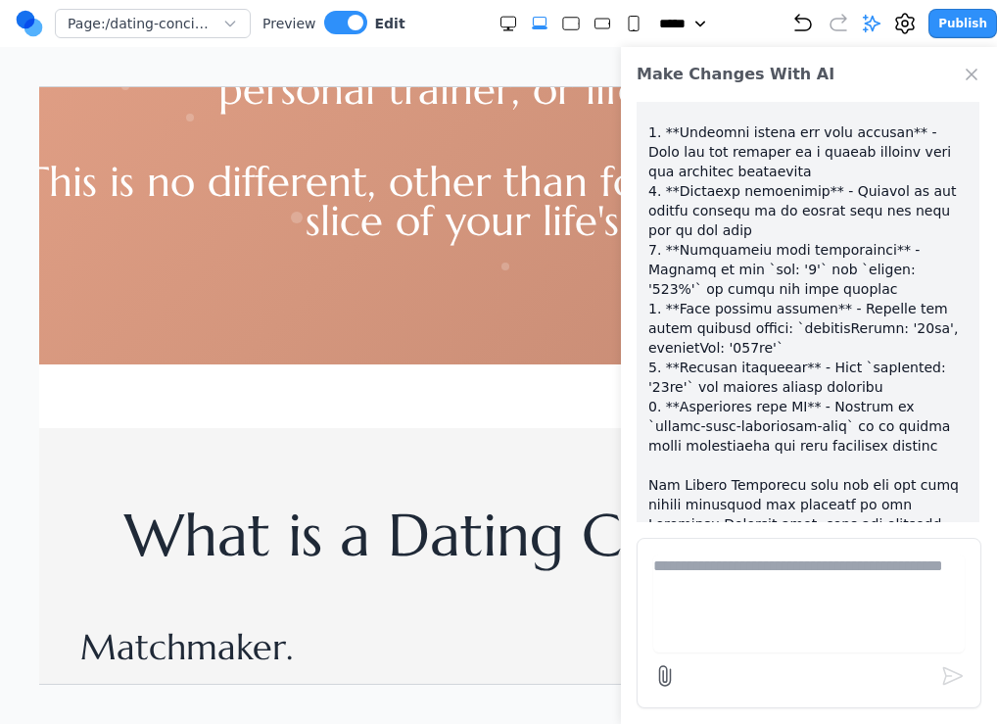
click at [714, 610] on textarea at bounding box center [808, 603] width 311 height 98
type textarea "***"
click at [970, 72] on icon "Close Chat" at bounding box center [972, 75] width 10 height 10
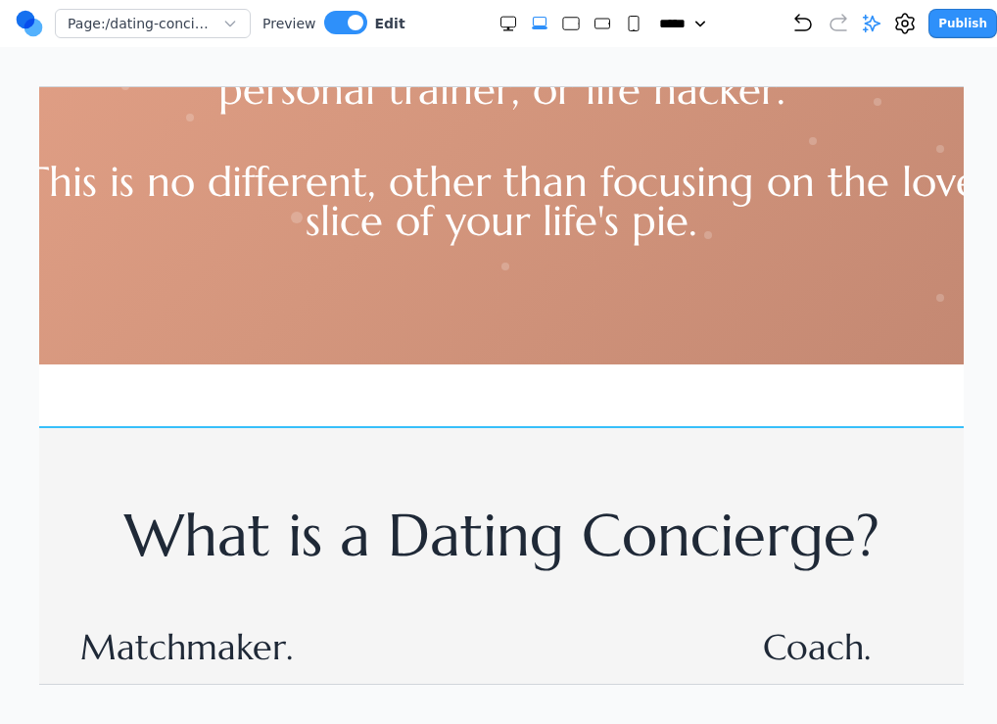
click at [630, 393] on div "Dating Concierge Executive Offsites About You might work with an executive coac…" at bounding box center [501, 129] width 1262 height 597
click at [413, 455] on icon at bounding box center [411, 455] width 17 height 17
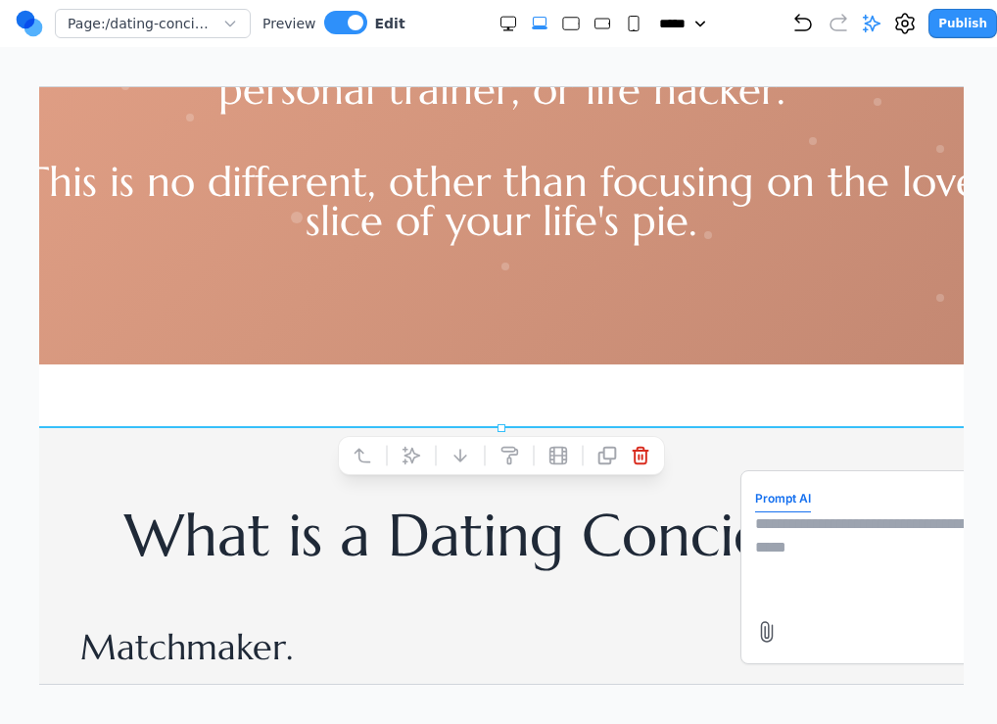
click at [787, 539] on textarea at bounding box center [910, 560] width 313 height 98
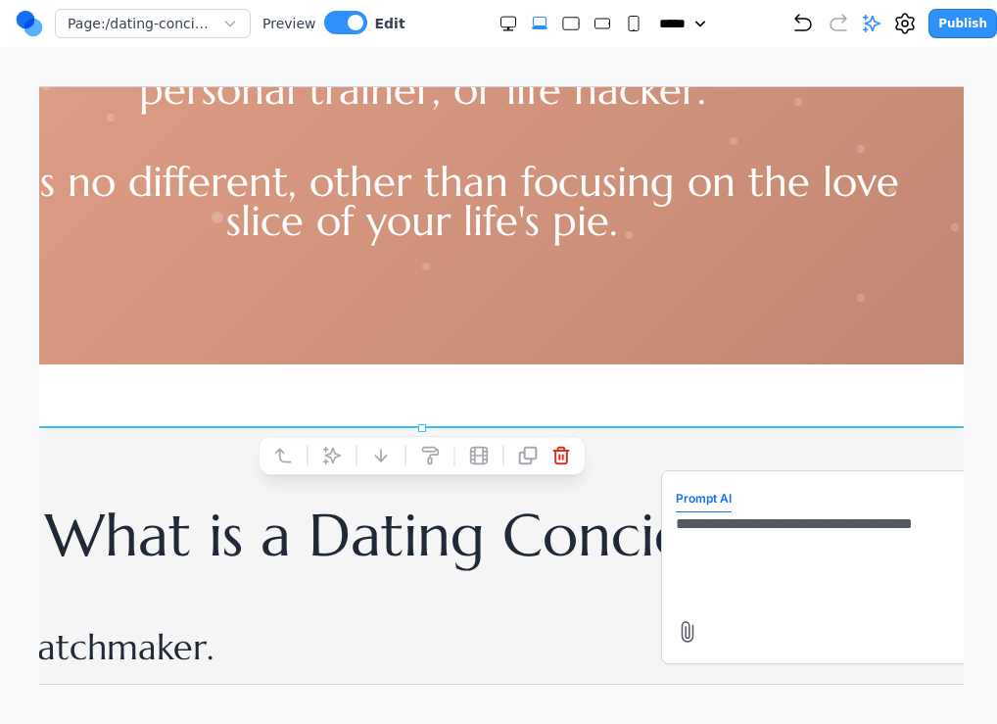
type textarea "**********"
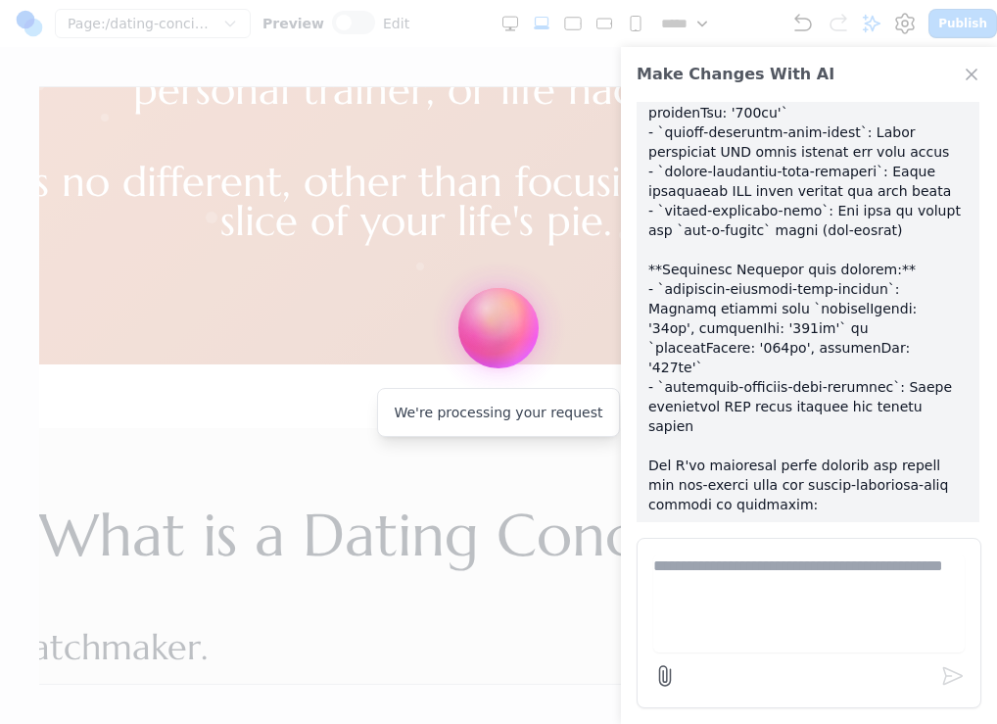
scroll to position [2025, 0]
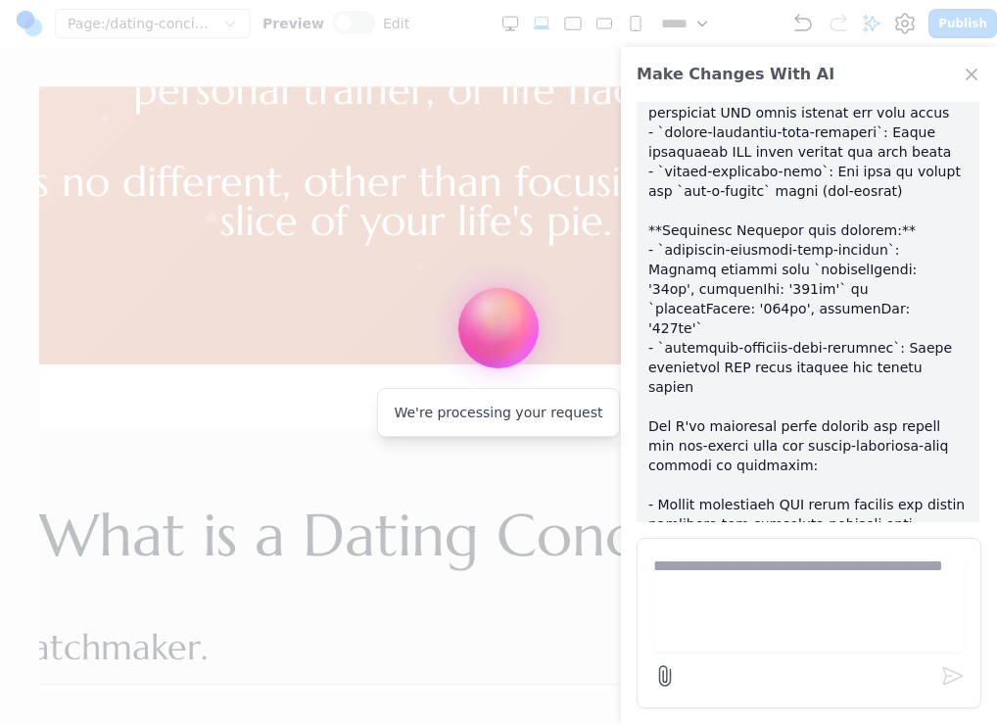
drag, startPoint x: 686, startPoint y: 393, endPoint x: 695, endPoint y: 477, distance: 84.8
click at [695, 477] on p at bounding box center [807, 299] width 319 height 744
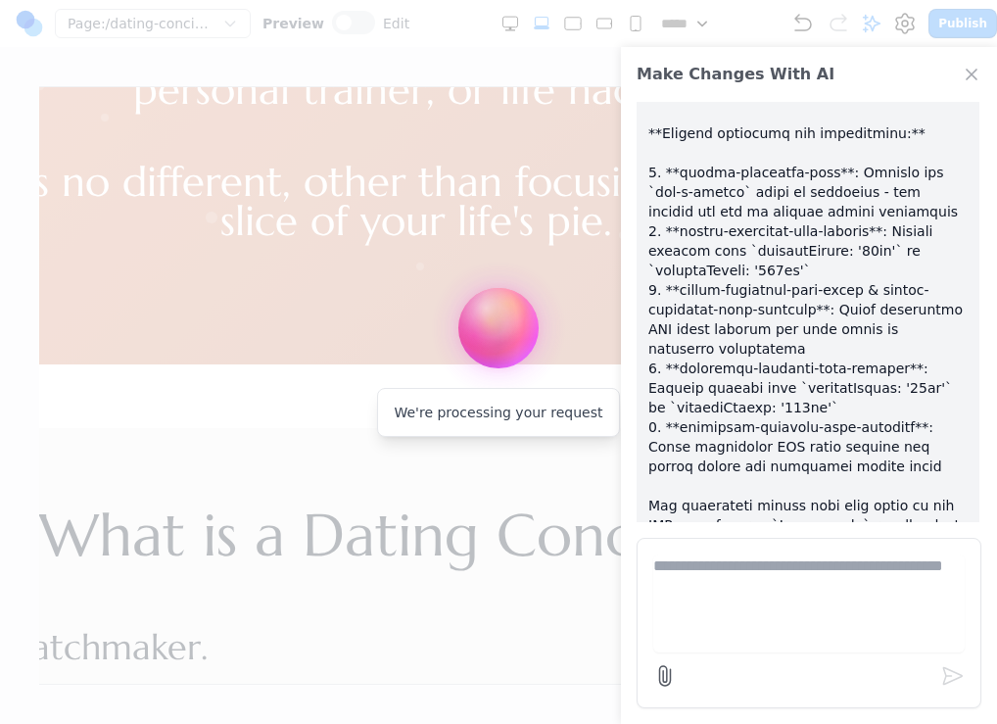
scroll to position [2475, 0]
drag, startPoint x: 889, startPoint y: 454, endPoint x: 775, endPoint y: 473, distance: 116.3
click at [775, 471] on p at bounding box center [807, 73] width 319 height 1195
click at [775, 473] on p at bounding box center [807, 73] width 319 height 1195
click at [774, 476] on p at bounding box center [807, 73] width 319 height 1195
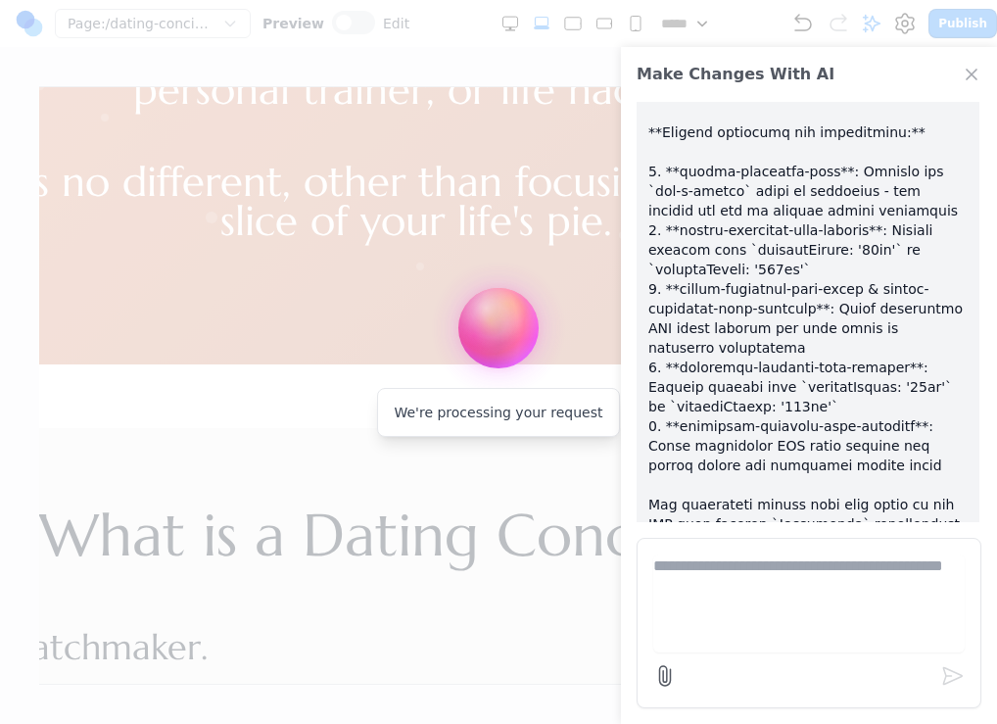
click at [774, 476] on p at bounding box center [807, 73] width 319 height 1195
click at [778, 464] on p at bounding box center [807, 73] width 319 height 1195
click at [778, 460] on p at bounding box center [807, 73] width 319 height 1195
click at [789, 413] on p at bounding box center [807, 73] width 319 height 1195
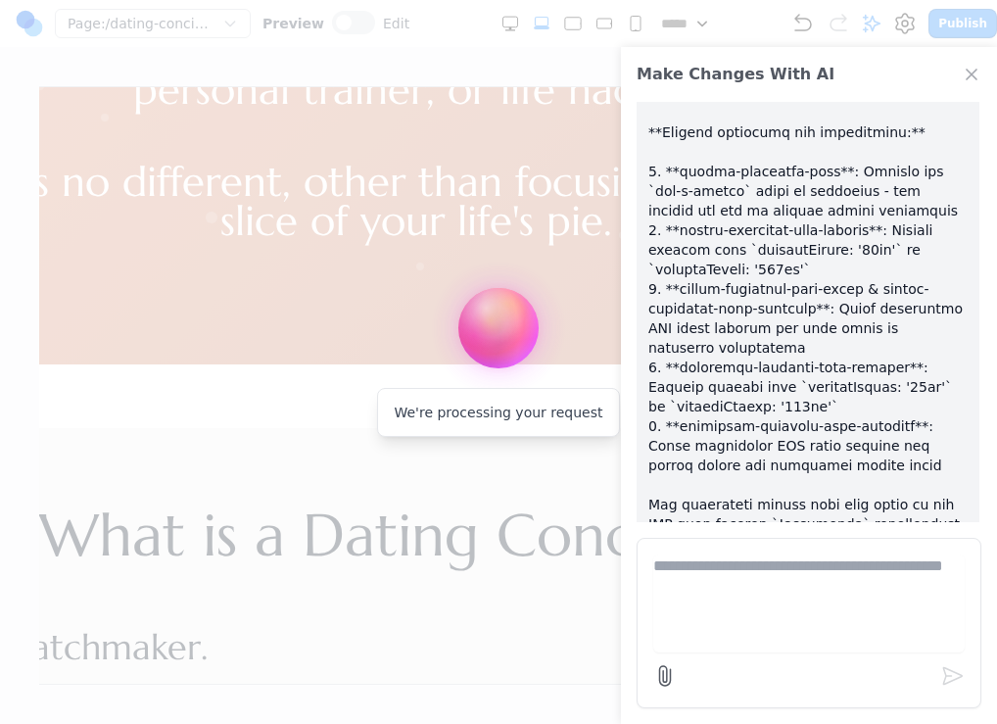
click at [789, 413] on p at bounding box center [807, 73] width 319 height 1195
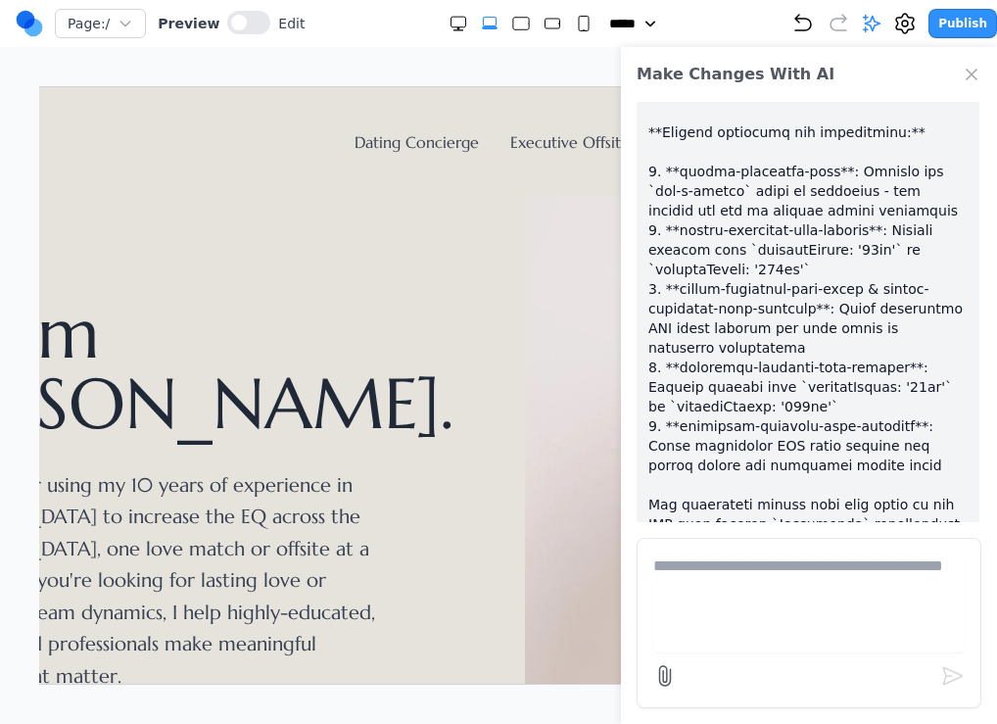
drag, startPoint x: 831, startPoint y: 483, endPoint x: 663, endPoint y: 473, distance: 167.8
click at [663, 474] on p at bounding box center [807, 73] width 319 height 1195
click at [705, 470] on p at bounding box center [807, 73] width 319 height 1195
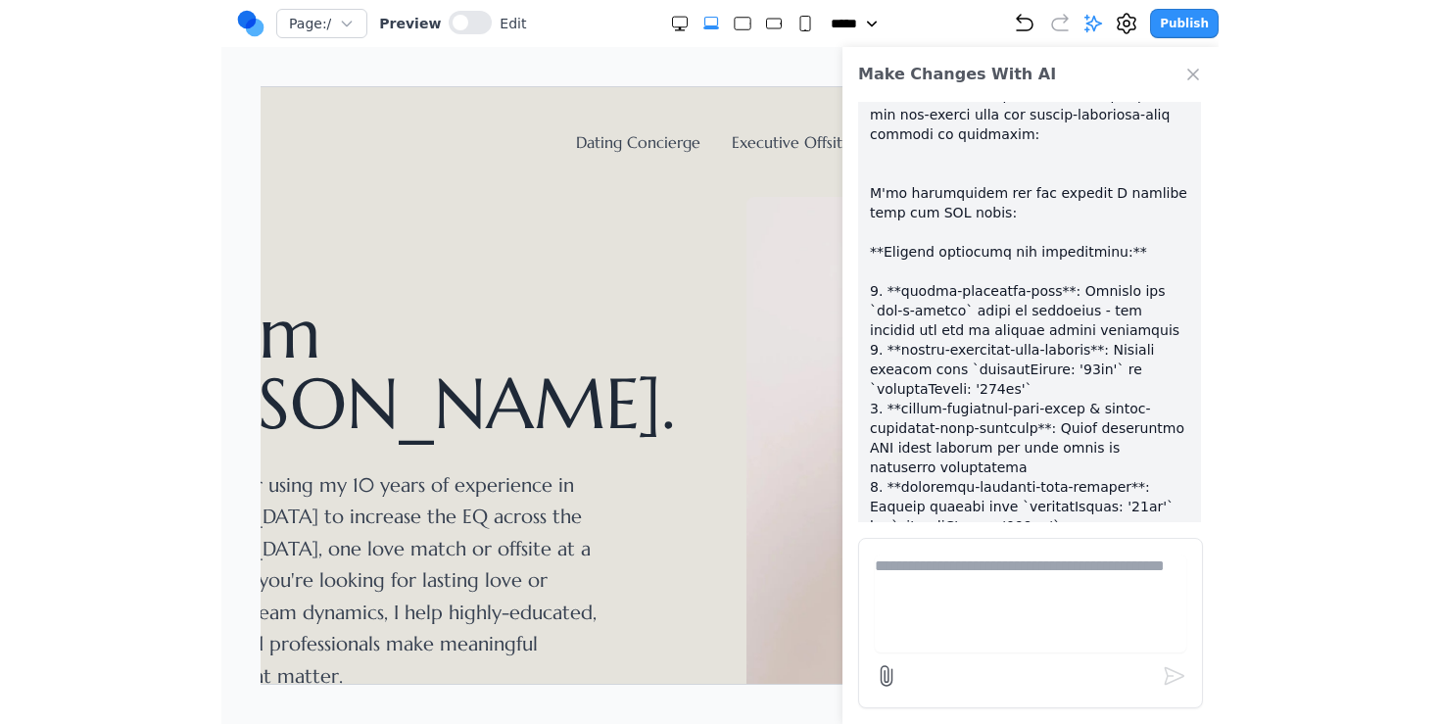
scroll to position [2234, 0]
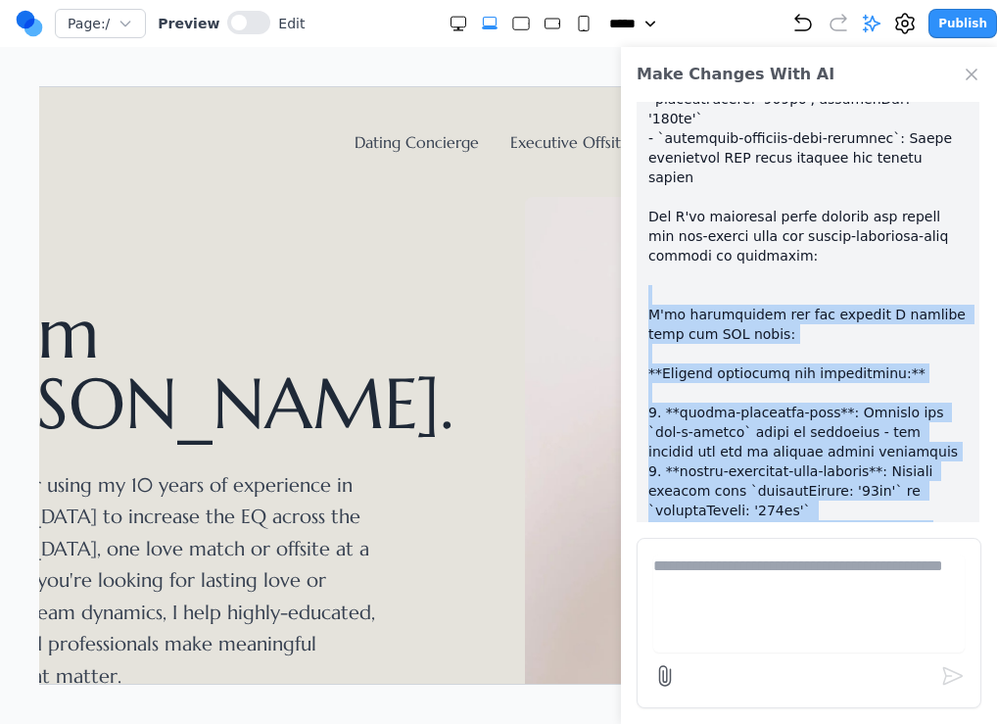
drag, startPoint x: 650, startPoint y: 147, endPoint x: 788, endPoint y: 488, distance: 367.4
click at [788, 488] on p at bounding box center [807, 314] width 319 height 1195
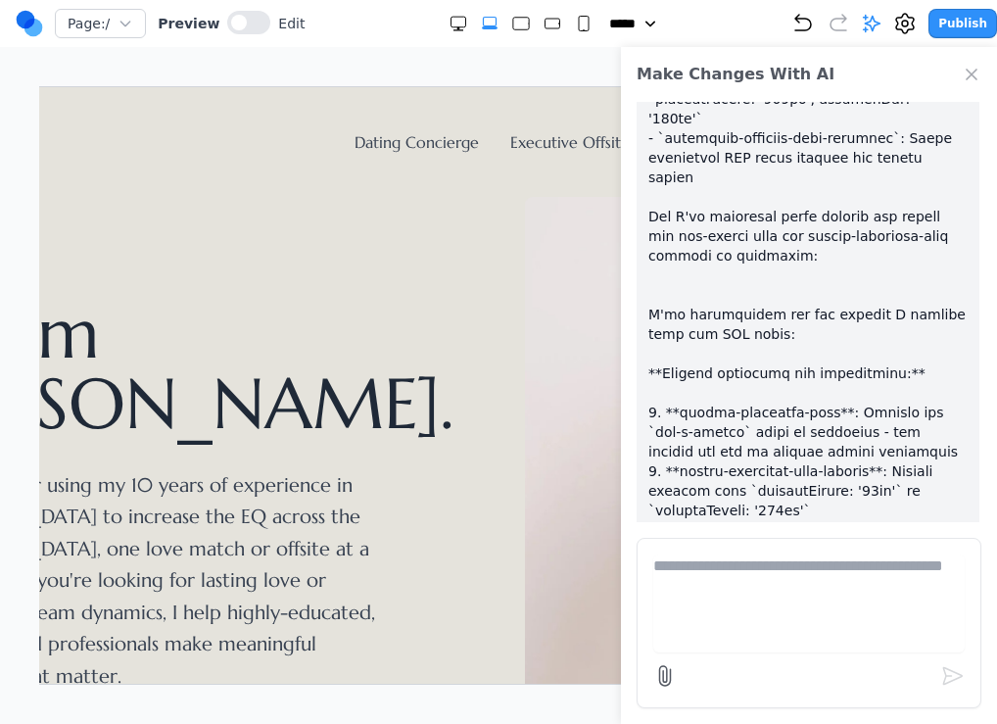
click at [701, 282] on p at bounding box center [807, 314] width 319 height 1195
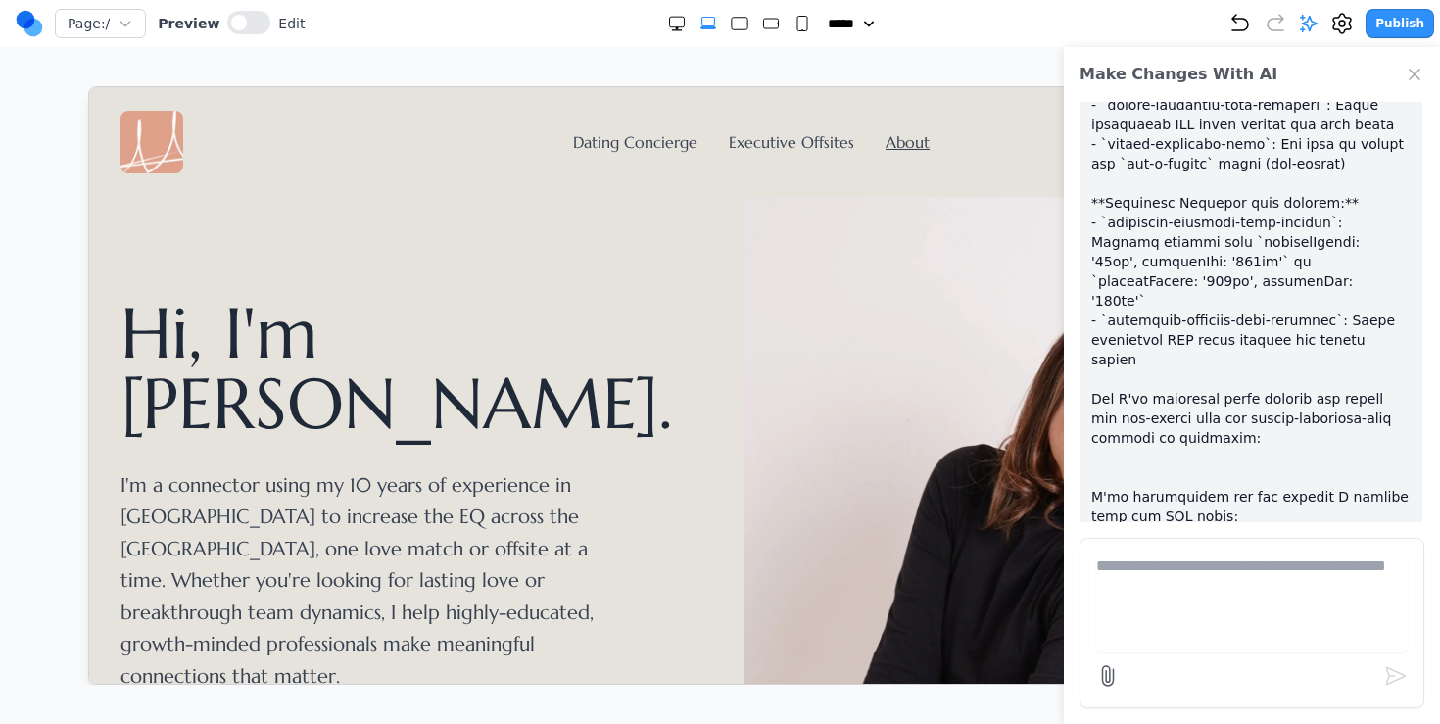
scroll to position [2085, 0]
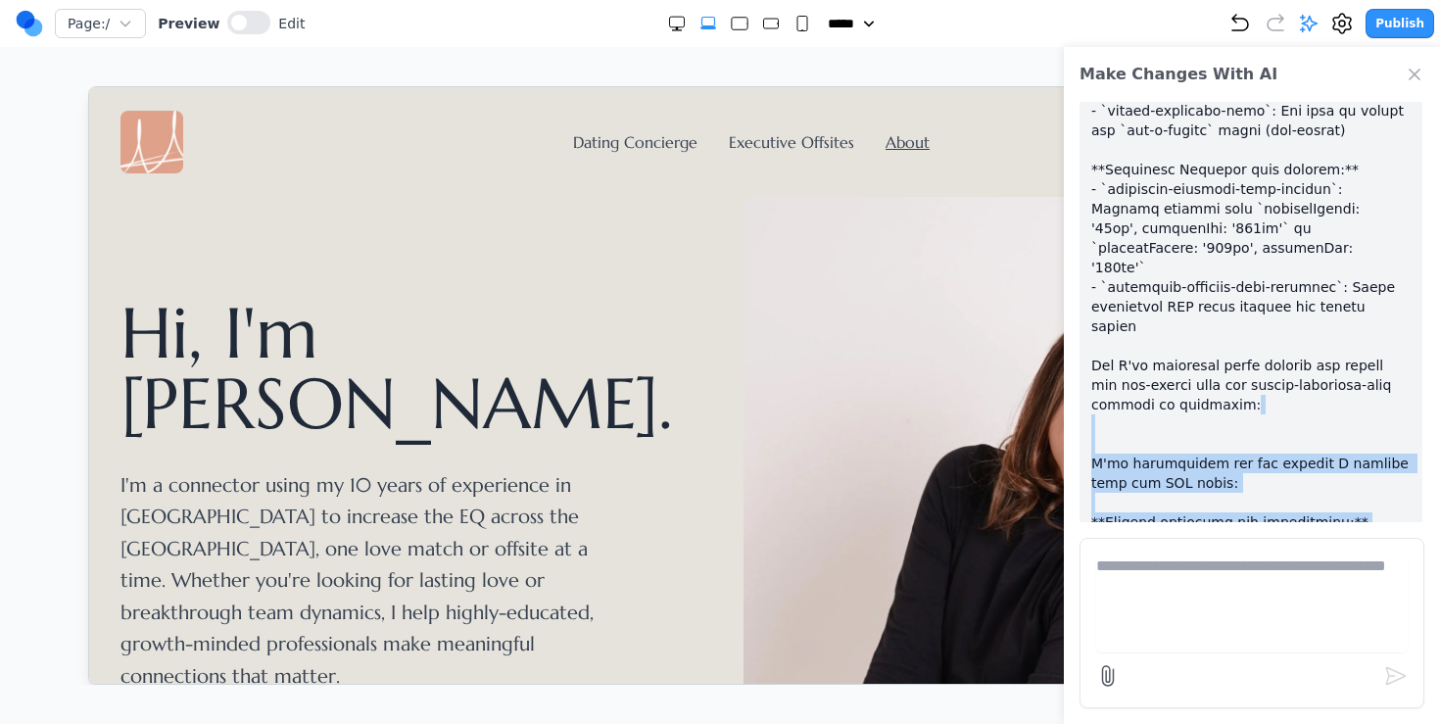
drag, startPoint x: 1257, startPoint y: 250, endPoint x: 1257, endPoint y: 449, distance: 198.8
click at [996, 449] on p at bounding box center [1250, 463] width 319 height 1195
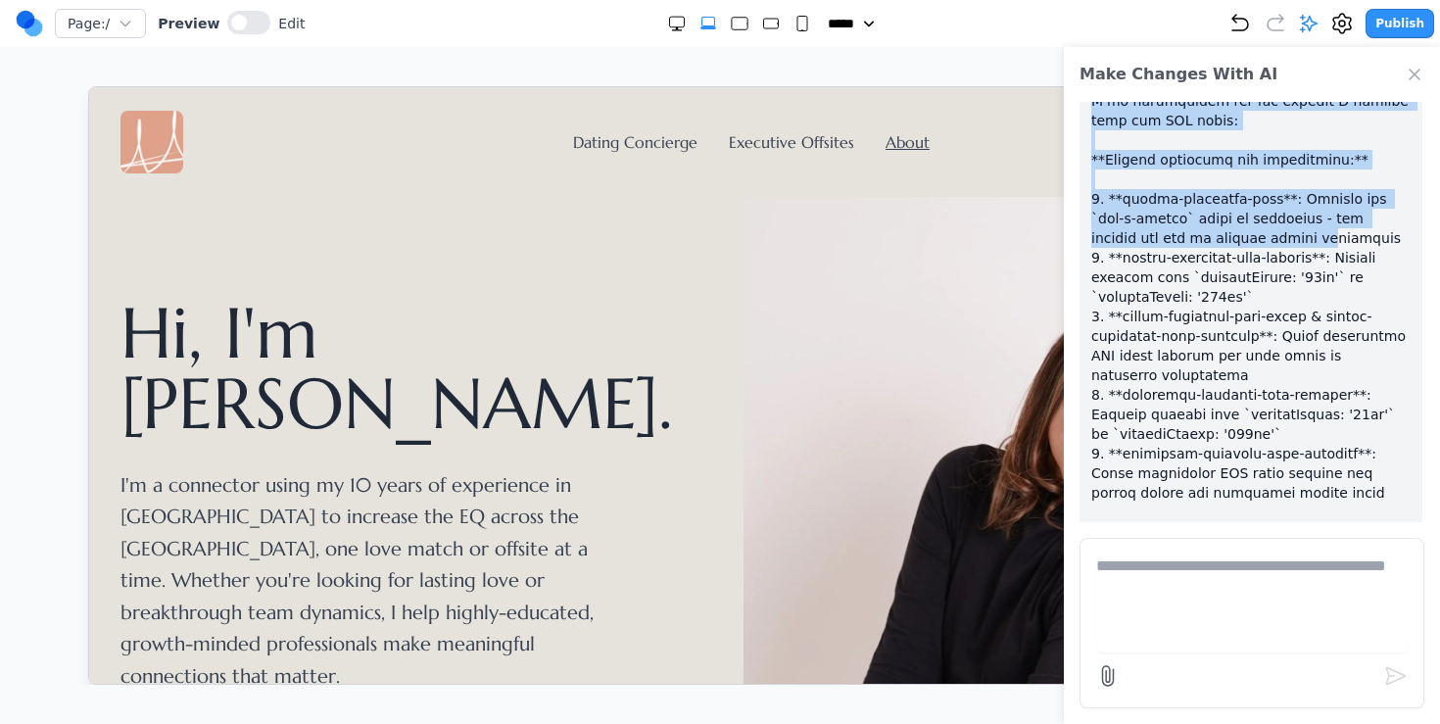
scroll to position [2475, 0]
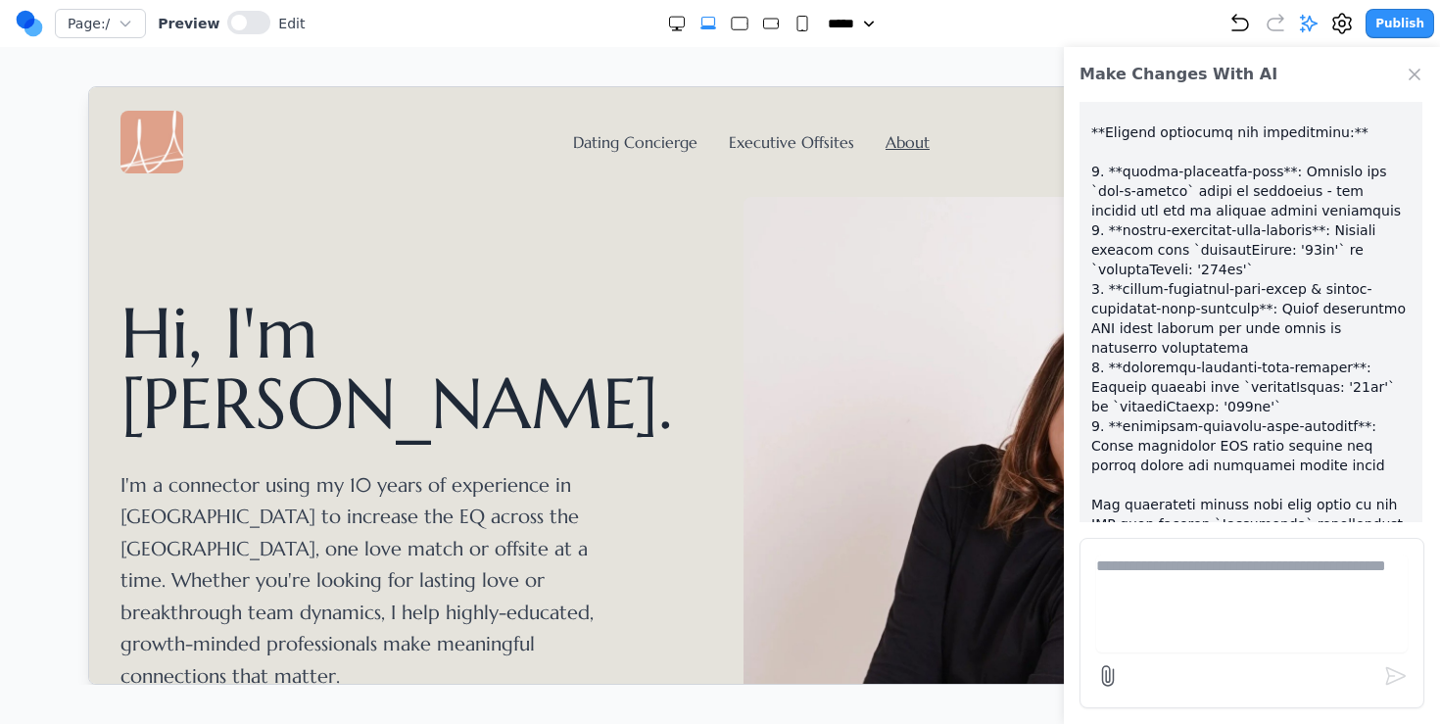
click at [996, 449] on p at bounding box center [1250, 73] width 319 height 1195
drag, startPoint x: 1308, startPoint y: 455, endPoint x: 1179, endPoint y: 432, distance: 130.5
click at [996, 432] on p at bounding box center [1250, 73] width 319 height 1195
click at [614, 148] on link "Dating Concierge" at bounding box center [634, 141] width 124 height 20
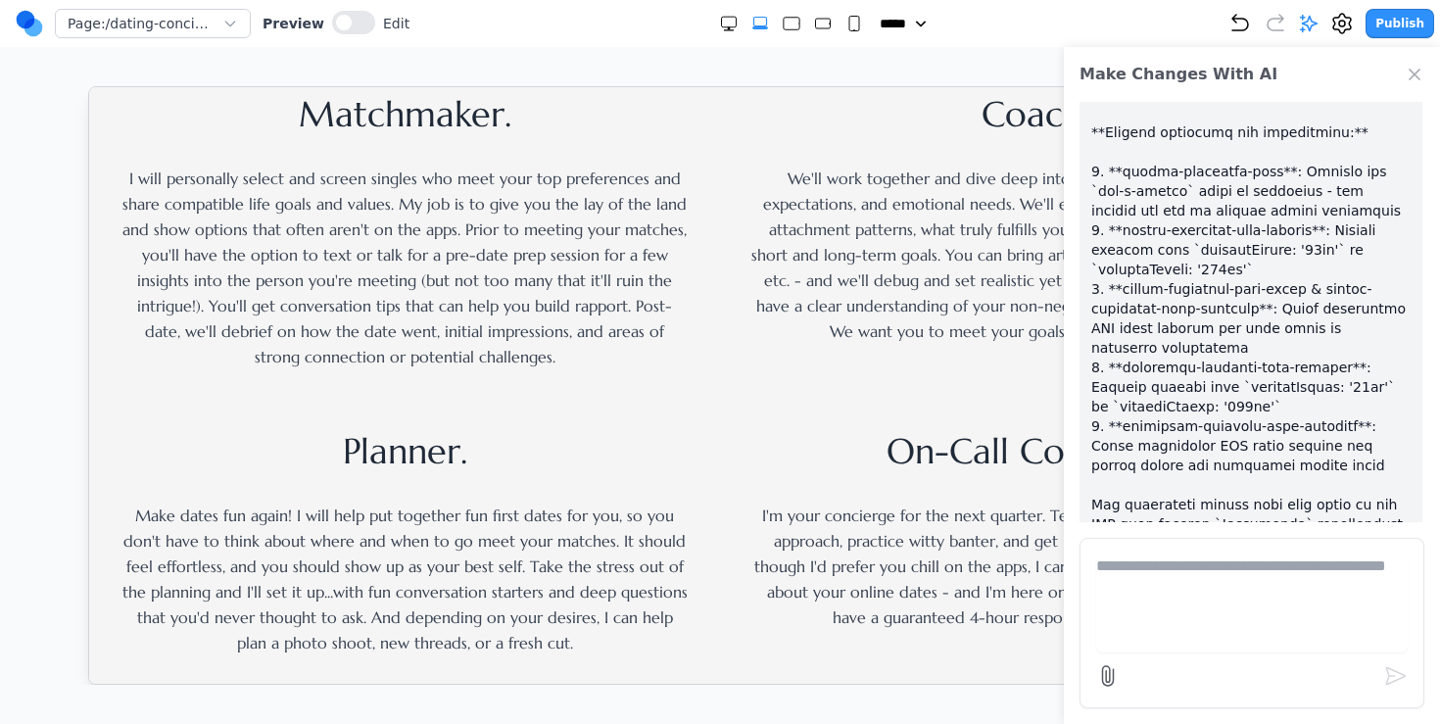
scroll to position [0, 0]
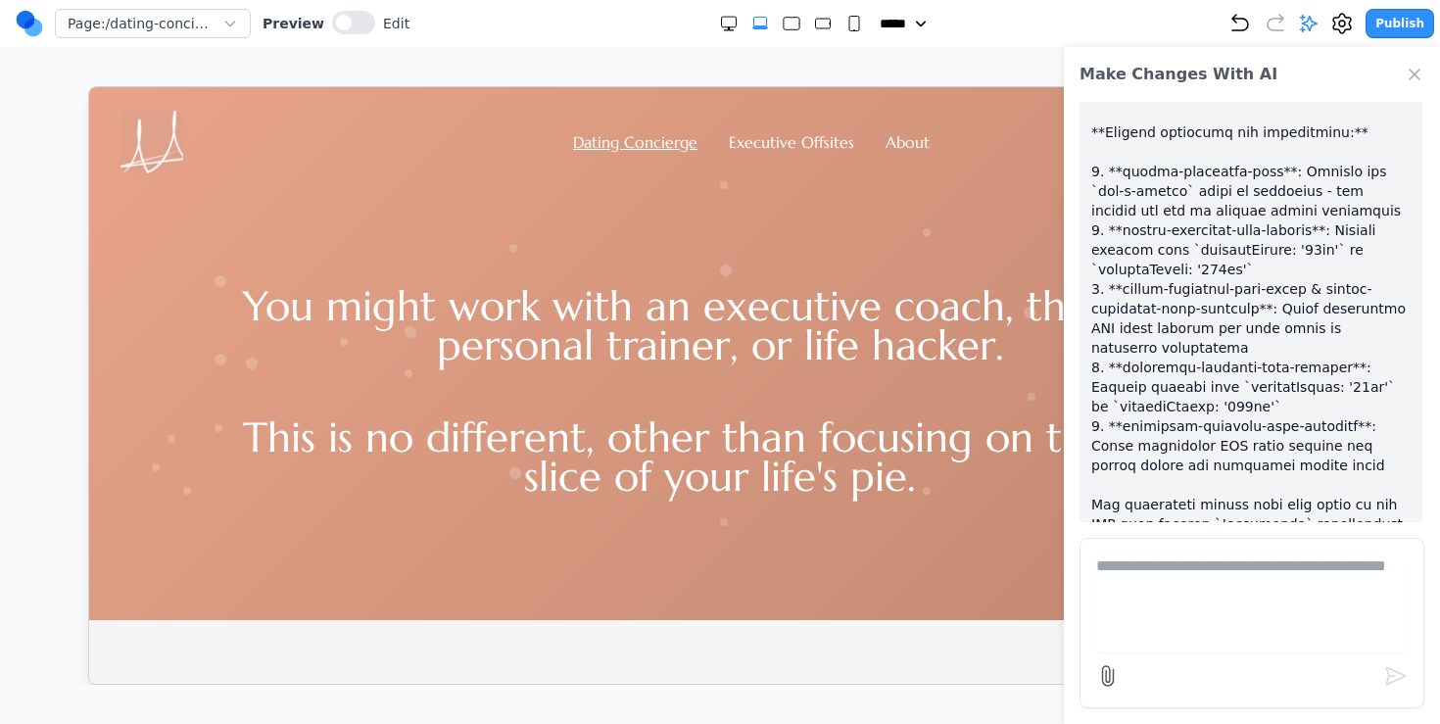
click at [520, 263] on div "You might work with an executive coach, therapist, personal trainer, or life ha…" at bounding box center [719, 395] width 1262 height 447
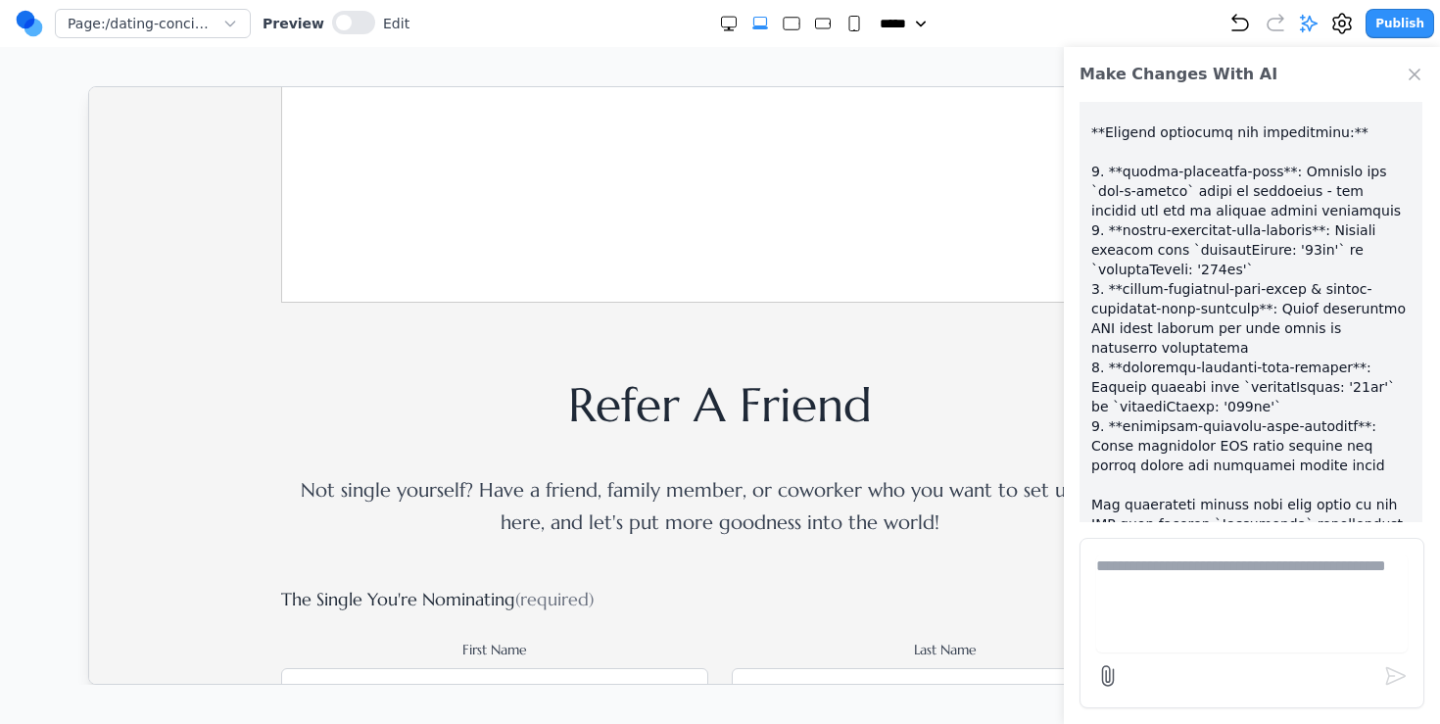
scroll to position [2179, 0]
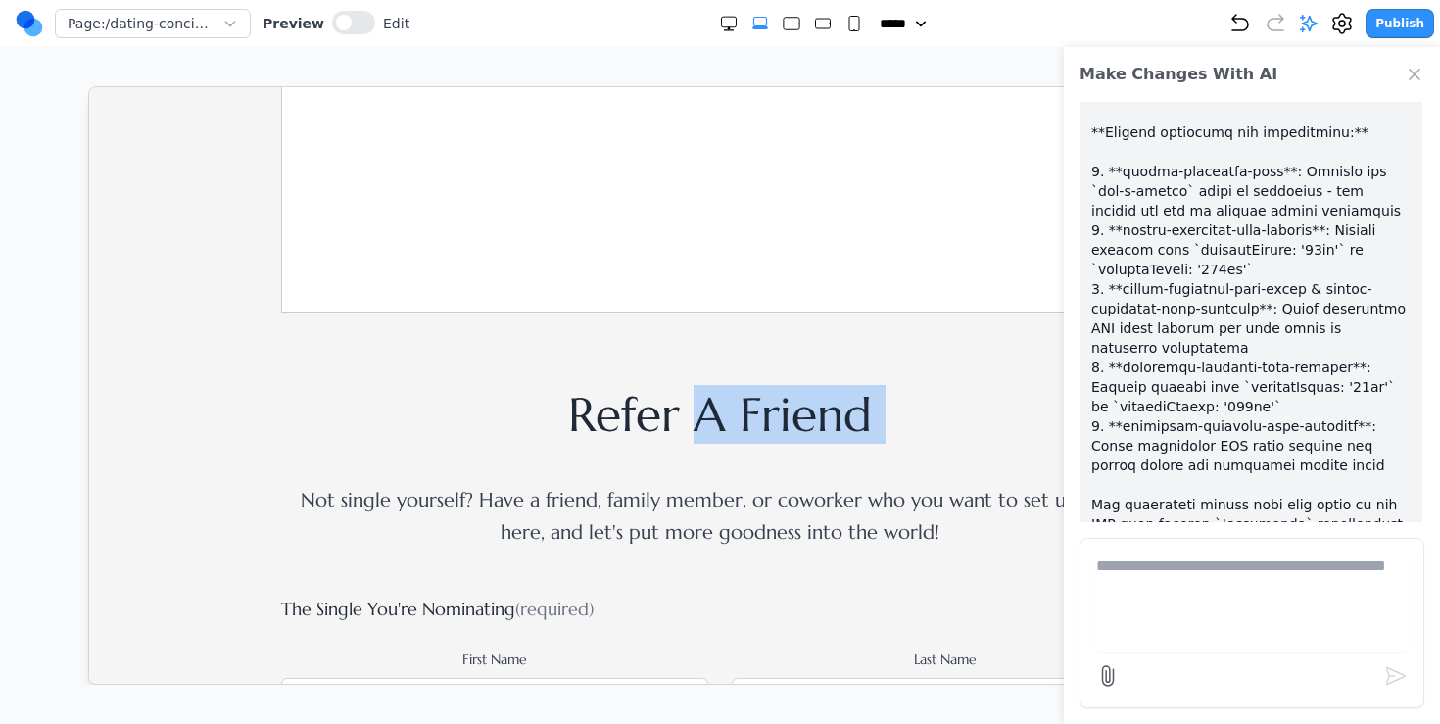
drag, startPoint x: 696, startPoint y: 410, endPoint x: 780, endPoint y: 477, distance: 106.6
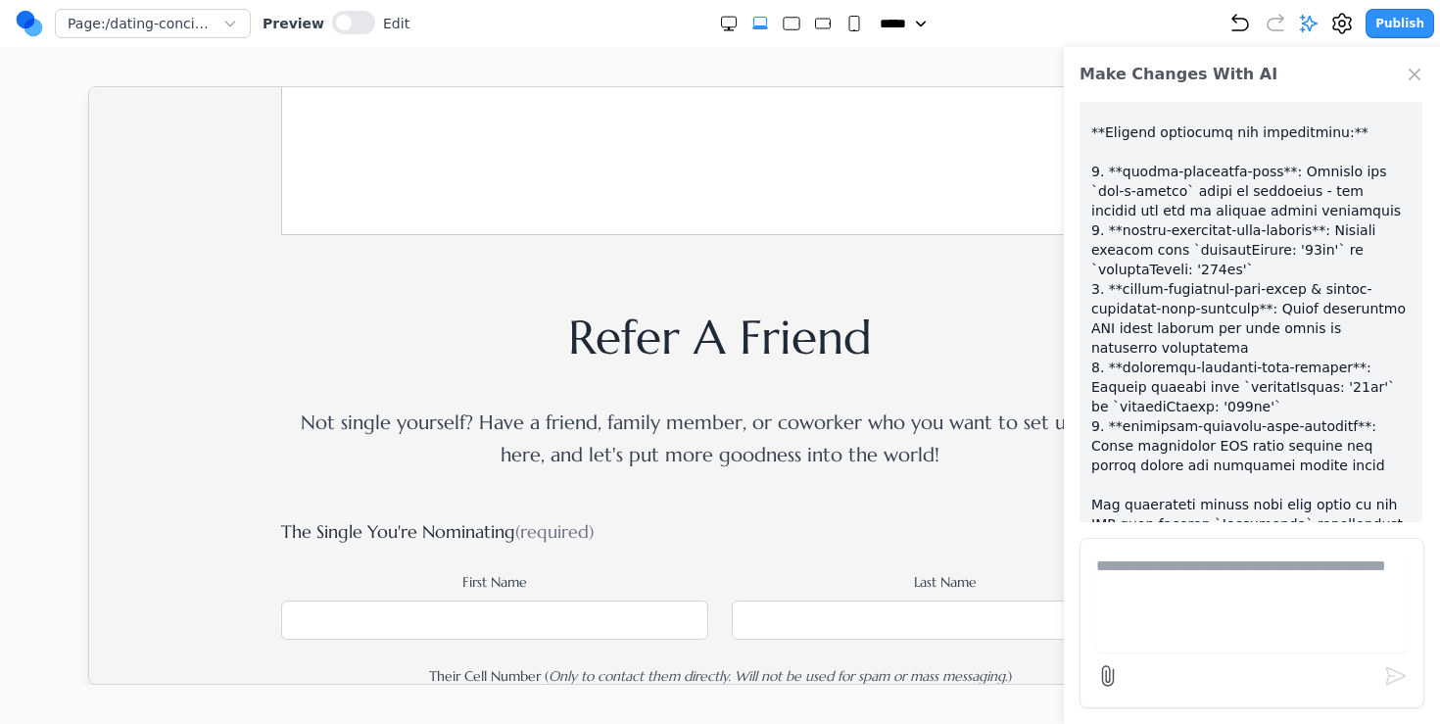
scroll to position [2261, 0]
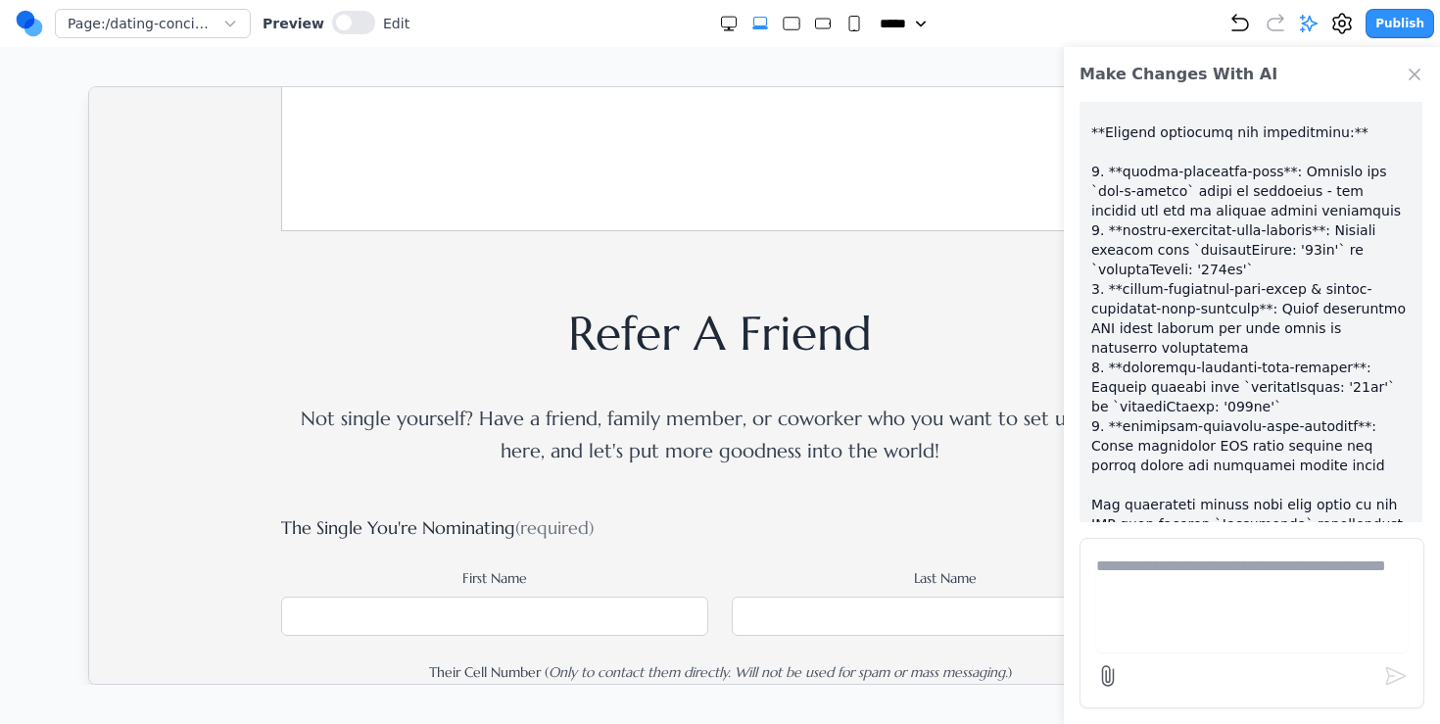
click at [770, 446] on p "Not single yourself? Have a friend, family member, or coworker who you want to …" at bounding box center [719, 435] width 878 height 64
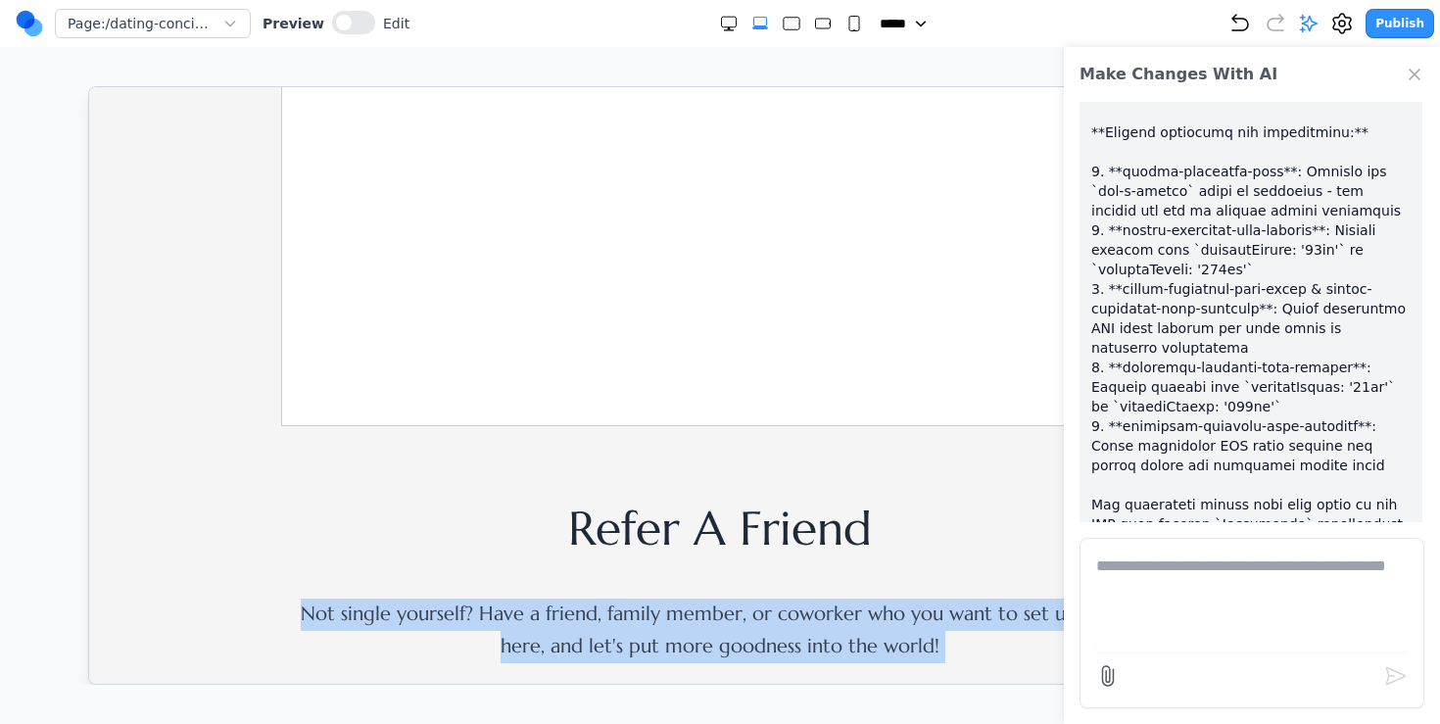
scroll to position [2096, 0]
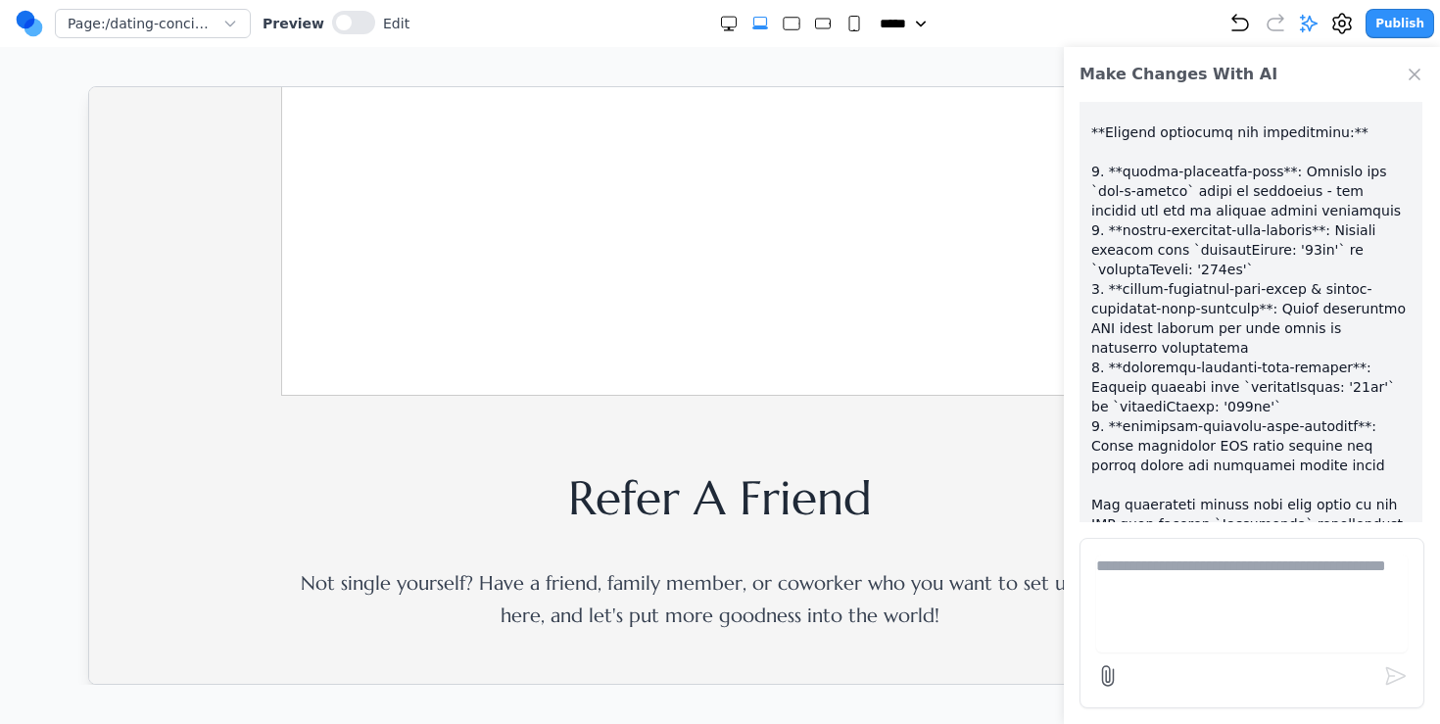
click at [741, 502] on h2 "Refer A Friend" at bounding box center [719, 496] width 1199 height 47
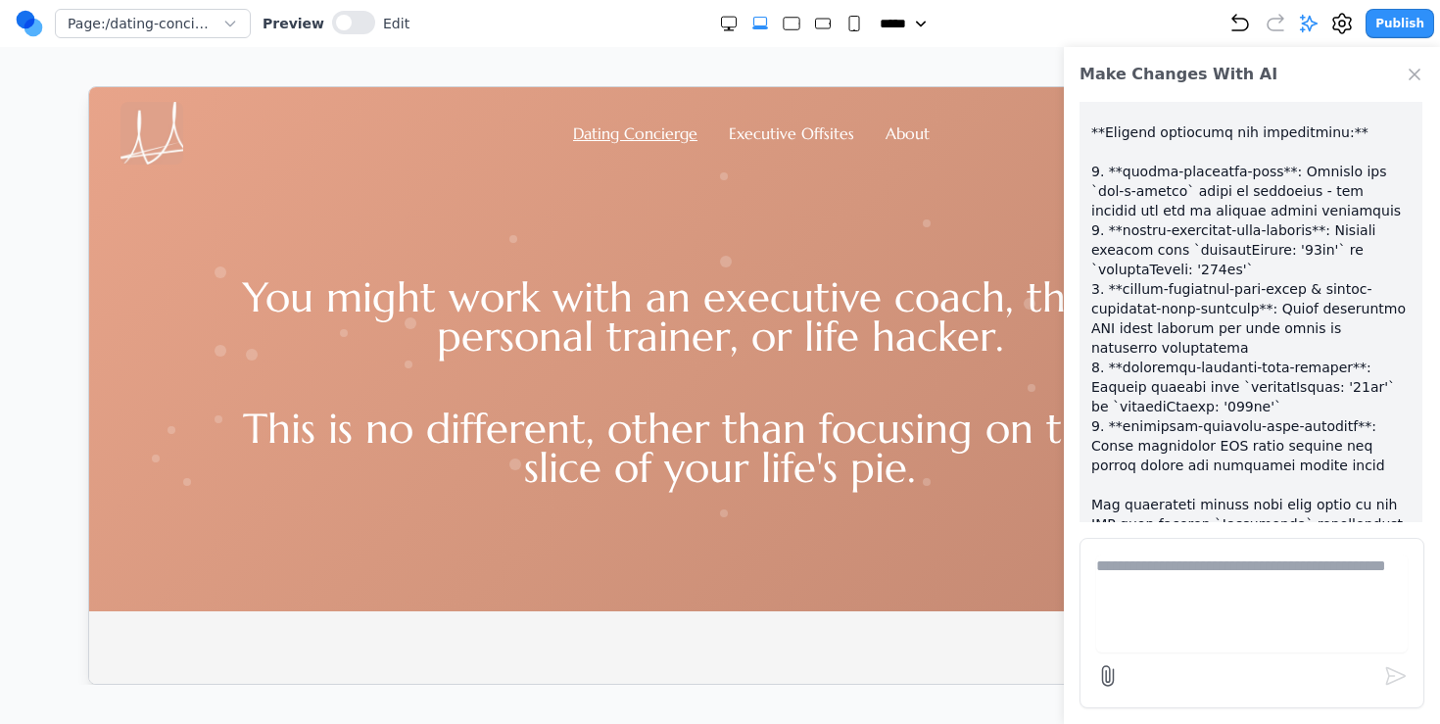
scroll to position [0, 0]
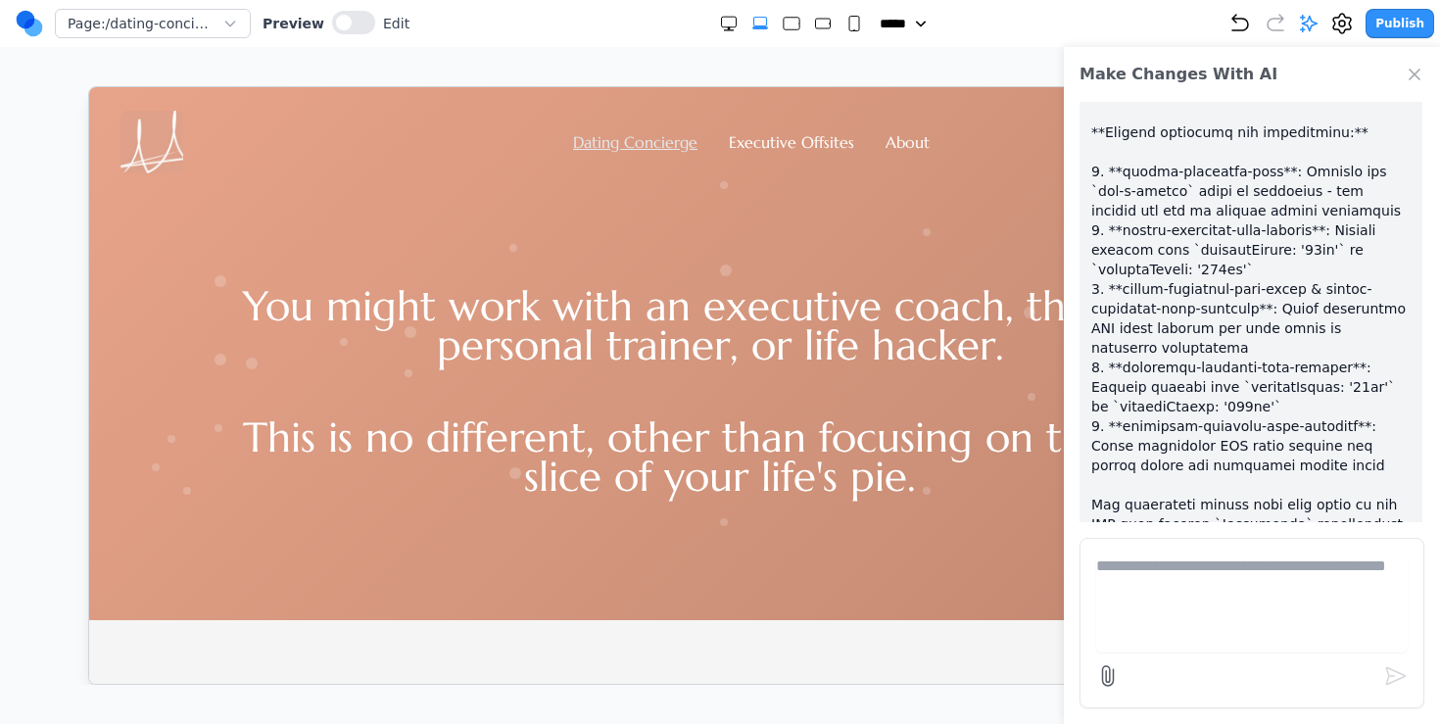
click at [613, 140] on link "Dating Concierge" at bounding box center [634, 141] width 124 height 20
click at [769, 98] on header "Dating Concierge Executive Offsites About" at bounding box center [719, 129] width 1262 height 86
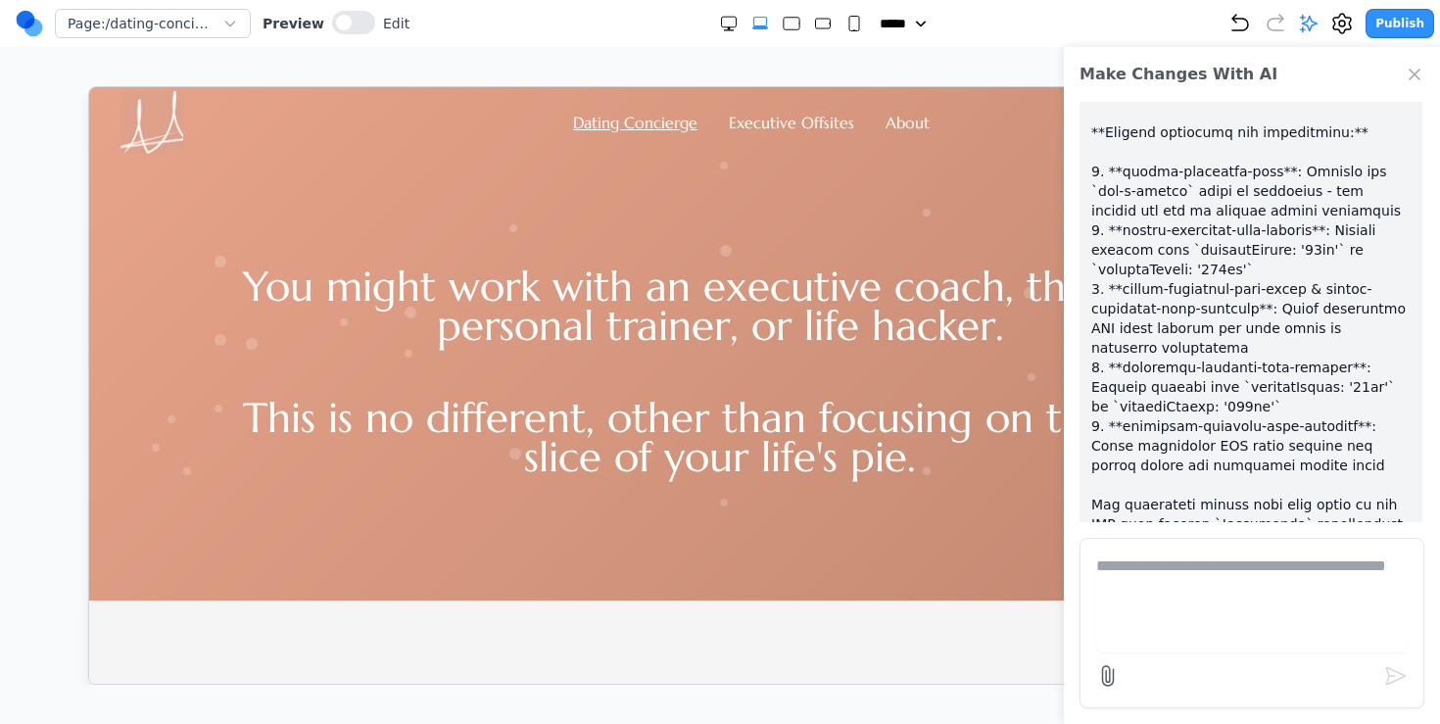
scroll to position [18, 0]
click at [336, 22] on span at bounding box center [344, 23] width 16 height 16
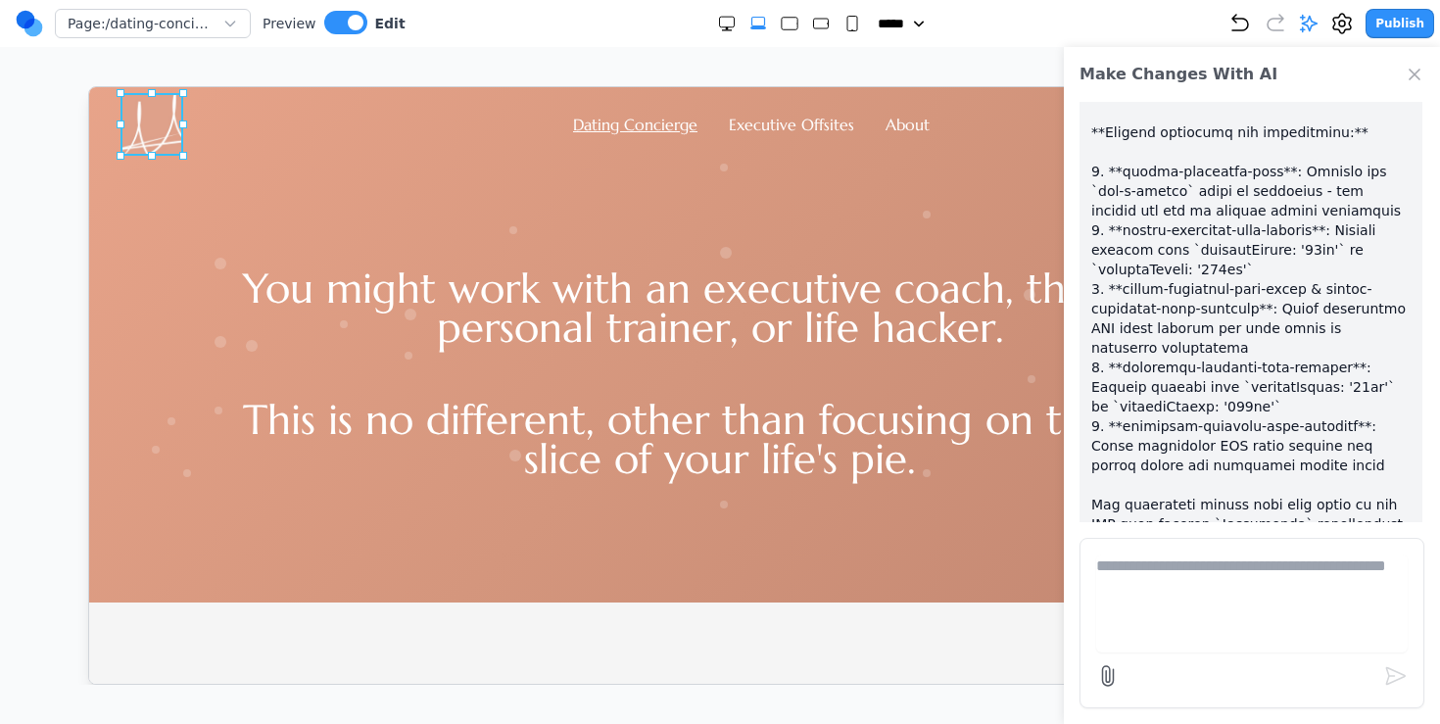
click at [151, 127] on img at bounding box center [151, 123] width 63 height 63
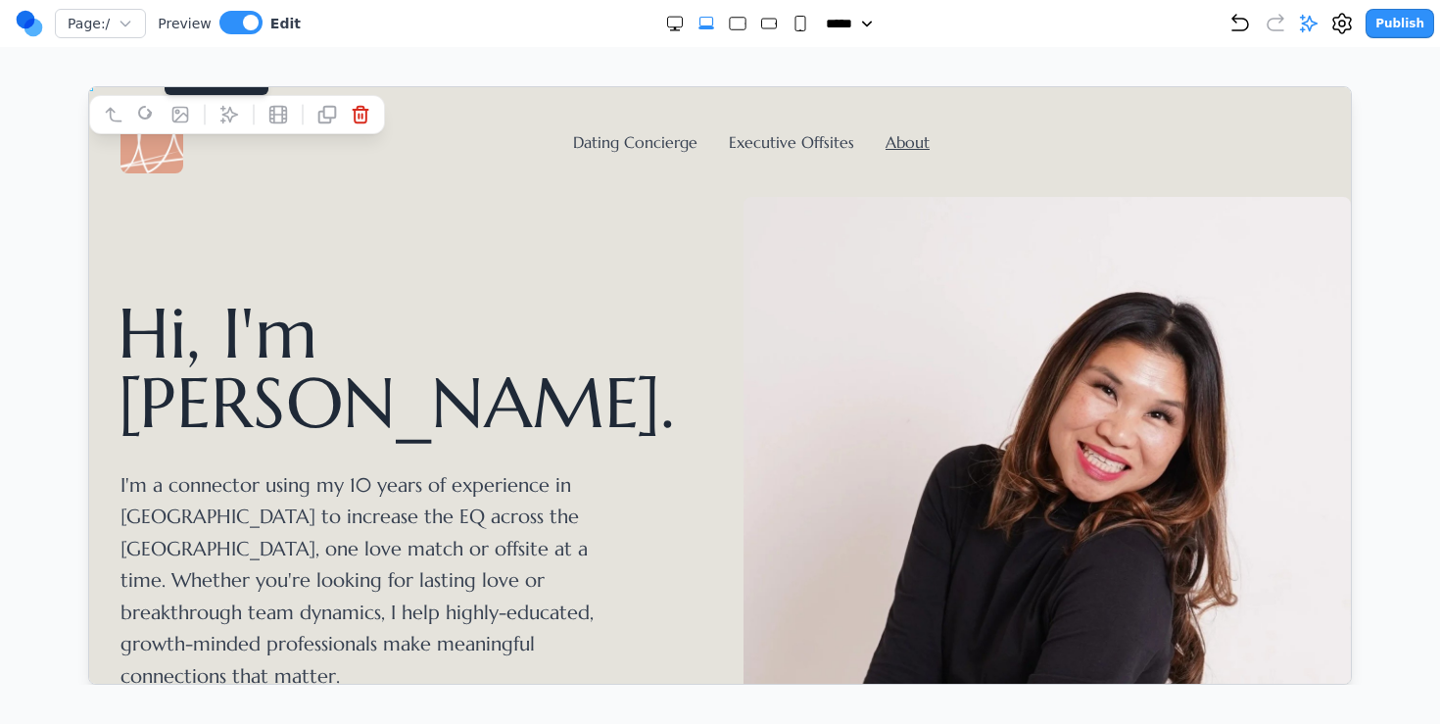
click at [178, 115] on icon at bounding box center [179, 114] width 15 height 15
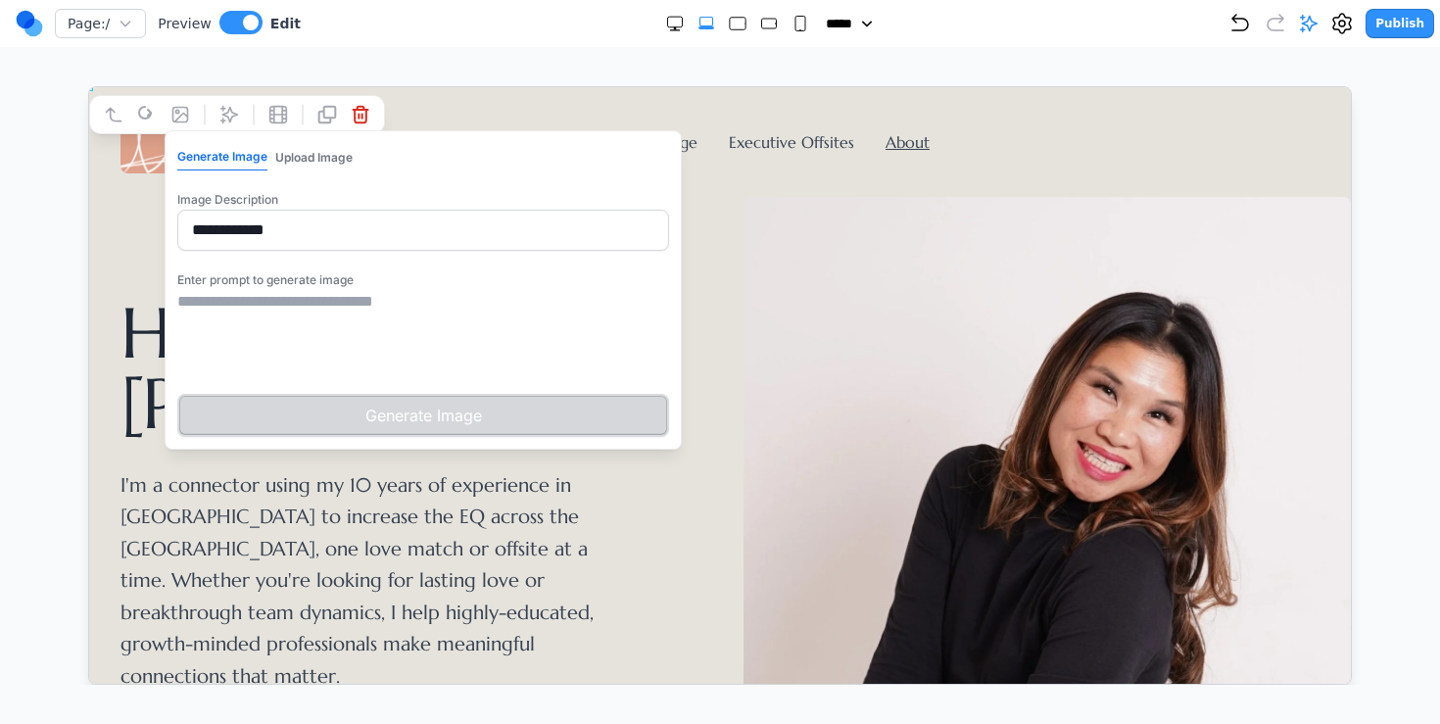
click at [127, 214] on div "Hi, I'm [PERSON_NAME]. I'm a connector using my 10 years of experience in [GEOG…" at bounding box center [719, 494] width 1199 height 597
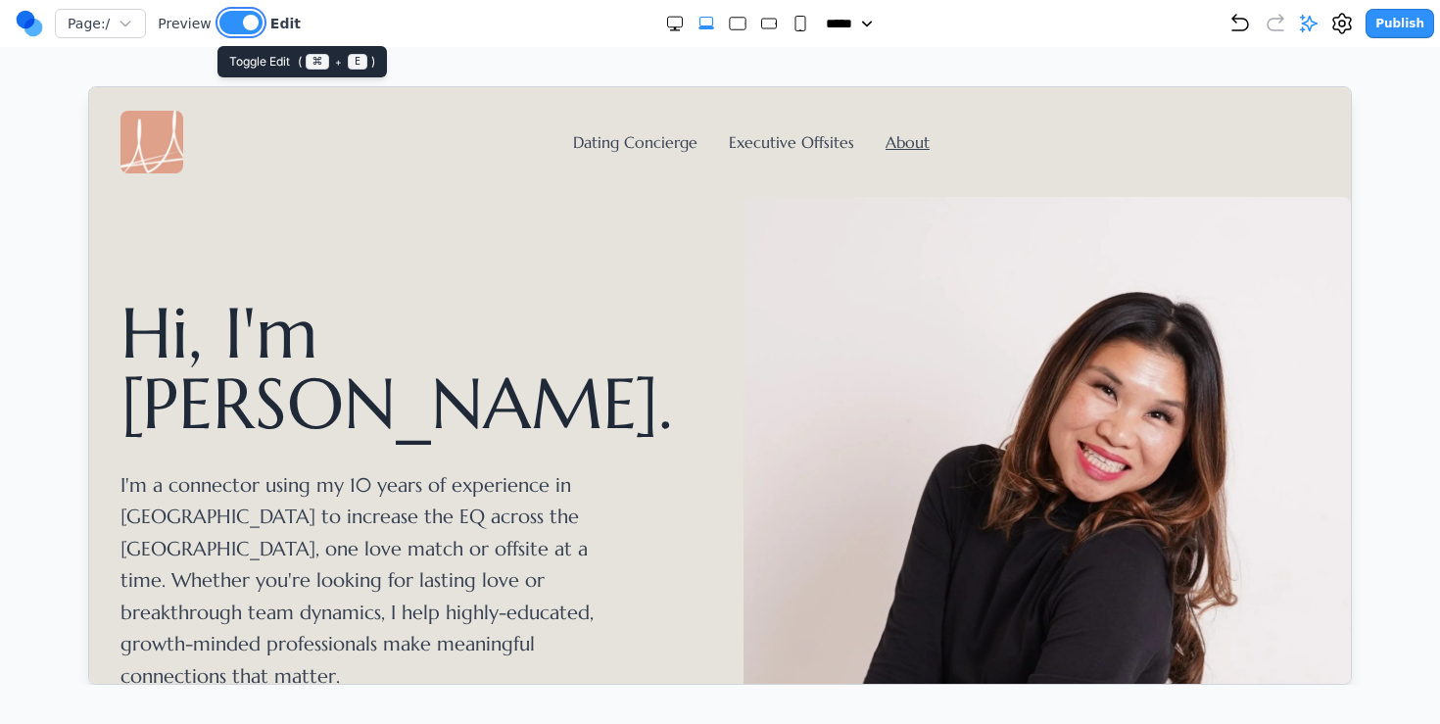
click at [224, 24] on button at bounding box center [240, 23] width 43 height 24
click at [571, 129] on div "Dating Concierge Executive Offsites About" at bounding box center [719, 141] width 1199 height 63
click at [577, 142] on link "Dating Concierge" at bounding box center [634, 141] width 124 height 20
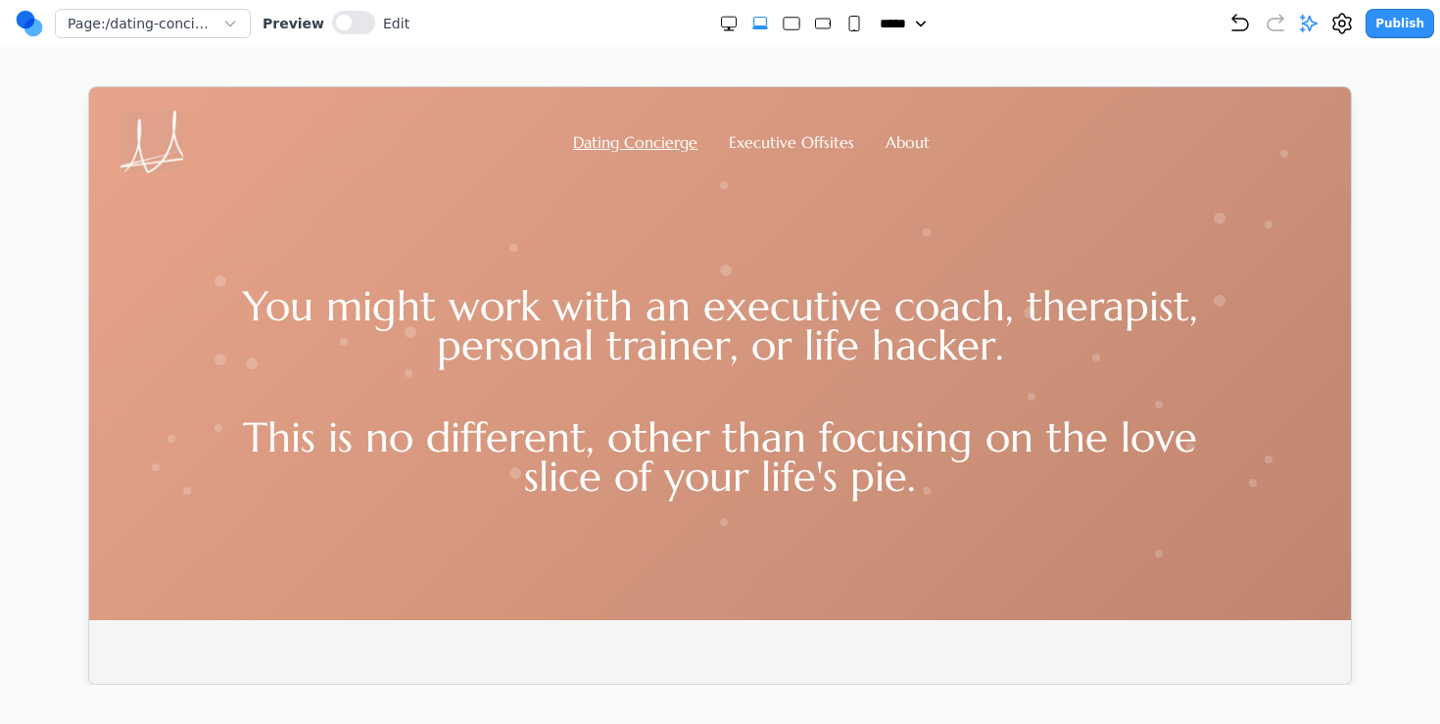
click at [165, 136] on img at bounding box center [151, 141] width 63 height 63
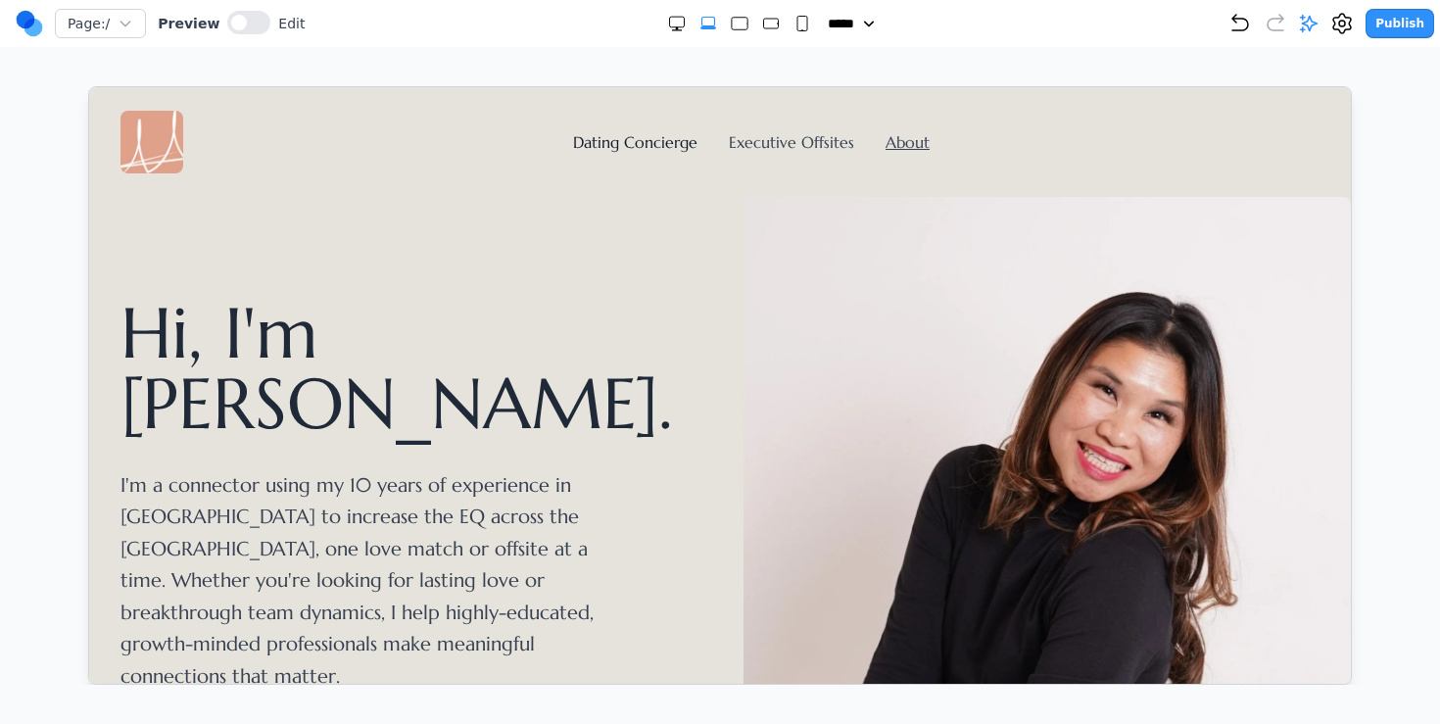
click at [606, 148] on link "Dating Concierge" at bounding box center [634, 141] width 124 height 20
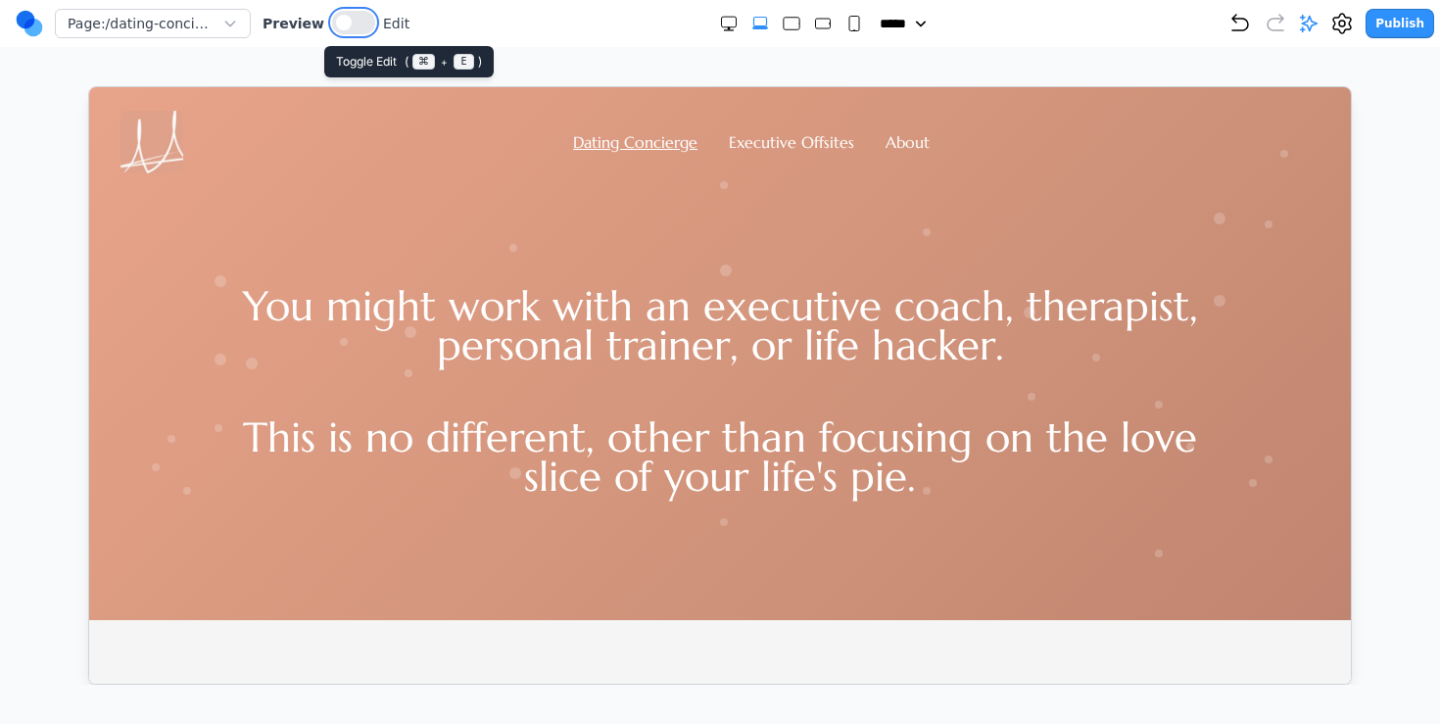
click at [351, 22] on button at bounding box center [353, 23] width 43 height 24
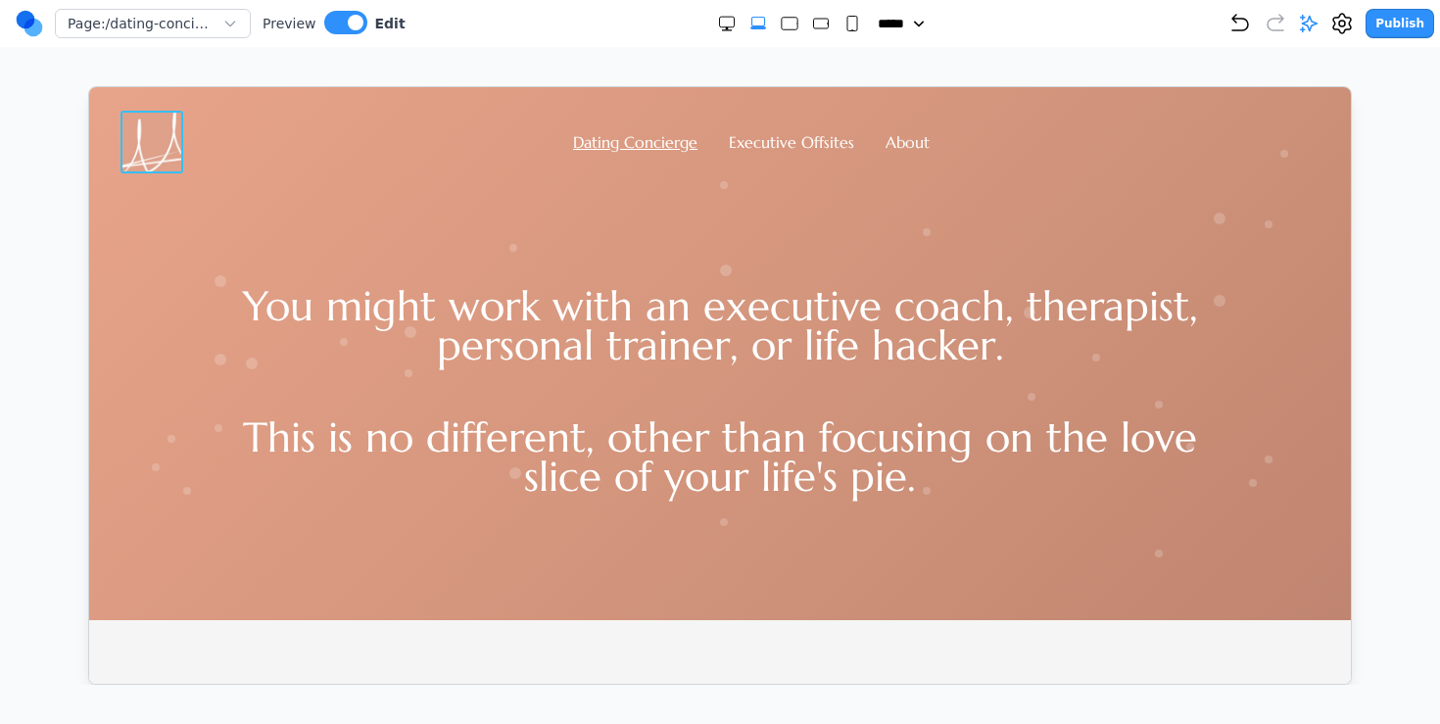
click at [145, 133] on img at bounding box center [151, 141] width 63 height 63
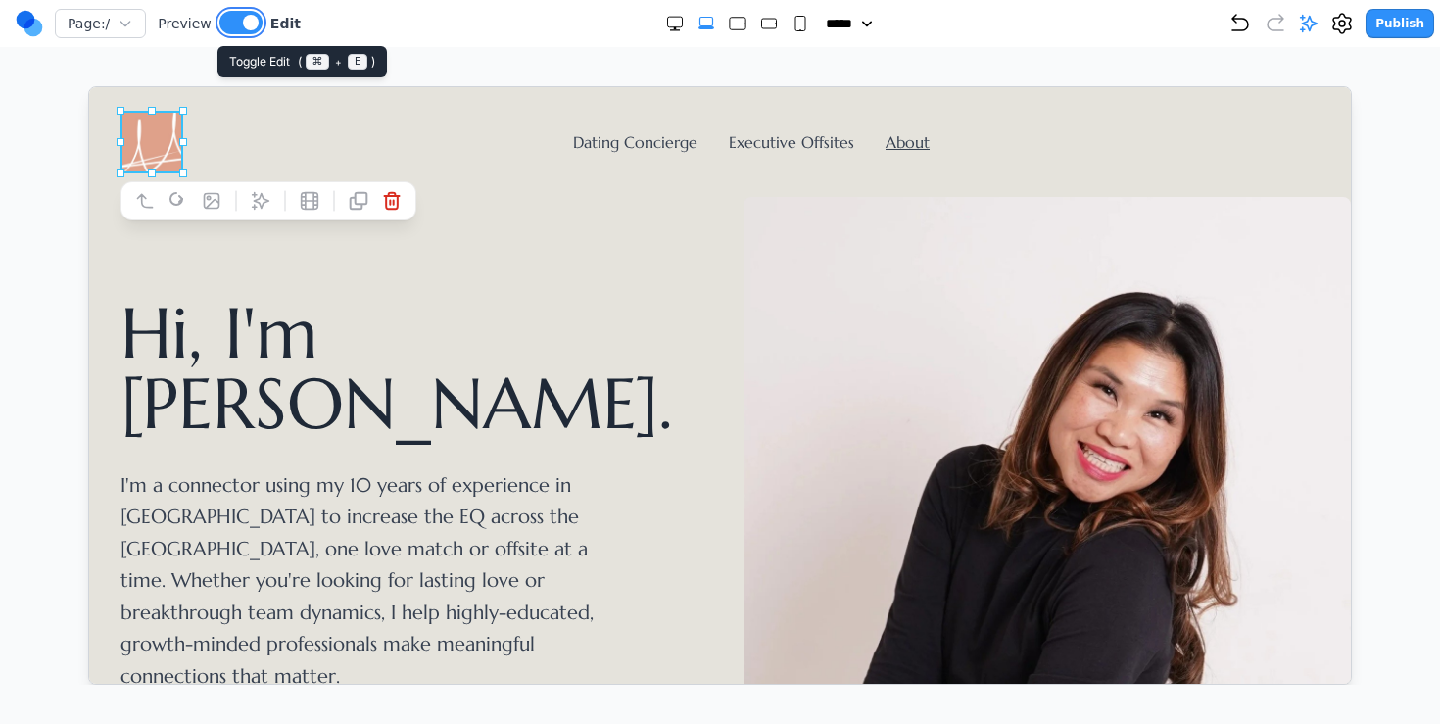
click at [236, 14] on button at bounding box center [240, 23] width 43 height 24
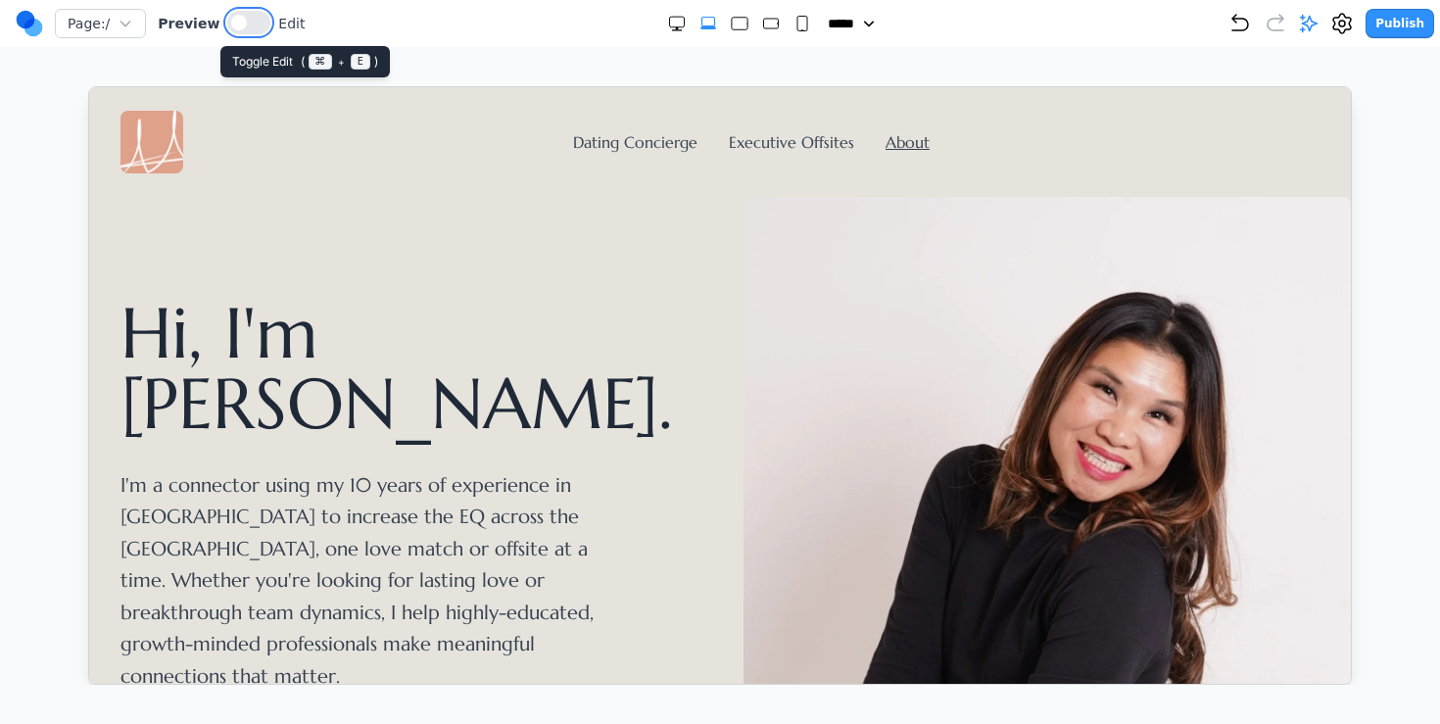
click at [244, 20] on button at bounding box center [248, 23] width 43 height 24
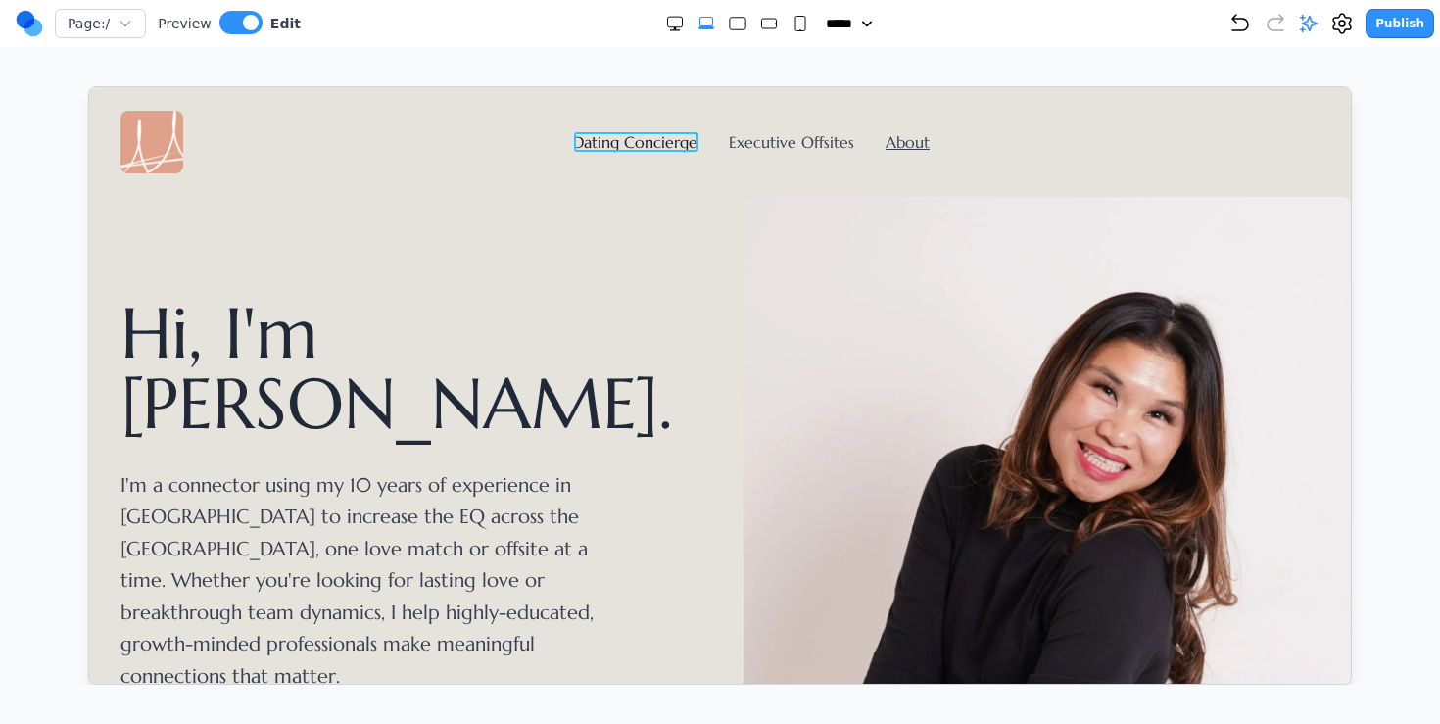
click at [628, 141] on link "Dating Concierge" at bounding box center [634, 141] width 124 height 20
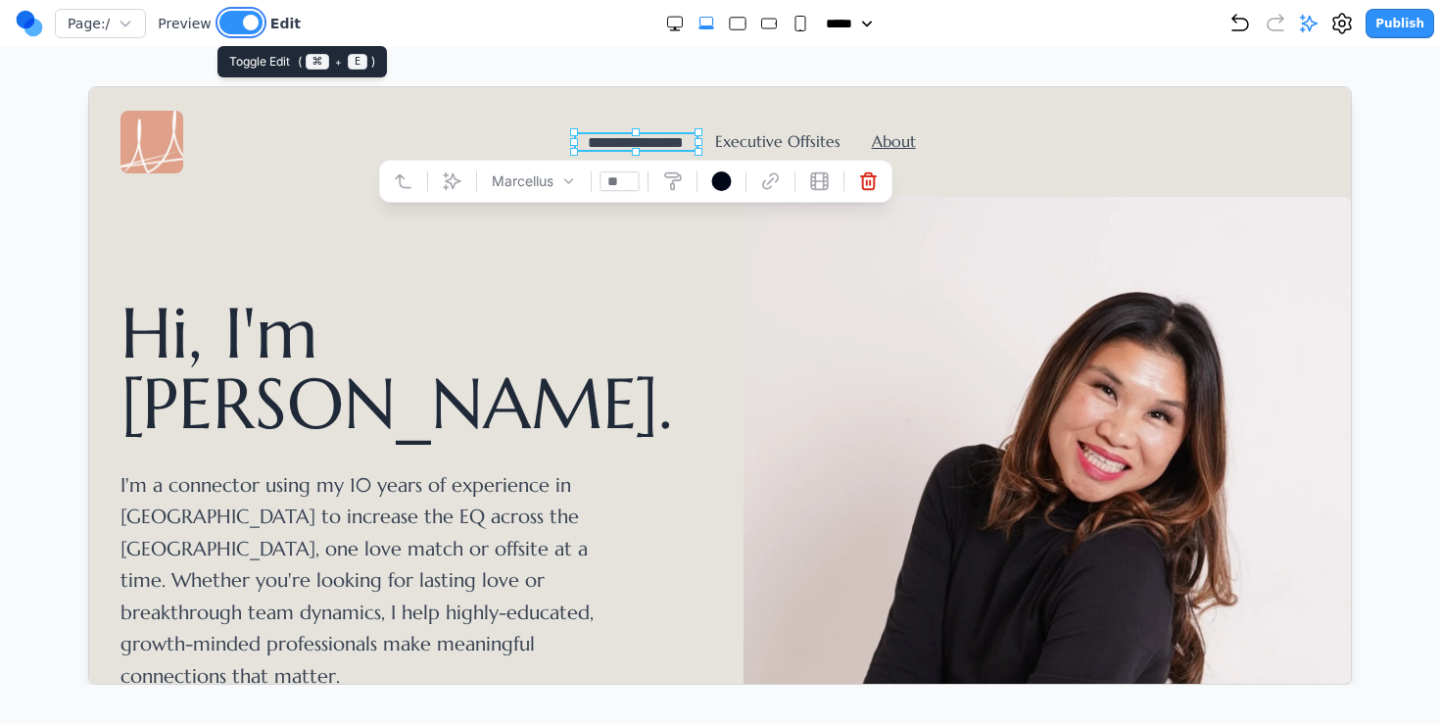
click at [234, 23] on button at bounding box center [240, 23] width 43 height 24
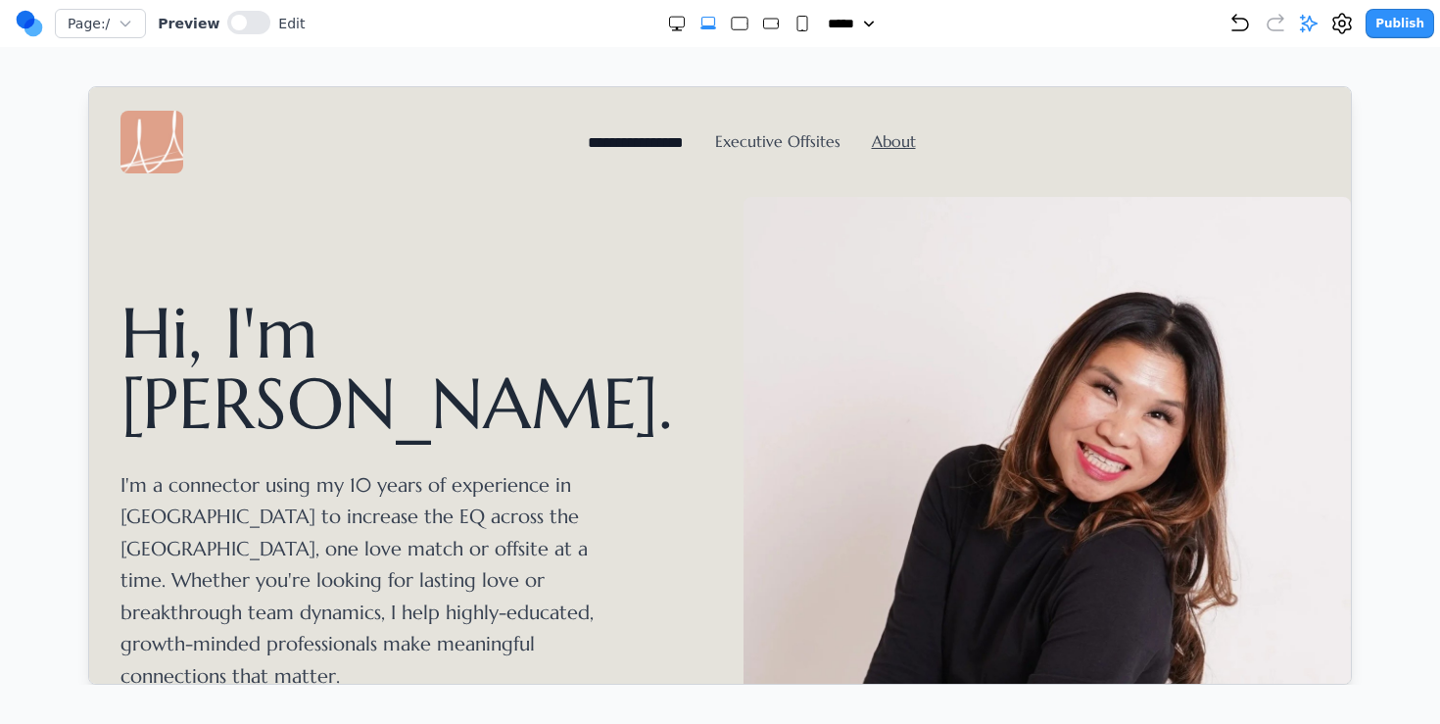
click at [651, 140] on link "**********" at bounding box center [635, 141] width 96 height 15
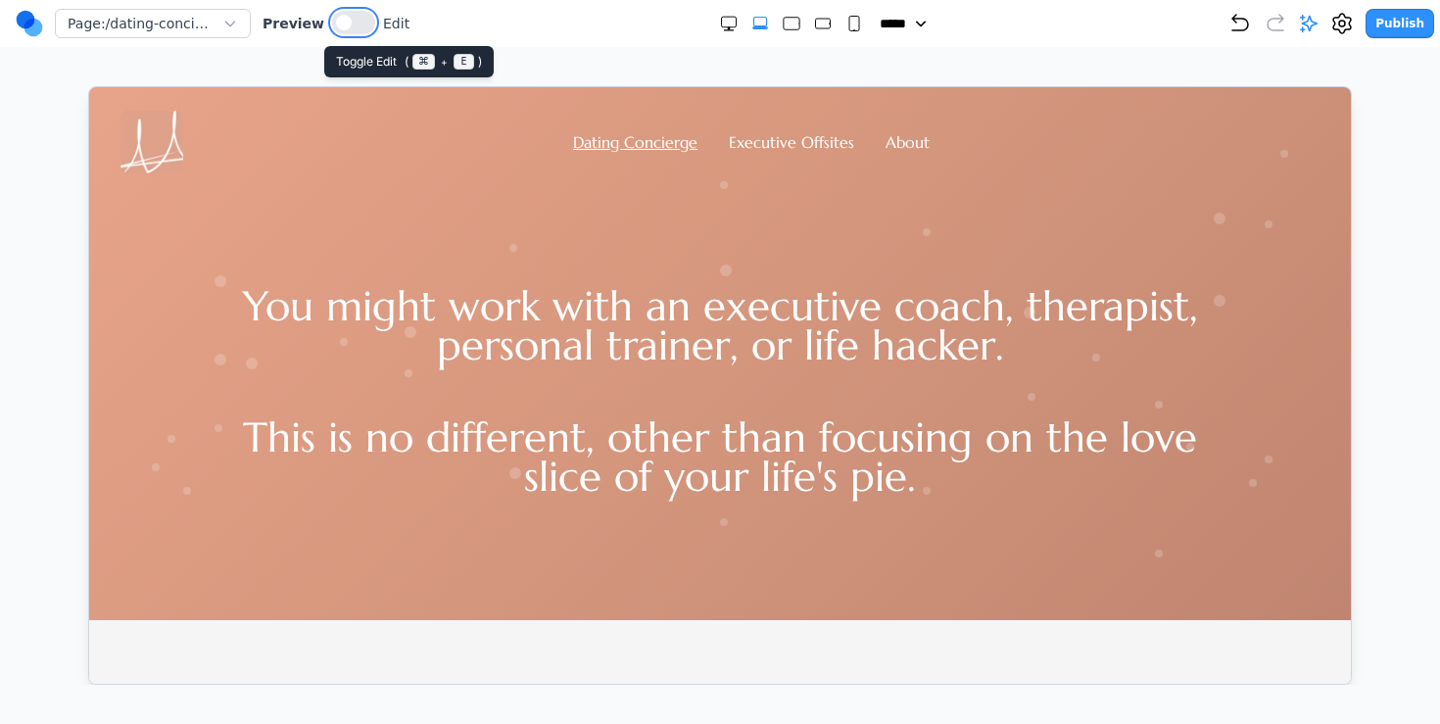
click at [348, 18] on button at bounding box center [353, 23] width 43 height 24
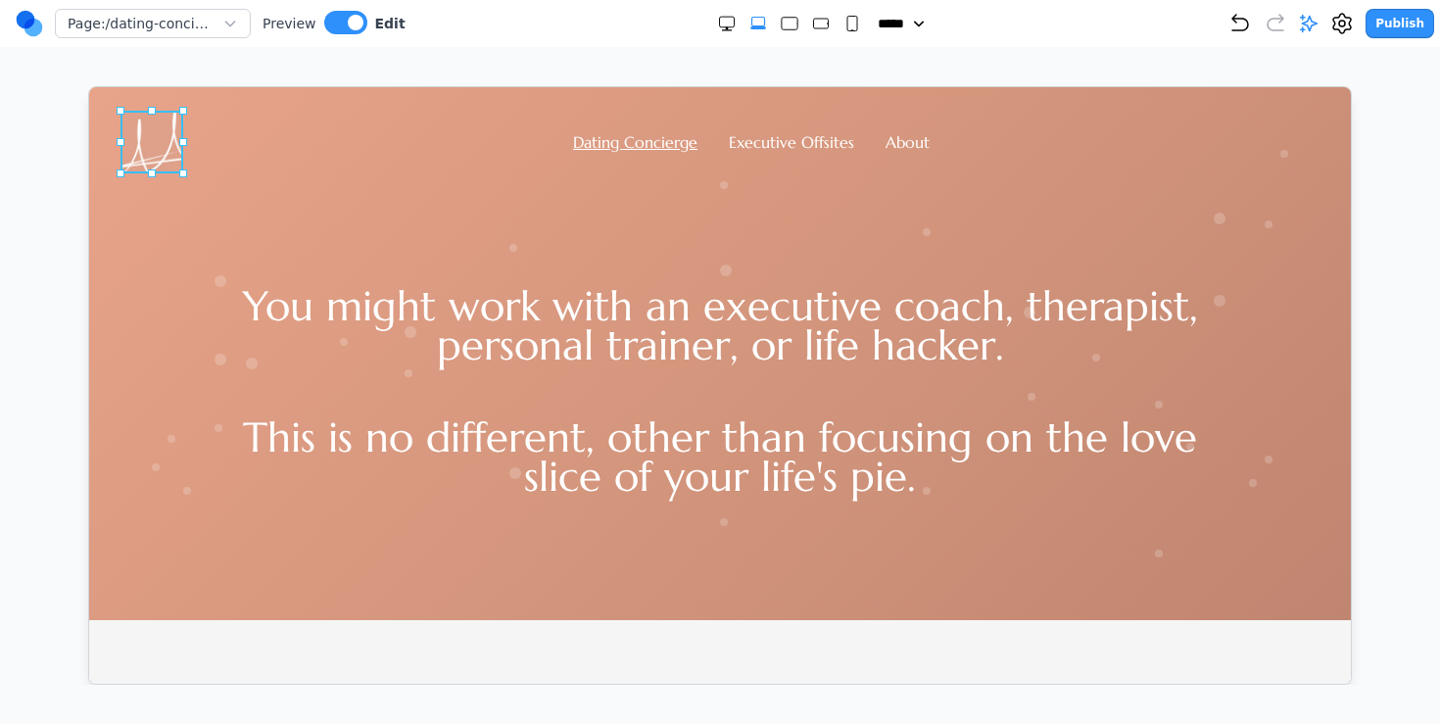
click at [152, 149] on img at bounding box center [151, 141] width 63 height 63
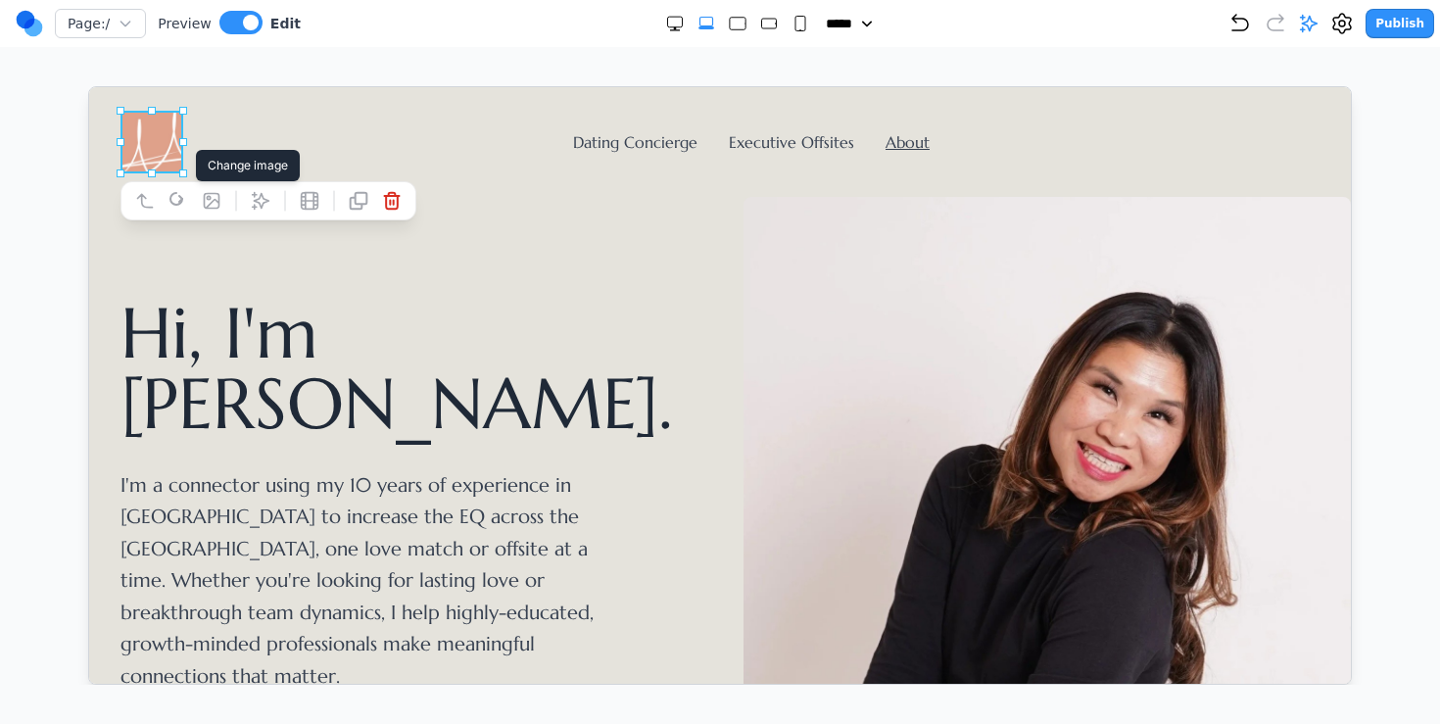
click at [212, 201] on icon at bounding box center [211, 200] width 20 height 20
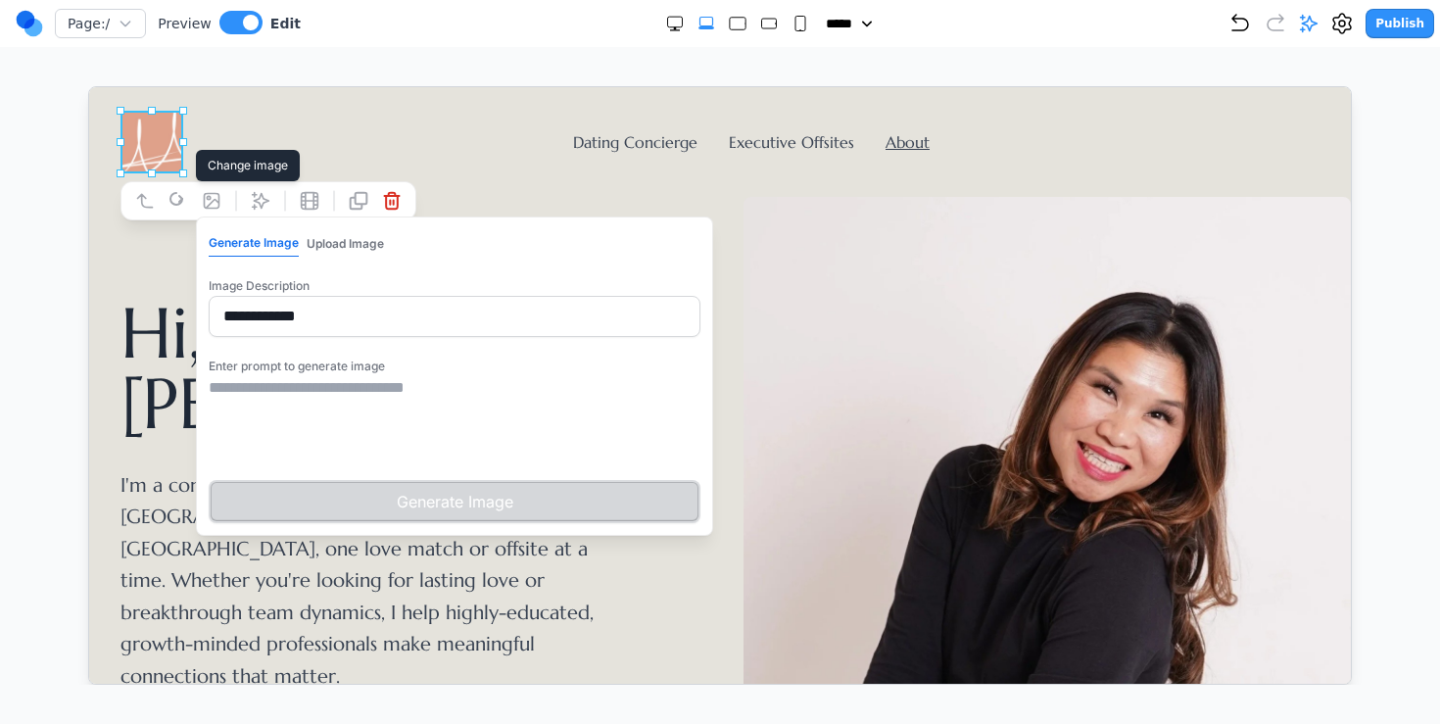
click at [330, 406] on textarea at bounding box center [454, 424] width 492 height 98
click at [355, 248] on button "Upload Image" at bounding box center [344, 242] width 77 height 25
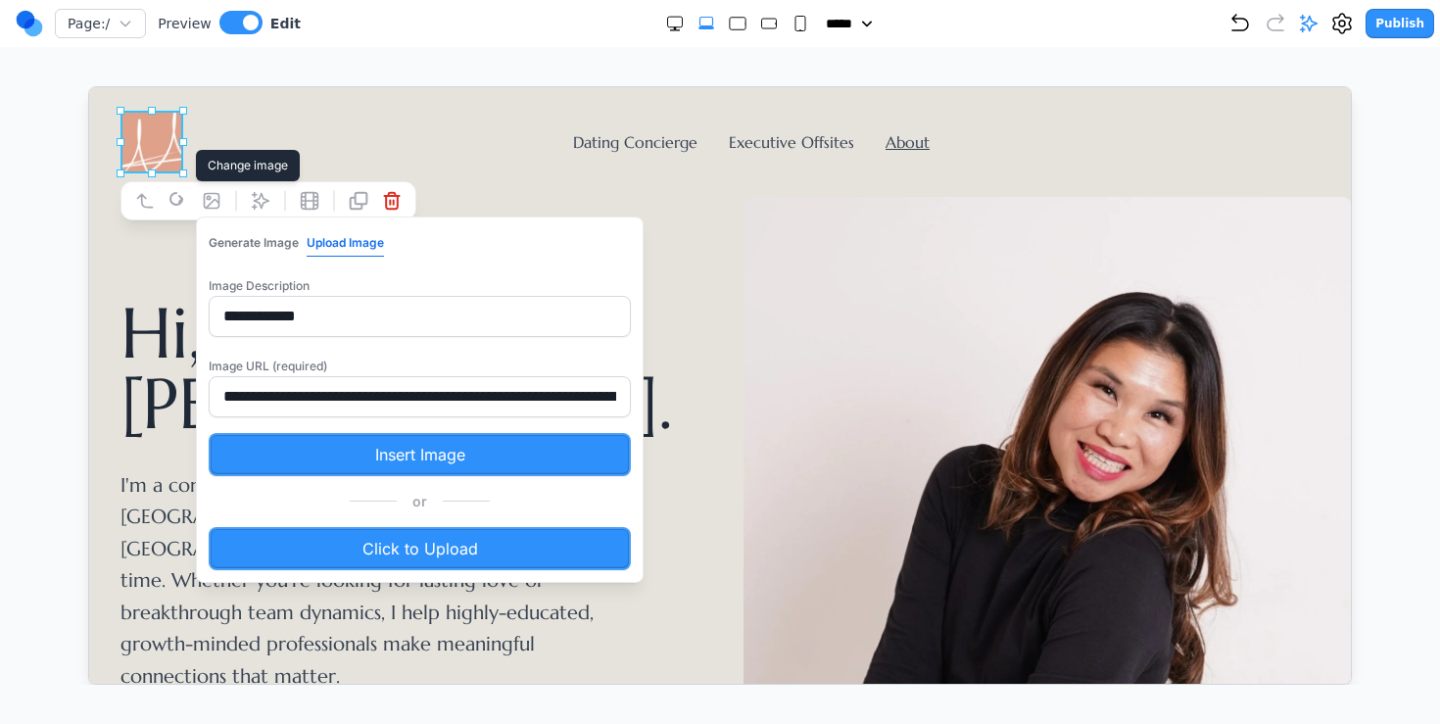
click at [402, 541] on label "Click to Upload" at bounding box center [419, 547] width 422 height 43
click at [88, 86] on input "Click to Upload" at bounding box center [88, 86] width 0 height 0
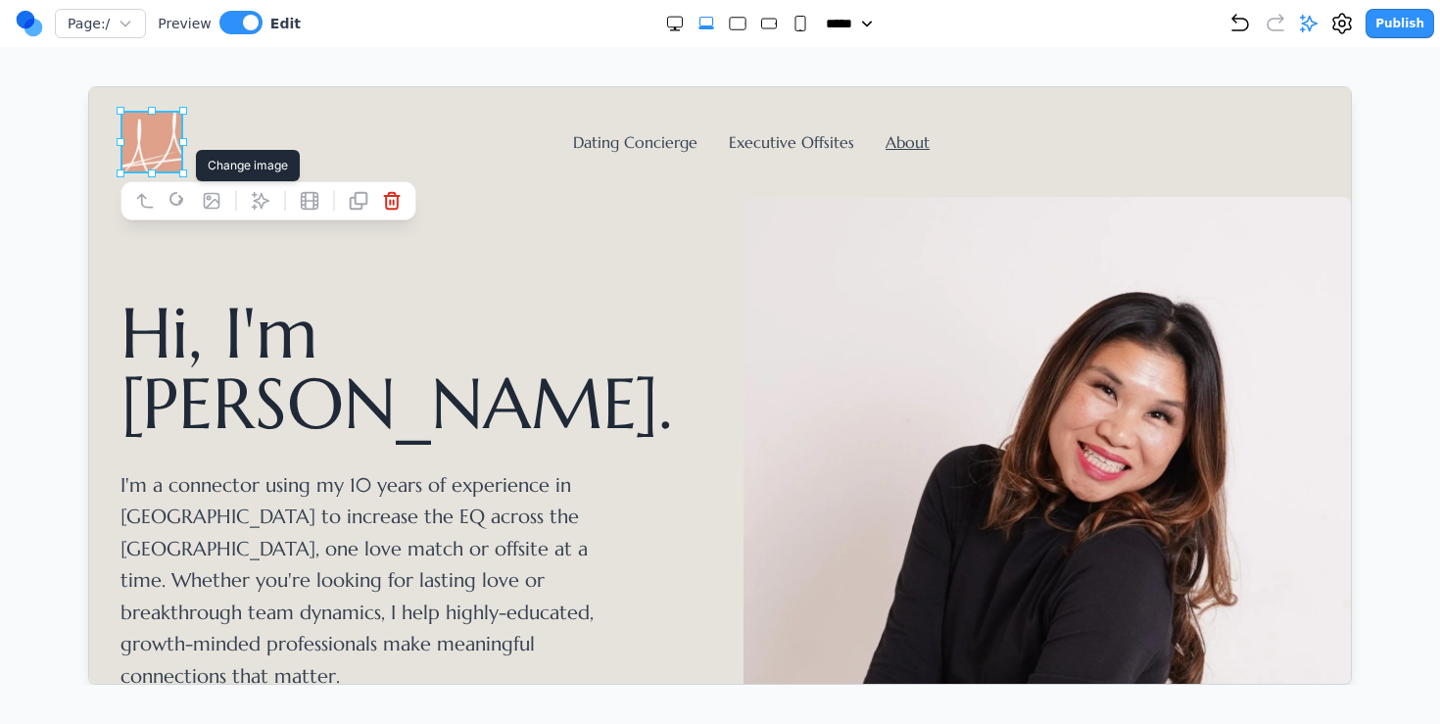
click at [208, 198] on icon at bounding box center [211, 200] width 15 height 15
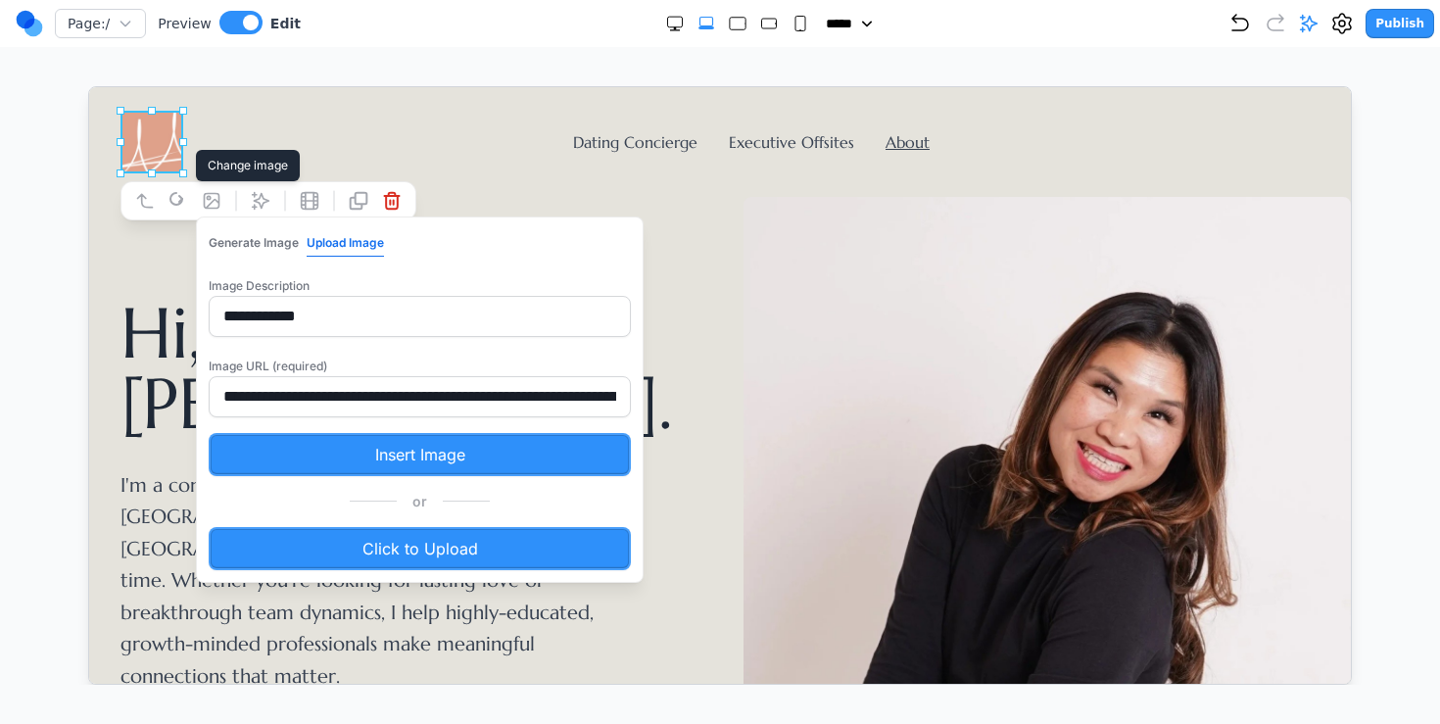
click at [387, 537] on label "Click to Upload" at bounding box center [419, 547] width 422 height 43
click at [88, 86] on input "Click to Upload" at bounding box center [88, 86] width 0 height 0
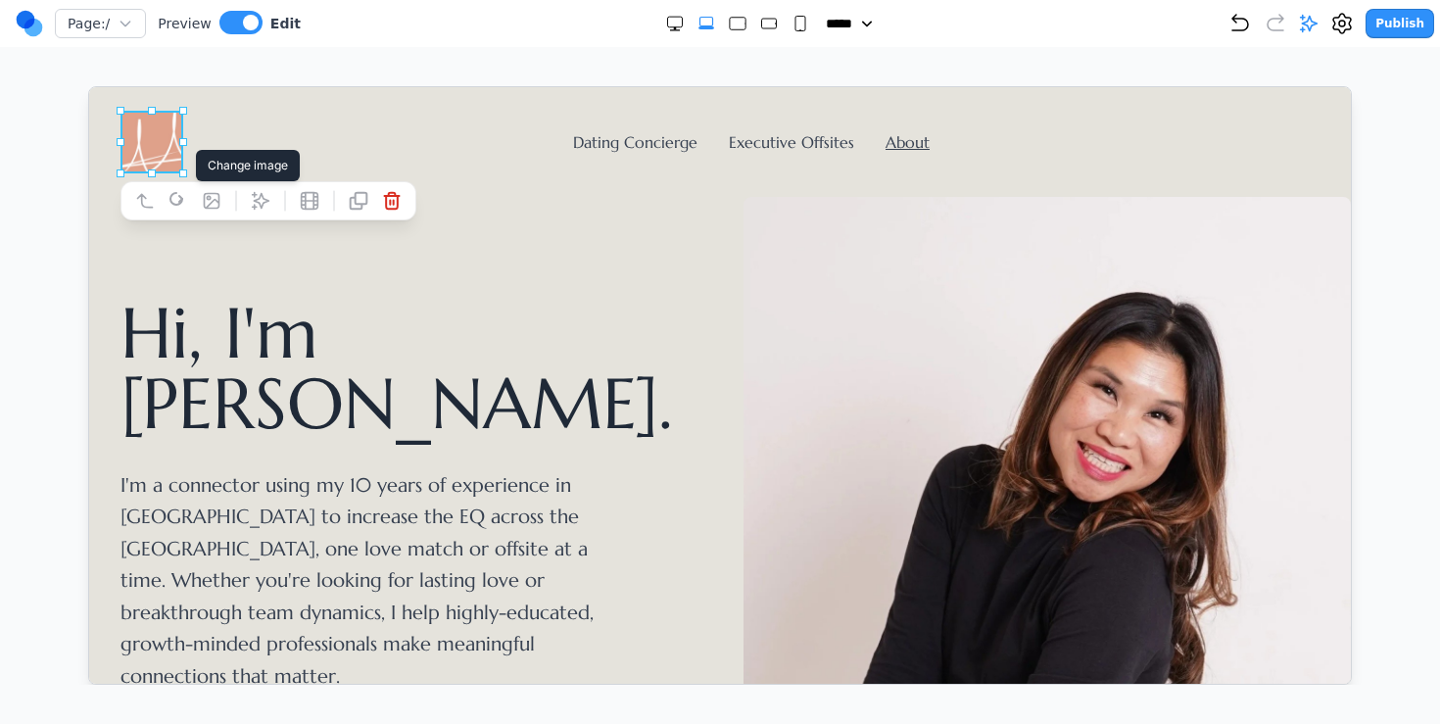
click at [213, 201] on icon at bounding box center [211, 200] width 20 height 20
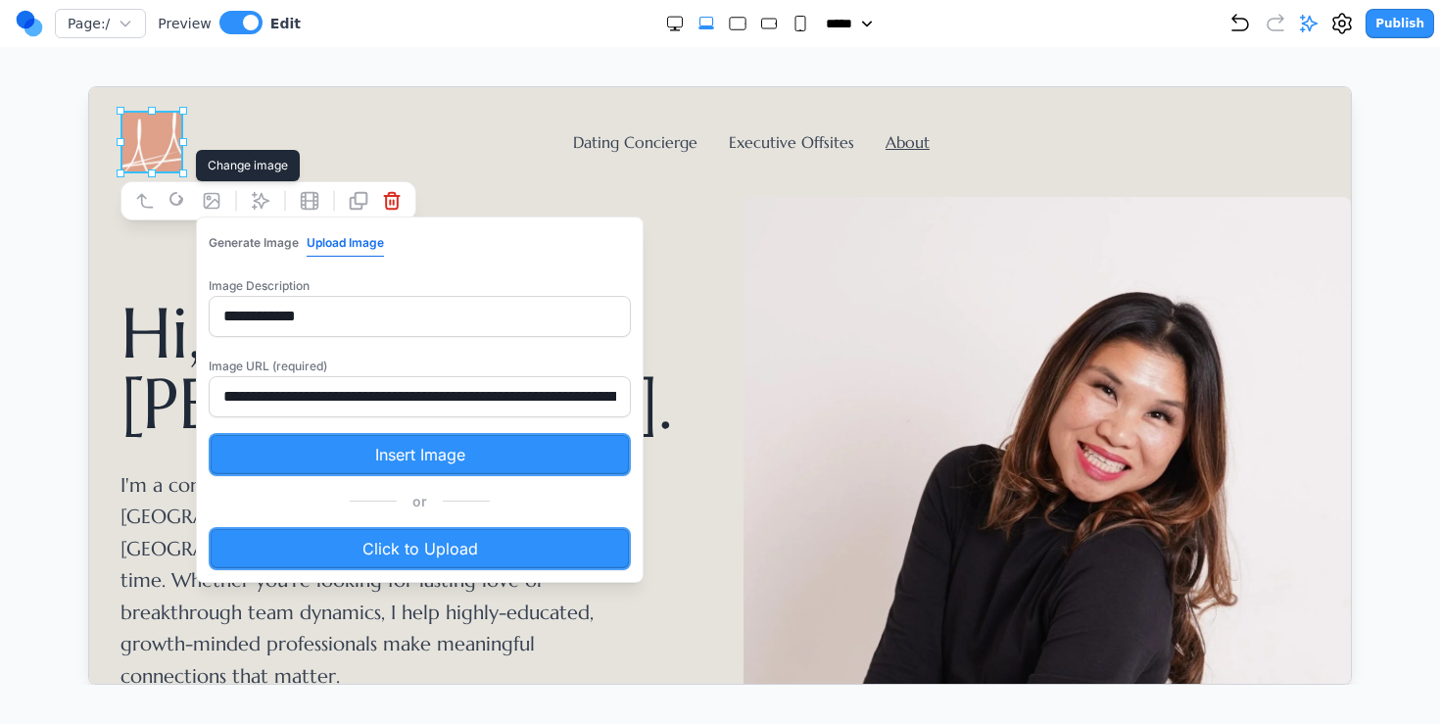
click at [313, 554] on label "Click to Upload" at bounding box center [419, 547] width 422 height 43
click at [88, 86] on input "Click to Upload" at bounding box center [88, 86] width 0 height 0
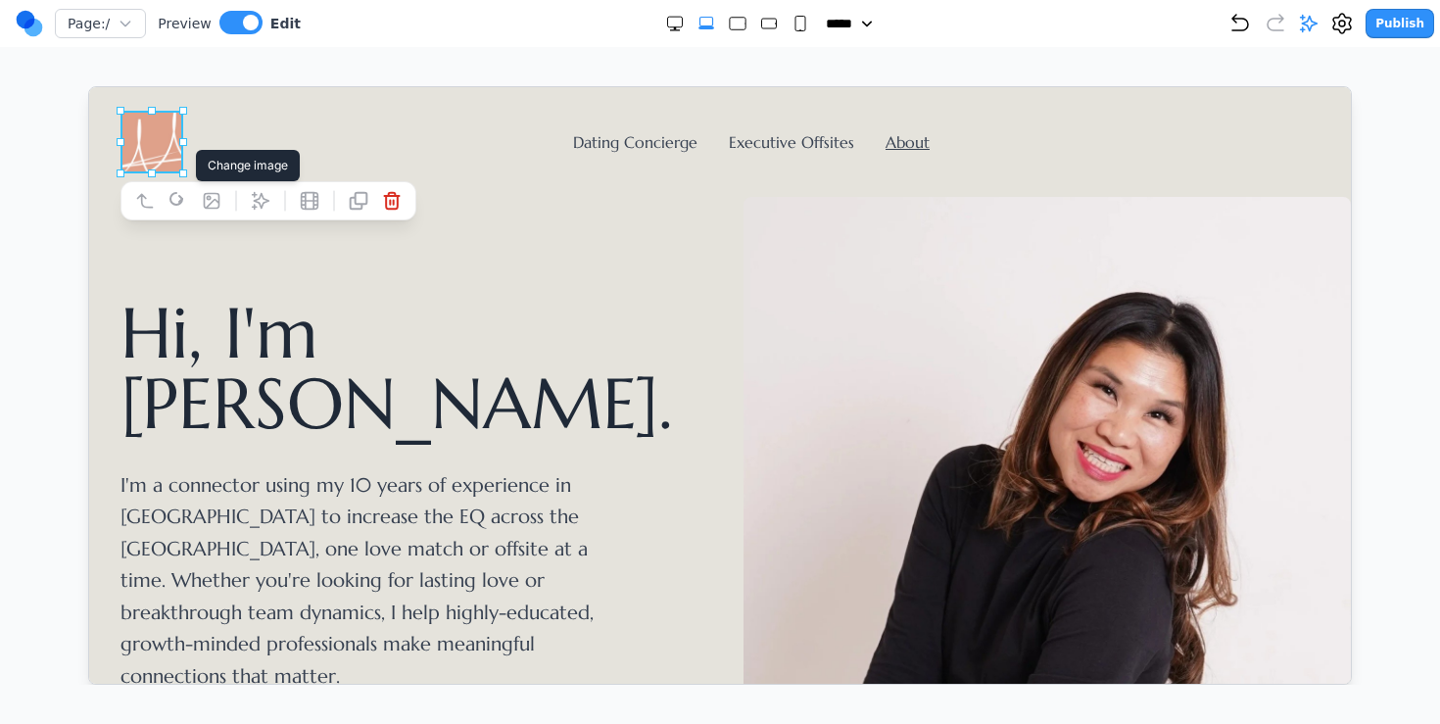
click at [212, 204] on icon at bounding box center [211, 200] width 20 height 20
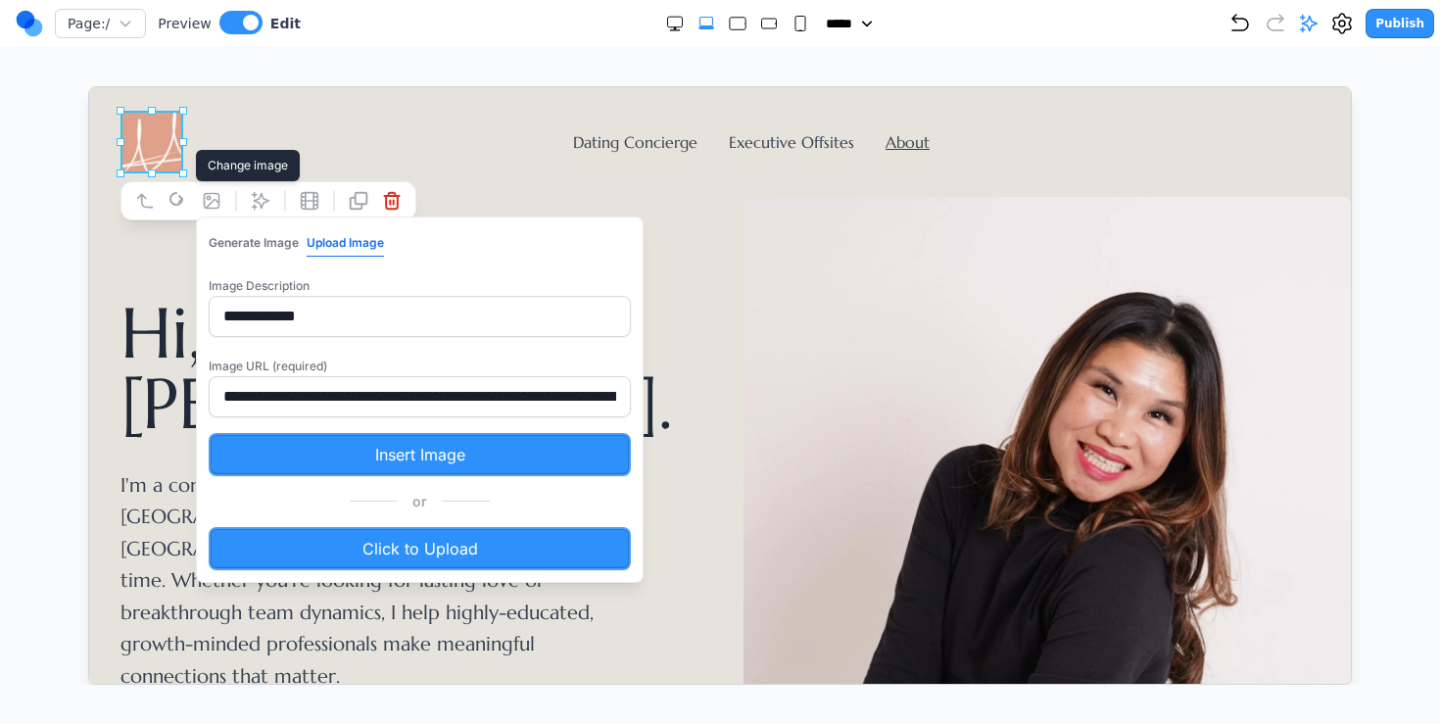
click at [270, 237] on button "Generate Image" at bounding box center [253, 241] width 90 height 25
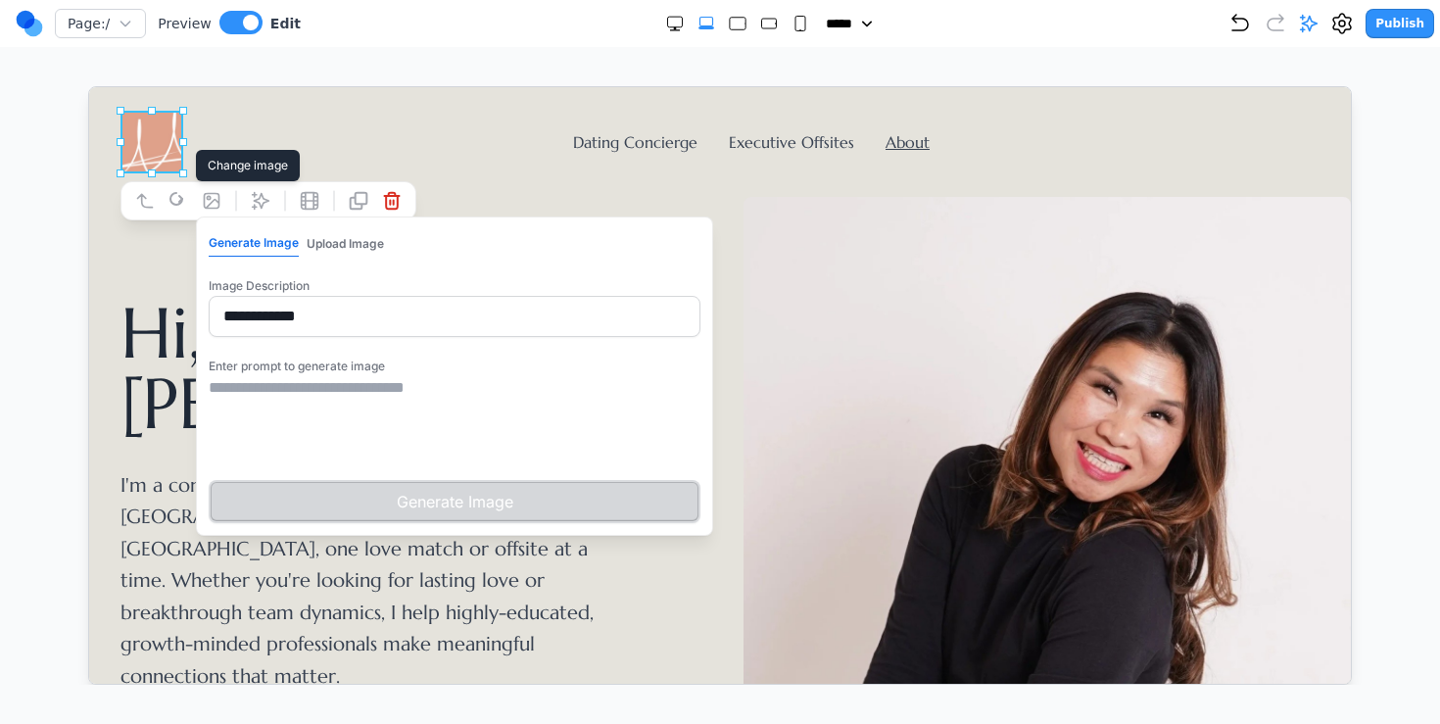
click at [340, 240] on button "Upload Image" at bounding box center [344, 242] width 77 height 25
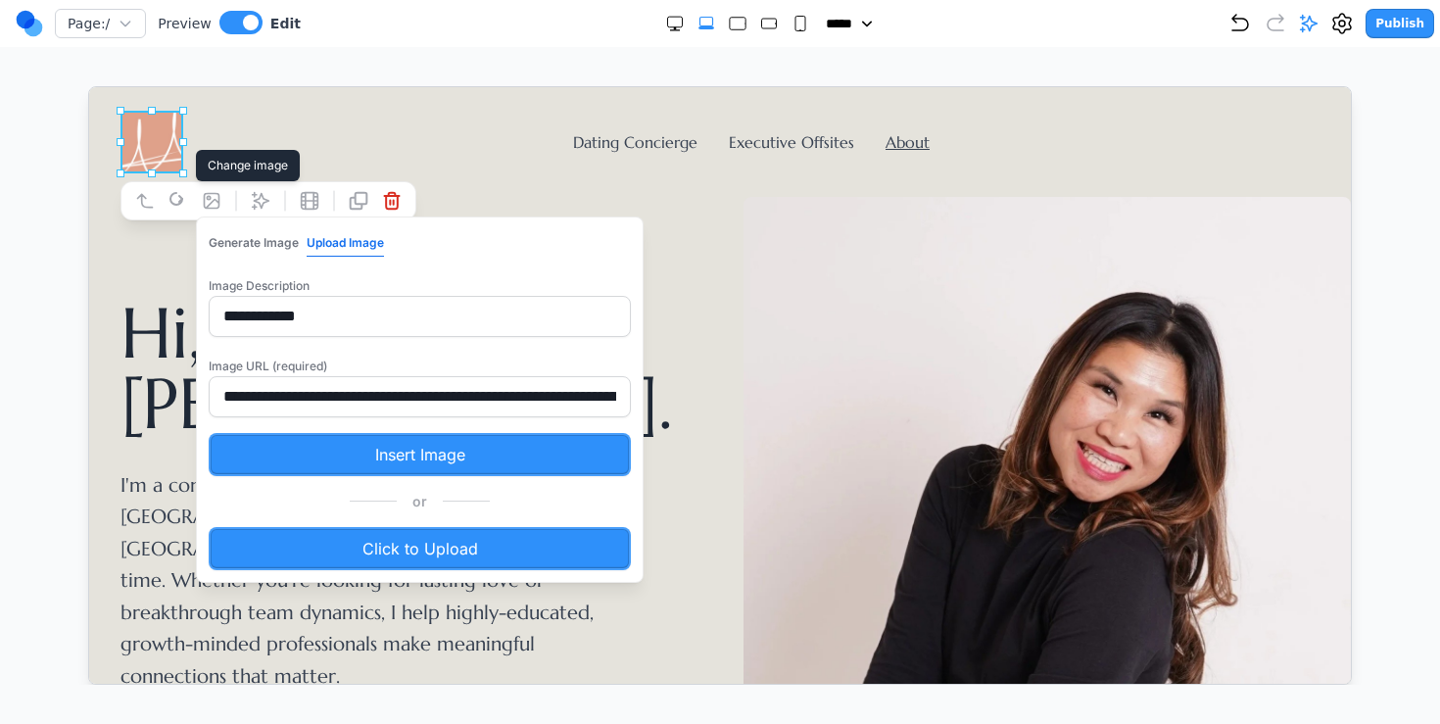
click at [361, 542] on label "Click to Upload" at bounding box center [419, 547] width 422 height 43
click at [88, 86] on input "Click to Upload" at bounding box center [88, 86] width 0 height 0
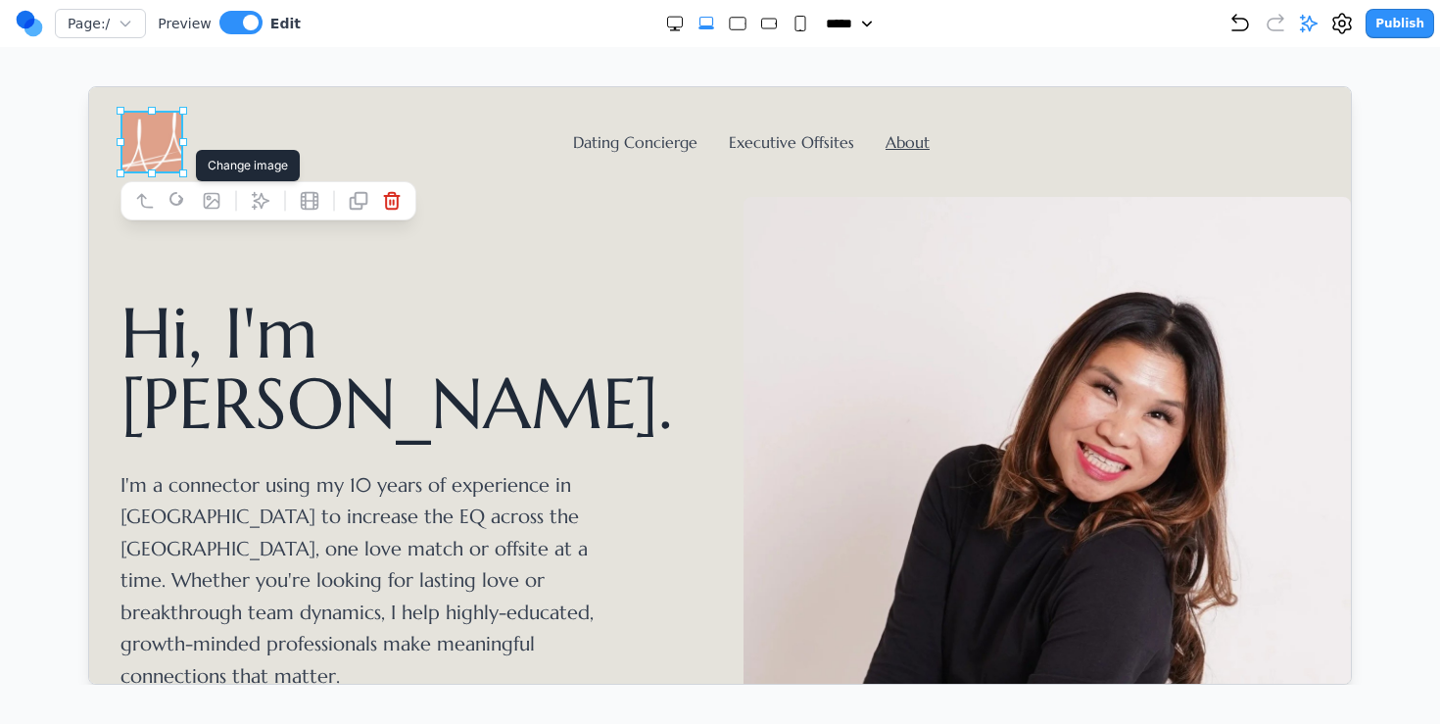
click at [218, 202] on icon at bounding box center [211, 200] width 20 height 20
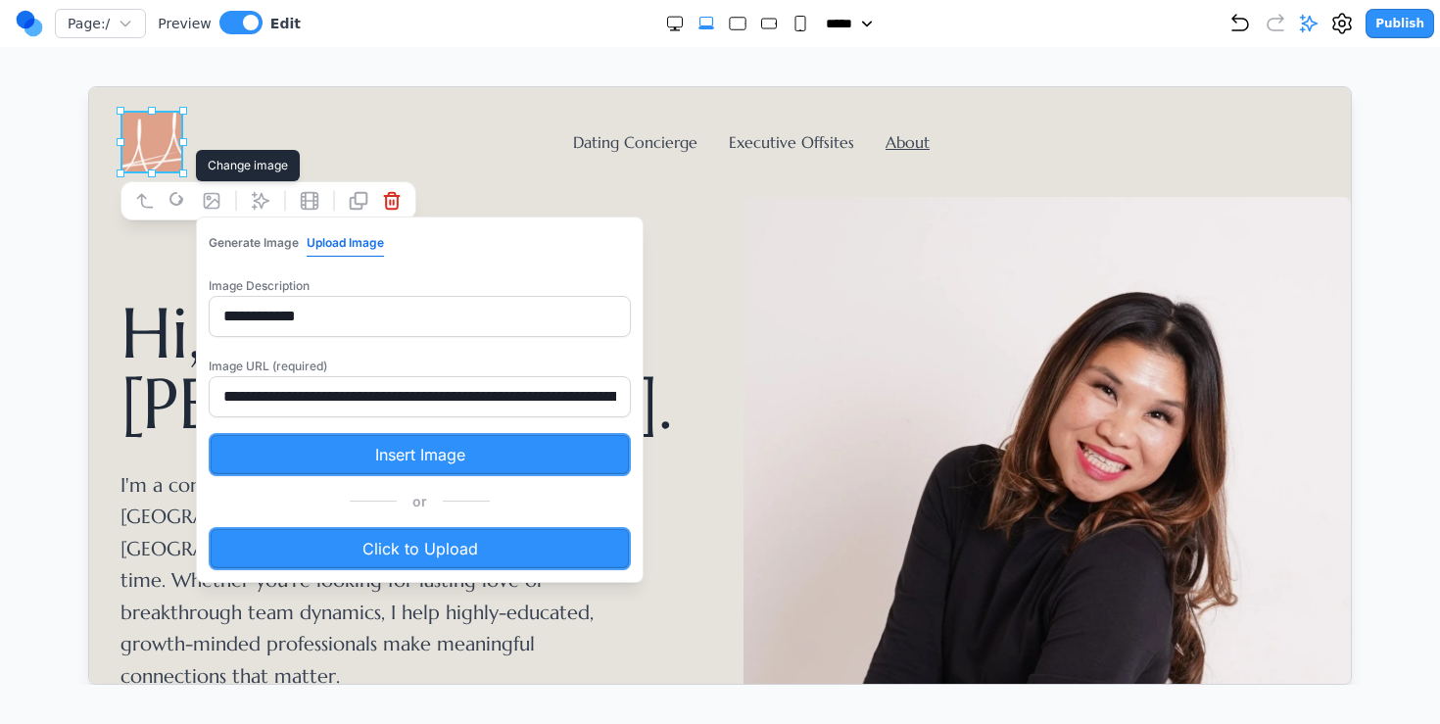
click at [329, 538] on label "Click to Upload" at bounding box center [419, 547] width 422 height 43
click at [88, 86] on input "Click to Upload" at bounding box center [88, 86] width 0 height 0
click at [472, 541] on label "Click to Upload" at bounding box center [419, 547] width 422 height 43
click at [88, 86] on input "Click to Upload" at bounding box center [88, 86] width 0 height 0
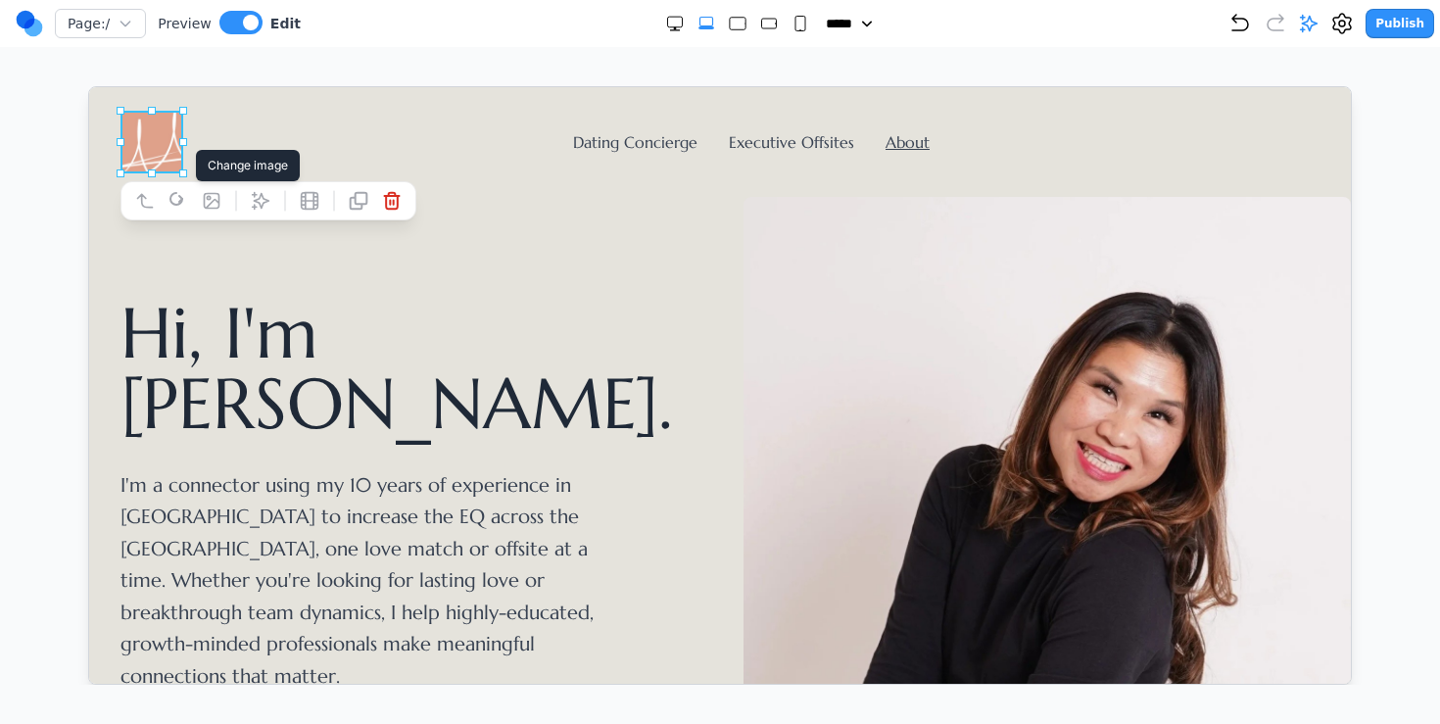
click at [211, 205] on icon at bounding box center [211, 200] width 20 height 20
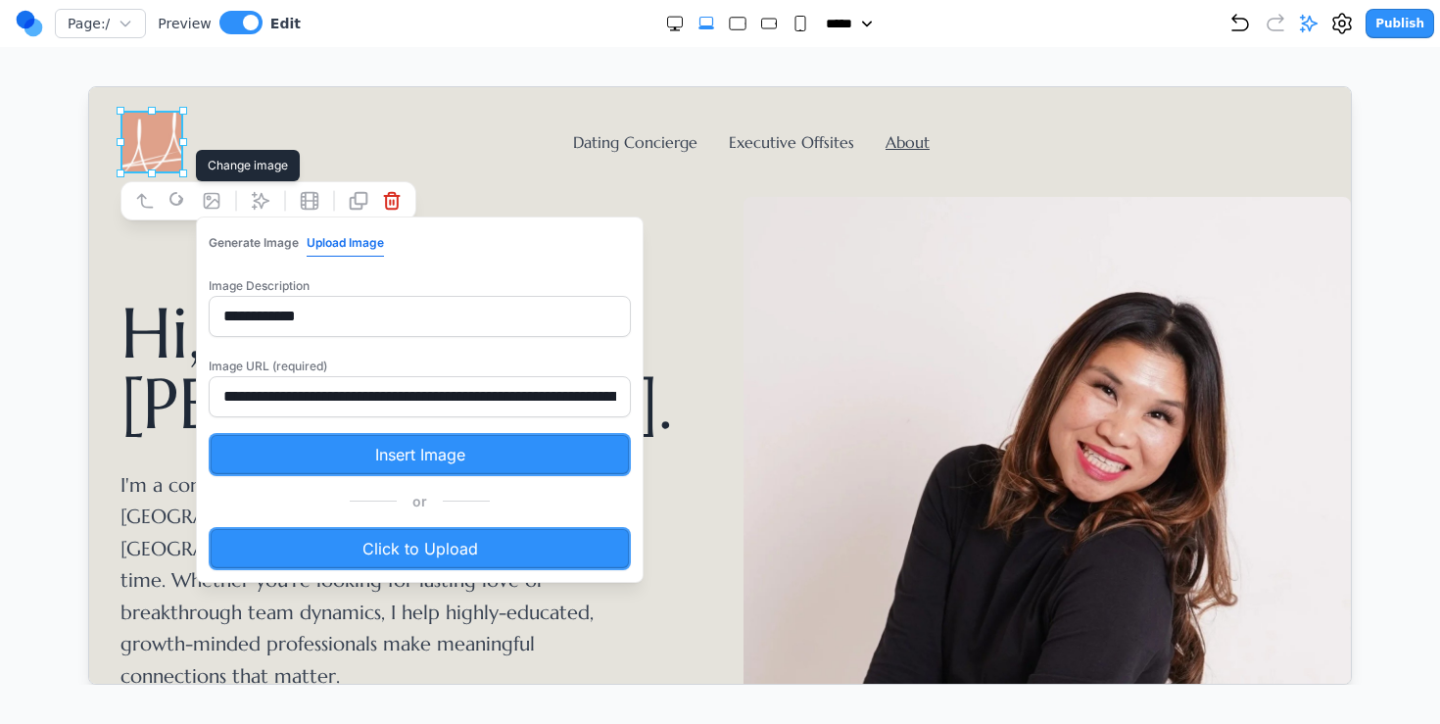
click at [370, 532] on label "Click to Upload" at bounding box center [419, 547] width 422 height 43
click at [88, 86] on input "Click to Upload" at bounding box center [88, 86] width 0 height 0
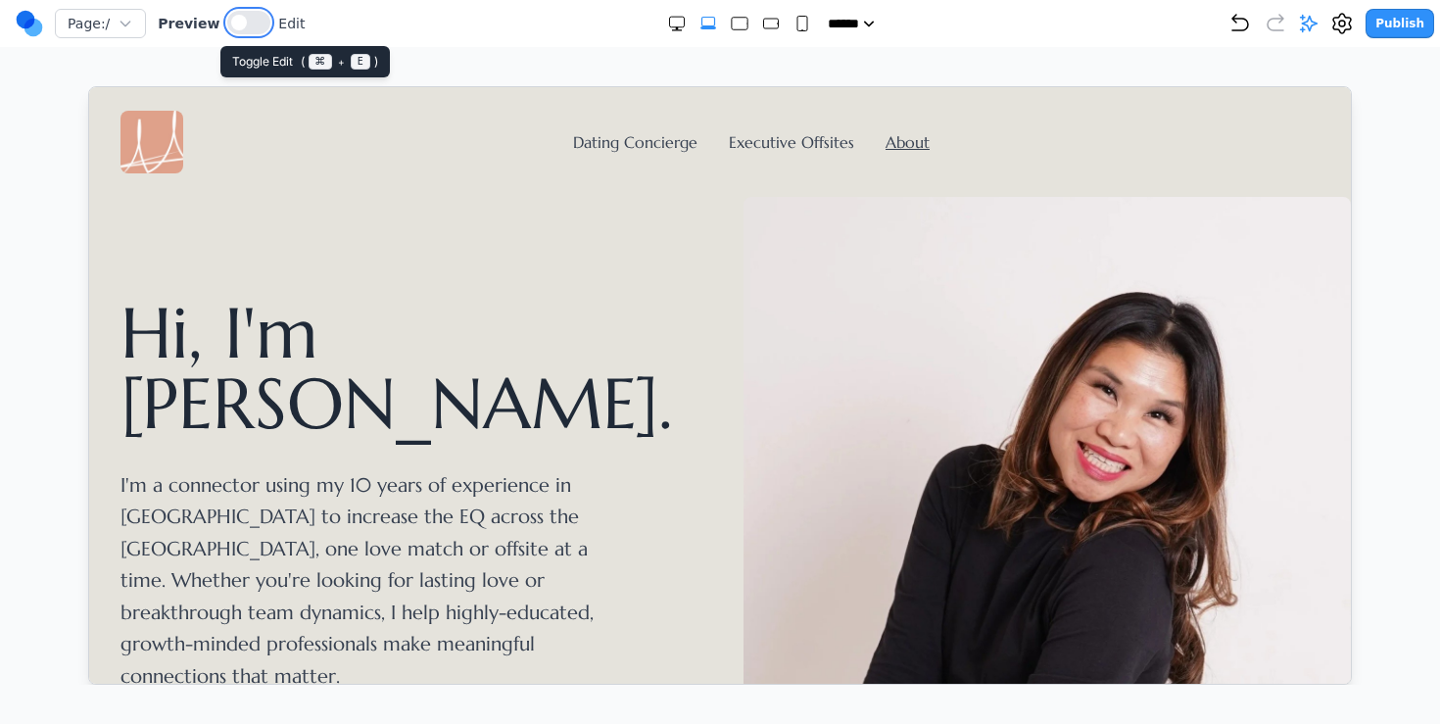
click at [248, 21] on button at bounding box center [248, 23] width 43 height 24
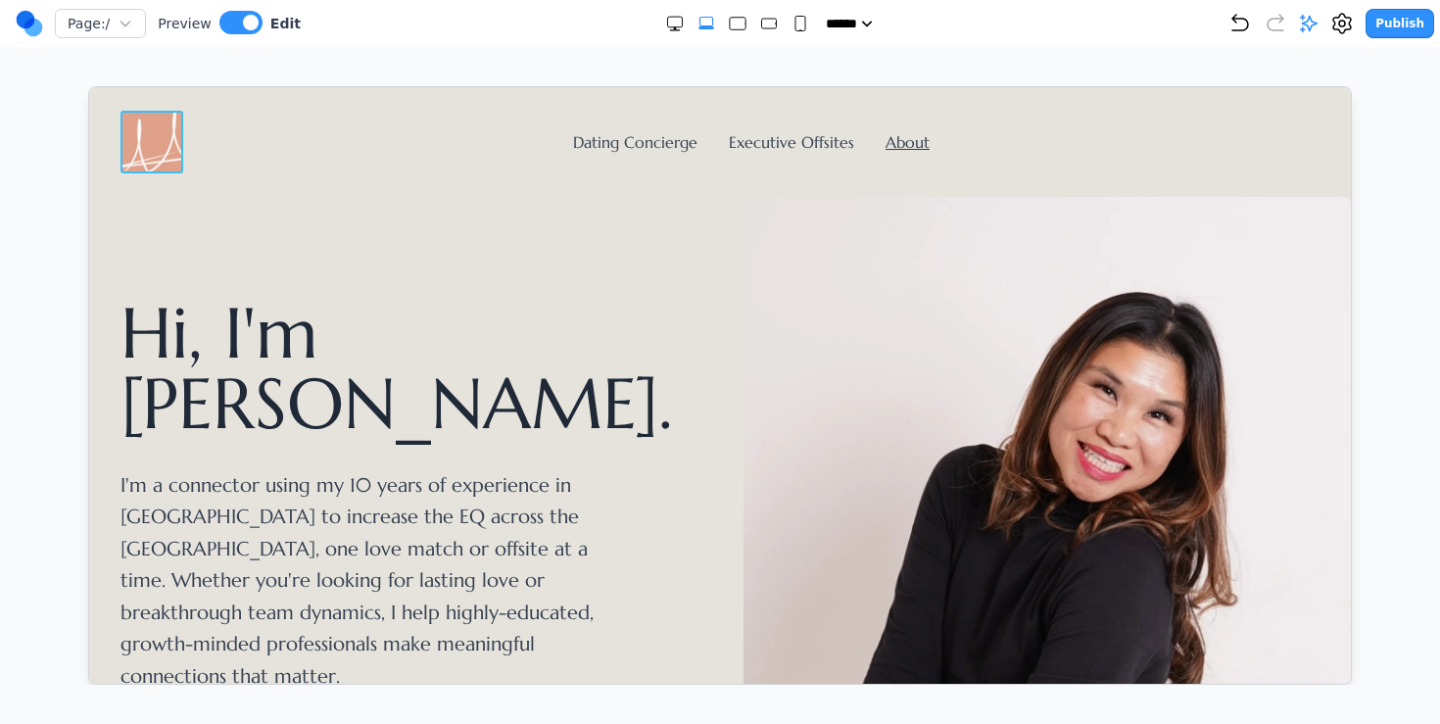
click at [146, 114] on img at bounding box center [151, 141] width 63 height 63
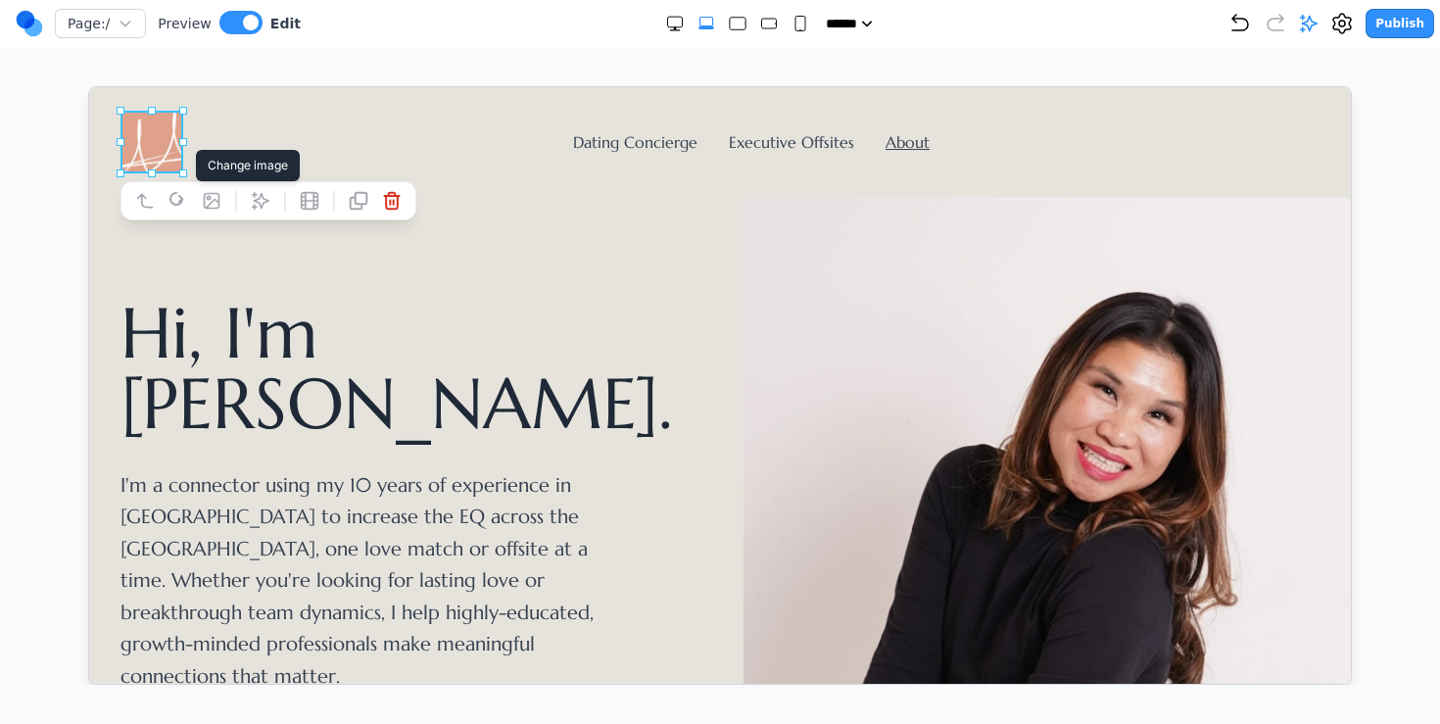
click at [214, 205] on icon at bounding box center [211, 200] width 20 height 20
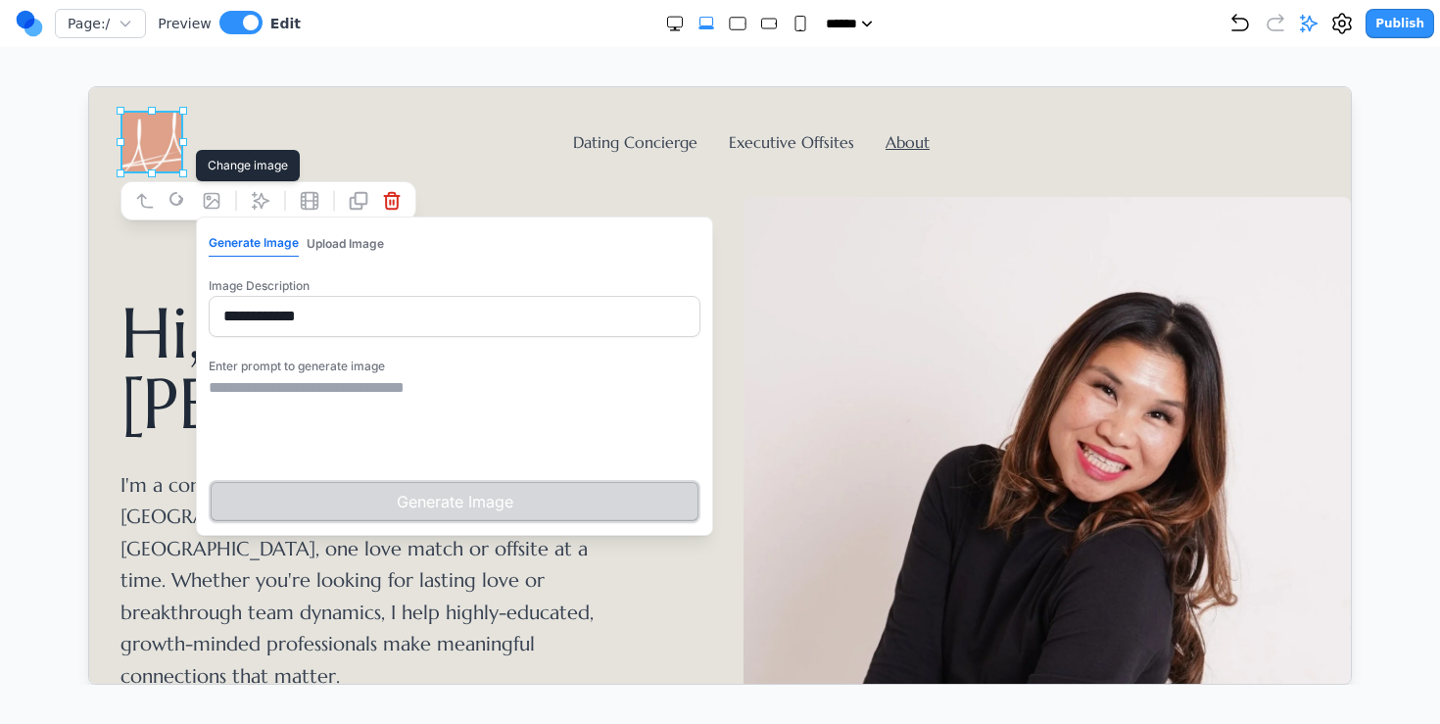
click at [344, 247] on button "Upload Image" at bounding box center [344, 242] width 77 height 25
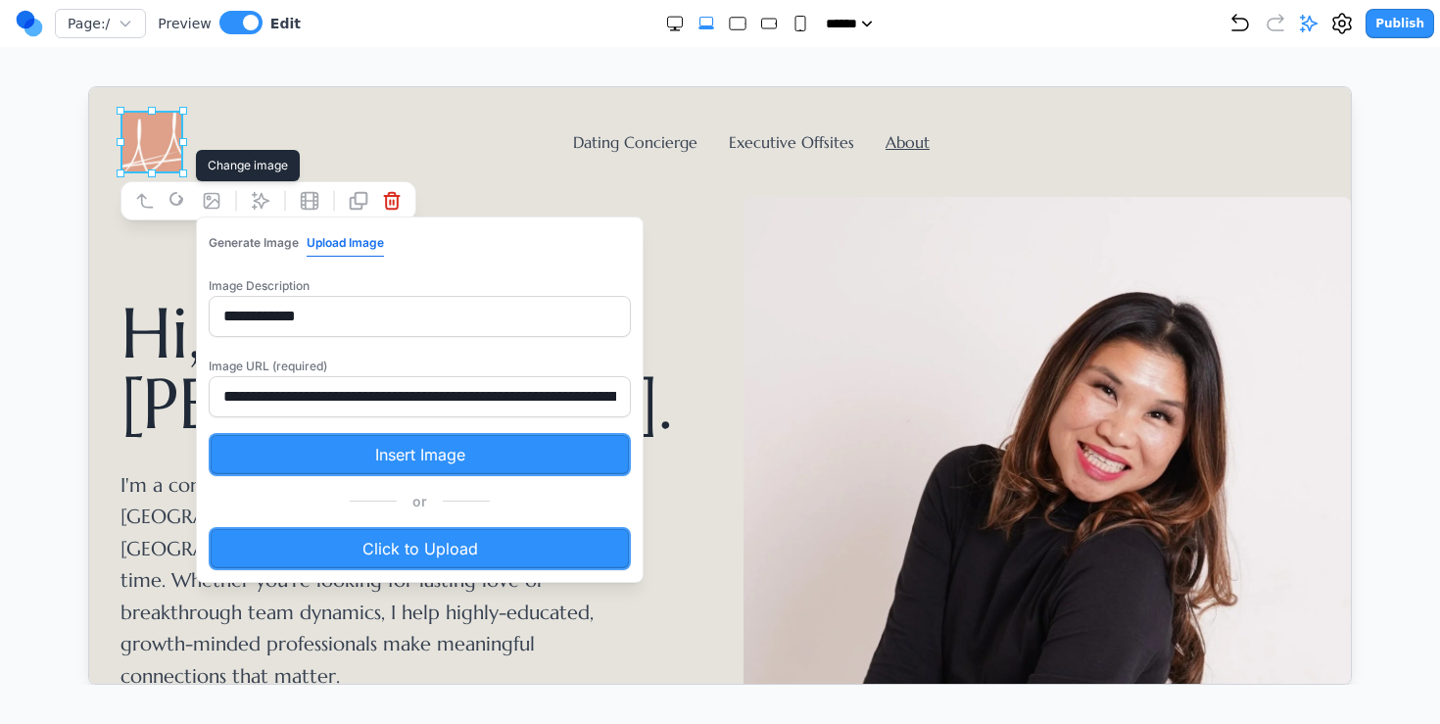
click at [382, 528] on label "Click to Upload" at bounding box center [419, 547] width 422 height 43
click at [88, 86] on input "Click to Upload" at bounding box center [88, 86] width 0 height 0
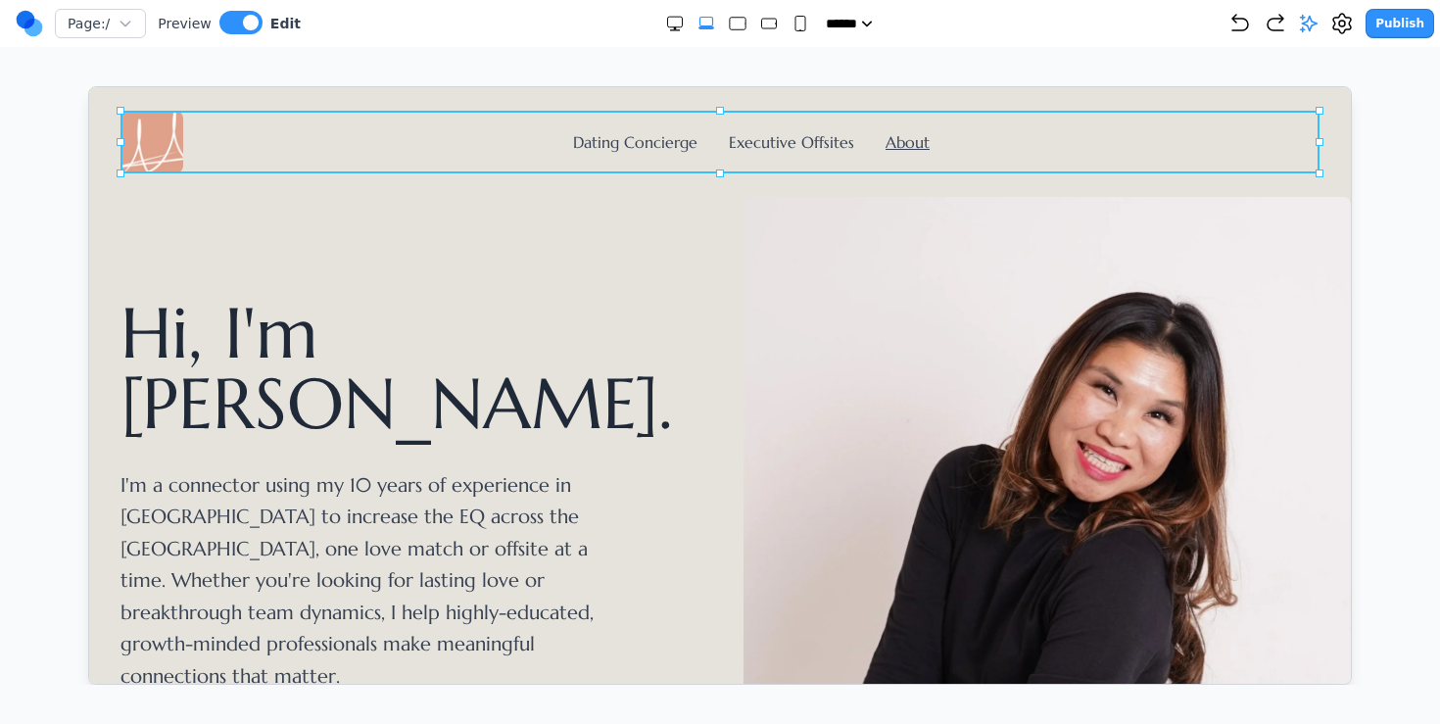
click at [790, 128] on div "Dating Concierge Executive Offsites About" at bounding box center [719, 141] width 1199 height 63
click at [600, 63] on div "Page: / Preview Edit ***** ***** ****** ****** ****** Publish Make Changes With…" at bounding box center [720, 342] width 1440 height 685
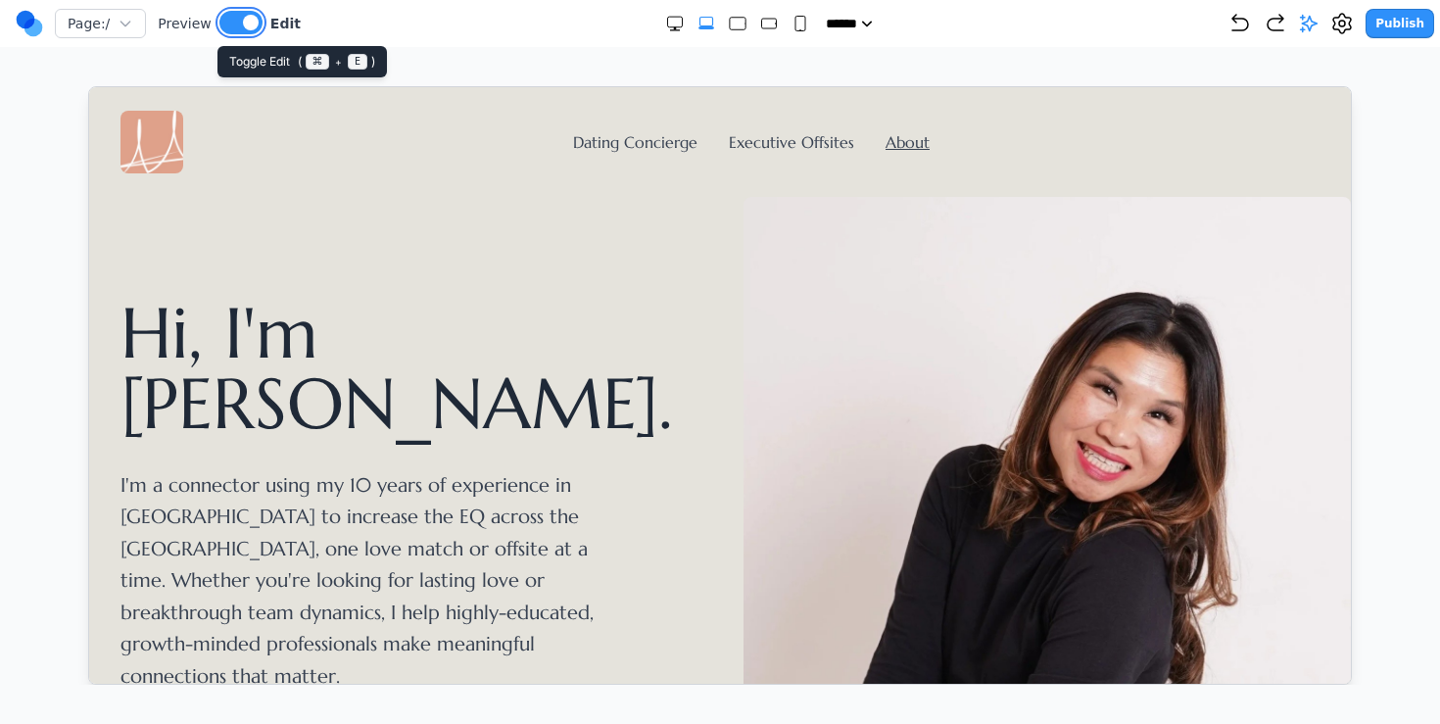
click at [246, 33] on button at bounding box center [240, 23] width 43 height 24
click at [806, 153] on div "Dating Concierge Executive Offsites About" at bounding box center [719, 141] width 1199 height 63
click at [806, 144] on link "Executive Offsites" at bounding box center [790, 141] width 125 height 20
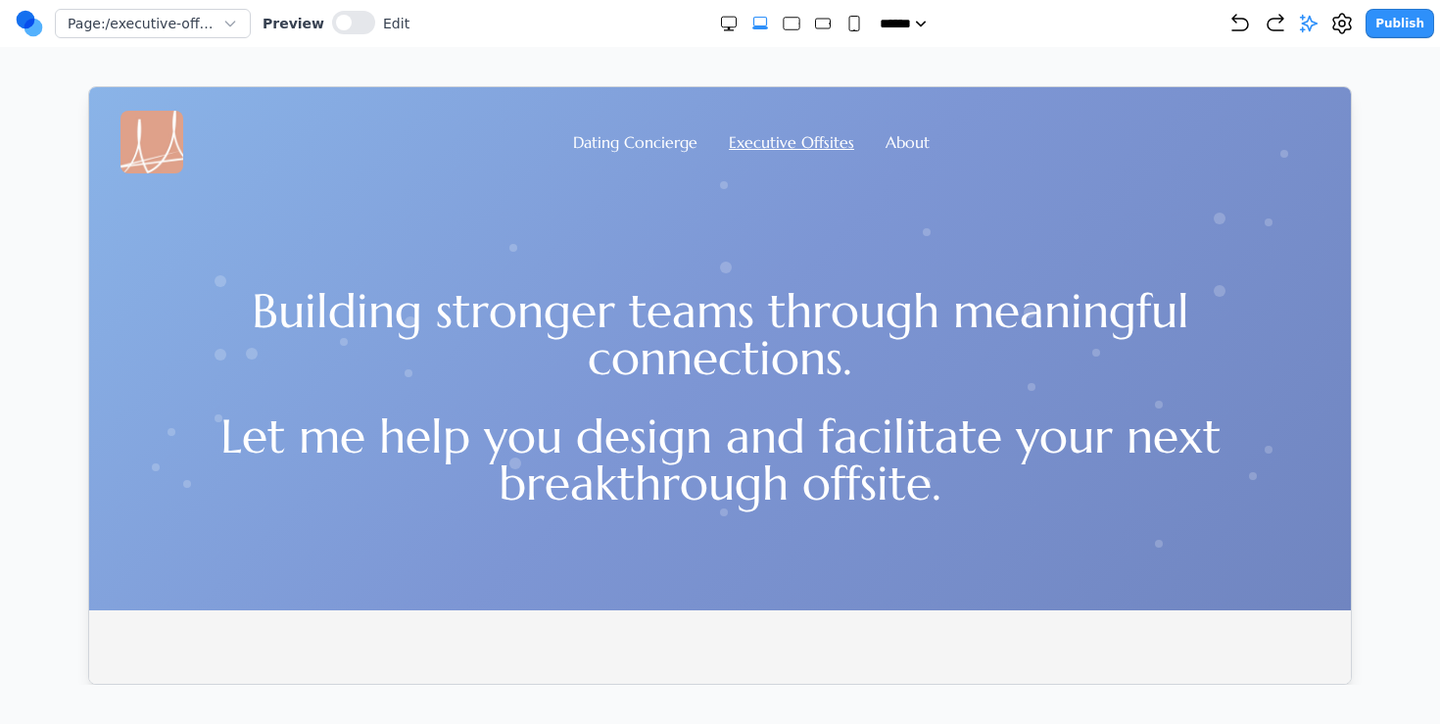
click at [151, 151] on img at bounding box center [151, 141] width 63 height 63
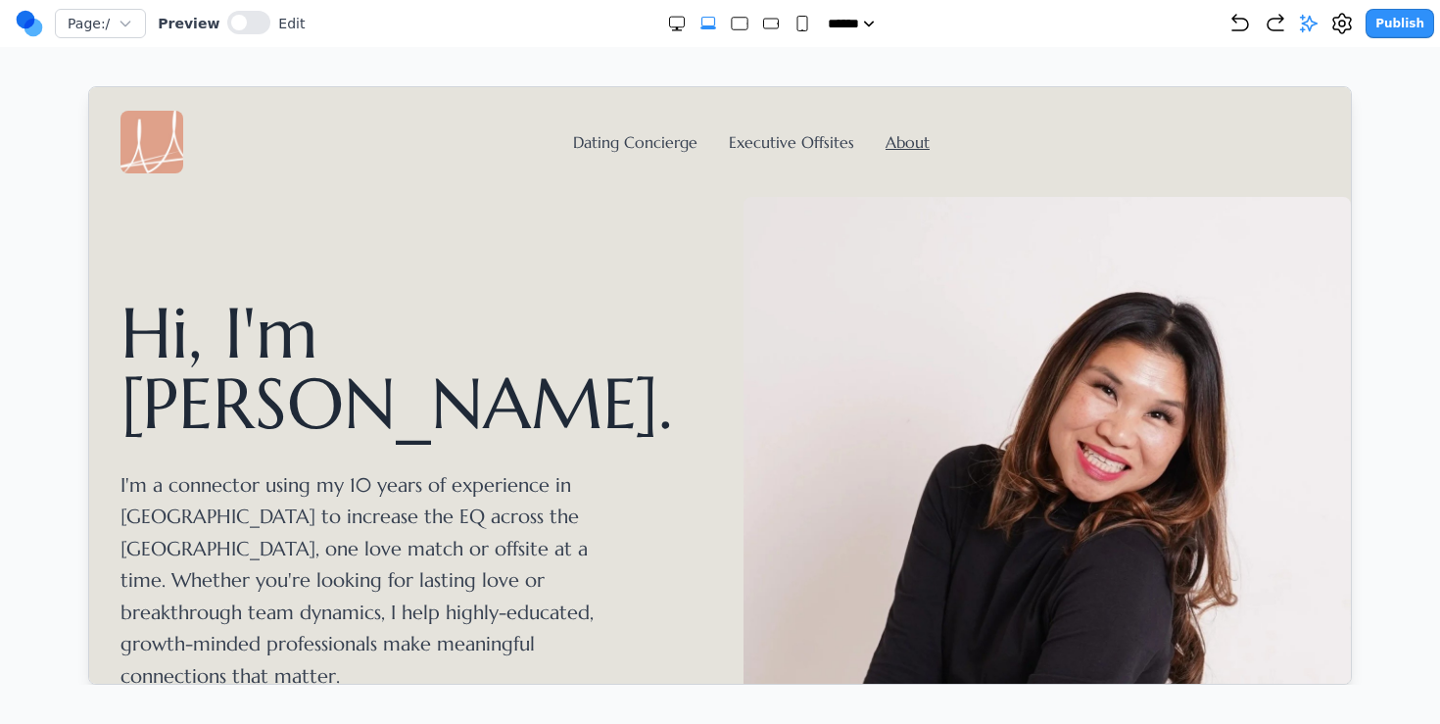
click at [624, 154] on div "Dating Concierge Executive Offsites About" at bounding box center [719, 141] width 1199 height 63
click at [633, 145] on link "Dating Concierge" at bounding box center [634, 141] width 124 height 20
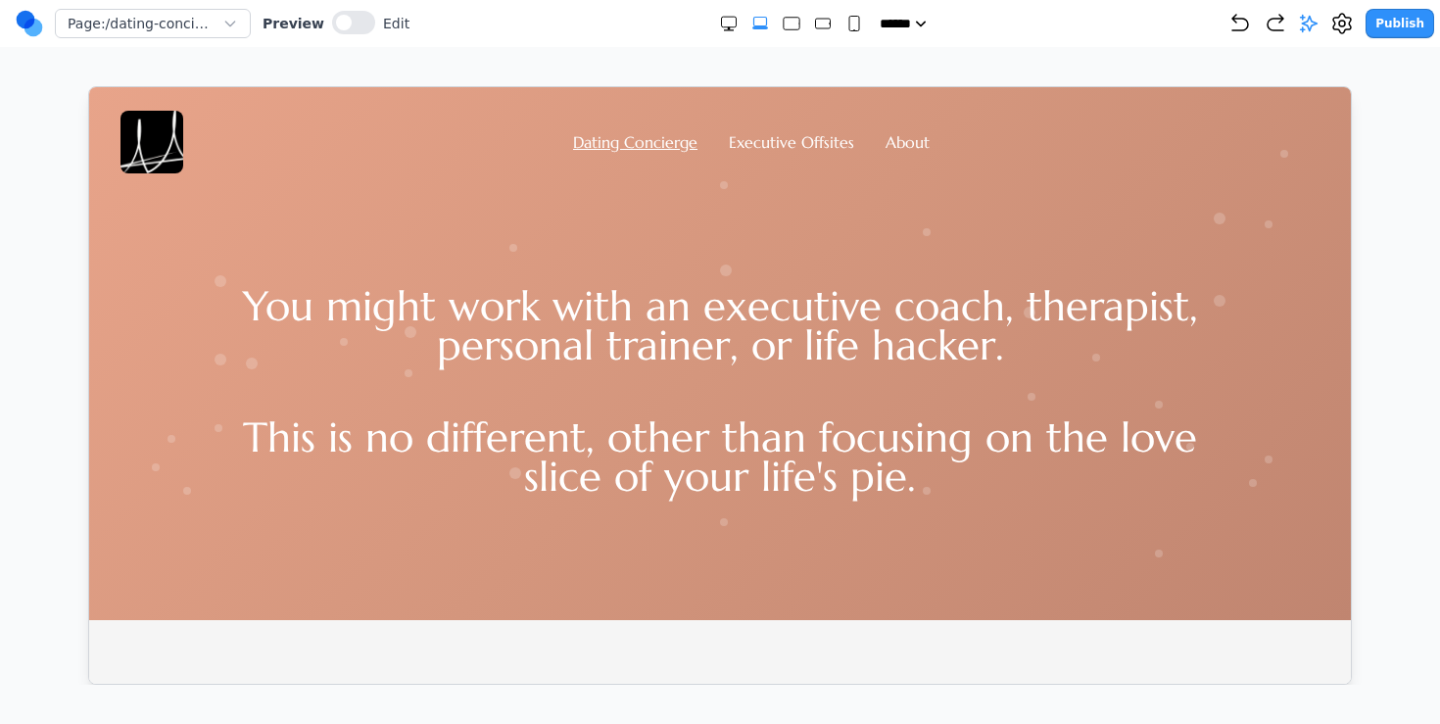
click at [821, 130] on li "Executive Offsites" at bounding box center [790, 141] width 125 height 24
click at [648, 225] on div "You might work with an executive coach, therapist, personal trainer, or life ha…" at bounding box center [719, 395] width 1262 height 447
click at [646, 197] on div "You might work with an executive coach, therapist, personal trainer, or life ha…" at bounding box center [719, 395] width 1262 height 447
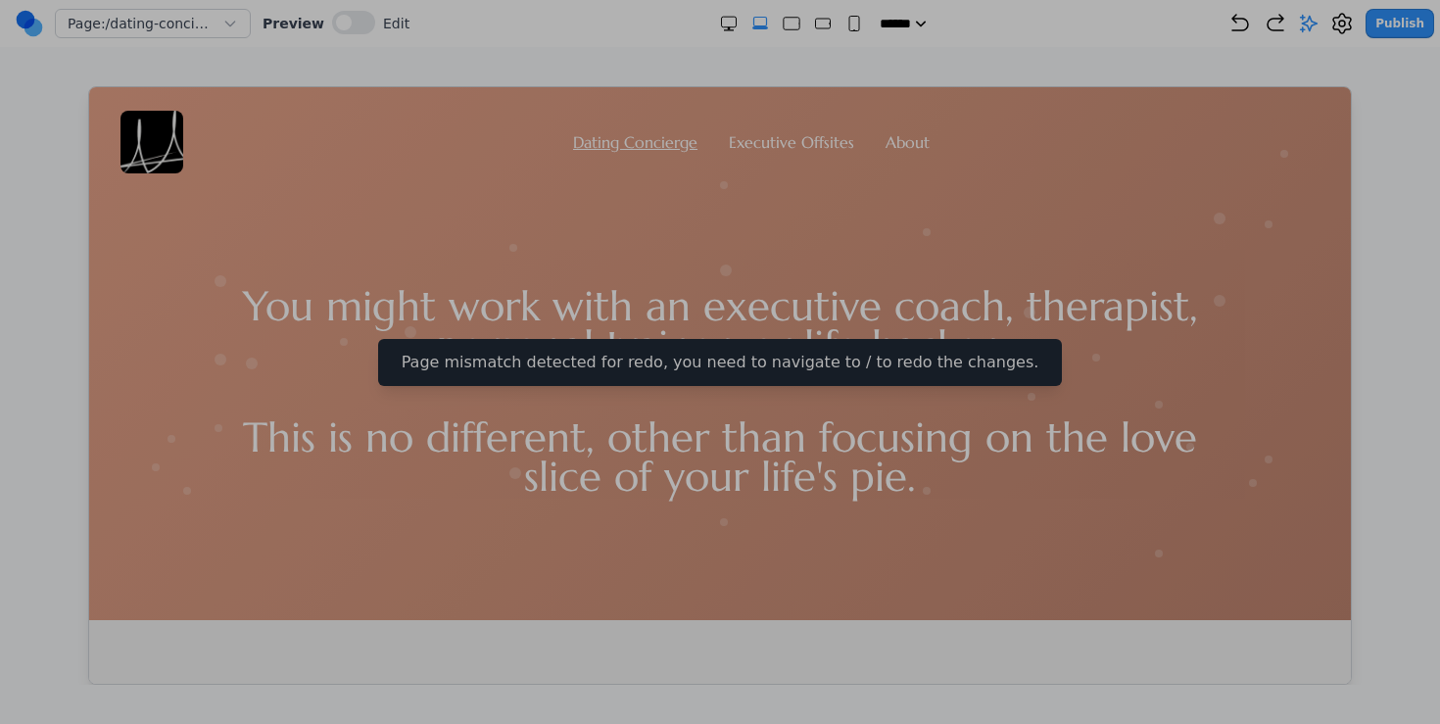
click at [271, 221] on div at bounding box center [720, 362] width 1440 height 724
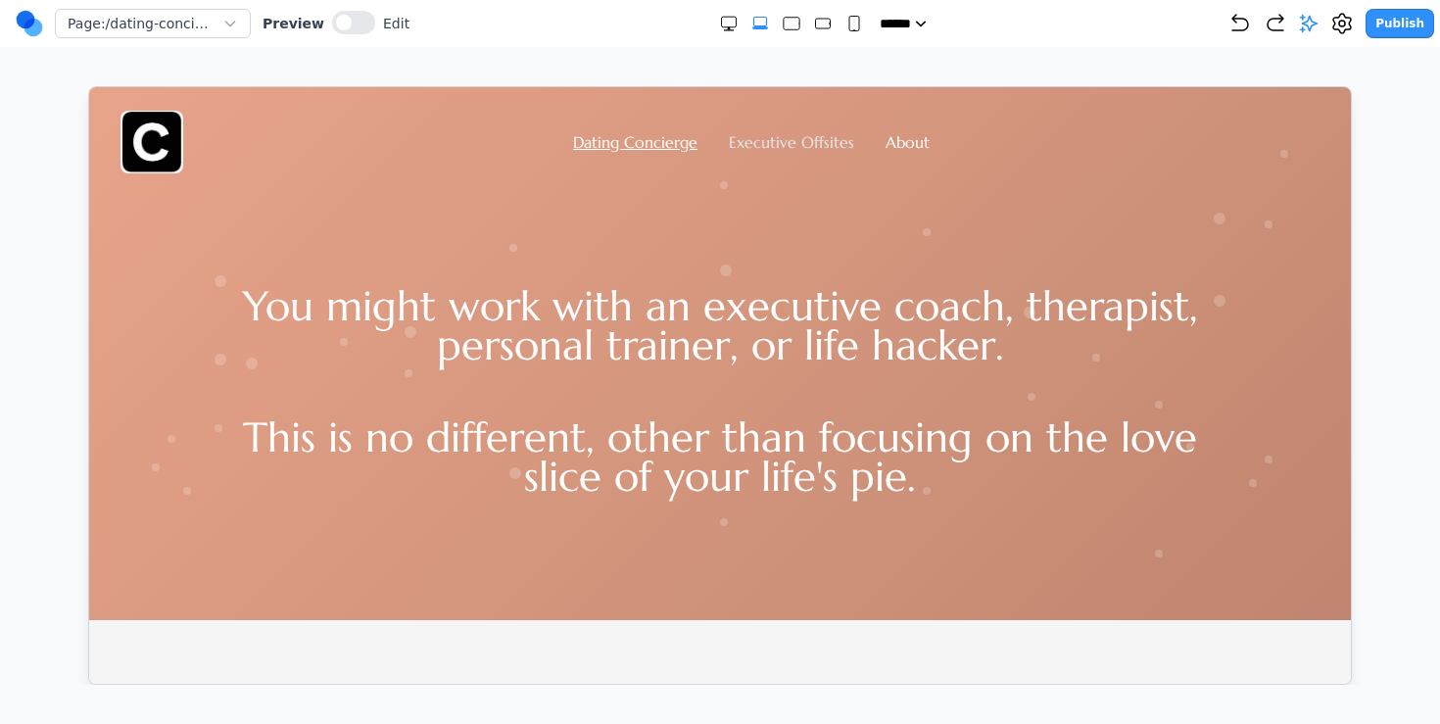
click at [750, 144] on link "Executive Offsites" at bounding box center [790, 141] width 125 height 20
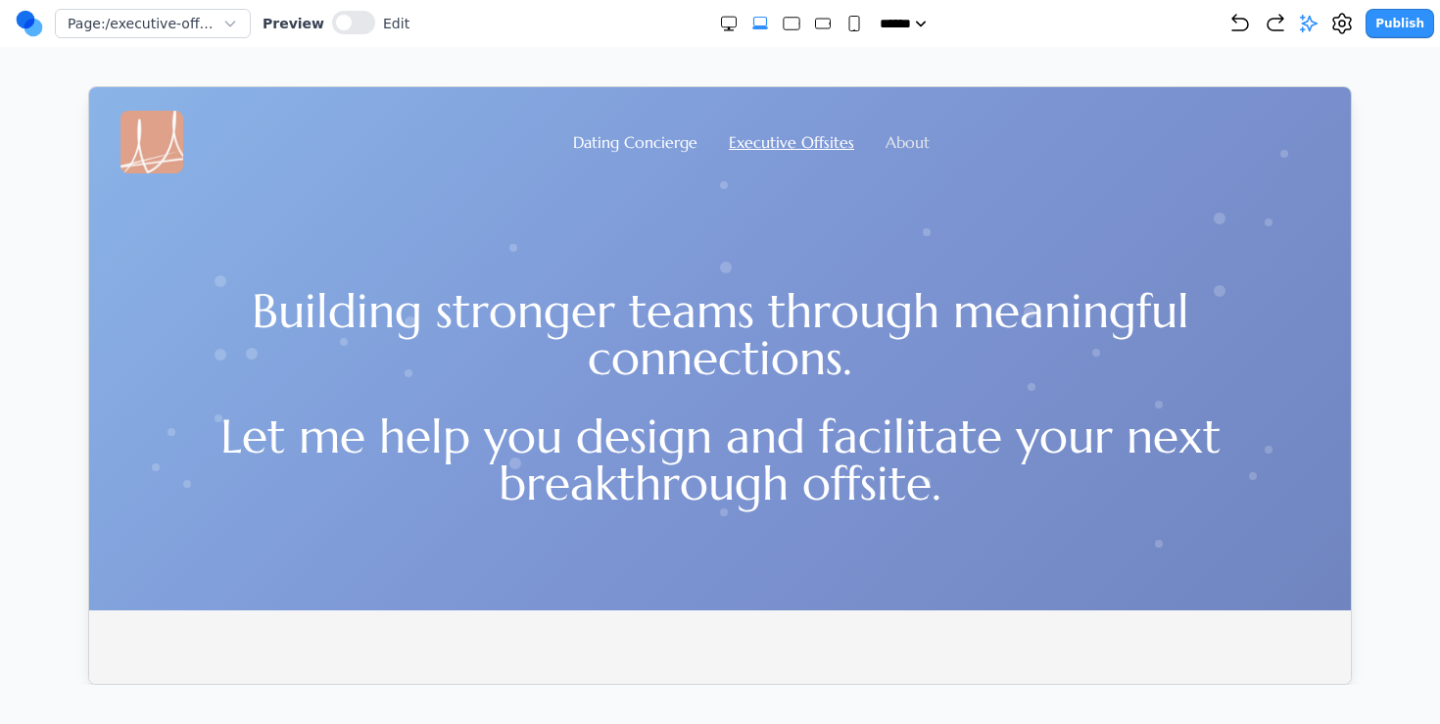
click at [899, 149] on link "About" at bounding box center [907, 141] width 44 height 20
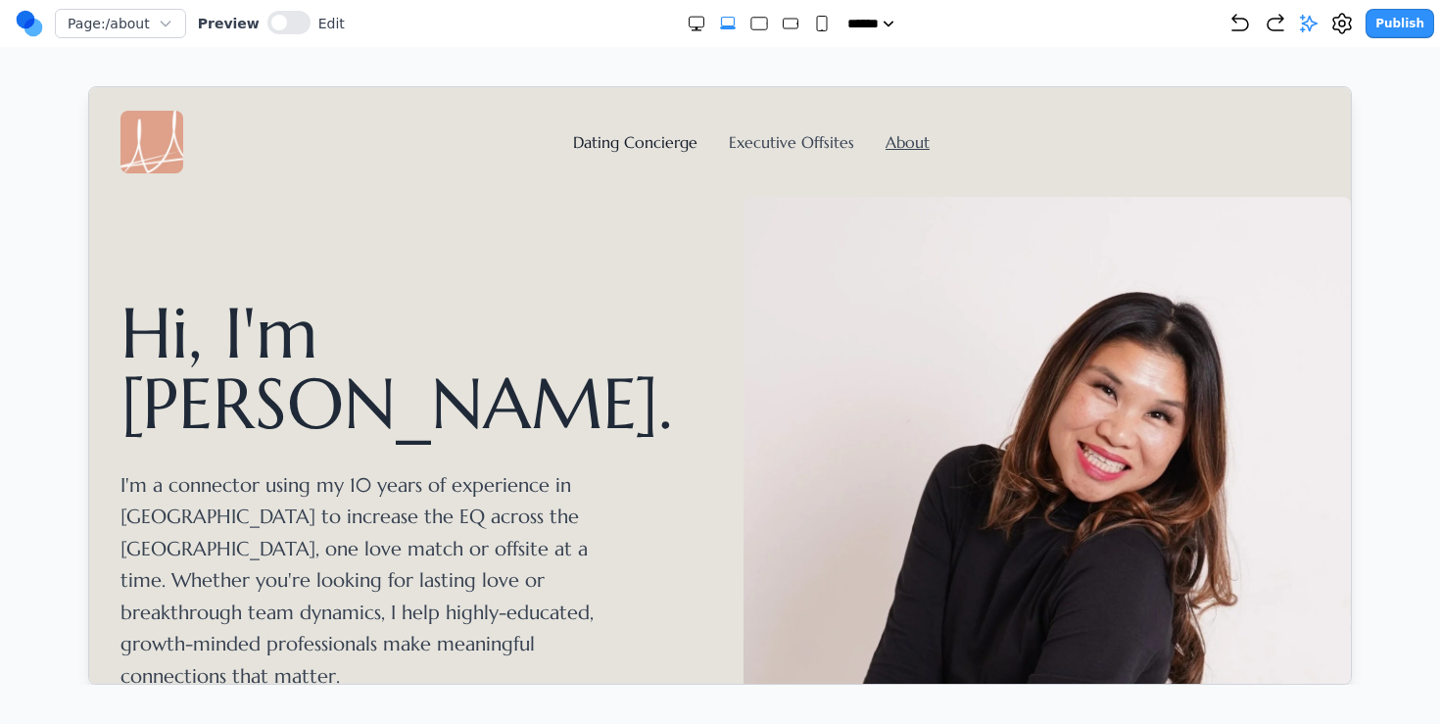
click at [594, 135] on link "Dating Concierge" at bounding box center [634, 141] width 124 height 20
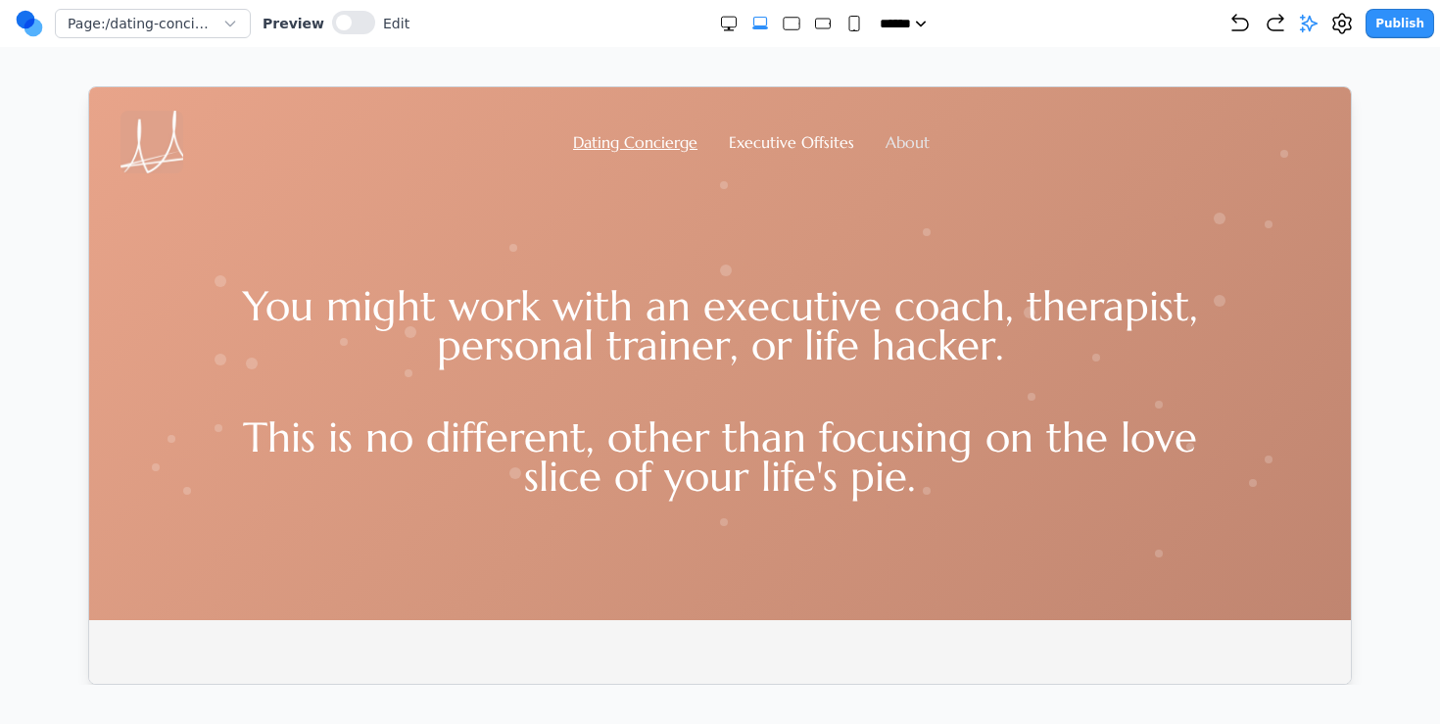
click at [910, 136] on link "About" at bounding box center [907, 141] width 44 height 20
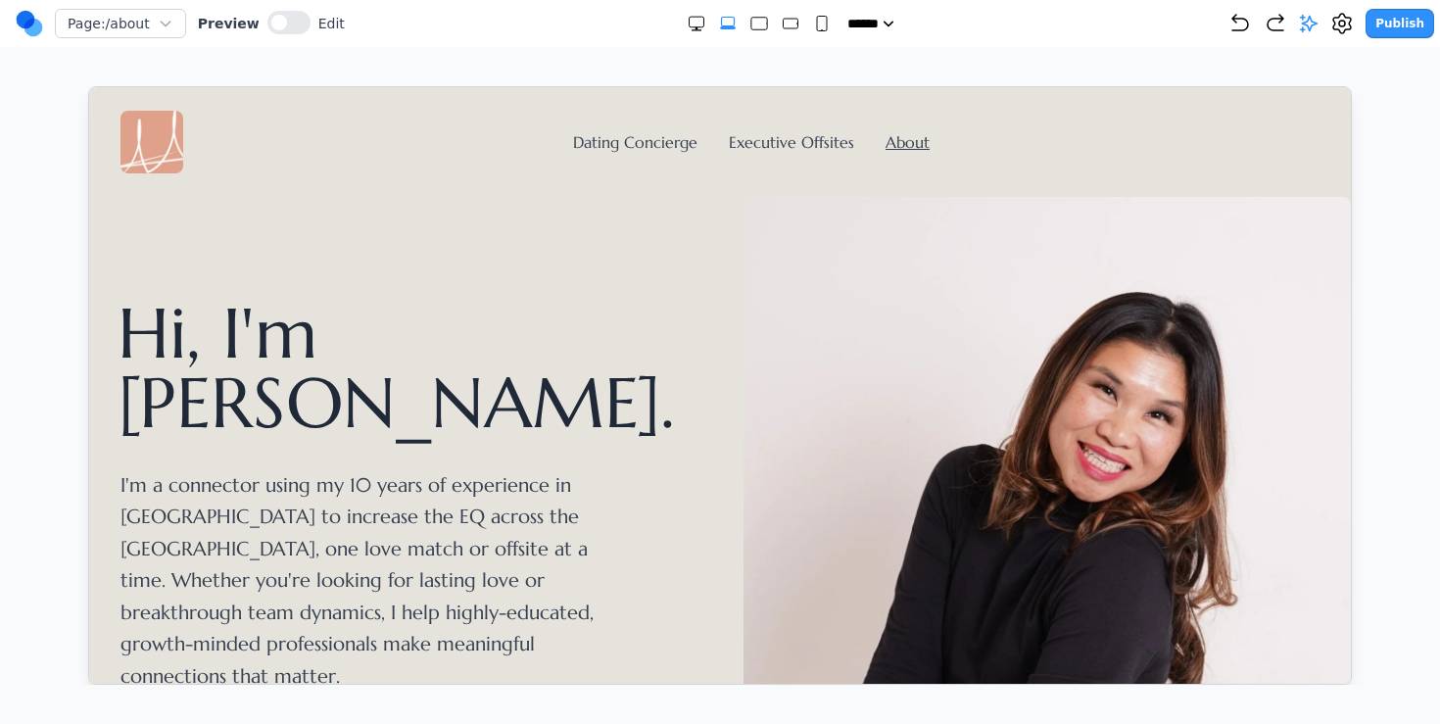
click at [620, 122] on div "Dating Concierge Executive Offsites About" at bounding box center [719, 141] width 1199 height 63
click at [634, 141] on link "Dating Concierge" at bounding box center [634, 141] width 124 height 20
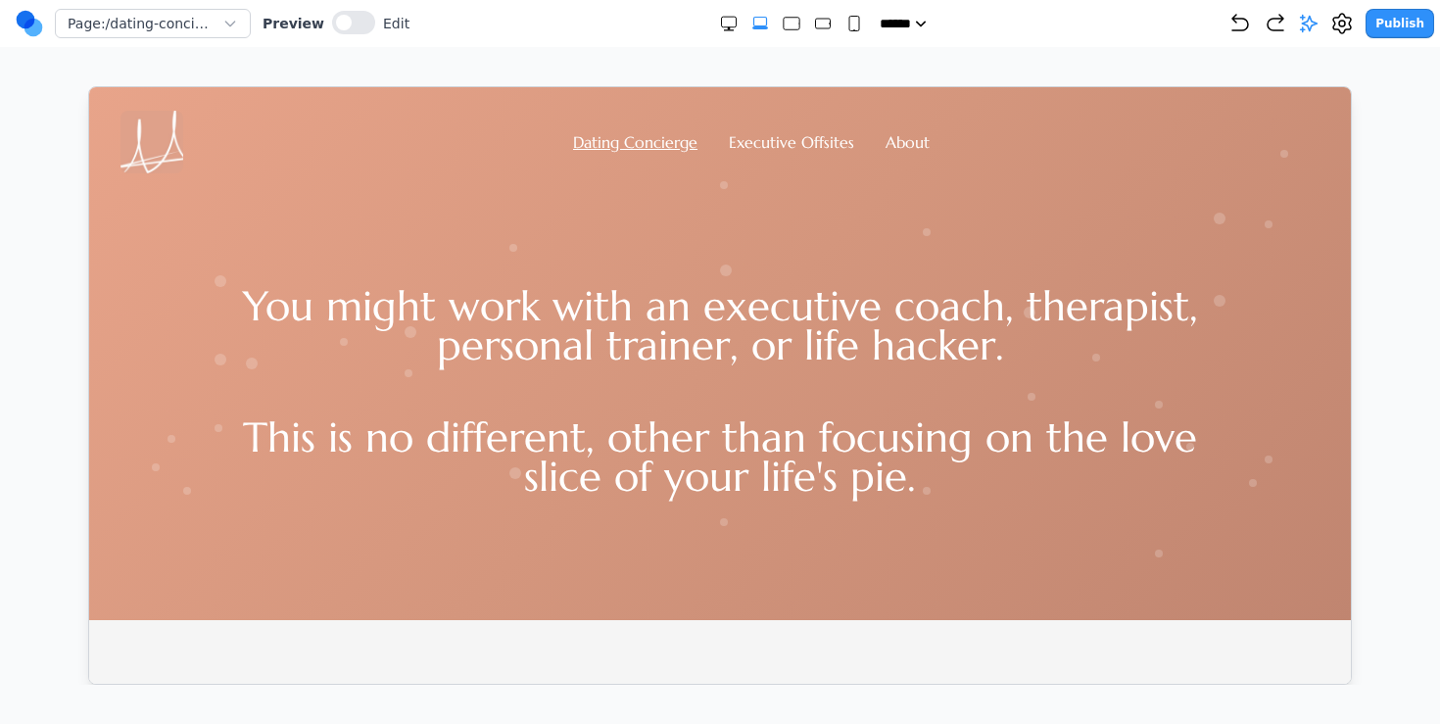
click at [745, 153] on div "Dating Concierge Executive Offsites About" at bounding box center [719, 141] width 1199 height 63
click at [768, 147] on link "Executive Offsites" at bounding box center [790, 141] width 125 height 20
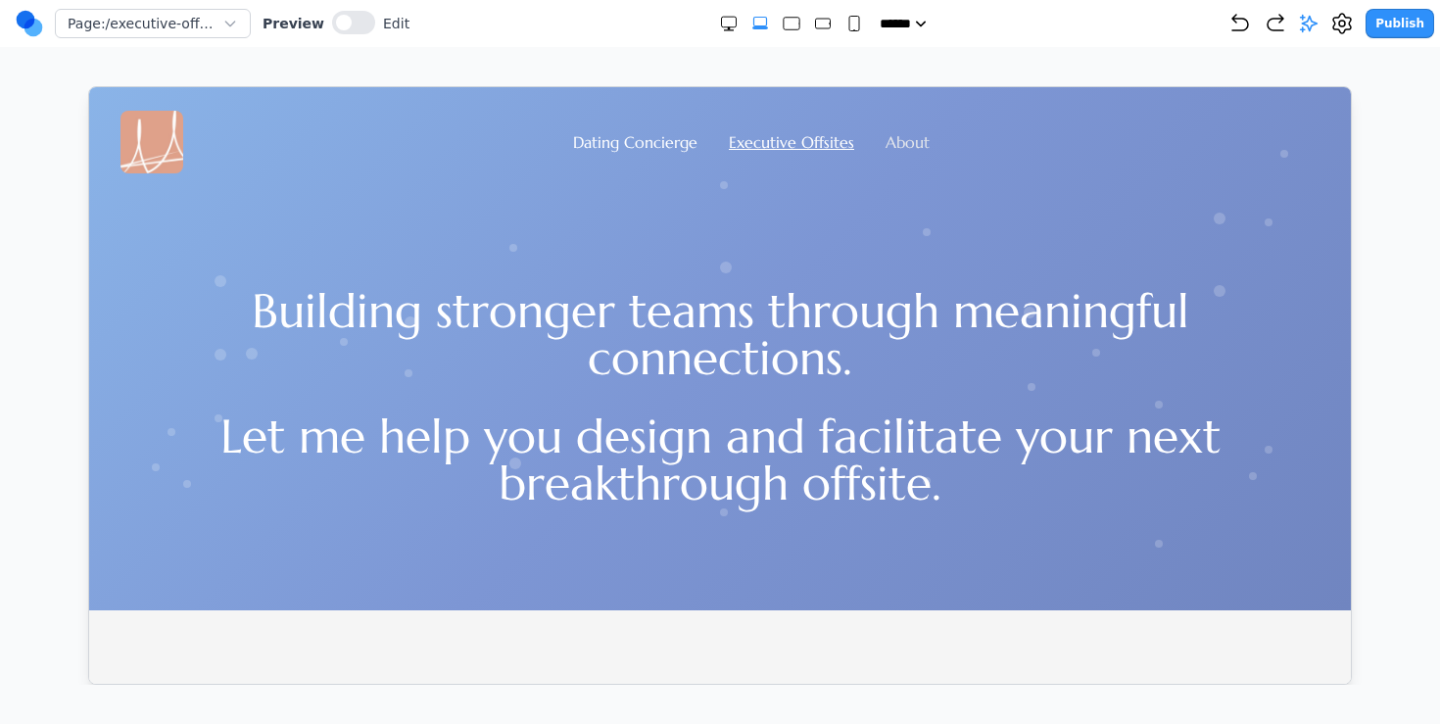
click at [904, 144] on link "About" at bounding box center [907, 141] width 44 height 20
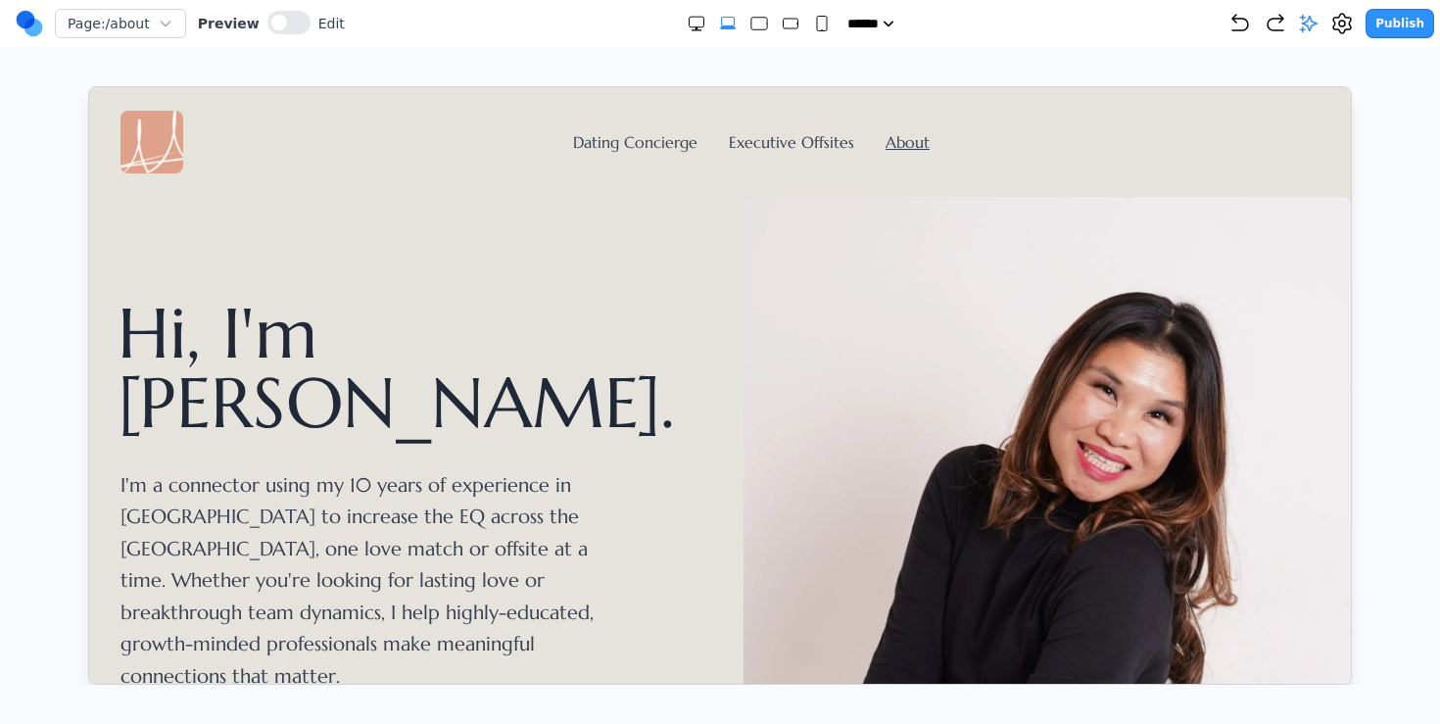
click at [619, 155] on div "Dating Concierge Executive Offsites About" at bounding box center [719, 141] width 1199 height 63
click at [623, 142] on link "Dating Concierge" at bounding box center [634, 141] width 124 height 20
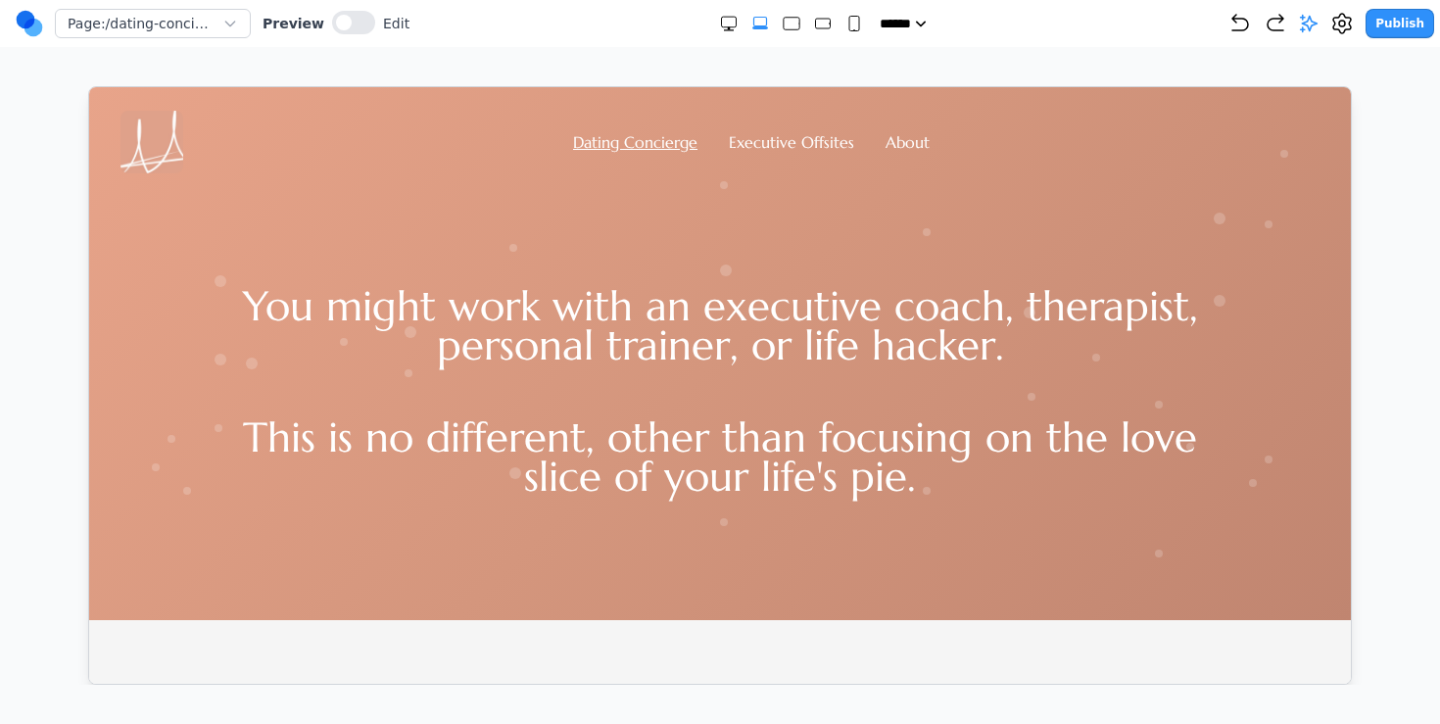
click at [149, 127] on img at bounding box center [151, 141] width 63 height 63
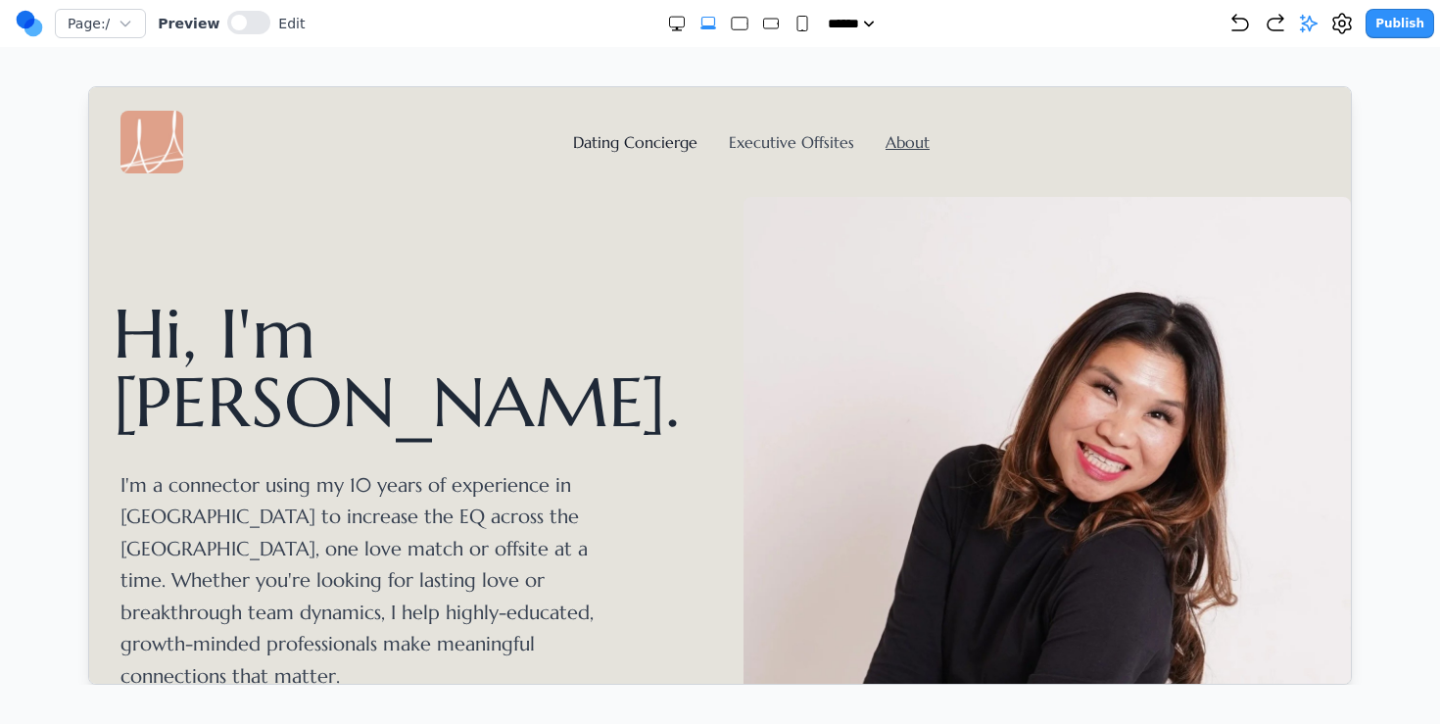
click at [694, 140] on link "Dating Concierge" at bounding box center [634, 141] width 124 height 20
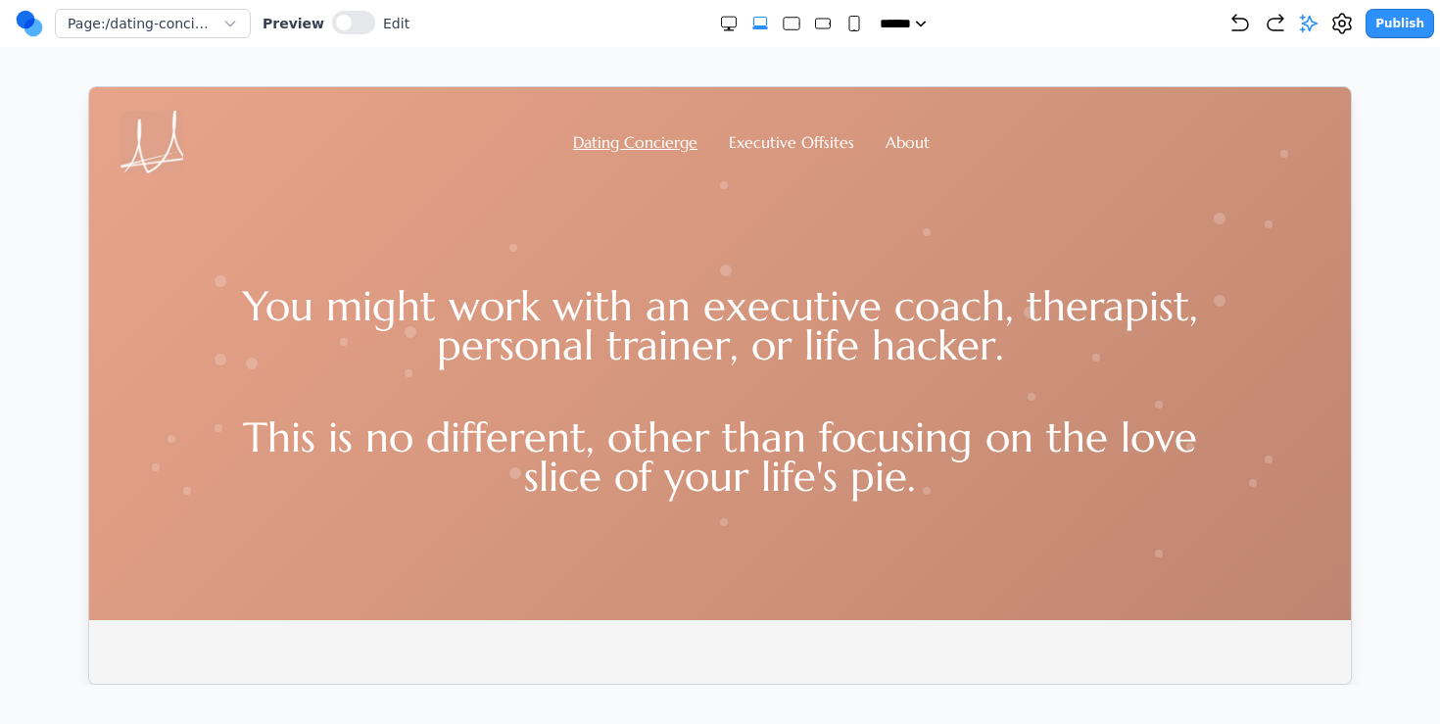
click at [367, 25] on div "Preview Edit" at bounding box center [336, 24] width 147 height 26
click at [350, 28] on button at bounding box center [353, 23] width 43 height 24
click at [154, 130] on img at bounding box center [151, 141] width 63 height 63
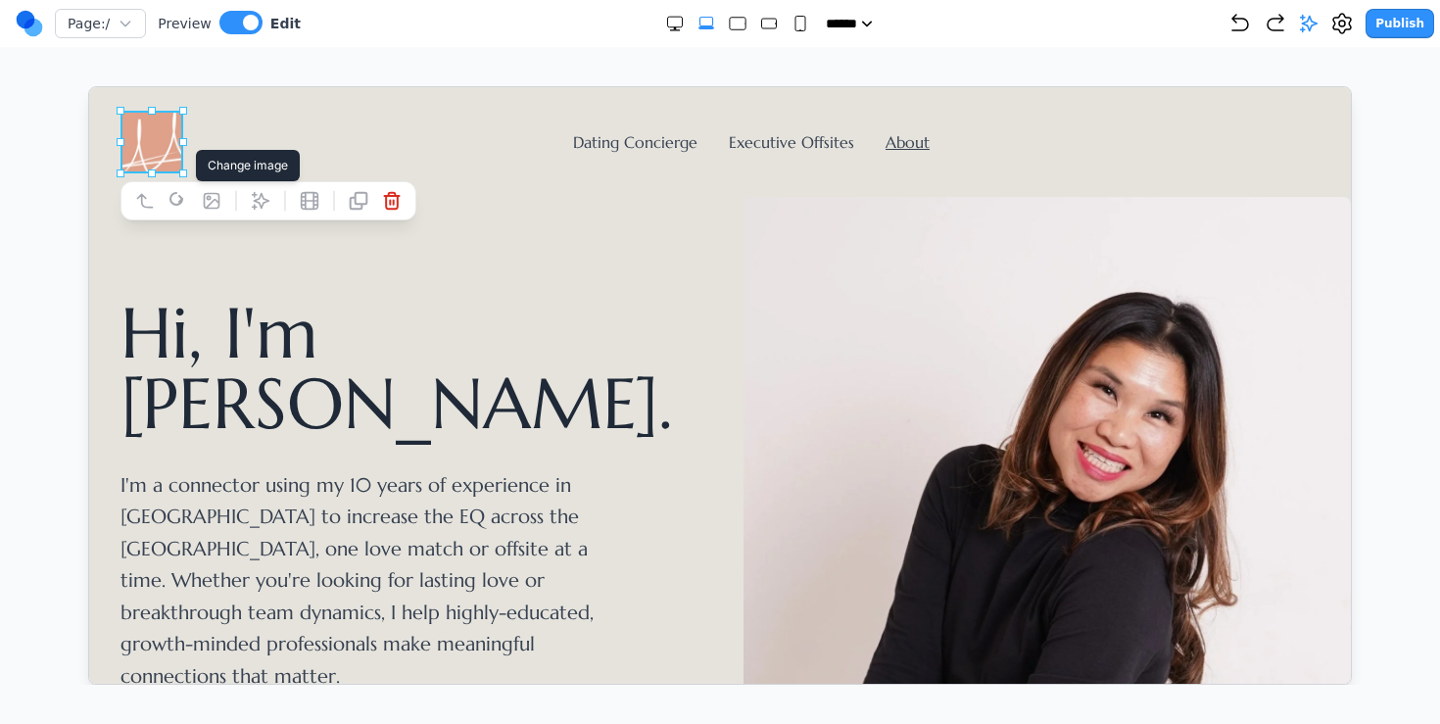
click at [215, 205] on icon at bounding box center [211, 200] width 20 height 20
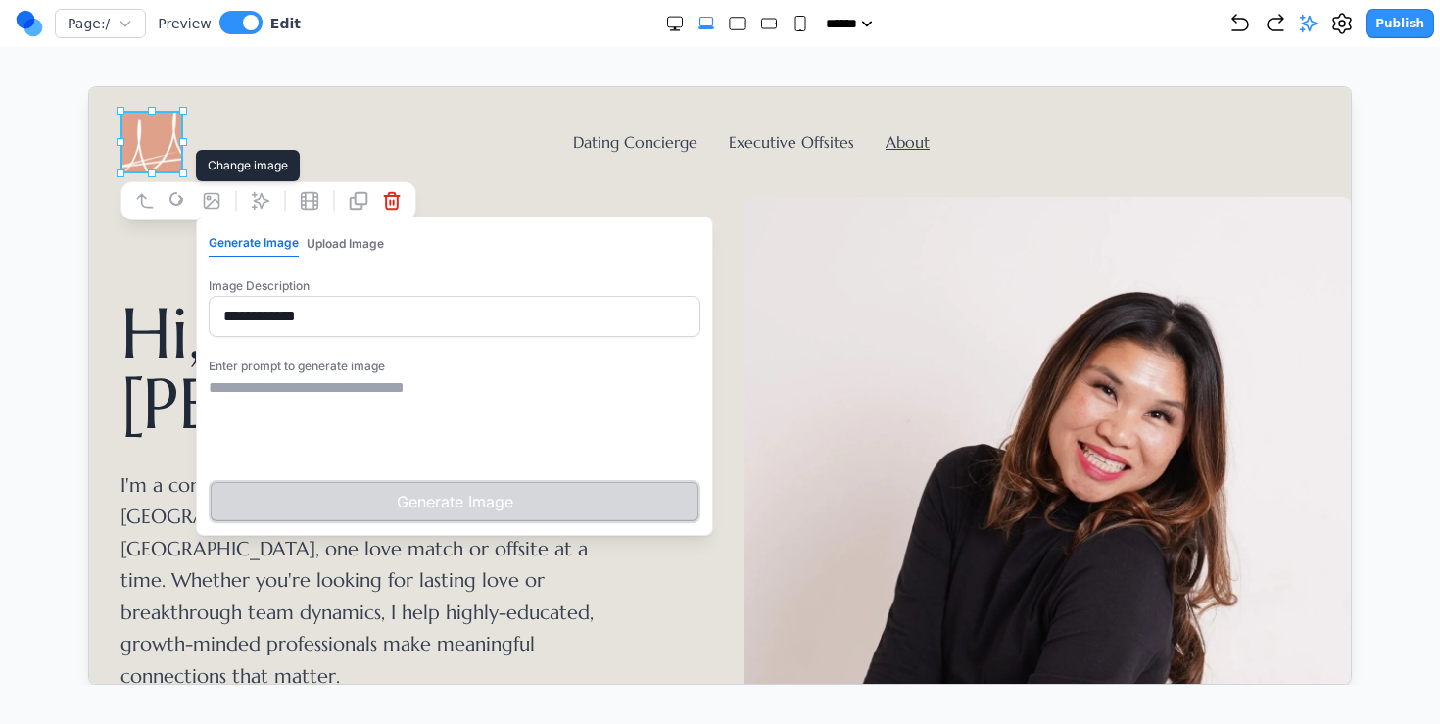
click at [340, 247] on button "Upload Image" at bounding box center [344, 242] width 77 height 25
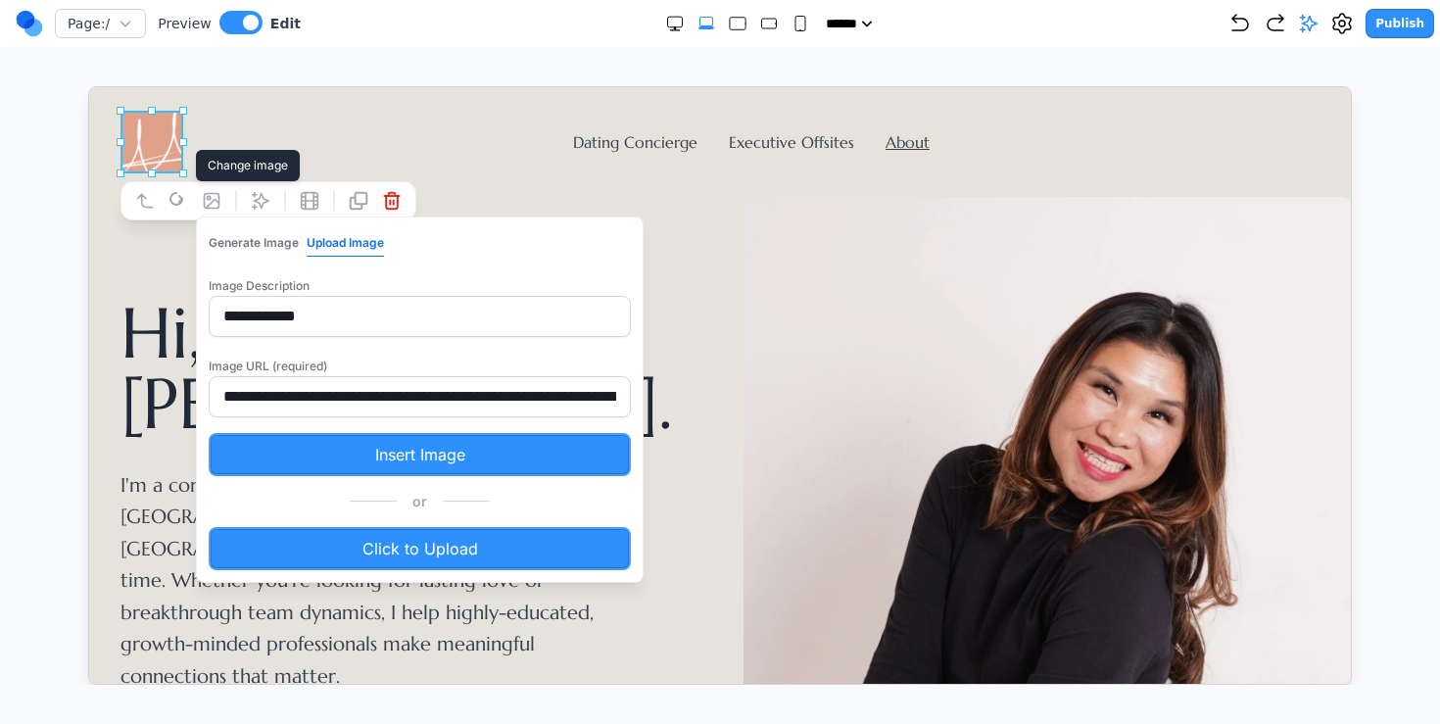
click at [421, 454] on button "Insert Image" at bounding box center [419, 453] width 422 height 43
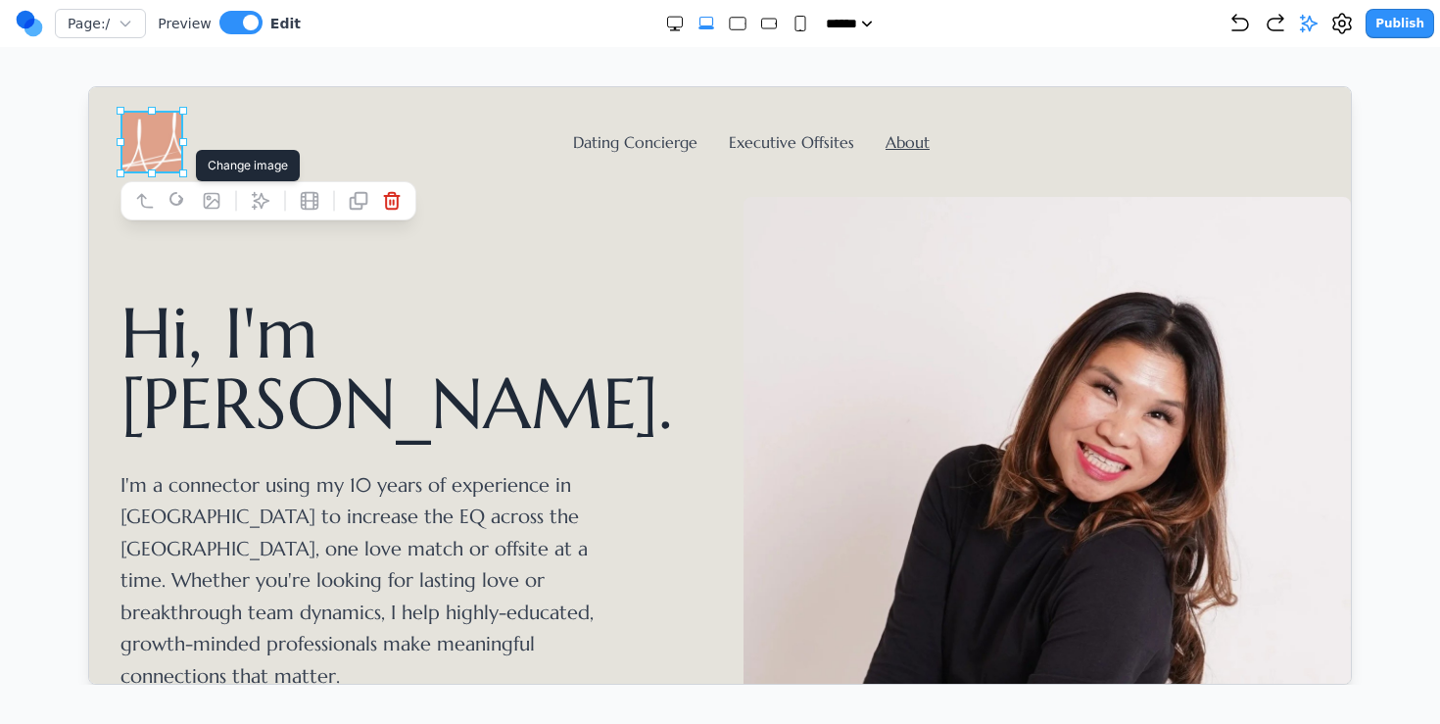
click at [208, 193] on icon at bounding box center [211, 200] width 15 height 15
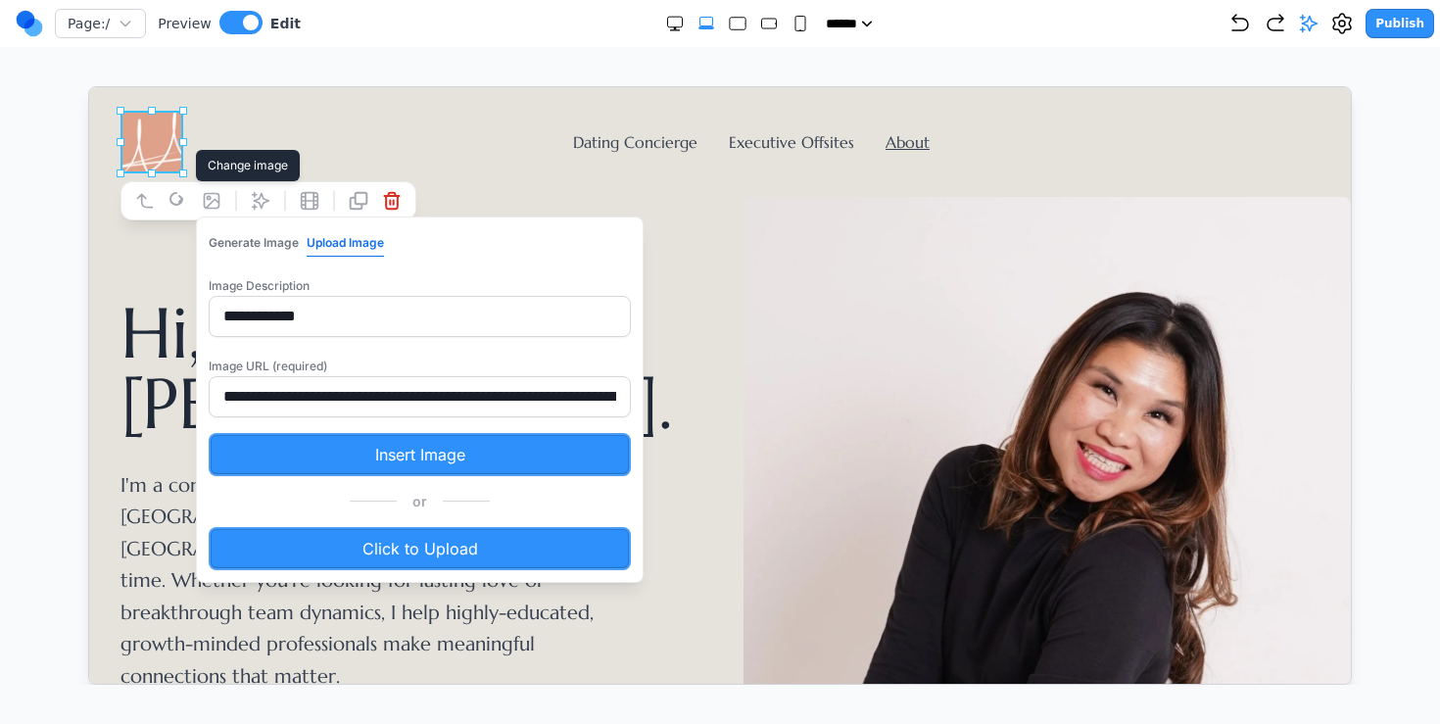
click at [299, 520] on div "**********" at bounding box center [419, 398] width 448 height 366
click at [295, 528] on label "Click to Upload" at bounding box center [419, 547] width 422 height 43
click at [88, 86] on input "Click to Upload" at bounding box center [88, 86] width 0 height 0
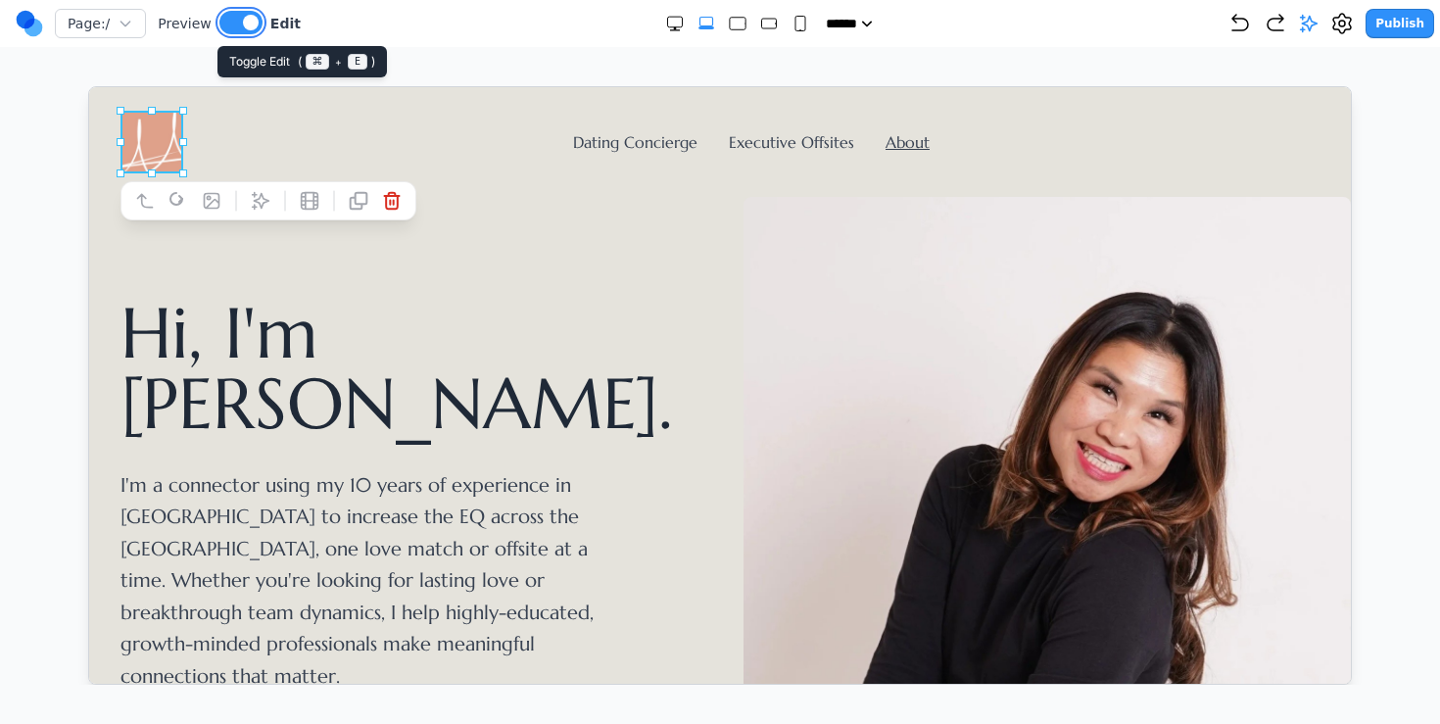
click at [244, 16] on span at bounding box center [251, 23] width 16 height 16
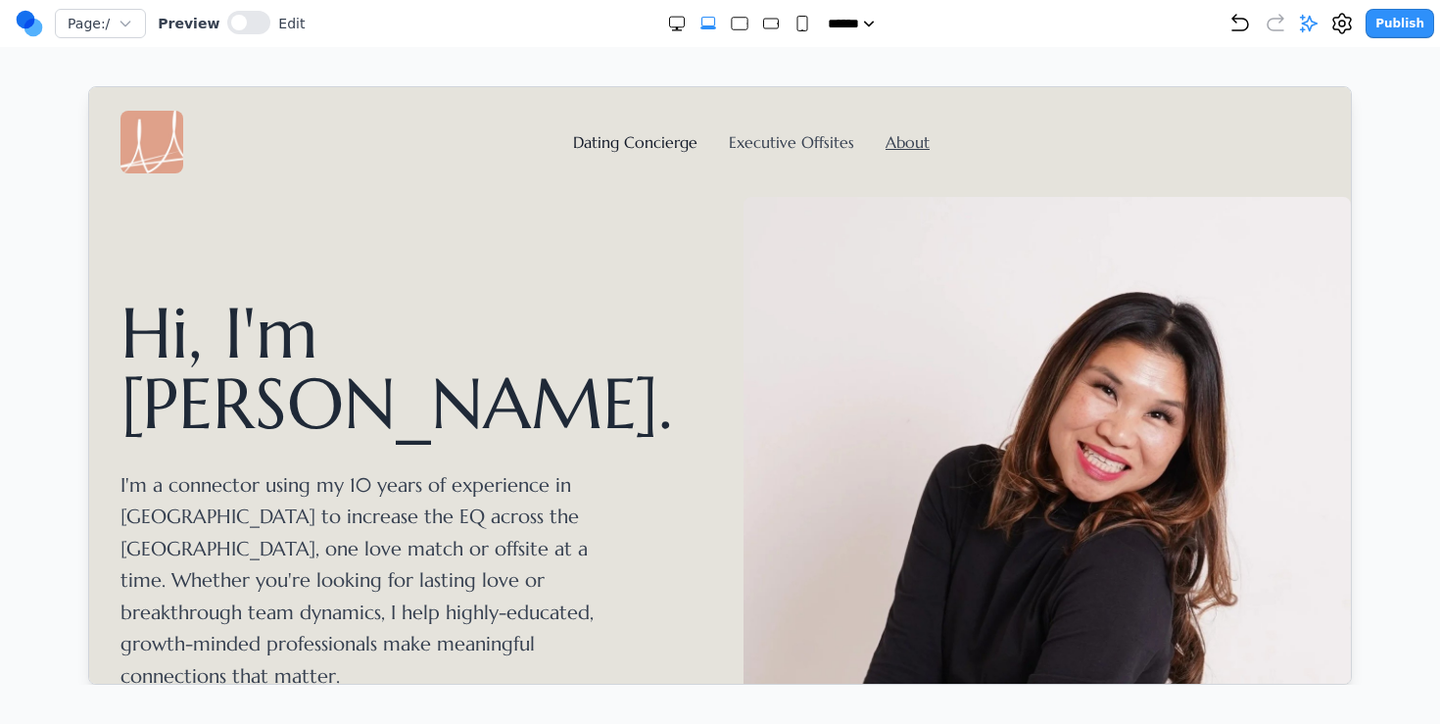
click at [656, 137] on link "Dating Concierge" at bounding box center [634, 141] width 124 height 20
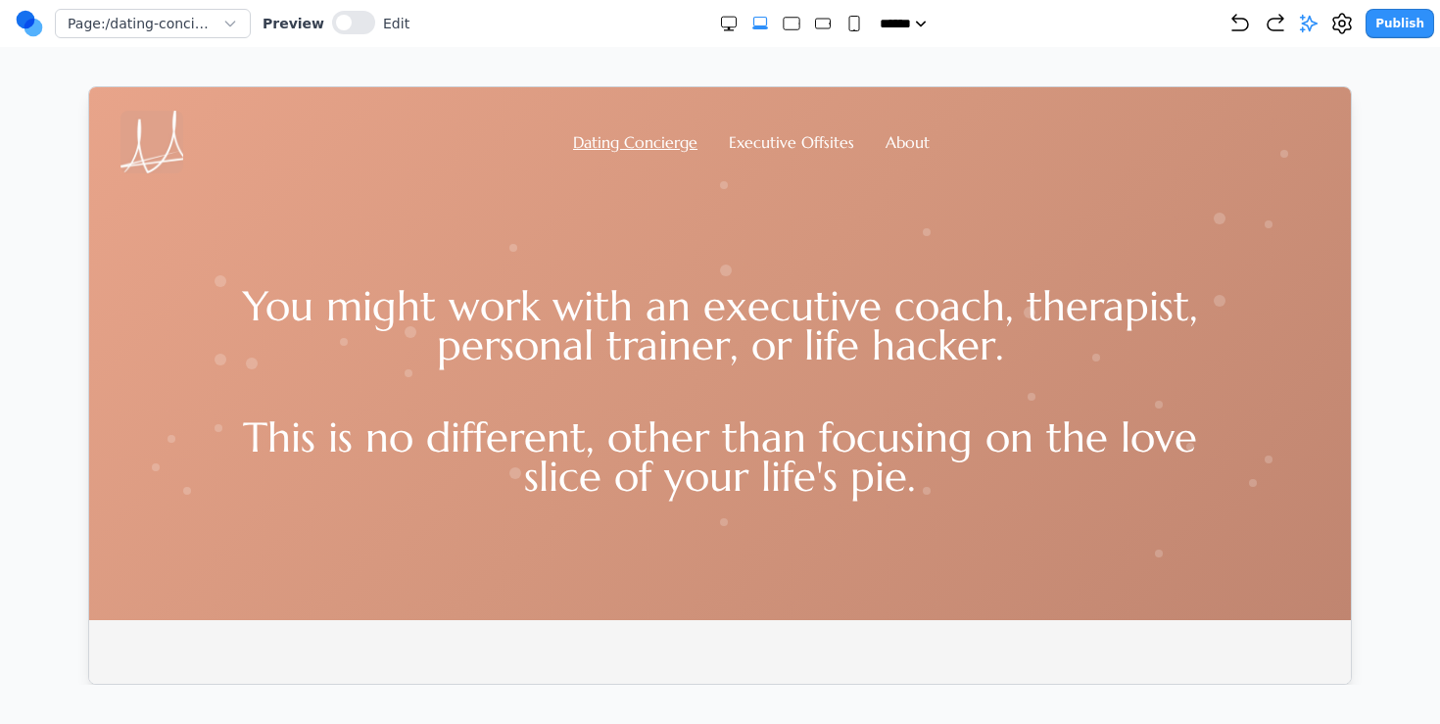
click at [585, 331] on h1 "You might work with an executive coach, therapist, personal trainer, or life ha…" at bounding box center [718, 340] width 1003 height 108
click at [1431, 37] on div "Publish" at bounding box center [1331, 23] width 206 height 29
click at [1419, 30] on button "Publish" at bounding box center [1399, 23] width 69 height 29
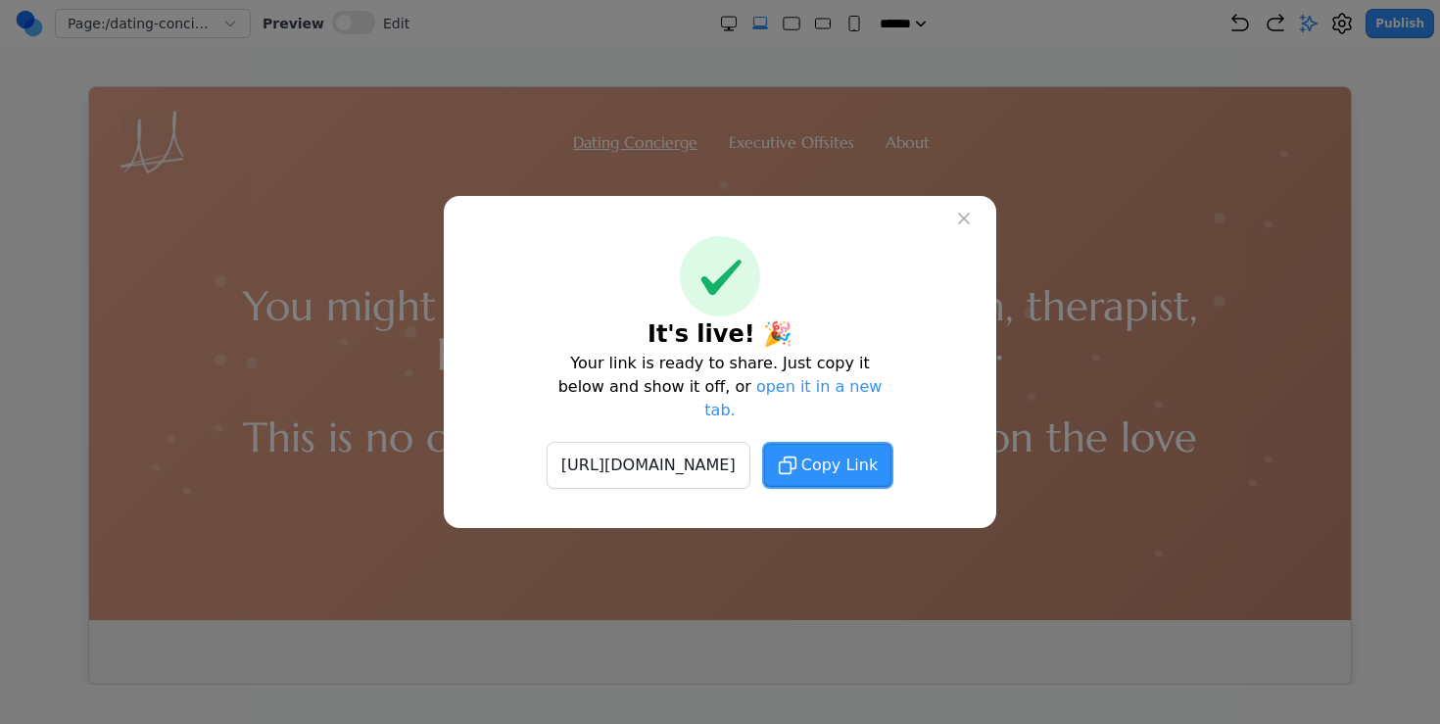
click at [973, 223] on icon at bounding box center [964, 219] width 20 height 20
